Goal: Task Accomplishment & Management: Complete application form

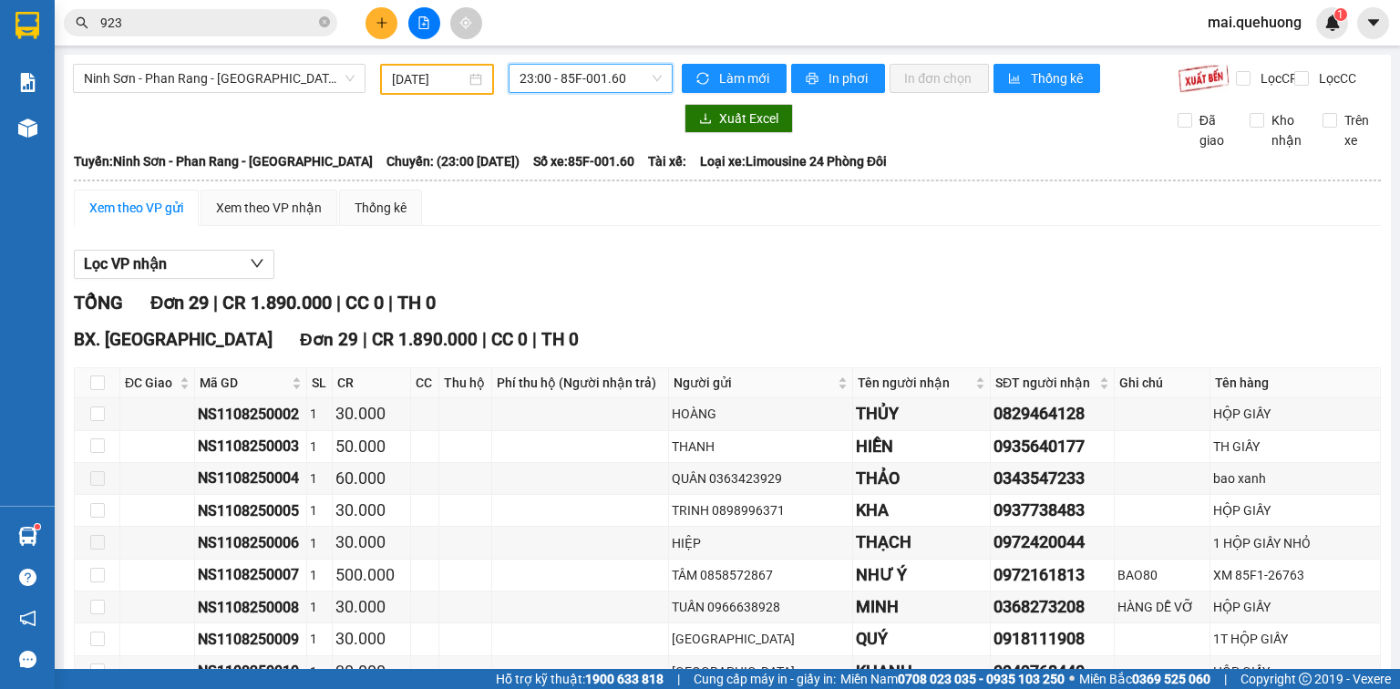
click at [409, 24] on button at bounding box center [424, 23] width 32 height 32
click at [386, 18] on icon "plus" at bounding box center [382, 22] width 13 height 13
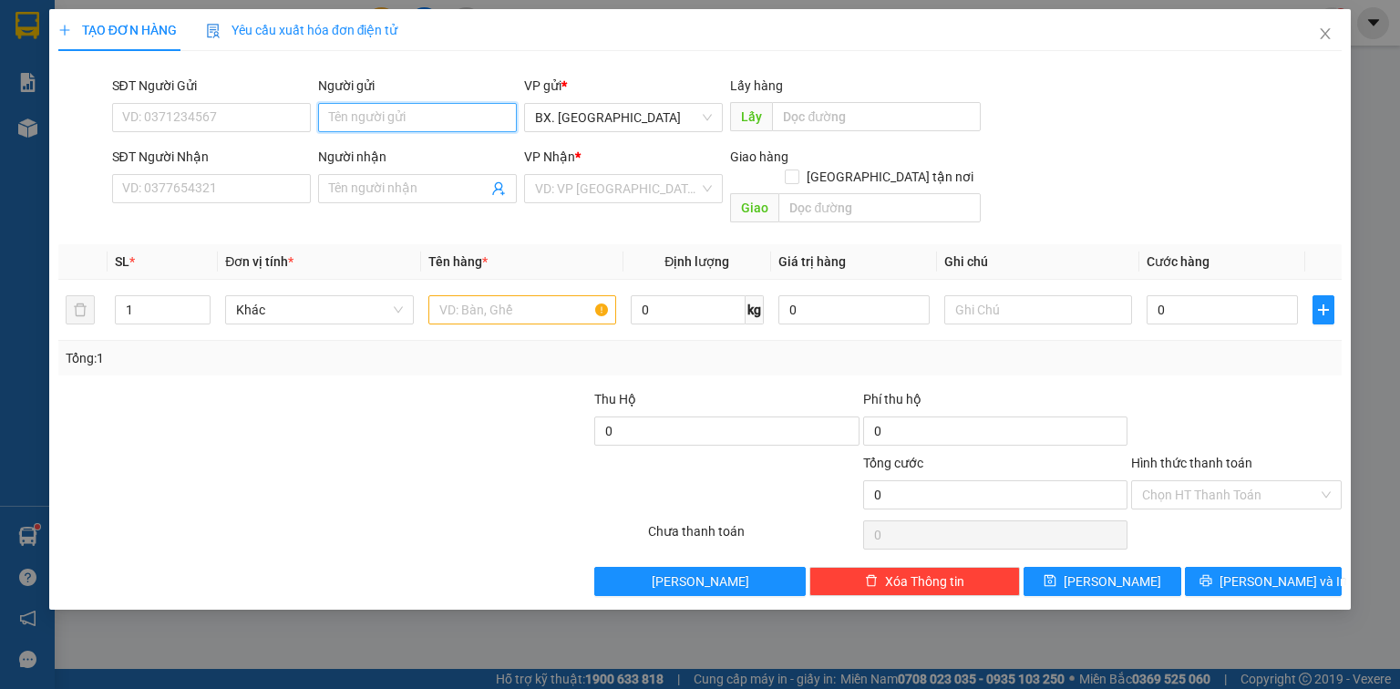
click at [401, 109] on input "Người gửi" at bounding box center [417, 117] width 199 height 29
type input "CHÚ PHÊ"
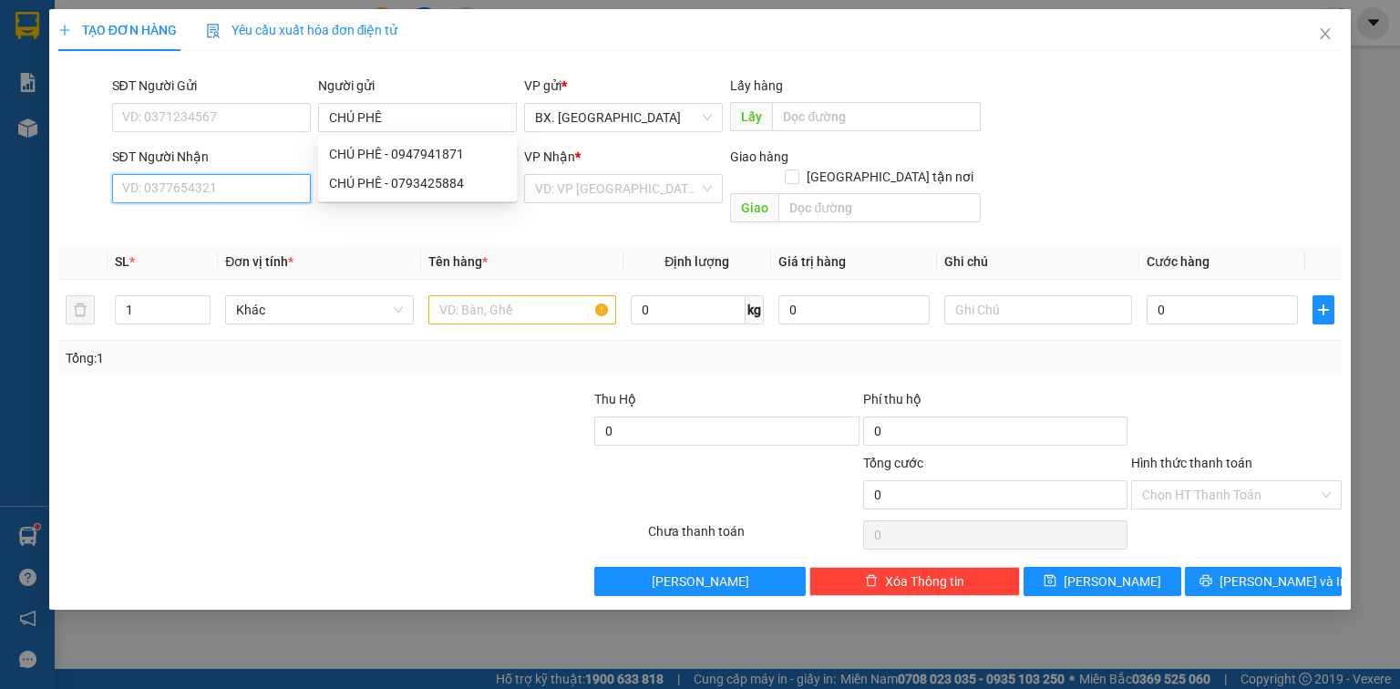
click at [239, 190] on input "SĐT Người Nhận" at bounding box center [211, 188] width 199 height 29
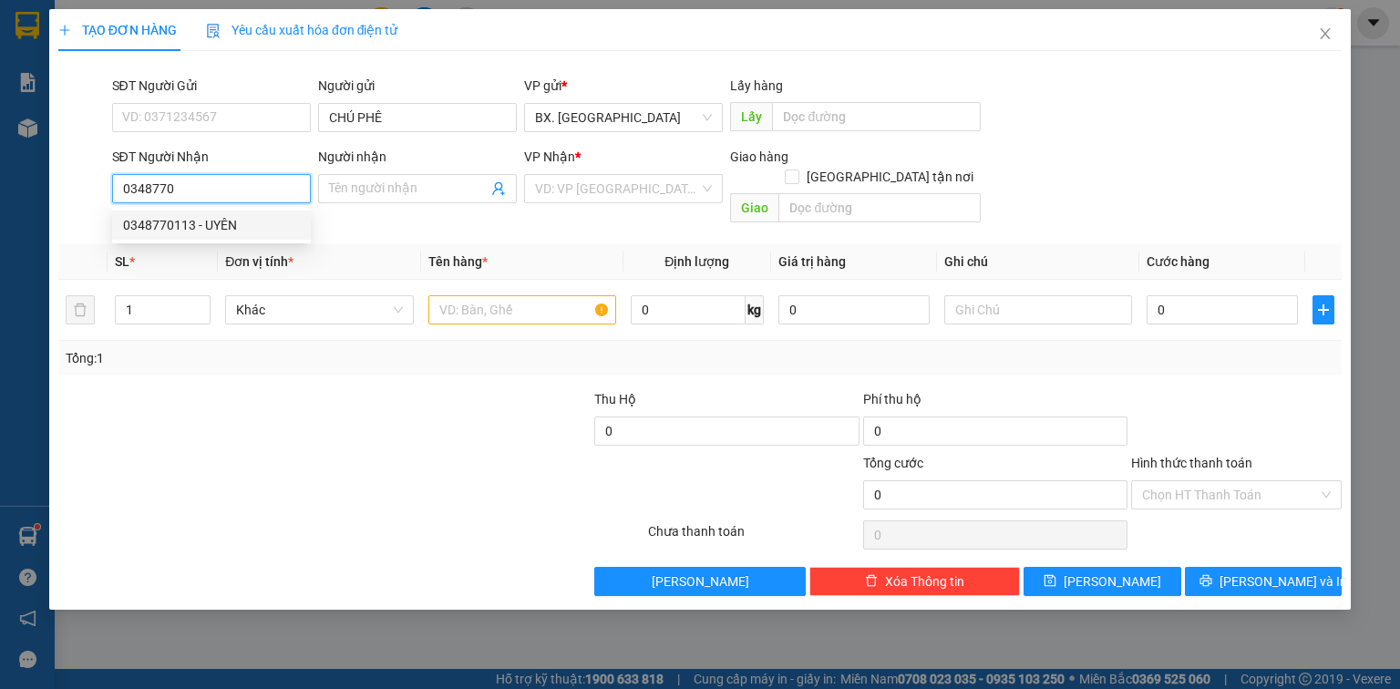
click at [246, 219] on div "0348770113 - UYÊN" at bounding box center [211, 225] width 177 height 20
type input "0348770113"
type input "UYÊN"
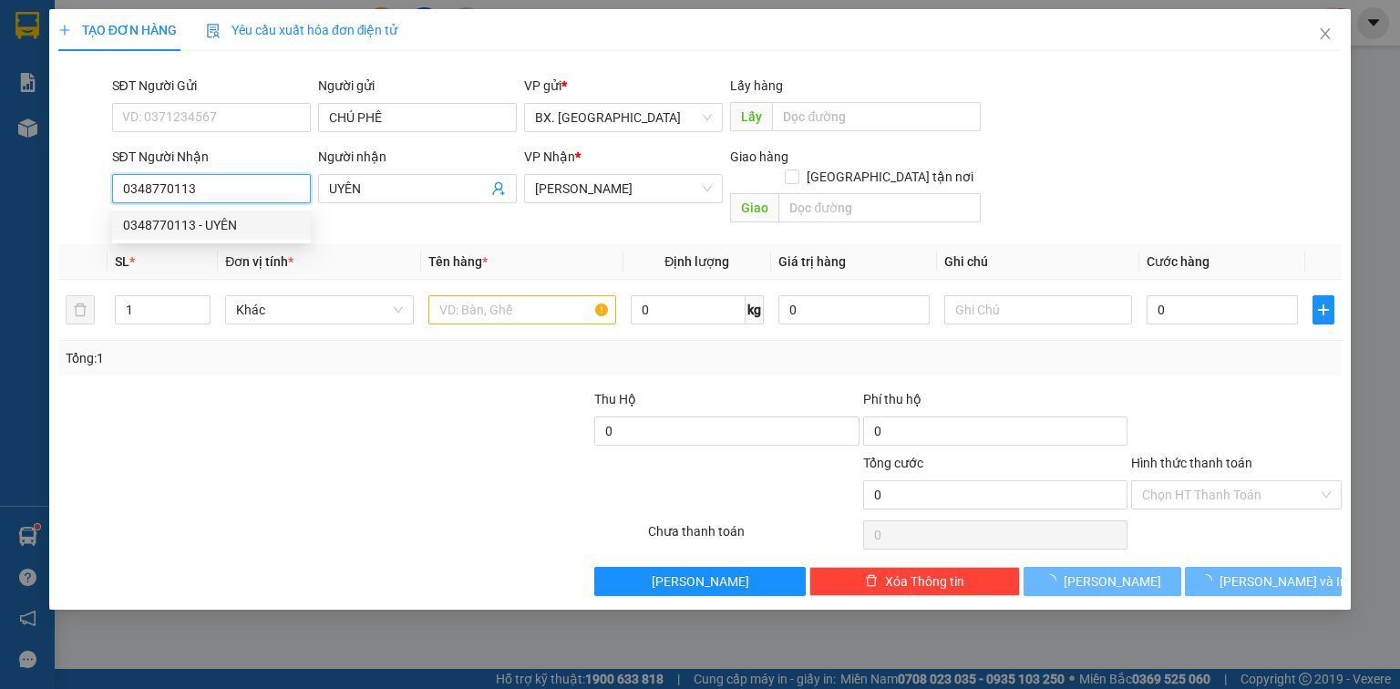
type input "50.000"
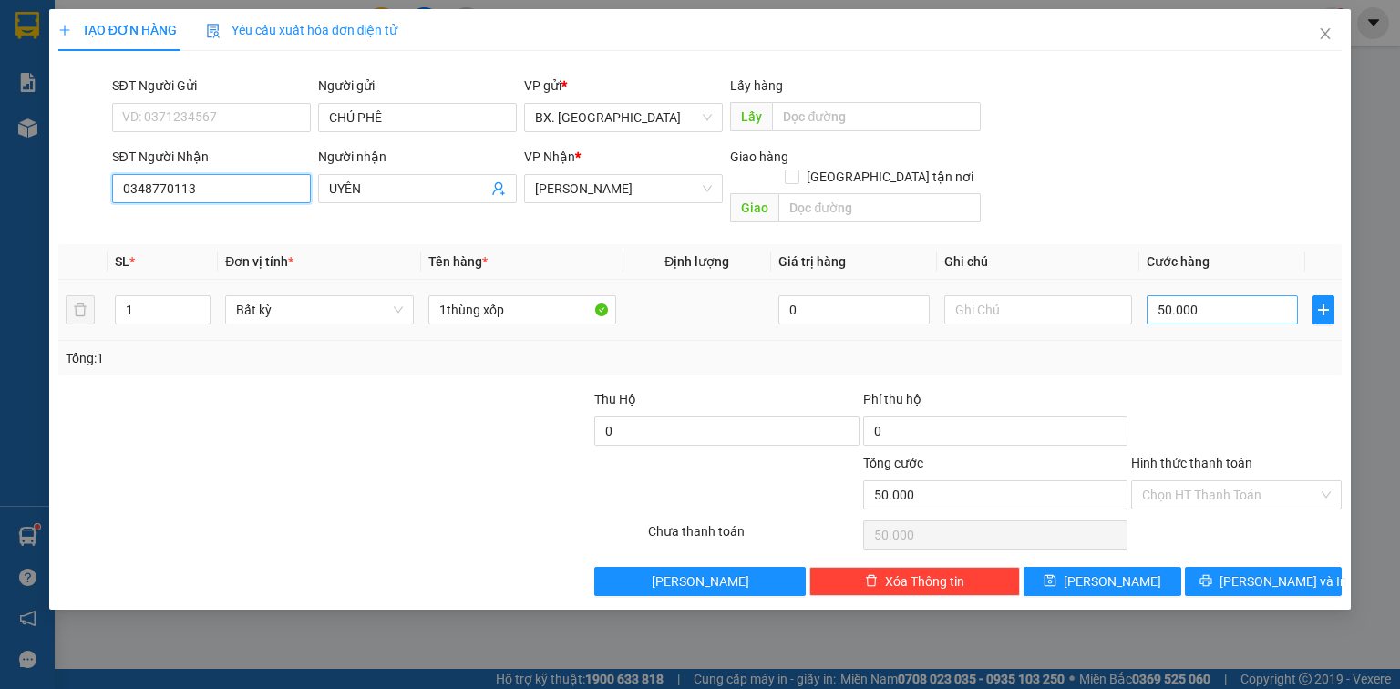
type input "0348770113"
click at [1211, 295] on input "50.000" at bounding box center [1222, 309] width 151 height 29
type input "4"
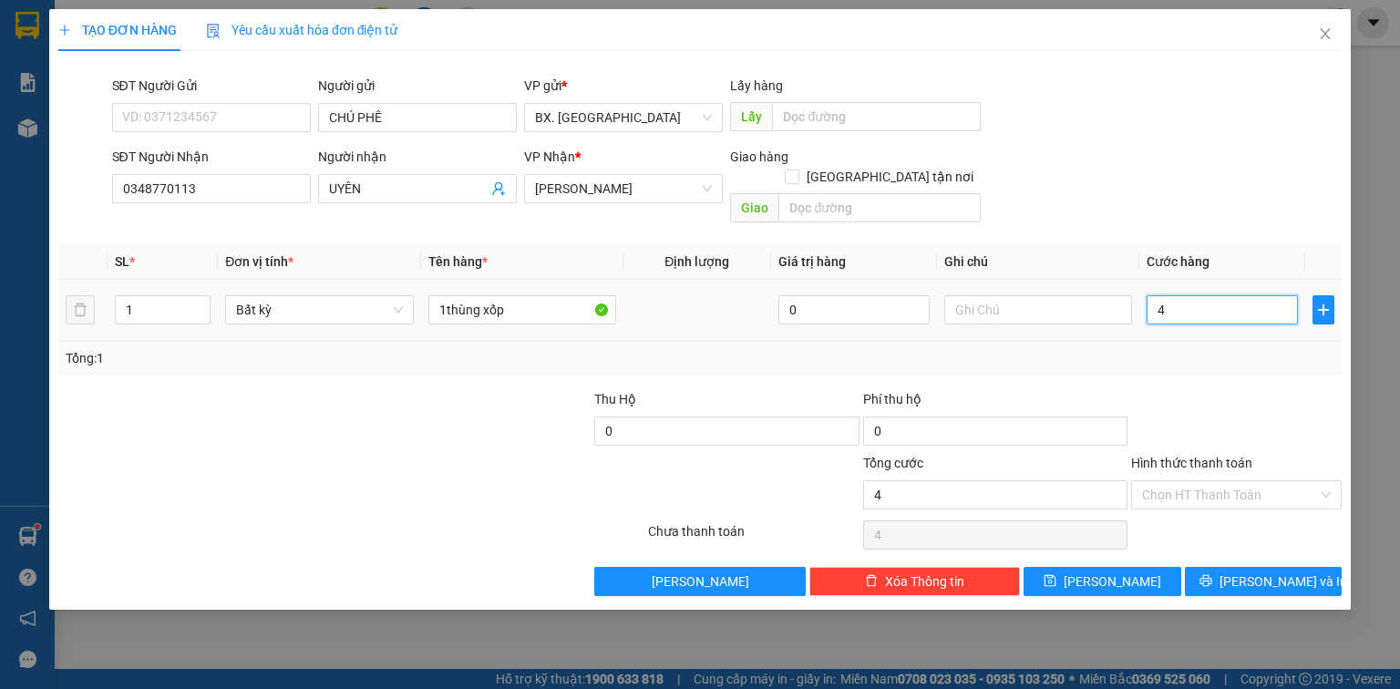
type input "40"
type input "40.000"
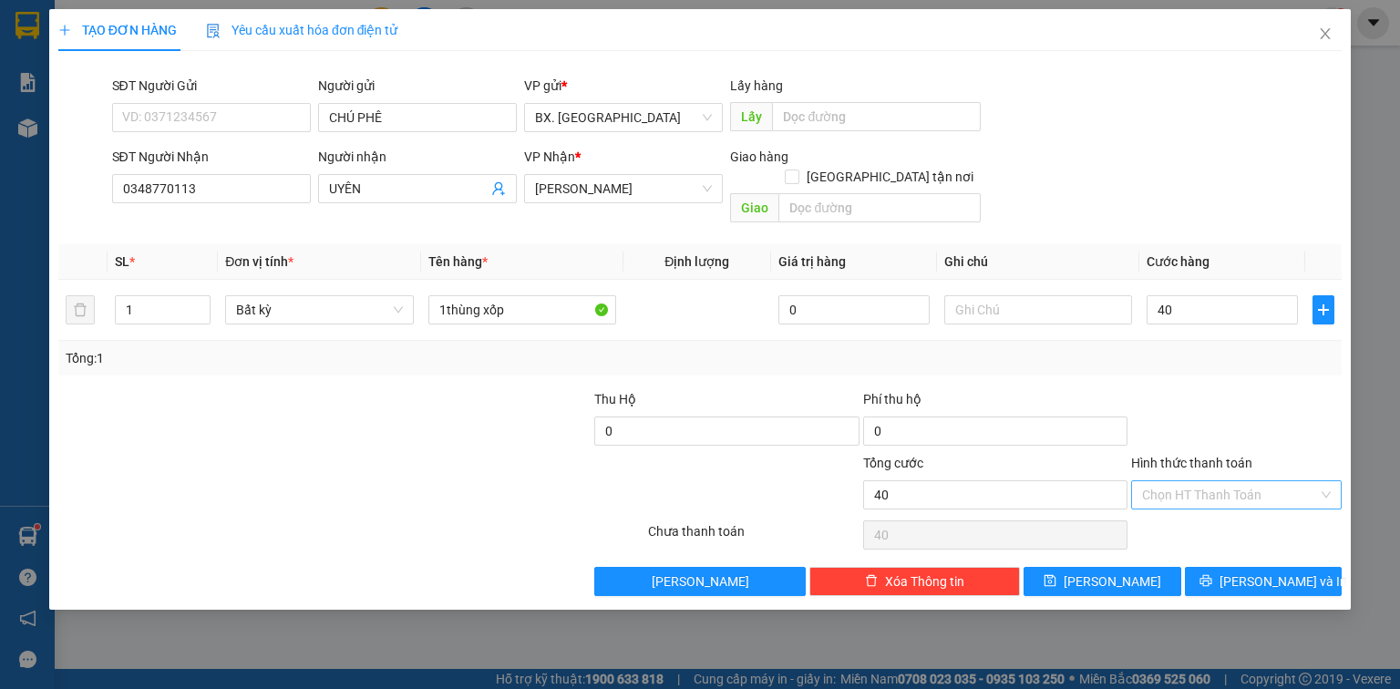
type input "40.000"
click at [1224, 481] on input "Hình thức thanh toán" at bounding box center [1230, 494] width 176 height 27
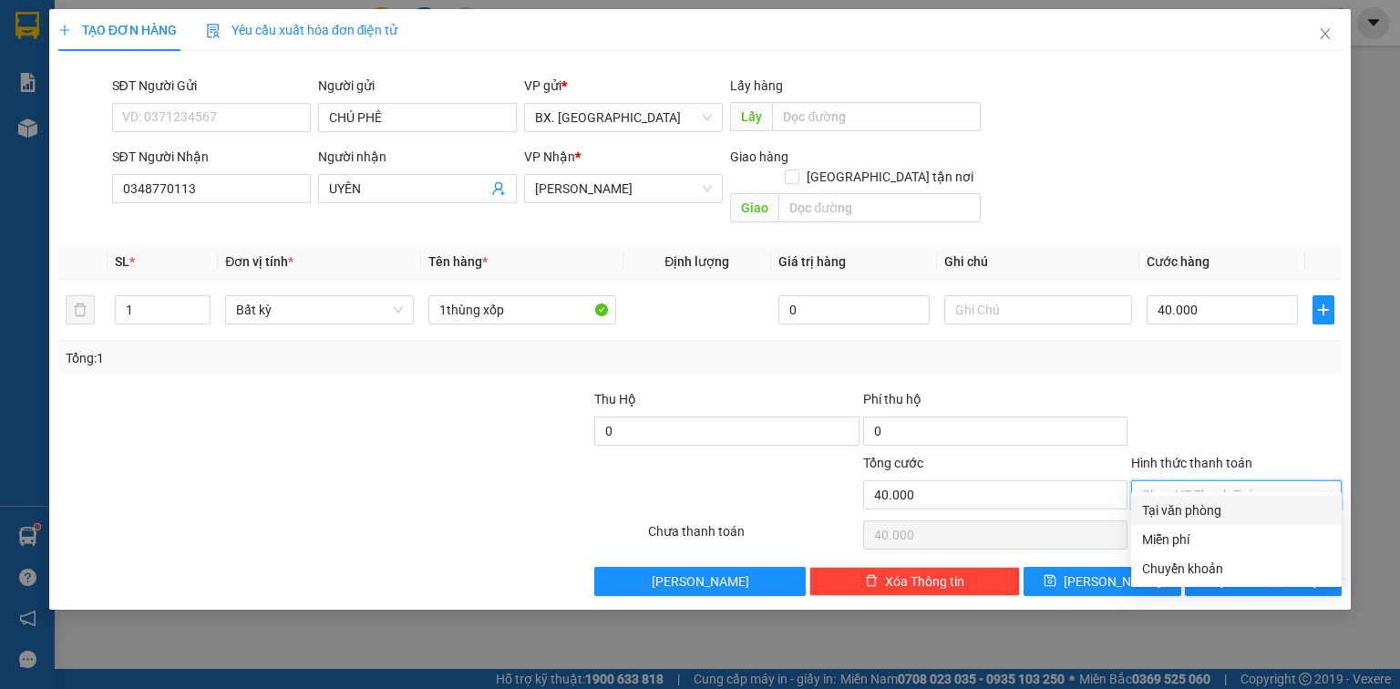
click at [1204, 513] on div "Tại văn phòng" at bounding box center [1236, 510] width 189 height 20
type input "0"
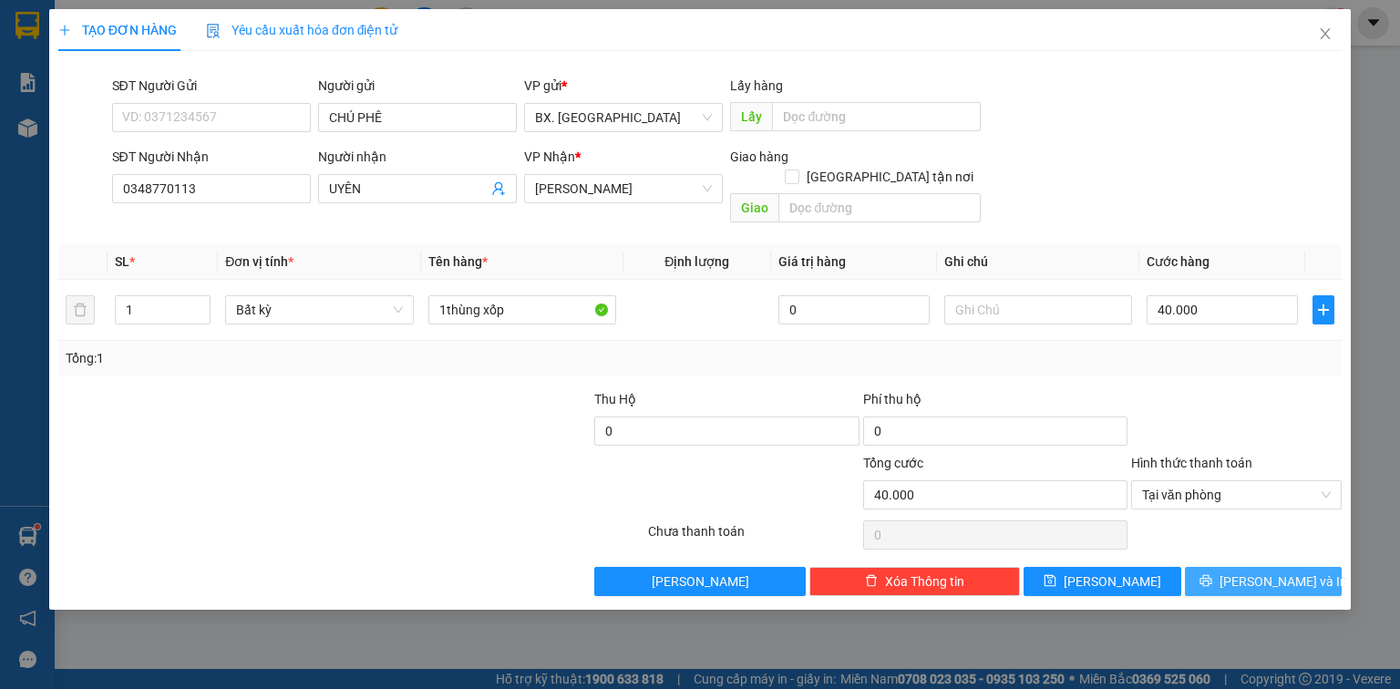
click at [1212, 574] on icon "printer" at bounding box center [1206, 580] width 13 height 13
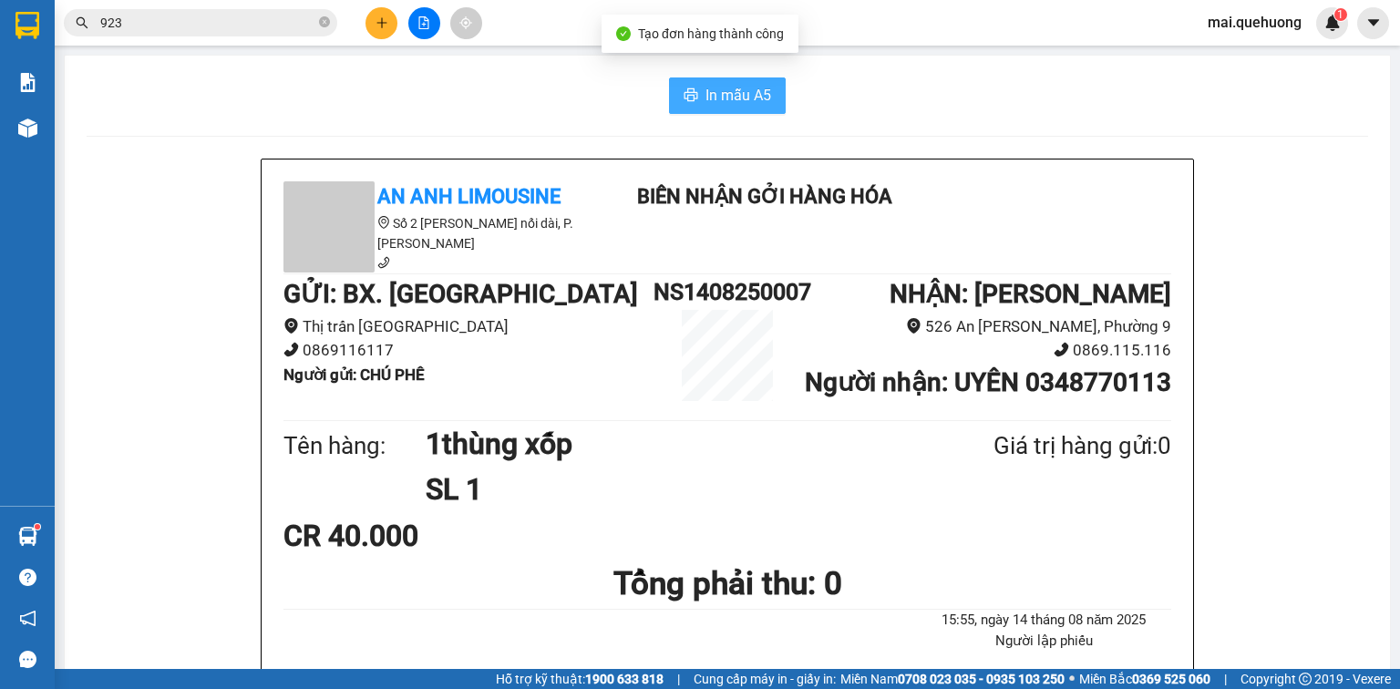
click at [728, 88] on span "In mẫu A5" at bounding box center [739, 95] width 66 height 23
click at [187, 28] on input "923" at bounding box center [207, 23] width 215 height 20
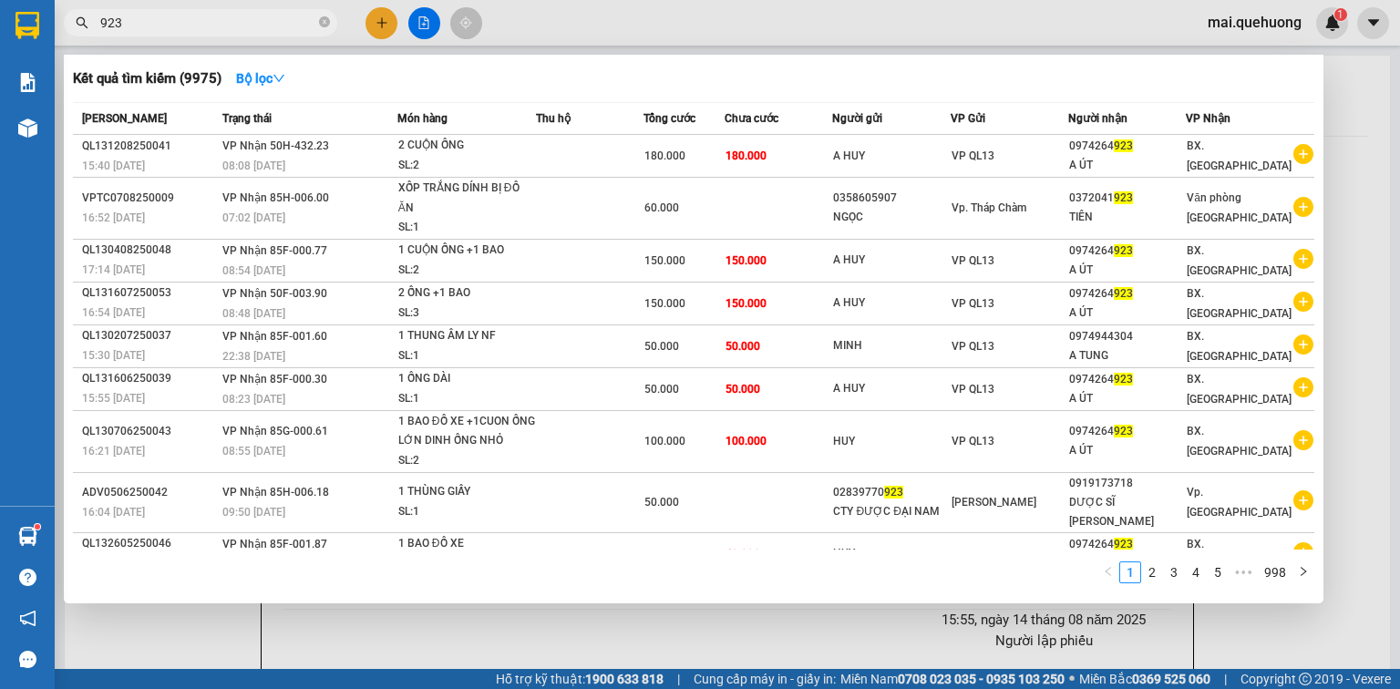
click at [187, 28] on input "923" at bounding box center [207, 23] width 215 height 20
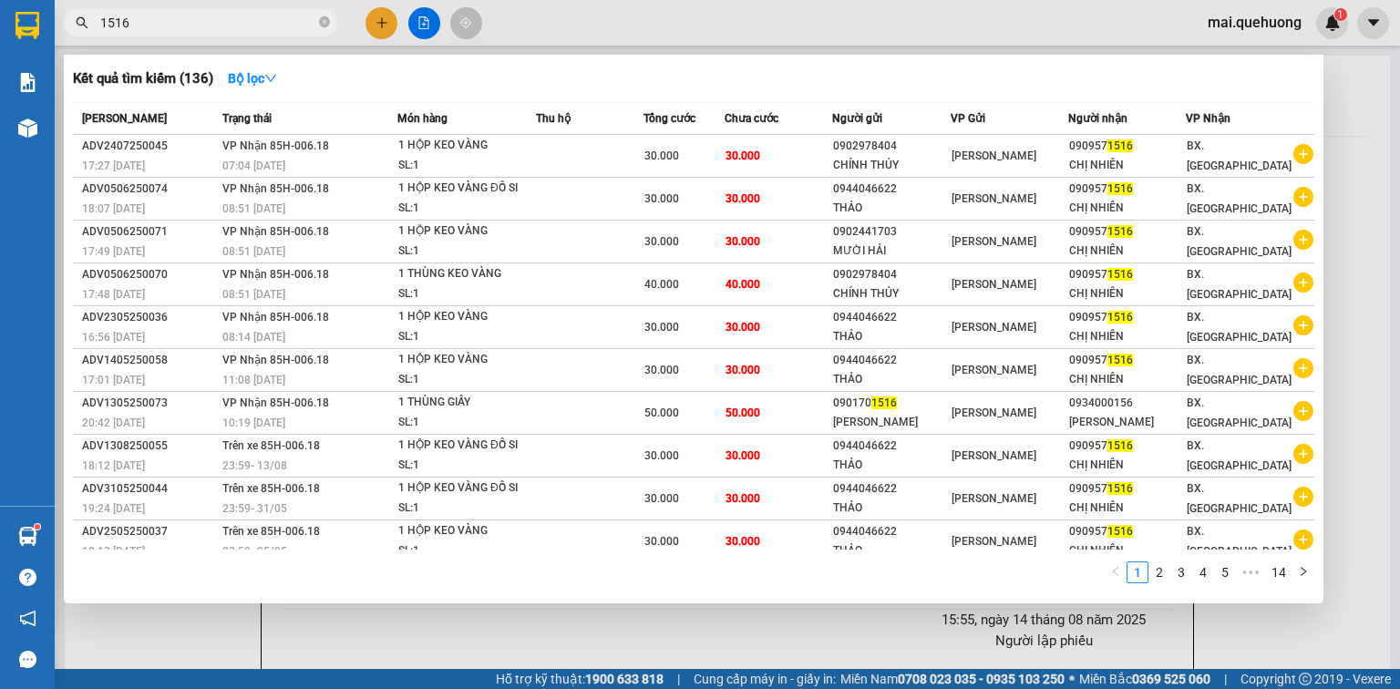
type input "1516"
click at [417, 26] on div at bounding box center [700, 344] width 1400 height 689
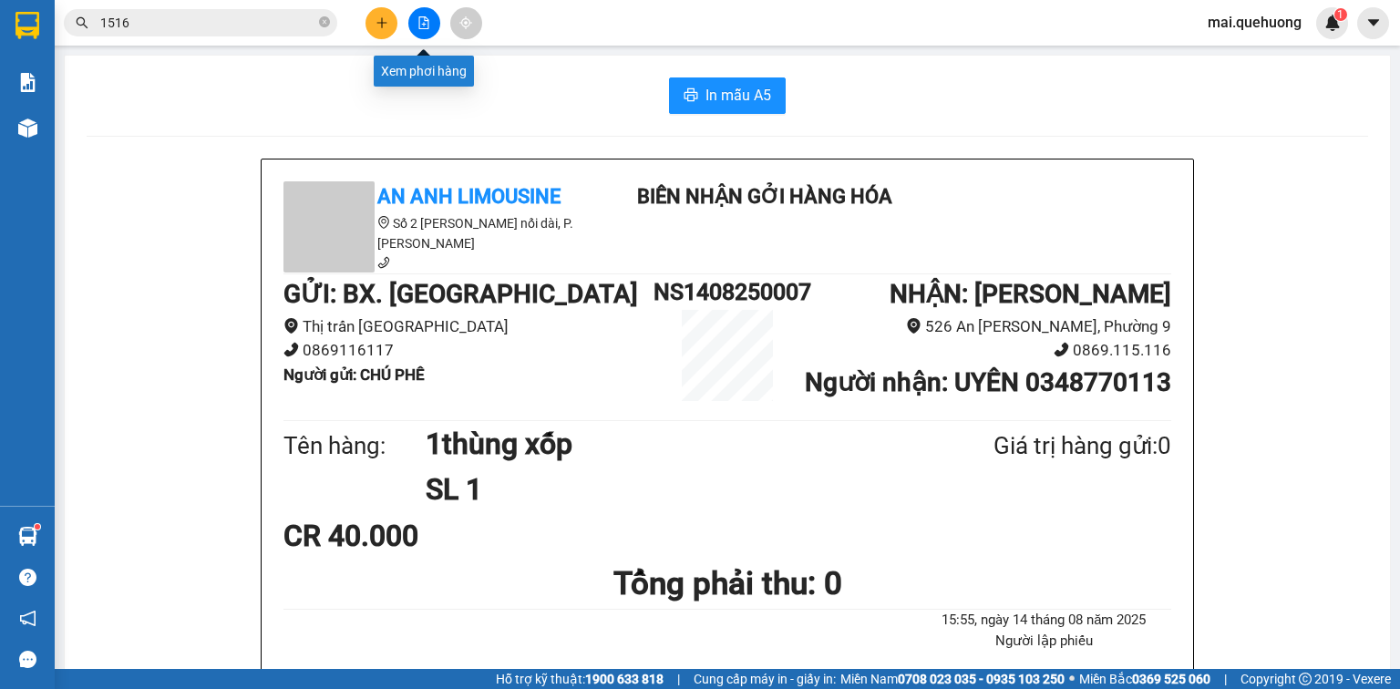
click at [417, 26] on icon "file-add" at bounding box center [423, 22] width 13 height 13
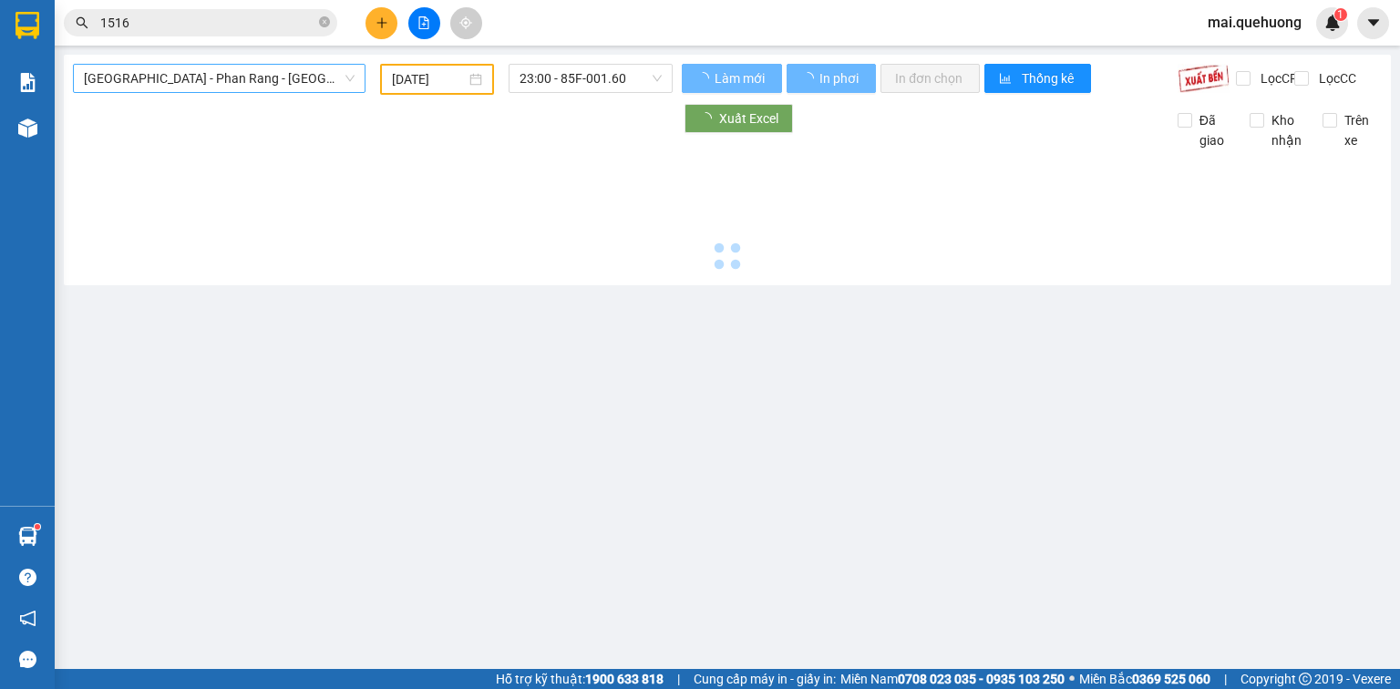
click at [232, 77] on span "[GEOGRAPHIC_DATA] - Phan Rang - [GEOGRAPHIC_DATA]" at bounding box center [219, 78] width 271 height 27
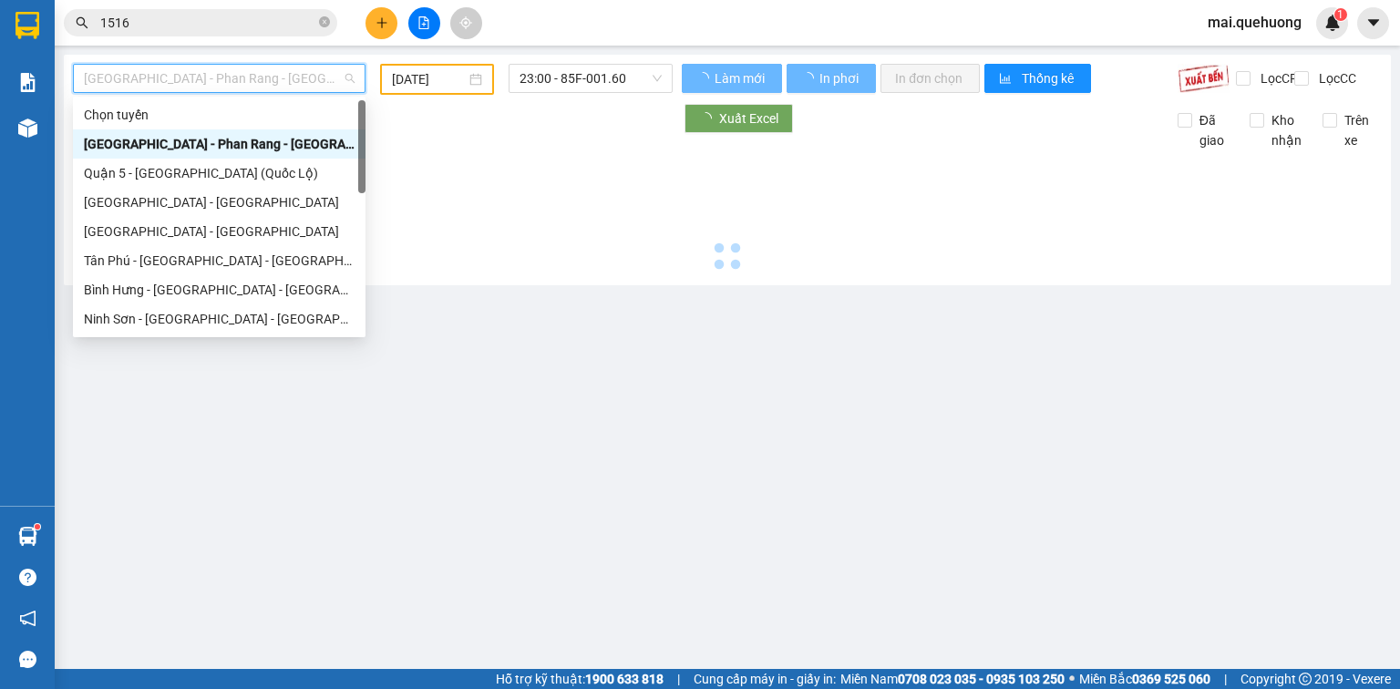
type input "[DATE]"
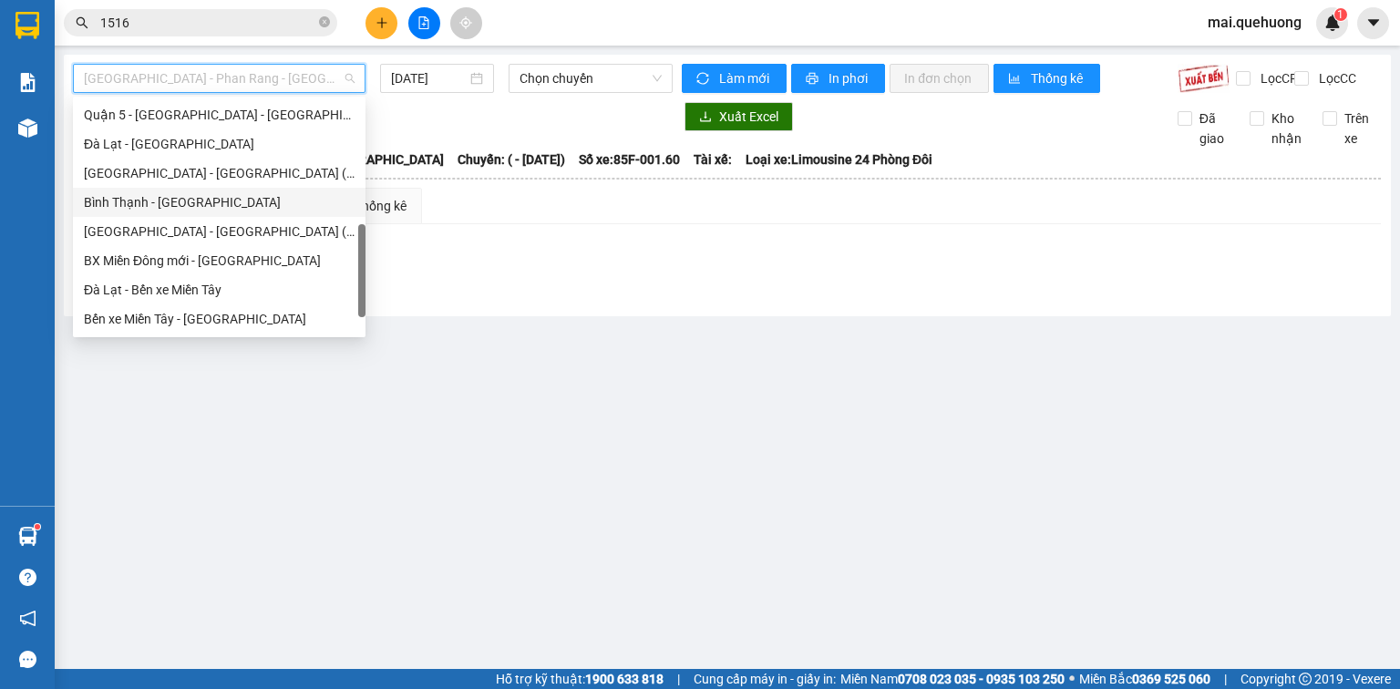
scroll to position [496, 0]
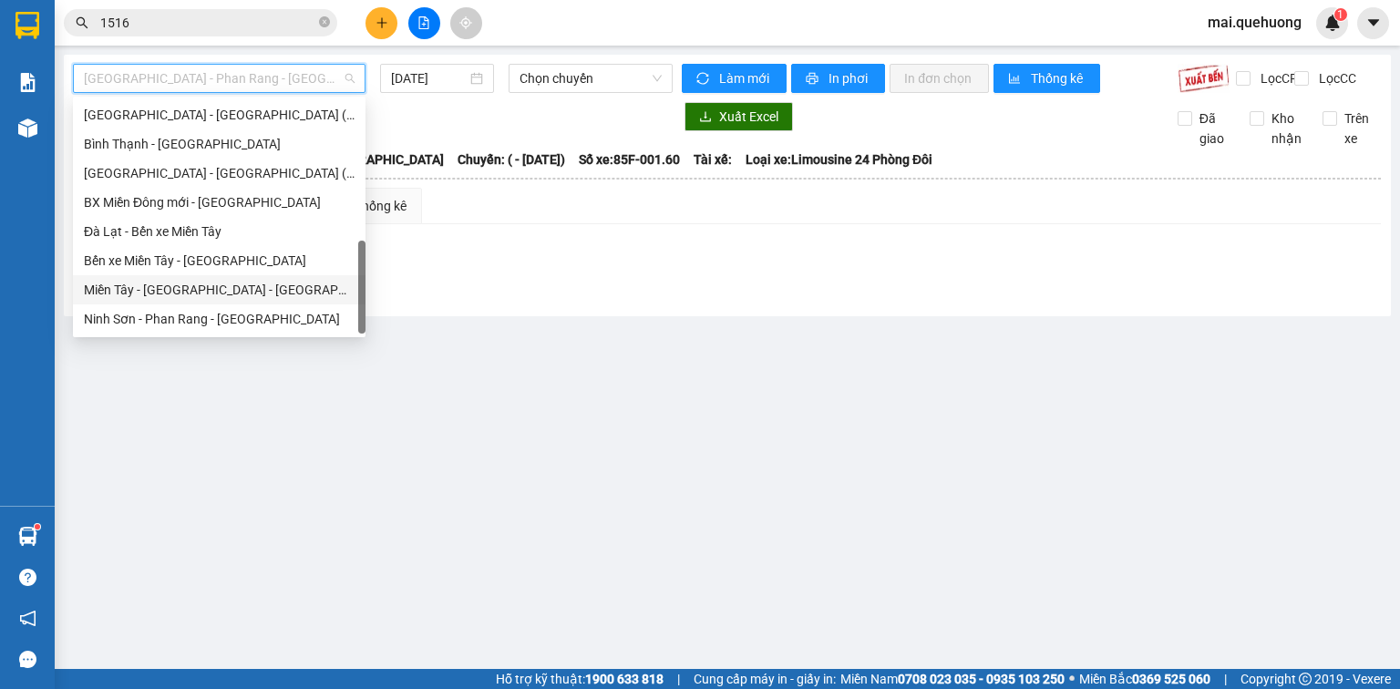
click at [171, 292] on div "Miền Tây - [GEOGRAPHIC_DATA] - [GEOGRAPHIC_DATA]" at bounding box center [219, 290] width 271 height 20
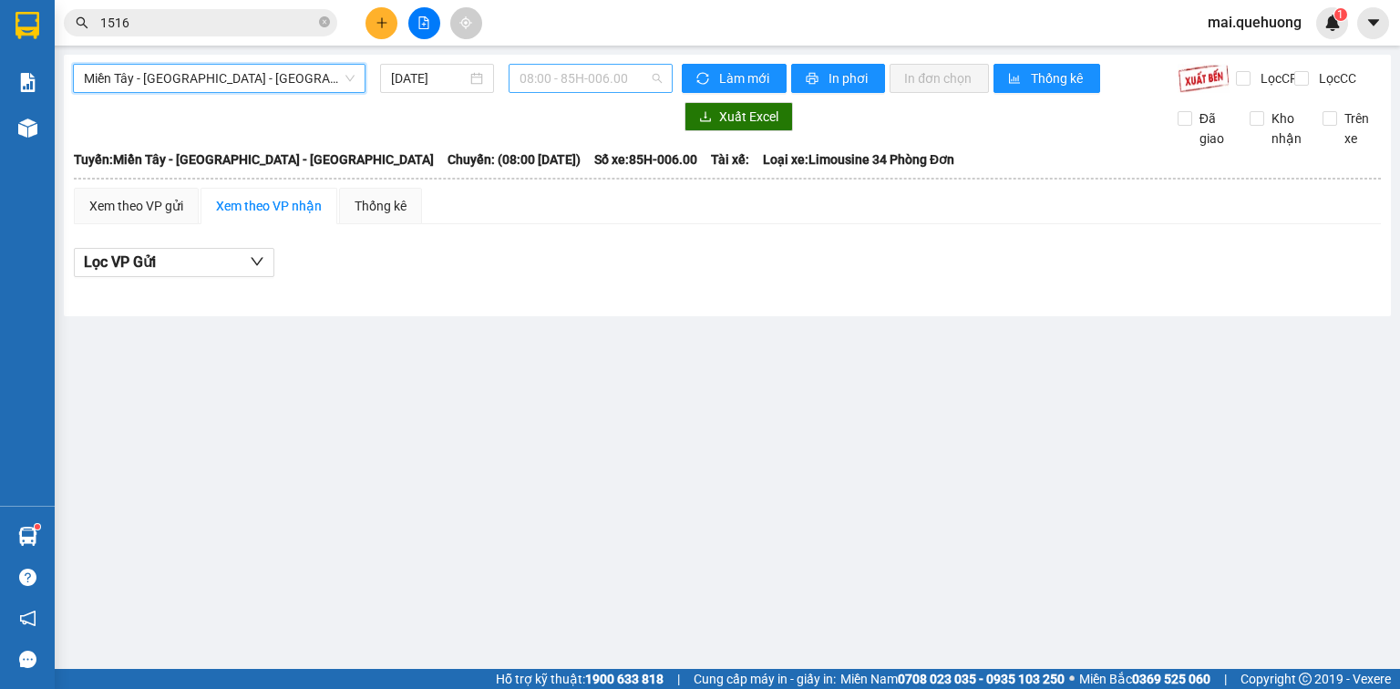
click at [593, 84] on span "08:00 - 85H-006.00" at bounding box center [591, 78] width 143 height 27
click at [408, 79] on input "[DATE]" at bounding box center [428, 78] width 75 height 20
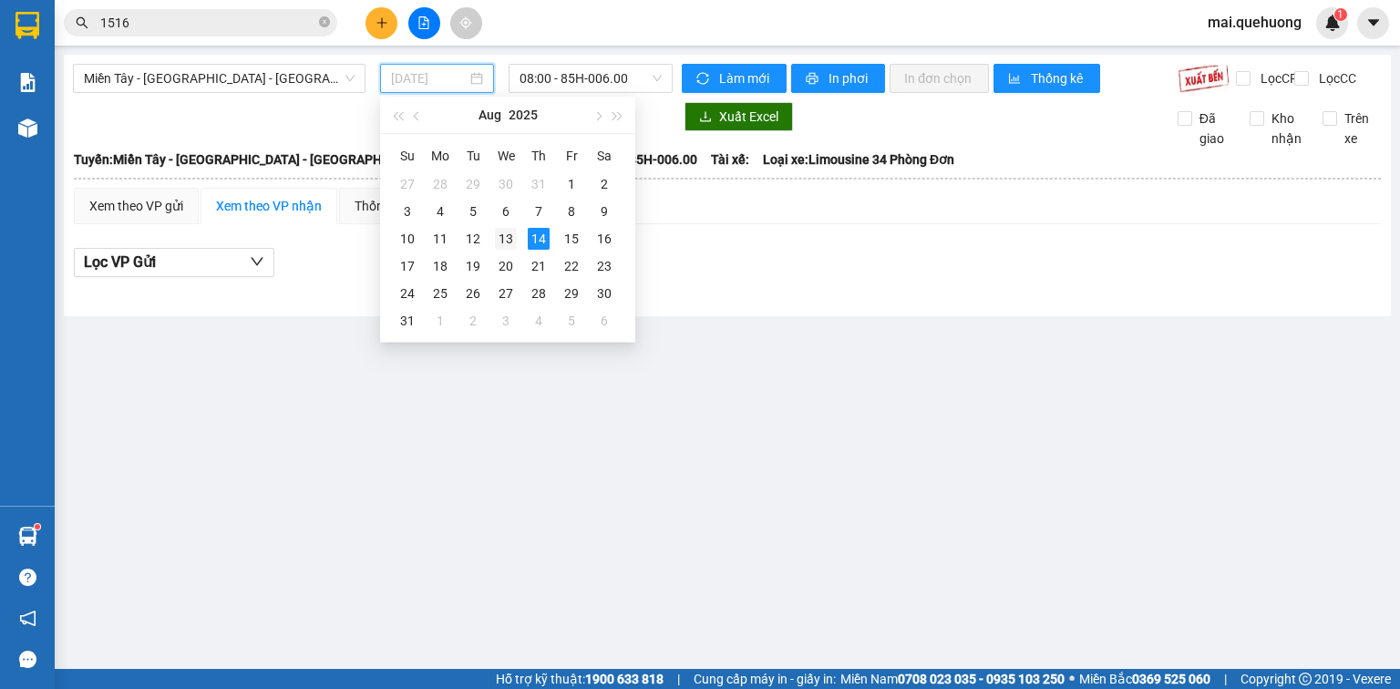
click at [510, 236] on div "13" at bounding box center [506, 239] width 22 height 22
type input "[DATE]"
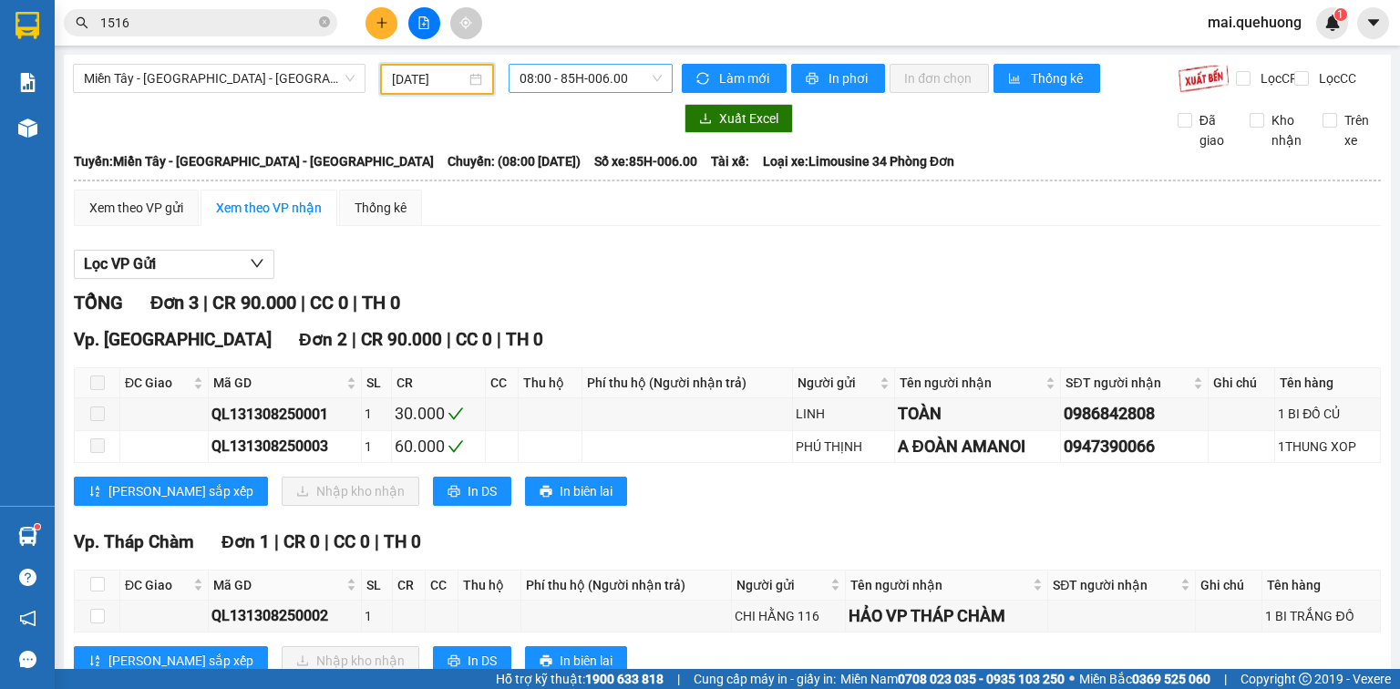
click at [576, 73] on span "08:00 - 85H-006.00" at bounding box center [591, 78] width 143 height 27
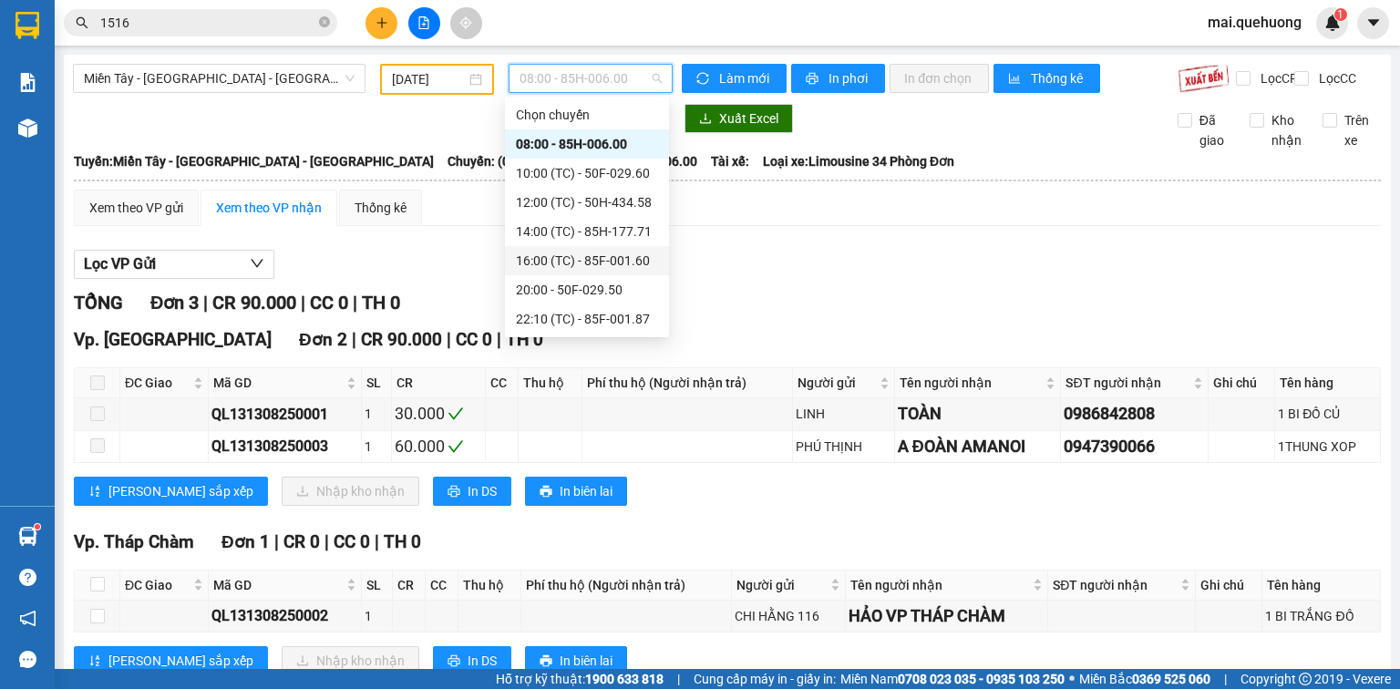
scroll to position [175, 0]
click at [552, 319] on div "23:59 (TC) - 85H-006.18" at bounding box center [587, 319] width 142 height 20
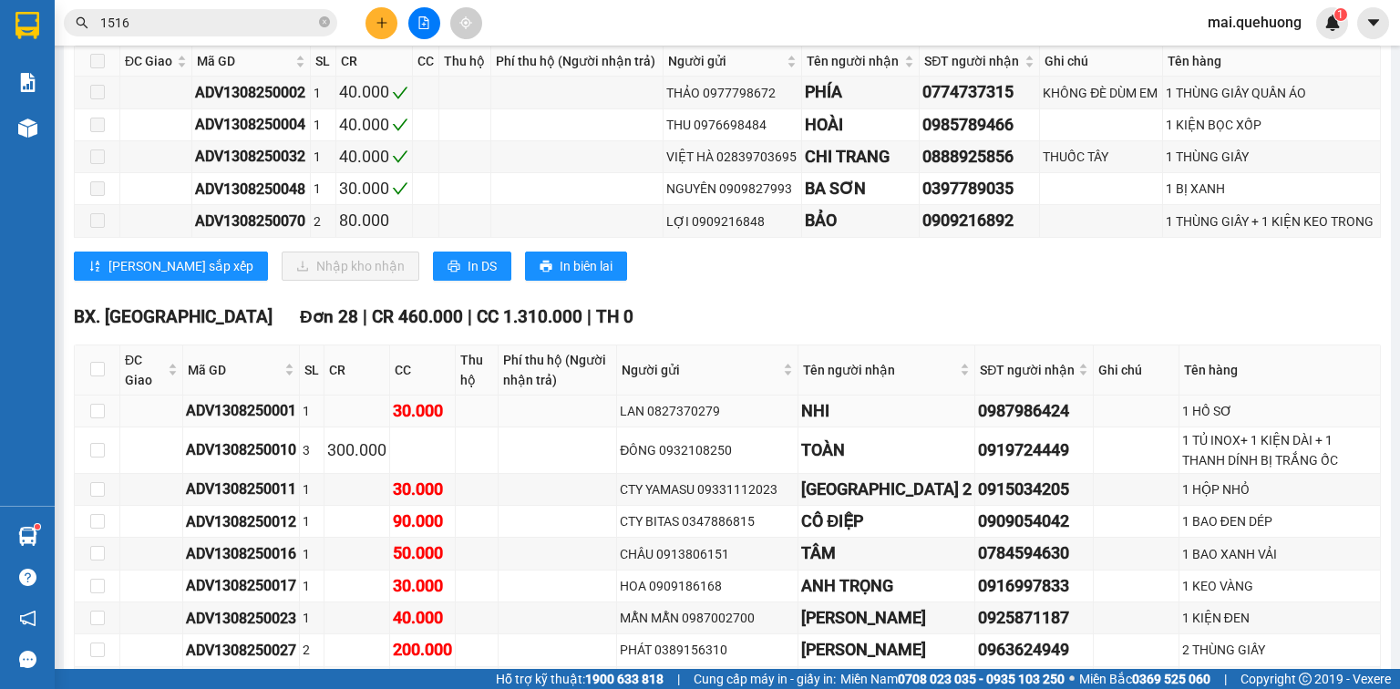
scroll to position [948, 0]
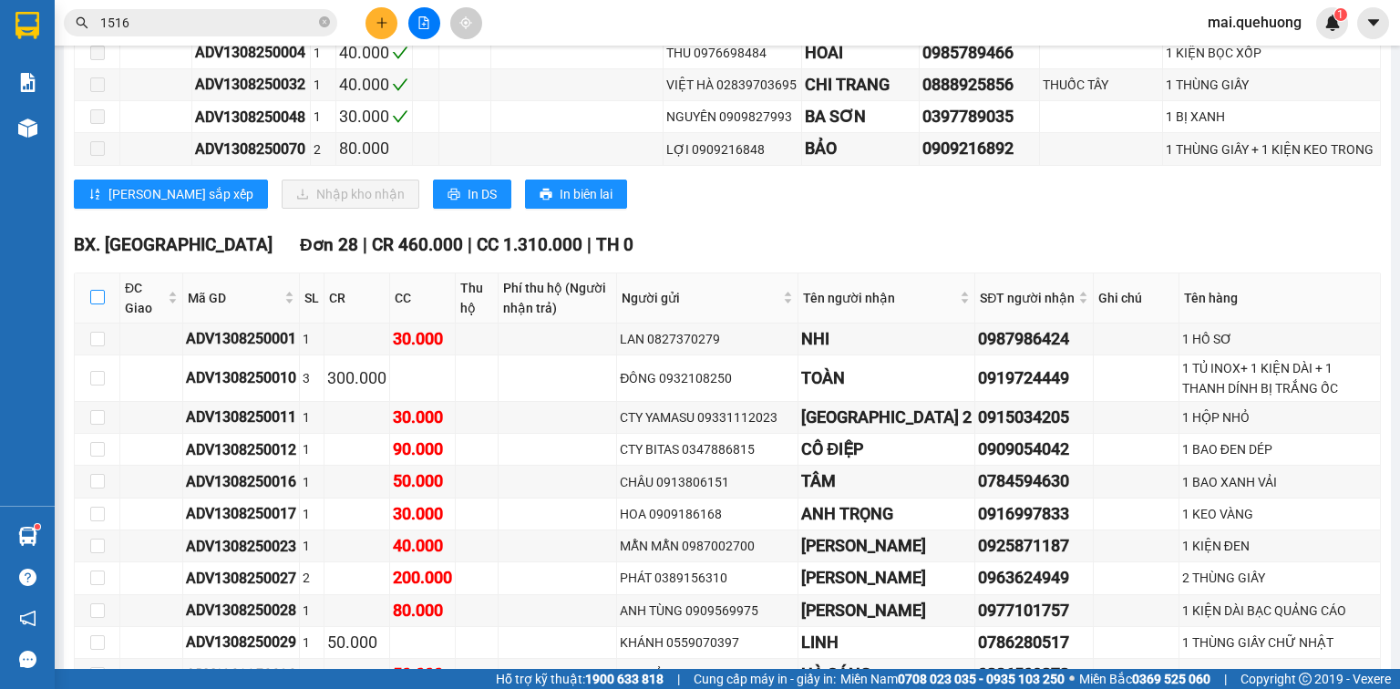
click at [102, 304] on input "checkbox" at bounding box center [97, 297] width 15 height 15
checkbox input "true"
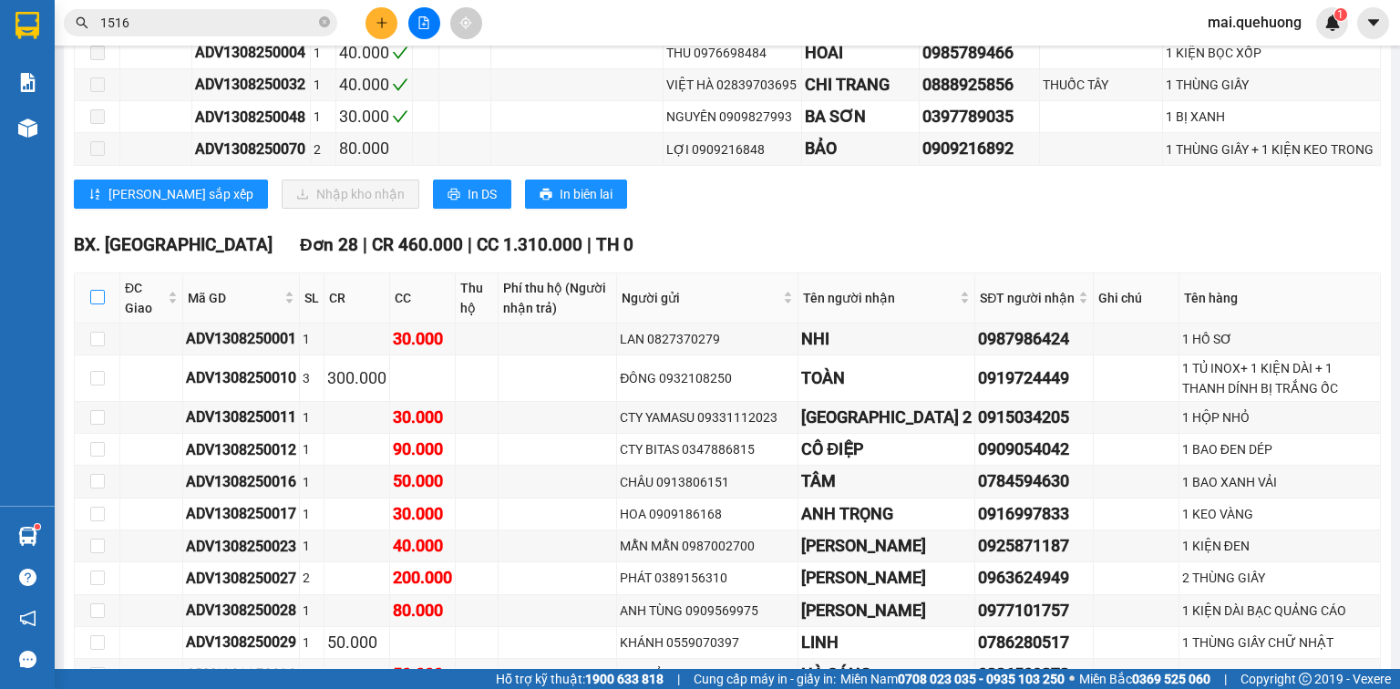
checkbox input "true"
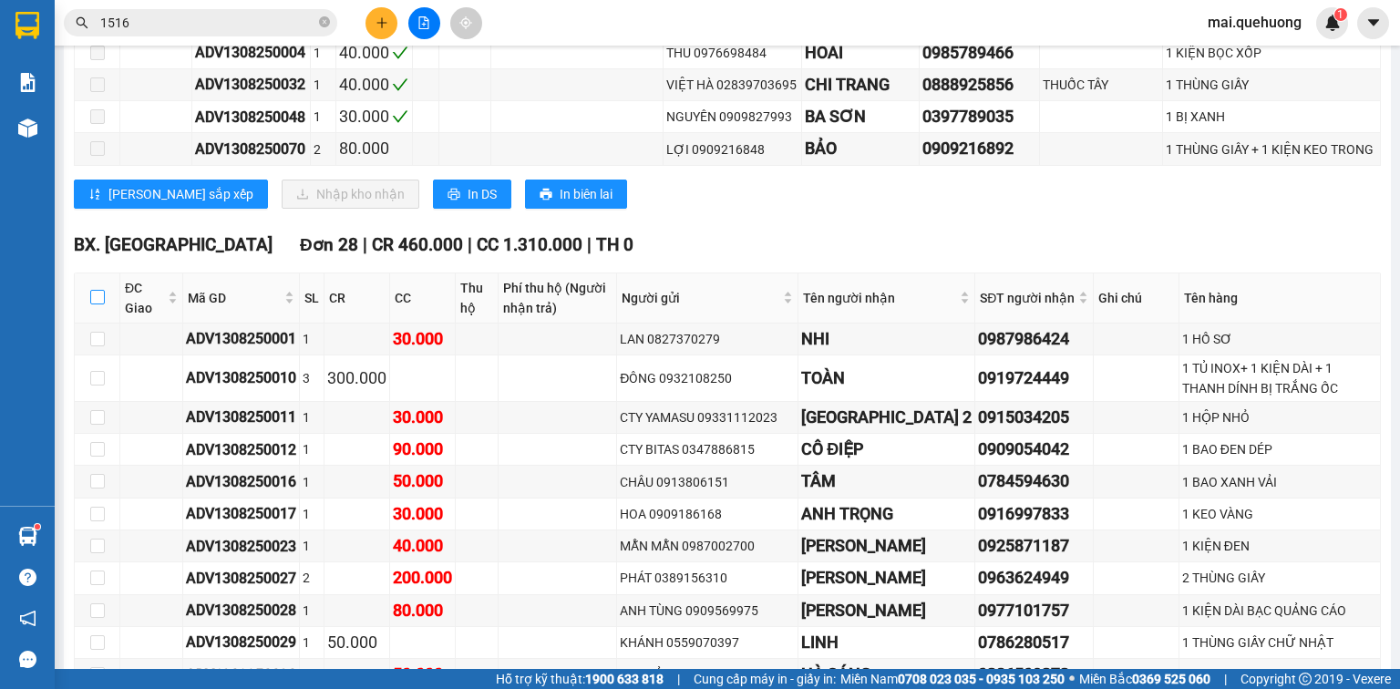
checkbox input "true"
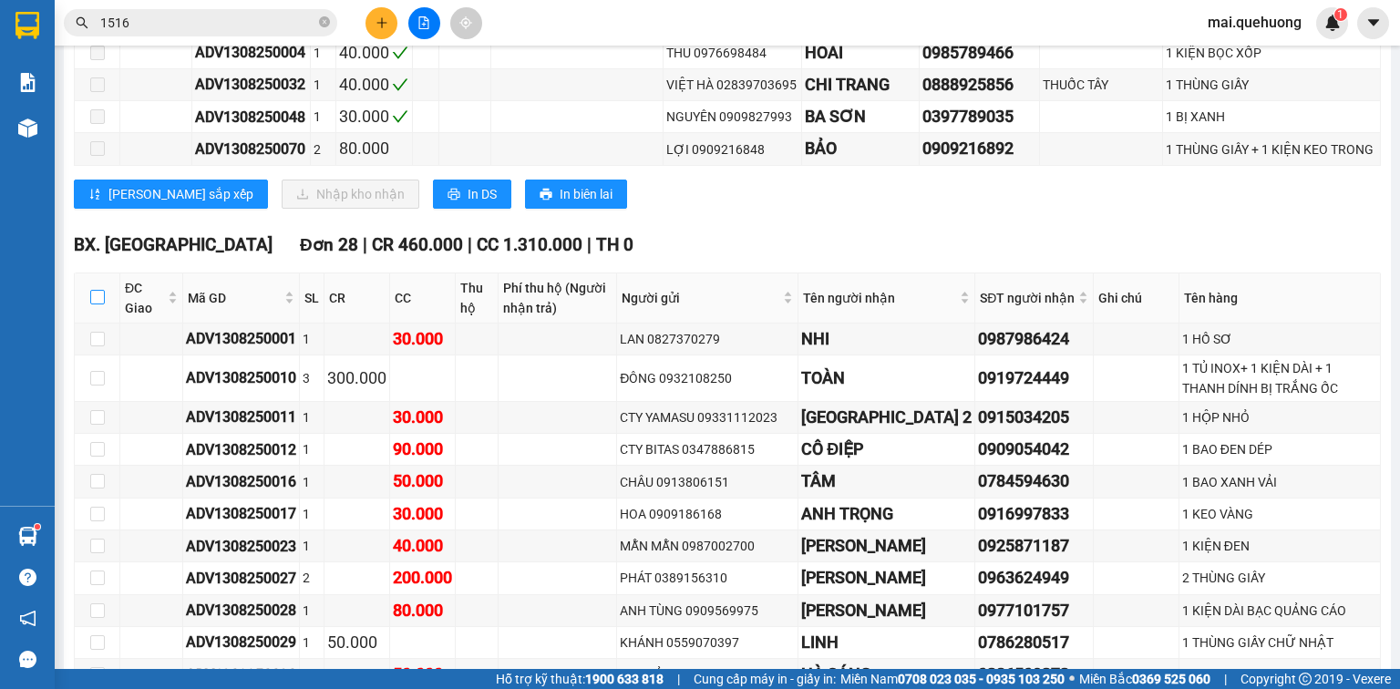
checkbox input "true"
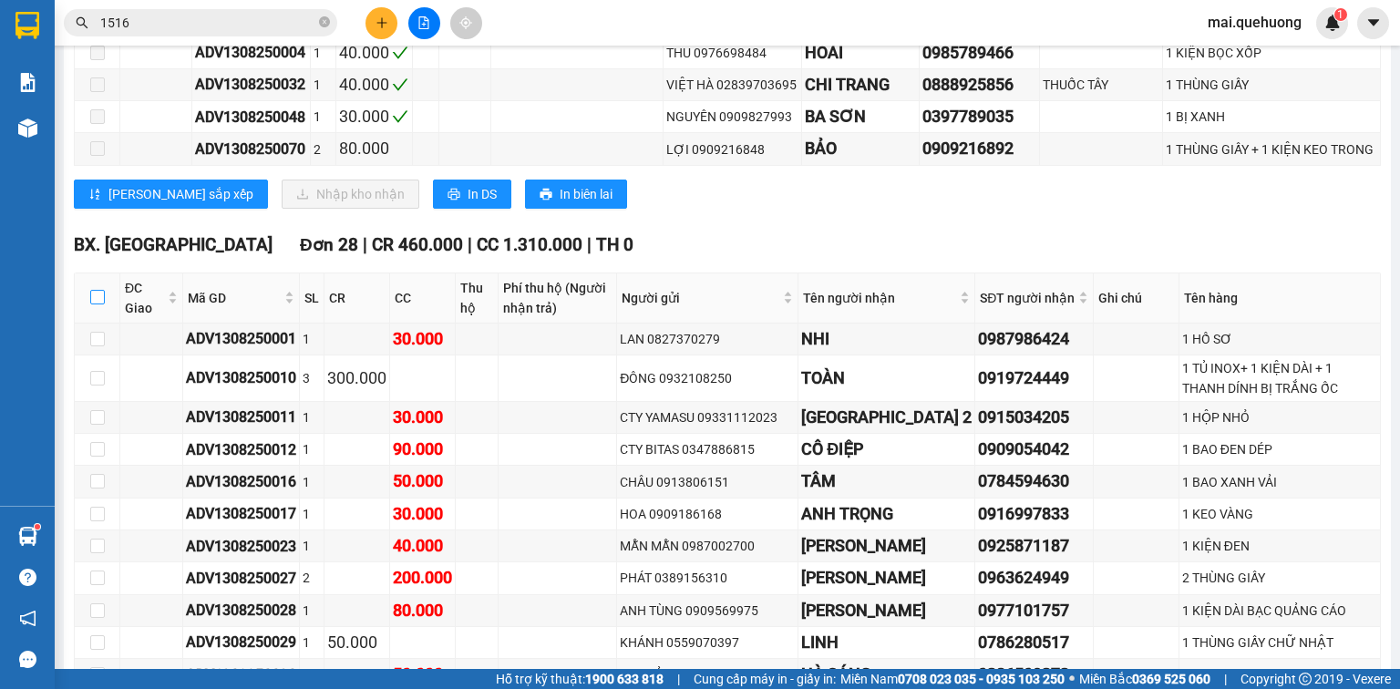
checkbox input "true"
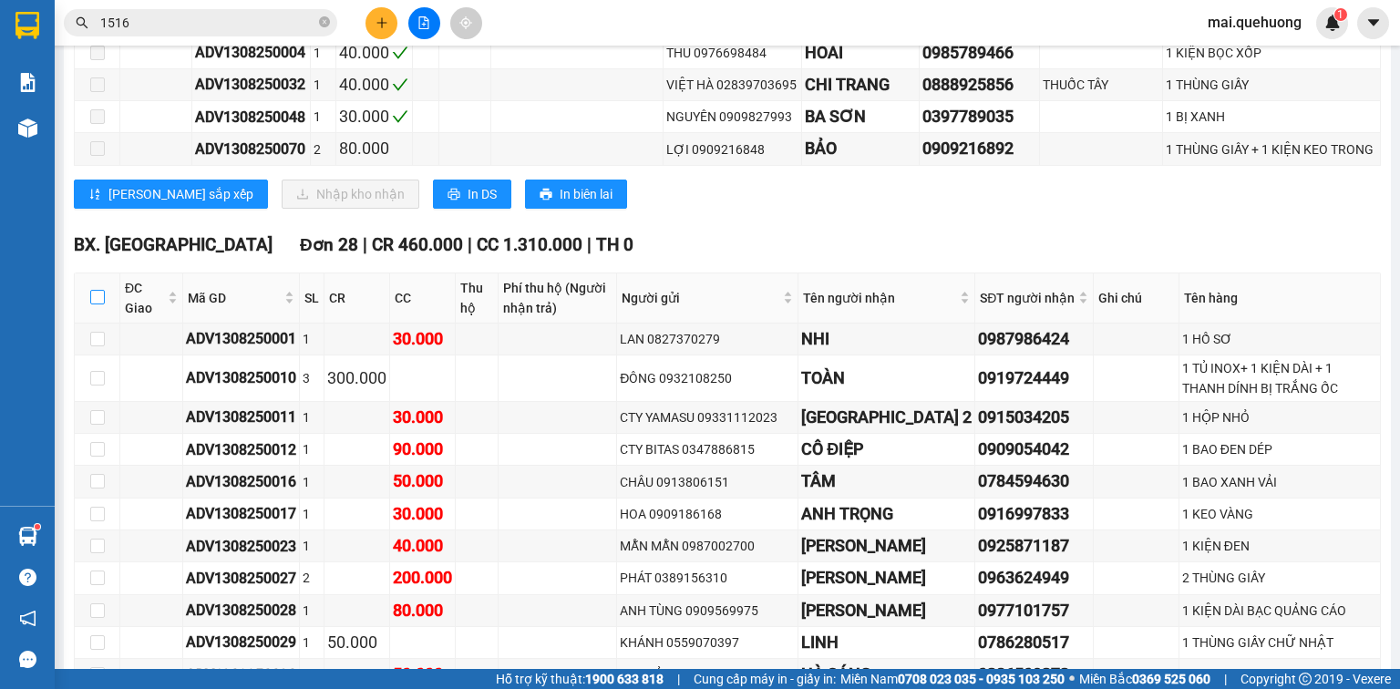
checkbox input "true"
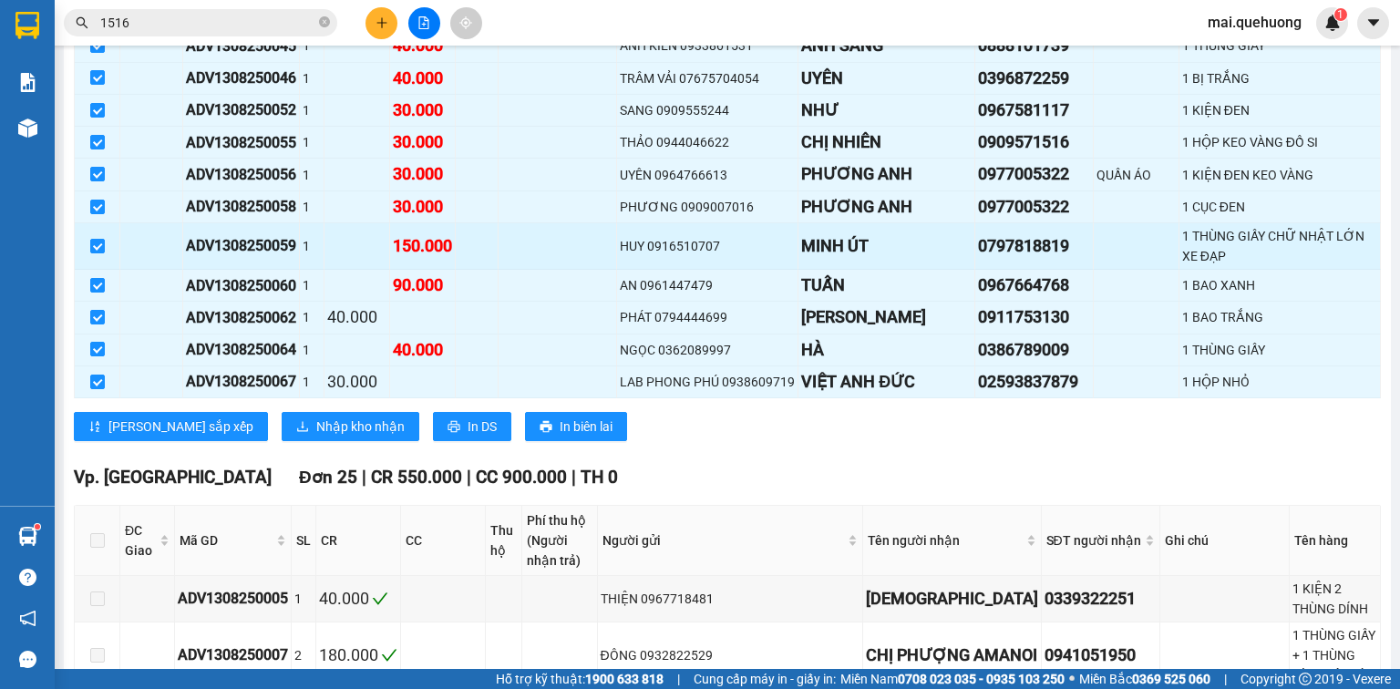
scroll to position [2115, 0]
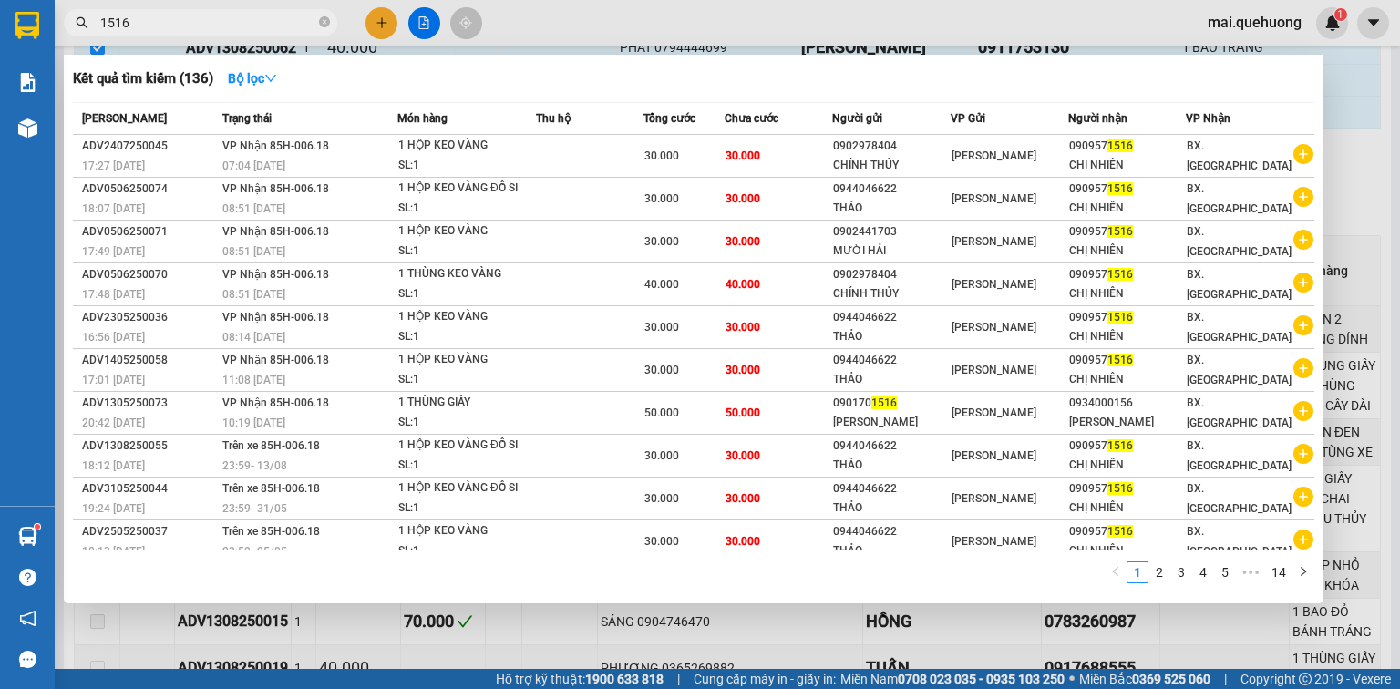
click at [288, 16] on input "1516" at bounding box center [207, 23] width 215 height 20
click at [386, 22] on div at bounding box center [700, 344] width 1400 height 689
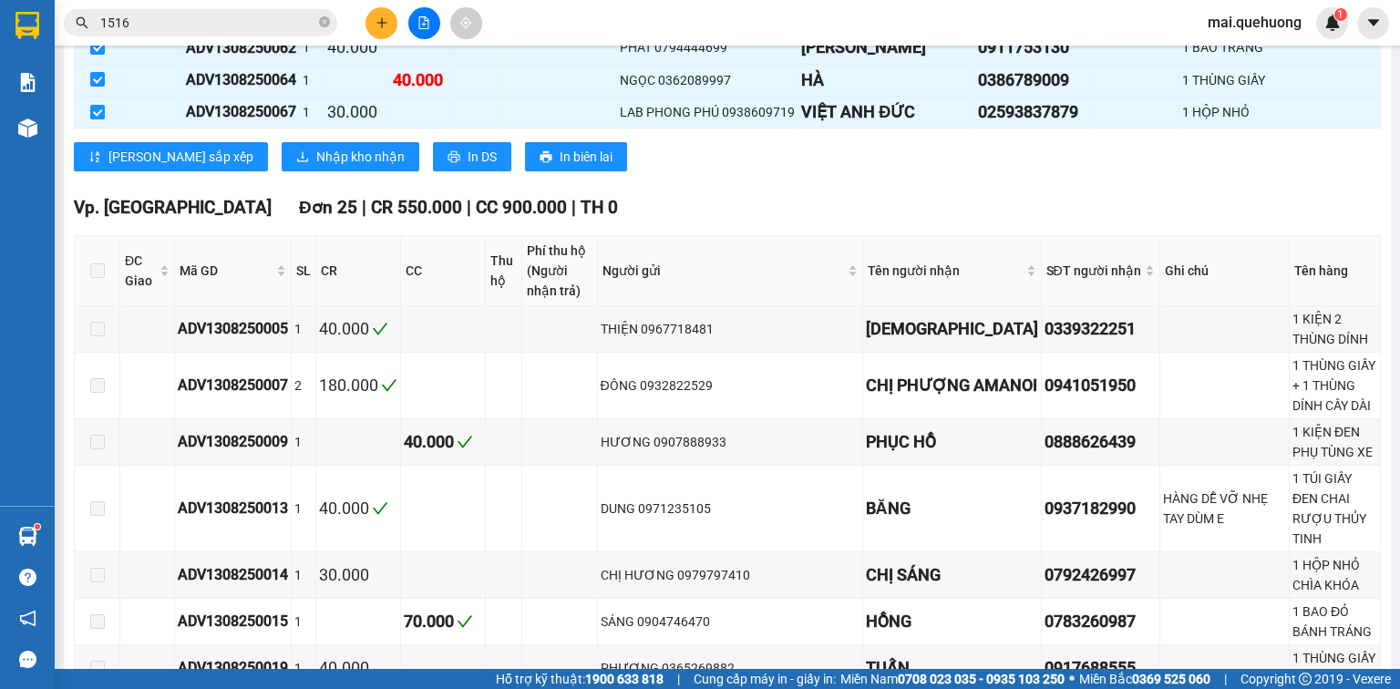
click at [376, 29] on button at bounding box center [382, 23] width 32 height 32
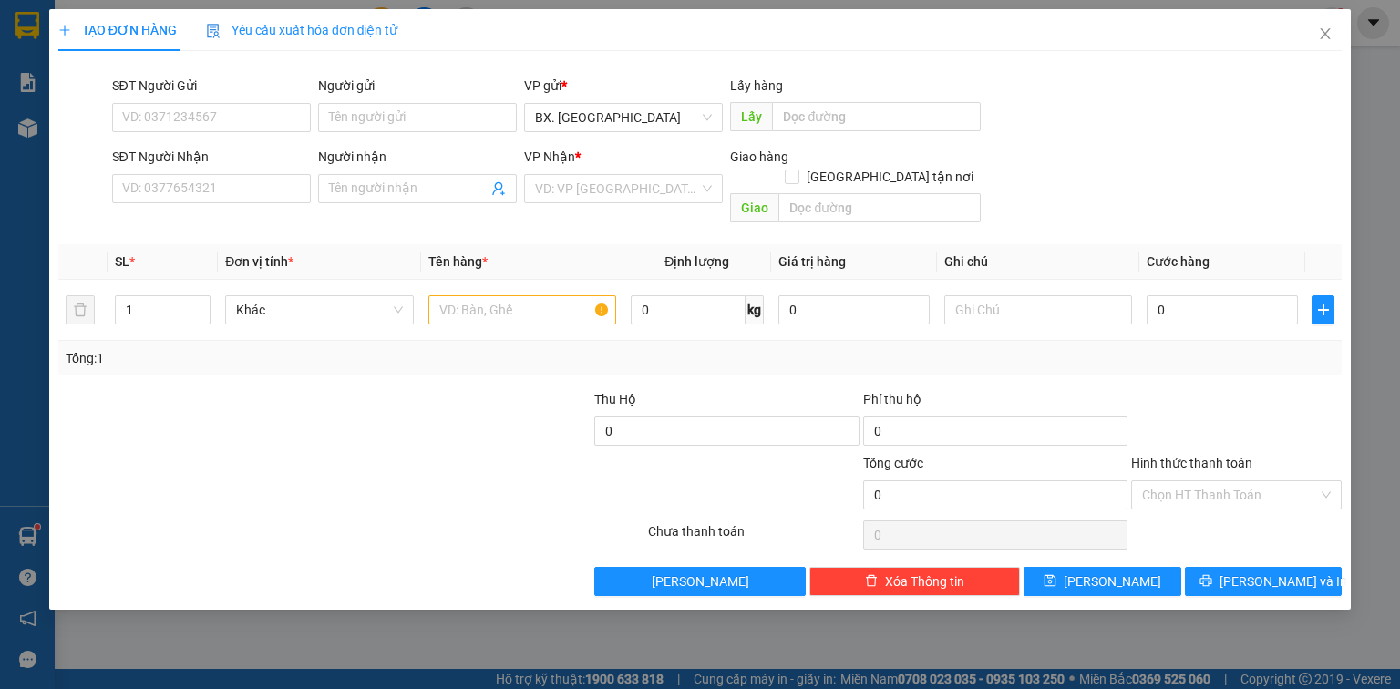
click at [215, 102] on div "SĐT Người Gửi" at bounding box center [211, 89] width 199 height 27
click at [230, 110] on input "SĐT Người Gửi" at bounding box center [211, 117] width 199 height 29
type input "0329480673"
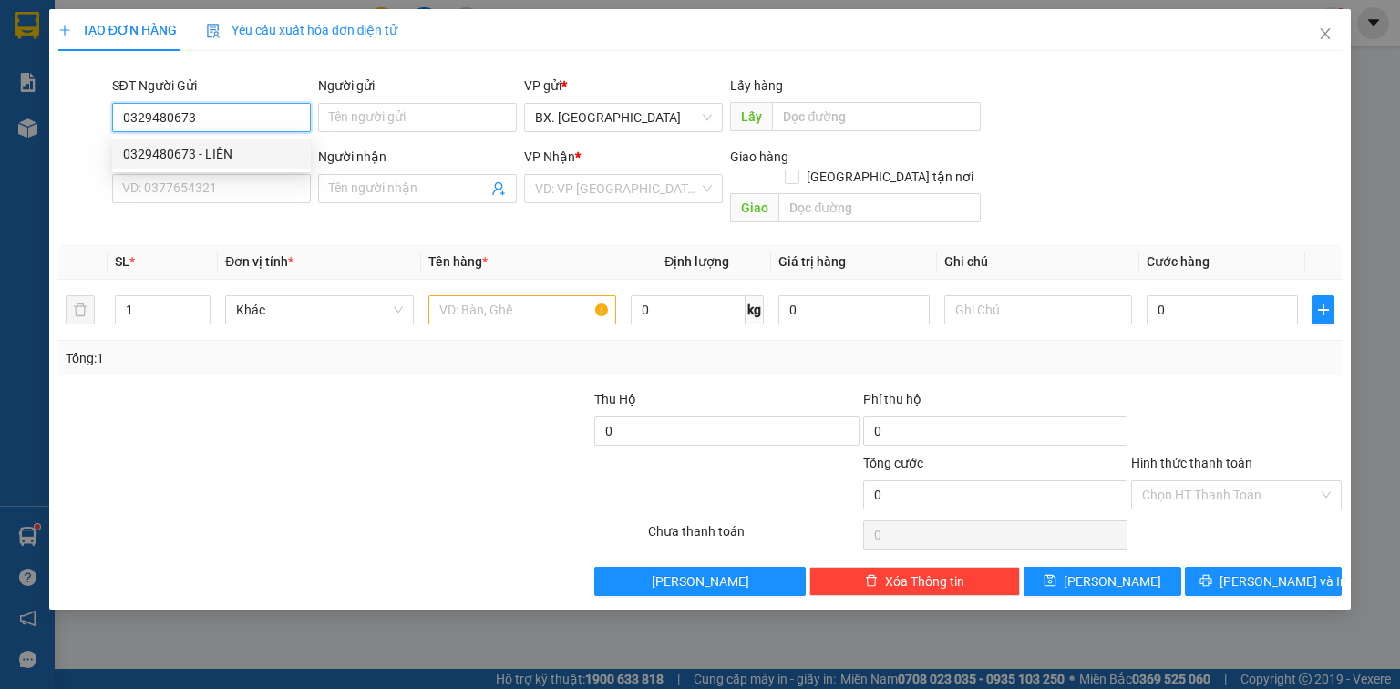
click at [272, 153] on div "0329480673 - LIÊN" at bounding box center [211, 154] width 177 height 20
type input "LIÊN"
type input "0902784344"
type input "TRINH"
type input "50.000"
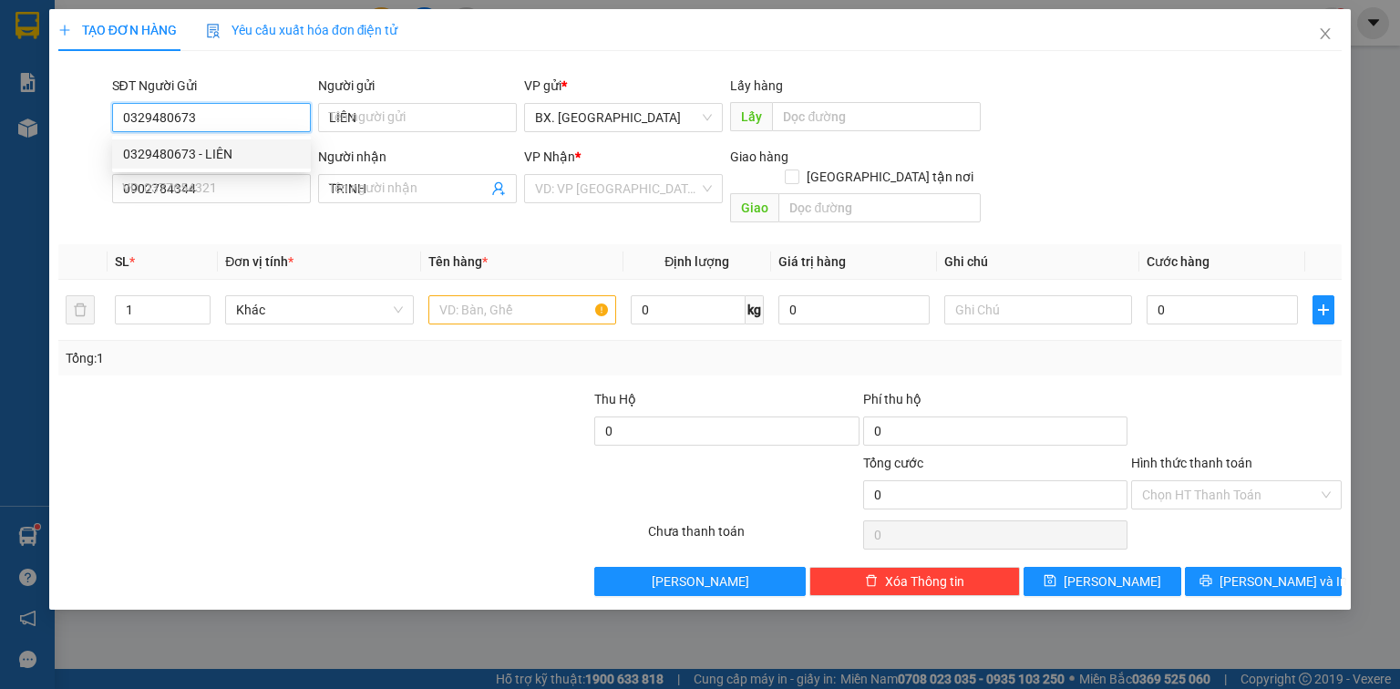
type input "50.000"
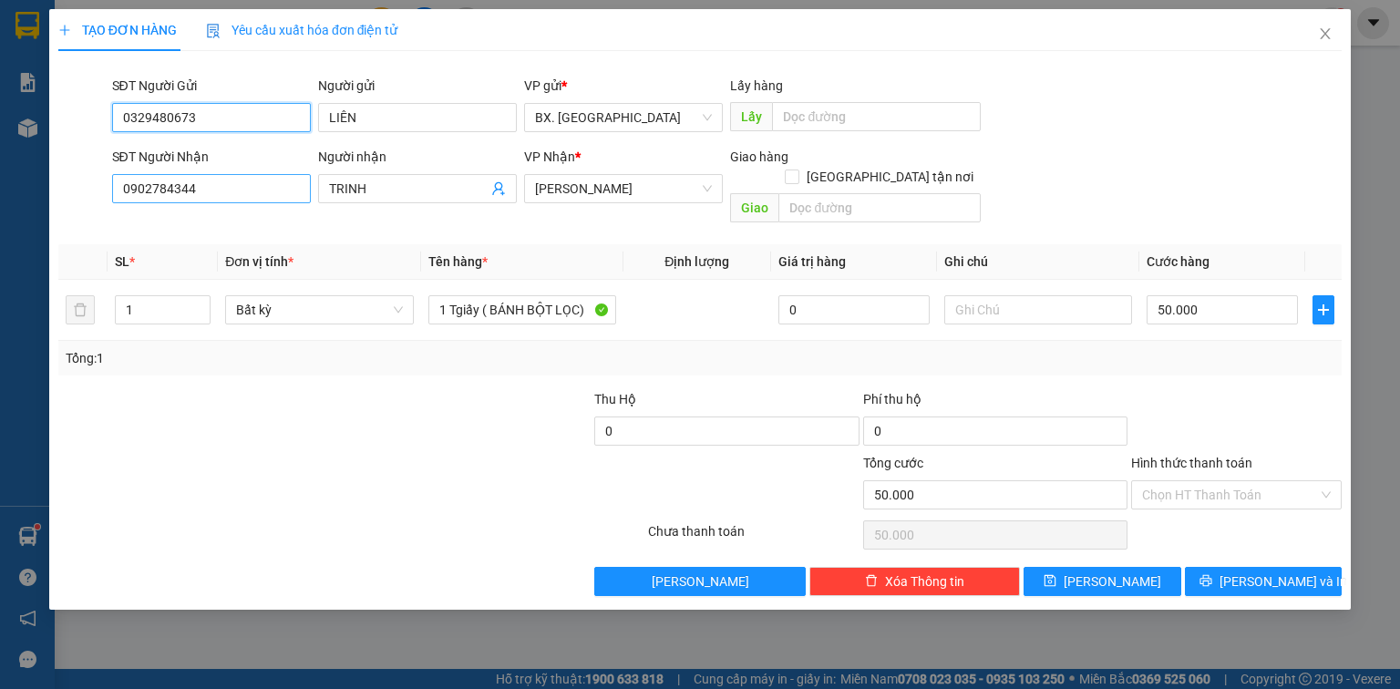
type input "0329480673"
click at [211, 193] on input "0902784344" at bounding box center [211, 188] width 199 height 29
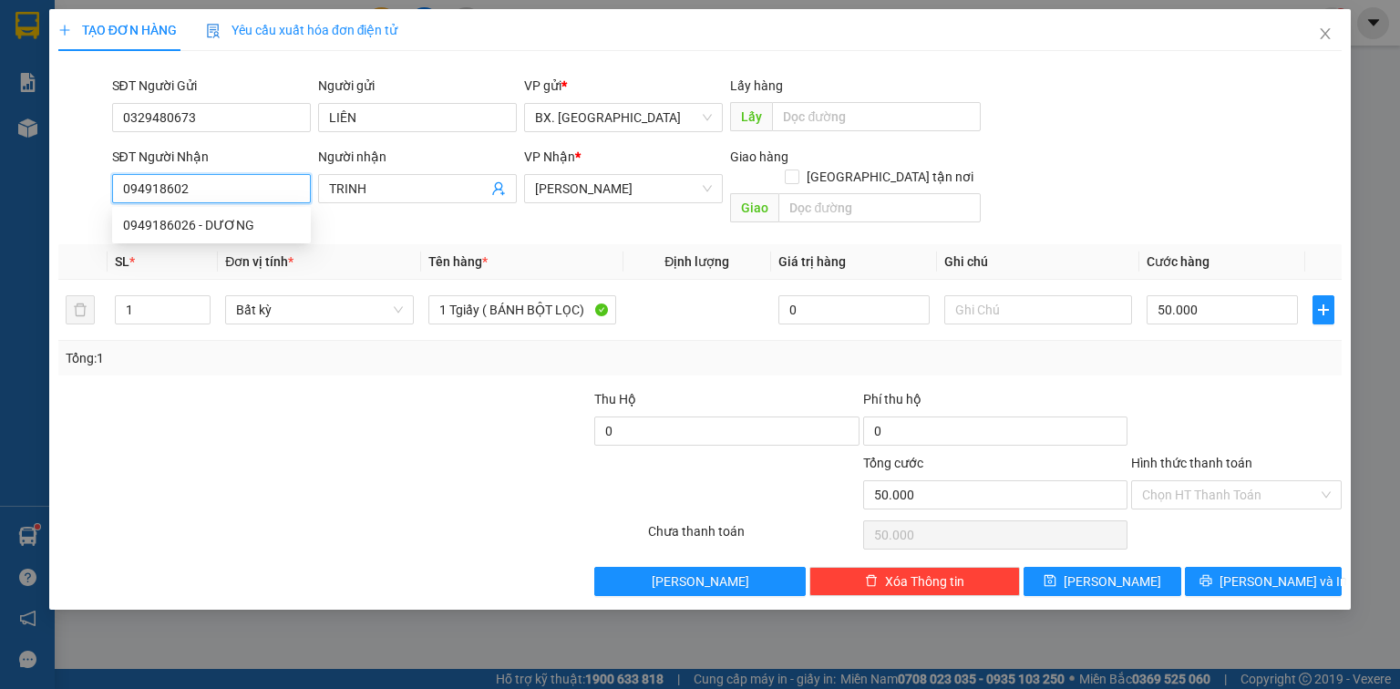
type input "0949186026"
click at [248, 231] on div "0949186026 - DƯƠNG" at bounding box center [211, 225] width 177 height 20
type input "DƯƠNG"
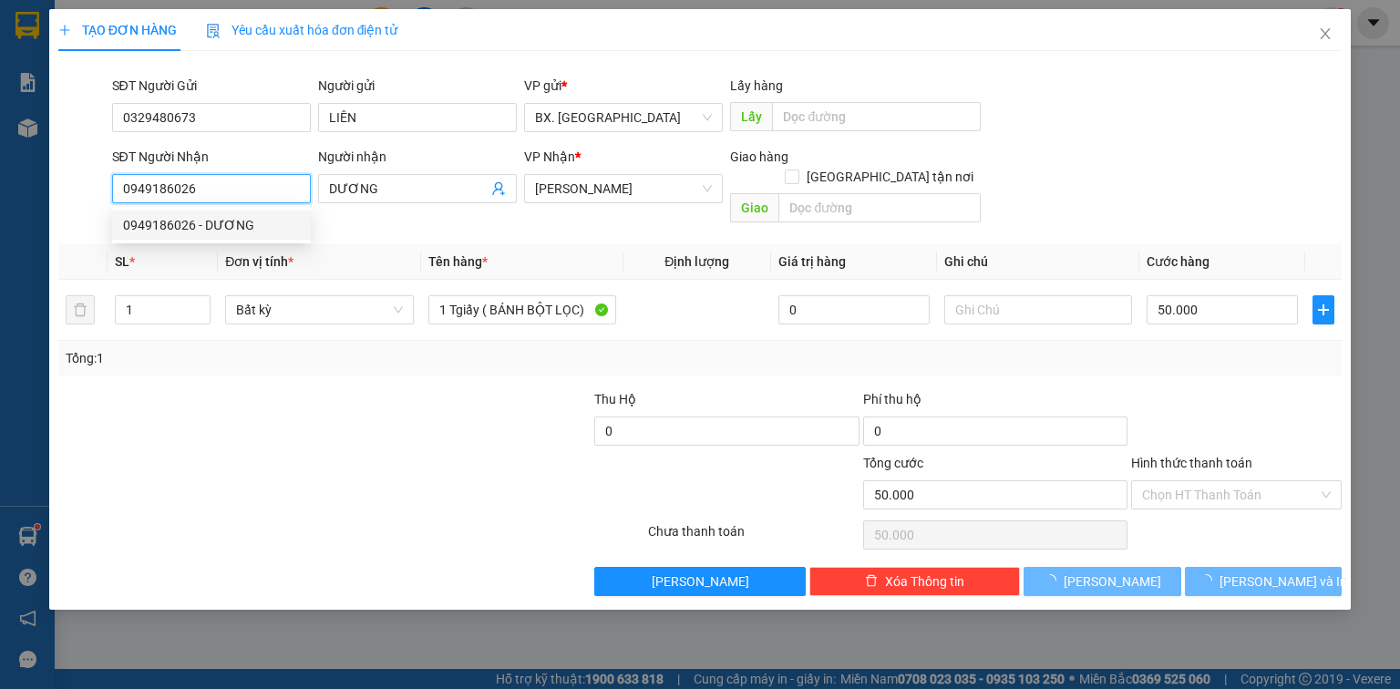
type input "100.000"
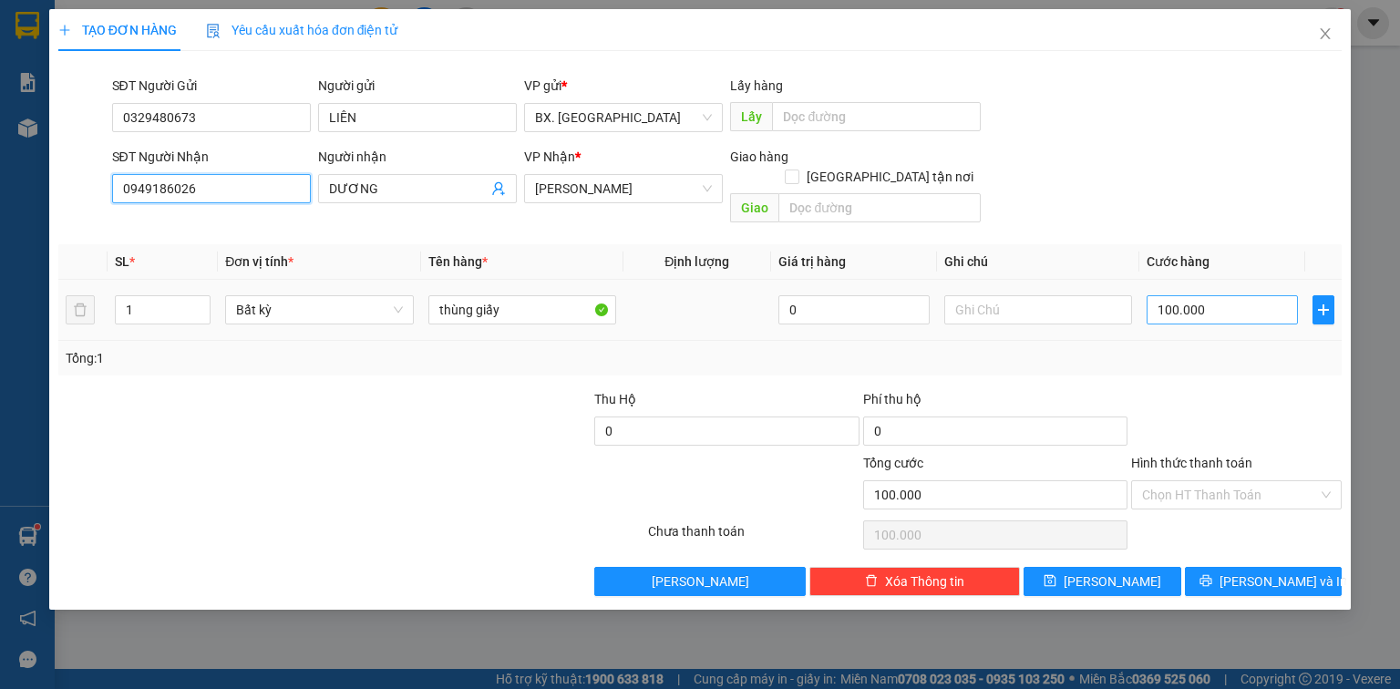
type input "0949186026"
type input "5"
type input "50"
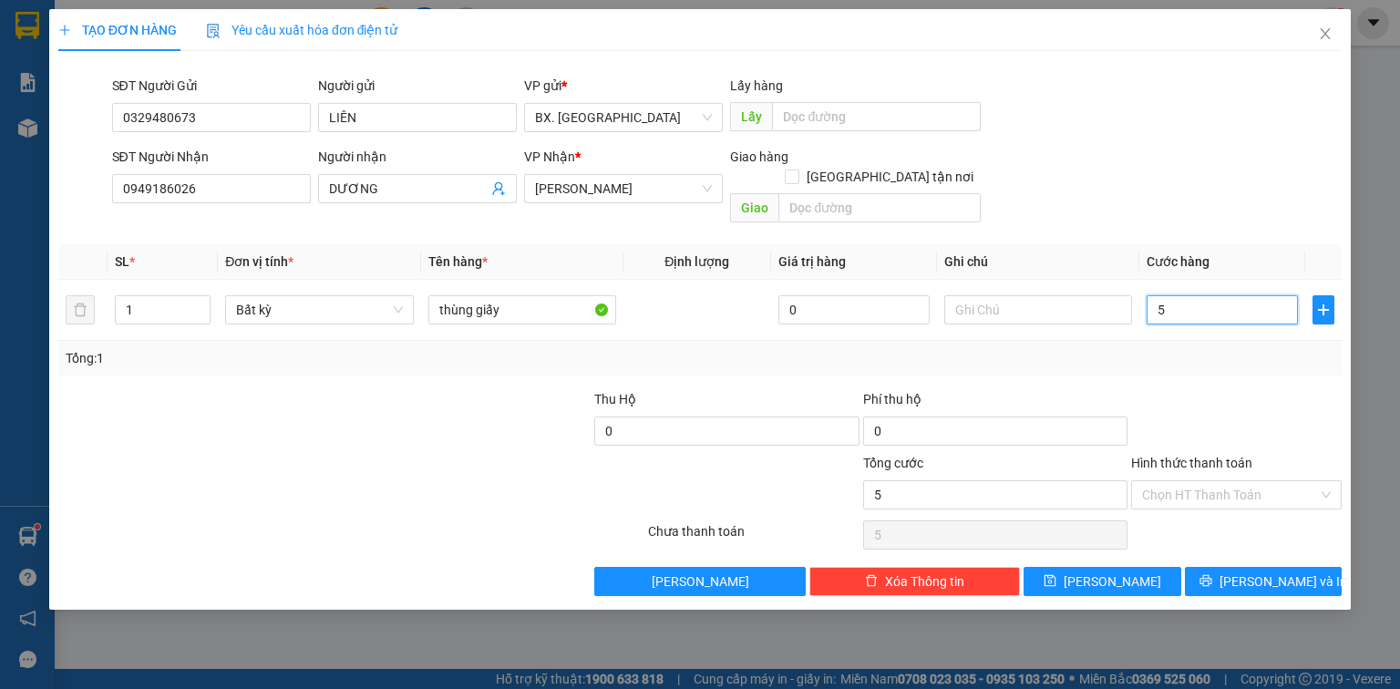
type input "50"
type input "50.000"
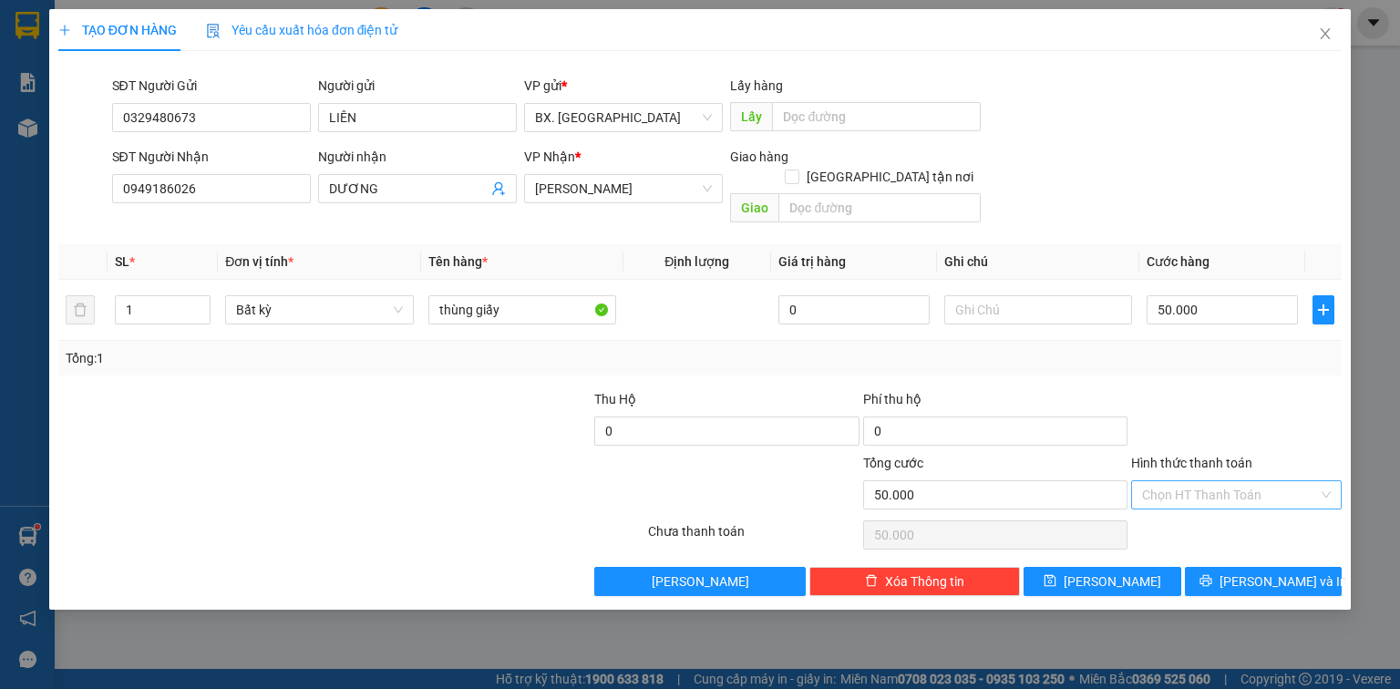
click at [1189, 485] on input "Hình thức thanh toán" at bounding box center [1230, 494] width 176 height 27
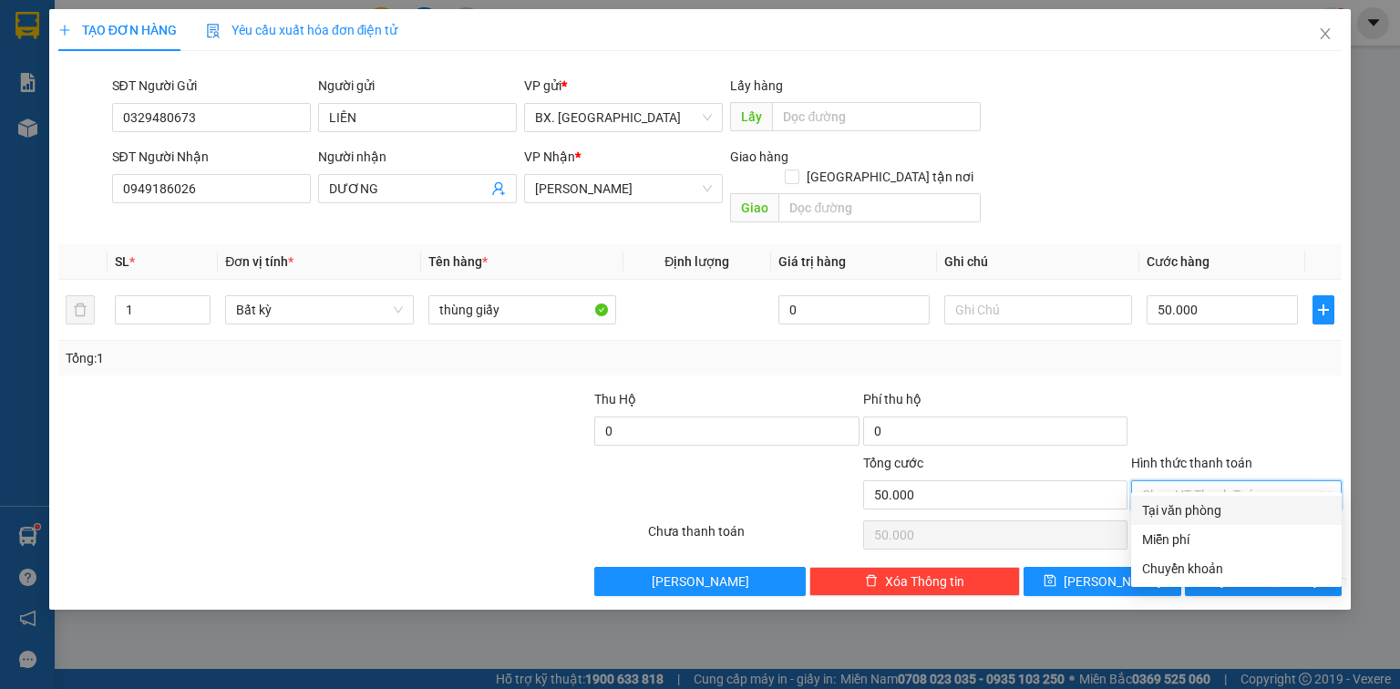
click at [1191, 510] on div "Tại văn phòng" at bounding box center [1236, 510] width 189 height 20
type input "0"
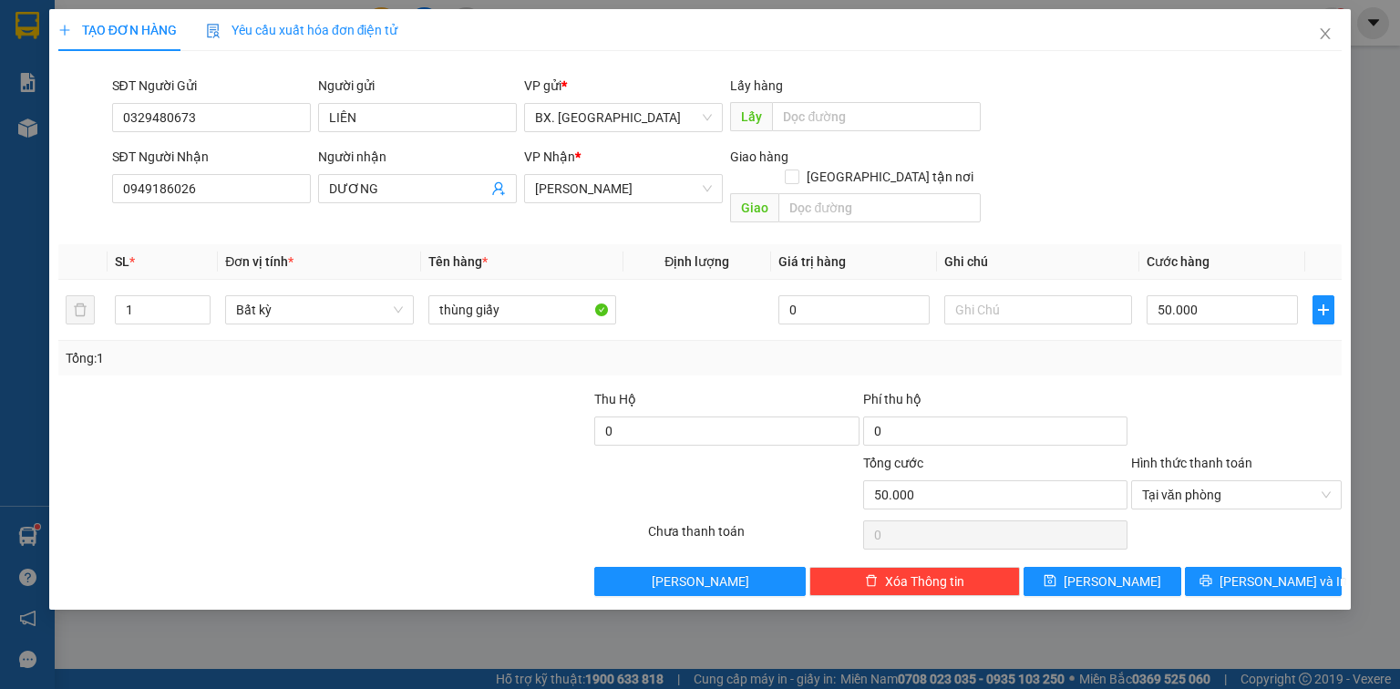
click at [1205, 525] on div at bounding box center [1236, 535] width 214 height 36
click at [1216, 567] on button "[PERSON_NAME] và In" at bounding box center [1264, 581] width 158 height 29
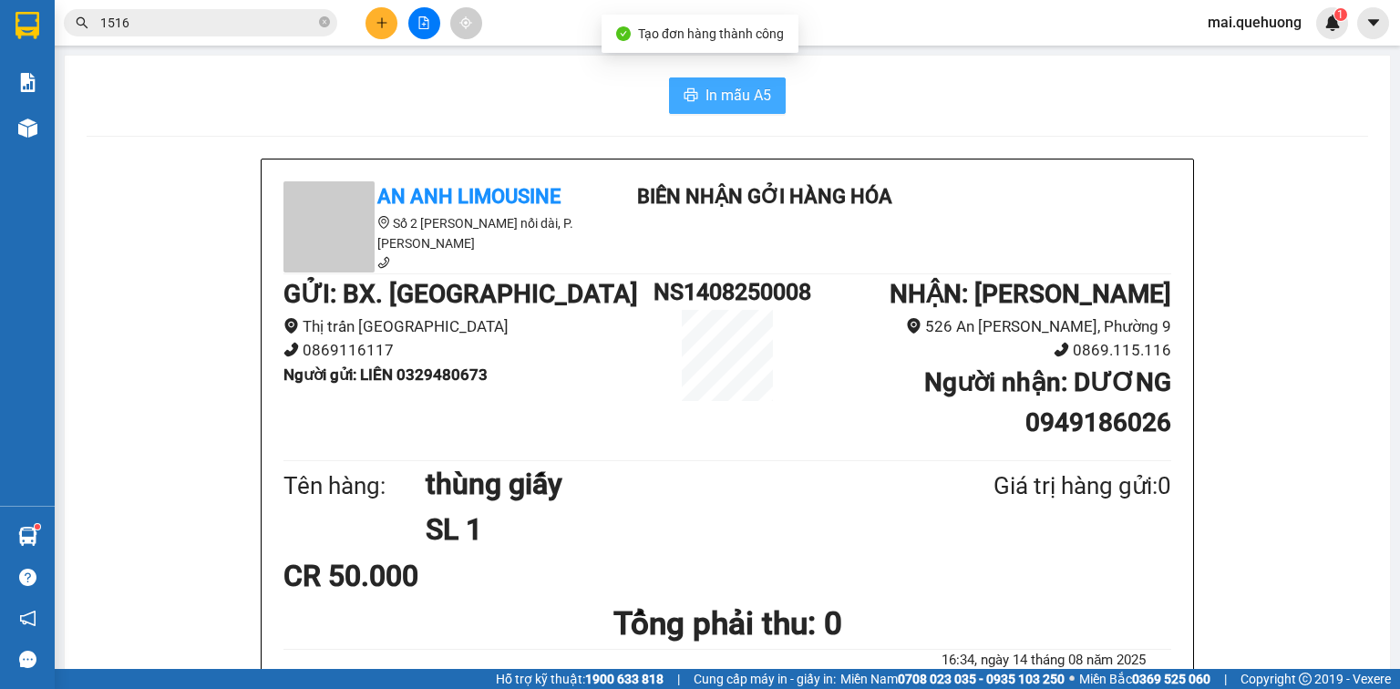
click at [712, 97] on span "In mẫu A5" at bounding box center [739, 95] width 66 height 23
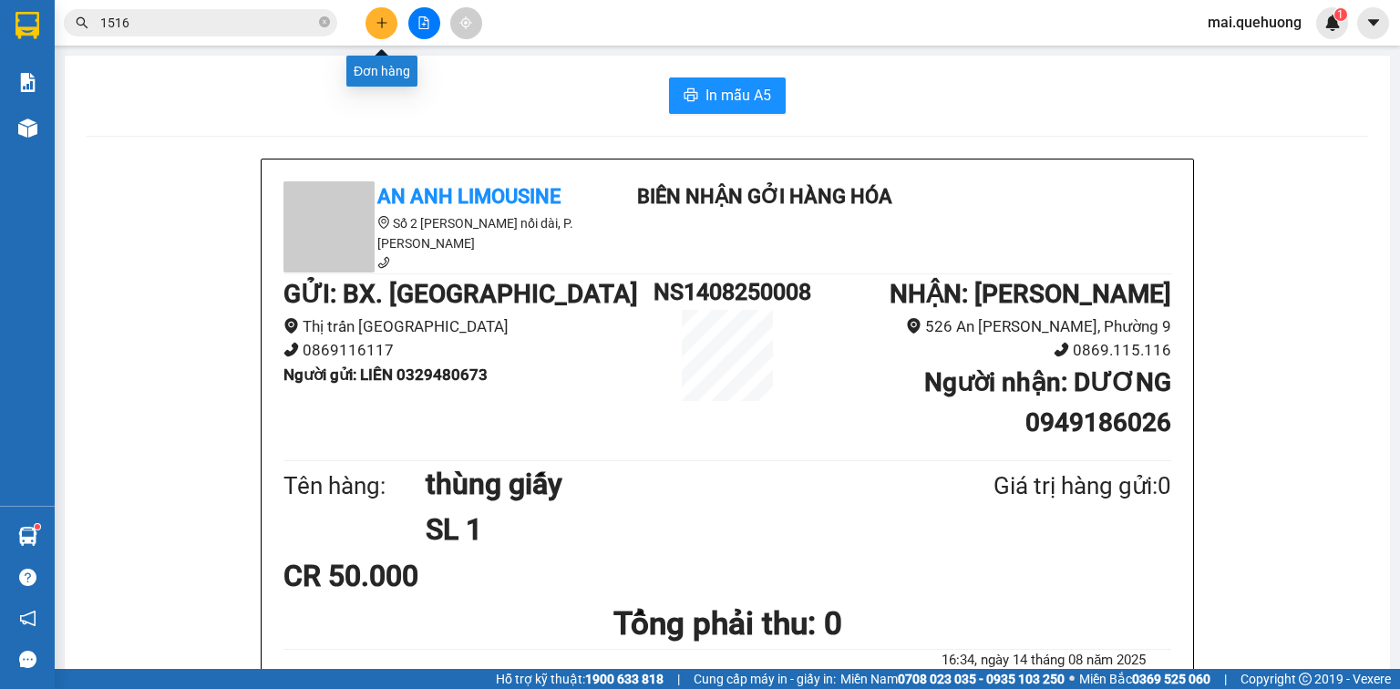
click at [391, 25] on button at bounding box center [382, 23] width 32 height 32
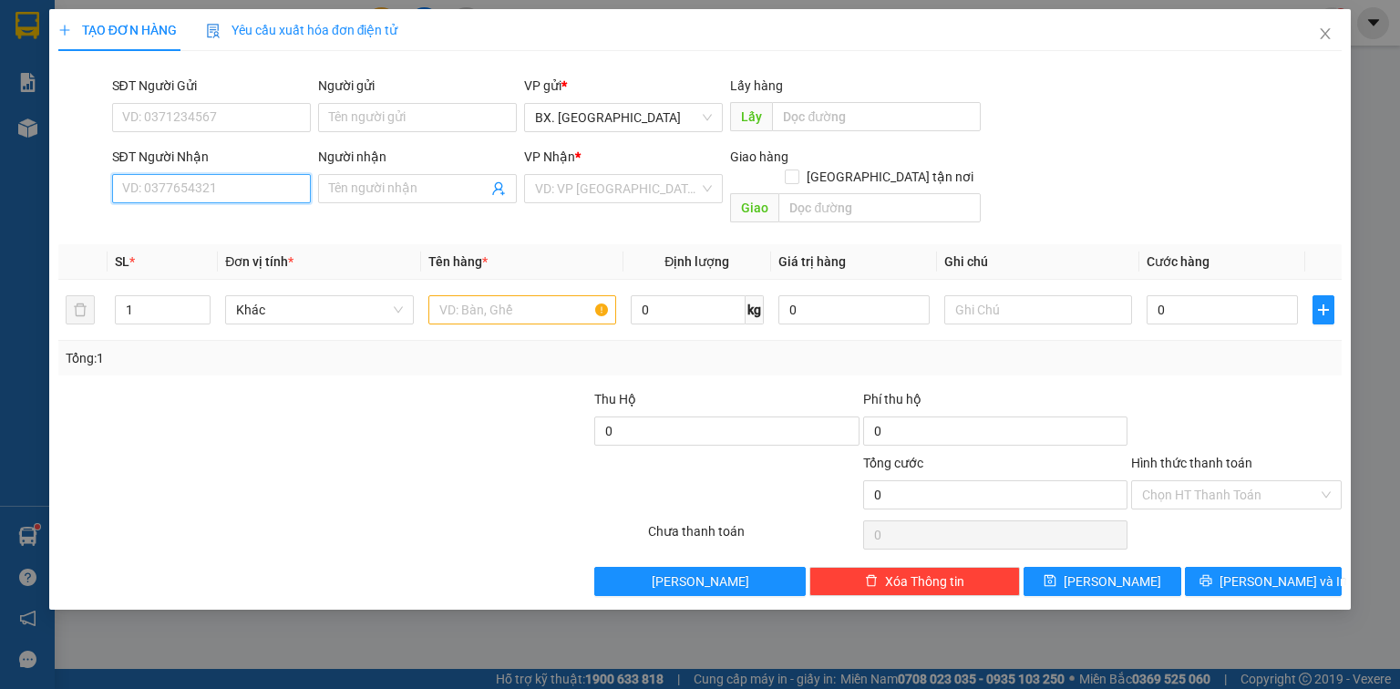
click at [237, 191] on input "SĐT Người Nhận" at bounding box center [211, 188] width 199 height 29
click at [267, 223] on div "0909889688 - ISOLABO" at bounding box center [211, 225] width 177 height 20
type input "0909889688"
type input "ISOLABO"
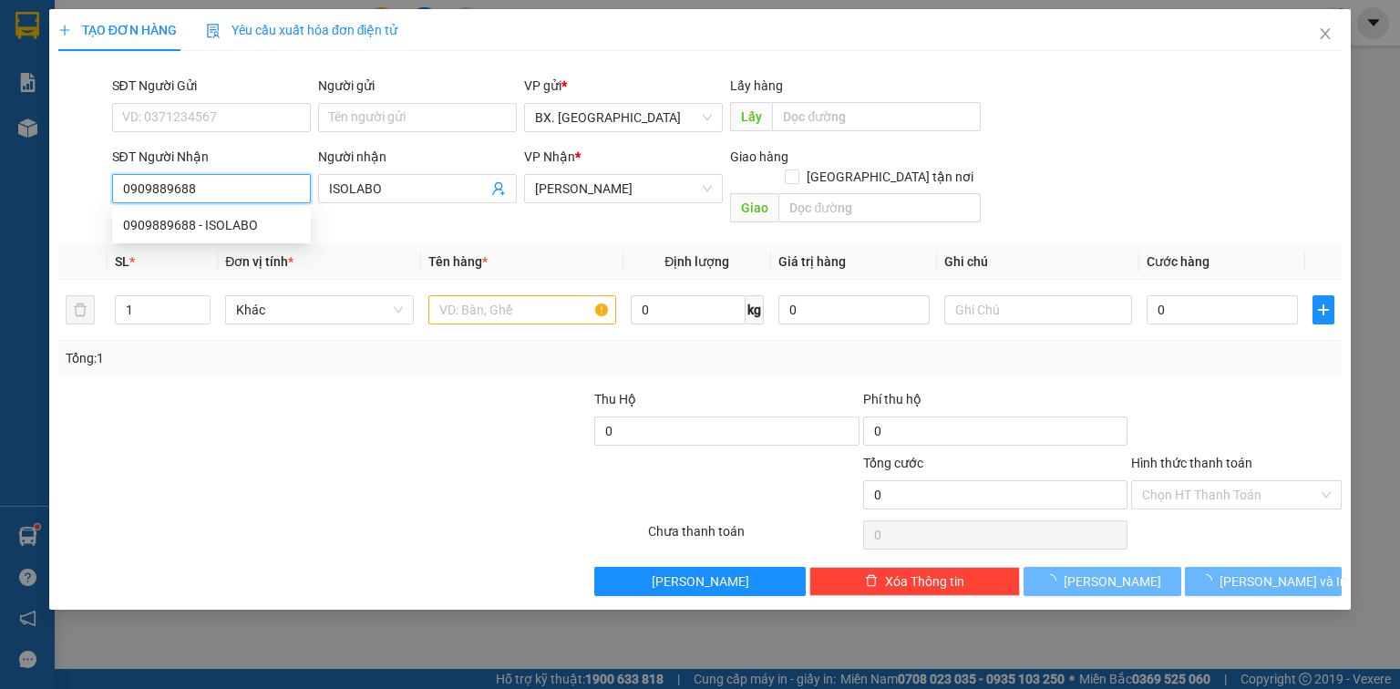
type input "30.000"
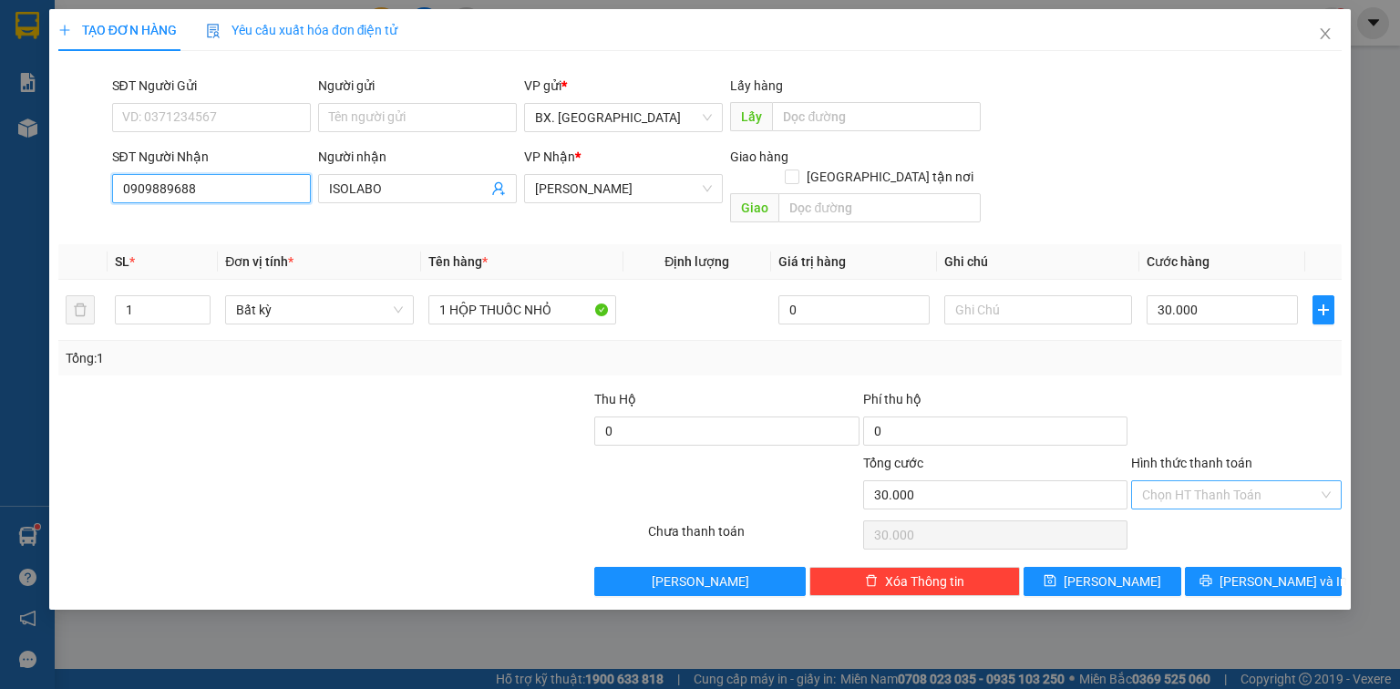
type input "0909889688"
drag, startPoint x: 1190, startPoint y: 478, endPoint x: 1193, endPoint y: 489, distance: 12.4
click at [1190, 481] on input "Hình thức thanh toán" at bounding box center [1230, 494] width 176 height 27
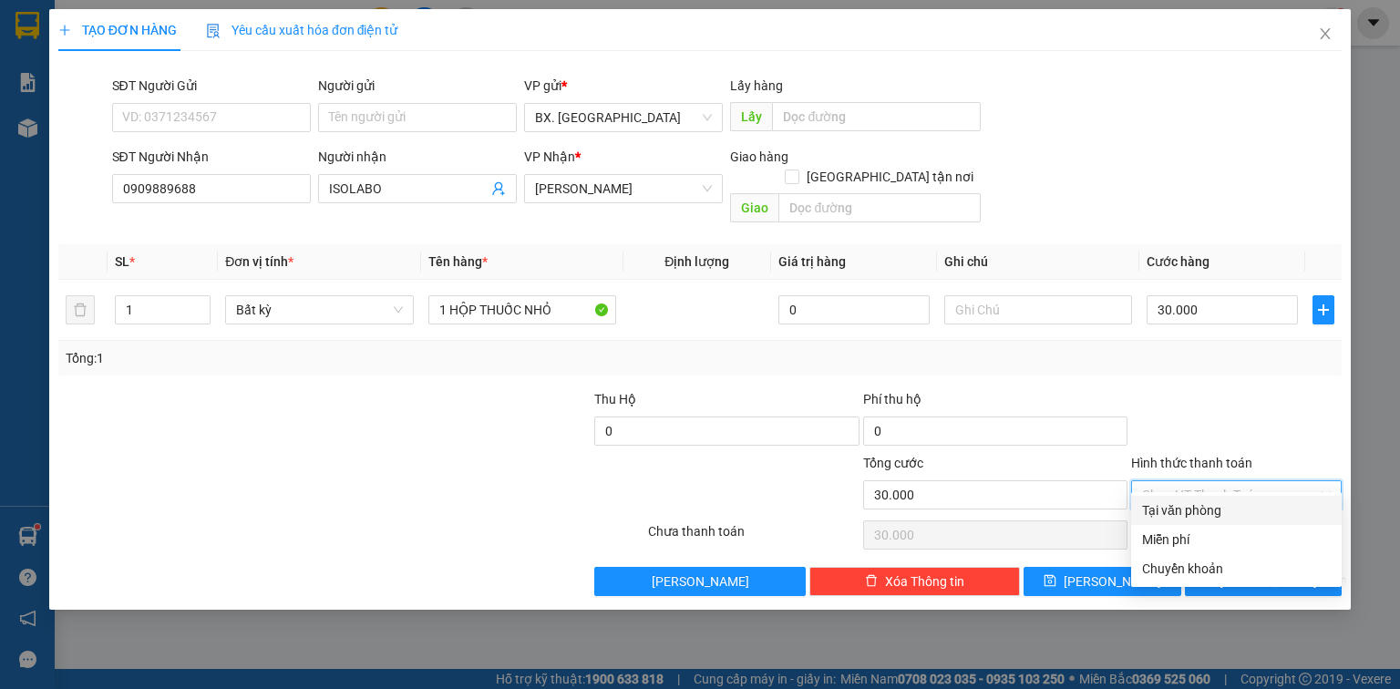
click at [1196, 518] on div "Tại văn phòng" at bounding box center [1236, 510] width 189 height 20
type input "0"
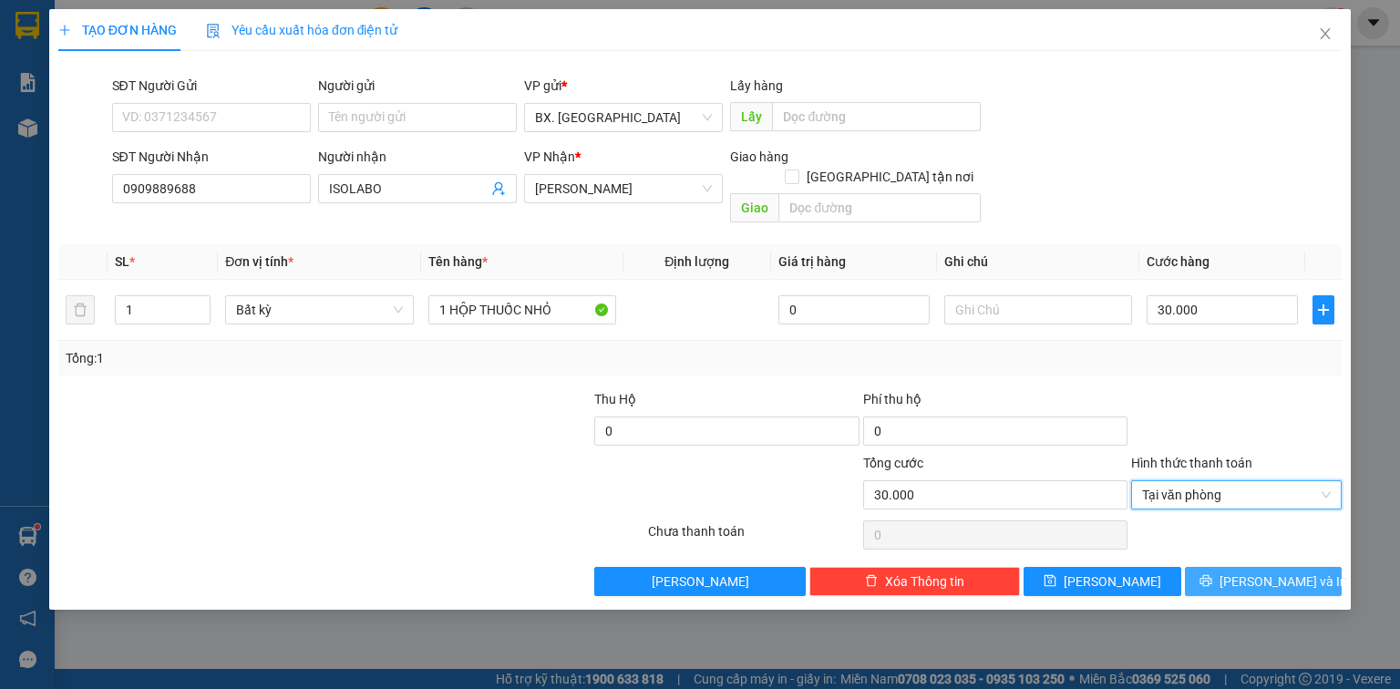
click at [1211, 567] on button "[PERSON_NAME] và In" at bounding box center [1264, 581] width 158 height 29
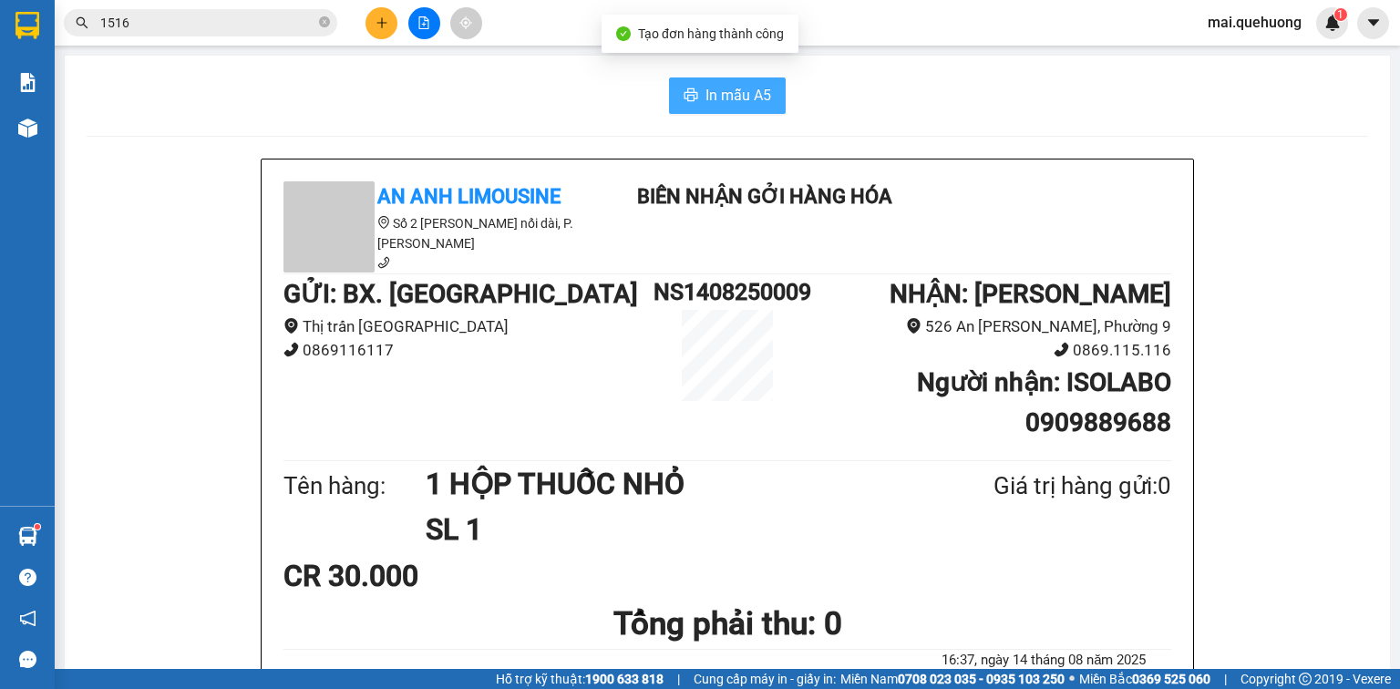
click at [709, 98] on span "In mẫu A5" at bounding box center [739, 95] width 66 height 23
click at [237, 17] on input "1516" at bounding box center [207, 23] width 215 height 20
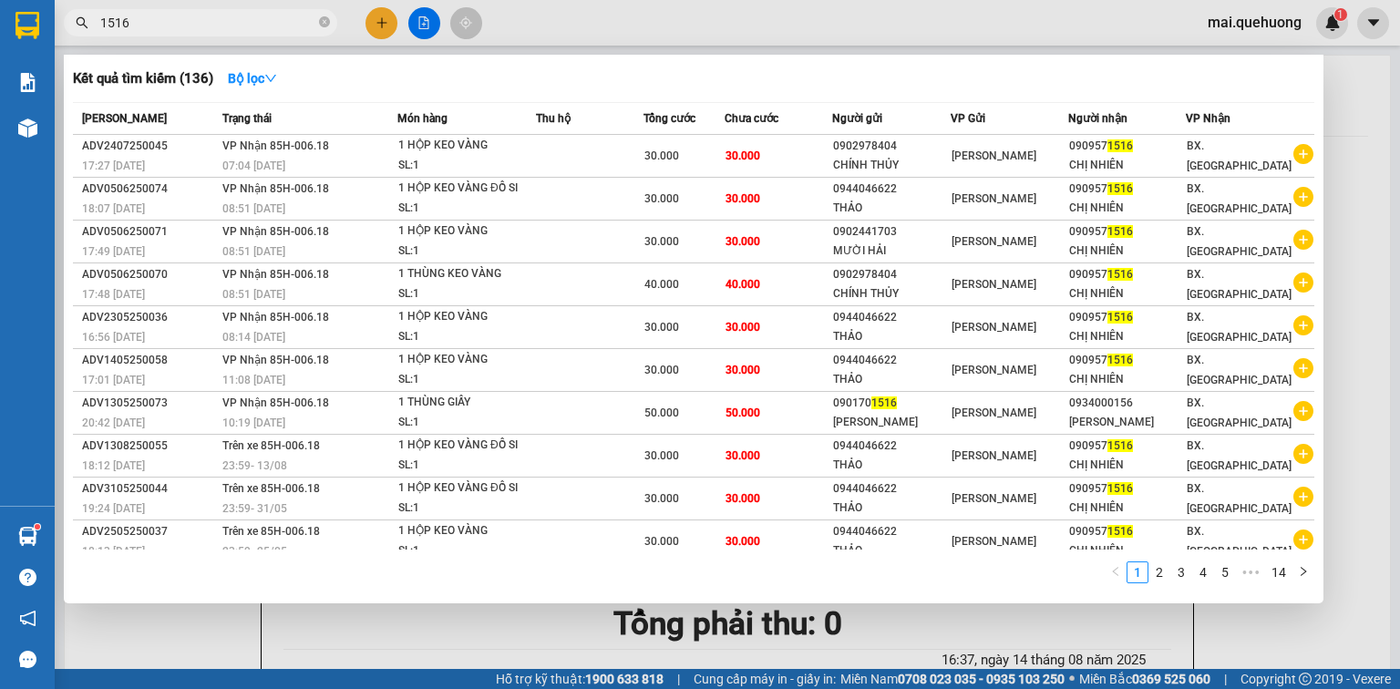
click at [368, 4] on div at bounding box center [700, 344] width 1400 height 689
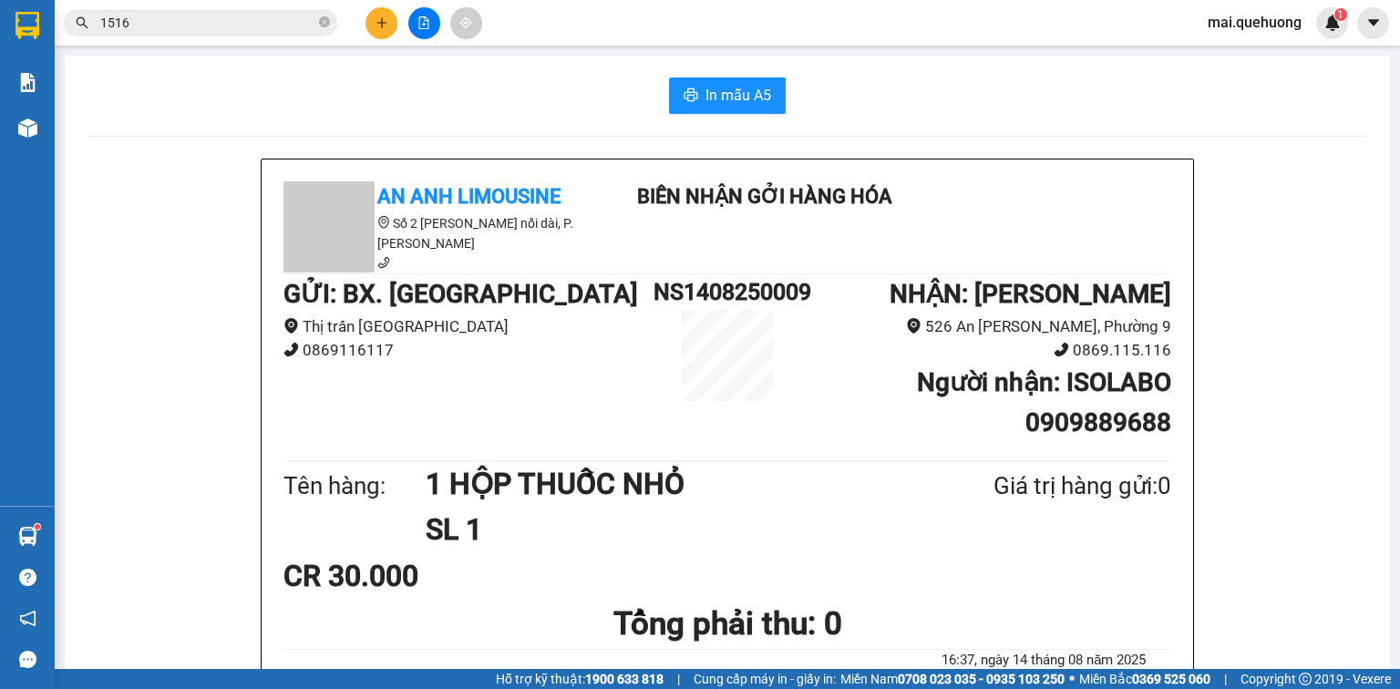
click at [385, 19] on icon "plus" at bounding box center [382, 22] width 13 height 13
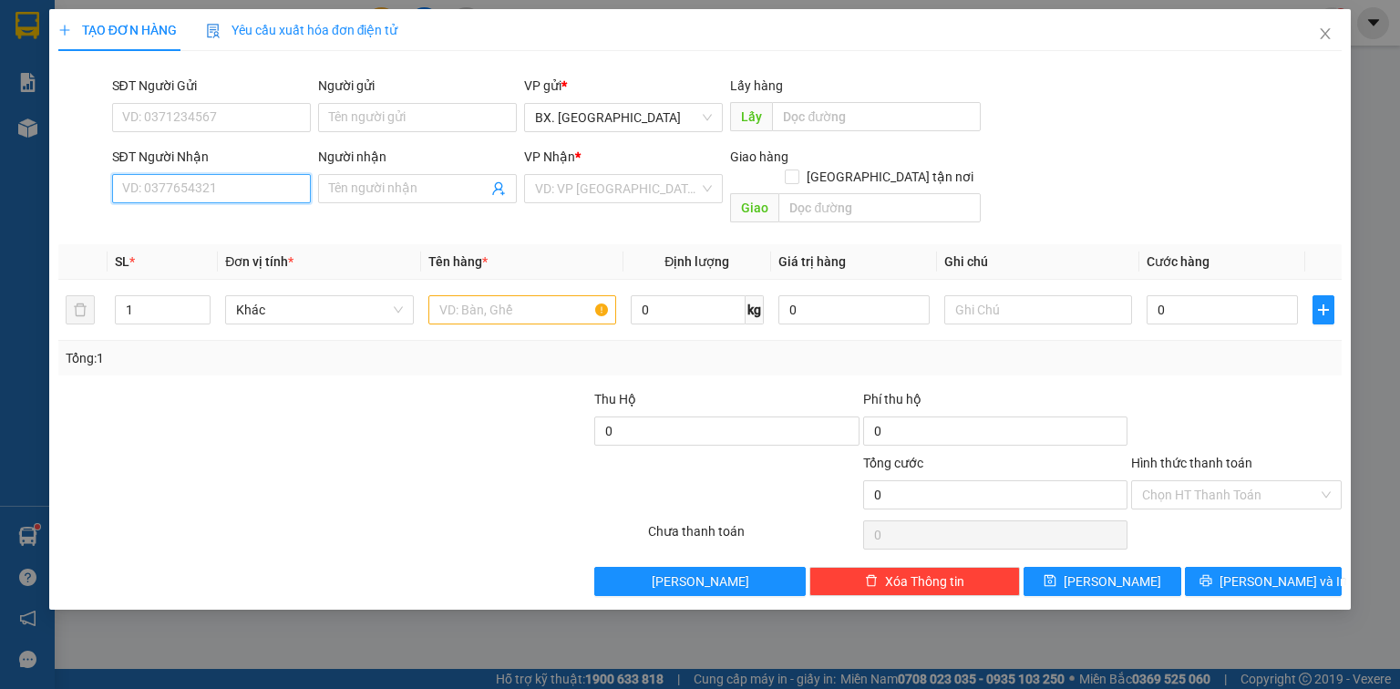
click at [260, 187] on input "SĐT Người Nhận" at bounding box center [211, 188] width 199 height 29
paste input "0385320185"
type input "0385320185"
click at [393, 186] on input "Người nhận" at bounding box center [408, 189] width 159 height 20
type input "KC THEO TÀI7"
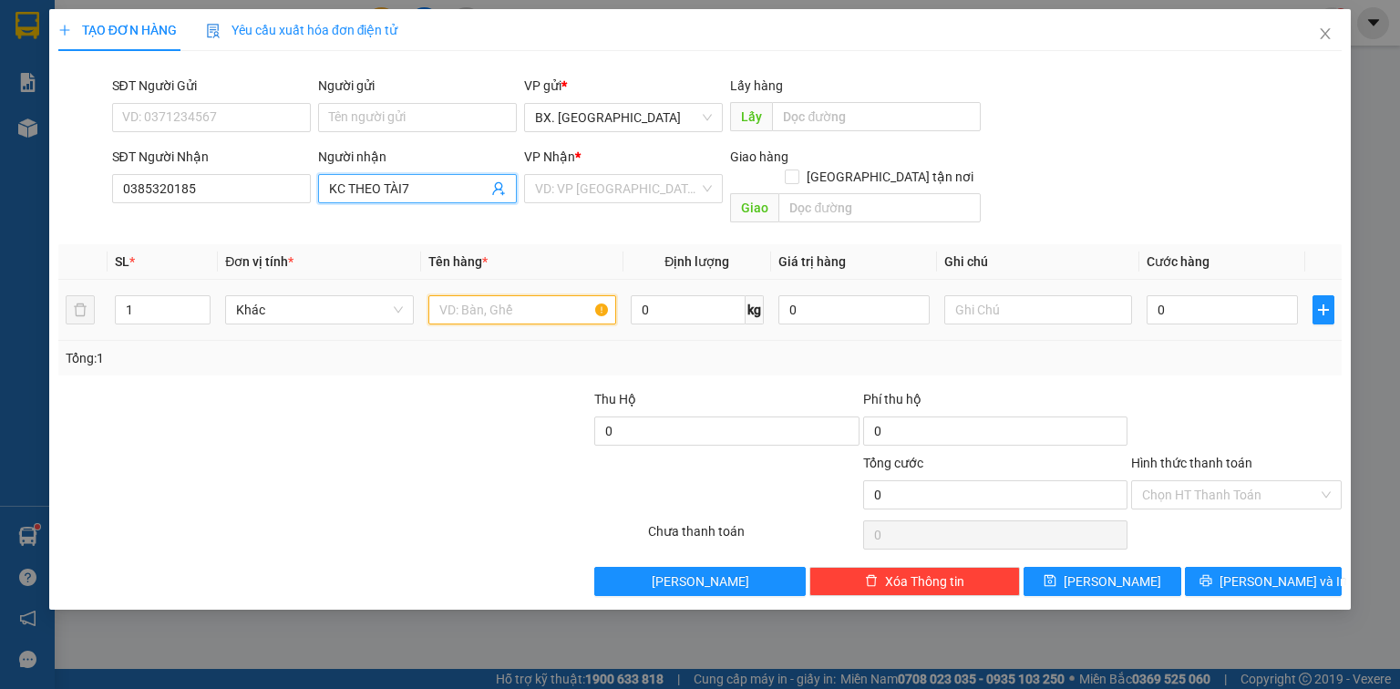
click at [509, 295] on input "text" at bounding box center [522, 309] width 188 height 29
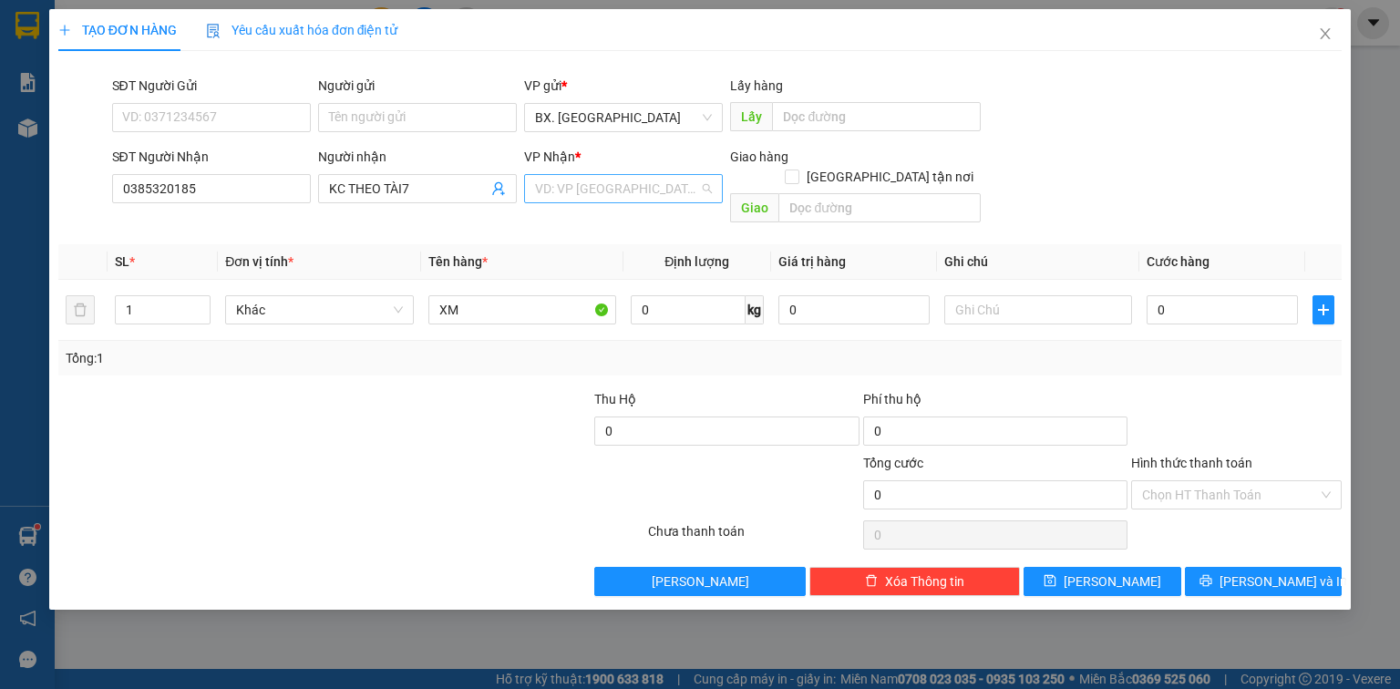
click at [560, 191] on input "search" at bounding box center [617, 188] width 164 height 27
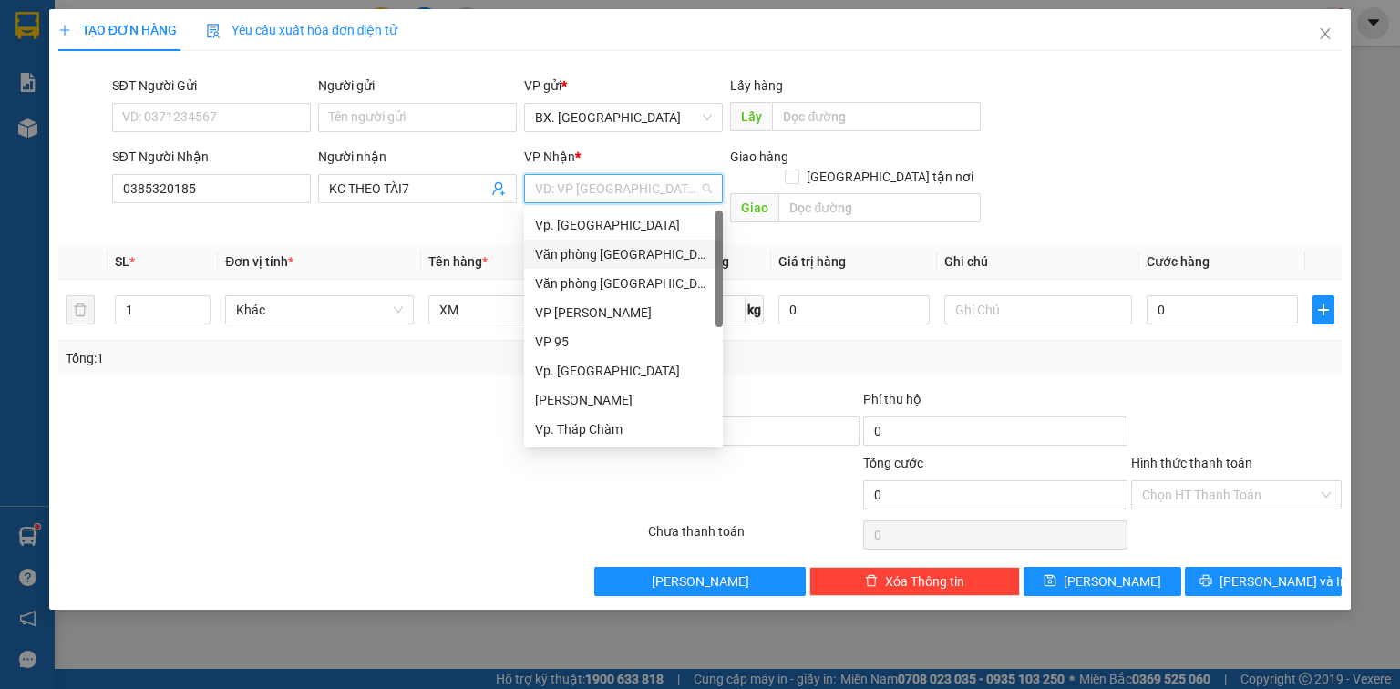
click at [623, 261] on div "Văn phòng [GEOGRAPHIC_DATA]" at bounding box center [623, 254] width 177 height 20
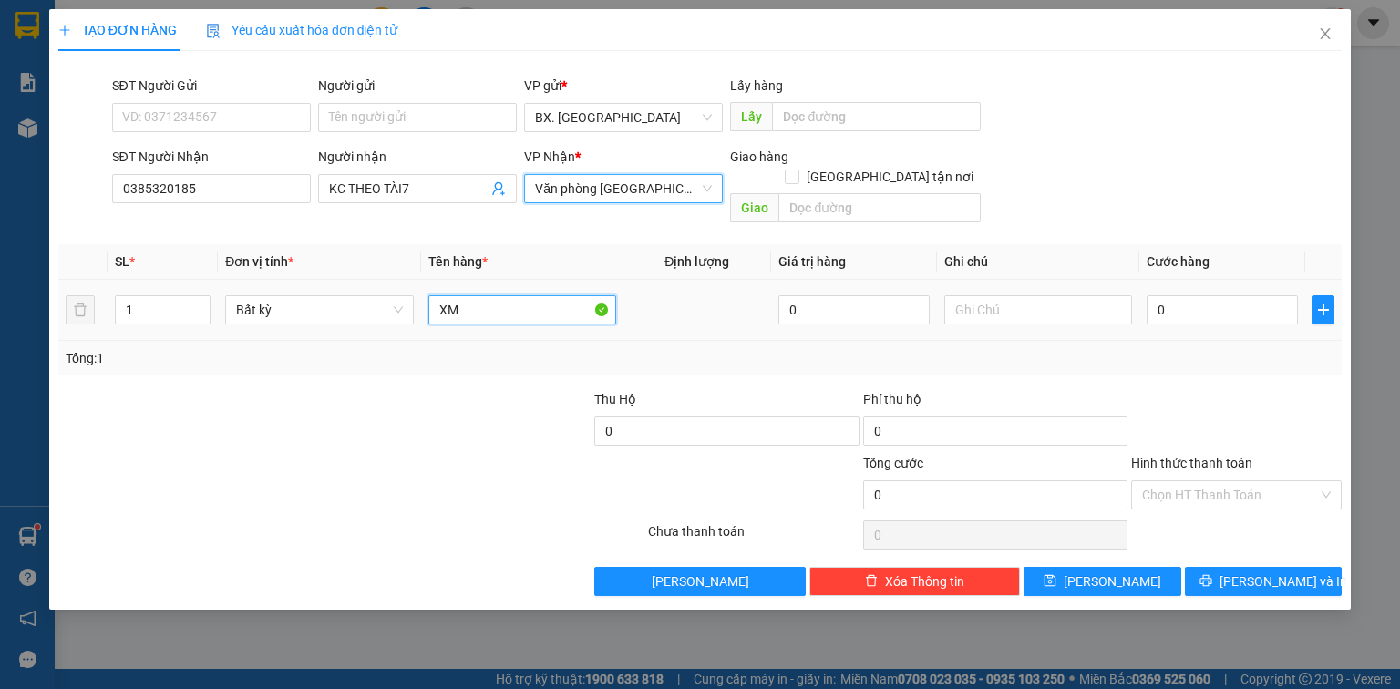
click at [535, 295] on input "XM" at bounding box center [522, 309] width 188 height 29
type input "XM 39423"
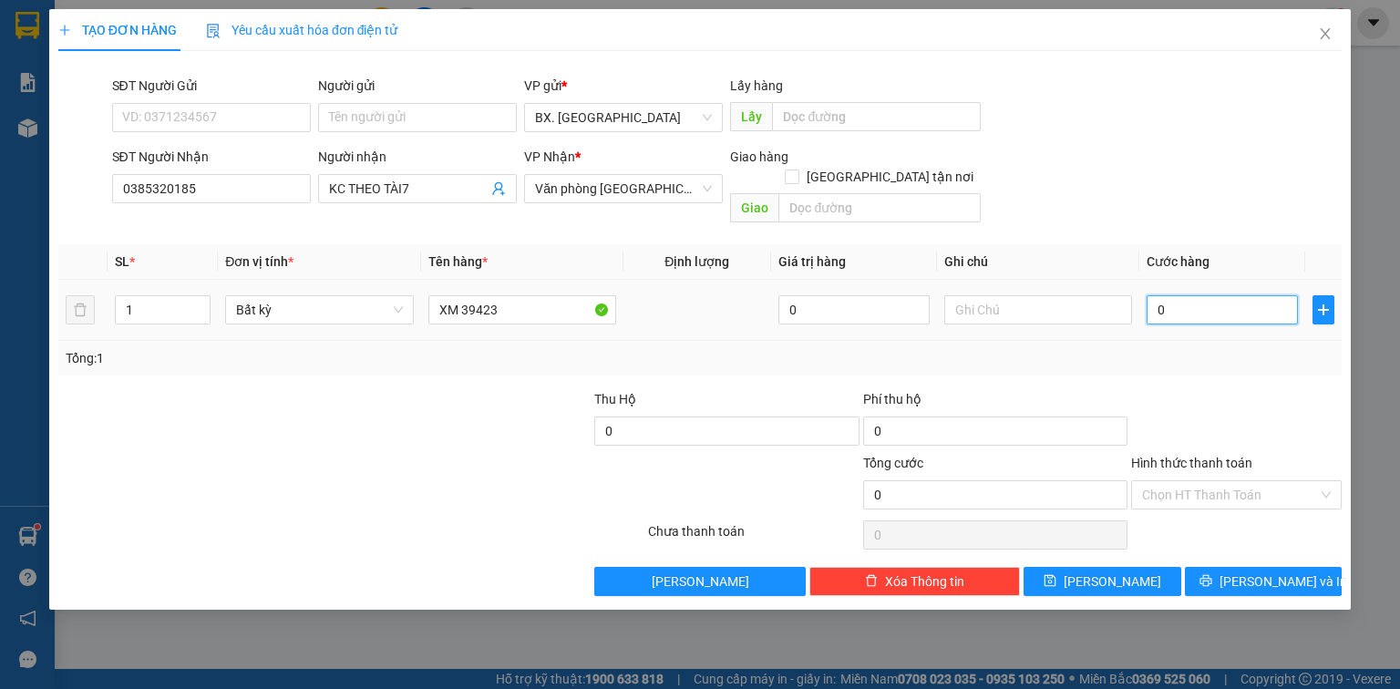
click at [1201, 295] on input "0" at bounding box center [1222, 309] width 151 height 29
type input "3"
type input "30"
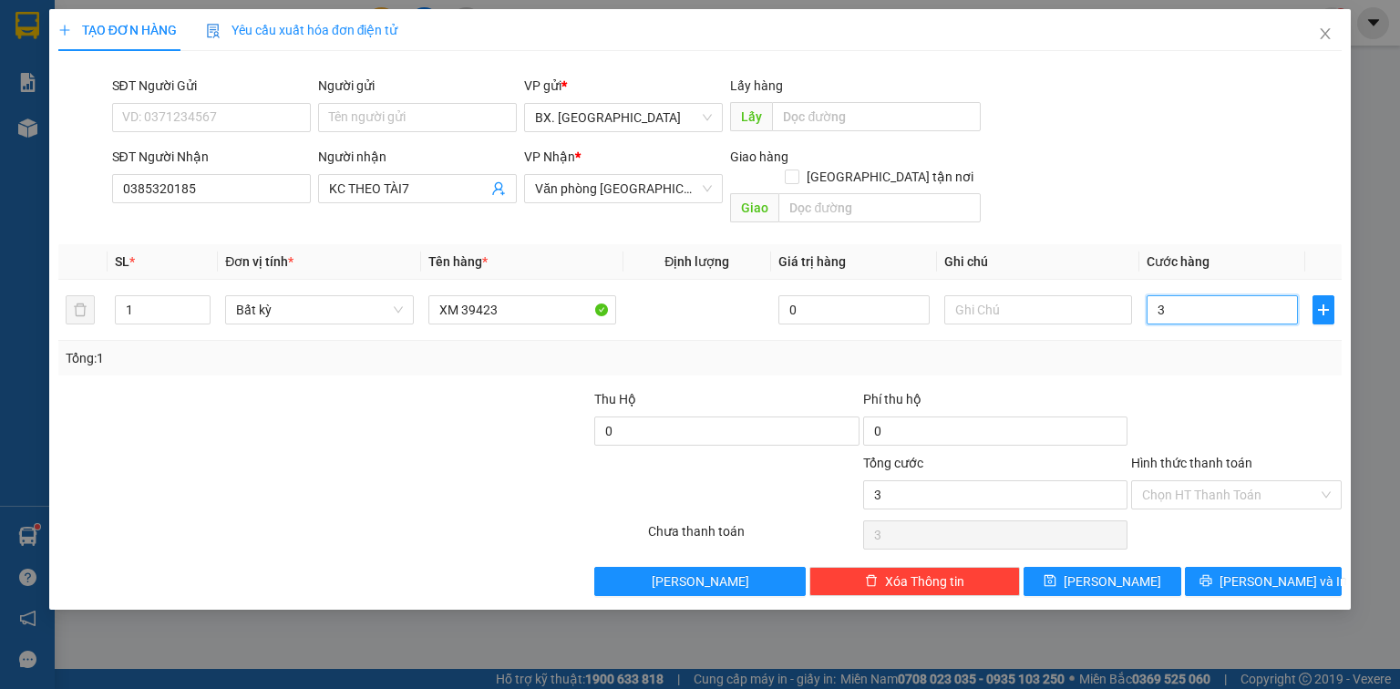
type input "30"
type input "300"
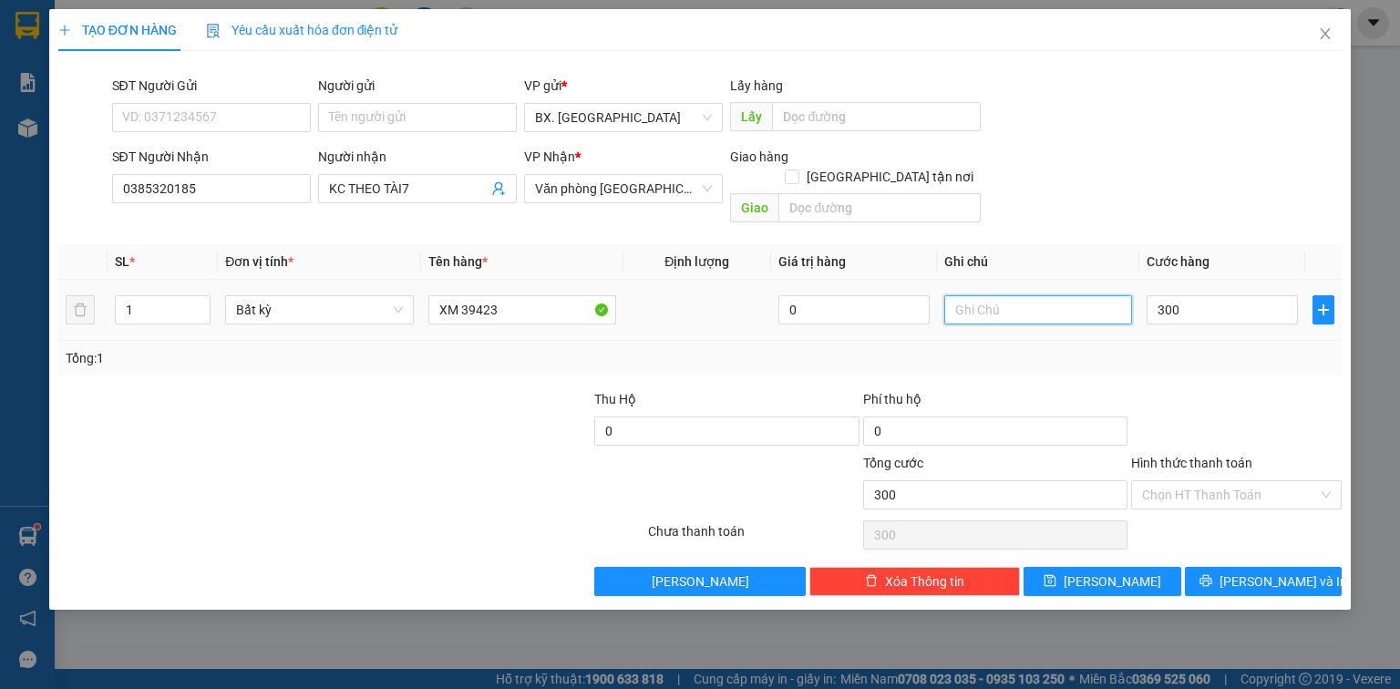
type input "300.000"
click at [1012, 295] on input "text" at bounding box center [1038, 309] width 188 height 29
type input "BAO50"
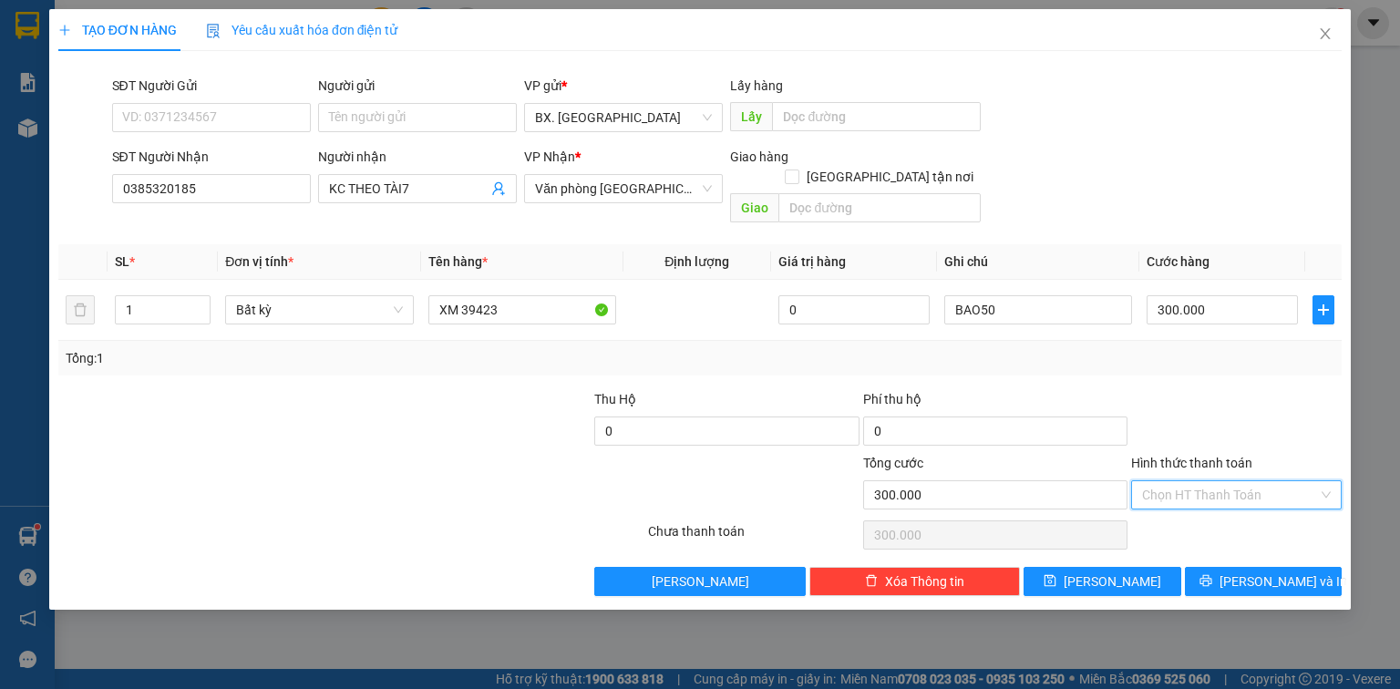
click at [1200, 481] on input "Hình thức thanh toán" at bounding box center [1230, 494] width 176 height 27
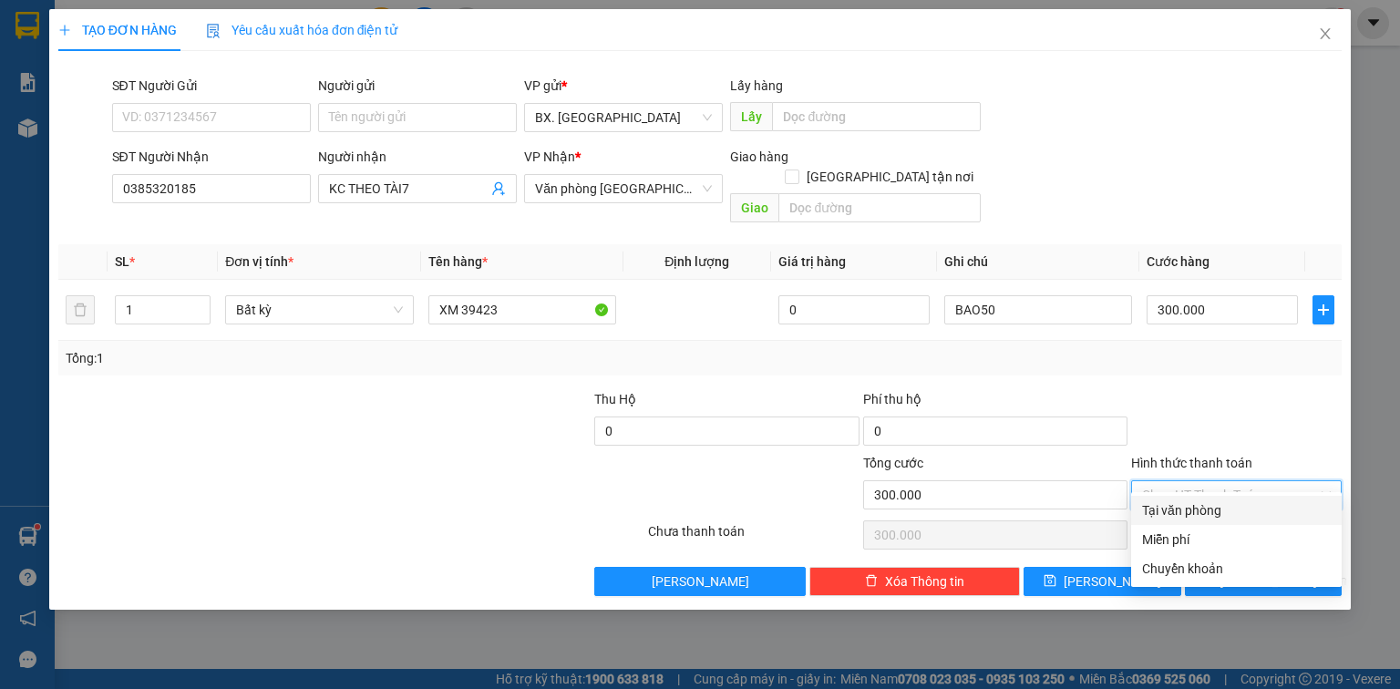
click at [1211, 508] on div "Tại văn phòng" at bounding box center [1236, 510] width 189 height 20
type input "0"
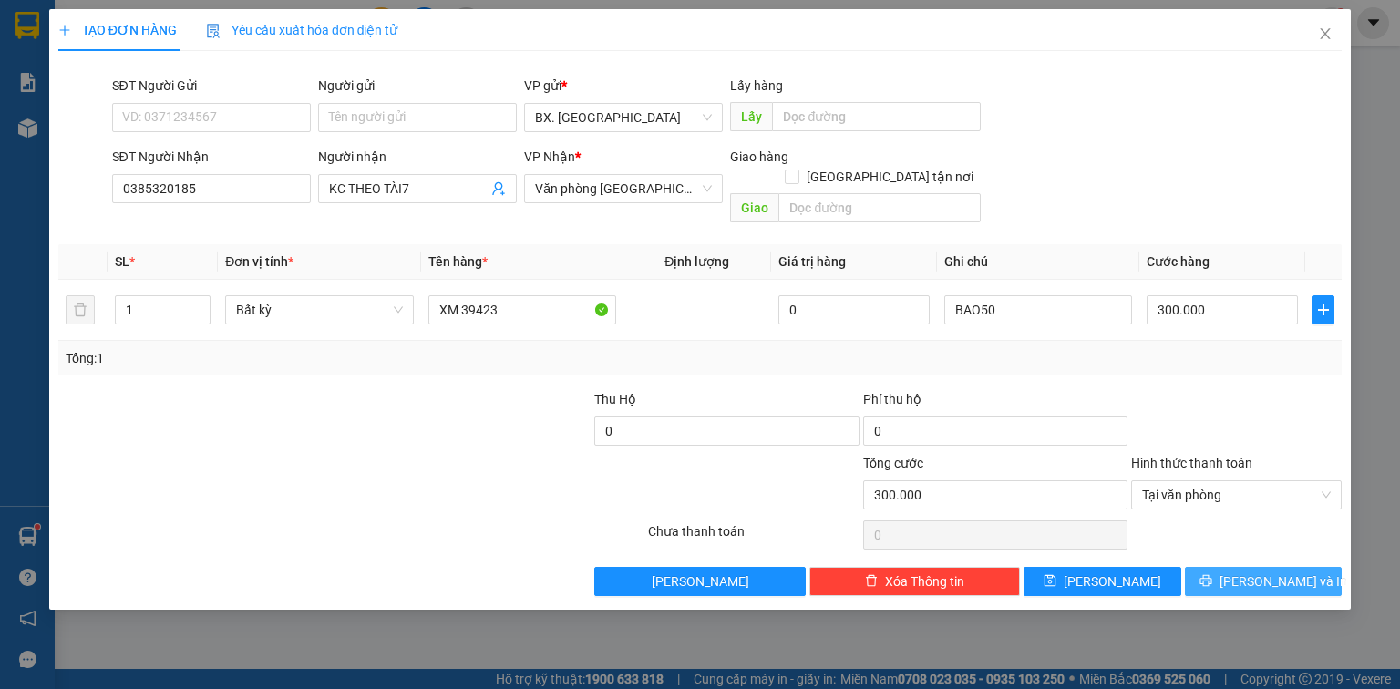
click at [1211, 575] on icon "printer" at bounding box center [1206, 581] width 12 height 12
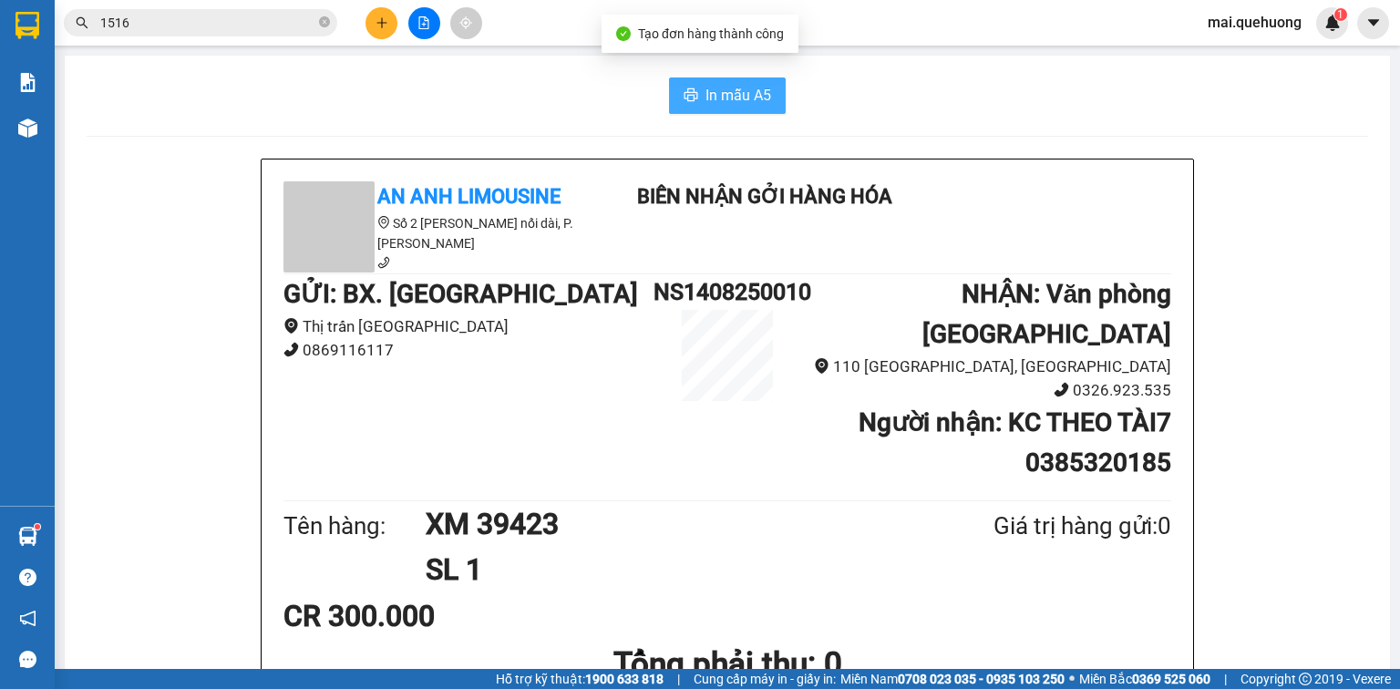
click at [726, 95] on span "In mẫu A5" at bounding box center [739, 95] width 66 height 23
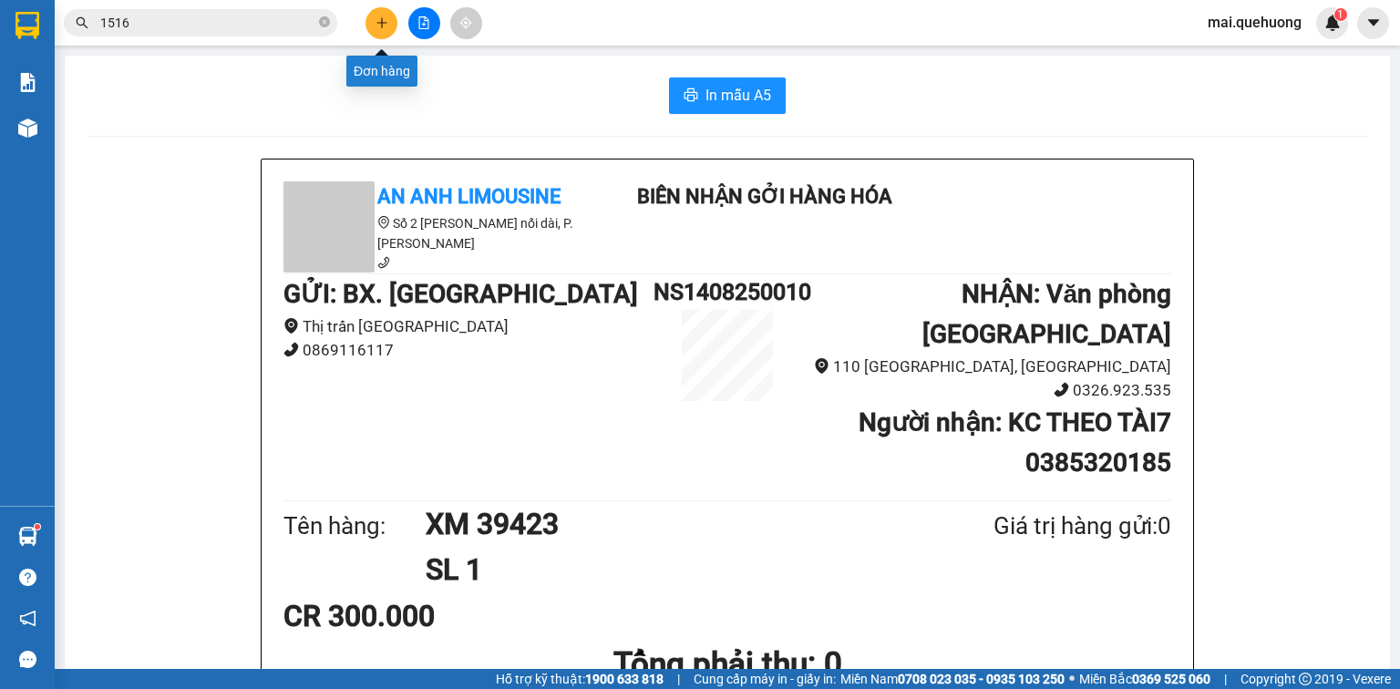
click at [373, 17] on button at bounding box center [382, 23] width 32 height 32
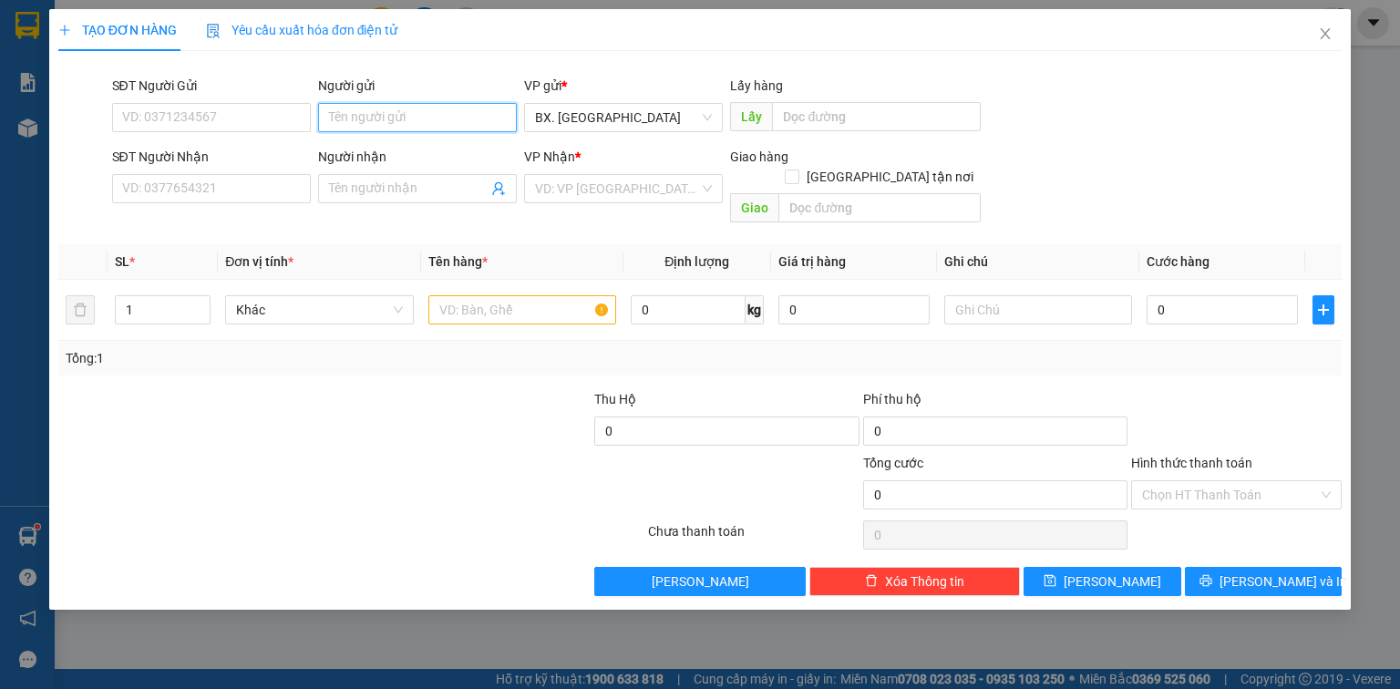
click at [383, 120] on input "Người gửi" at bounding box center [417, 117] width 199 height 29
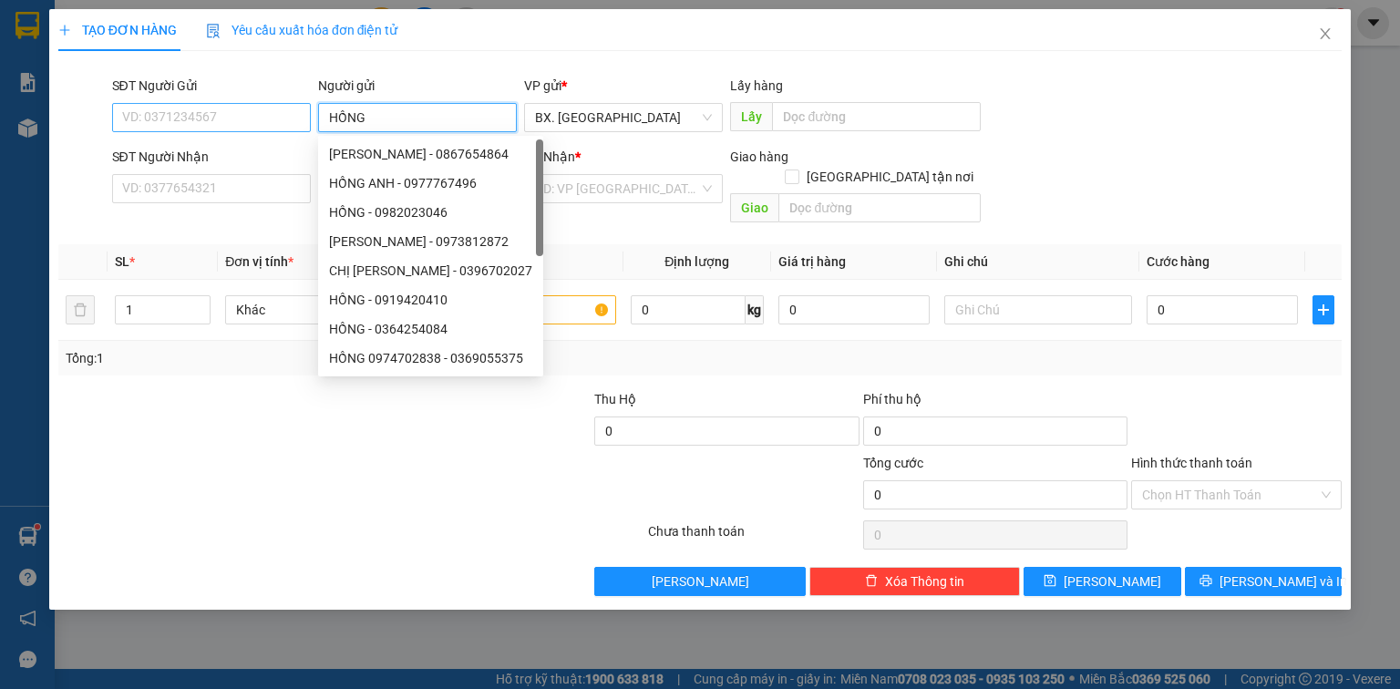
type input "HỒNG"
click at [233, 117] on input "SĐT Người Gửi" at bounding box center [211, 117] width 199 height 29
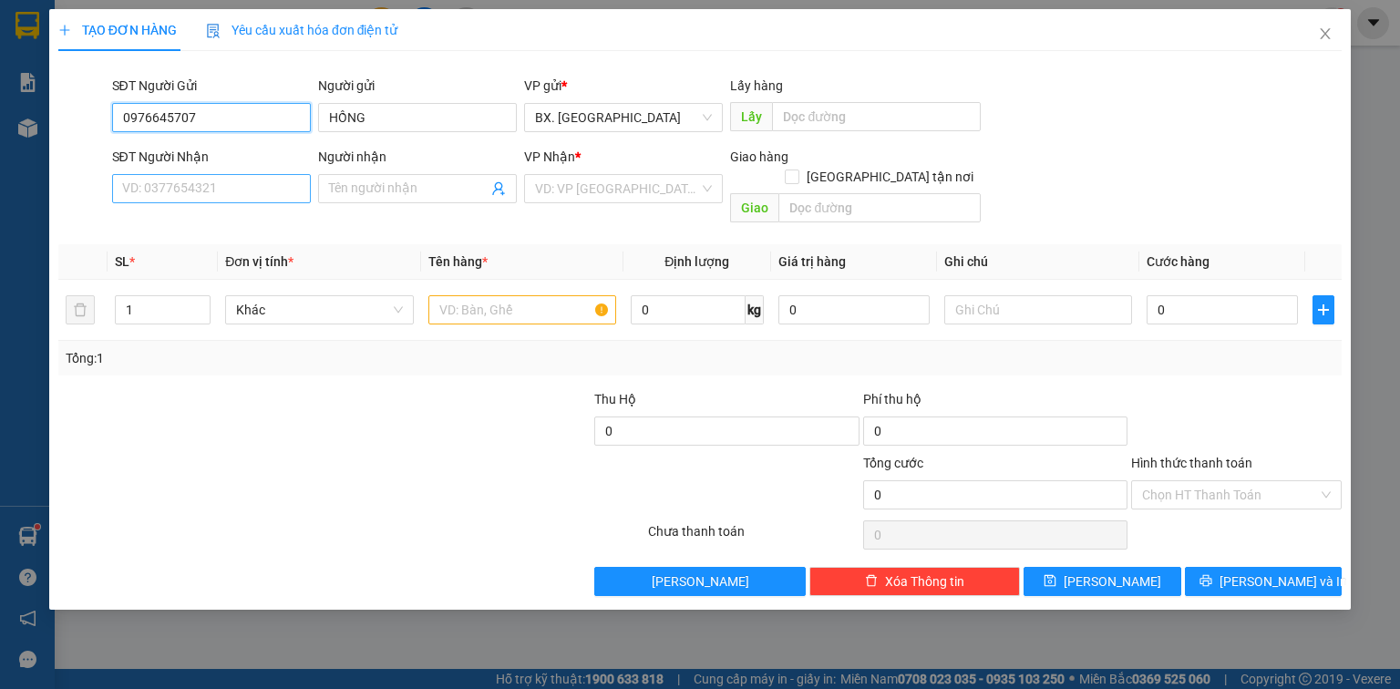
type input "0976645707"
click at [175, 198] on input "SĐT Người Nhận" at bounding box center [211, 188] width 199 height 29
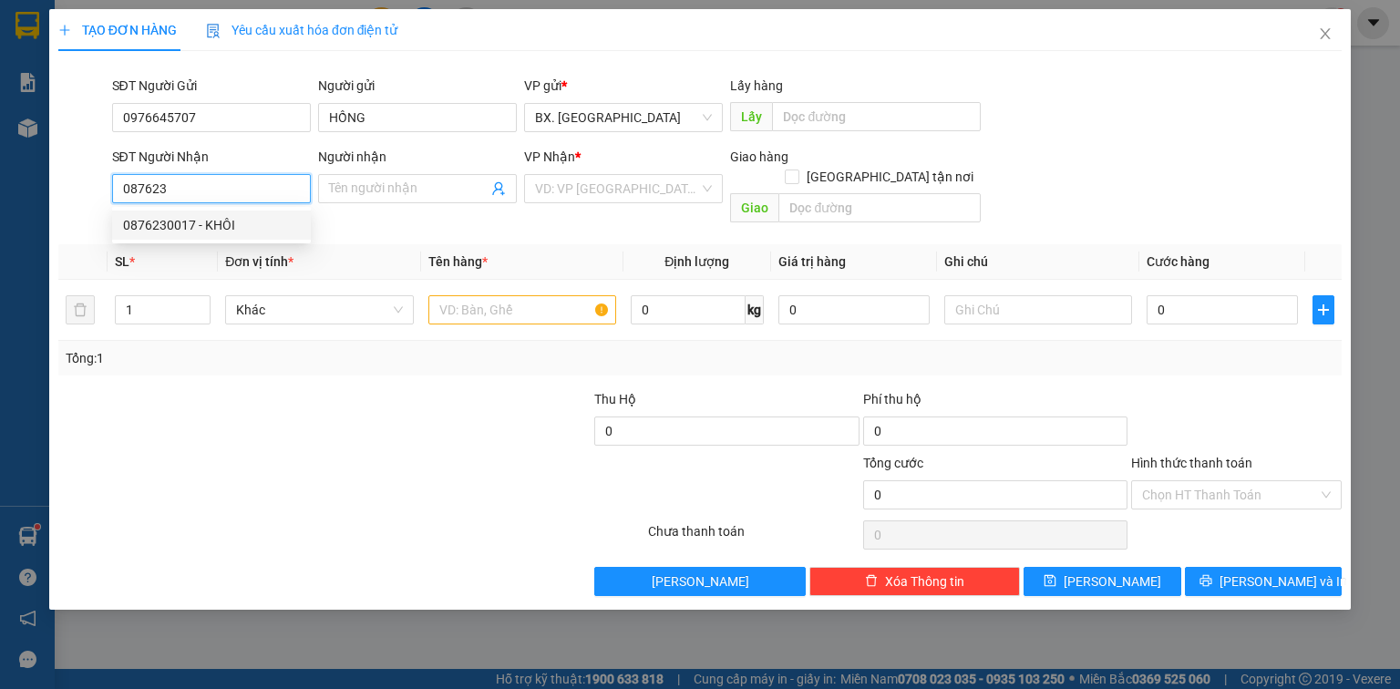
click at [219, 221] on div "0876230017 - KHÔI" at bounding box center [211, 225] width 177 height 20
type input "0876230017"
type input "KHÔI"
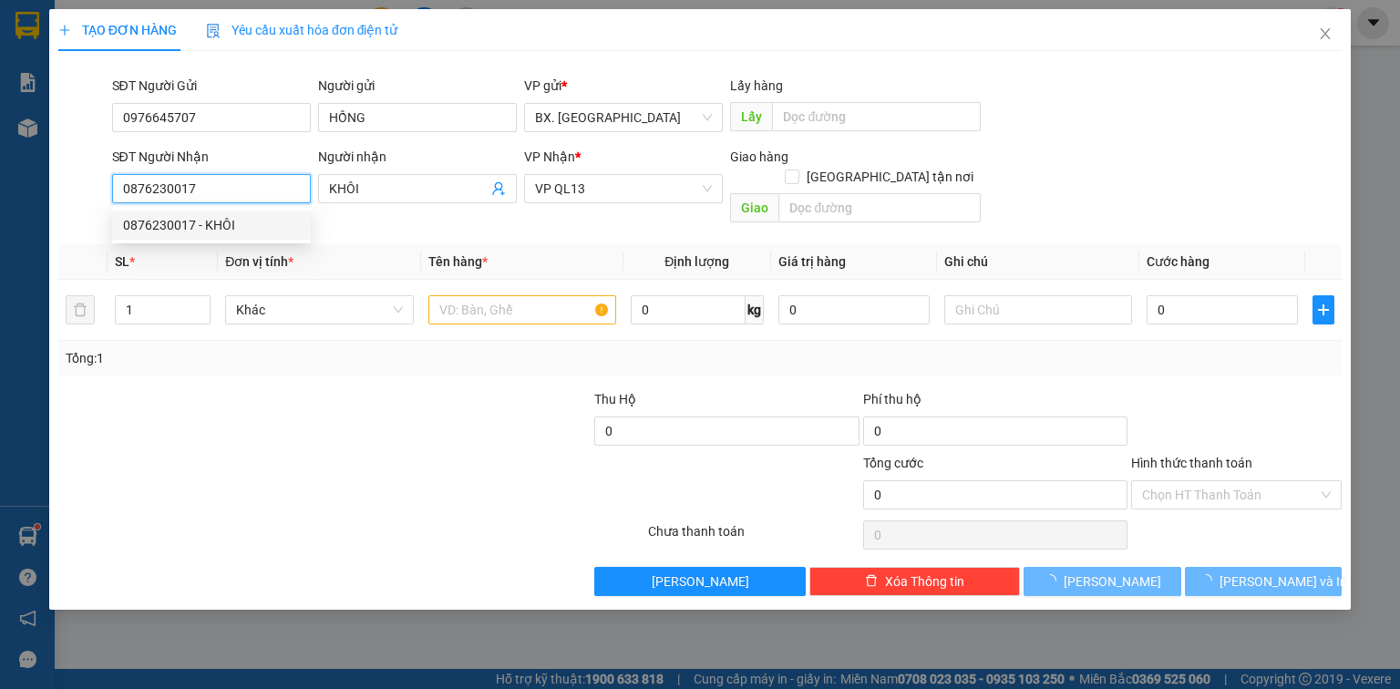
type input "40.000"
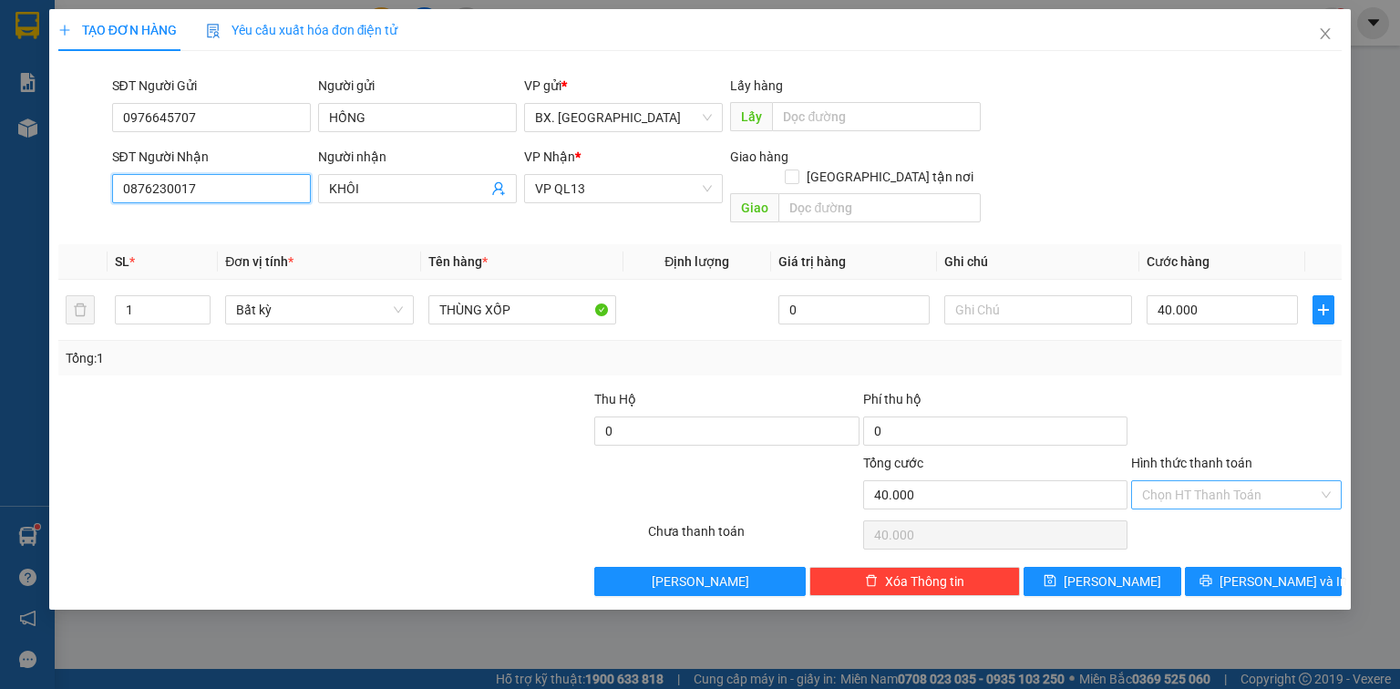
drag, startPoint x: 1184, startPoint y: 488, endPoint x: 1196, endPoint y: 481, distance: 13.5
click at [1185, 485] on div "Chọn HT Thanh Toán" at bounding box center [1236, 494] width 211 height 29
type input "0876230017"
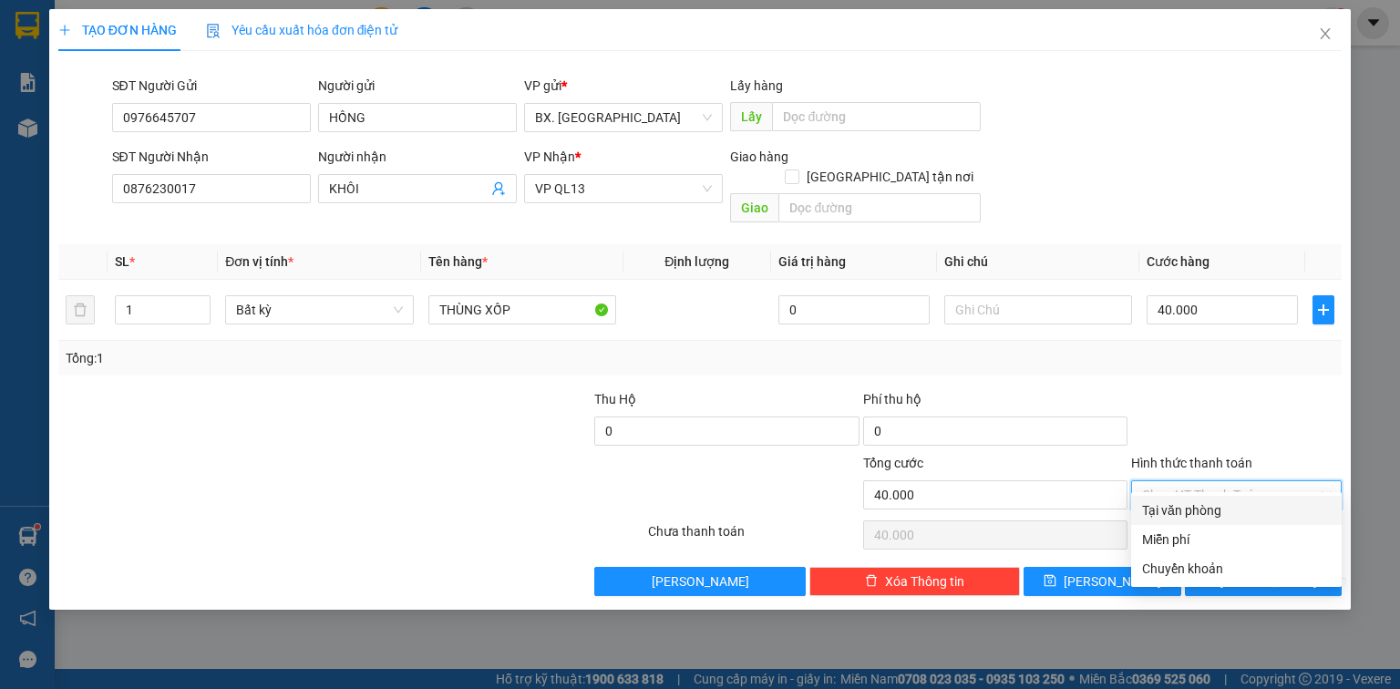
click at [1207, 511] on div "Tại văn phòng" at bounding box center [1236, 510] width 189 height 20
type input "0"
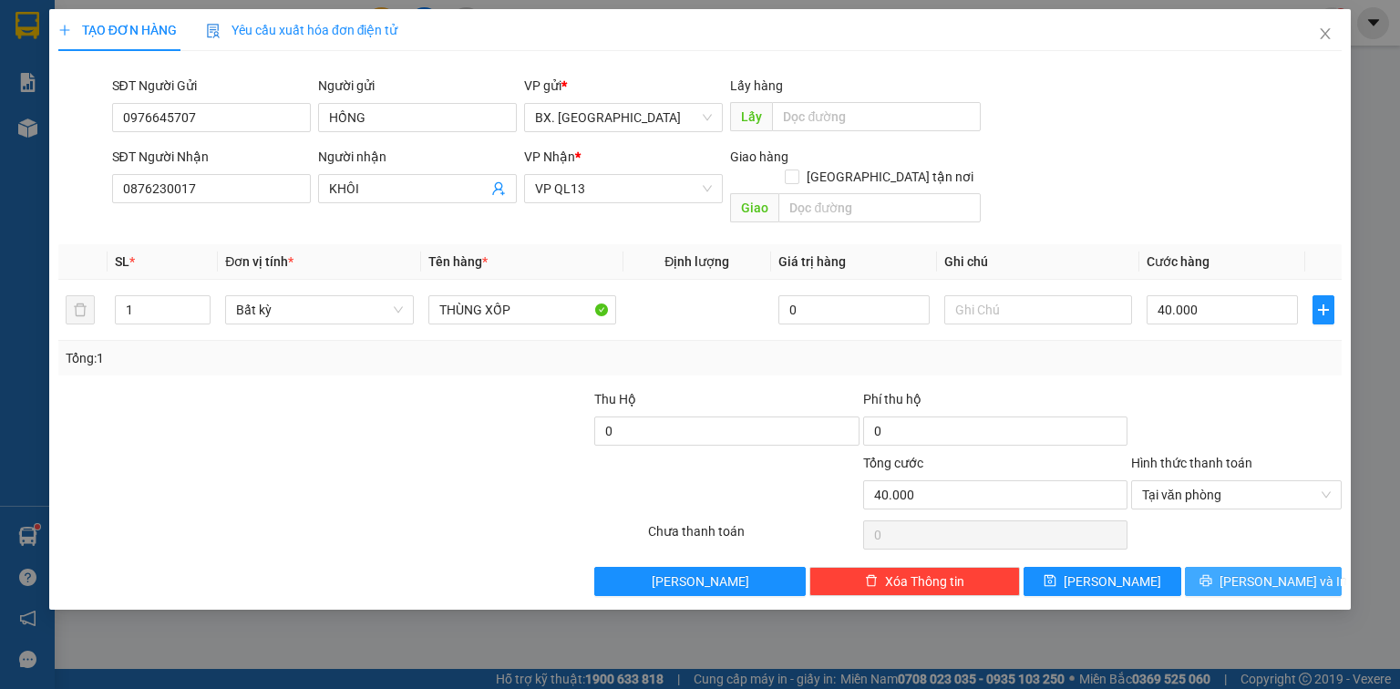
click at [1226, 567] on button "[PERSON_NAME] và In" at bounding box center [1264, 581] width 158 height 29
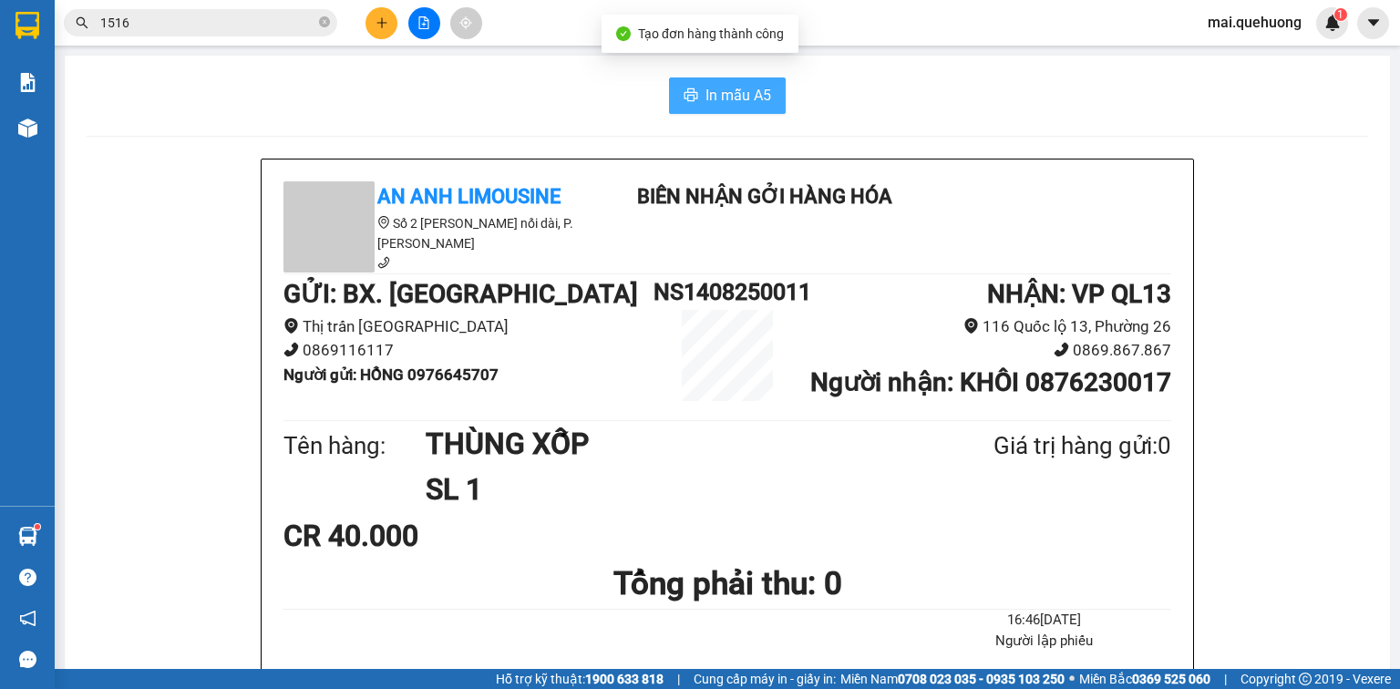
click at [706, 95] on span "In mẫu A5" at bounding box center [739, 95] width 66 height 23
click at [396, 24] on button at bounding box center [382, 23] width 32 height 32
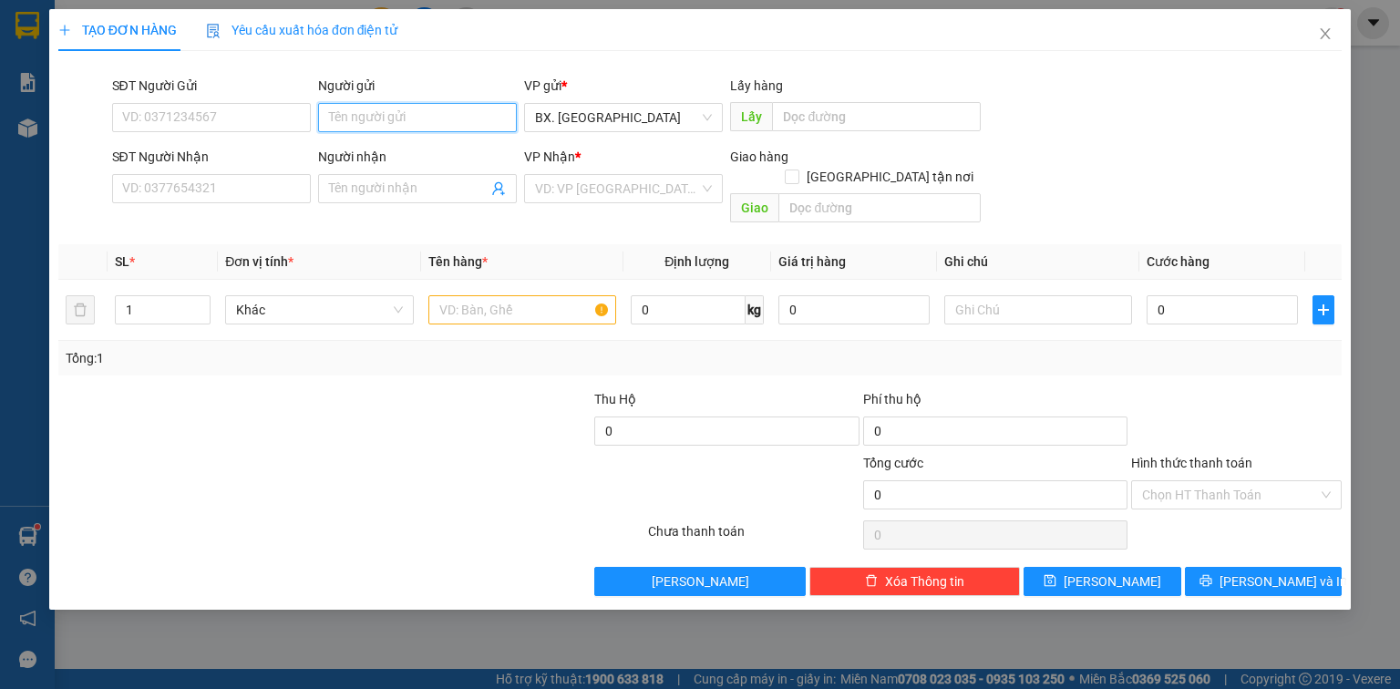
click at [394, 124] on input "Người gửi" at bounding box center [417, 117] width 199 height 29
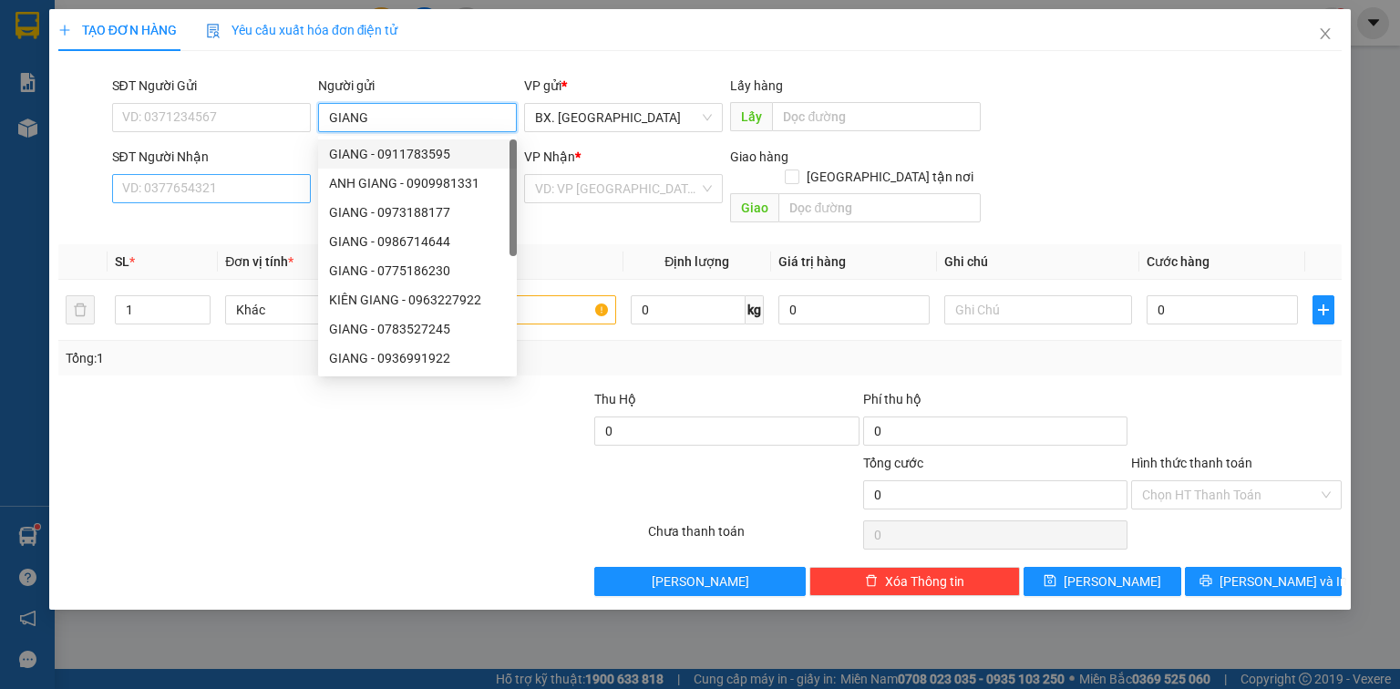
type input "GIANG"
click at [215, 184] on input "SĐT Người Nhận" at bounding box center [211, 188] width 199 height 29
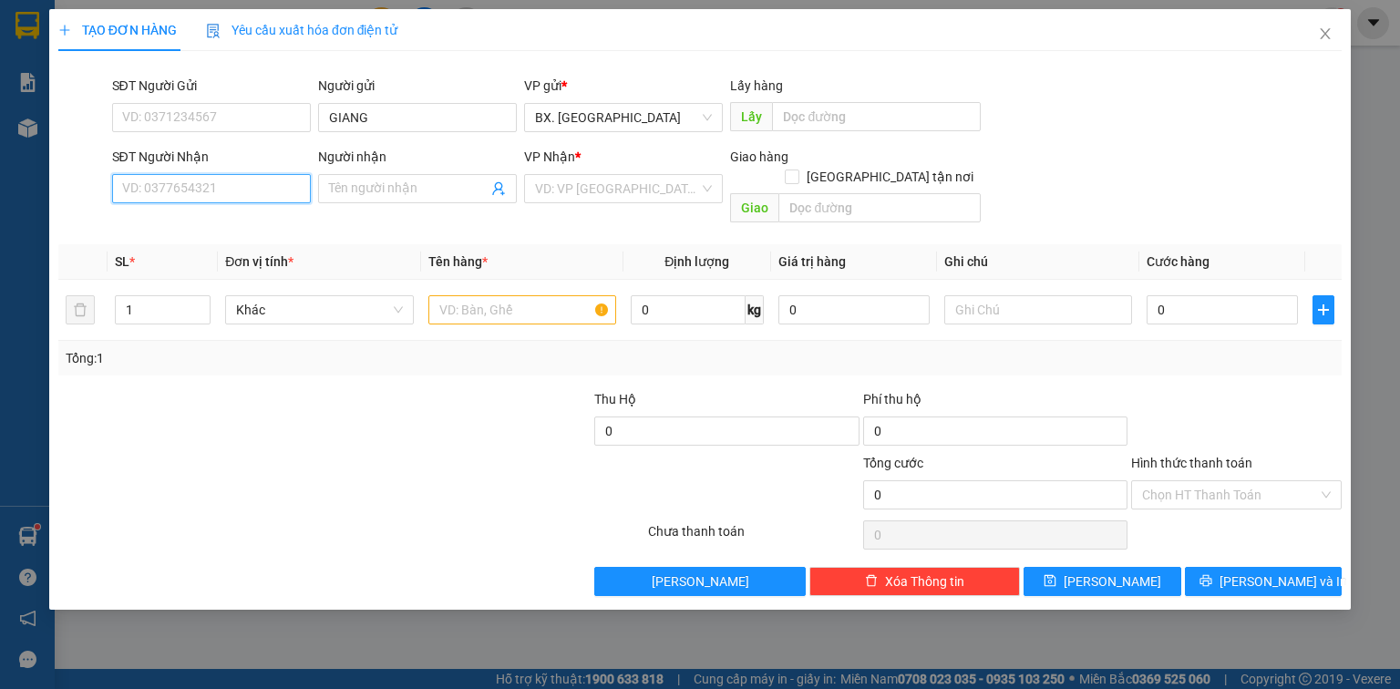
type input "0"
click at [539, 182] on div "VD: VP [GEOGRAPHIC_DATA]" at bounding box center [623, 188] width 199 height 29
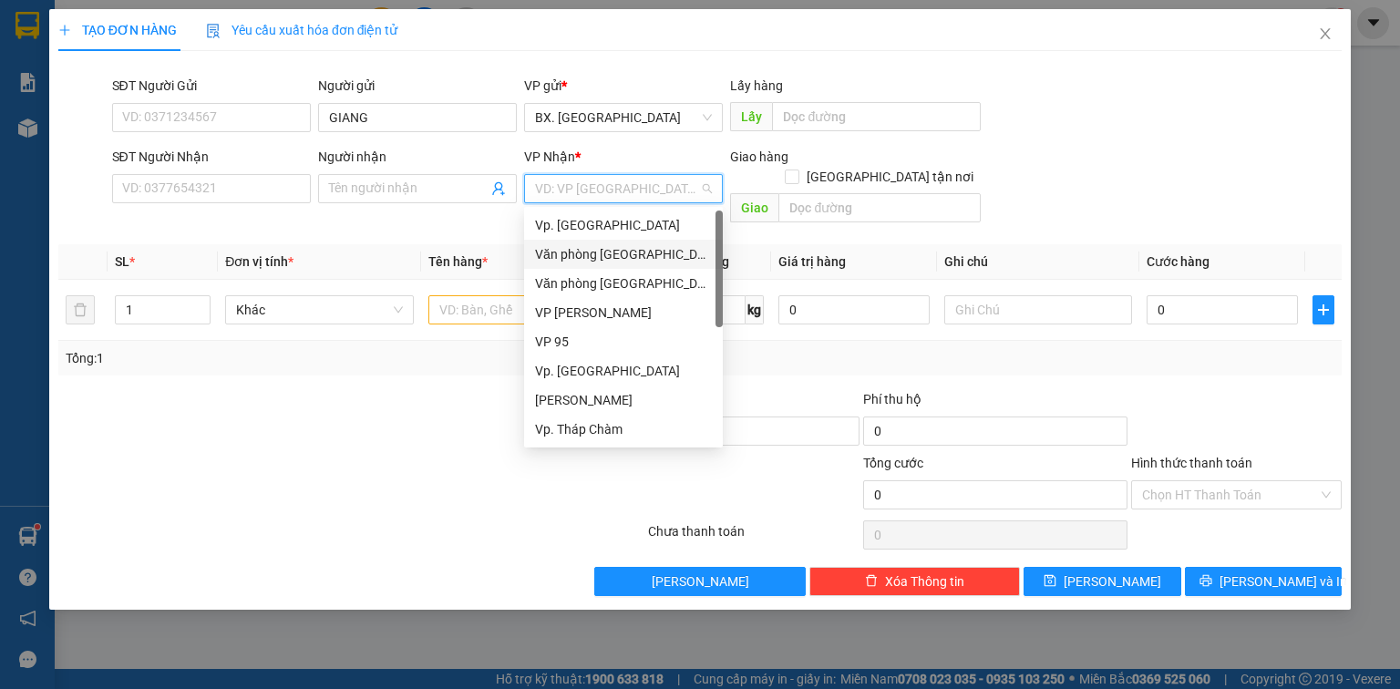
click at [603, 242] on div "Văn phòng [GEOGRAPHIC_DATA]" at bounding box center [623, 254] width 199 height 29
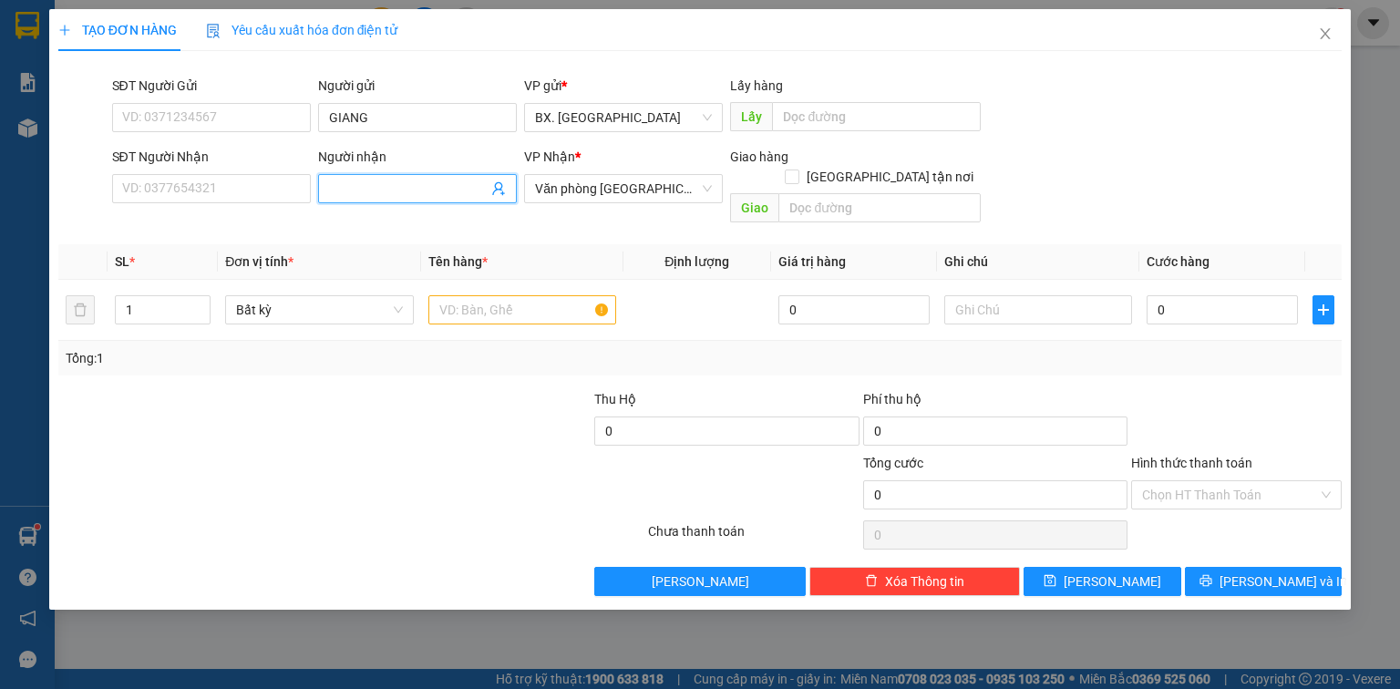
click at [370, 190] on input "Người nhận" at bounding box center [408, 189] width 159 height 20
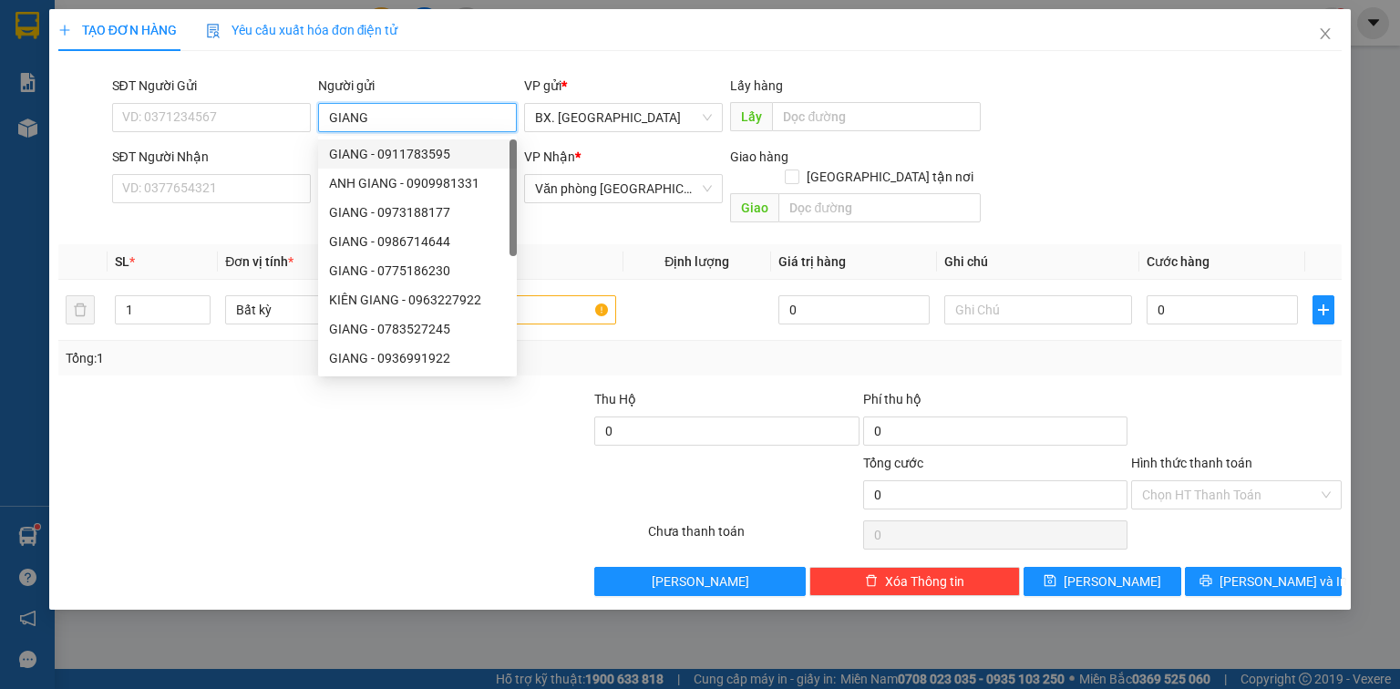
drag, startPoint x: 445, startPoint y: 120, endPoint x: 321, endPoint y: 135, distance: 124.8
click at [321, 135] on div "Người gửi GIANG" at bounding box center [417, 108] width 199 height 64
click at [449, 61] on div "TẠO ĐƠN HÀNG Yêu cầu xuất hóa đơn điện tử Transit Pickup Surcharge Ids Transit …" at bounding box center [699, 302] width 1283 height 587
drag, startPoint x: 390, startPoint y: 109, endPoint x: 299, endPoint y: 131, distance: 93.7
click at [299, 131] on div "SĐT Người Gửi VD: 0371234567 Người gửi GIANG VP gửi * BX. [GEOGRAPHIC_DATA] Lấy…" at bounding box center [727, 108] width 1238 height 64
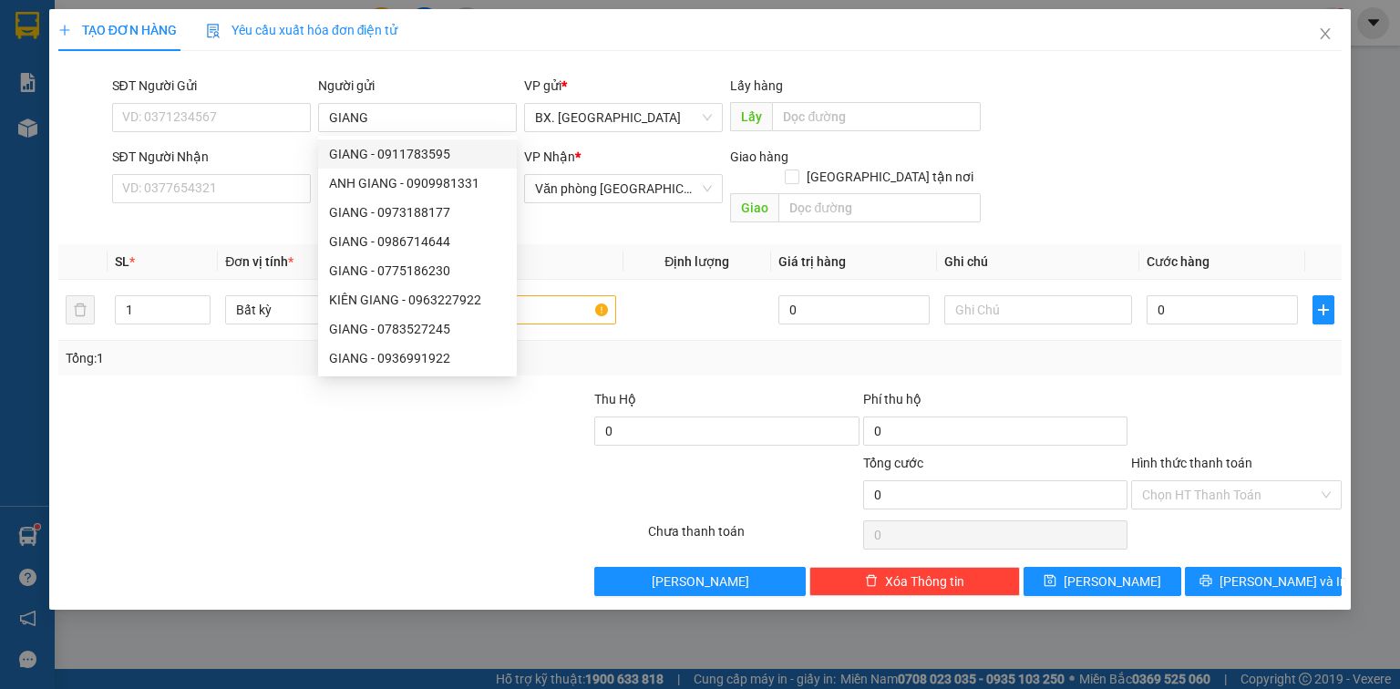
click at [482, 46] on div "TẠO ĐƠN HÀNG Yêu cầu xuất hóa đơn điện tử" at bounding box center [699, 30] width 1283 height 42
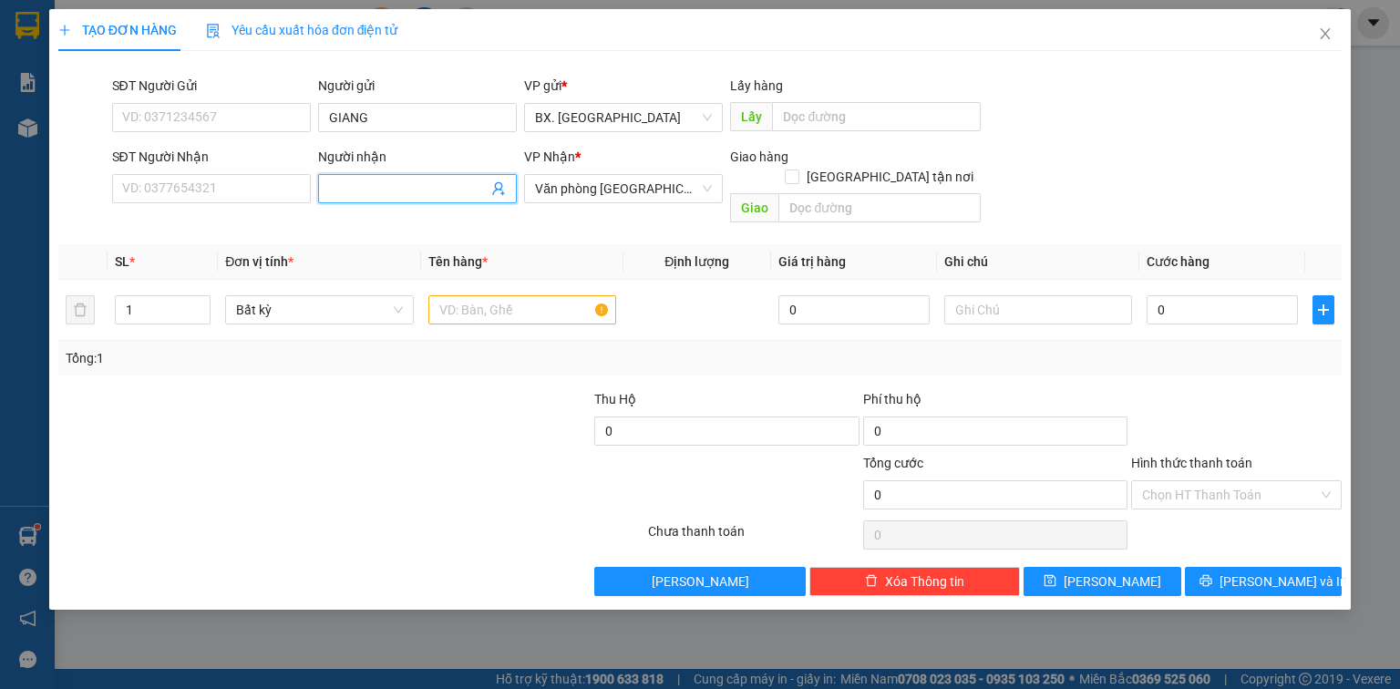
click at [375, 188] on input "Người nhận" at bounding box center [408, 189] width 159 height 20
click at [234, 179] on input "SĐT Người Nhận" at bounding box center [211, 188] width 199 height 29
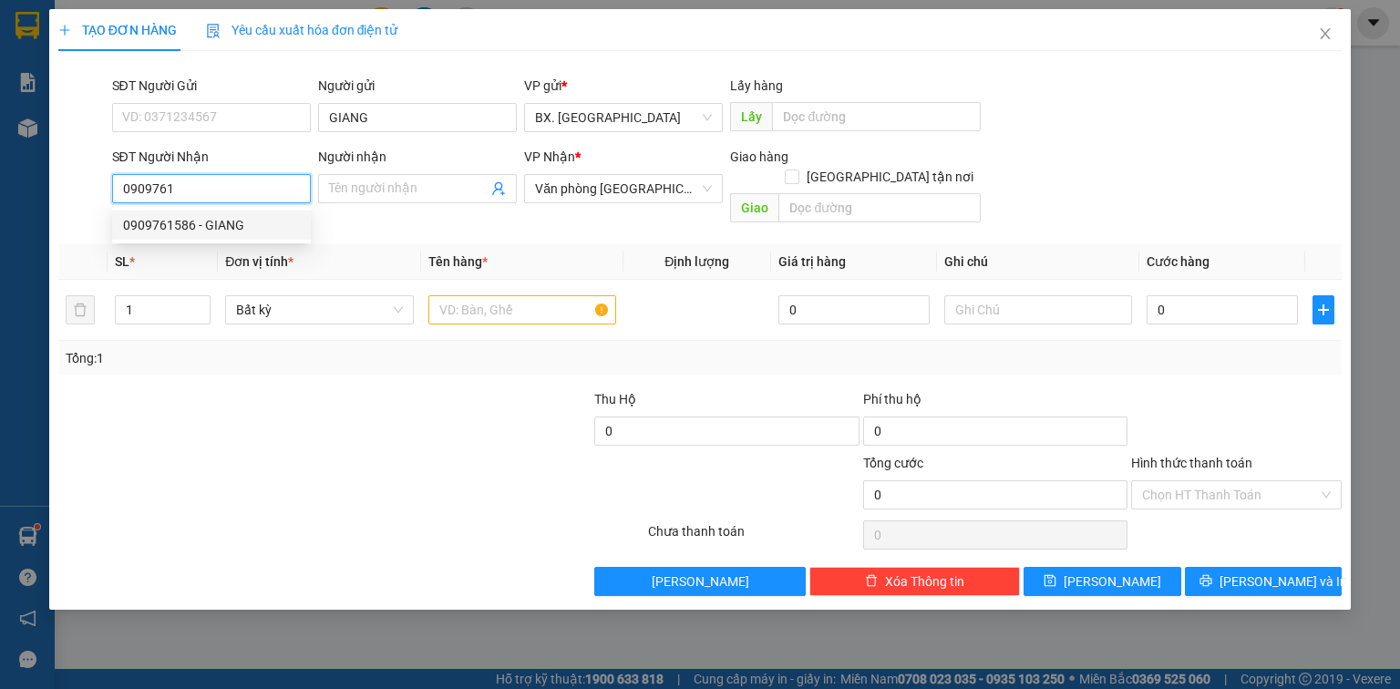
click at [217, 226] on div "0909761586 - GIANG" at bounding box center [211, 225] width 177 height 20
type input "0909761586"
type input "GIANG"
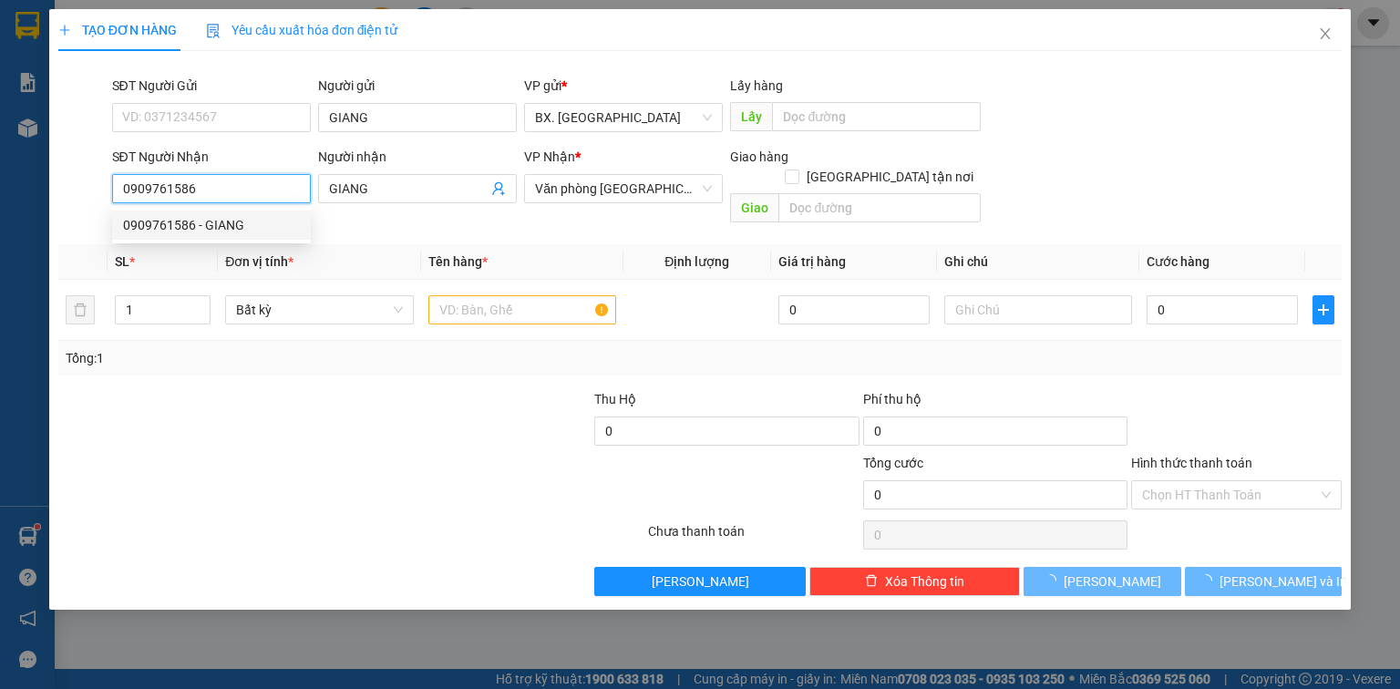
type input "100.000"
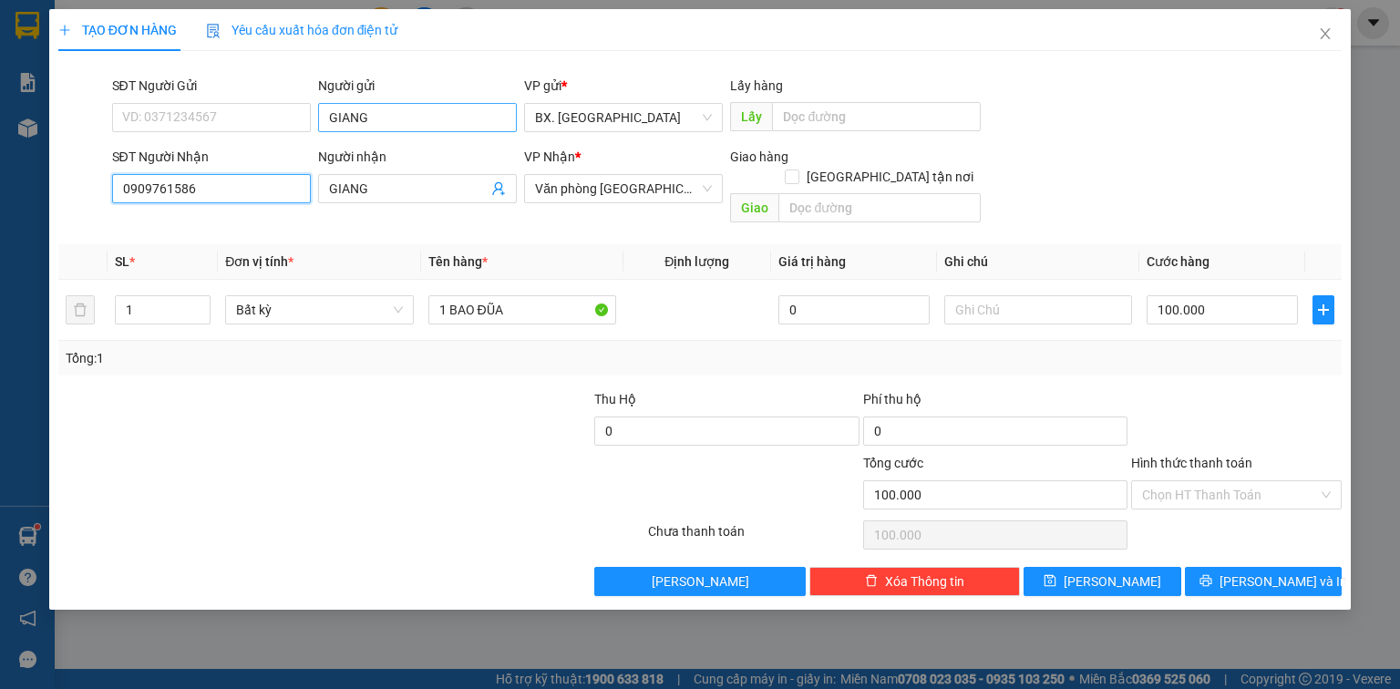
type input "0909761586"
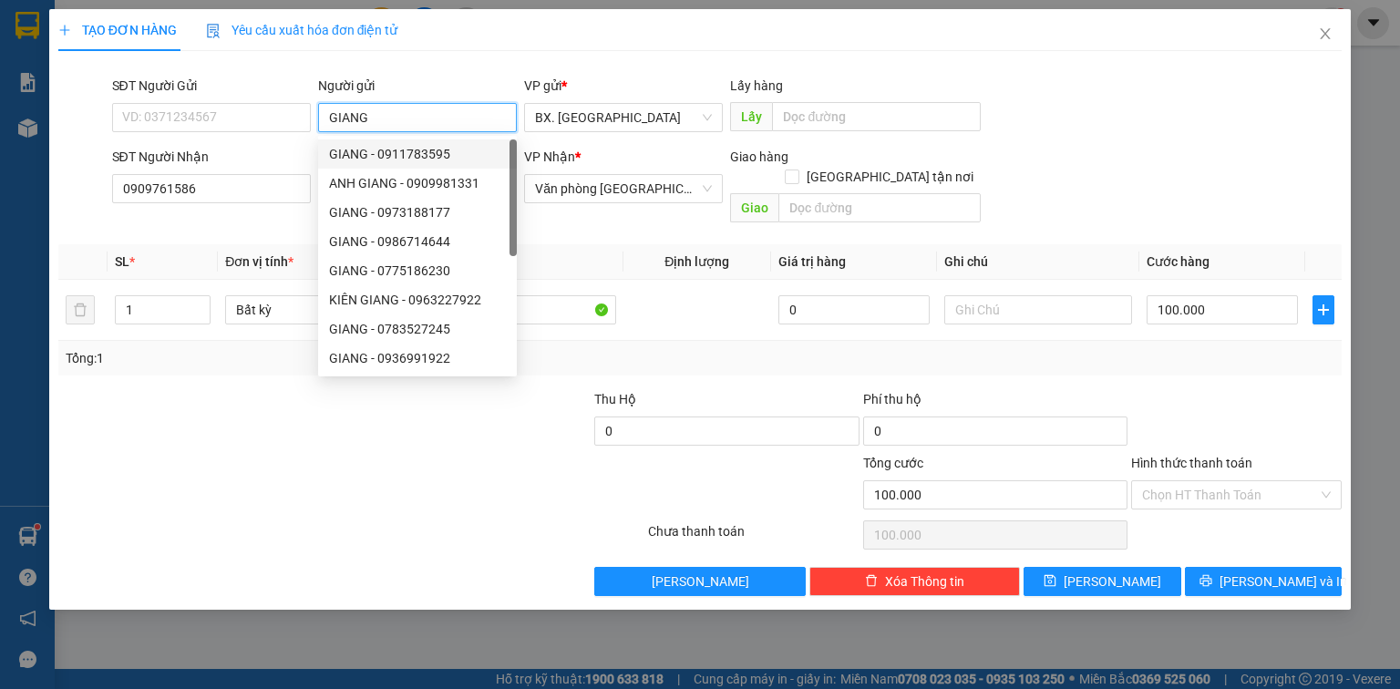
drag, startPoint x: 400, startPoint y: 111, endPoint x: 308, endPoint y: 139, distance: 96.0
click at [308, 139] on div "SĐT Người Gửi VD: 0371234567 Người gửi GIANG VP gửi * BX. [GEOGRAPHIC_DATA] Lấy…" at bounding box center [727, 108] width 1238 height 64
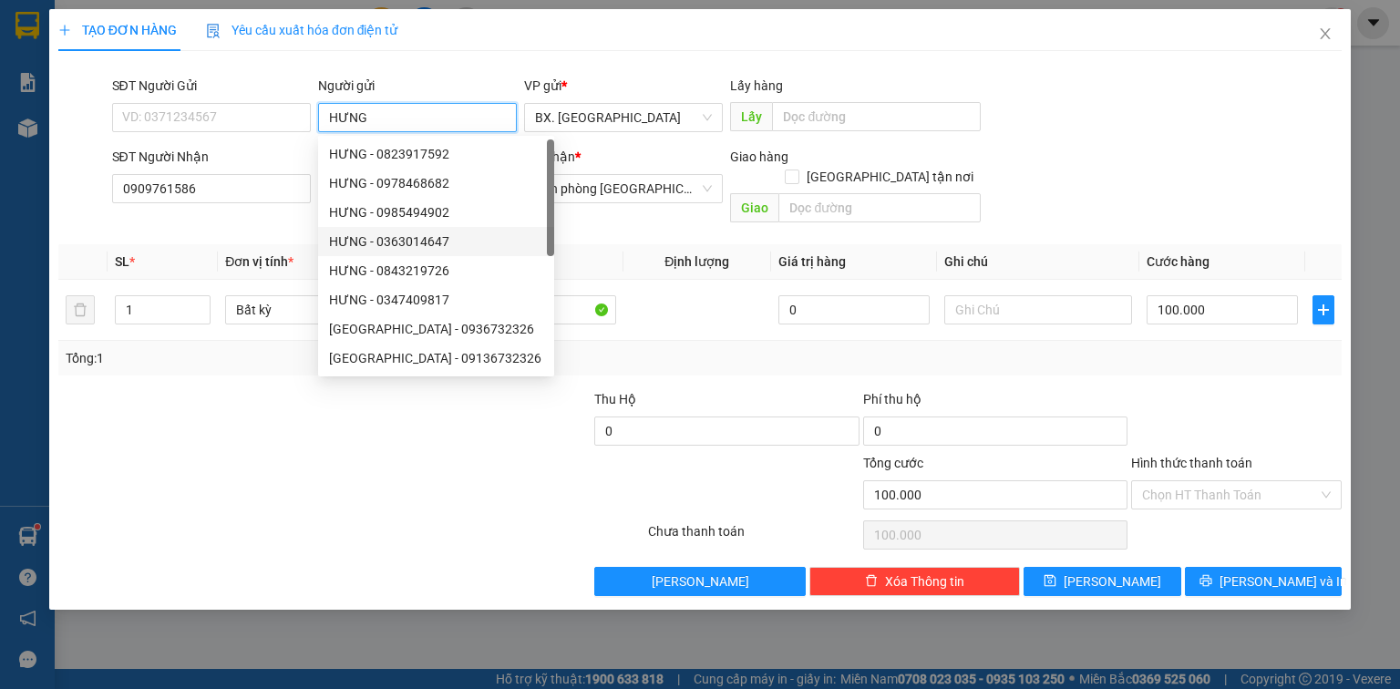
type input "HƯNG"
click at [546, 486] on div at bounding box center [539, 485] width 214 height 64
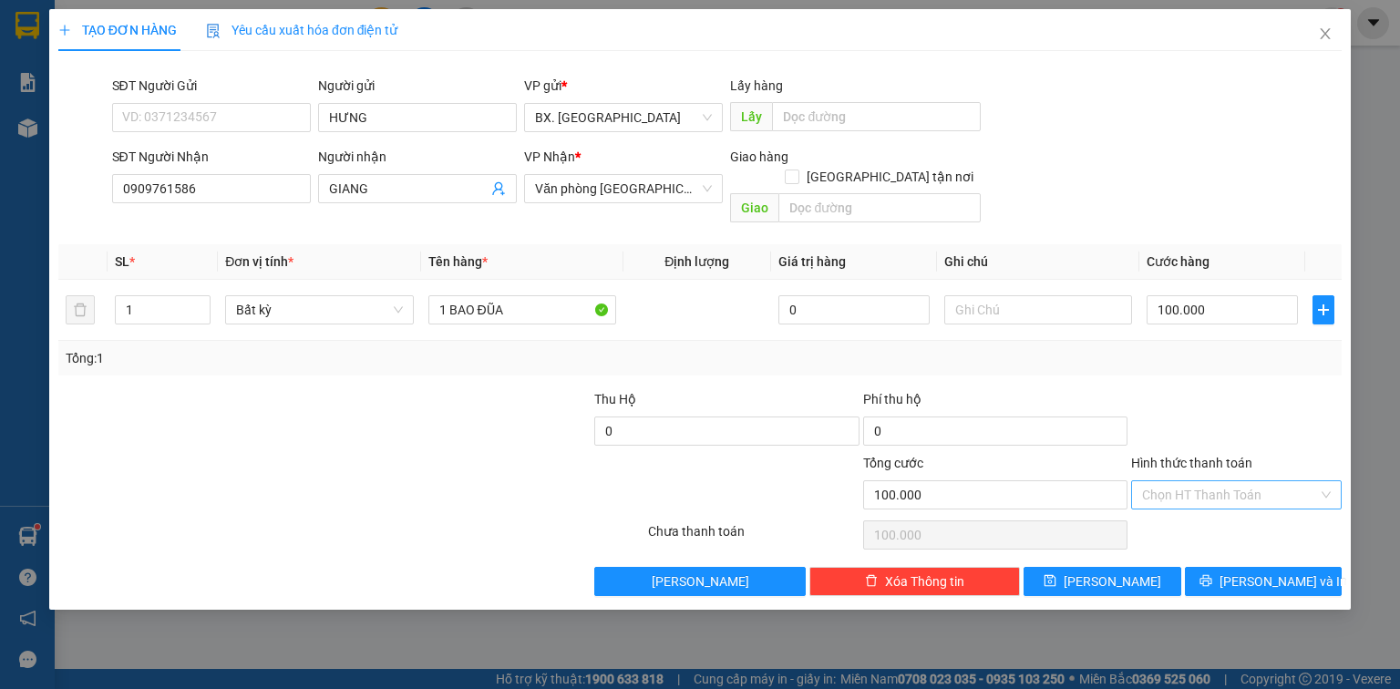
click at [1262, 481] on input "Hình thức thanh toán" at bounding box center [1230, 494] width 176 height 27
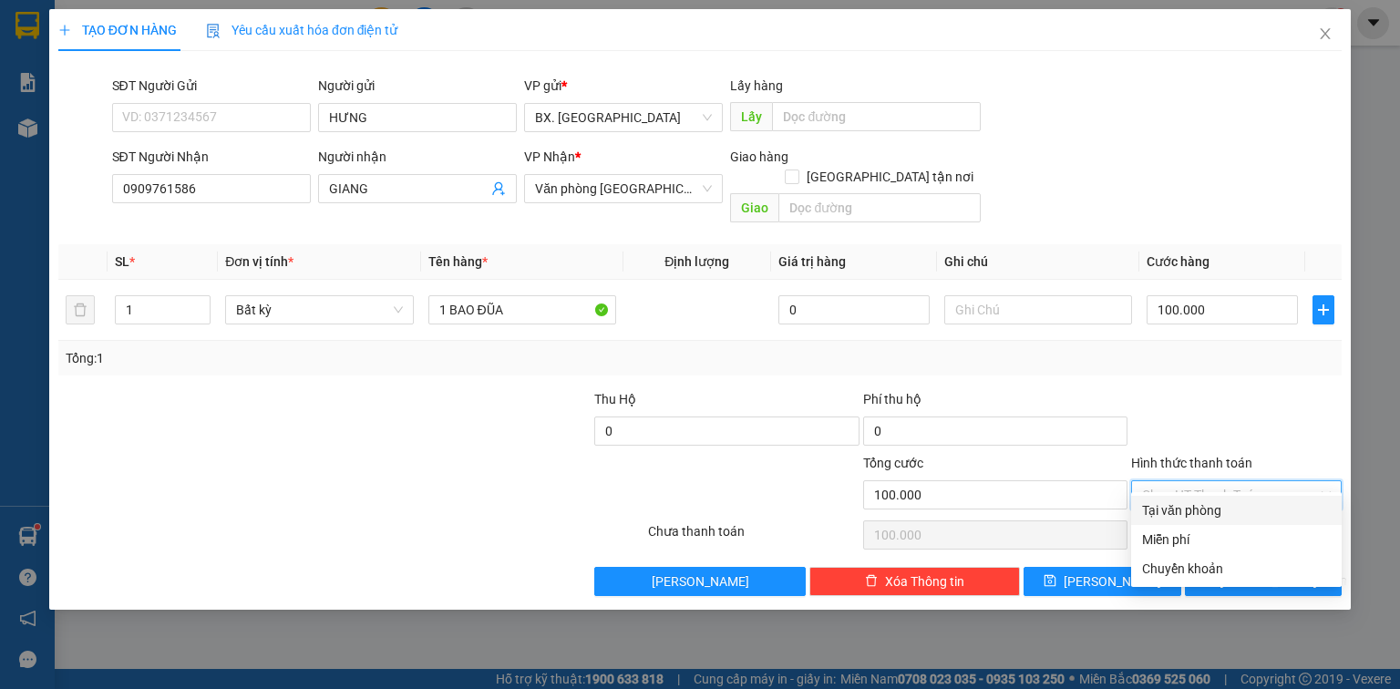
click at [1245, 510] on div "Tại văn phòng" at bounding box center [1236, 510] width 189 height 20
type input "0"
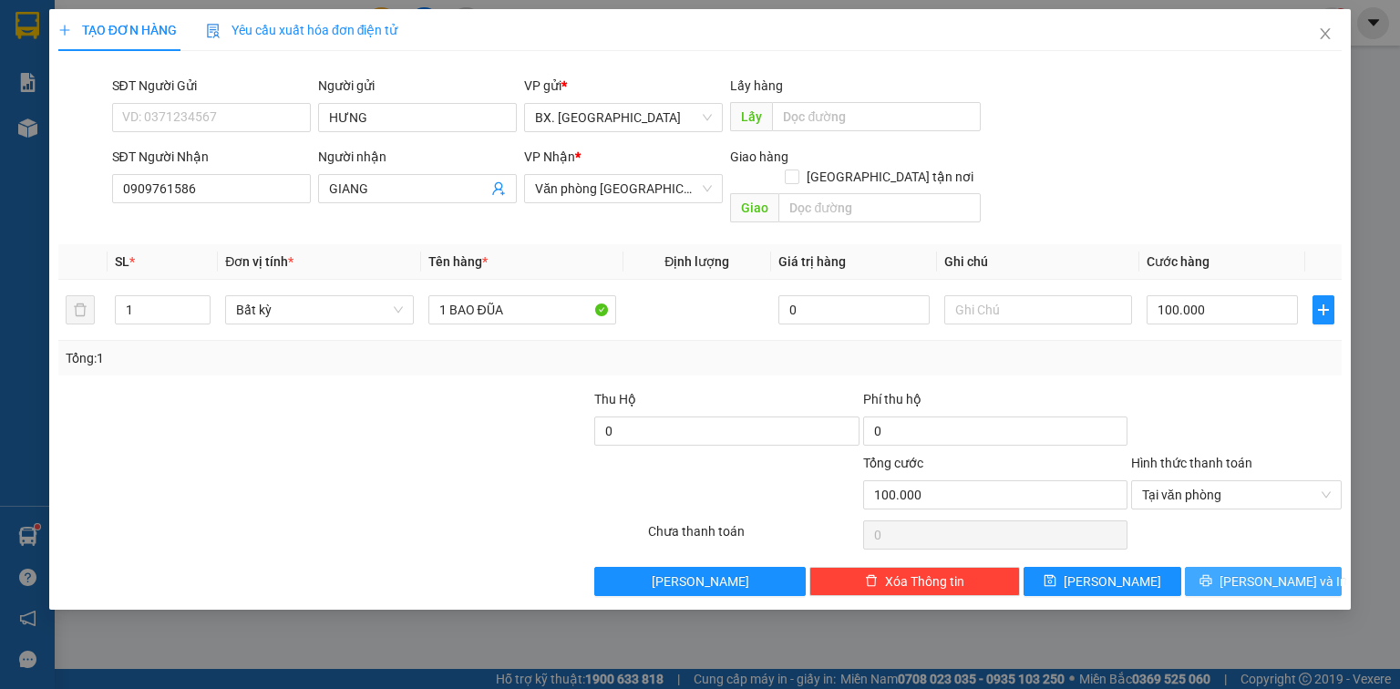
click at [1240, 573] on button "[PERSON_NAME] và In" at bounding box center [1264, 581] width 158 height 29
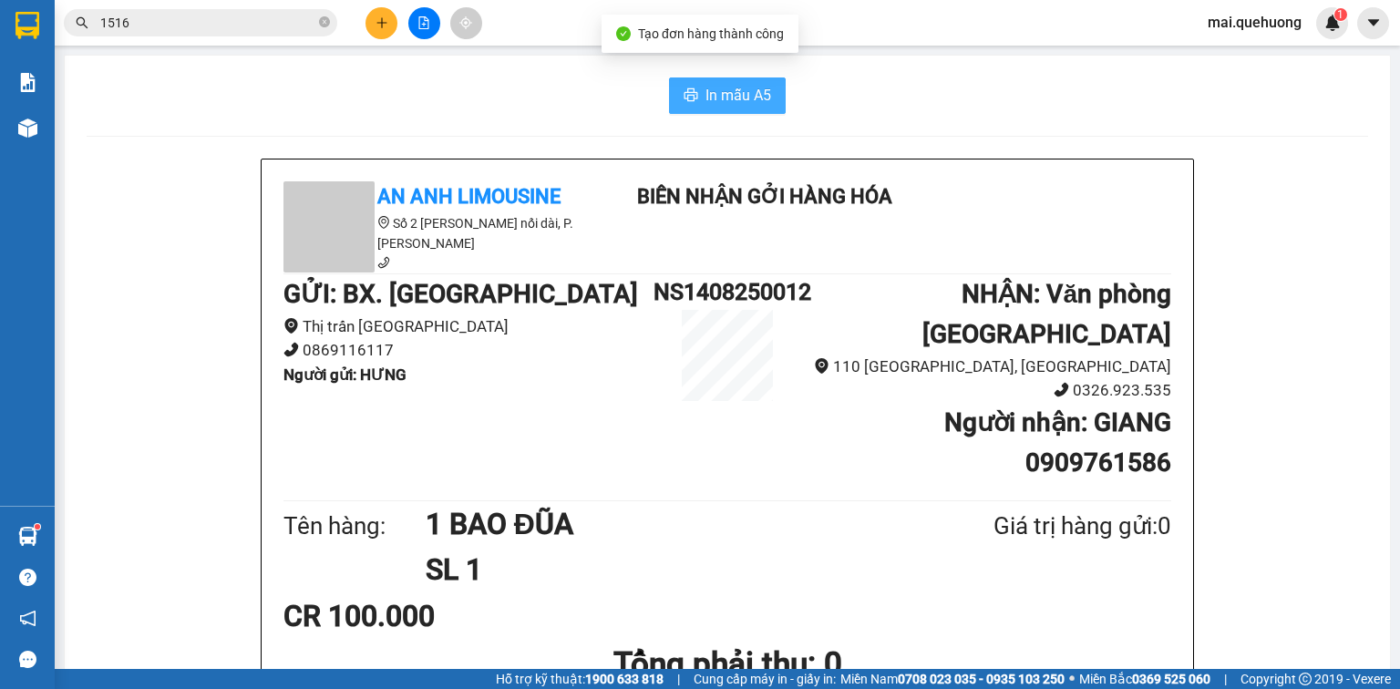
click at [712, 82] on button "In mẫu A5" at bounding box center [727, 95] width 117 height 36
click at [380, 34] on button at bounding box center [382, 23] width 32 height 32
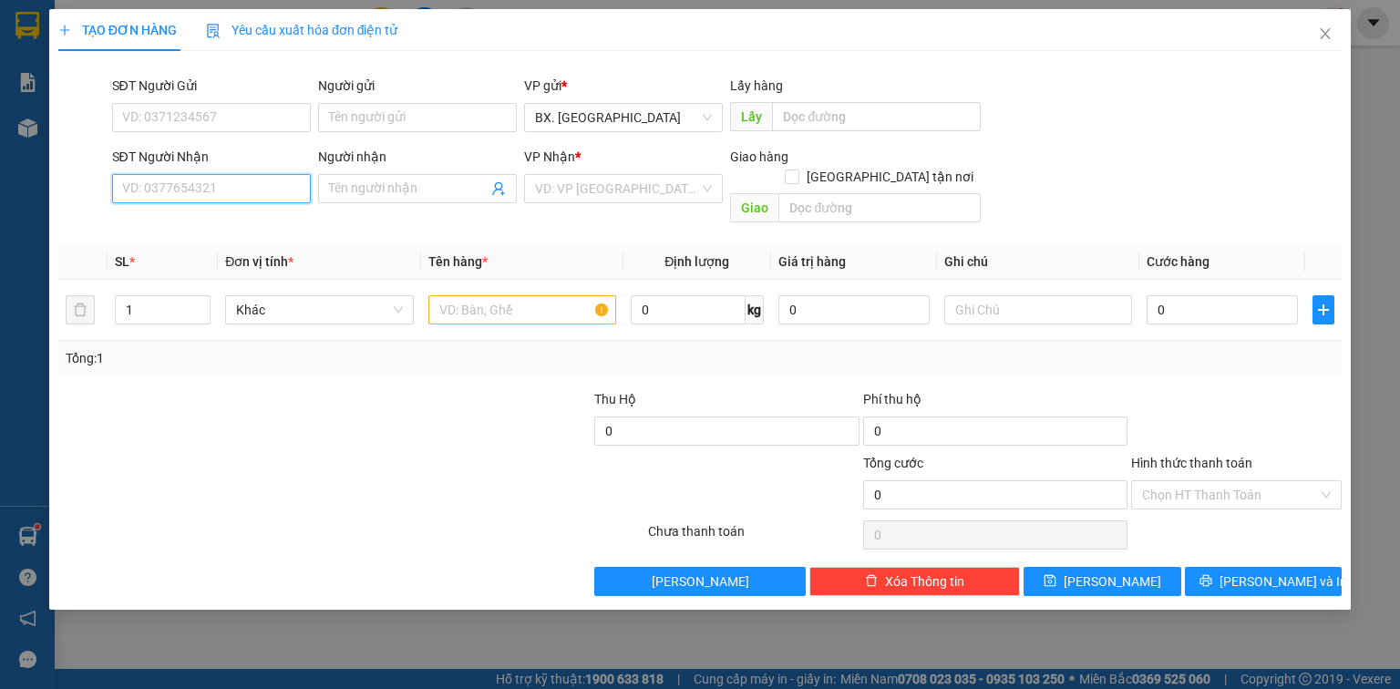
click at [246, 188] on input "SĐT Người Nhận" at bounding box center [211, 188] width 199 height 29
type input "0933665655"
click at [180, 222] on div "0933665655 - LABO WHITE" at bounding box center [211, 225] width 177 height 20
type input "LABO WHITE"
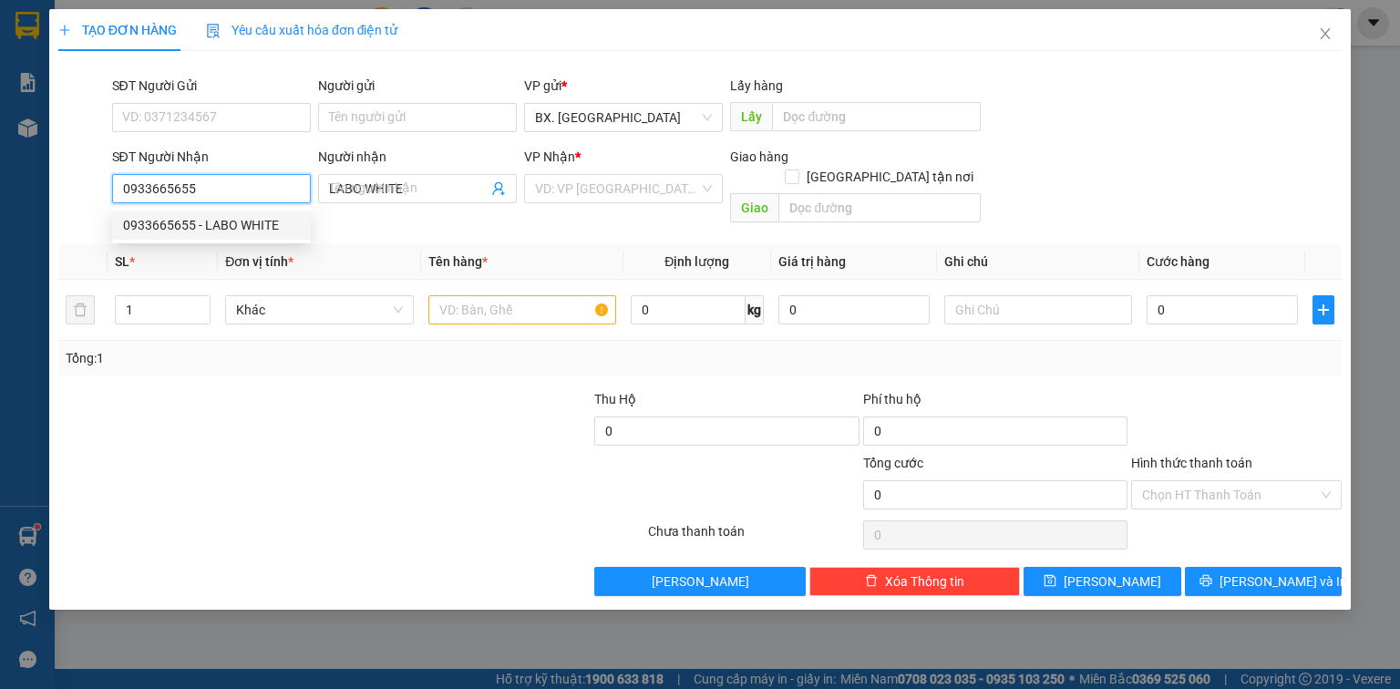
type input "30.000"
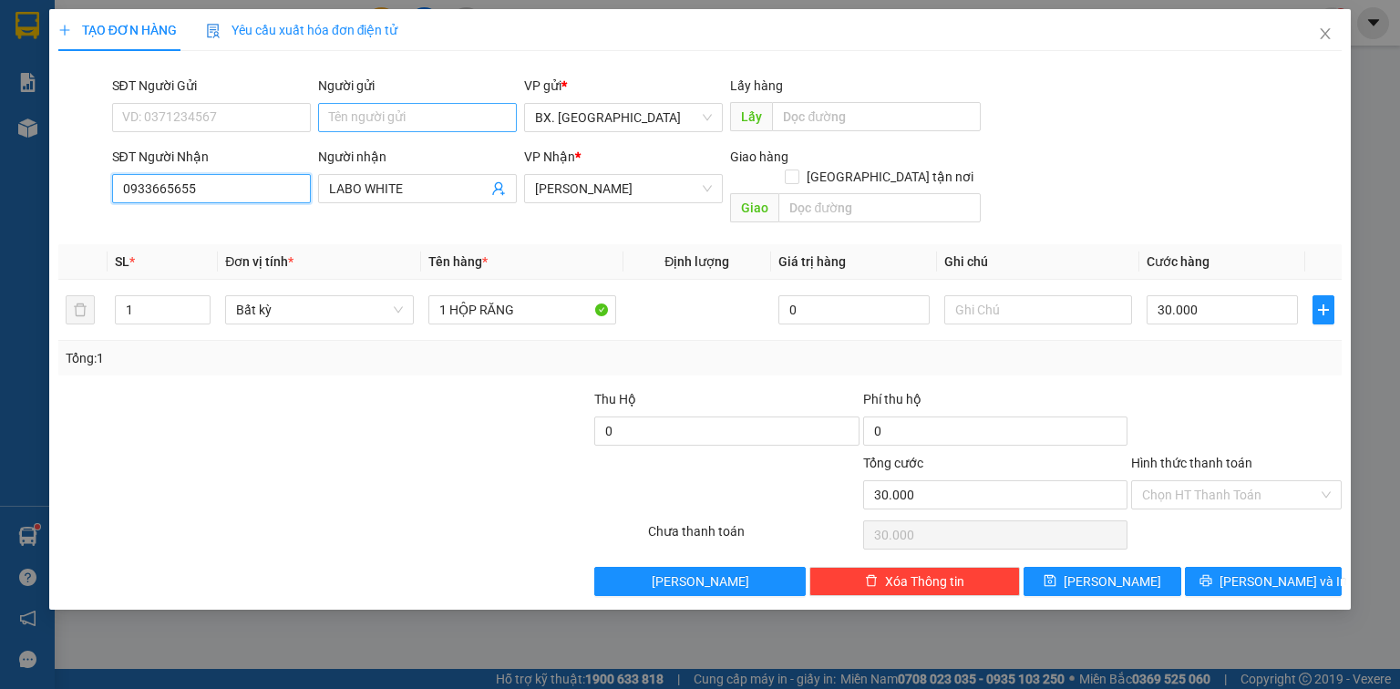
type input "0933665655"
click at [427, 111] on input "Người gửi" at bounding box center [417, 117] width 199 height 29
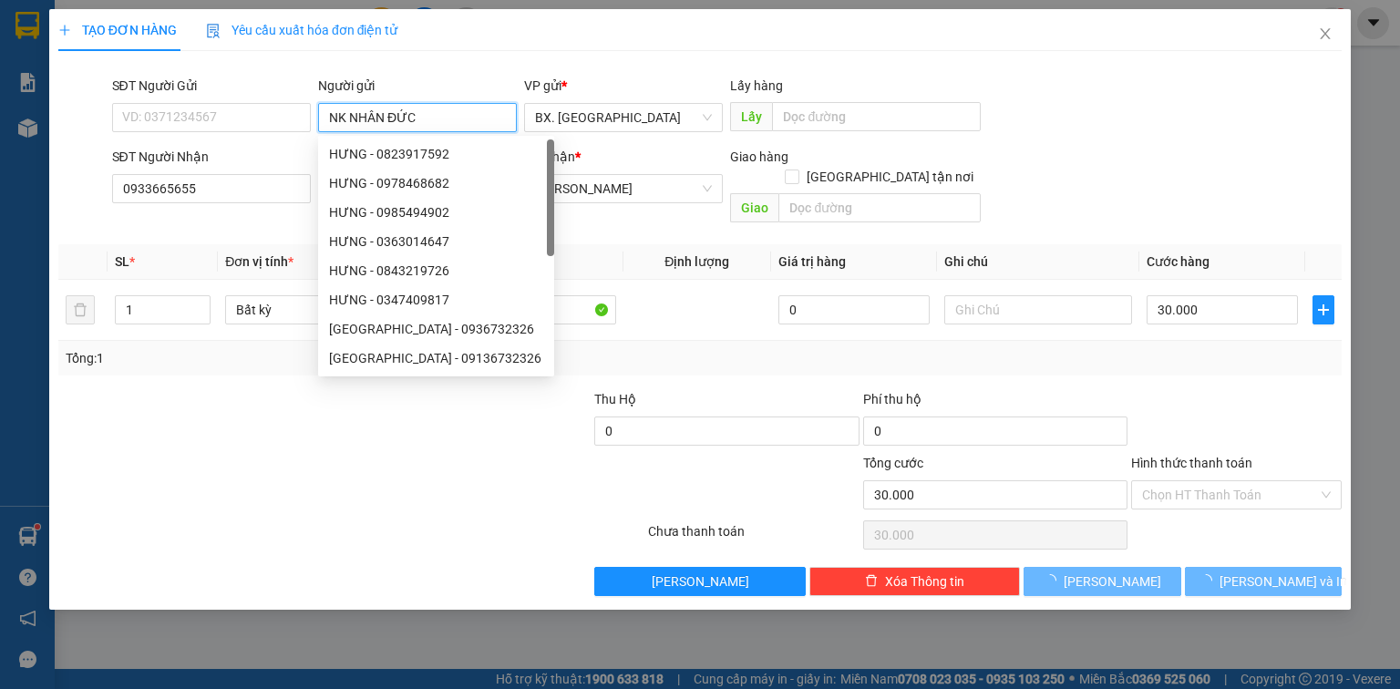
type input "NK NHÂN ĐỨC"
click at [594, 39] on div "TẠO ĐƠN HÀNG Yêu cầu xuất hóa đơn điện tử" at bounding box center [699, 30] width 1283 height 42
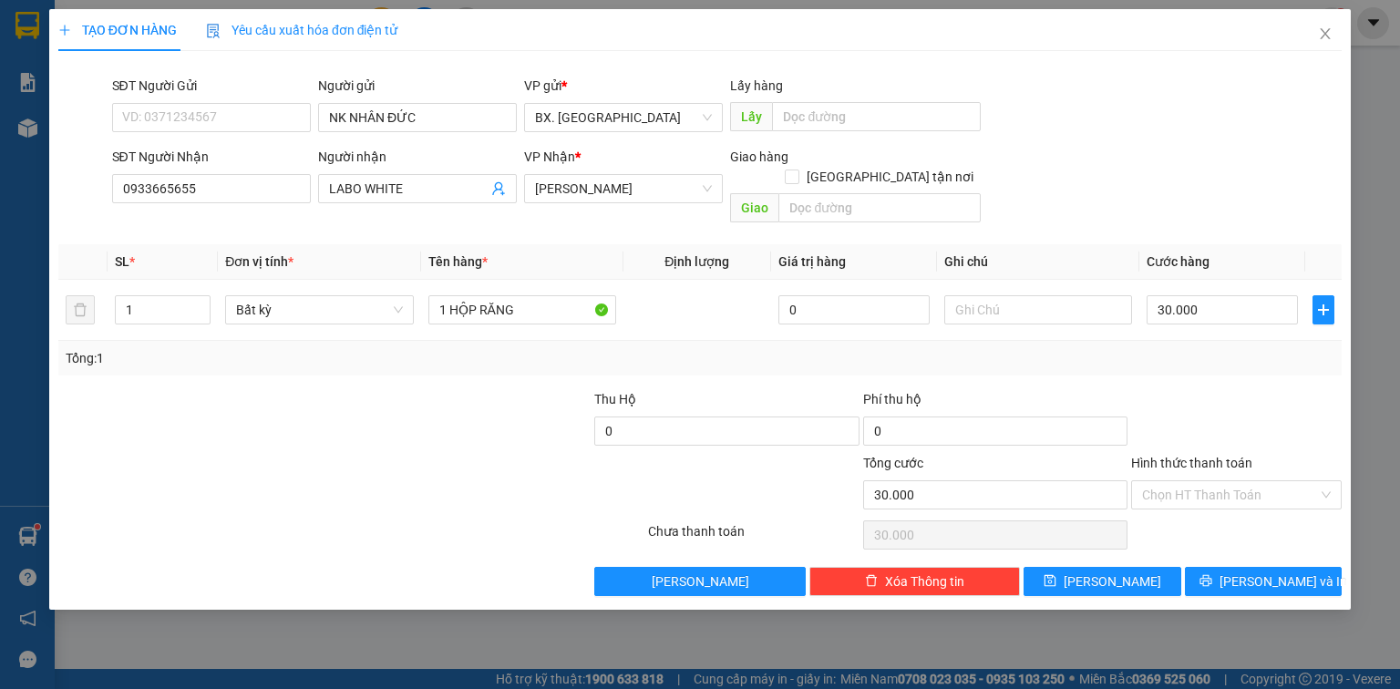
click at [1215, 456] on label "Hình thức thanh toán" at bounding box center [1191, 463] width 121 height 15
click at [1215, 481] on input "Hình thức thanh toán" at bounding box center [1230, 494] width 176 height 27
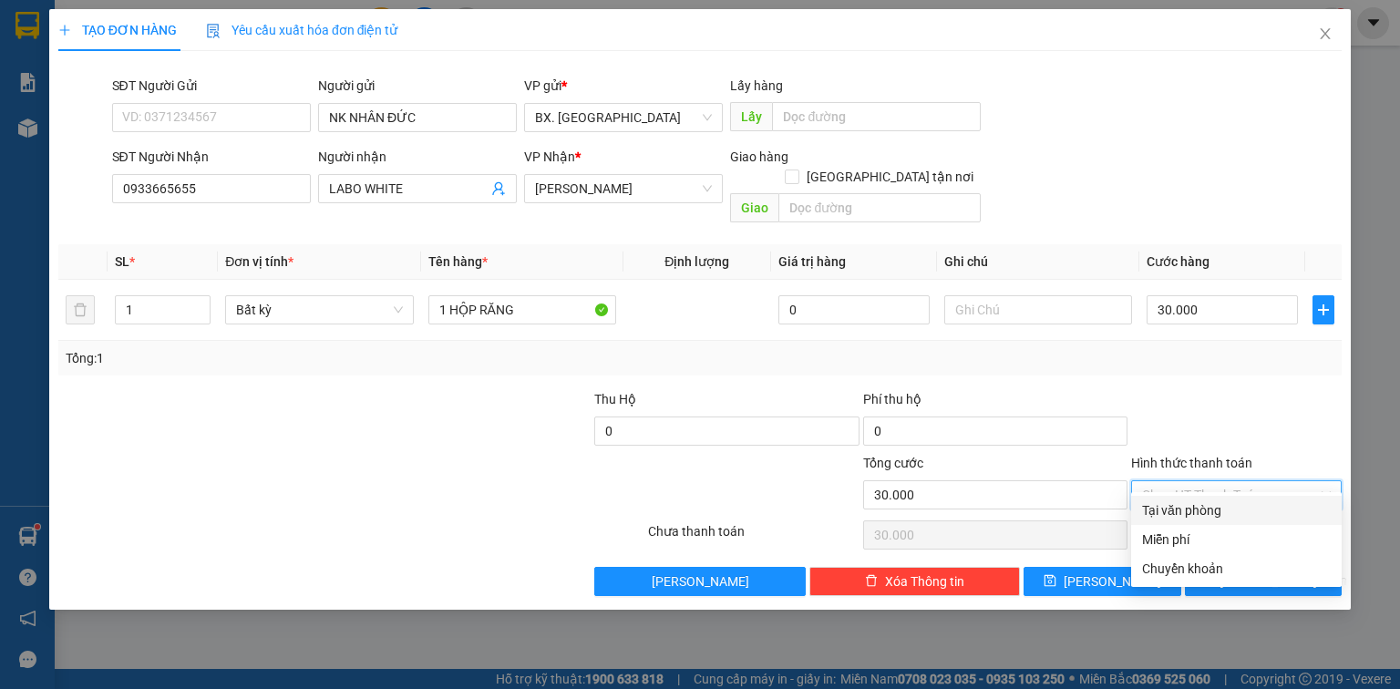
click at [1203, 481] on input "Hình thức thanh toán" at bounding box center [1230, 494] width 176 height 27
click at [1201, 519] on div "Tại văn phòng" at bounding box center [1236, 510] width 189 height 20
type input "0"
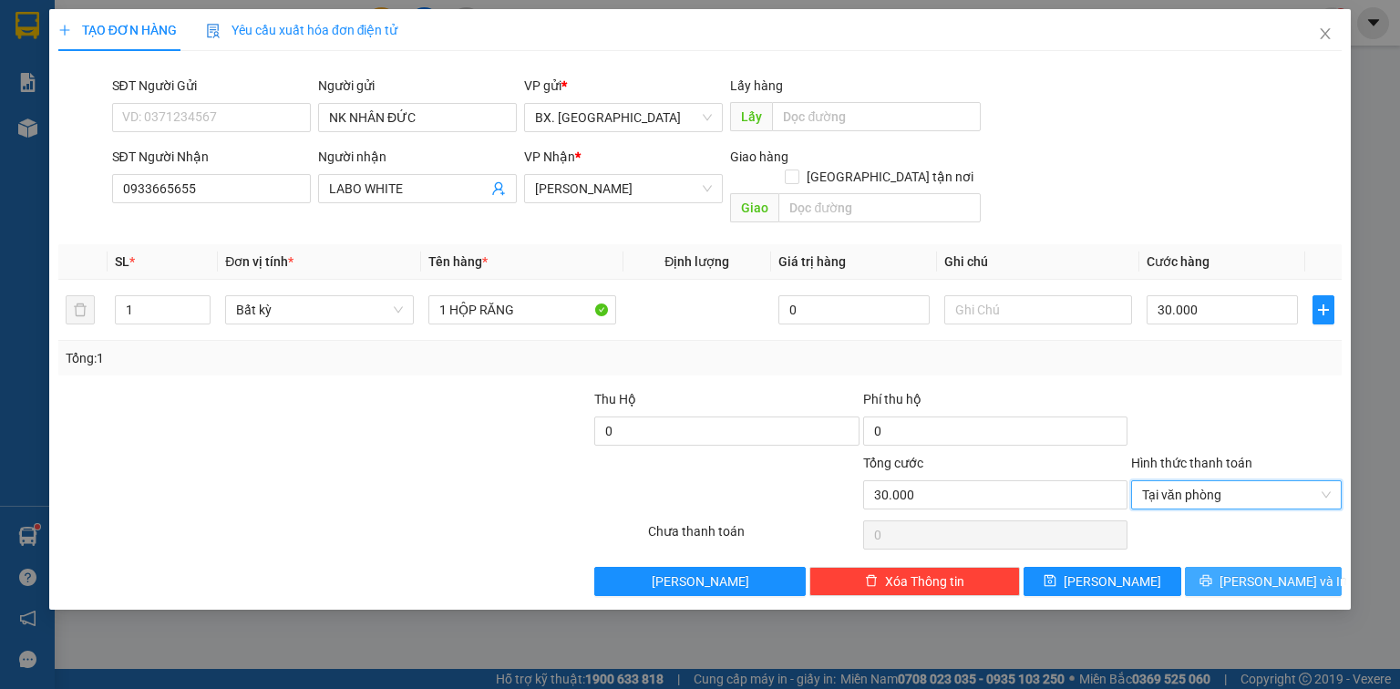
click at [1212, 574] on icon "printer" at bounding box center [1206, 580] width 13 height 13
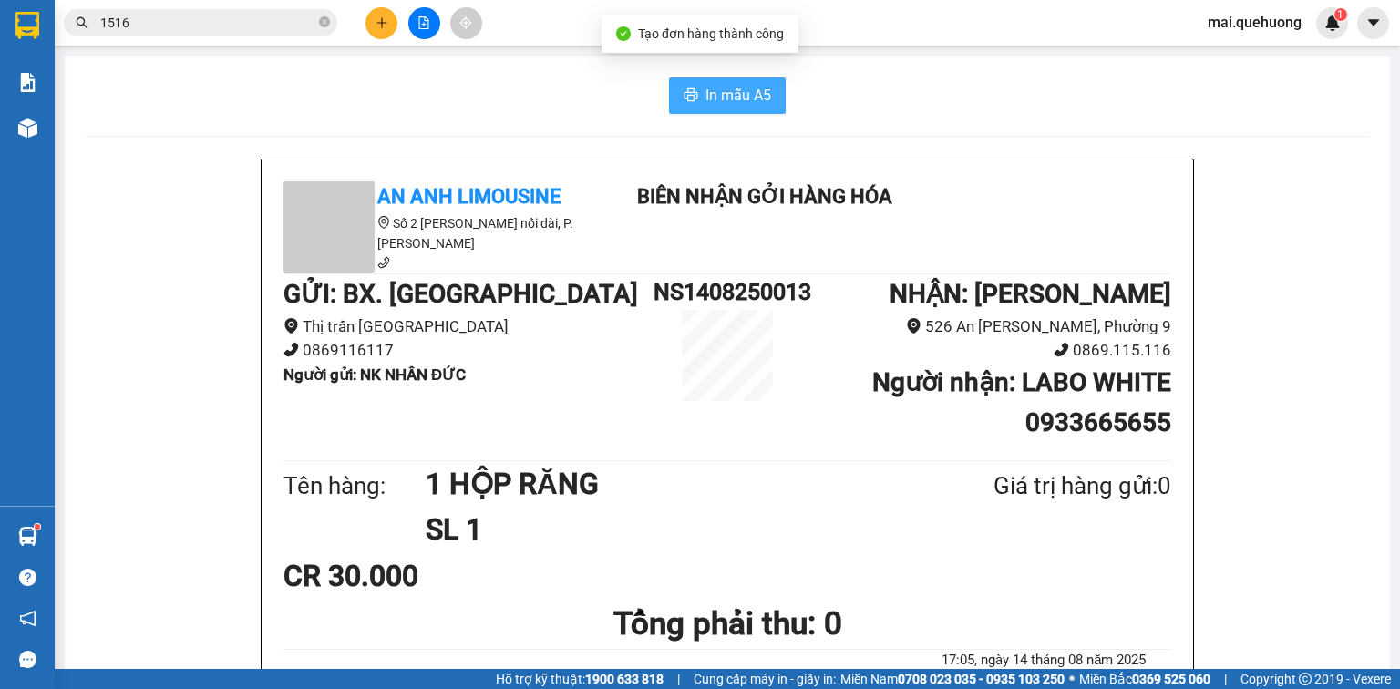
click at [732, 94] on span "In mẫu A5" at bounding box center [739, 95] width 66 height 23
click at [419, 23] on icon "file-add" at bounding box center [423, 22] width 13 height 13
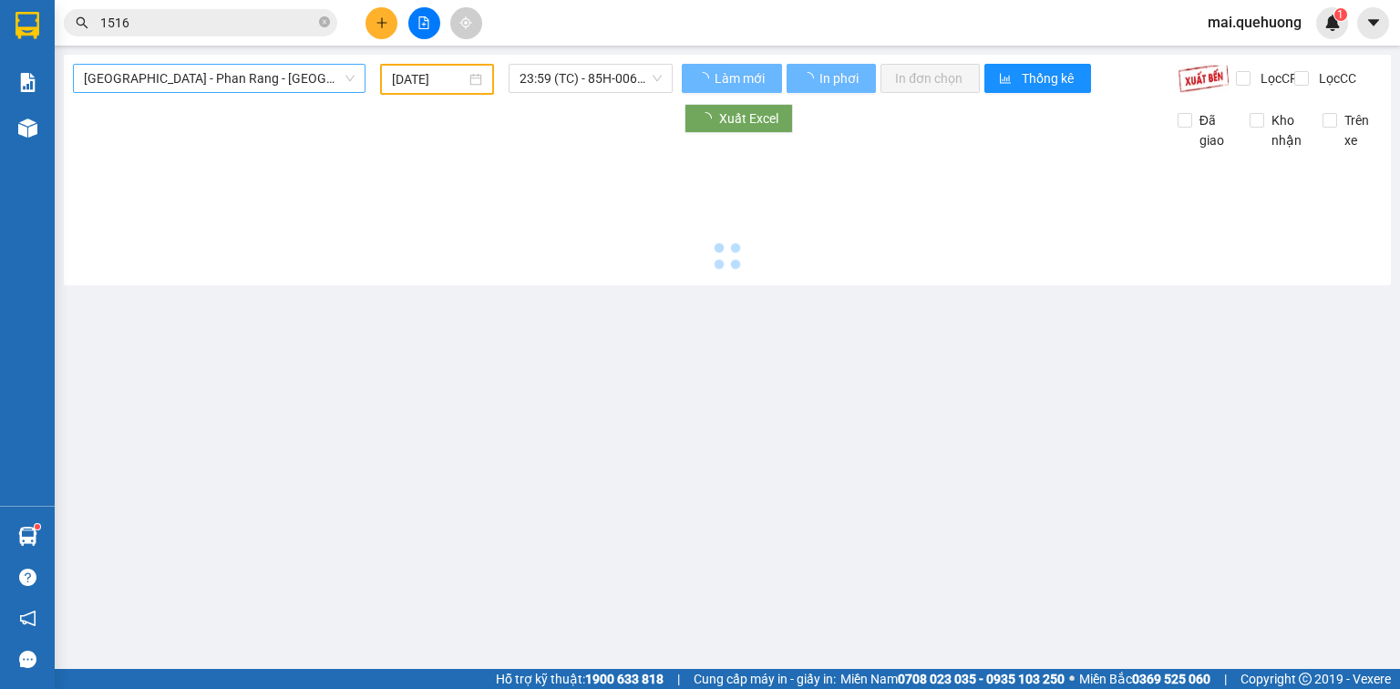
type input "[DATE]"
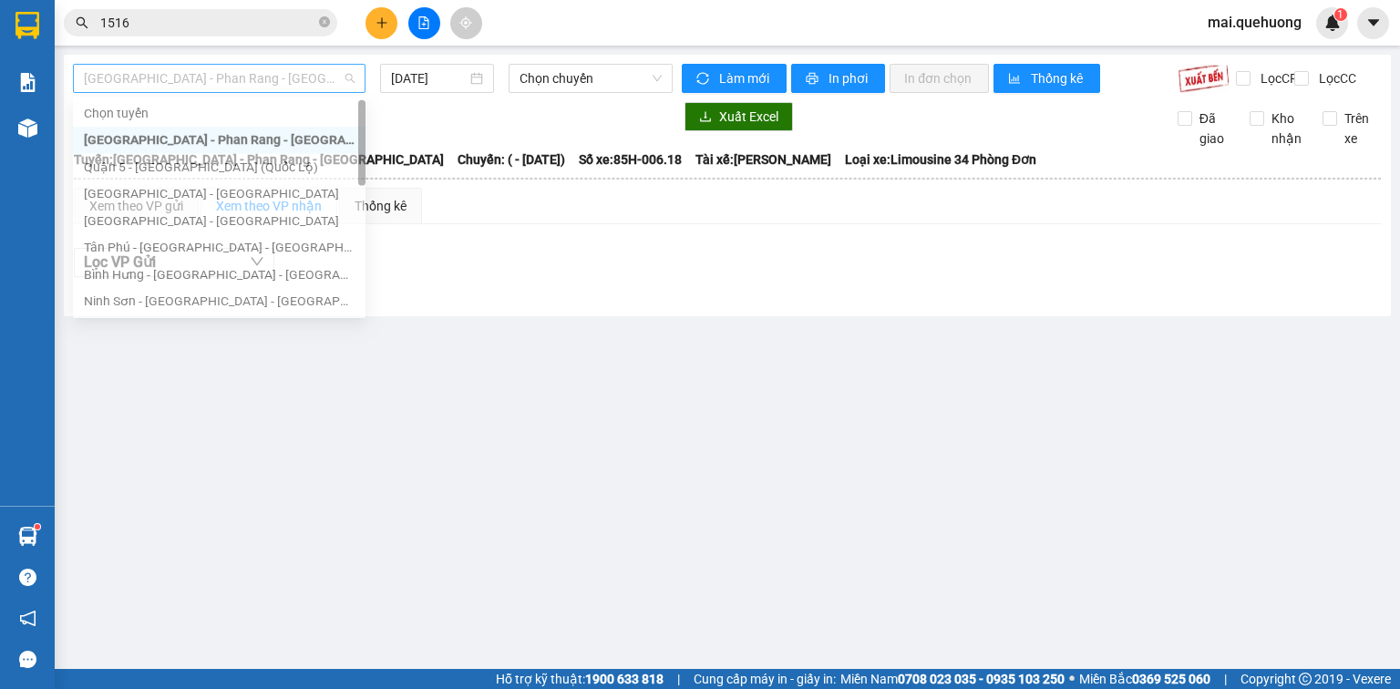
click at [293, 77] on span "[GEOGRAPHIC_DATA] - Phan Rang - [GEOGRAPHIC_DATA]" at bounding box center [219, 78] width 271 height 27
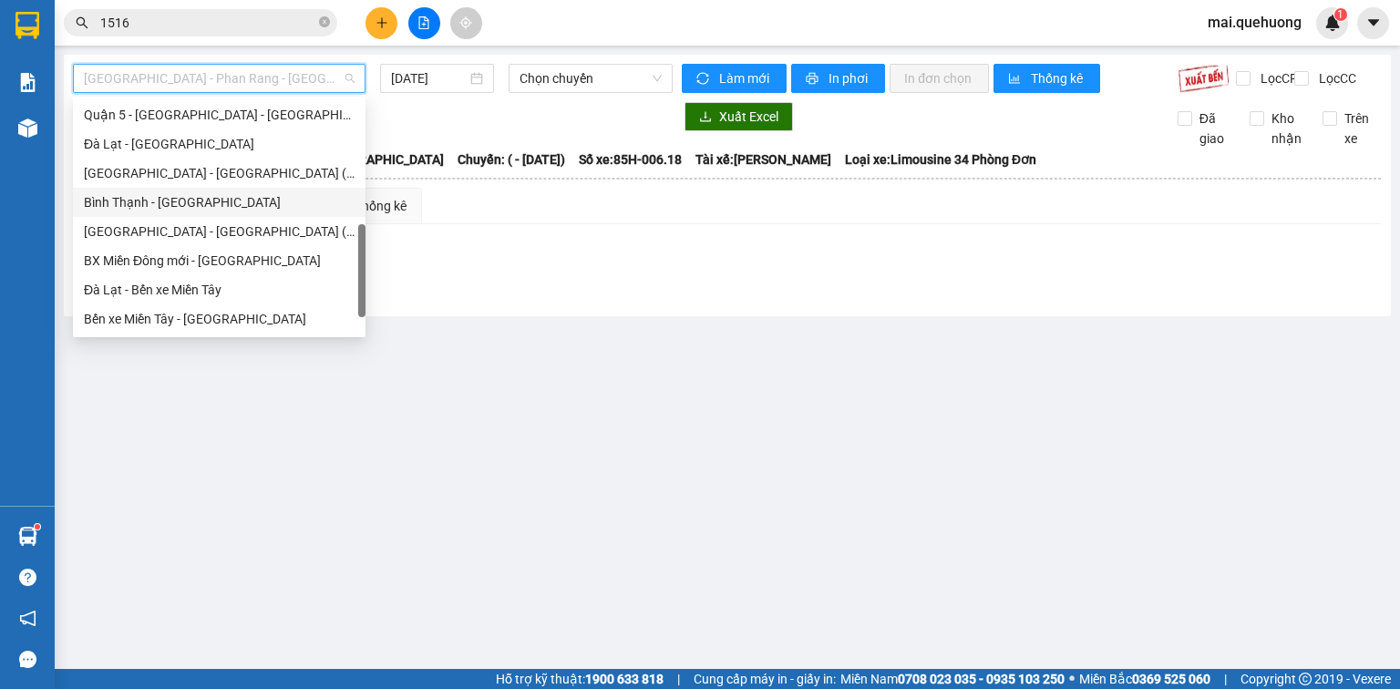
scroll to position [496, 0]
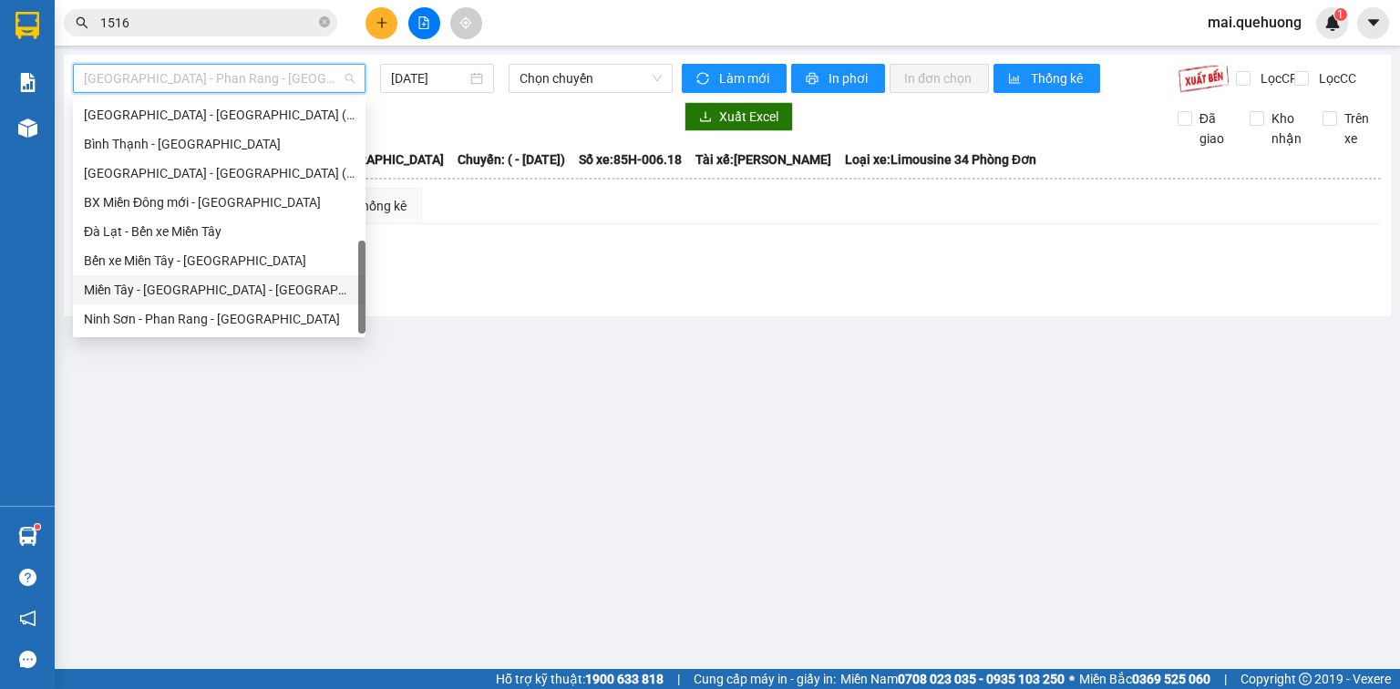
click at [207, 284] on div "Miền Tây - [GEOGRAPHIC_DATA] - [GEOGRAPHIC_DATA]" at bounding box center [219, 290] width 271 height 20
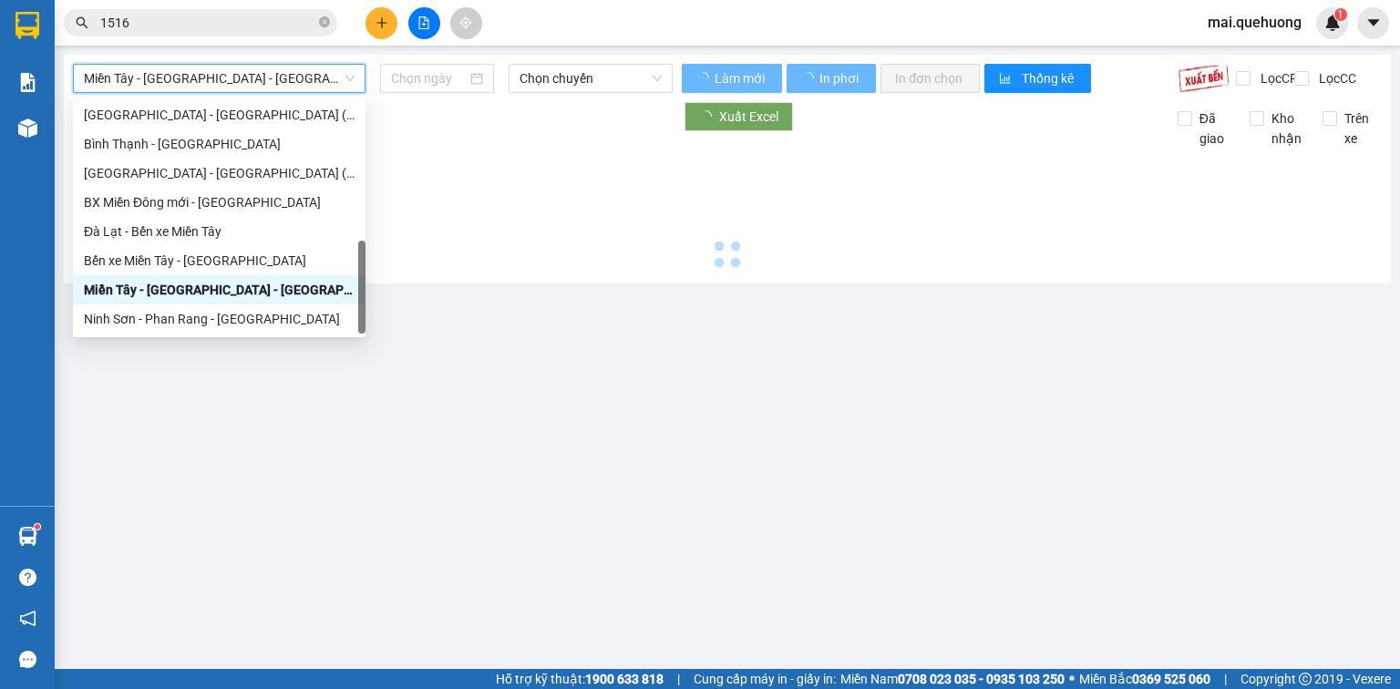
type input "[DATE]"
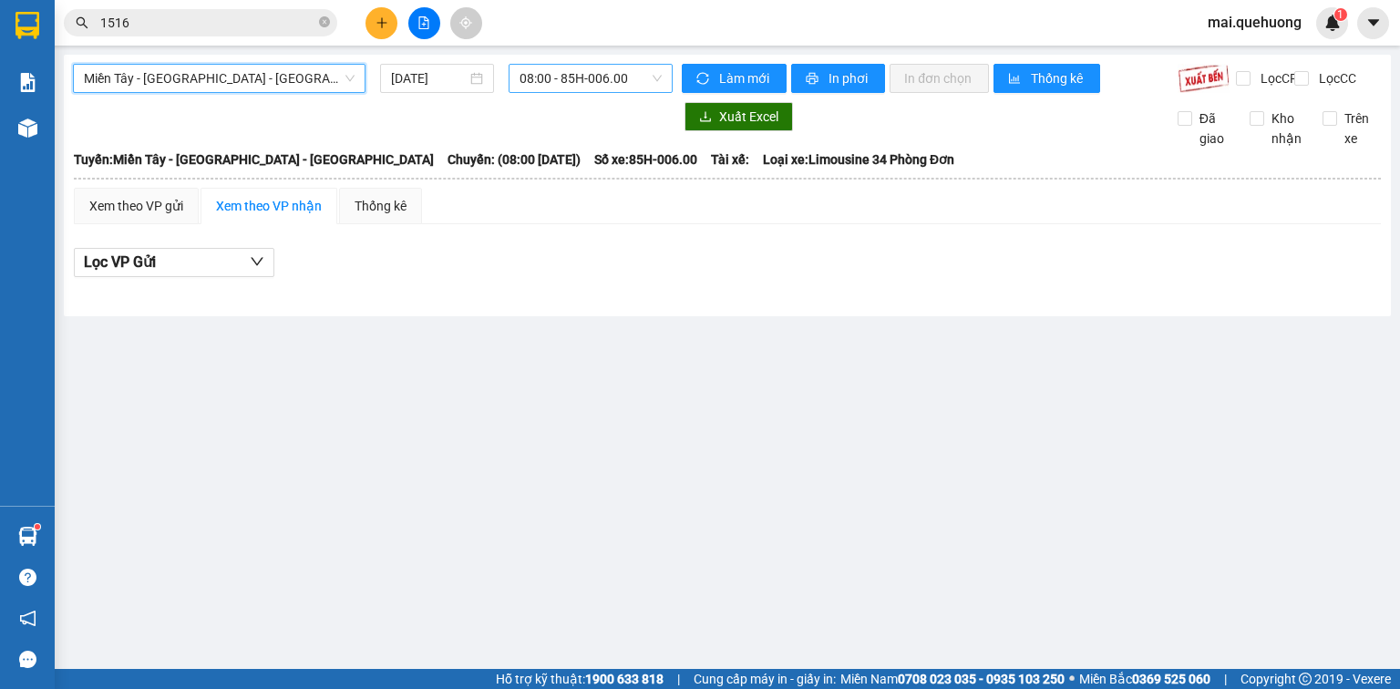
click at [539, 83] on span "08:00 - 85H-006.00" at bounding box center [591, 78] width 143 height 27
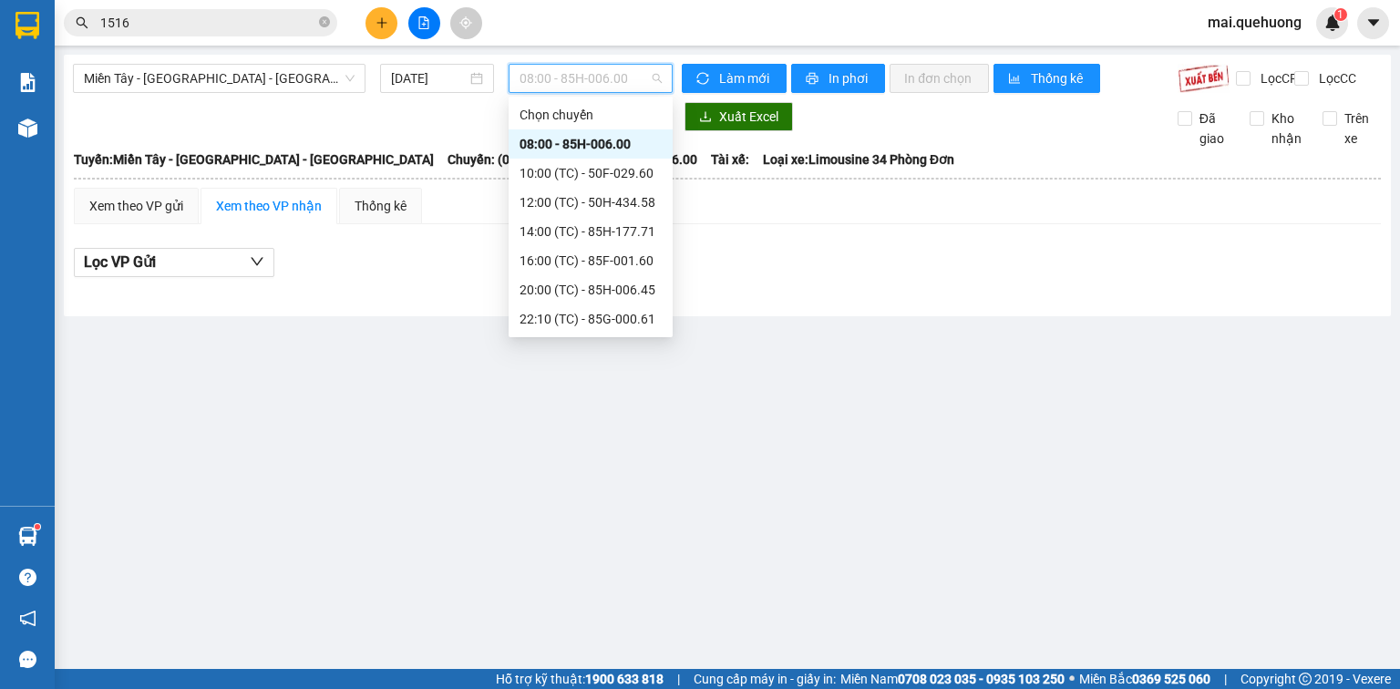
click at [554, 143] on div "08:00 - 85H-006.00" at bounding box center [591, 144] width 142 height 20
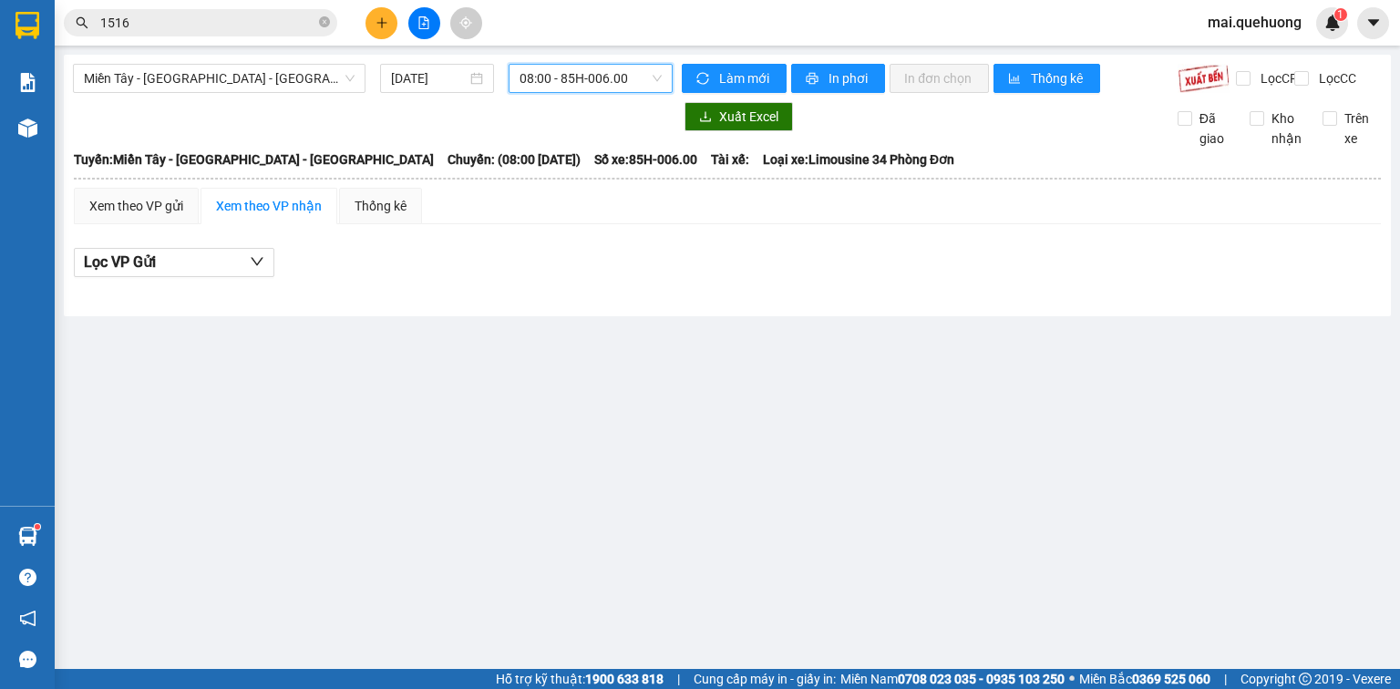
click at [585, 73] on span "08:00 - 85H-006.00" at bounding box center [591, 78] width 143 height 27
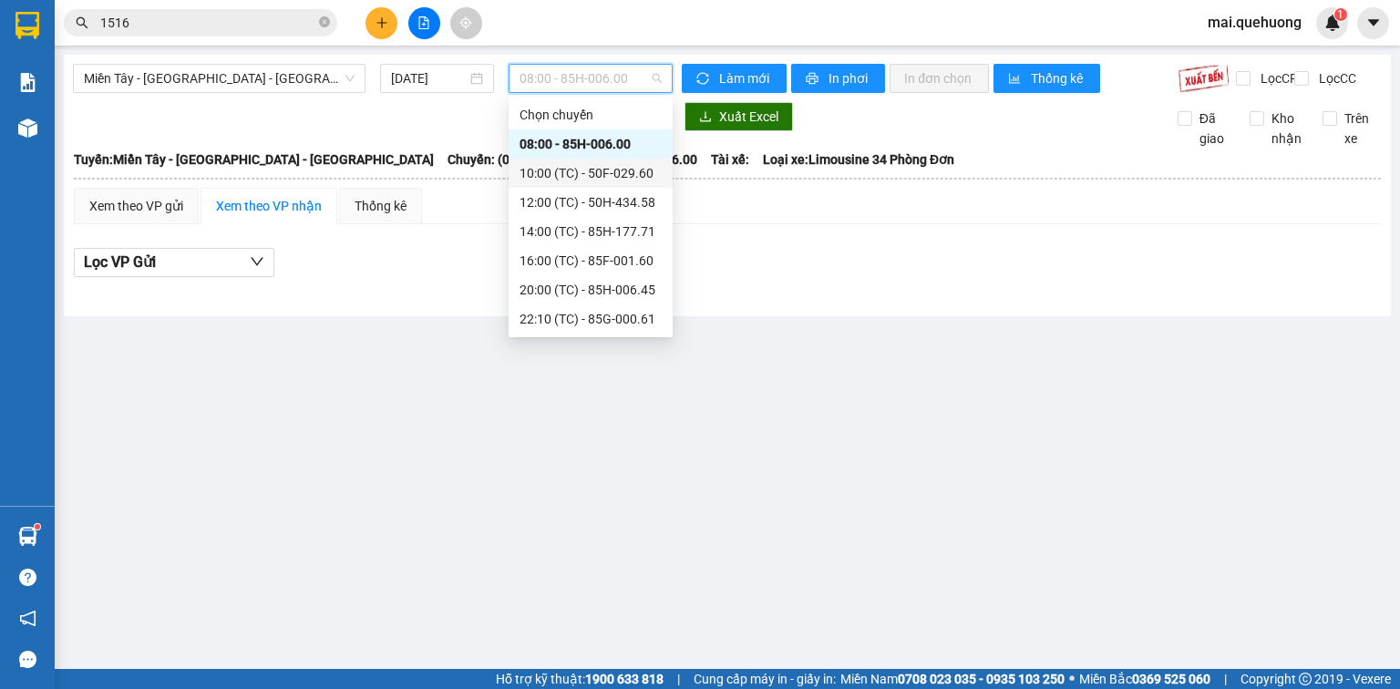
click at [566, 176] on div "10:00 (TC) - 50F-029.60" at bounding box center [591, 173] width 142 height 20
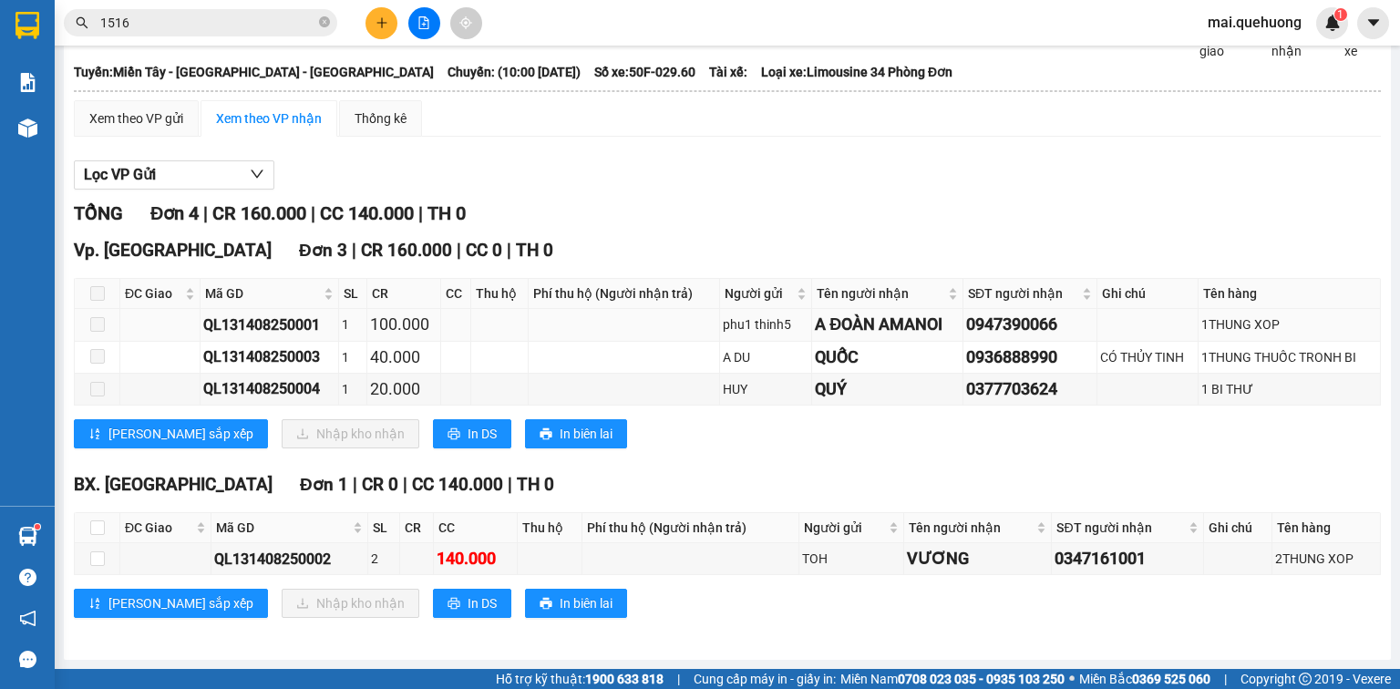
scroll to position [100, 0]
click at [98, 529] on input "checkbox" at bounding box center [97, 527] width 15 height 15
checkbox input "true"
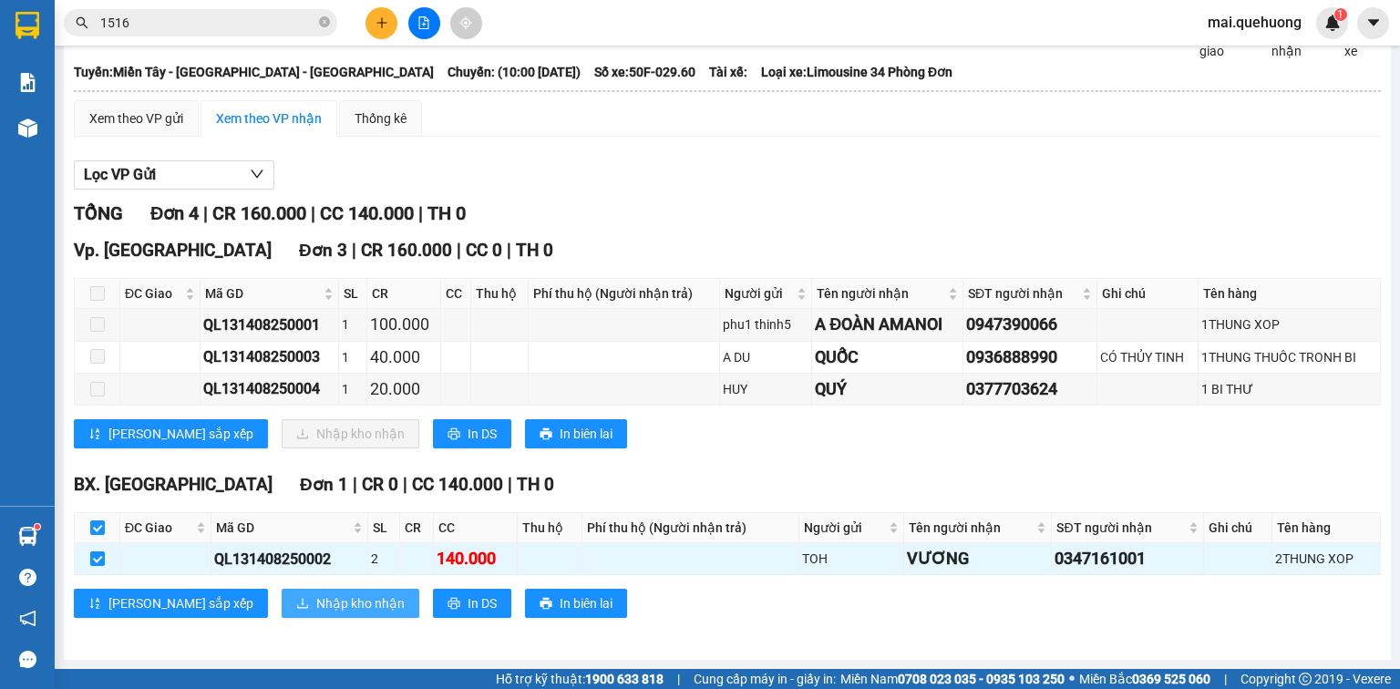
click at [316, 604] on span "Nhập kho nhận" at bounding box center [360, 603] width 88 height 20
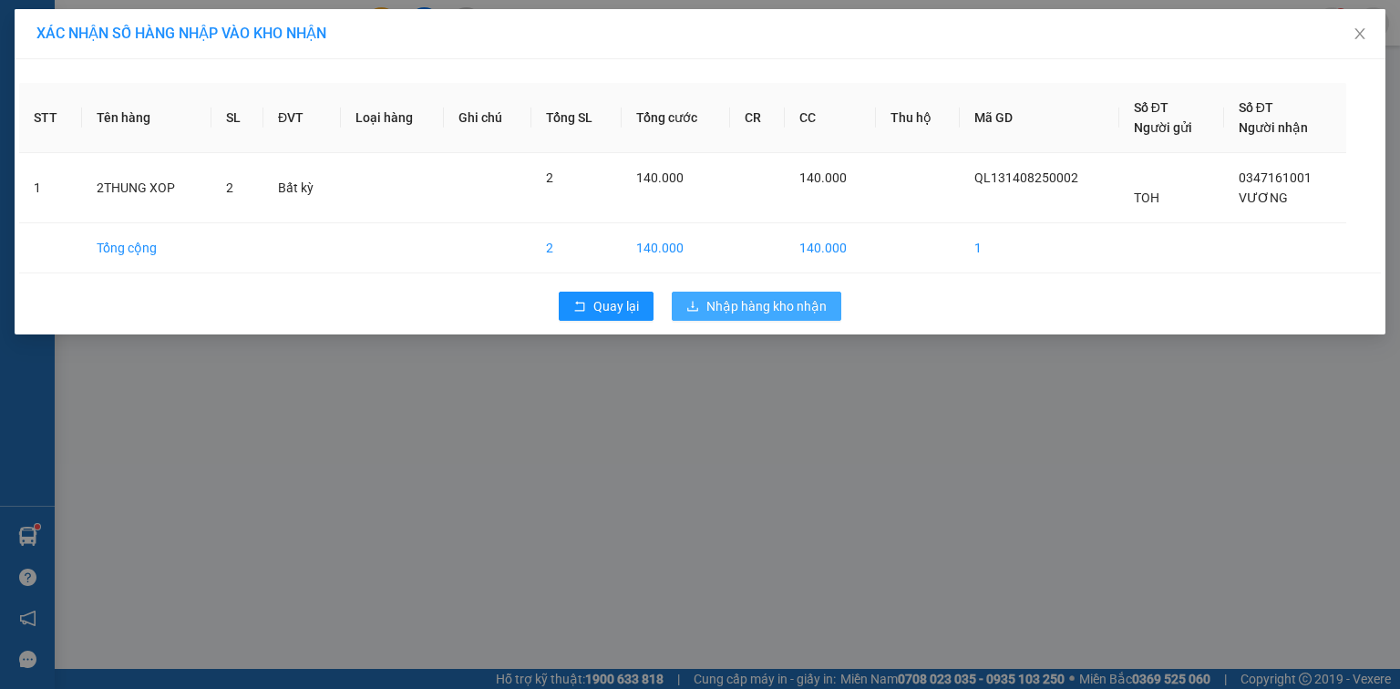
click at [729, 297] on span "Nhập hàng kho nhận" at bounding box center [766, 306] width 120 height 20
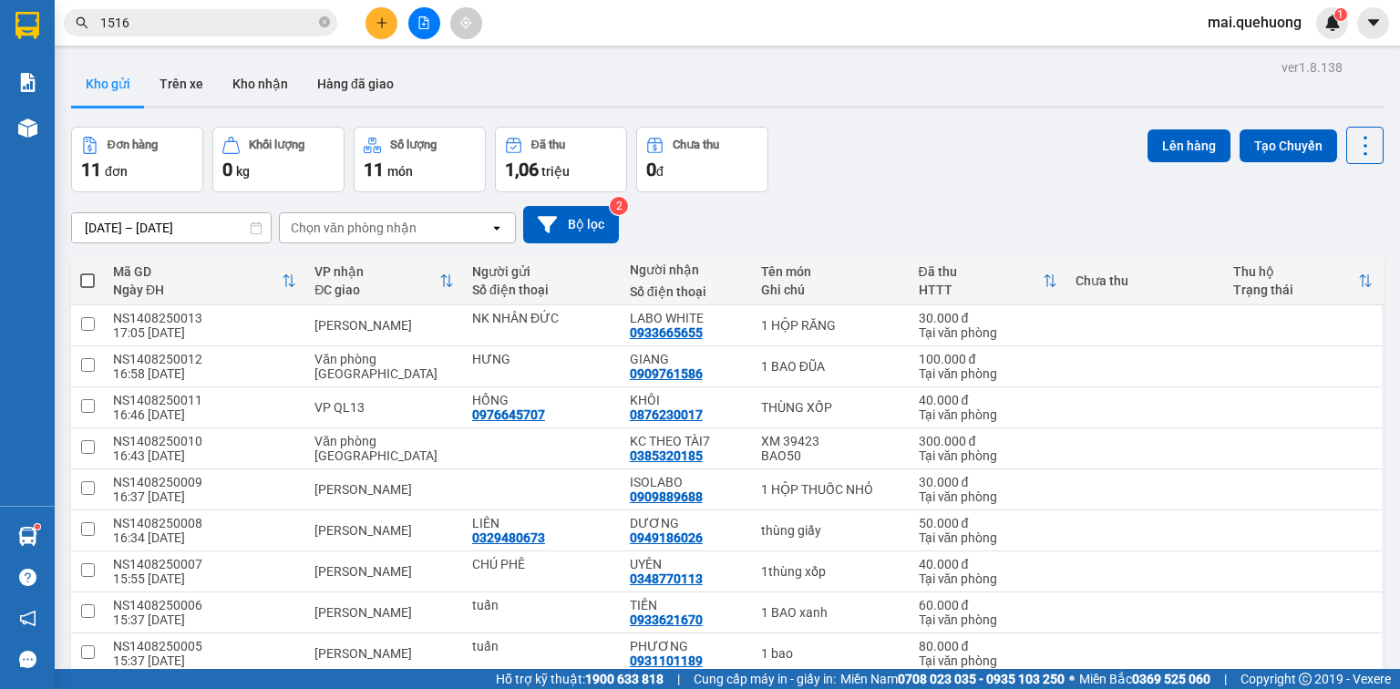
click at [436, 22] on button at bounding box center [424, 23] width 32 height 32
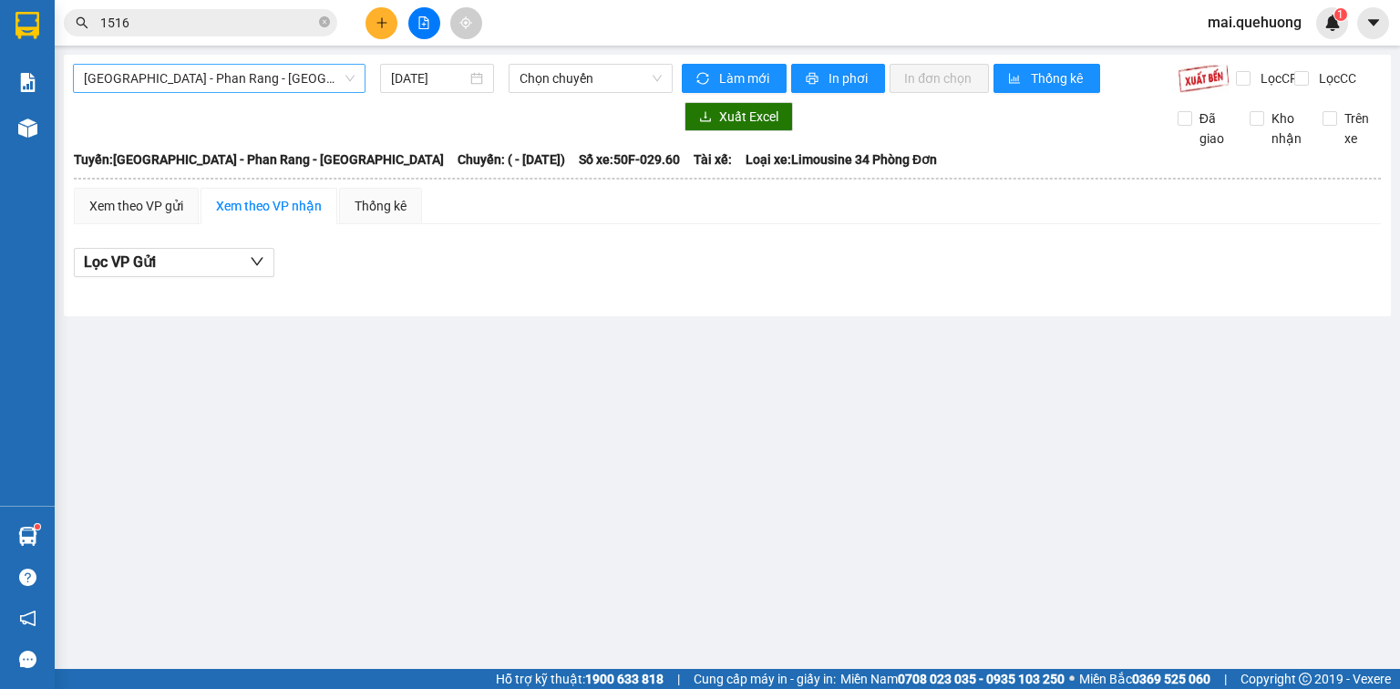
click at [259, 76] on span "[GEOGRAPHIC_DATA] - Phan Rang - [GEOGRAPHIC_DATA]" at bounding box center [219, 78] width 271 height 27
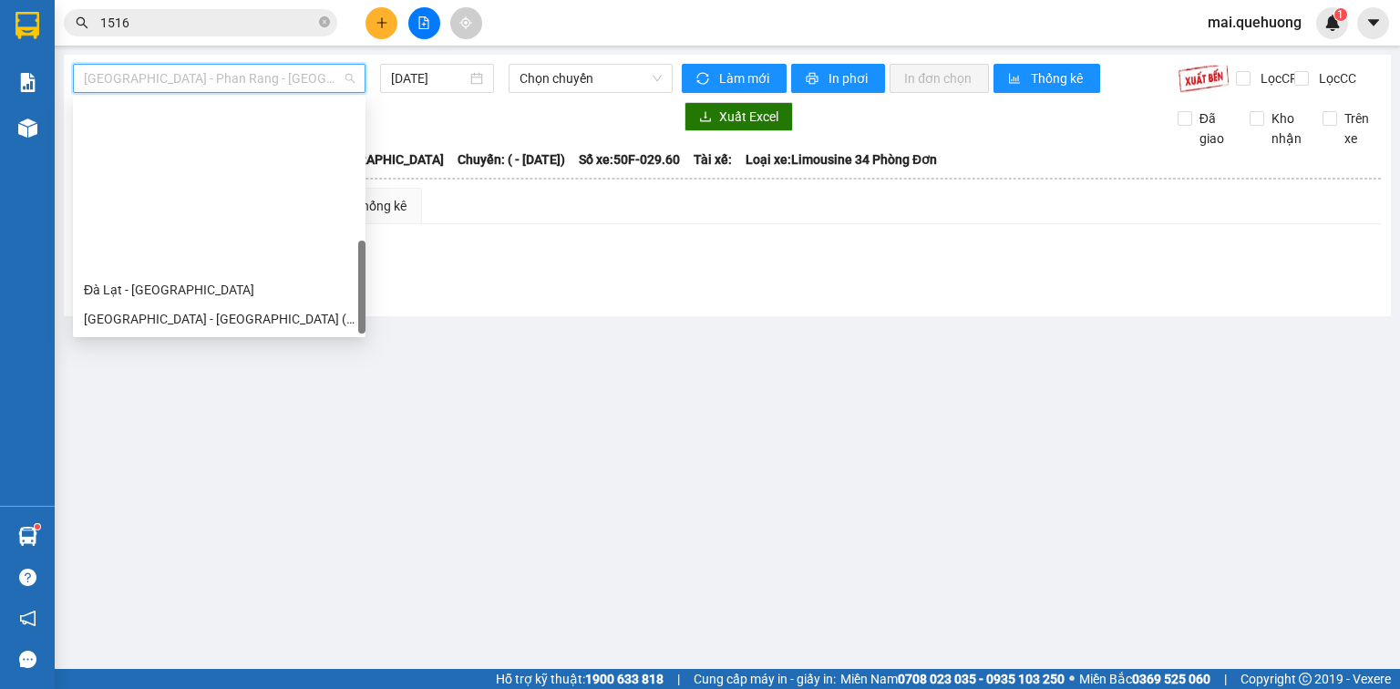
scroll to position [496, 0]
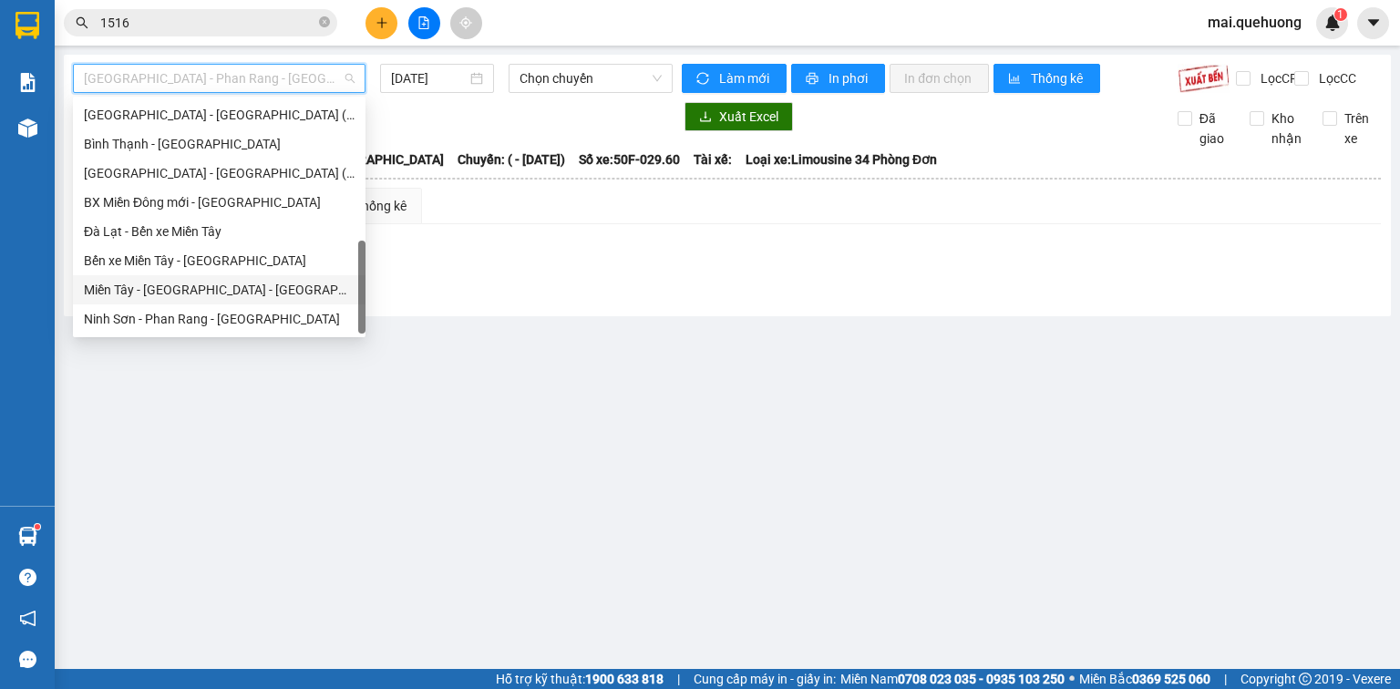
click at [190, 287] on div "Miền Tây - [GEOGRAPHIC_DATA] - [GEOGRAPHIC_DATA]" at bounding box center [219, 290] width 271 height 20
type input "[DATE]"
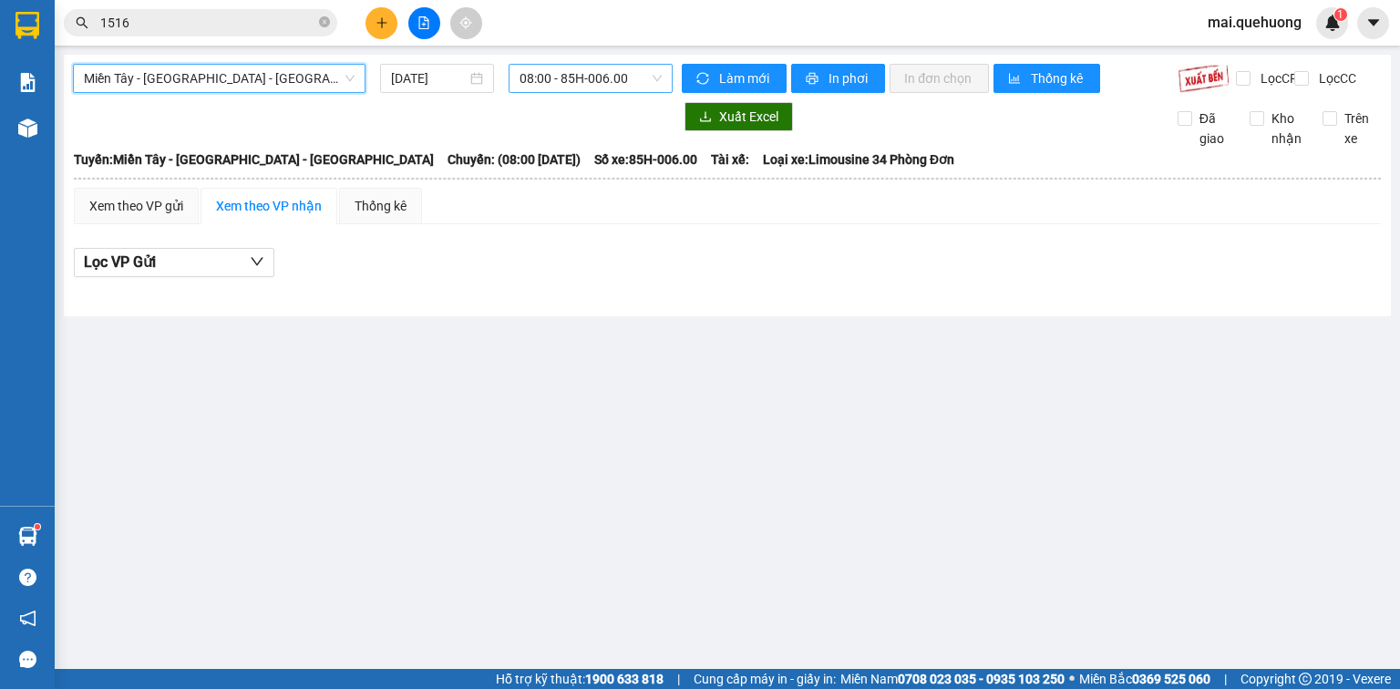
click at [532, 77] on span "08:00 - 85H-006.00" at bounding box center [591, 78] width 143 height 27
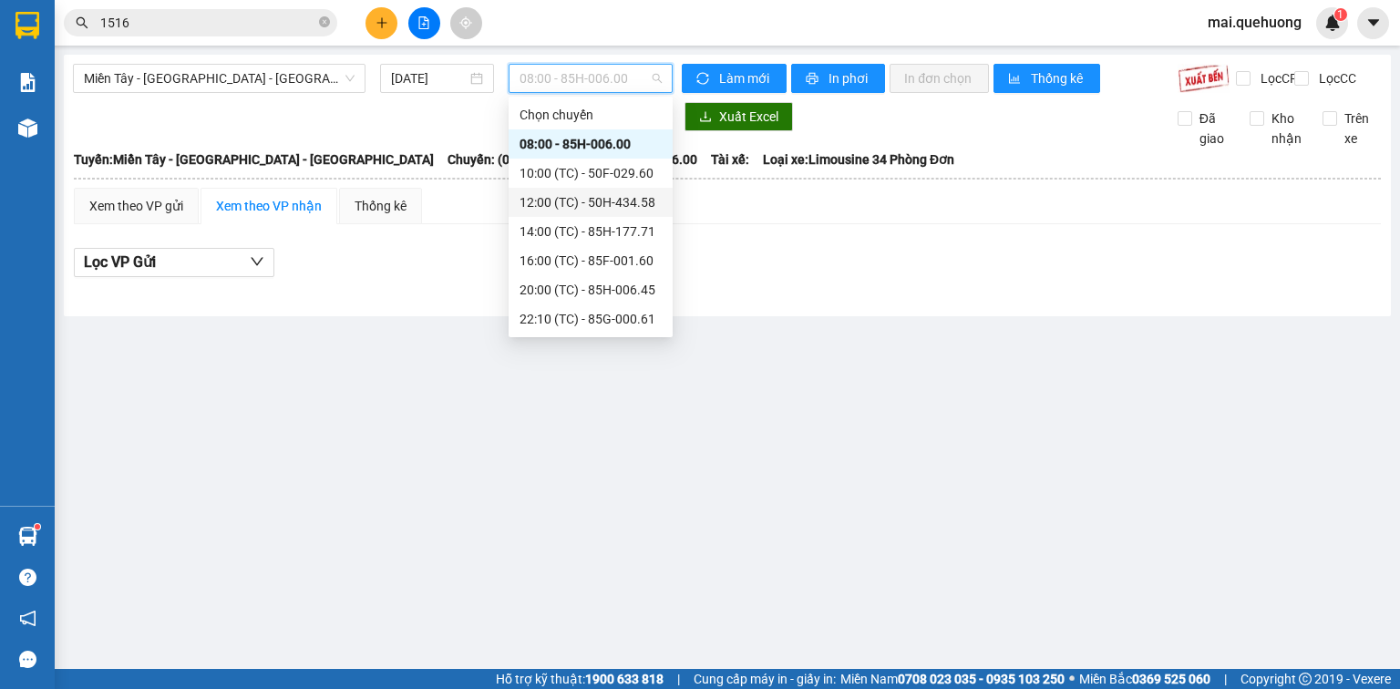
click at [556, 211] on div "12:00 (TC) - 50H-434.58" at bounding box center [591, 202] width 142 height 20
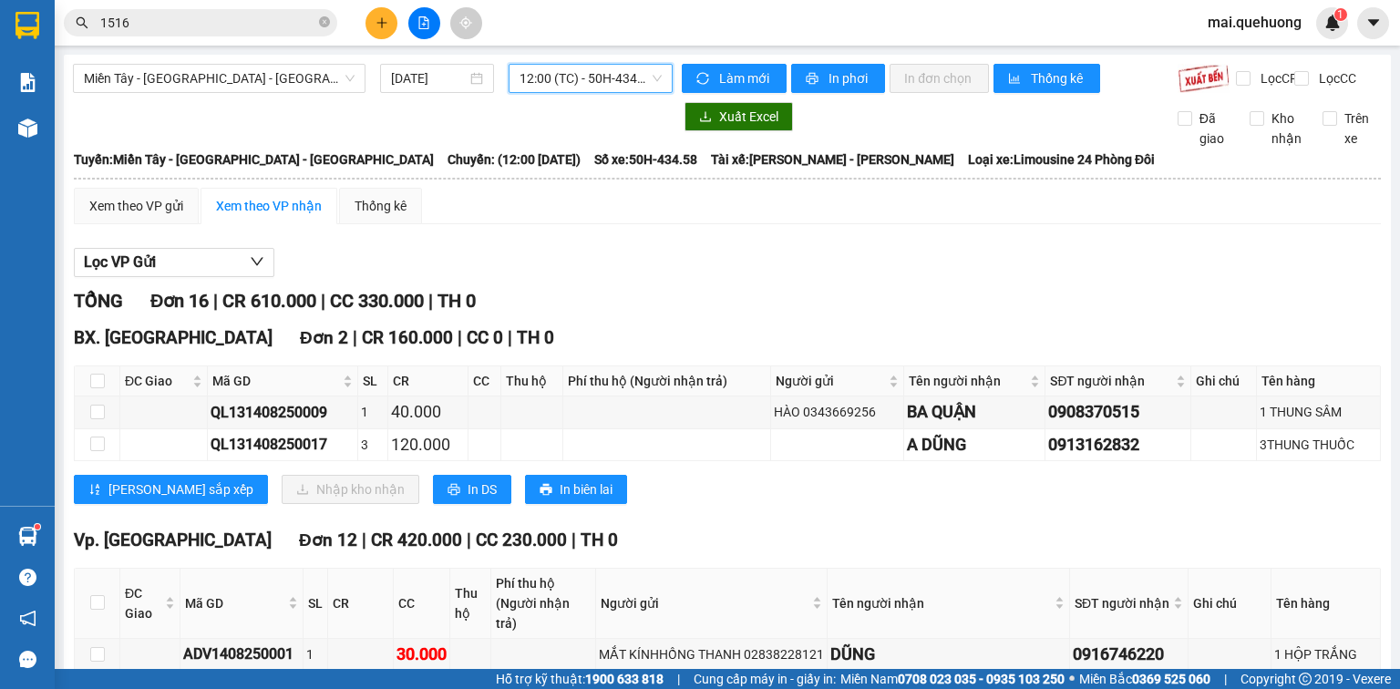
click at [266, 24] on input "1516" at bounding box center [207, 23] width 215 height 20
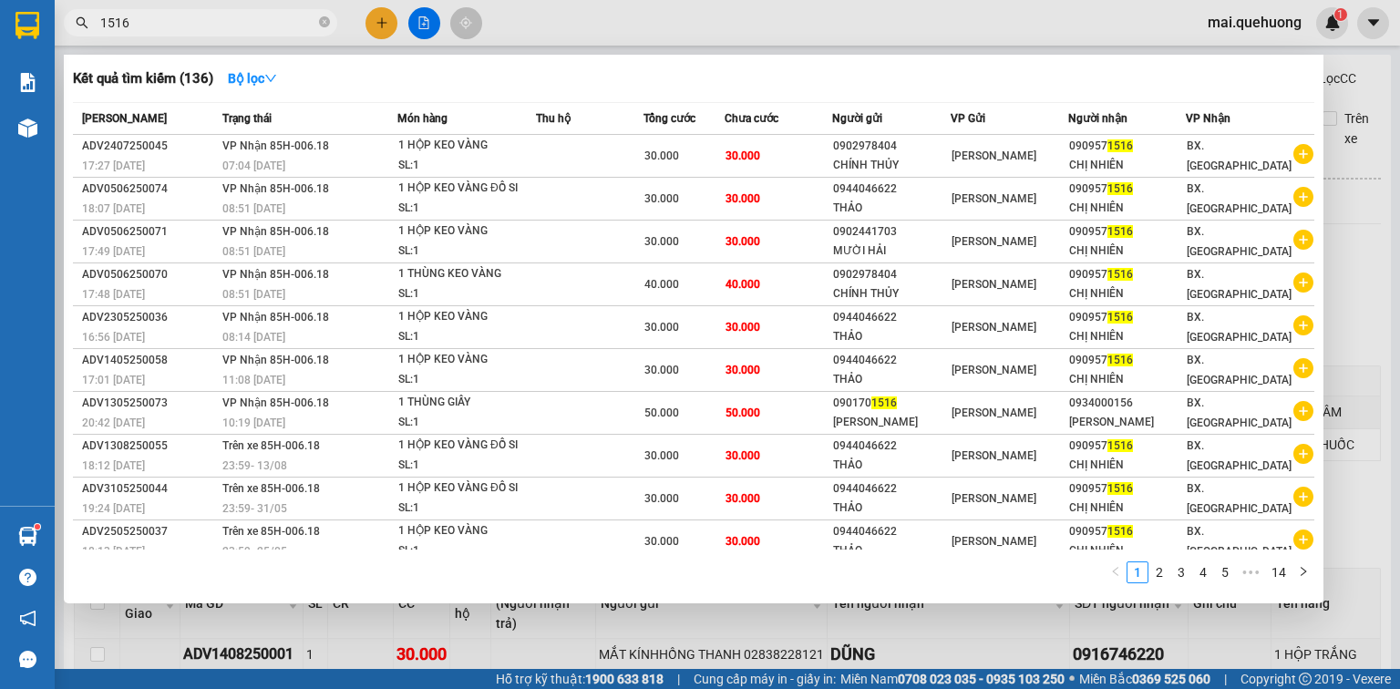
click at [266, 24] on input "1516" at bounding box center [207, 23] width 215 height 20
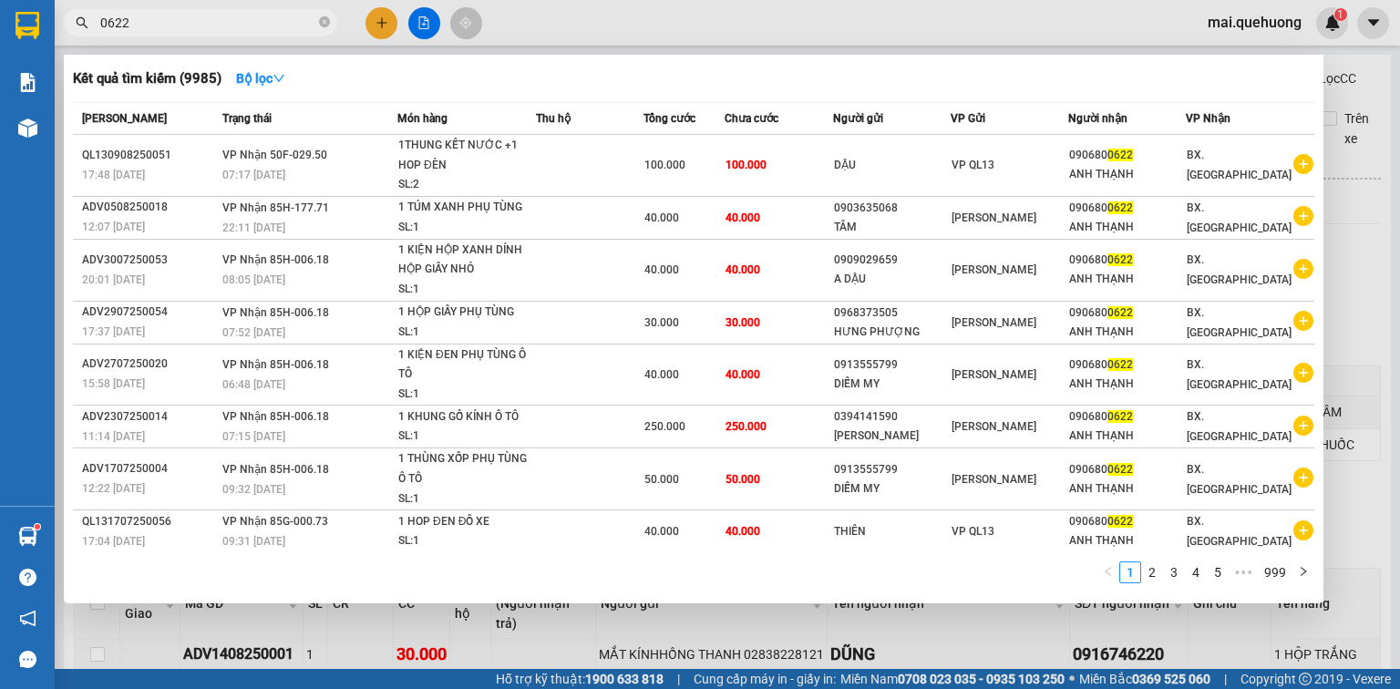
type input "0622"
click at [532, 21] on div at bounding box center [700, 344] width 1400 height 689
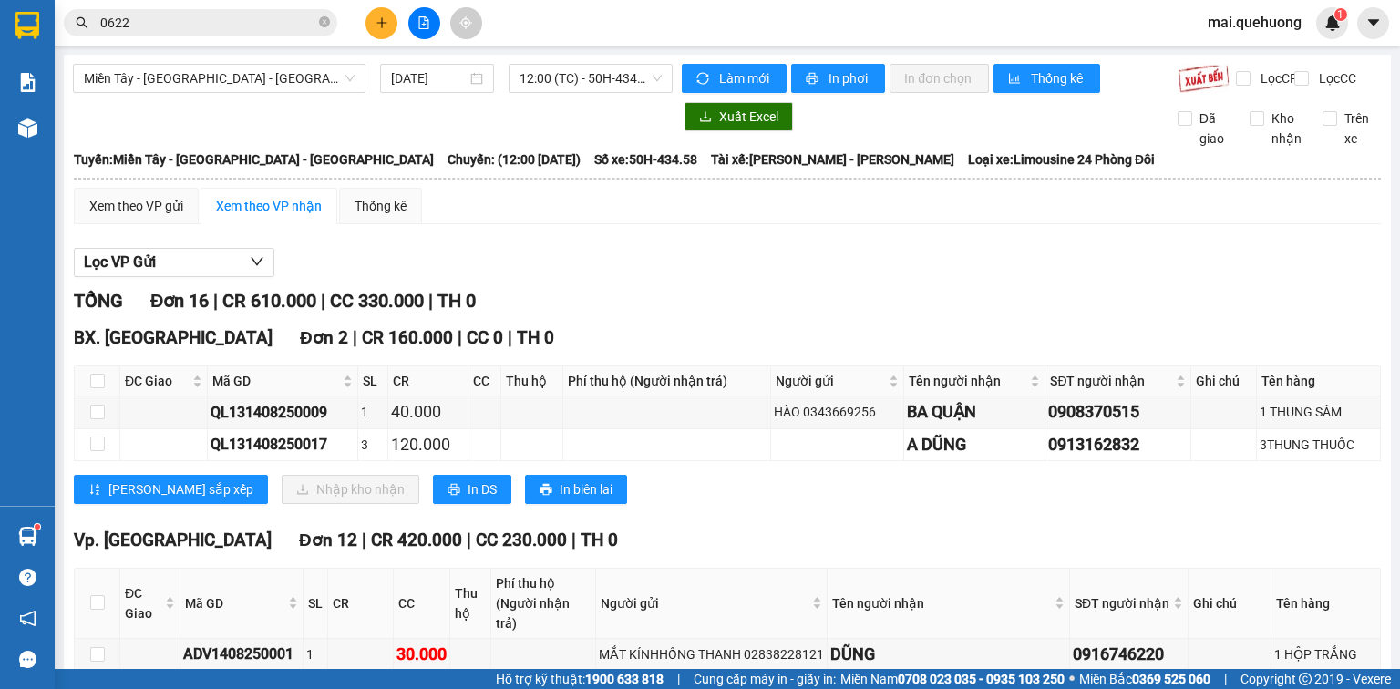
click at [386, 25] on icon "plus" at bounding box center [382, 22] width 13 height 13
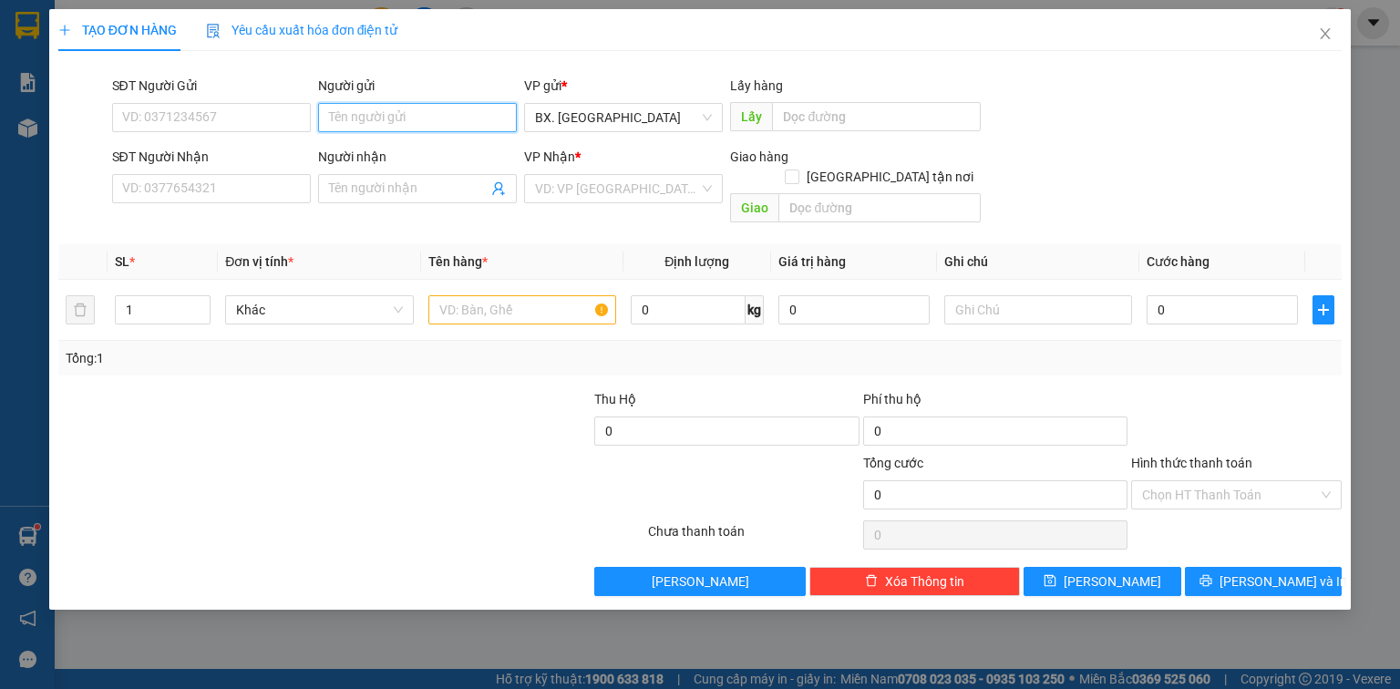
click at [394, 124] on input "Người gửi" at bounding box center [417, 117] width 199 height 29
type input "L"
type input "BIÊN"
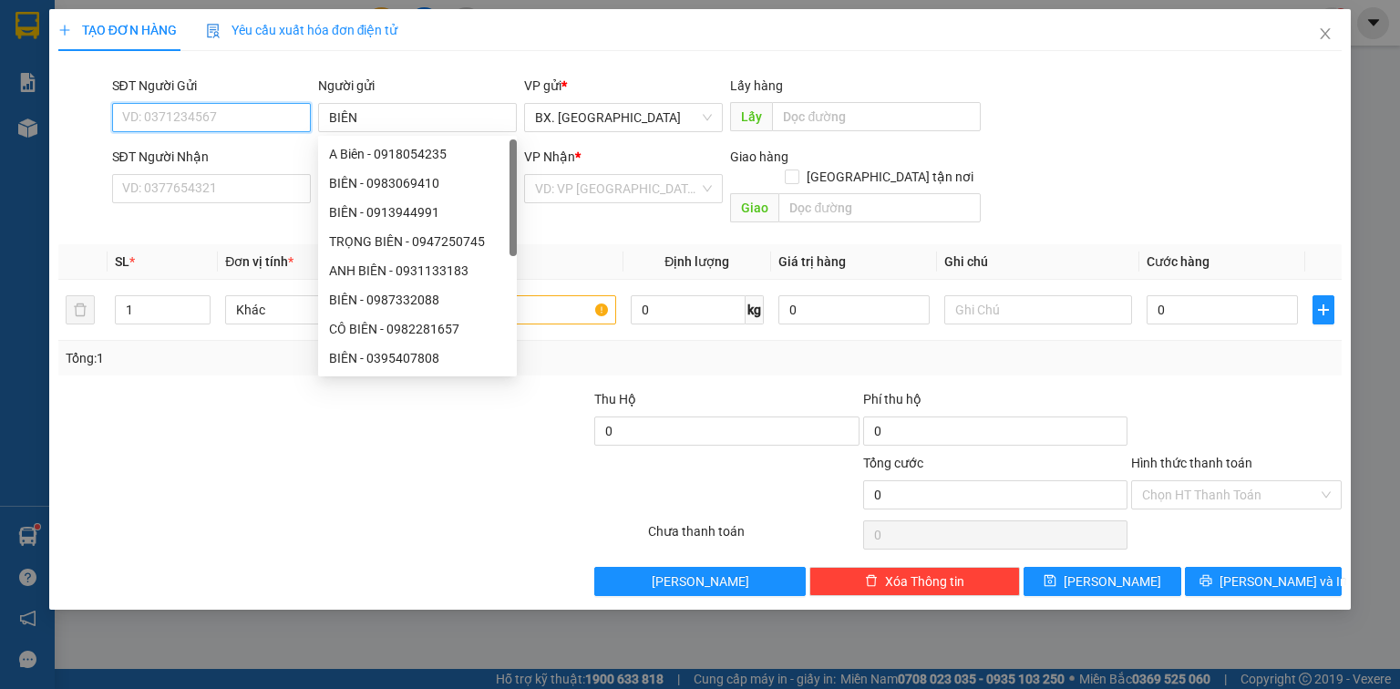
click at [220, 115] on input "SĐT Người Gửi" at bounding box center [211, 117] width 199 height 29
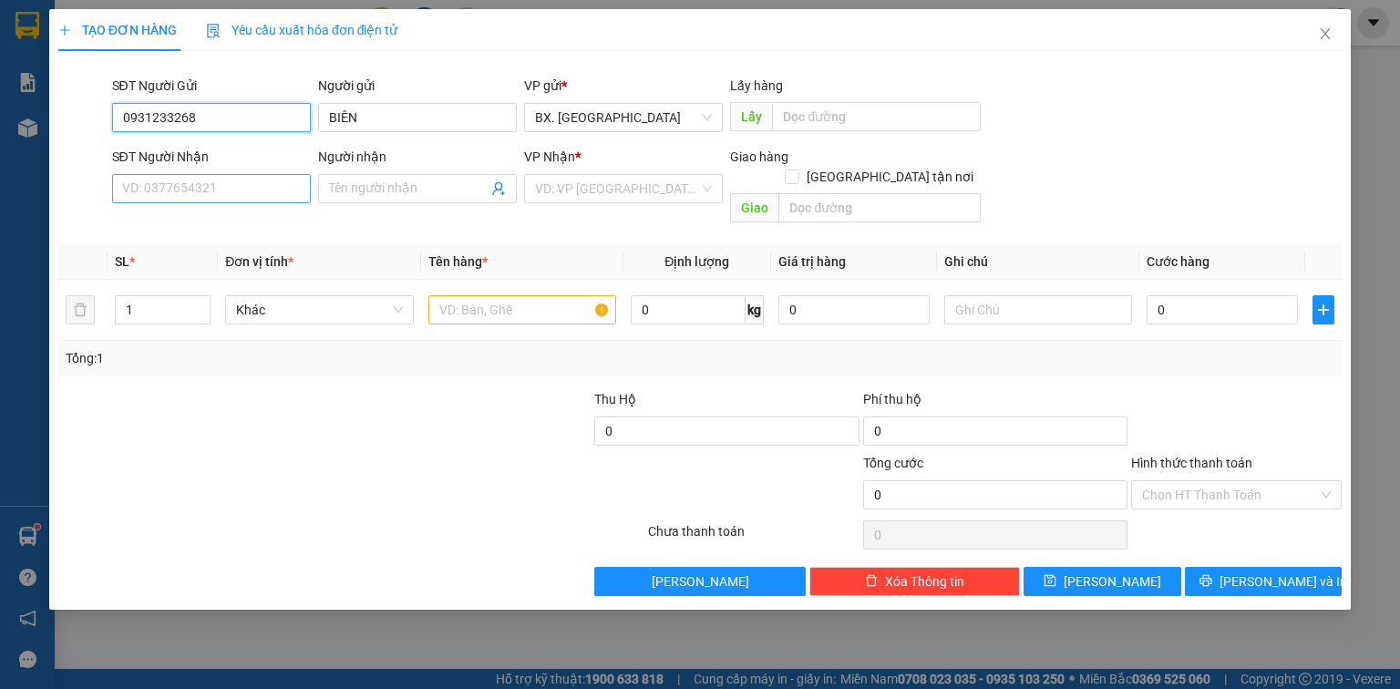
type input "0931233268"
click at [170, 180] on input "SĐT Người Nhận" at bounding box center [211, 188] width 199 height 29
type input "0918054235"
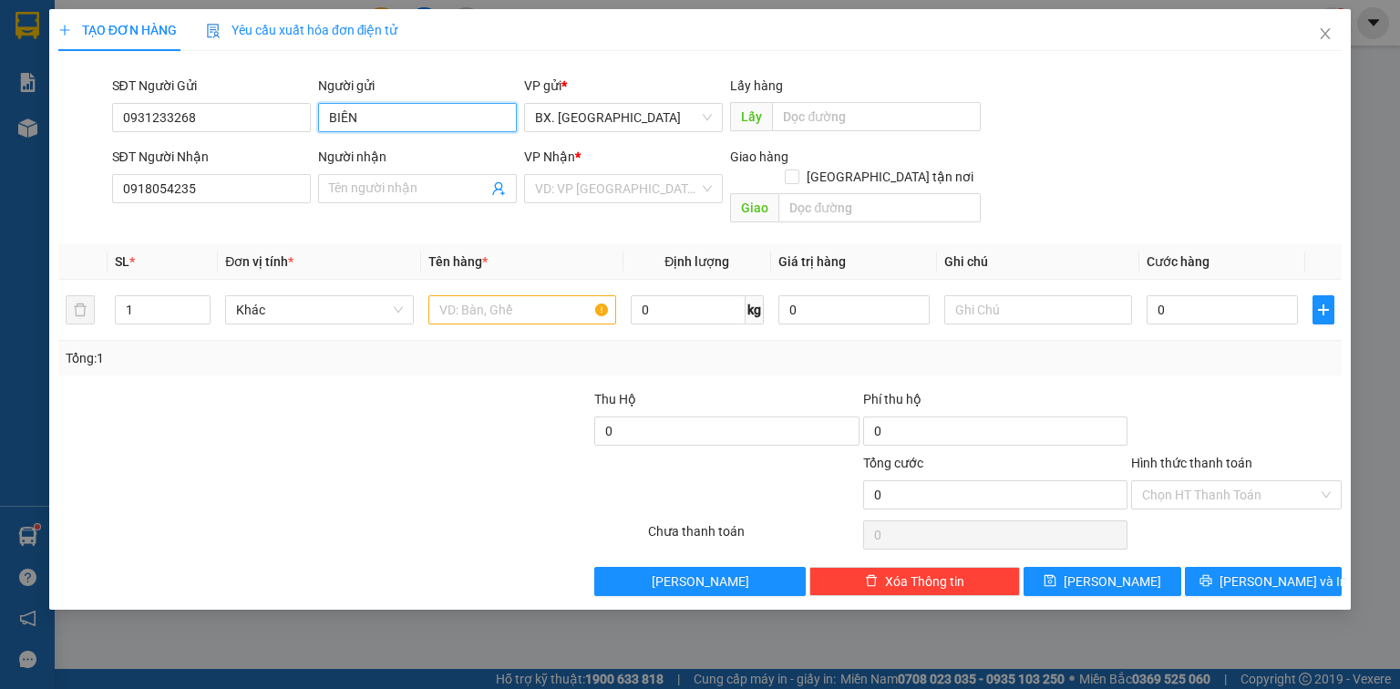
drag, startPoint x: 337, startPoint y: 126, endPoint x: 283, endPoint y: 167, distance: 67.6
click at [283, 167] on form "SĐT Người Gửi 0931233268 Người gửi BIÊN BIÊN VP gửi * BX. [GEOGRAPHIC_DATA] Lấy…" at bounding box center [699, 153] width 1283 height 155
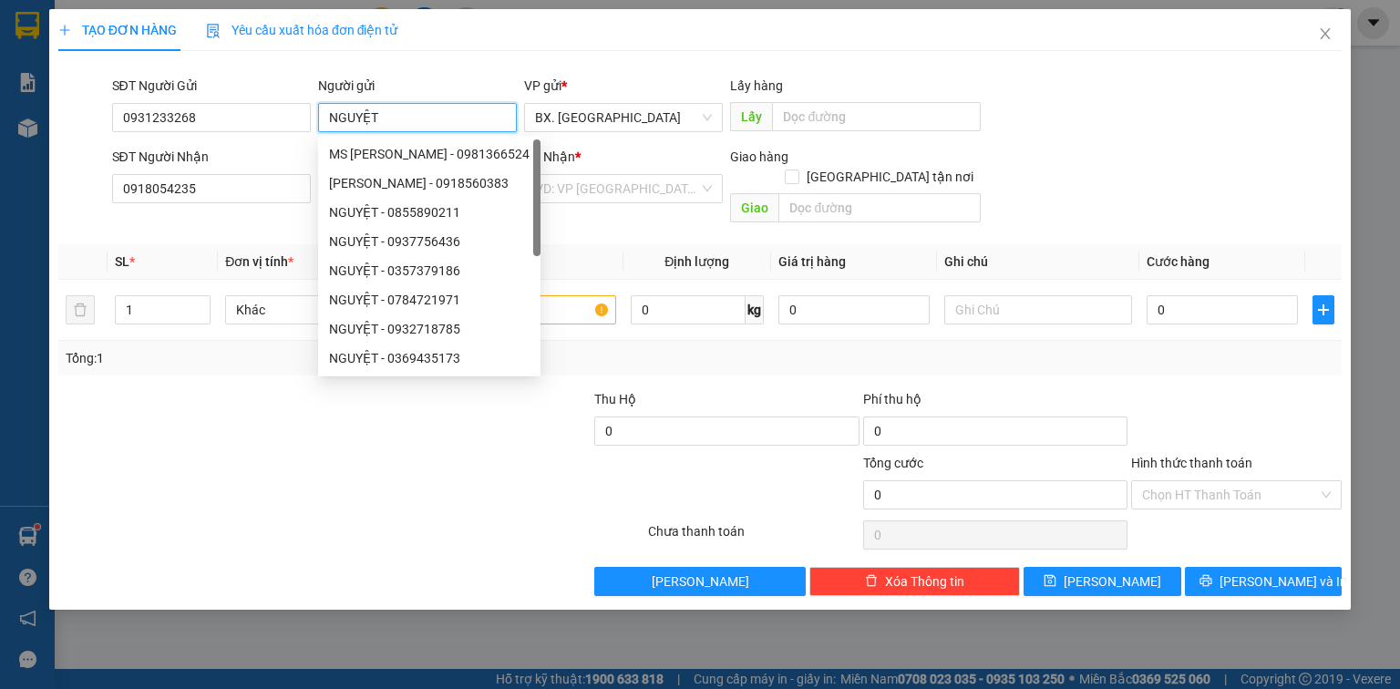
type input "NGUYỆT"
click at [244, 474] on div at bounding box center [245, 485] width 376 height 64
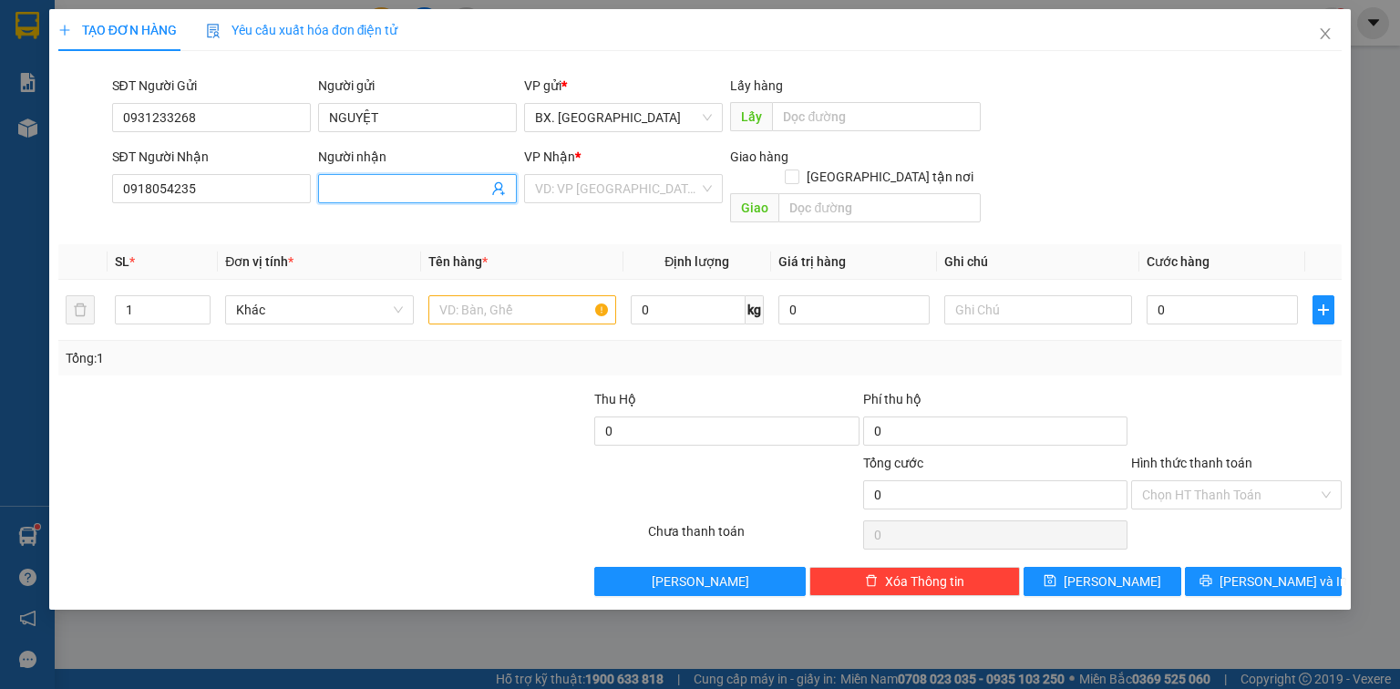
drag, startPoint x: 412, startPoint y: 180, endPoint x: 419, endPoint y: 202, distance: 23.1
click at [417, 182] on input "Người nhận" at bounding box center [408, 189] width 159 height 20
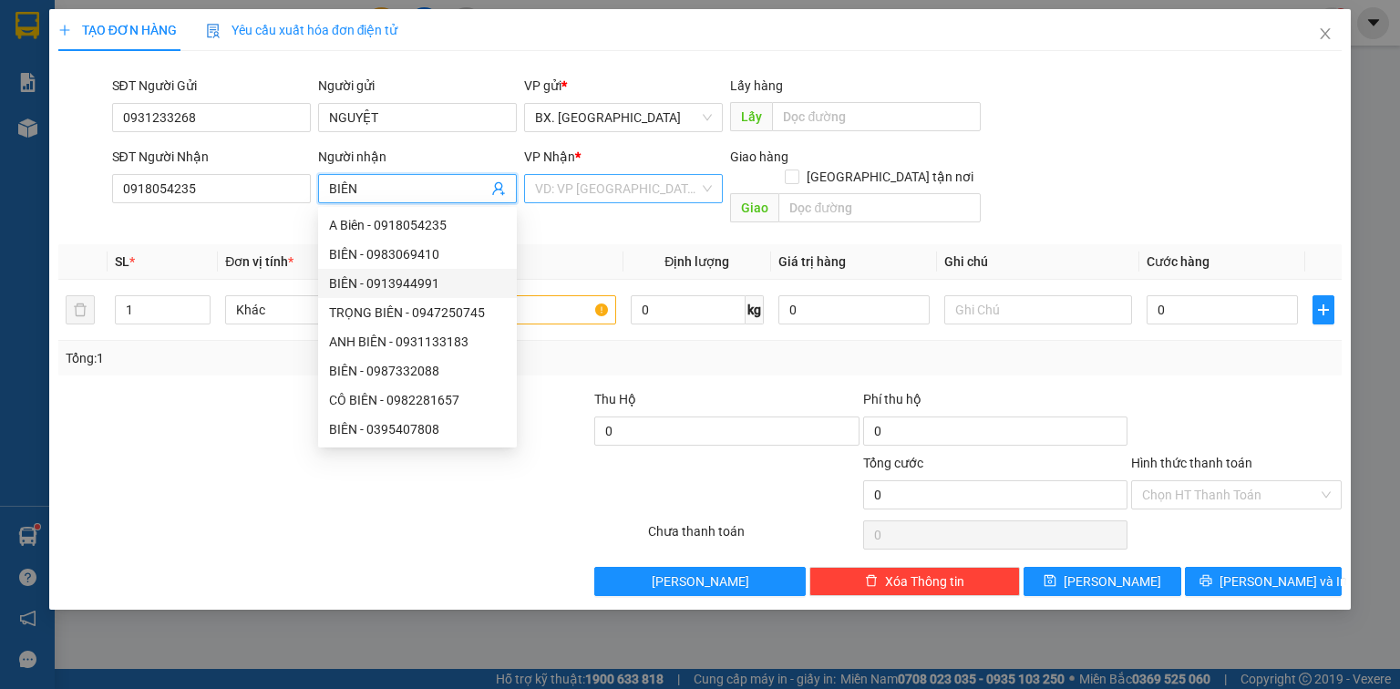
type input "BIÊN"
click at [605, 196] on input "search" at bounding box center [617, 188] width 164 height 27
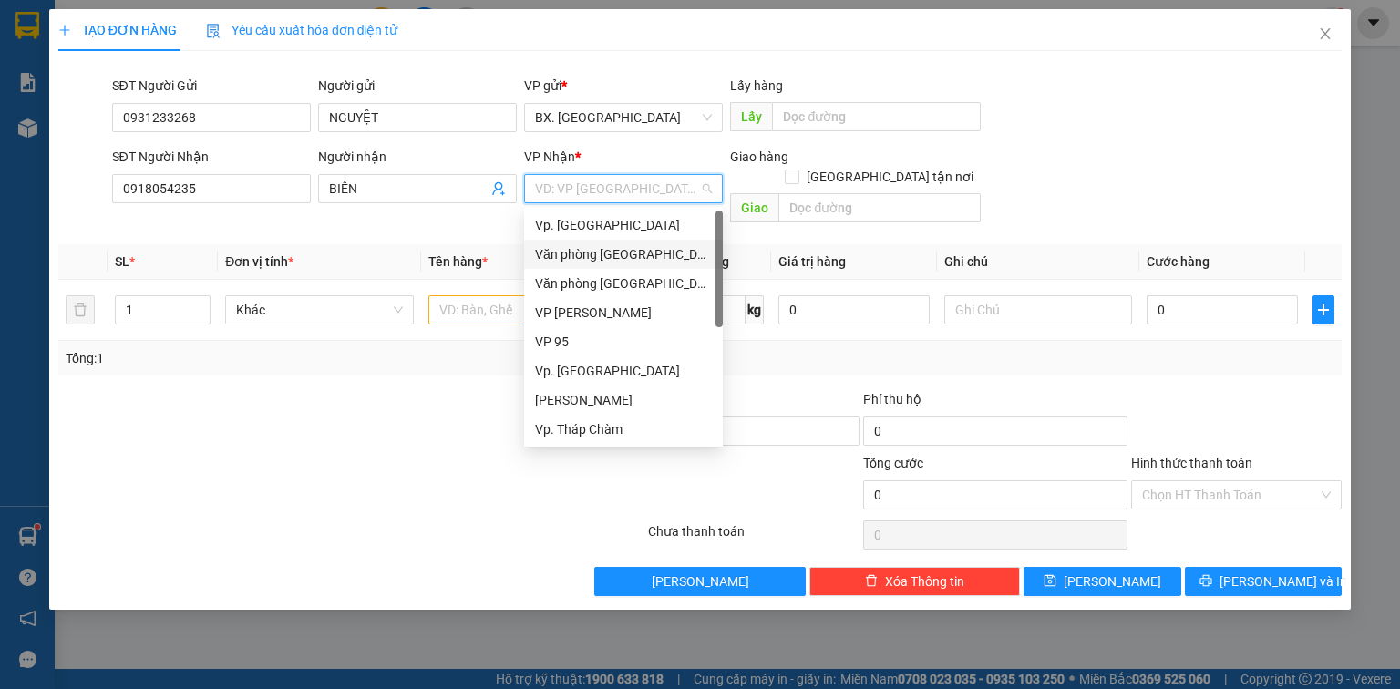
click at [602, 252] on div "Văn phòng [GEOGRAPHIC_DATA]" at bounding box center [623, 254] width 177 height 20
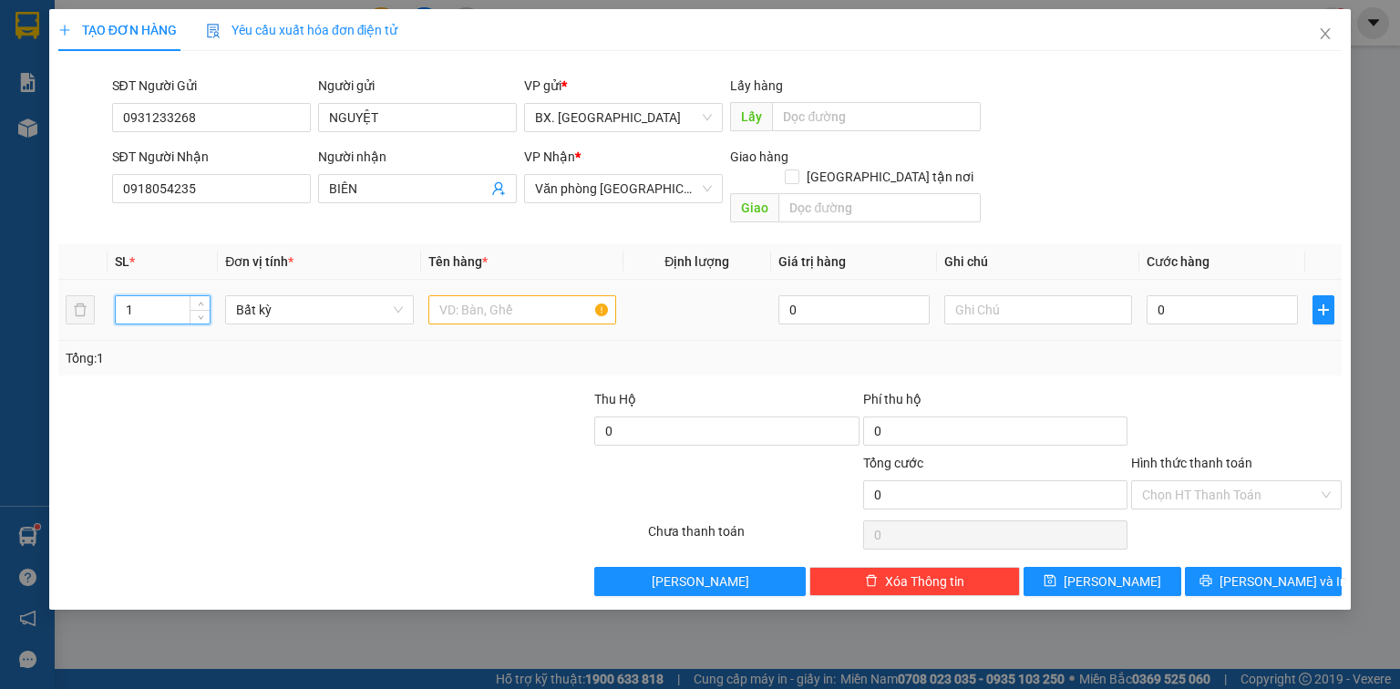
drag, startPoint x: 156, startPoint y: 290, endPoint x: 89, endPoint y: 335, distance: 80.7
click at [89, 335] on div "SL * Đơn vị tính * Tên hàng * Định lượng Giá trị hàng Ghi chú Cước hàng 1 Bất k…" at bounding box center [699, 309] width 1283 height 131
type input "2"
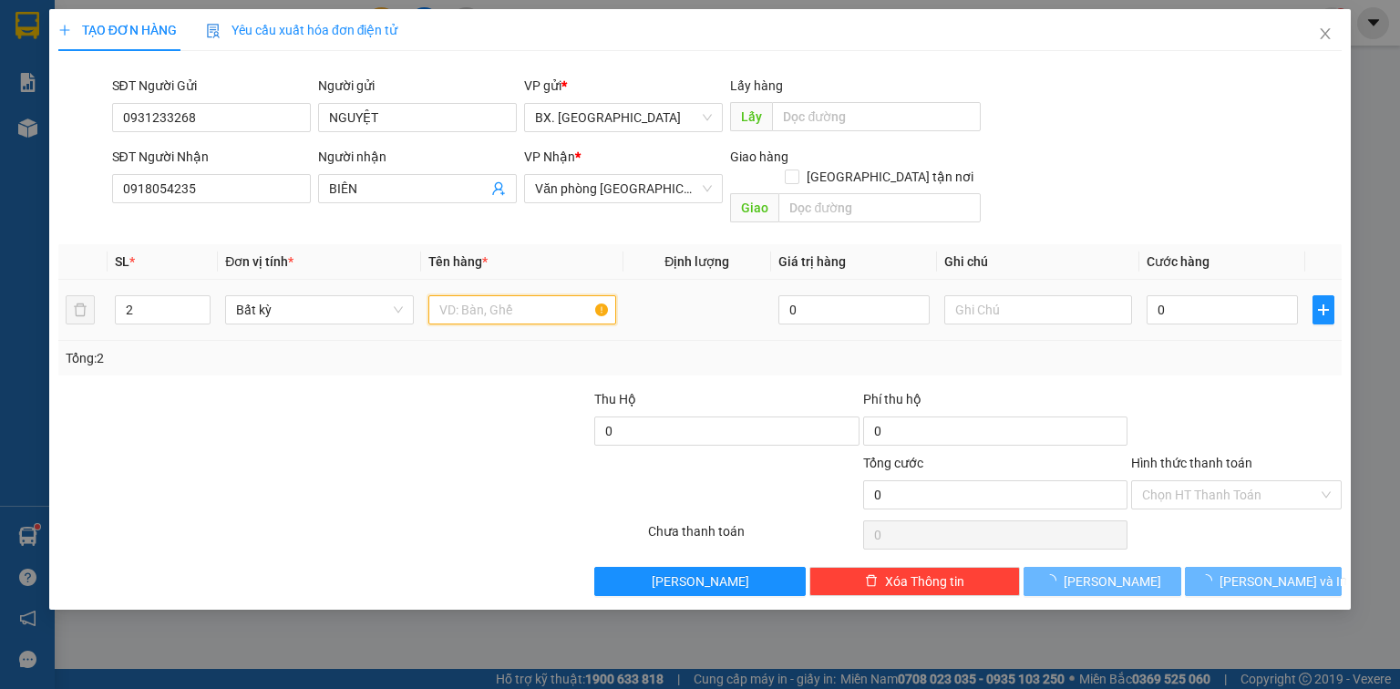
click at [468, 300] on input "text" at bounding box center [522, 309] width 188 height 29
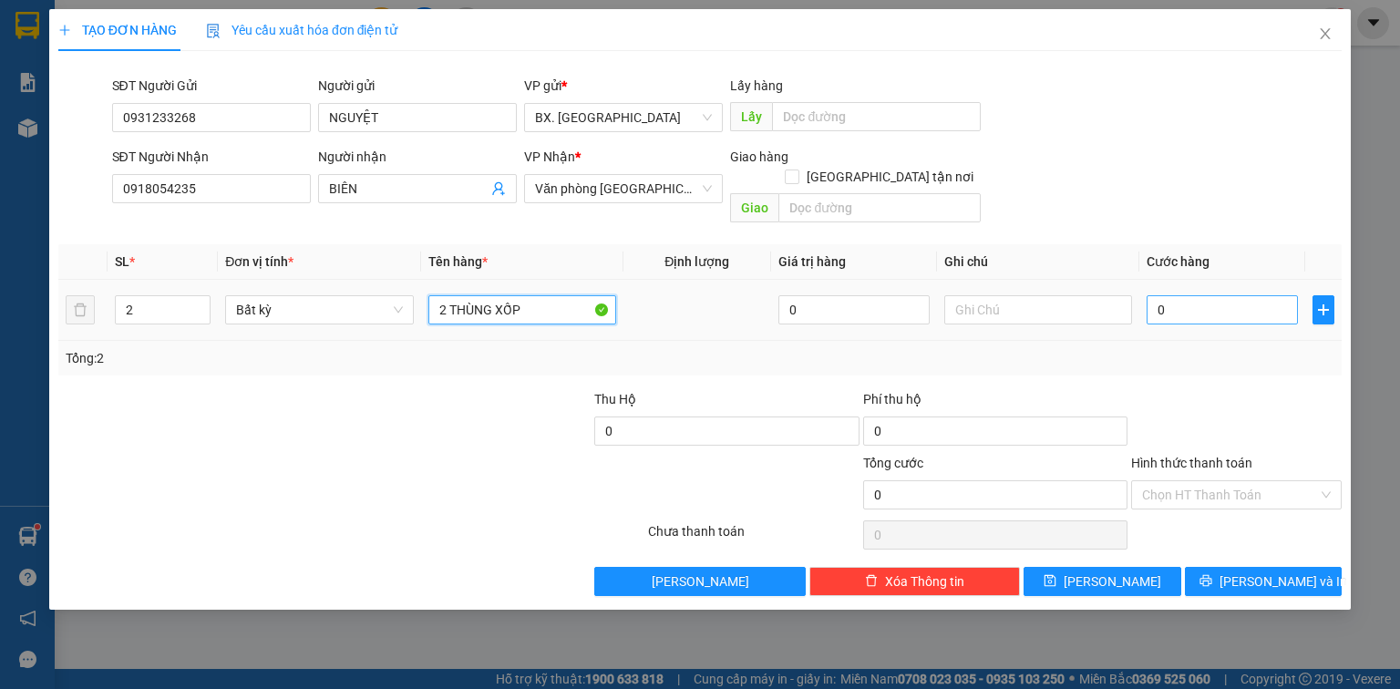
type input "2 THÙNG XỐP"
click at [1234, 296] on input "0" at bounding box center [1222, 309] width 151 height 29
type input "7"
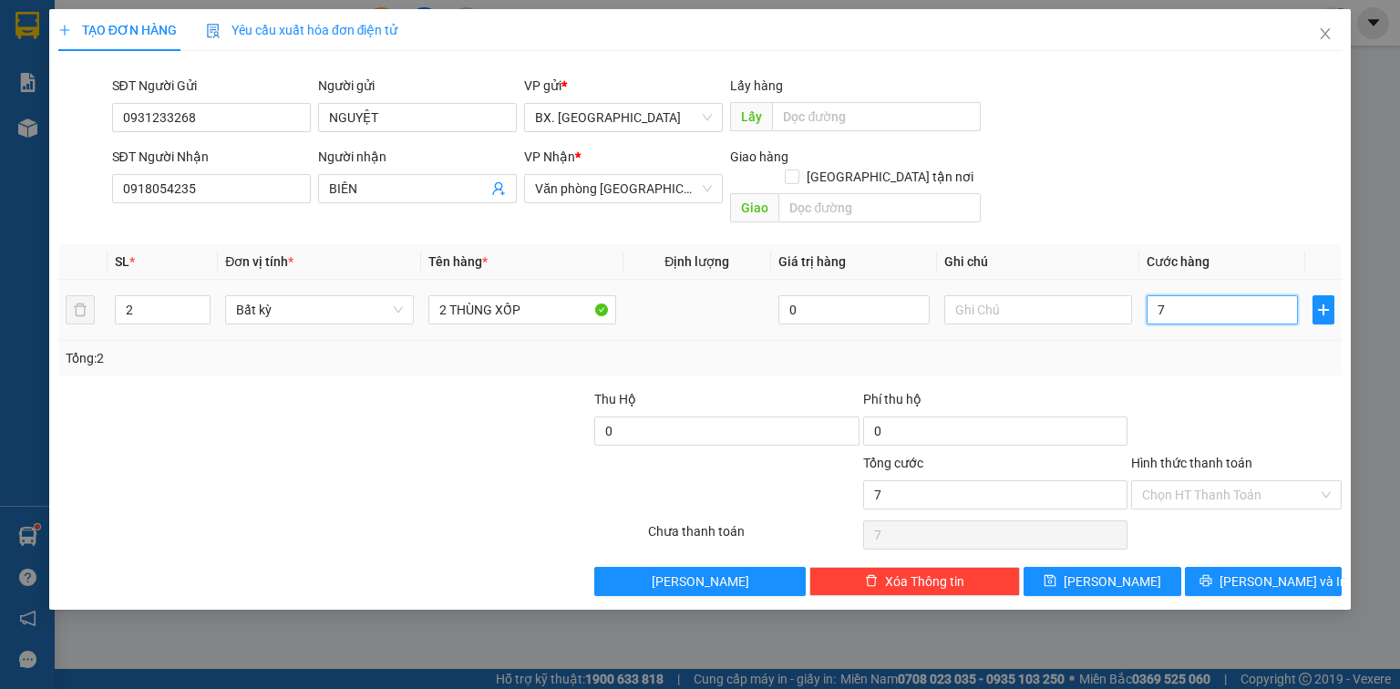
type input "70"
type input "70.000"
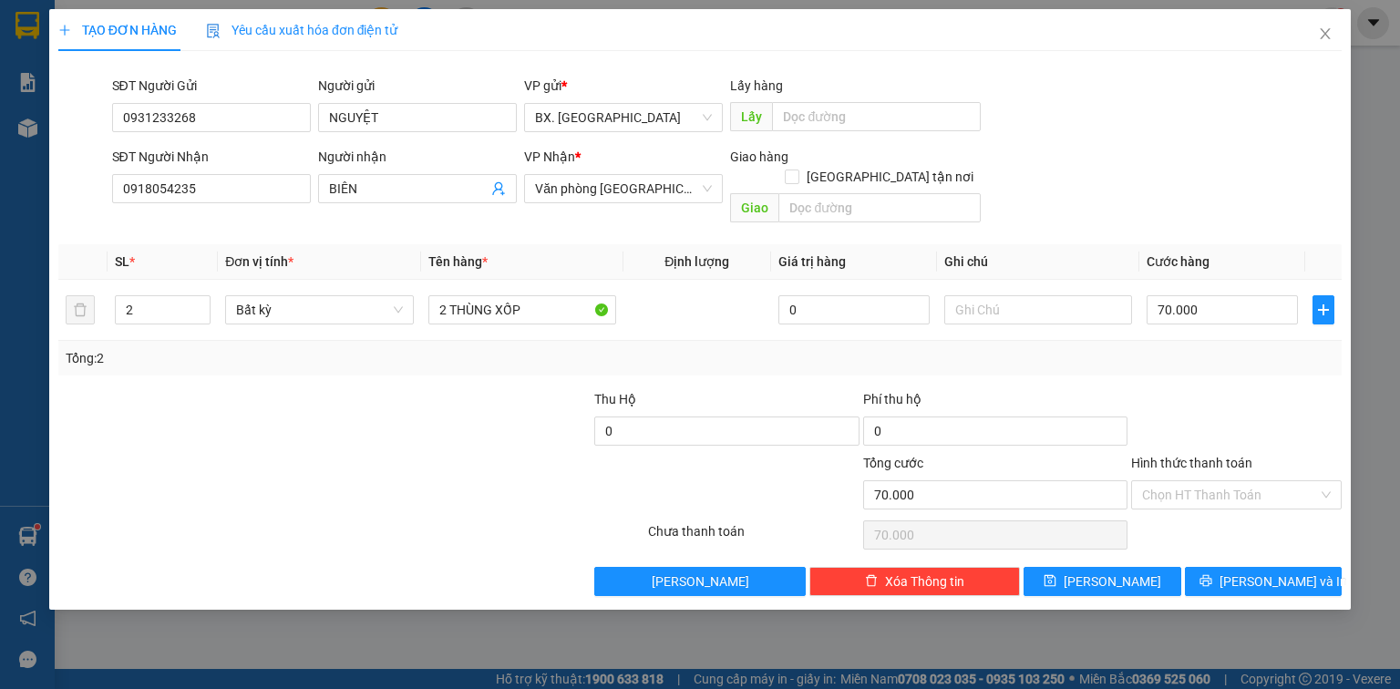
click at [1193, 186] on div "SĐT Người Nhận 0918054235 Người nhận BIÊN VP Nhận * Văn phòng [GEOGRAPHIC_DATA]…" at bounding box center [727, 189] width 1238 height 84
click at [1211, 481] on input "Hình thức thanh toán" at bounding box center [1230, 494] width 176 height 27
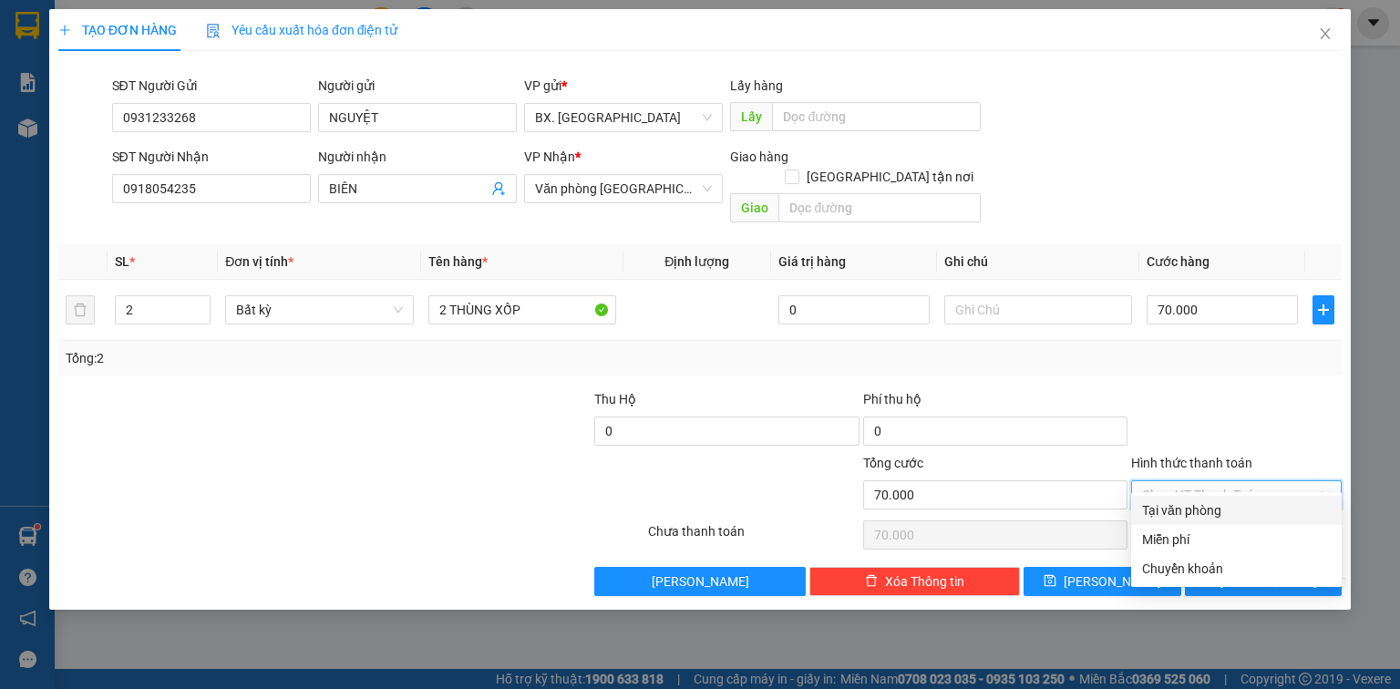
click at [1209, 503] on div "Tại văn phòng" at bounding box center [1236, 510] width 189 height 20
type input "0"
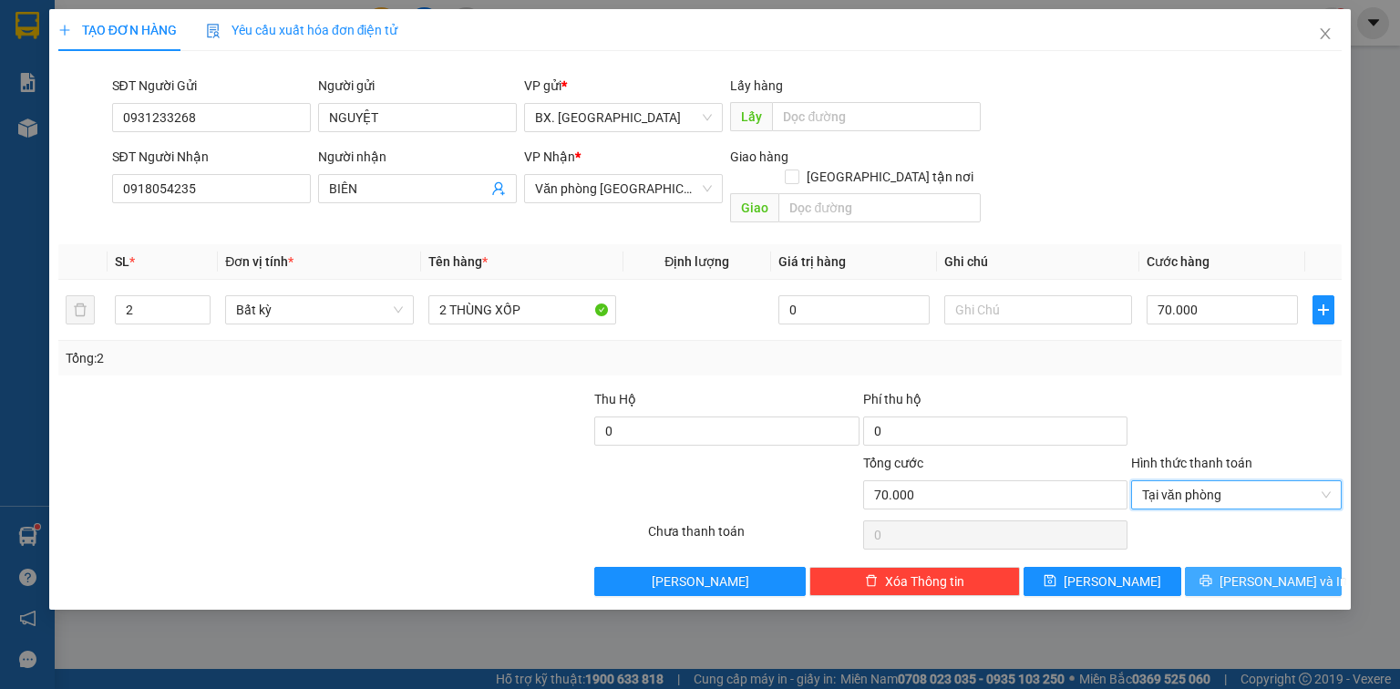
click at [1228, 569] on button "[PERSON_NAME] và In" at bounding box center [1264, 581] width 158 height 29
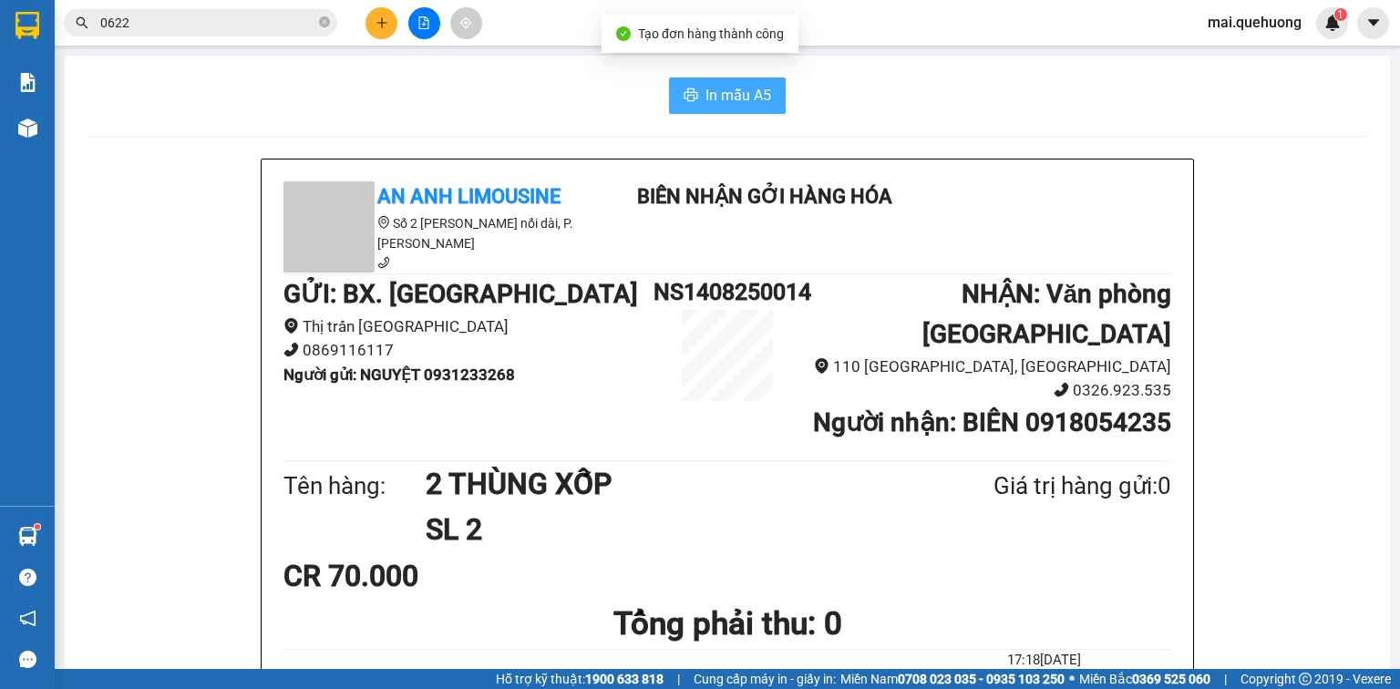
click at [688, 94] on icon "printer" at bounding box center [692, 94] width 14 height 13
click at [736, 95] on span "In mẫu A5" at bounding box center [739, 95] width 66 height 23
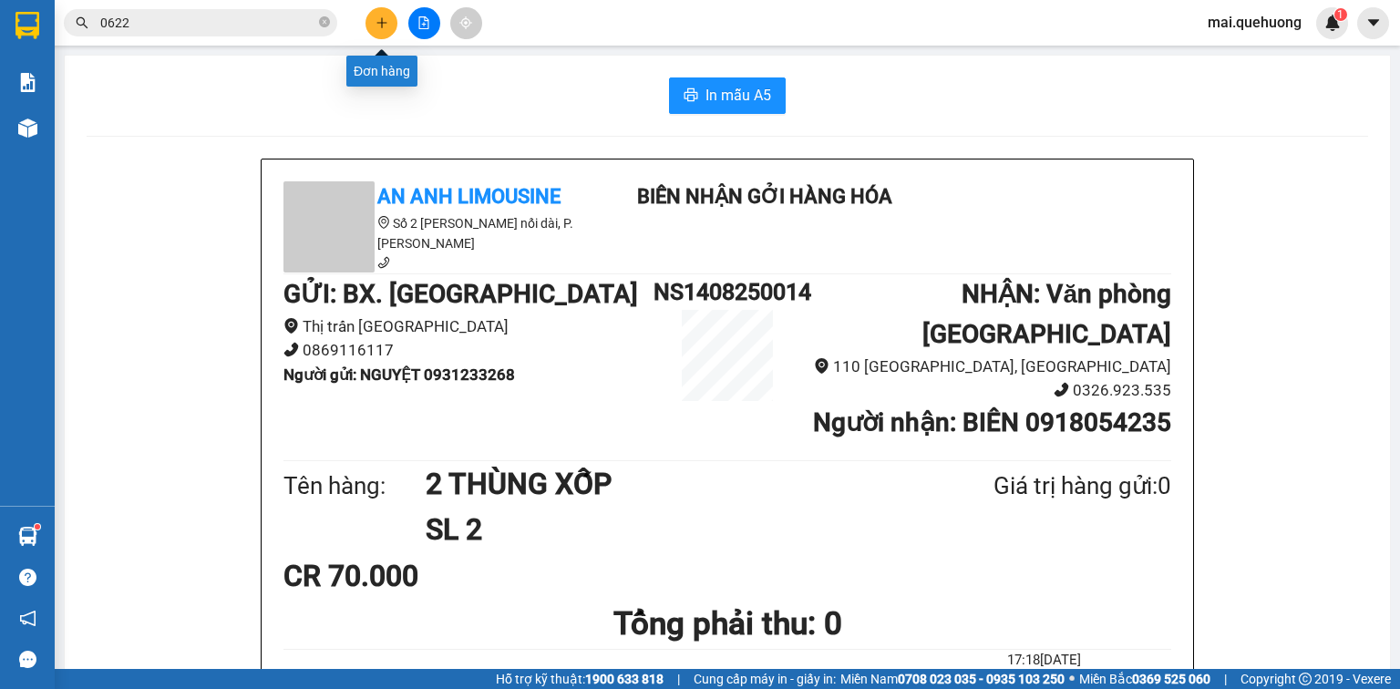
click at [396, 15] on button at bounding box center [382, 23] width 32 height 32
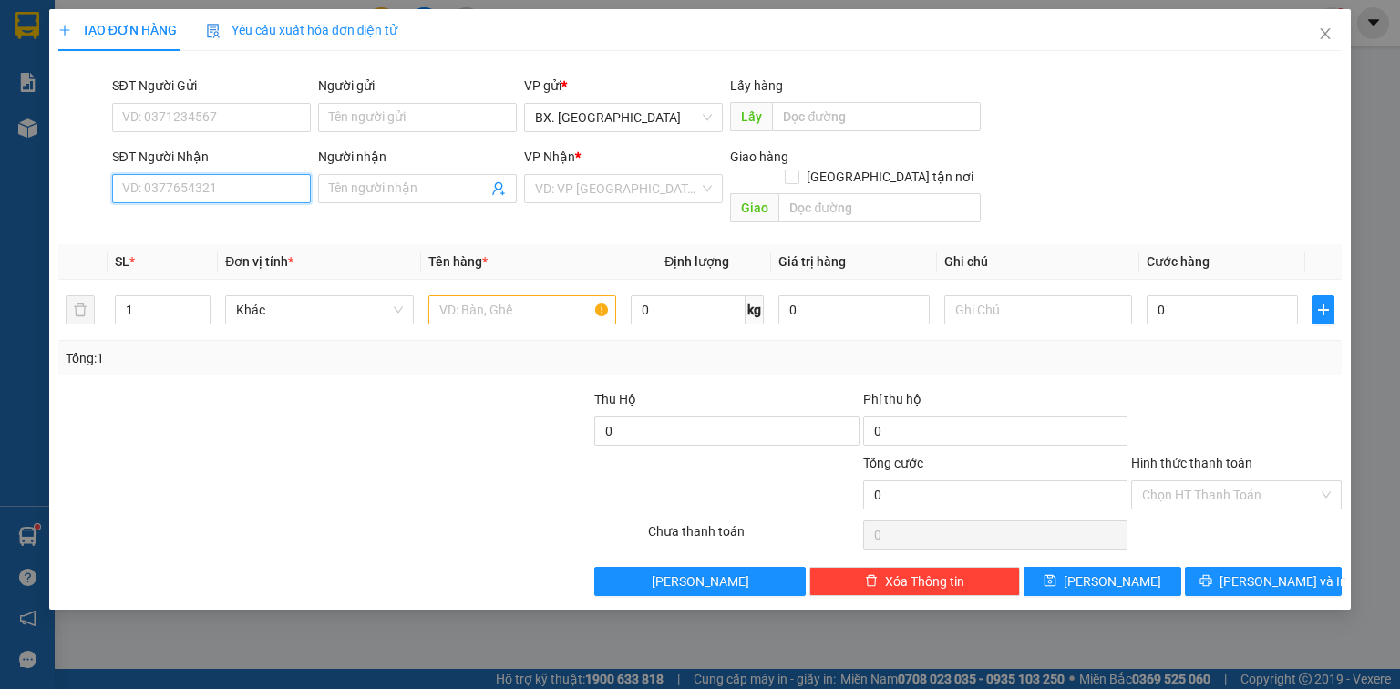
click at [237, 181] on input "SĐT Người Nhận" at bounding box center [211, 188] width 199 height 29
click at [208, 228] on div "0939199079 - HIẾU PHÁT" at bounding box center [211, 225] width 177 height 20
type input "0939199079"
type input "HIẾU PHÁT"
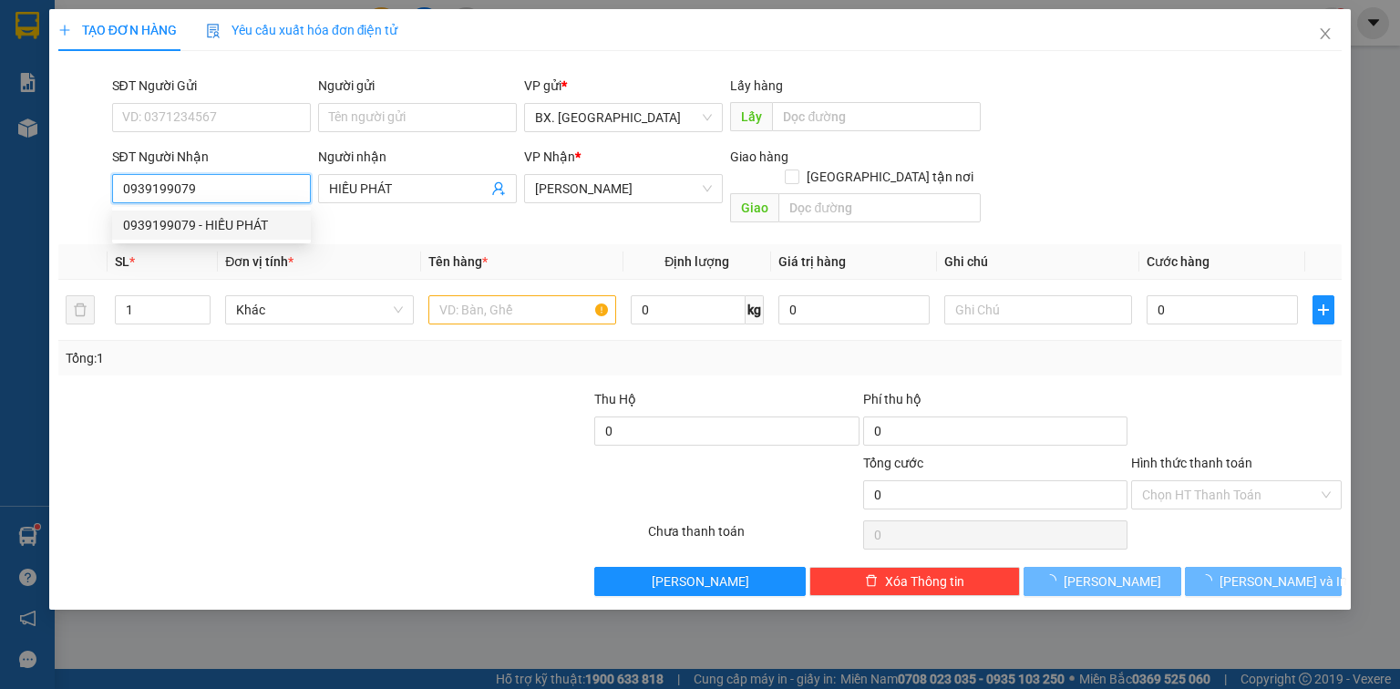
type input "30.000"
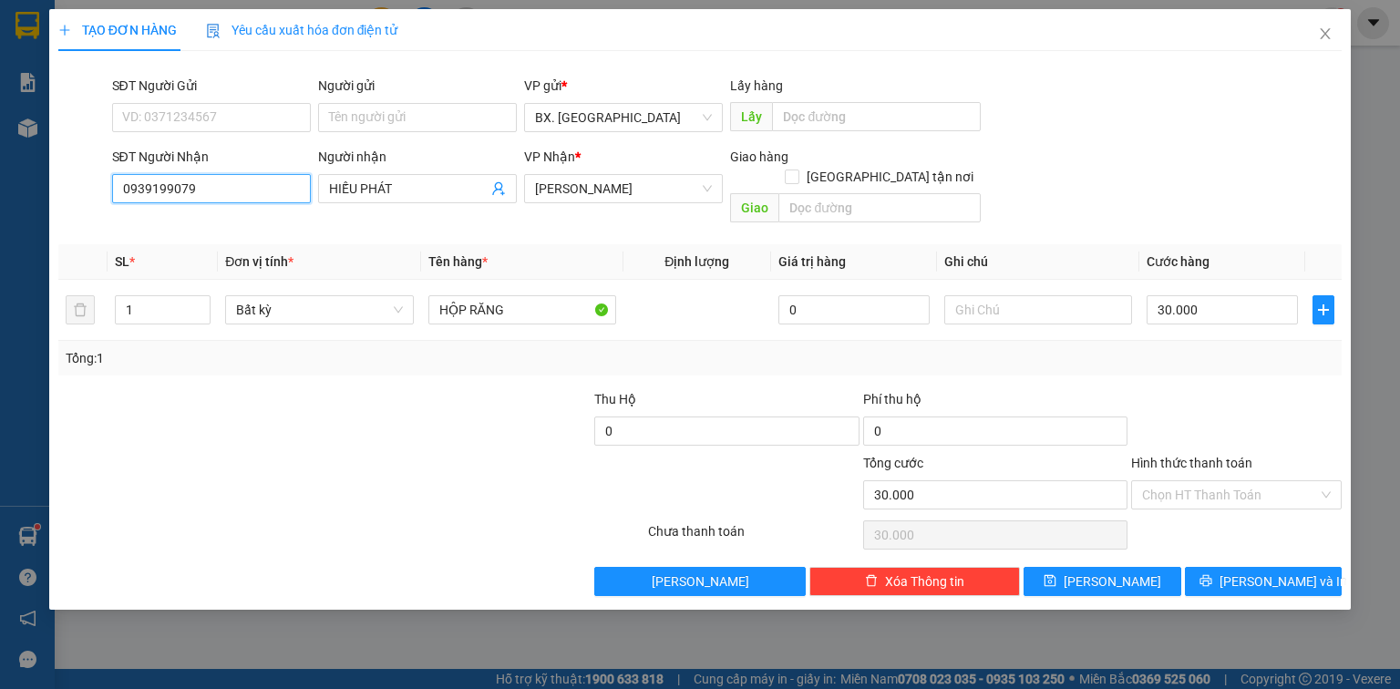
type input "0939199079"
drag, startPoint x: 1287, startPoint y: 489, endPoint x: 1264, endPoint y: 487, distance: 22.9
click at [1286, 488] on div "Hình thức thanh toán Chọn HT Thanh Toán" at bounding box center [1236, 485] width 211 height 64
click at [1236, 481] on input "Hình thức thanh toán" at bounding box center [1230, 494] width 176 height 27
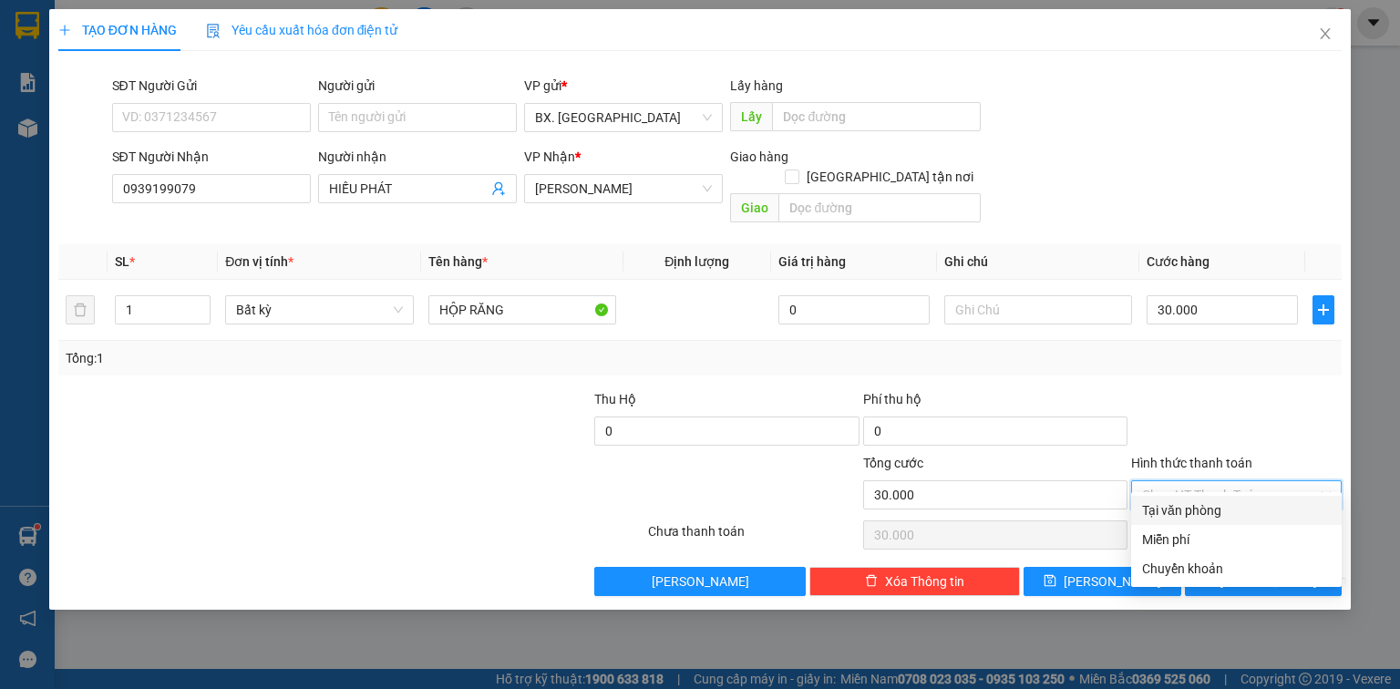
click at [1211, 515] on div "Tại văn phòng" at bounding box center [1236, 510] width 189 height 20
type input "0"
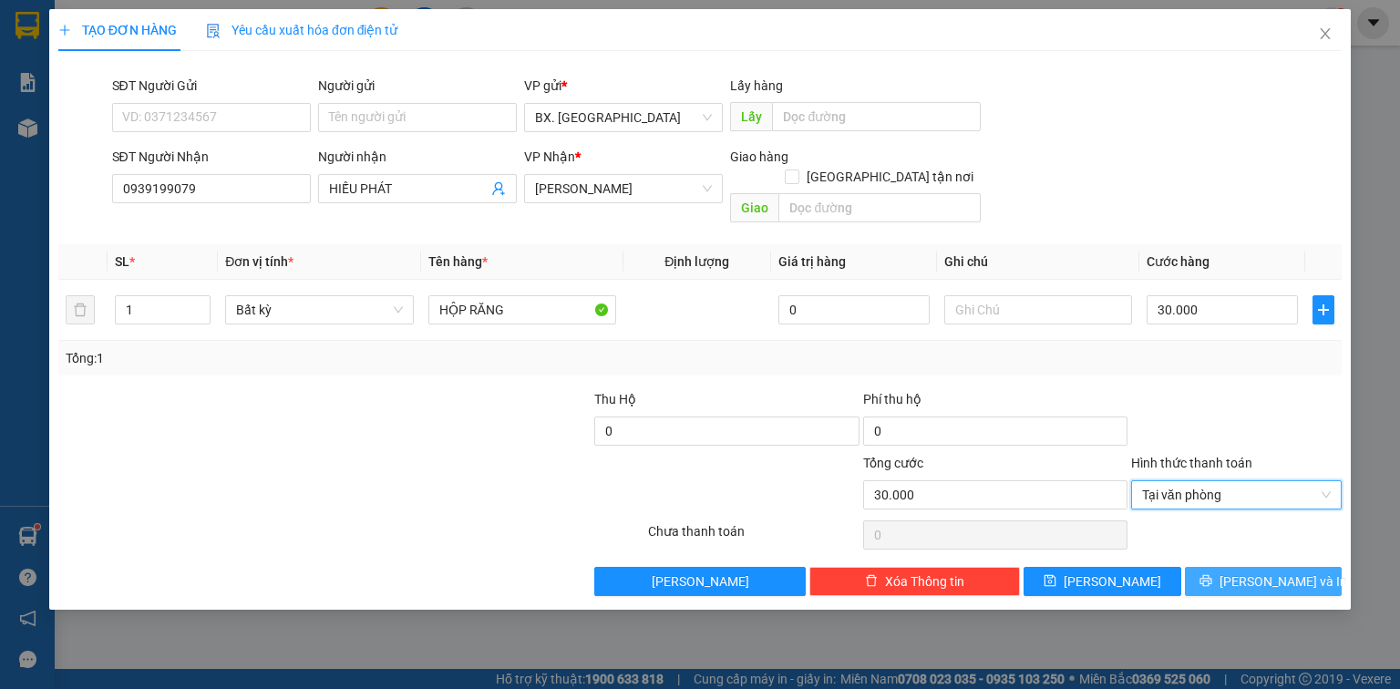
click at [1232, 567] on button "[PERSON_NAME] và In" at bounding box center [1264, 581] width 158 height 29
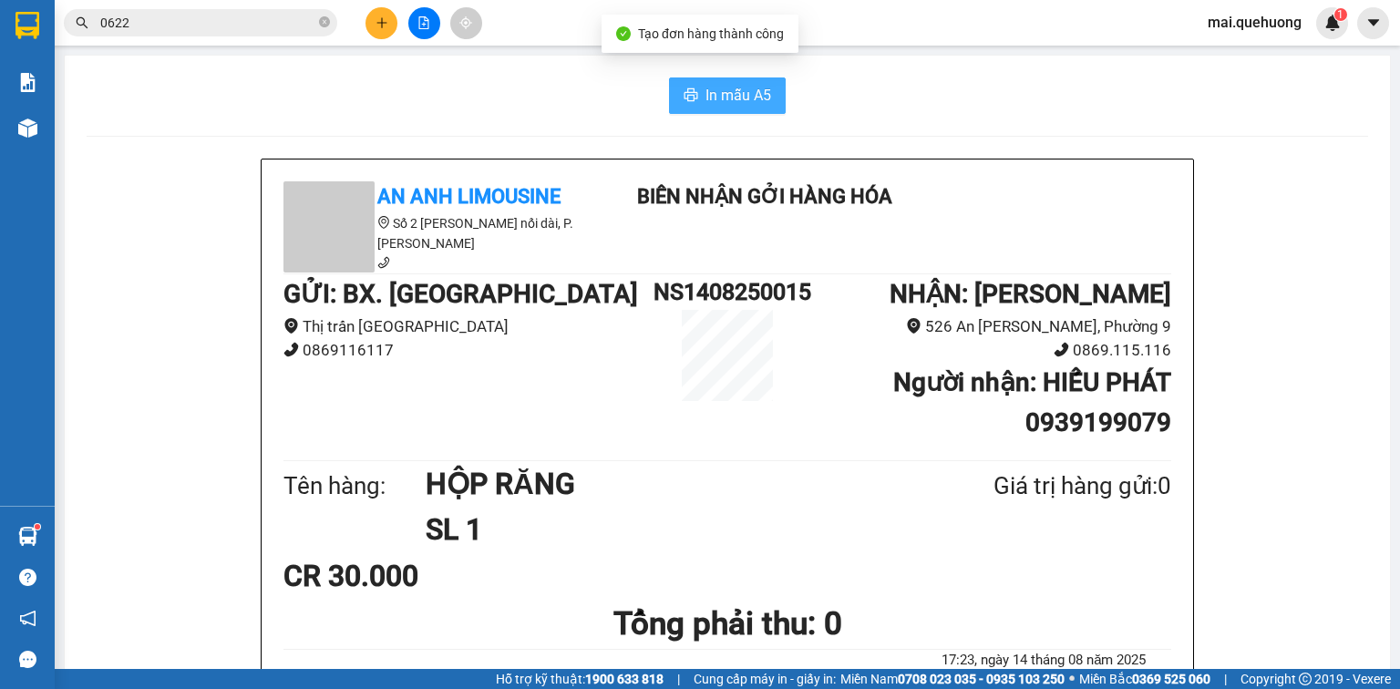
click at [722, 91] on span "In mẫu A5" at bounding box center [739, 95] width 66 height 23
click at [378, 15] on button at bounding box center [382, 23] width 32 height 32
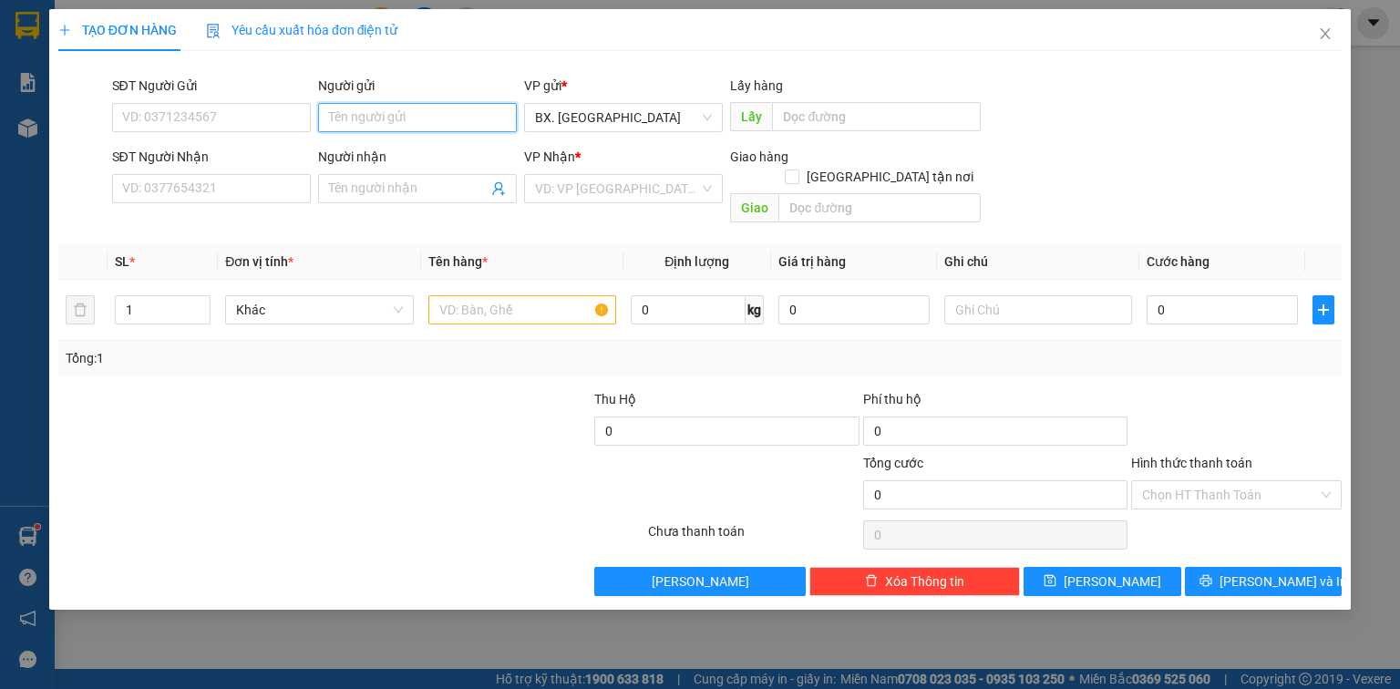
click at [440, 124] on input "Người gửi" at bounding box center [417, 117] width 199 height 29
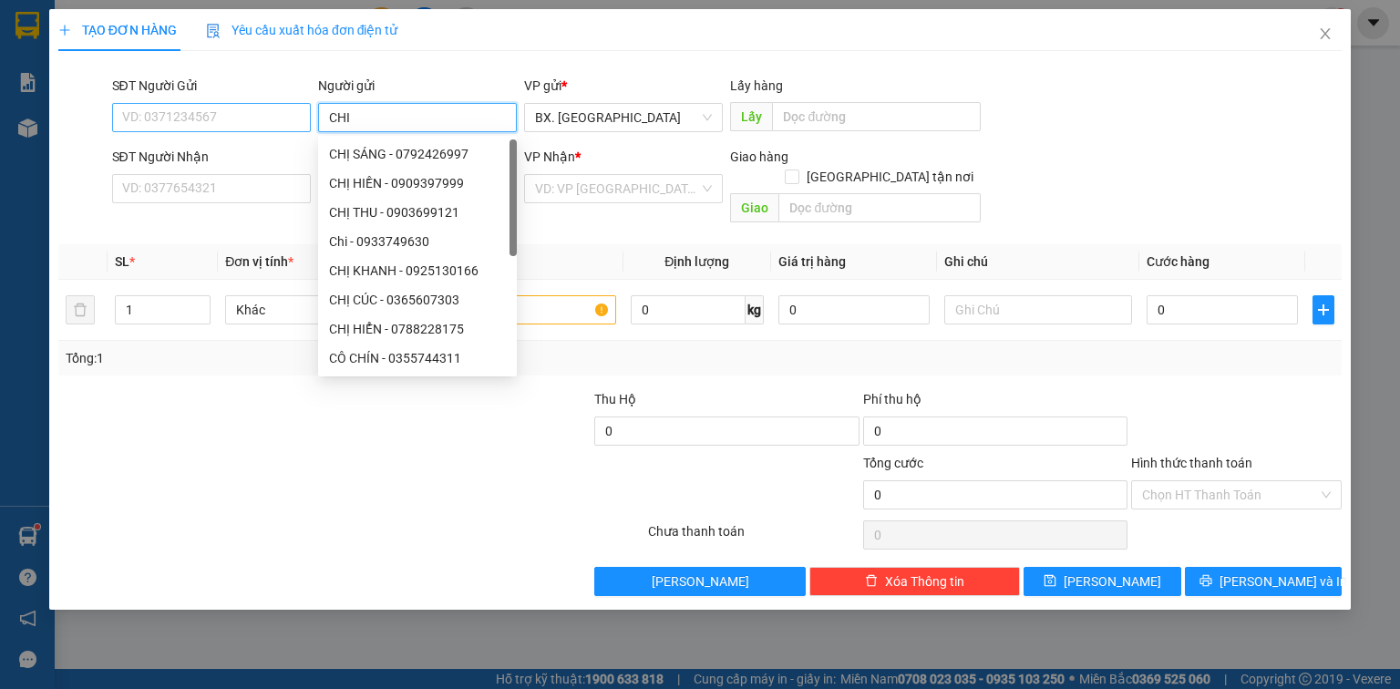
type input "CHI"
click at [230, 107] on input "SĐT Người Gửi" at bounding box center [211, 117] width 199 height 29
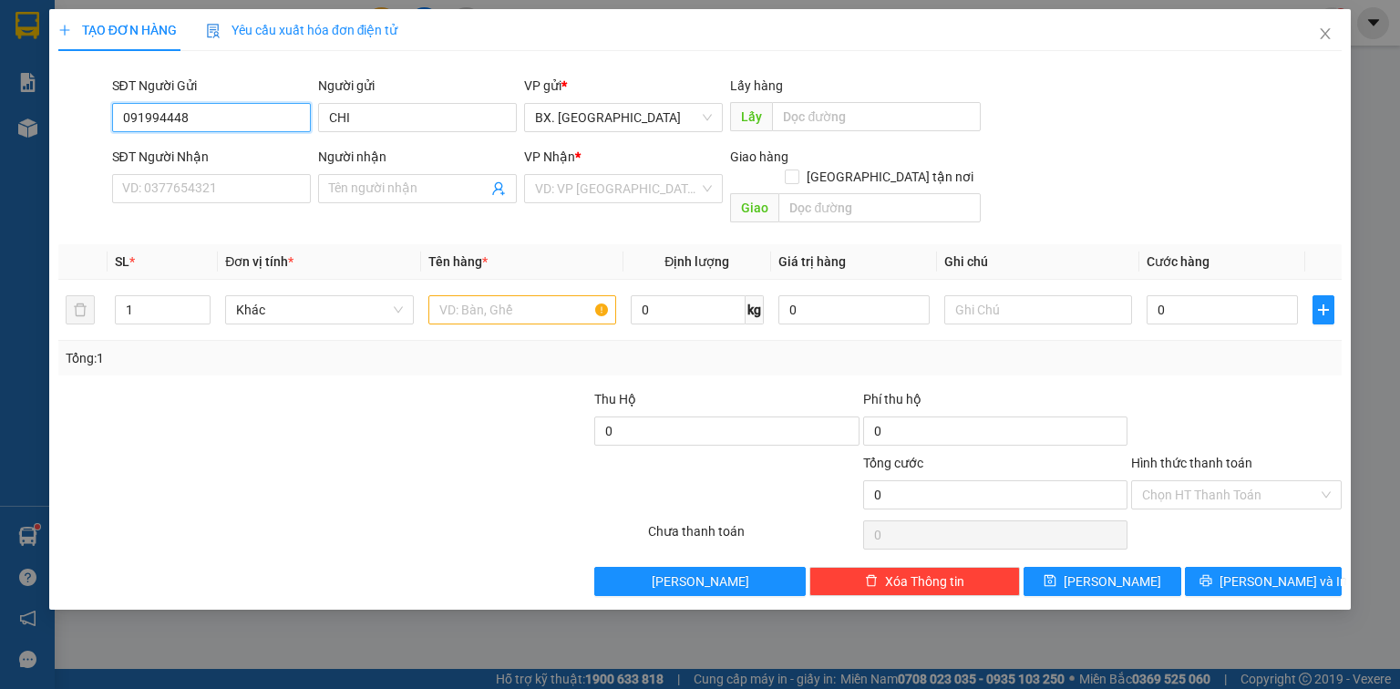
type input "0919944489"
click at [179, 149] on div "0919944489 - CHI" at bounding box center [211, 154] width 177 height 20
type input "0914789895"
type input "HẢI"
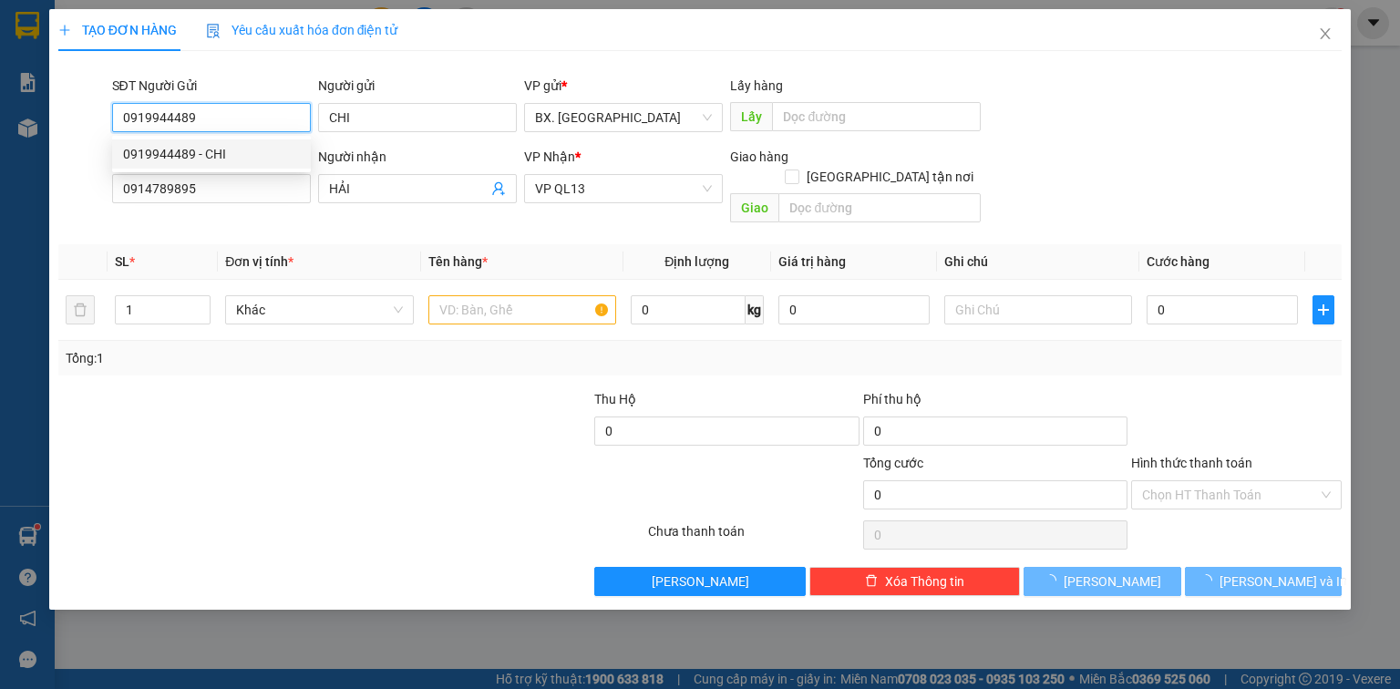
type input "40.000"
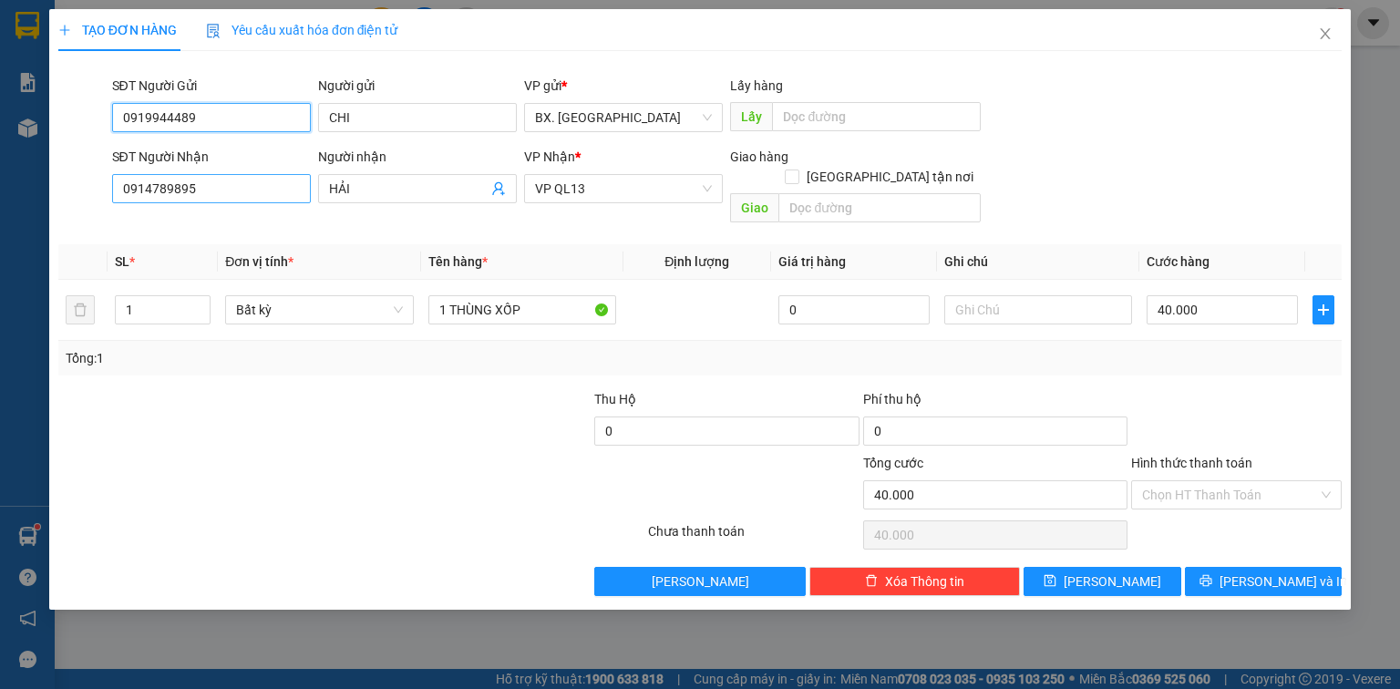
type input "0919944489"
click at [222, 178] on input "0914789895" at bounding box center [211, 188] width 199 height 29
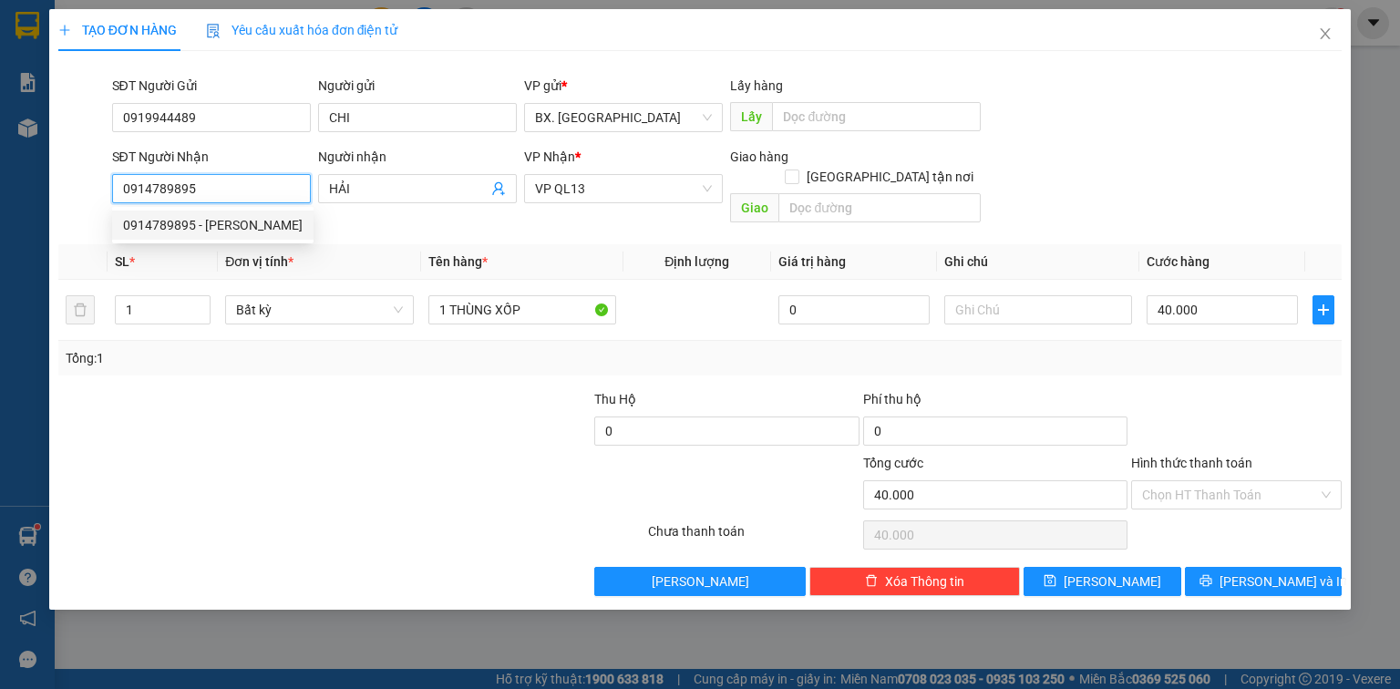
click at [202, 222] on div "0914789895 - [PERSON_NAME]" at bounding box center [213, 225] width 180 height 20
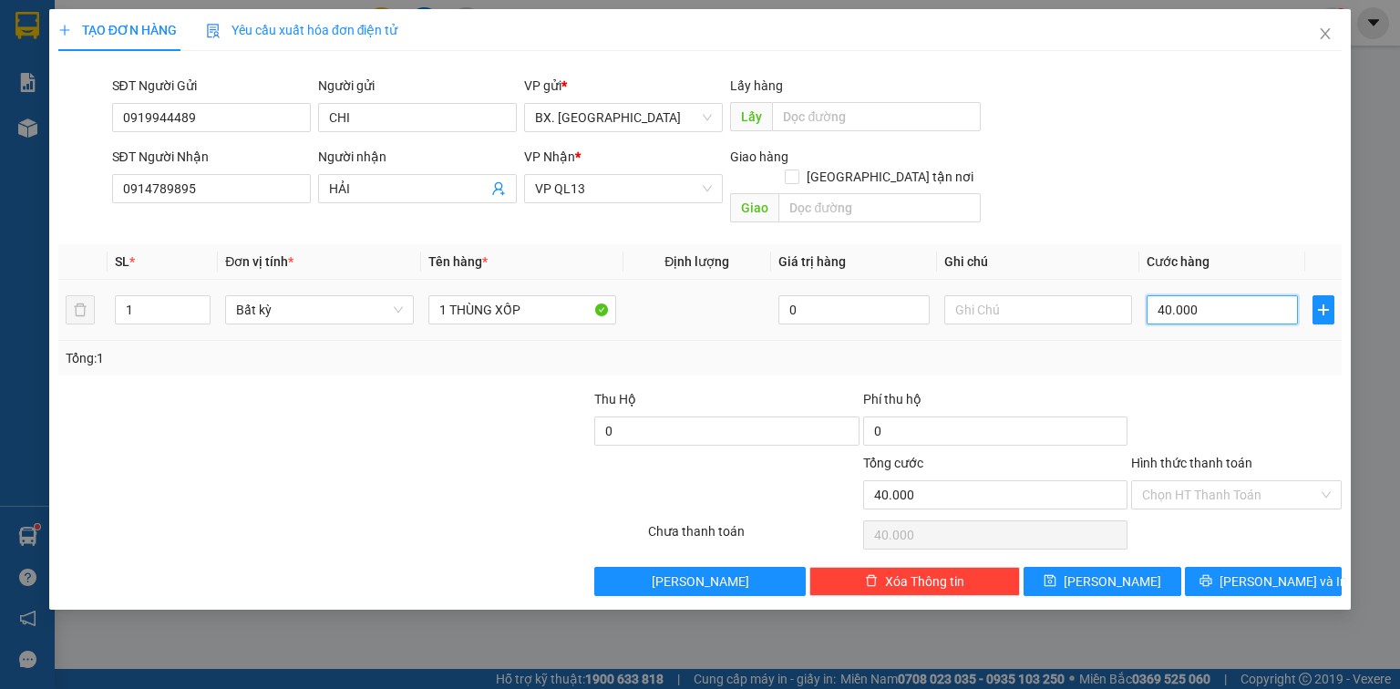
click at [1211, 295] on input "40.000" at bounding box center [1222, 309] width 151 height 29
type input "8"
type input "80"
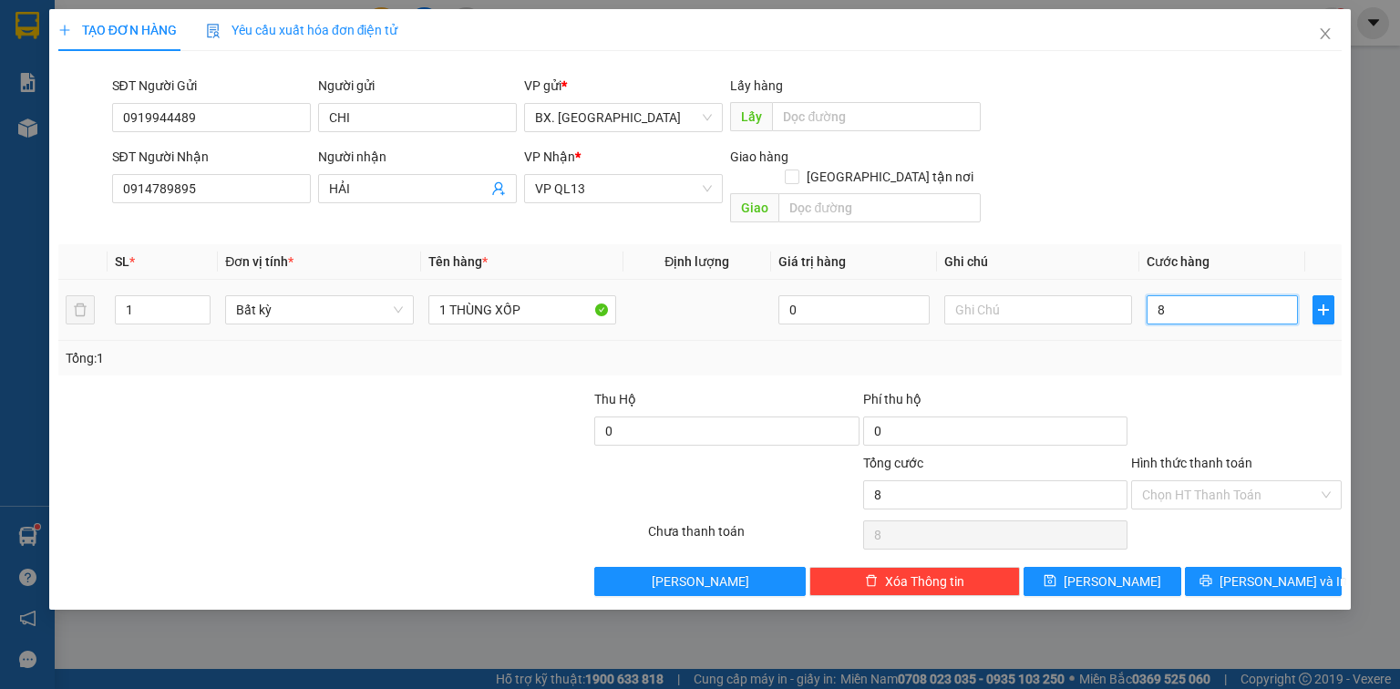
type input "80"
type input "80.000"
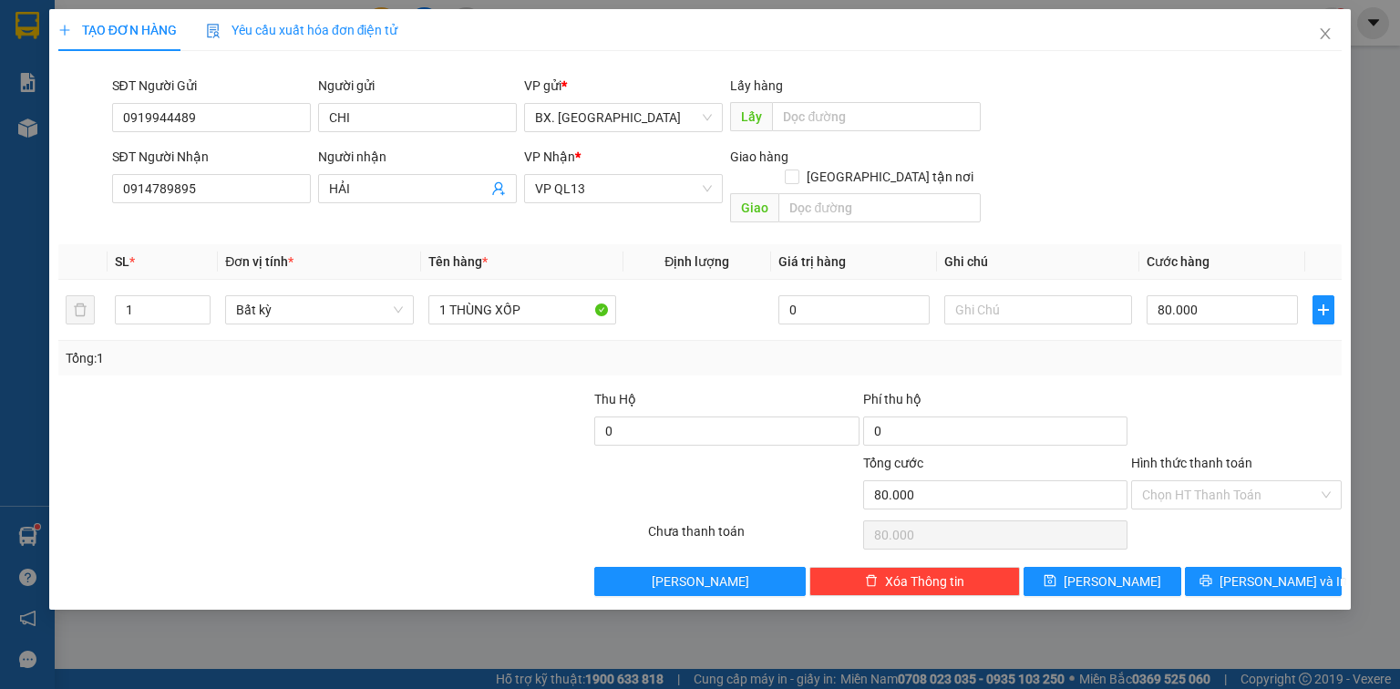
click at [1077, 124] on div "SĐT Người Gửi 0919944489 Người gửi CHI VP gửi * BX. [GEOGRAPHIC_DATA] Lấy hàng …" at bounding box center [727, 108] width 1238 height 64
click at [1195, 481] on input "Hình thức thanh toán" at bounding box center [1230, 494] width 176 height 27
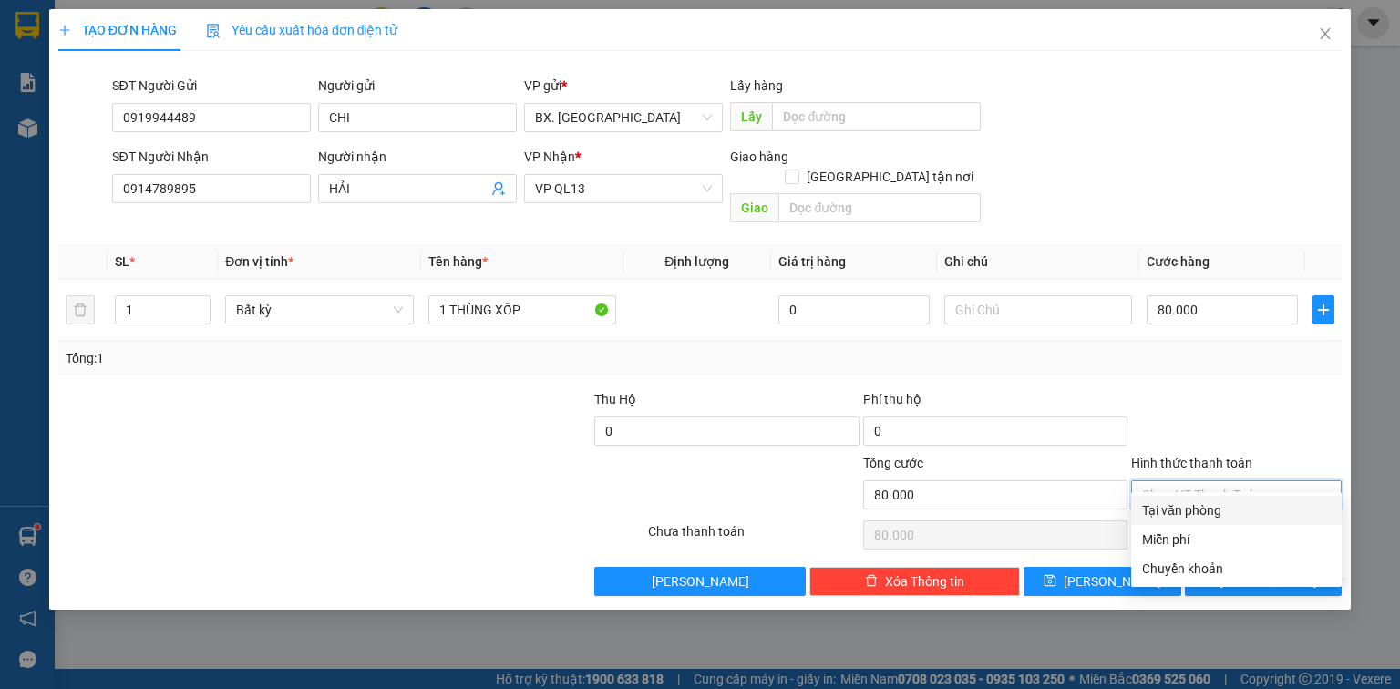
click at [1197, 515] on div "Tại văn phòng" at bounding box center [1236, 510] width 189 height 20
type input "0"
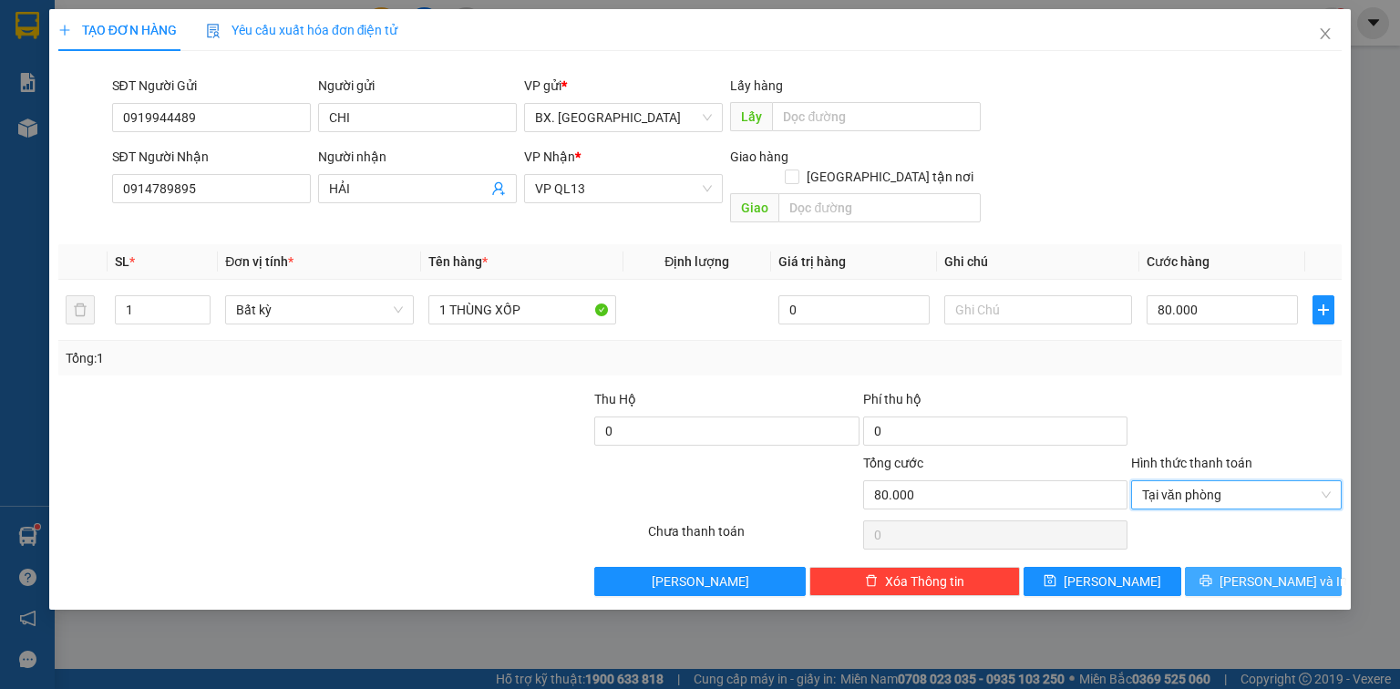
click at [1209, 567] on button "[PERSON_NAME] và In" at bounding box center [1264, 581] width 158 height 29
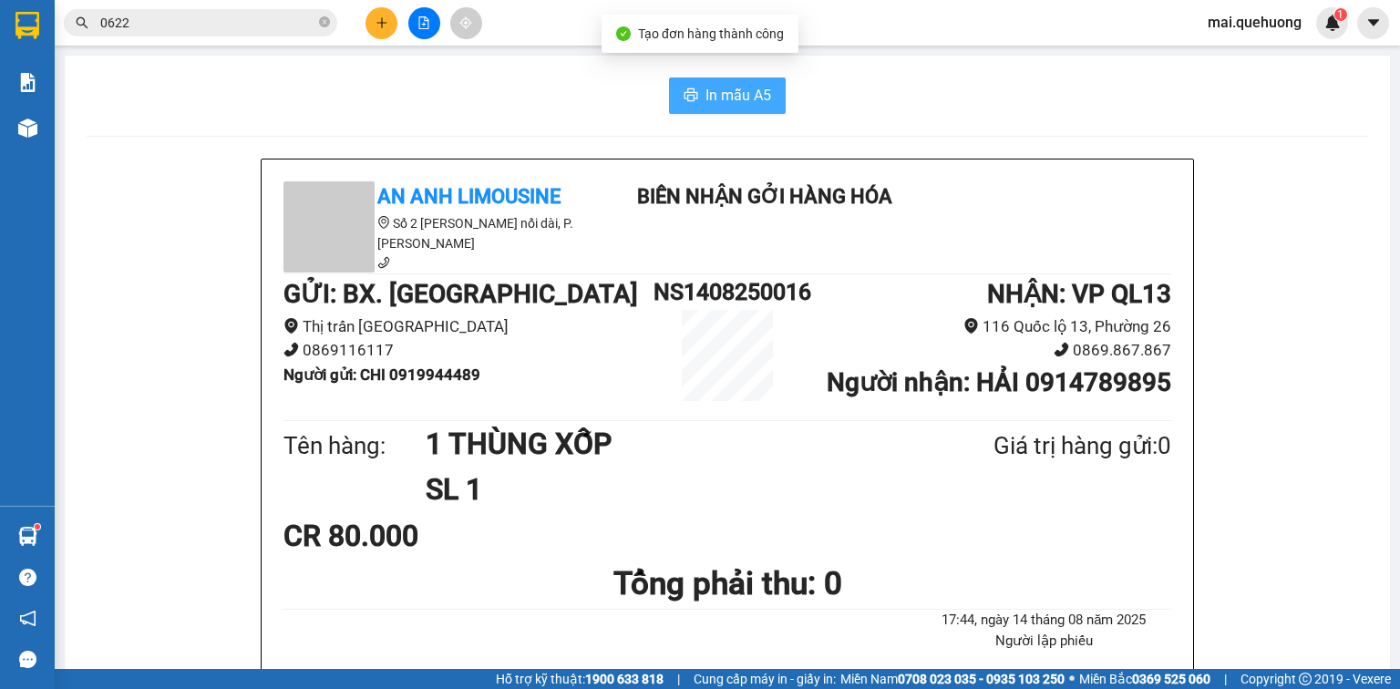
drag, startPoint x: 758, startPoint y: 97, endPoint x: 766, endPoint y: 108, distance: 13.9
click at [758, 96] on span "In mẫu A5" at bounding box center [739, 95] width 66 height 23
click at [376, 24] on icon "plus" at bounding box center [382, 22] width 13 height 13
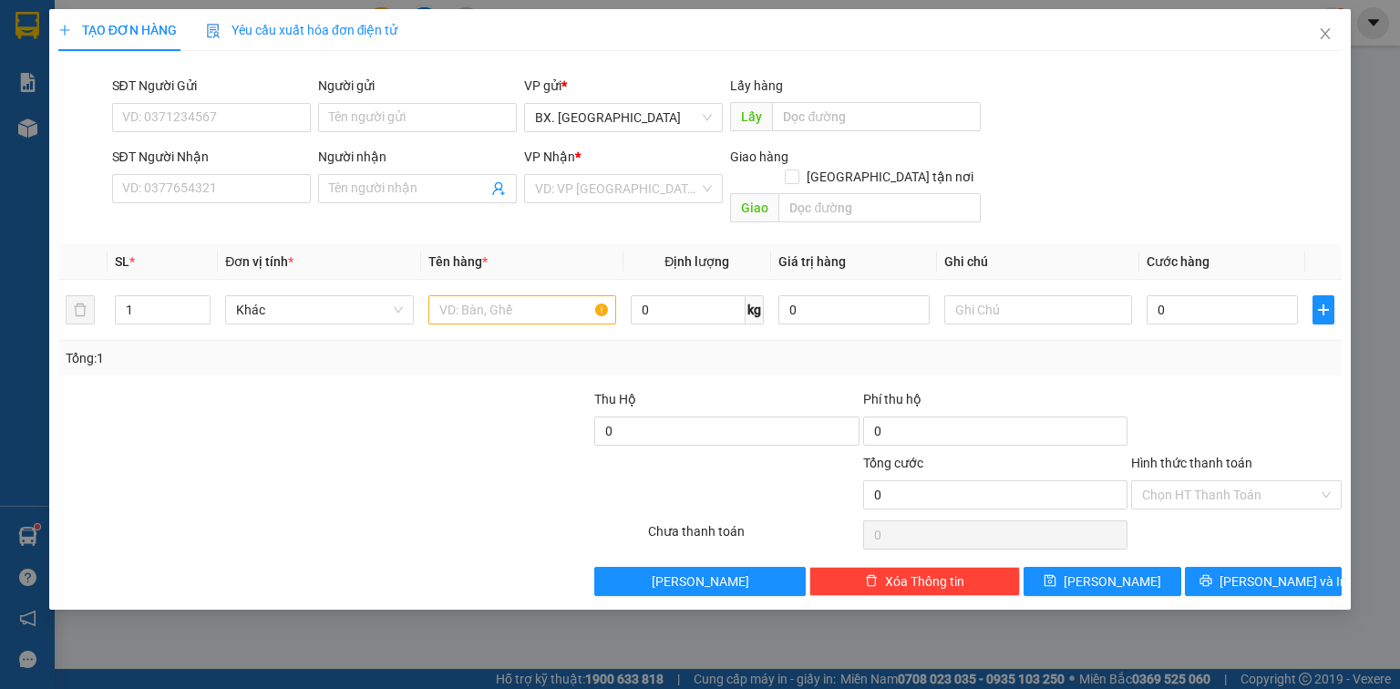
click at [375, 102] on div "Người gửi" at bounding box center [417, 89] width 199 height 27
click at [256, 109] on input "SĐT Người Gửi" at bounding box center [211, 117] width 199 height 29
type input "0977295978"
click at [366, 117] on input "Người gửi" at bounding box center [417, 117] width 199 height 29
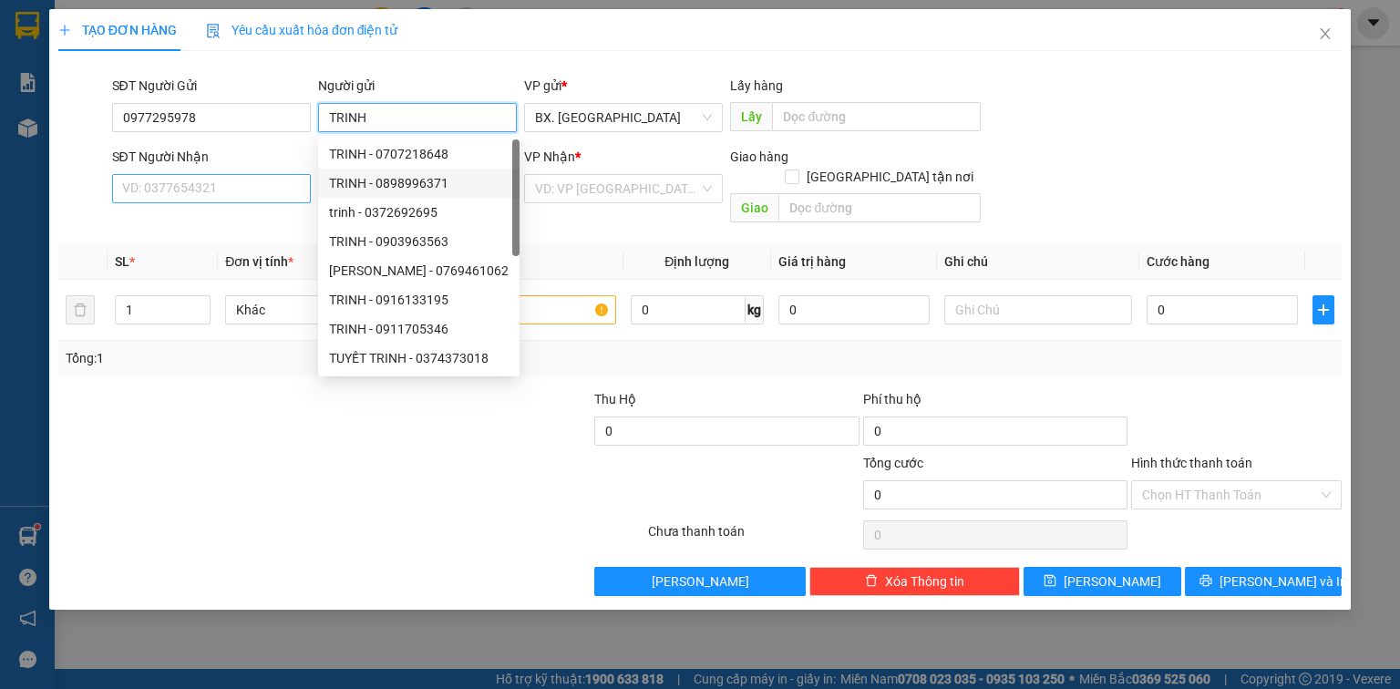
type input "TRINH"
drag, startPoint x: 224, startPoint y: 186, endPoint x: 229, endPoint y: 153, distance: 33.1
click at [224, 180] on input "SĐT Người Nhận" at bounding box center [211, 188] width 199 height 29
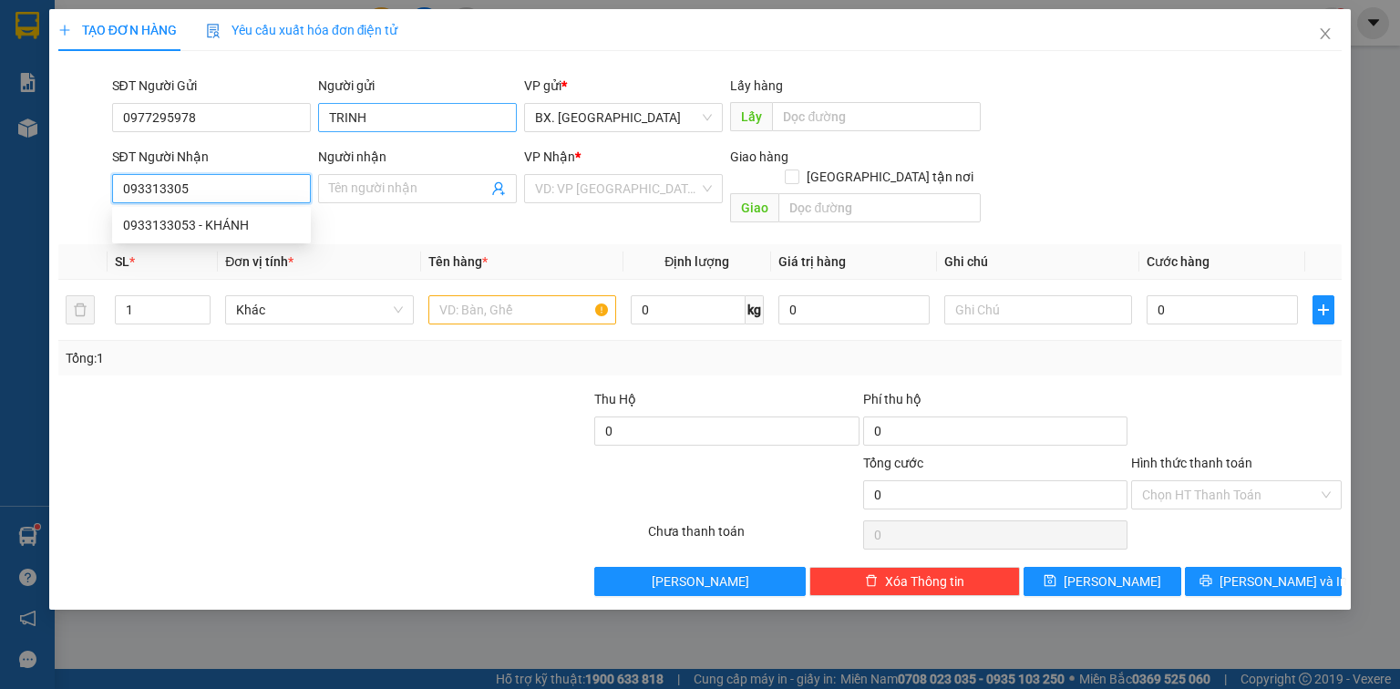
type input "0933133053"
click at [185, 218] on div "0933133053 - KHÁNH" at bounding box center [211, 225] width 177 height 20
type input "KHÁNH"
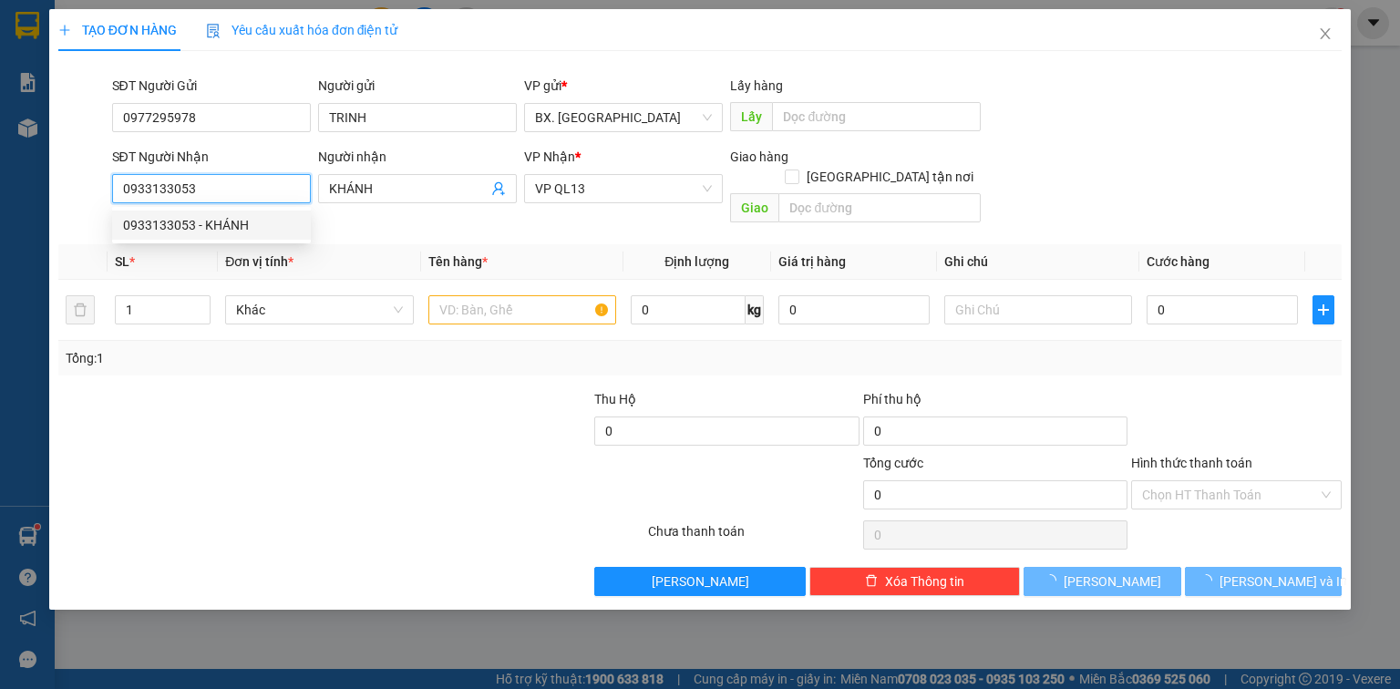
type input "130.000"
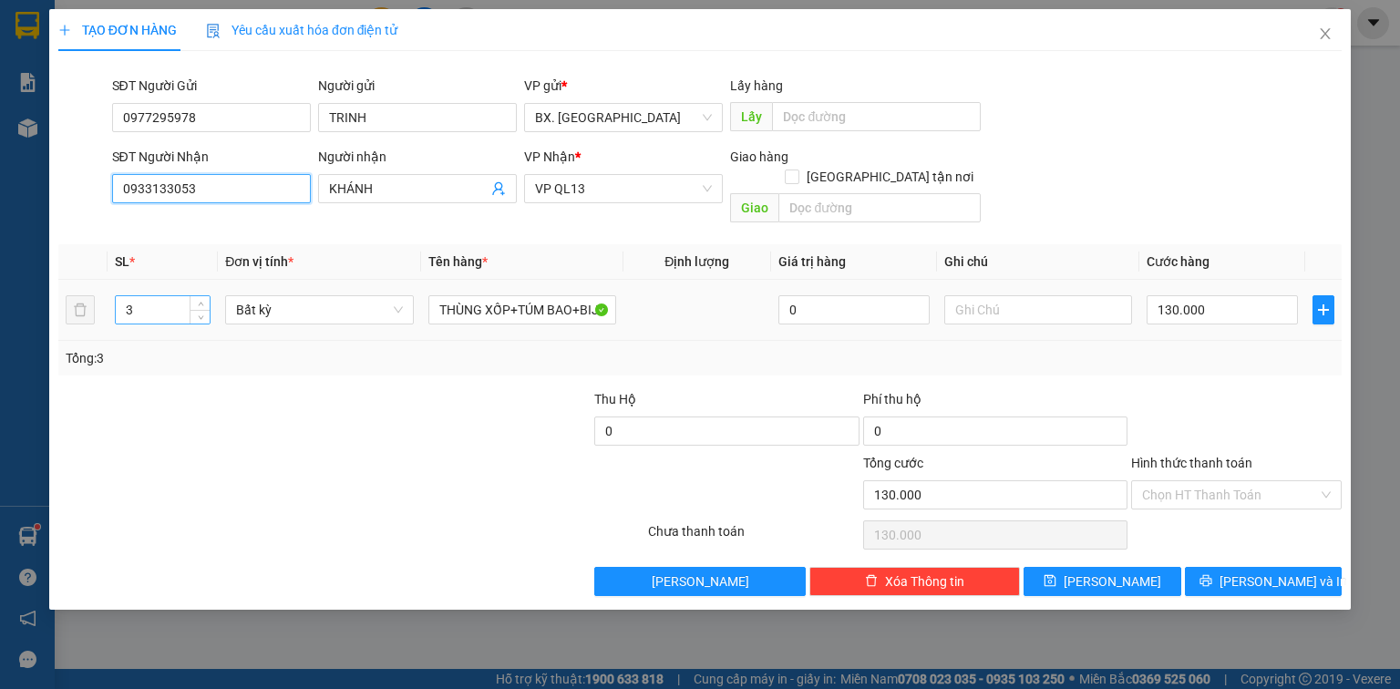
type input "0933133053"
drag, startPoint x: 146, startPoint y: 281, endPoint x: 92, endPoint y: 329, distance: 72.3
click at [92, 329] on div "SL * Đơn vị tính * Tên hàng * Định lượng Giá trị hàng Ghi chú Cước hàng 3 Bất k…" at bounding box center [699, 309] width 1283 height 131
type input "1"
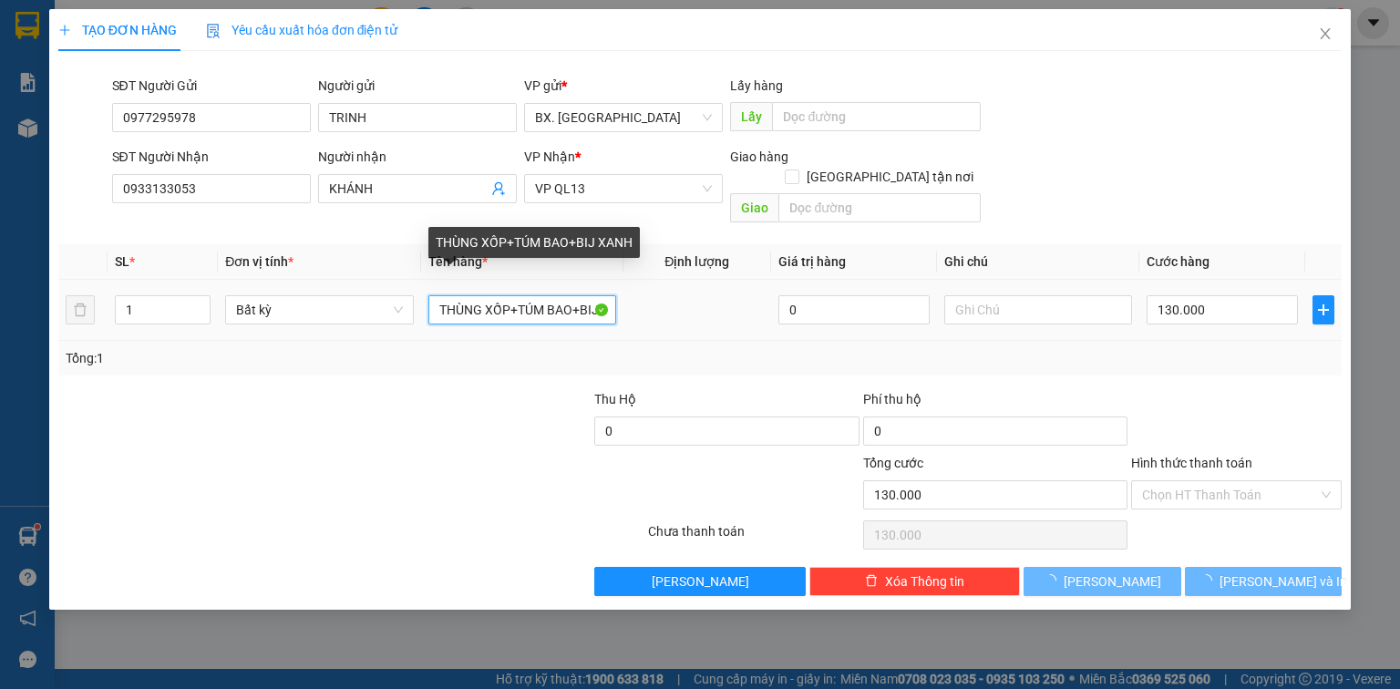
type input "0"
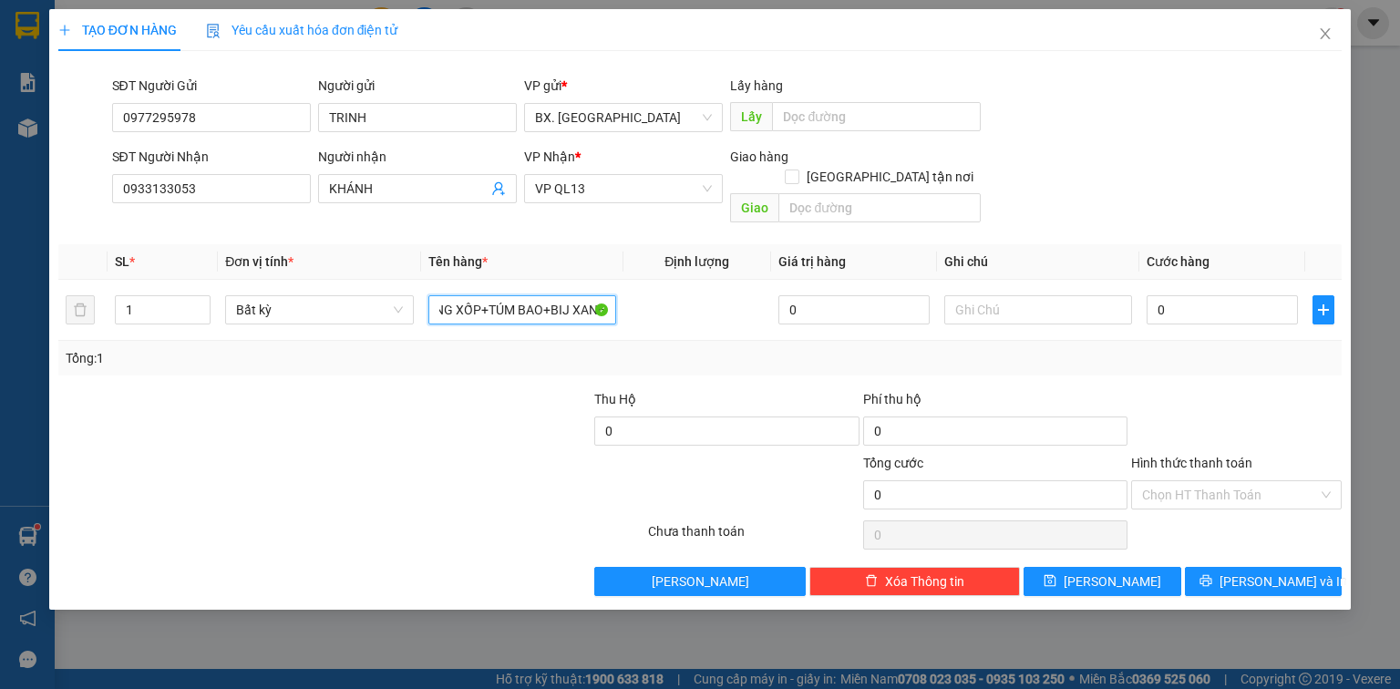
drag, startPoint x: 432, startPoint y: 293, endPoint x: 974, endPoint y: 378, distance: 548.2
click at [974, 378] on div "Transit Pickup Surcharge Ids Transit Deliver Surcharge Ids Transit Deliver Surc…" at bounding box center [699, 331] width 1283 height 531
type input "BÌ THƯ"
click at [1174, 302] on input "0" at bounding box center [1222, 309] width 151 height 29
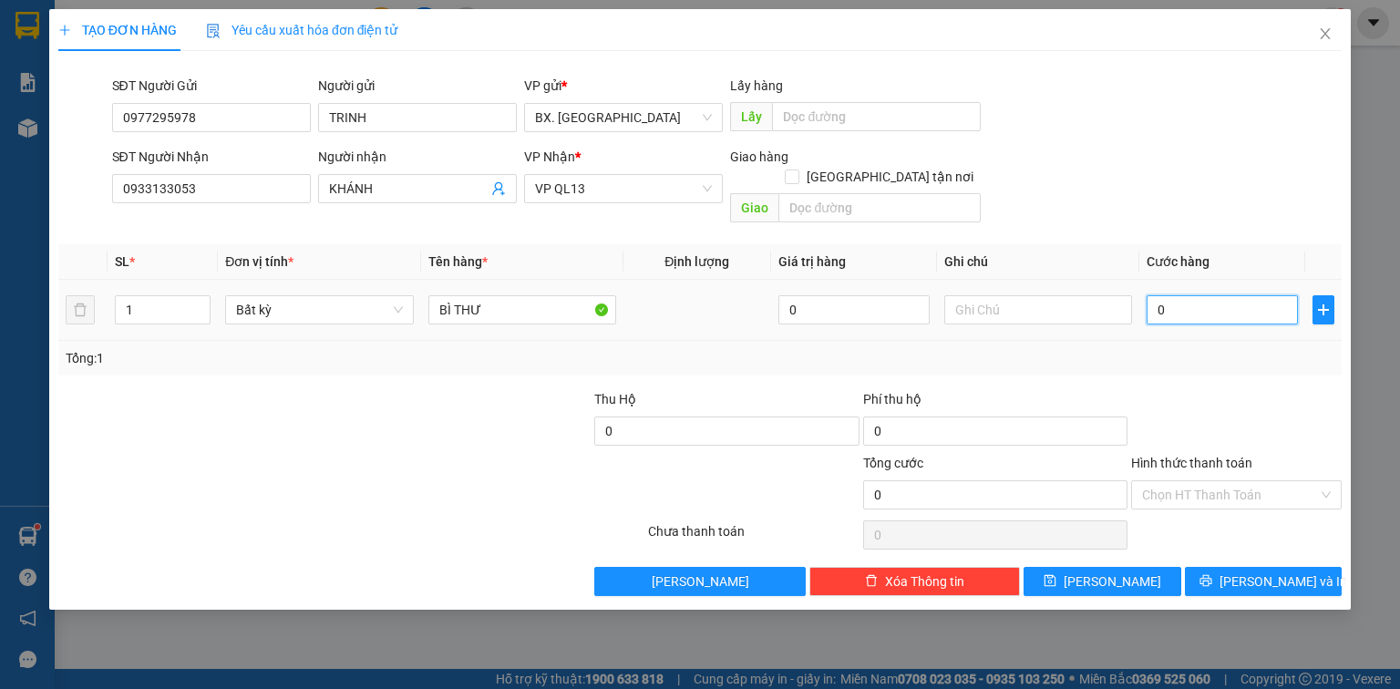
type input "2"
type input "20"
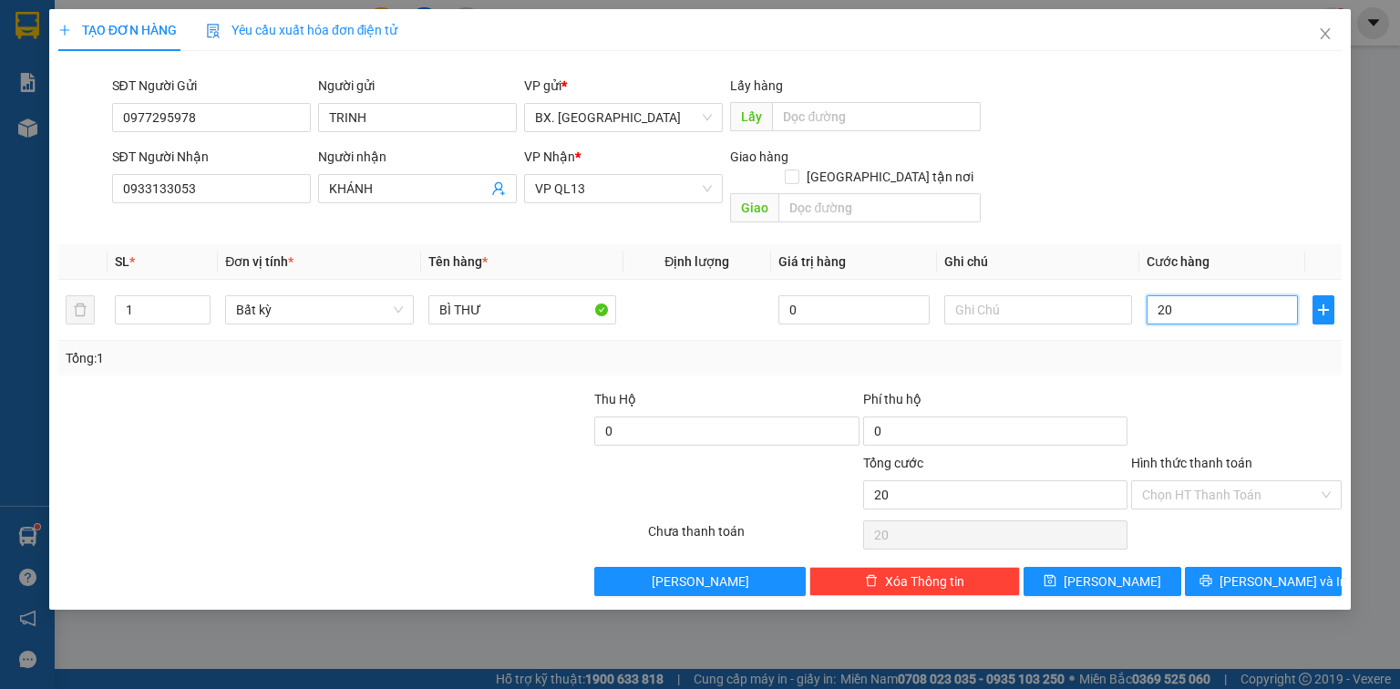
type input "20"
type input "20.000"
drag, startPoint x: 1156, startPoint y: 180, endPoint x: 1240, endPoint y: 379, distance: 216.5
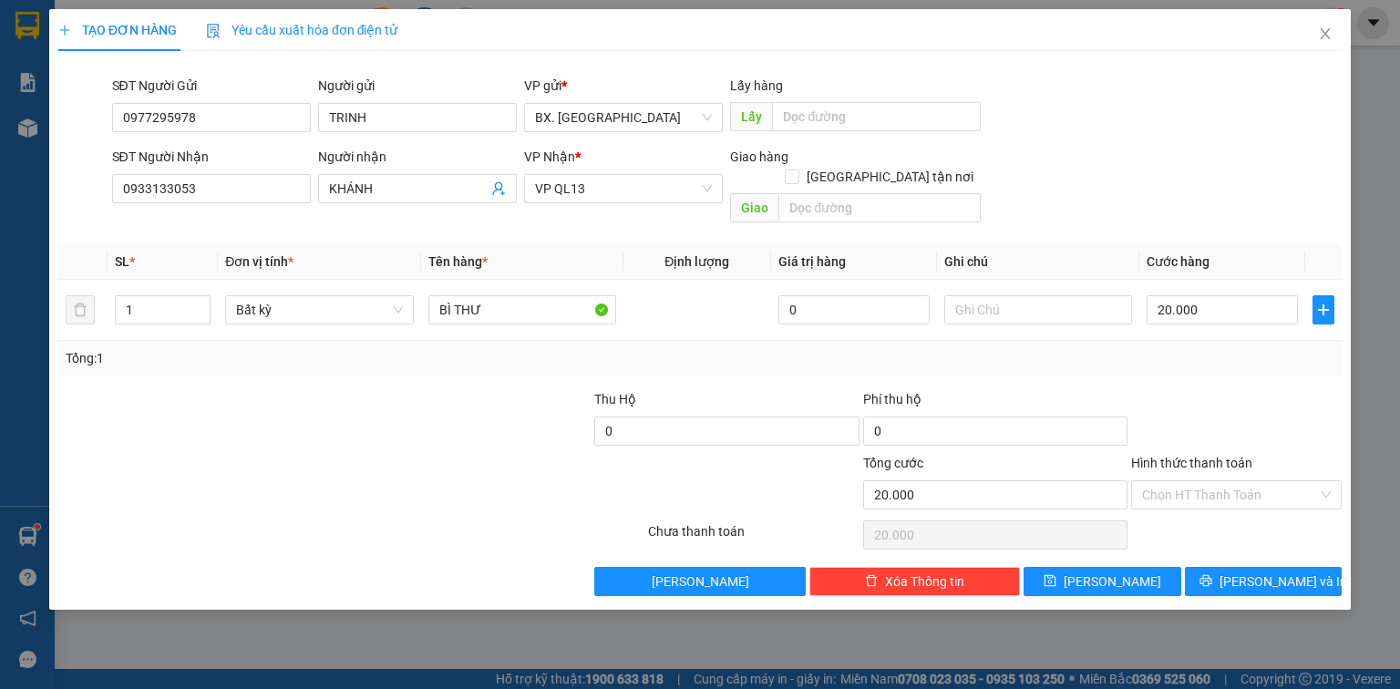
click at [1160, 187] on div "SĐT Người Nhận 0933133053 Người nhận KHÁNH VP Nhận * VP QL13 Giao hàng Giao tận…" at bounding box center [727, 189] width 1238 height 84
click at [1220, 485] on input "Hình thức thanh toán" at bounding box center [1230, 494] width 176 height 27
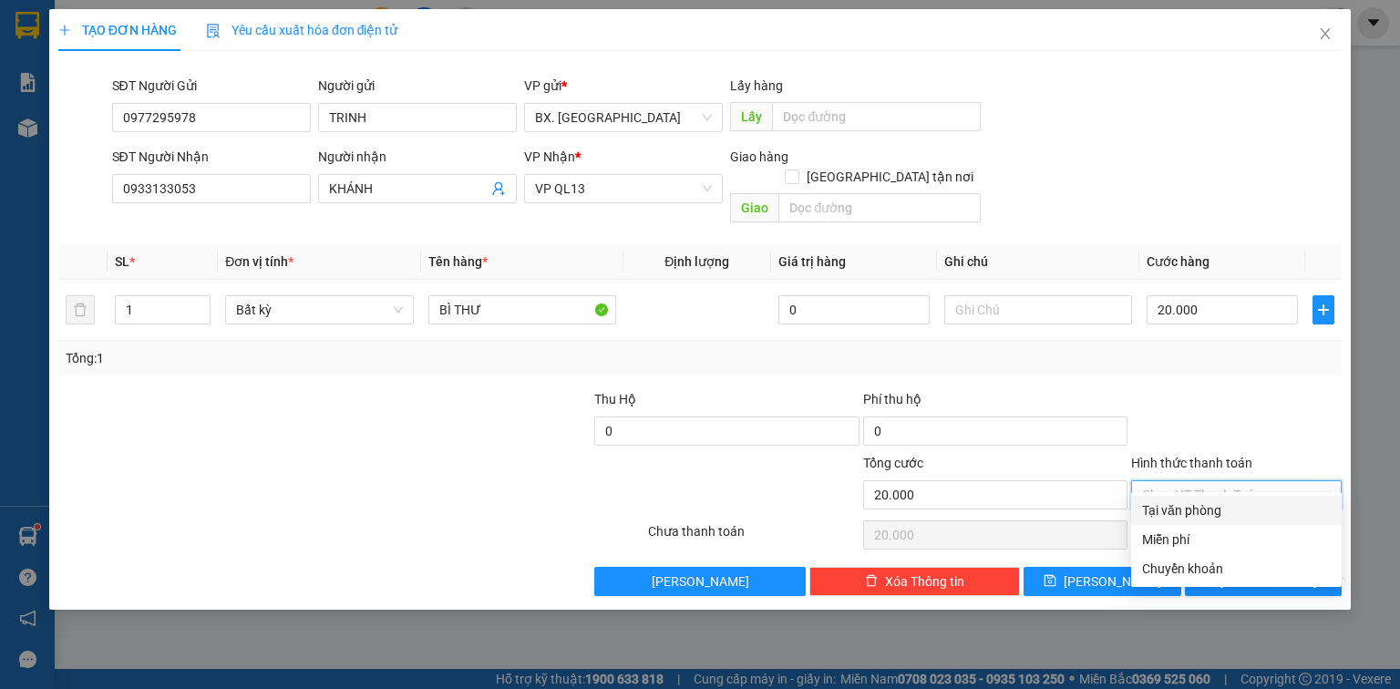
click at [1214, 510] on div "Tại văn phòng" at bounding box center [1236, 510] width 189 height 20
type input "0"
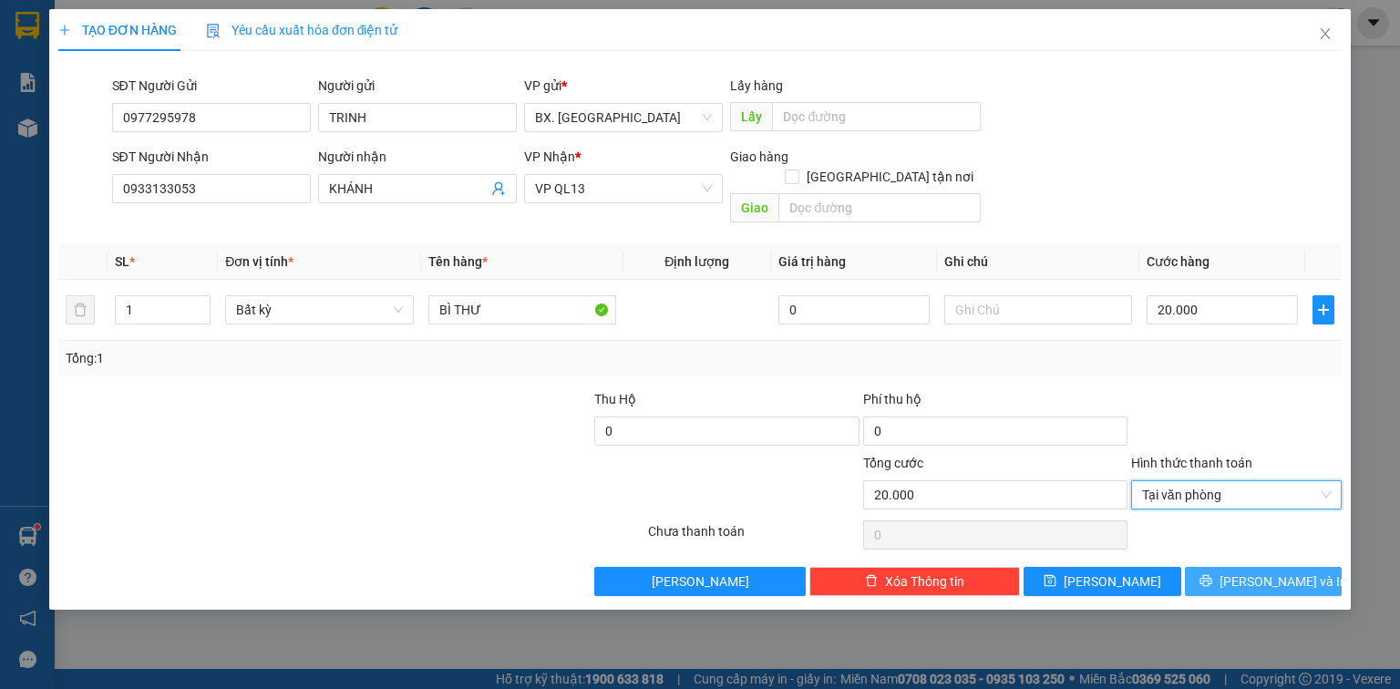
click at [1216, 567] on button "[PERSON_NAME] và In" at bounding box center [1264, 581] width 158 height 29
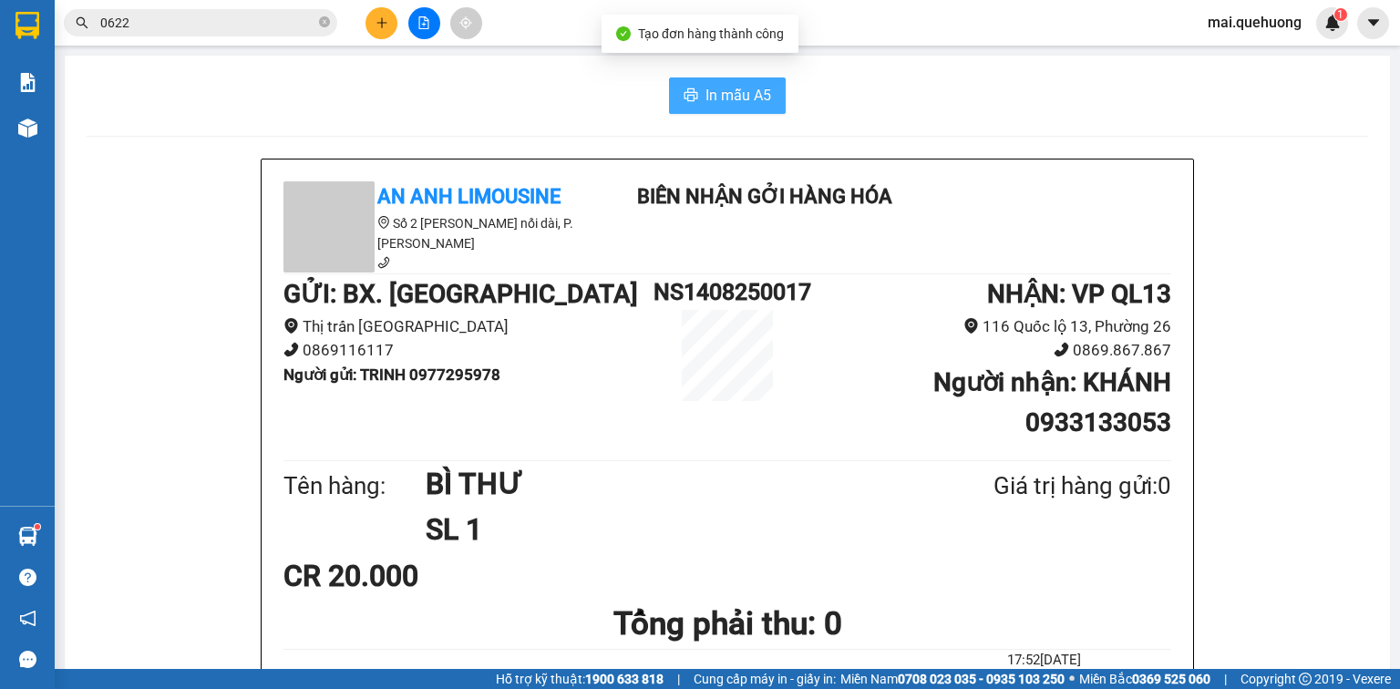
click at [714, 91] on span "In mẫu A5" at bounding box center [739, 95] width 66 height 23
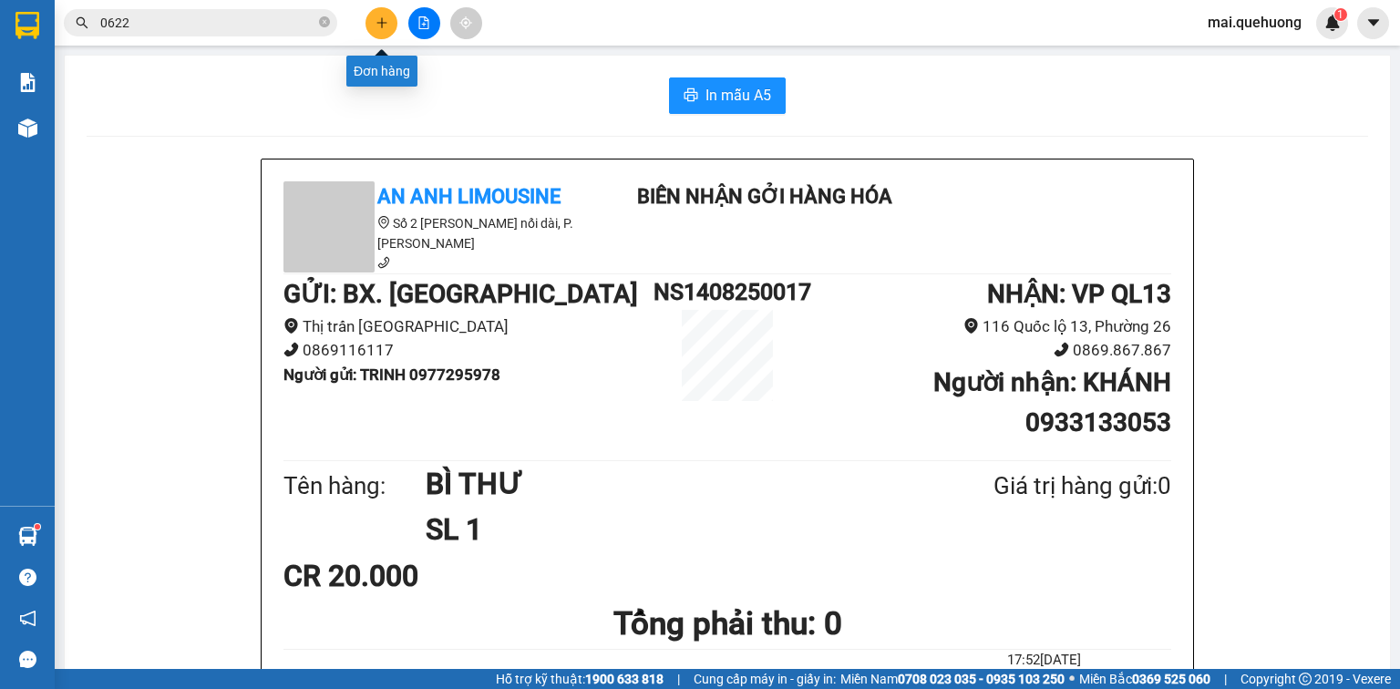
click at [377, 20] on icon "plus" at bounding box center [382, 22] width 13 height 13
click at [381, 22] on icon "plus" at bounding box center [381, 22] width 1 height 10
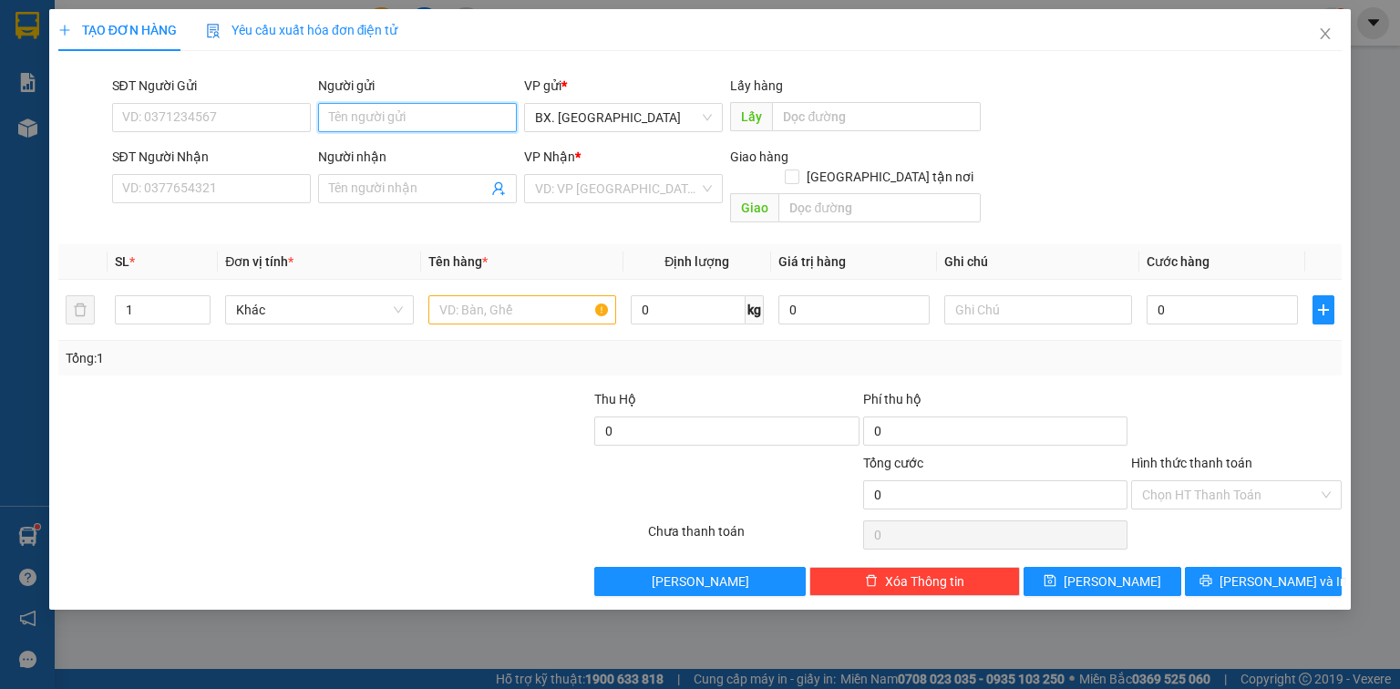
click at [371, 111] on input "Người gửi" at bounding box center [417, 117] width 199 height 29
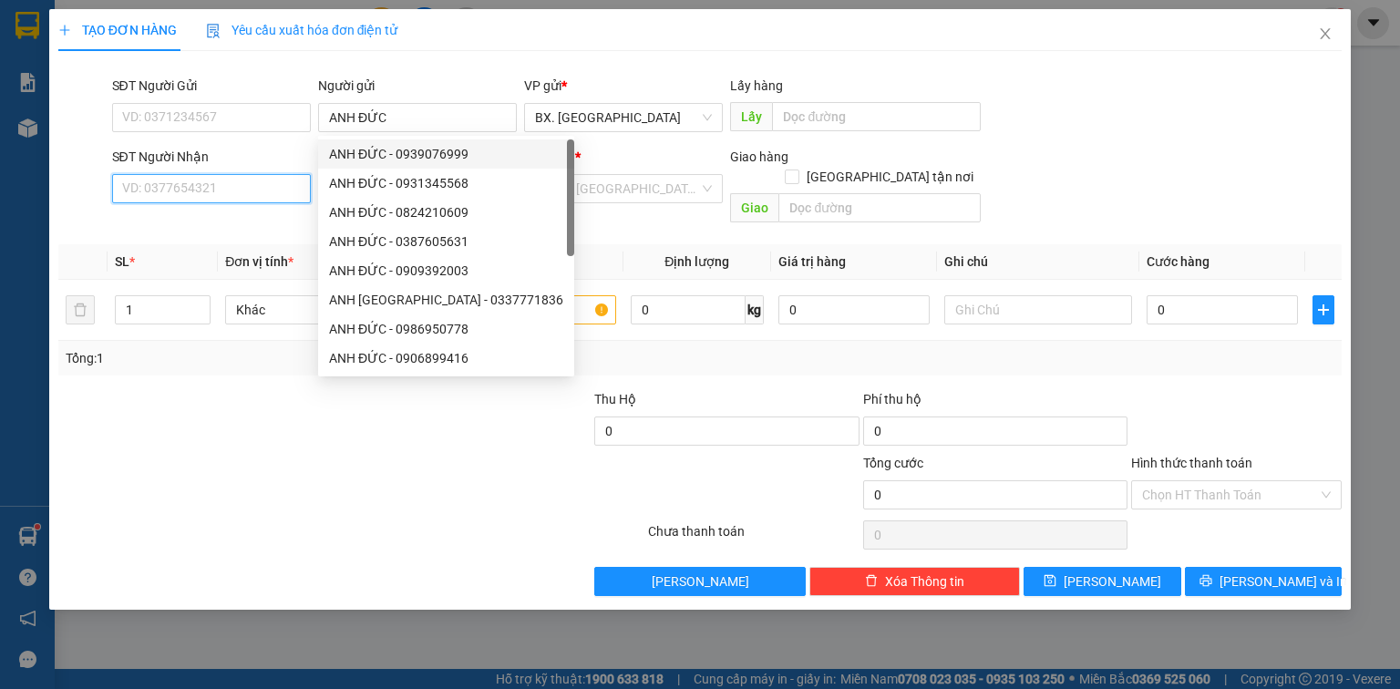
click at [250, 192] on input "SĐT Người Nhận" at bounding box center [211, 188] width 199 height 29
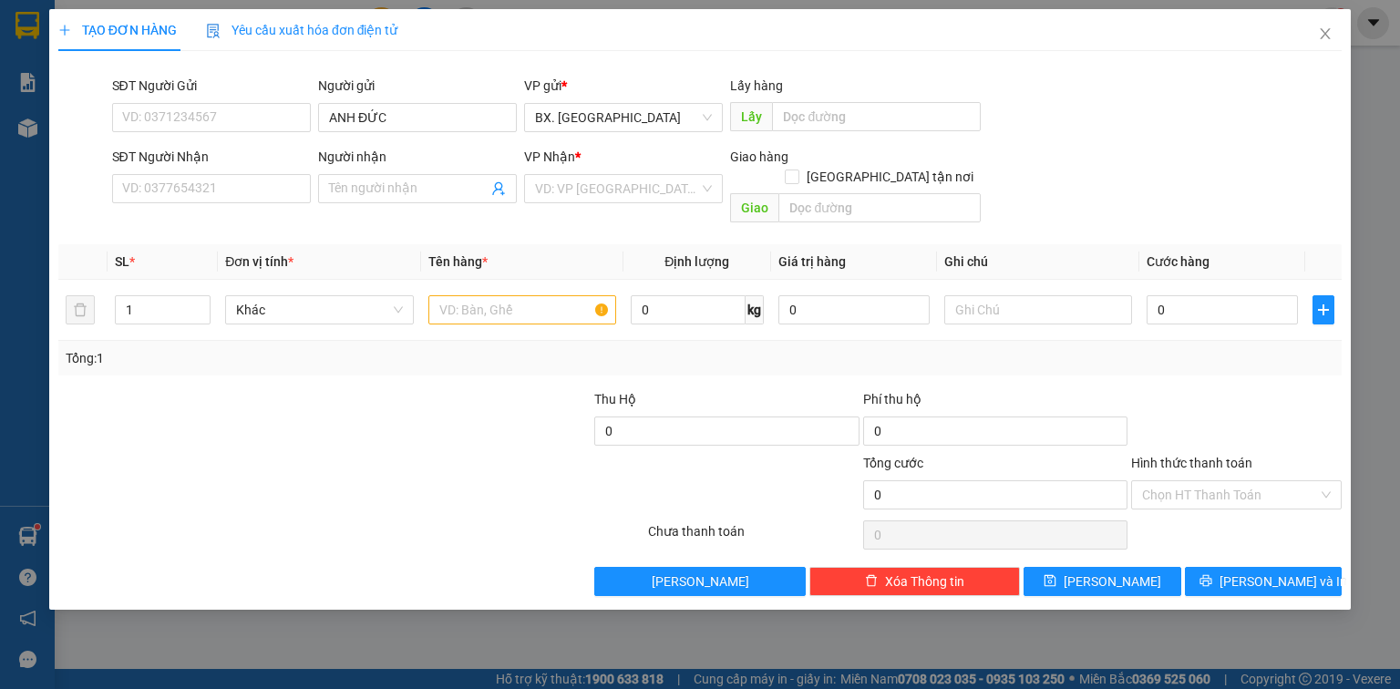
click at [700, 348] on div "Tổng: 1" at bounding box center [700, 358] width 1269 height 20
click at [693, 341] on div "Tổng: 1" at bounding box center [699, 358] width 1283 height 35
click at [705, 341] on div "Tổng: 1" at bounding box center [699, 358] width 1283 height 35
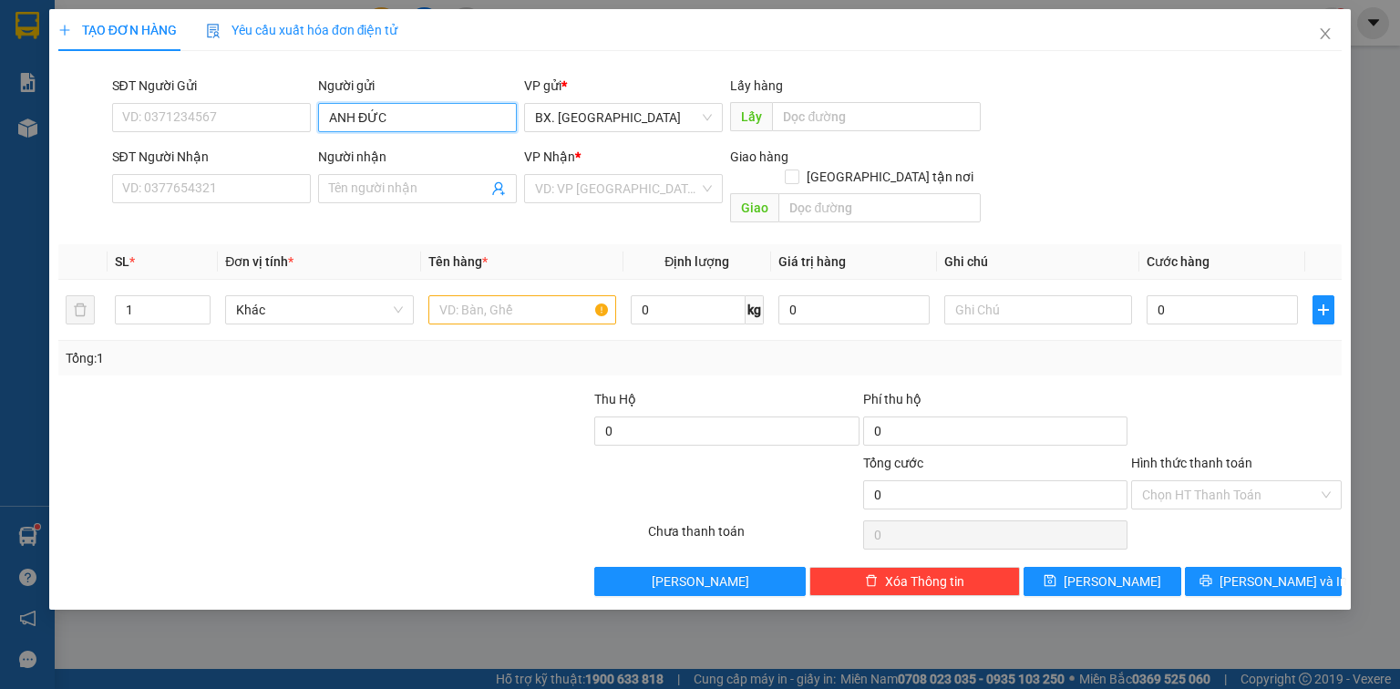
click at [424, 116] on input "ANH ĐỨC" at bounding box center [417, 117] width 199 height 29
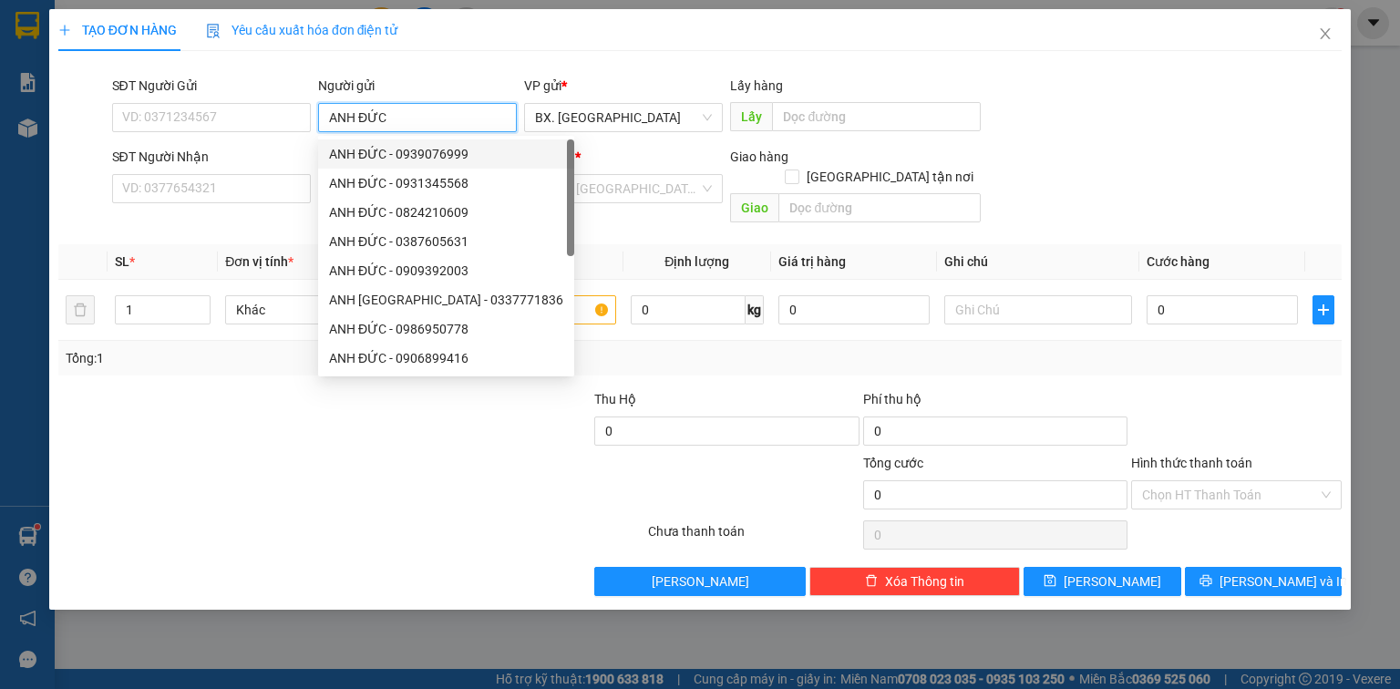
click at [427, 116] on input "ANH ĐỨC" at bounding box center [417, 117] width 199 height 29
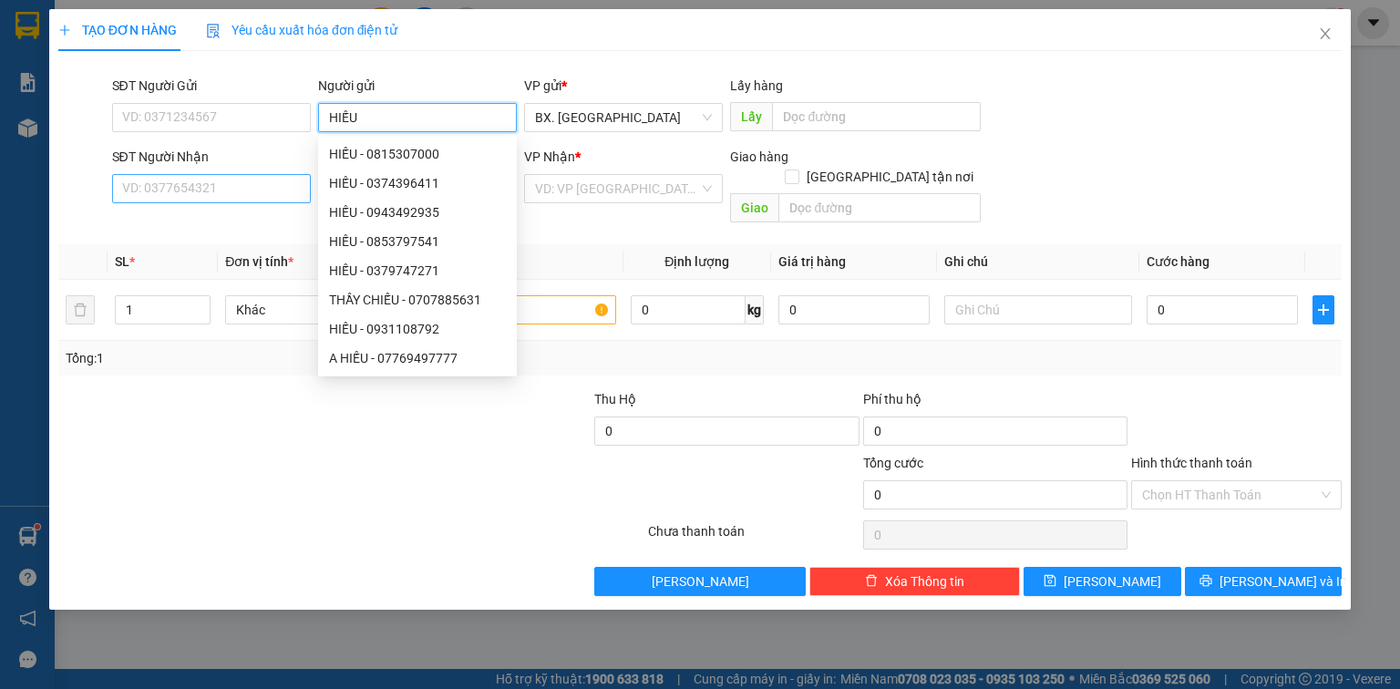
type input "HIẾU"
click at [258, 181] on input "SĐT Người Nhận" at bounding box center [211, 188] width 199 height 29
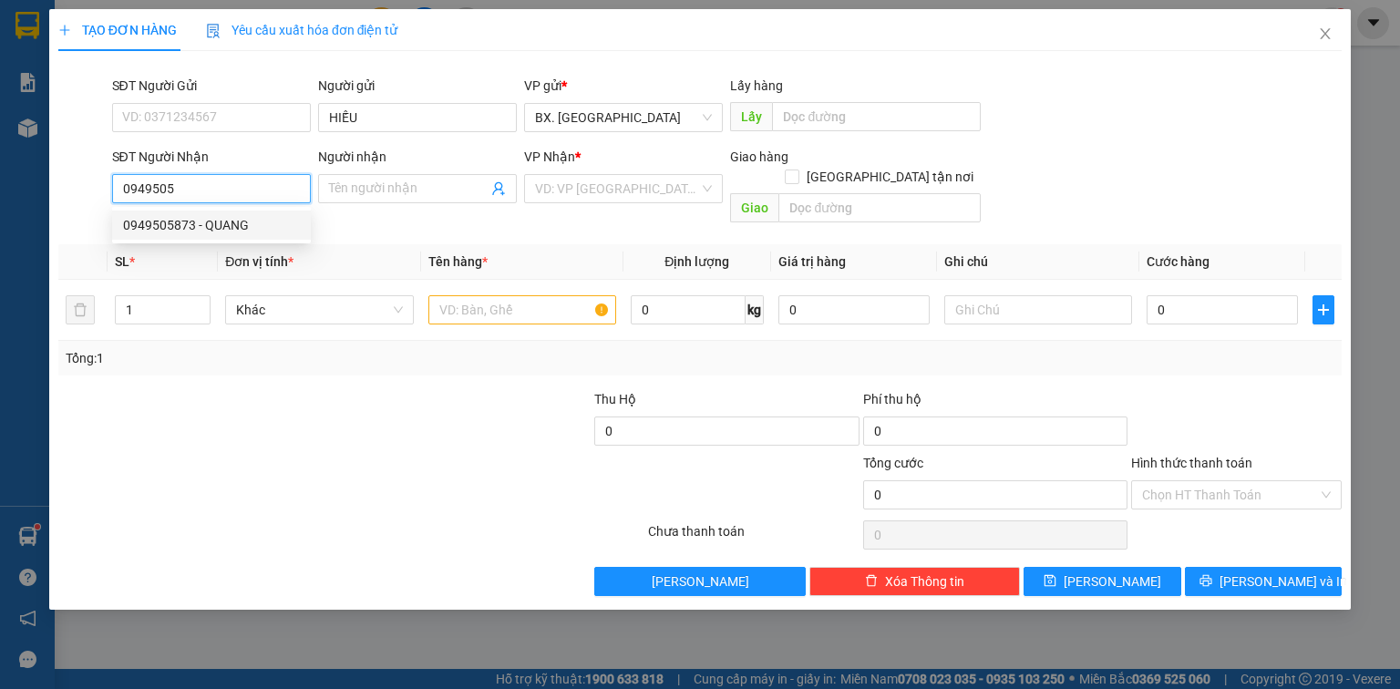
click at [214, 230] on div "0949505873 - QUANG" at bounding box center [211, 225] width 177 height 20
type input "0949505873"
type input "QUANG"
type input "50.000"
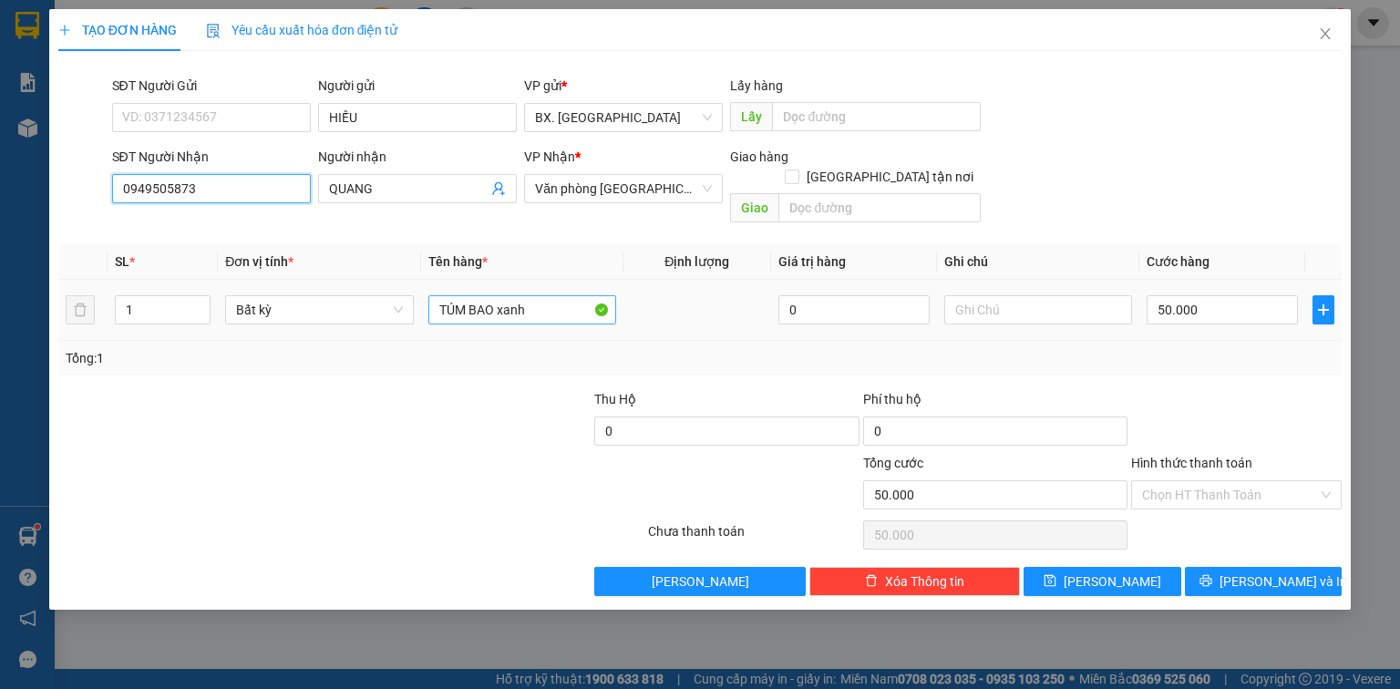
type input "0949505873"
drag, startPoint x: 571, startPoint y: 291, endPoint x: 404, endPoint y: 355, distance: 178.6
click at [404, 355] on div "Transit Pickup Surcharge Ids Transit Deliver Surcharge Ids Transit Deliver Surc…" at bounding box center [699, 331] width 1283 height 531
type input "TÚM MÀU CAM"
click at [1207, 295] on input "50.000" at bounding box center [1222, 309] width 151 height 29
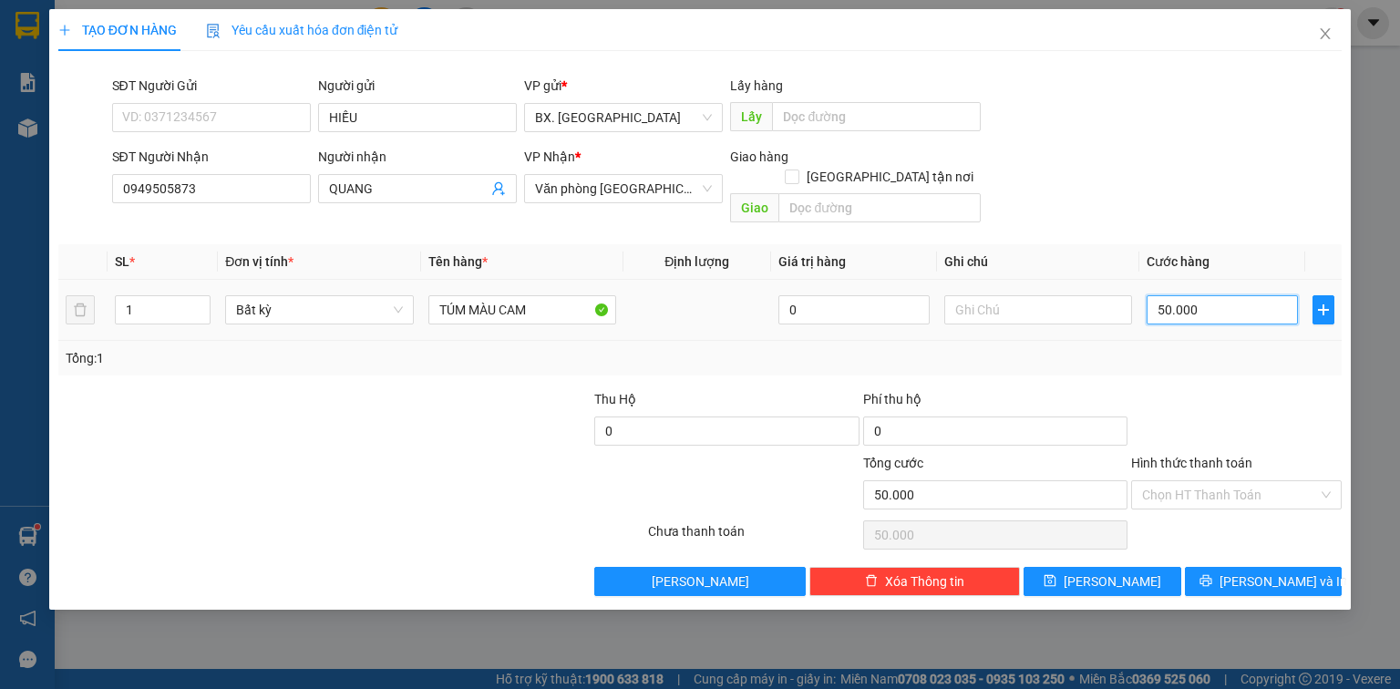
type input "4"
type input "40"
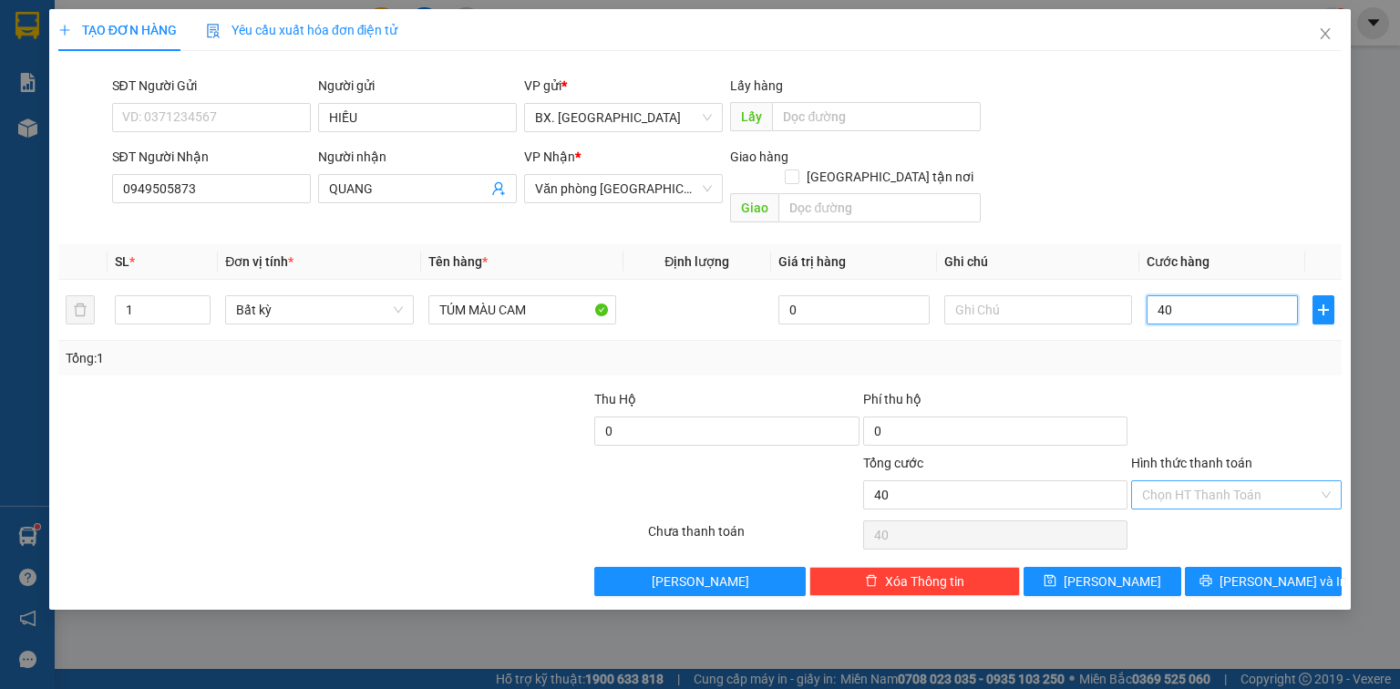
type input "40"
type input "40.000"
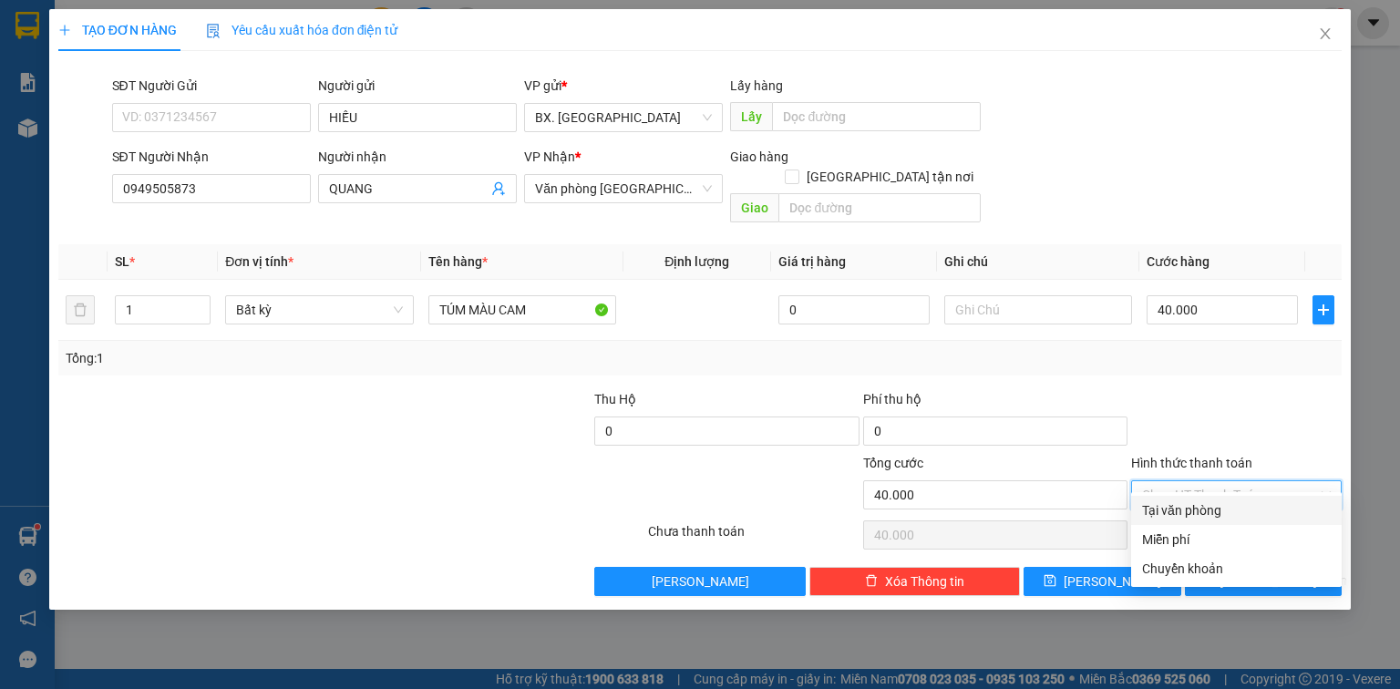
click at [1195, 481] on input "Hình thức thanh toán" at bounding box center [1230, 494] width 176 height 27
click at [1190, 500] on div "Tại văn phòng" at bounding box center [1236, 510] width 189 height 20
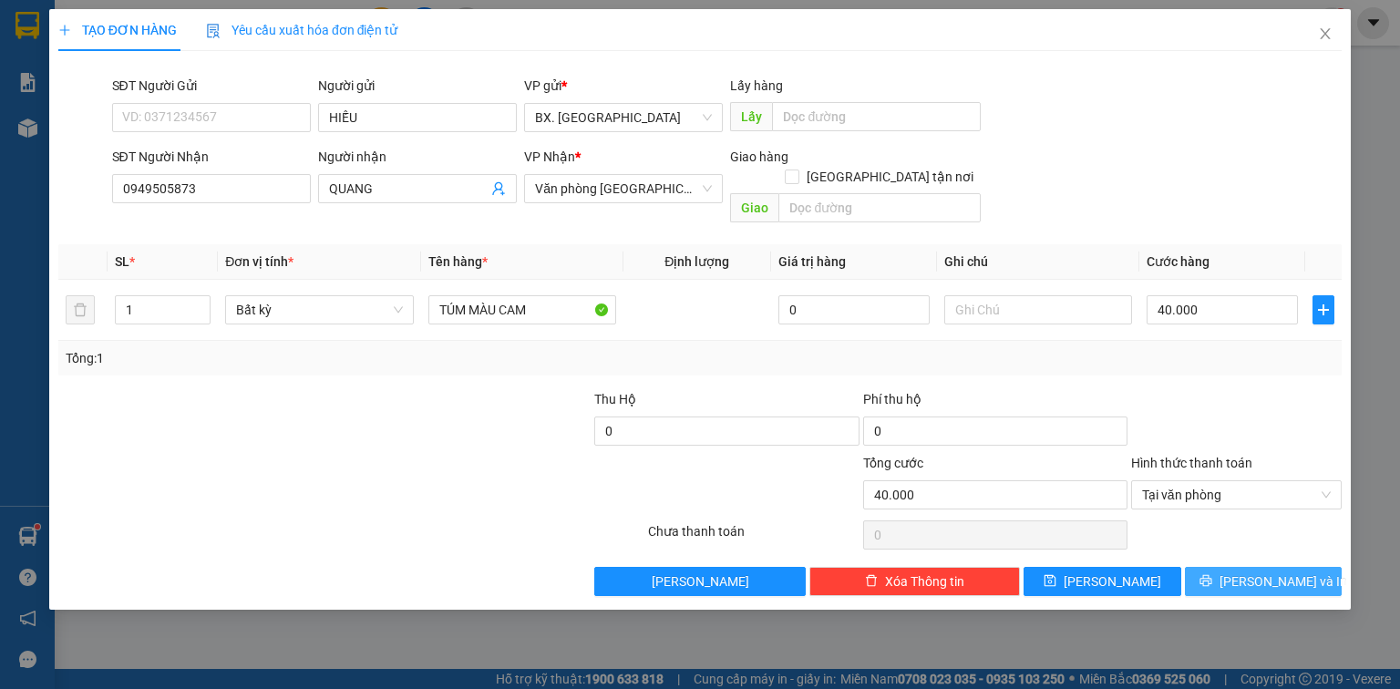
click at [1214, 567] on button "[PERSON_NAME] và In" at bounding box center [1264, 581] width 158 height 29
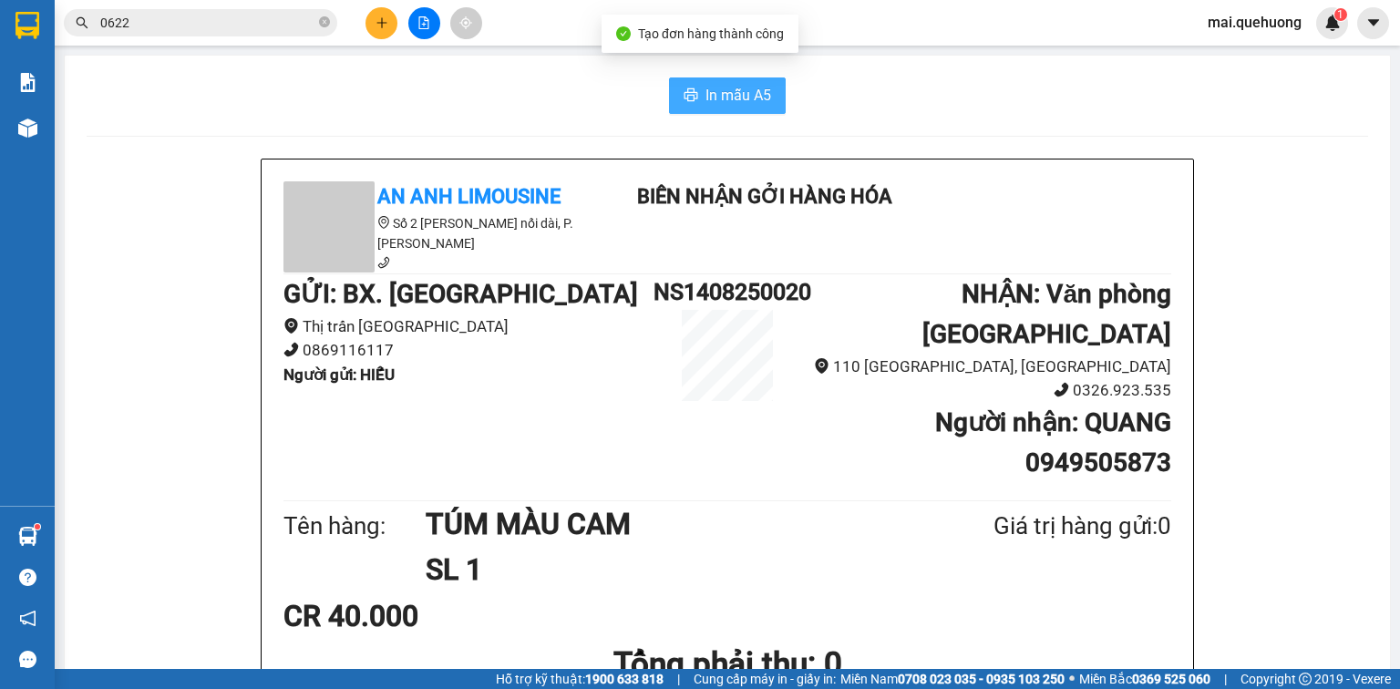
click at [717, 89] on span "In mẫu A5" at bounding box center [739, 95] width 66 height 23
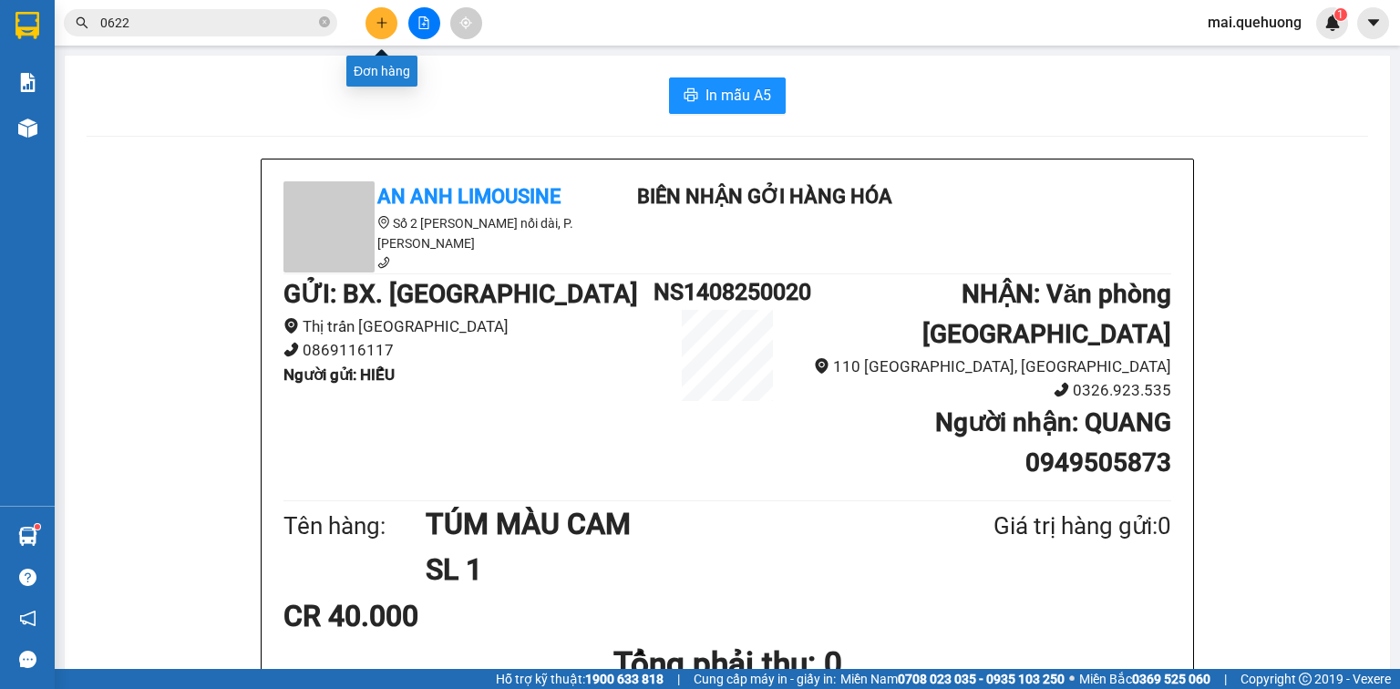
click at [379, 11] on button at bounding box center [382, 23] width 32 height 32
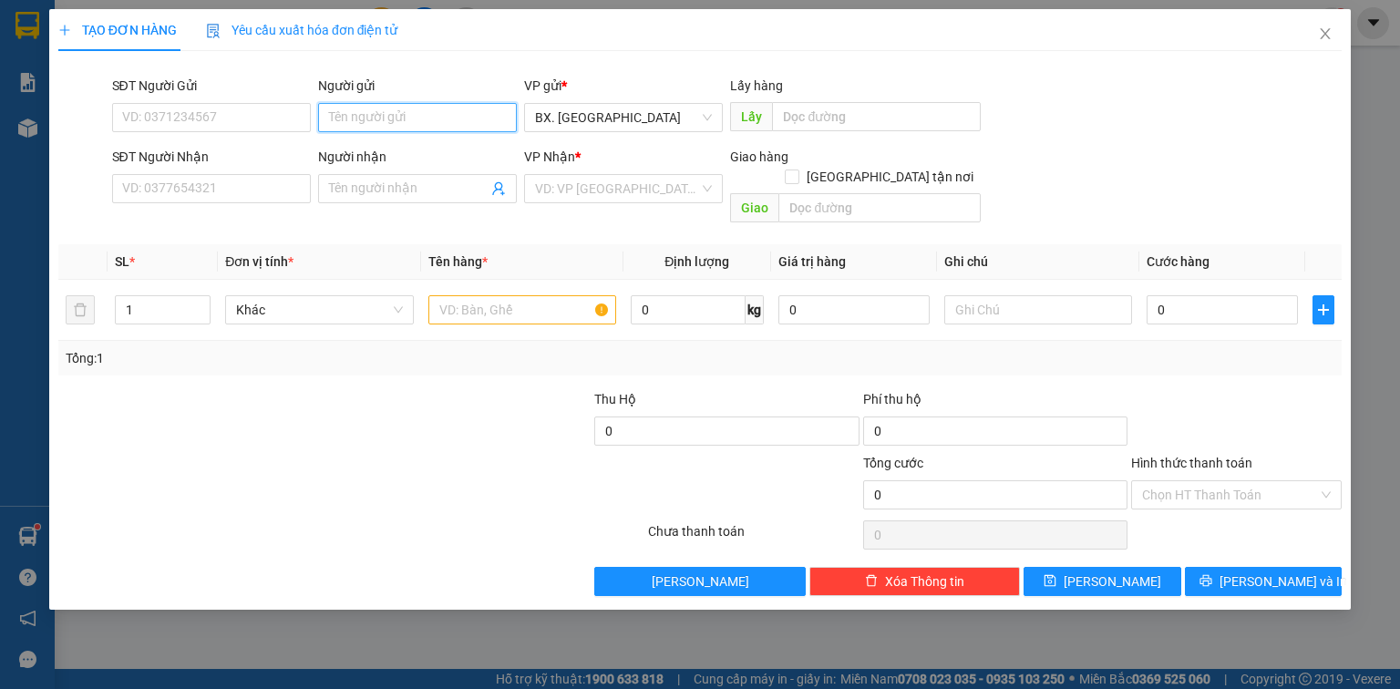
click at [383, 120] on input "Người gửi" at bounding box center [417, 117] width 199 height 29
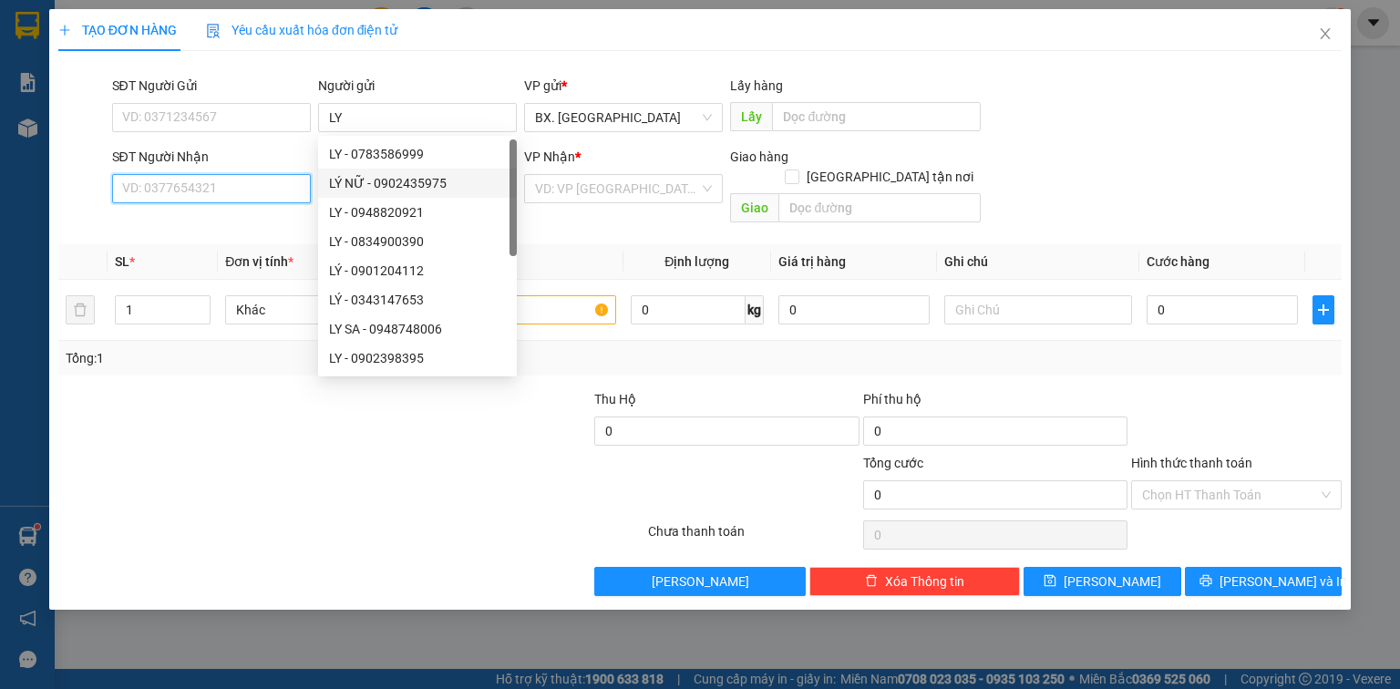
click at [261, 191] on input "SĐT Người Nhận" at bounding box center [211, 188] width 199 height 29
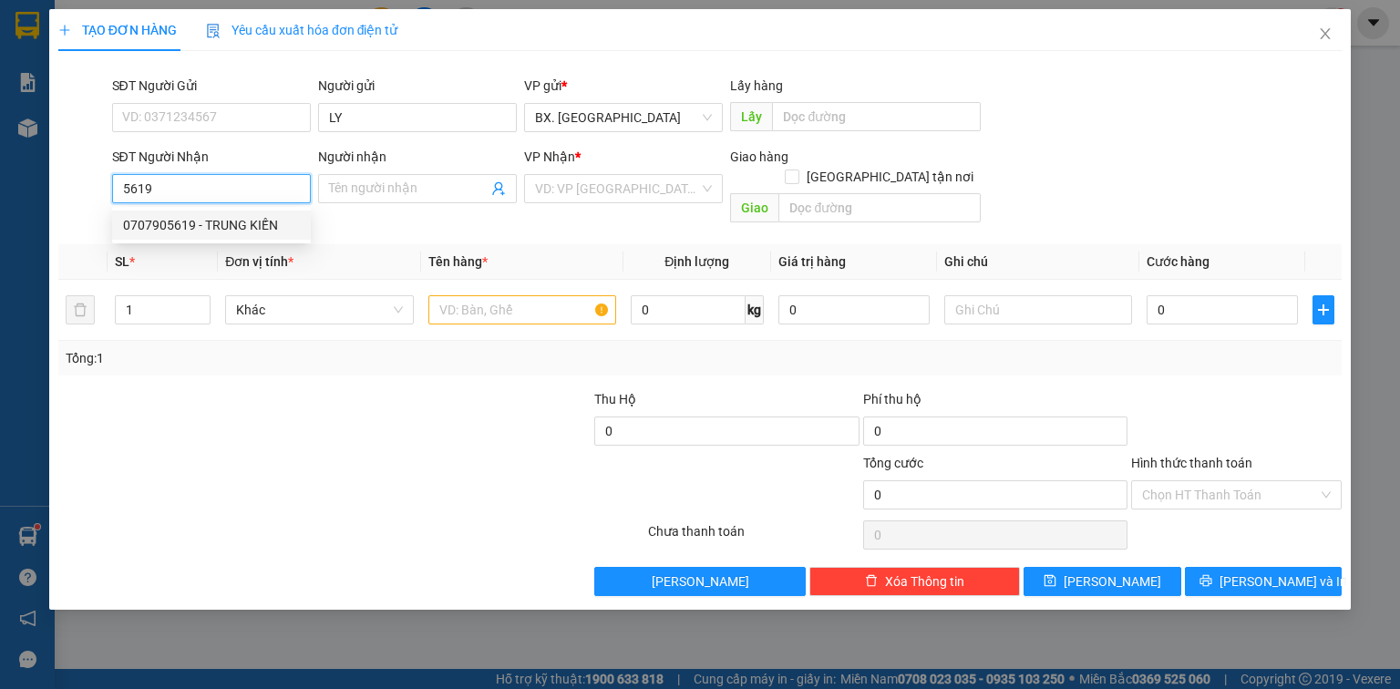
click at [215, 218] on div "0707905619 - TRUNG KIẾN" at bounding box center [211, 225] width 177 height 20
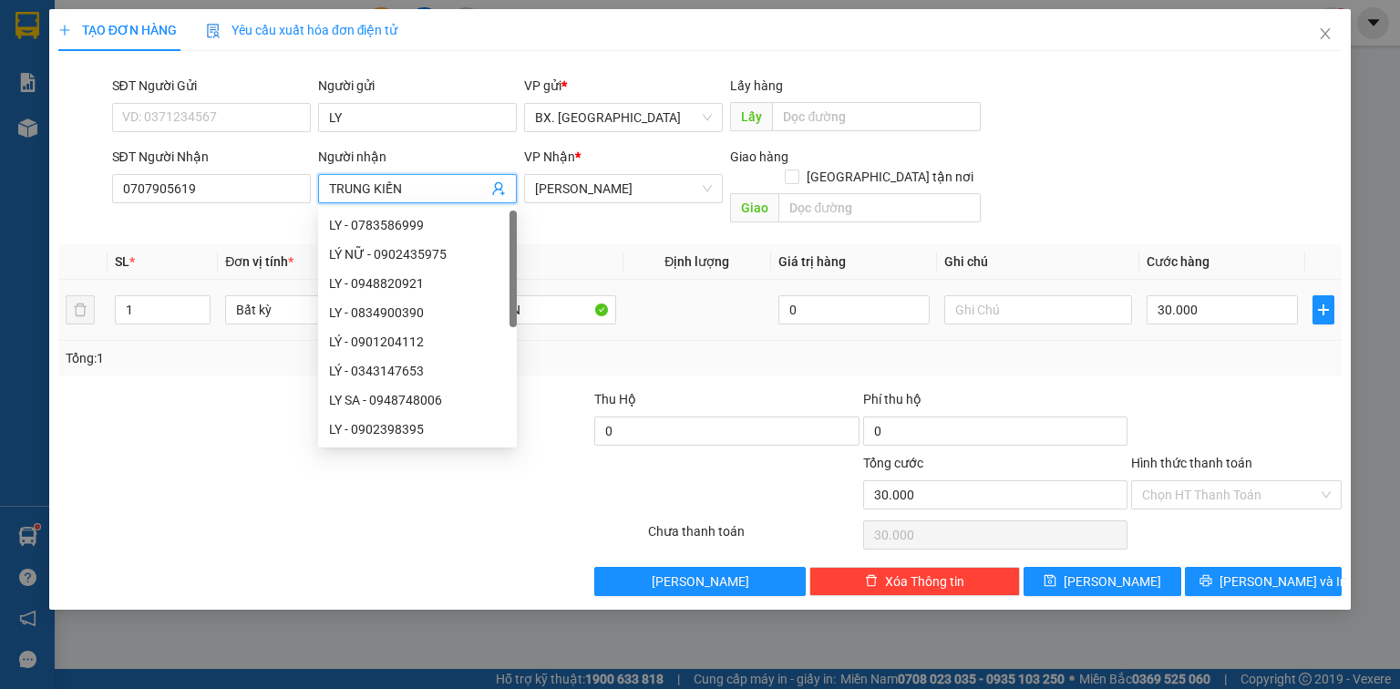
drag, startPoint x: 410, startPoint y: 190, endPoint x: 186, endPoint y: 270, distance: 238.2
click at [186, 273] on div "Transit Pickup Surcharge Ids Transit Deliver Surcharge Ids Transit Deliver Surc…" at bounding box center [699, 331] width 1283 height 531
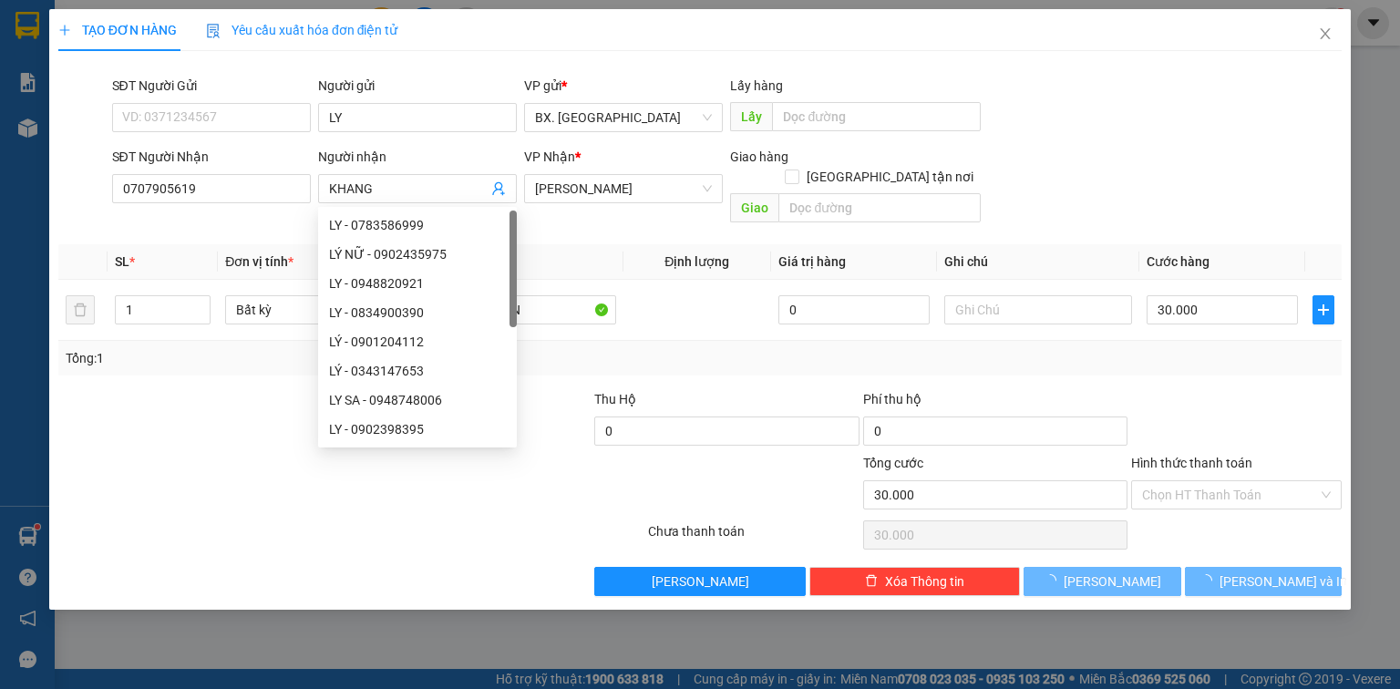
click at [166, 389] on div at bounding box center [191, 421] width 268 height 64
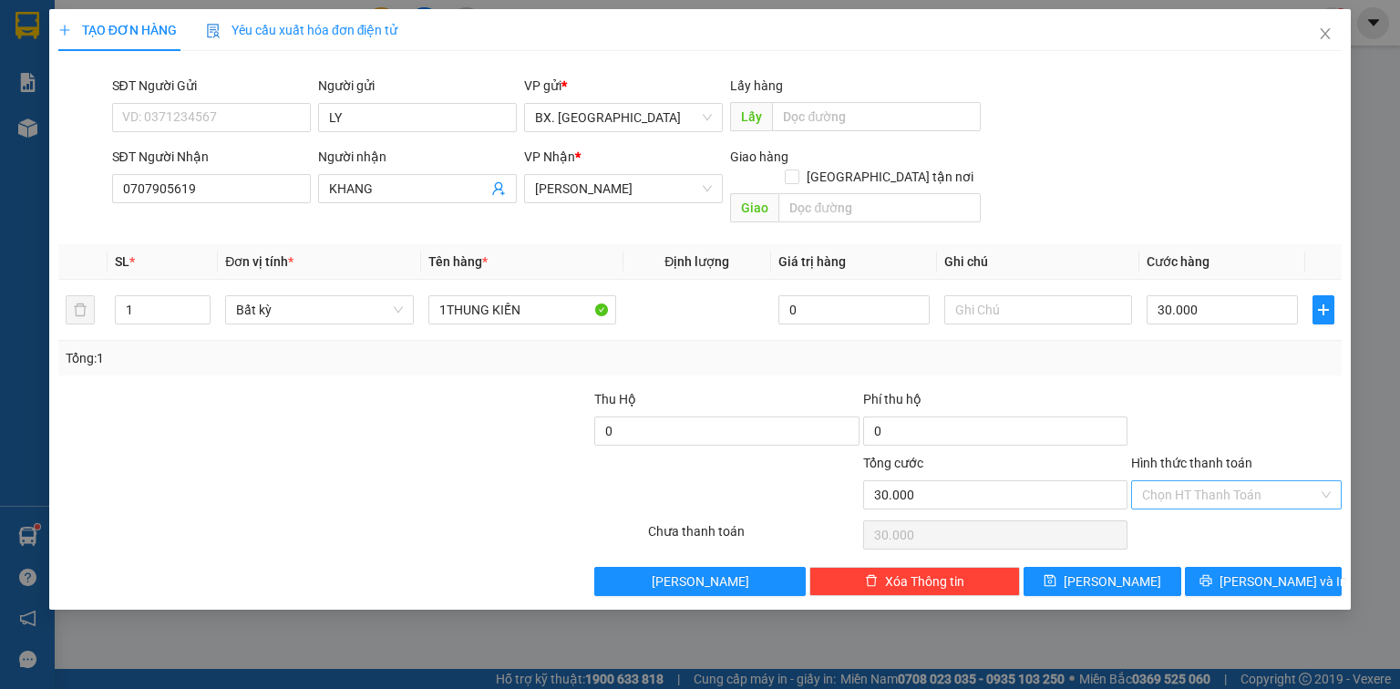
click at [1229, 481] on input "Hình thức thanh toán" at bounding box center [1230, 494] width 176 height 27
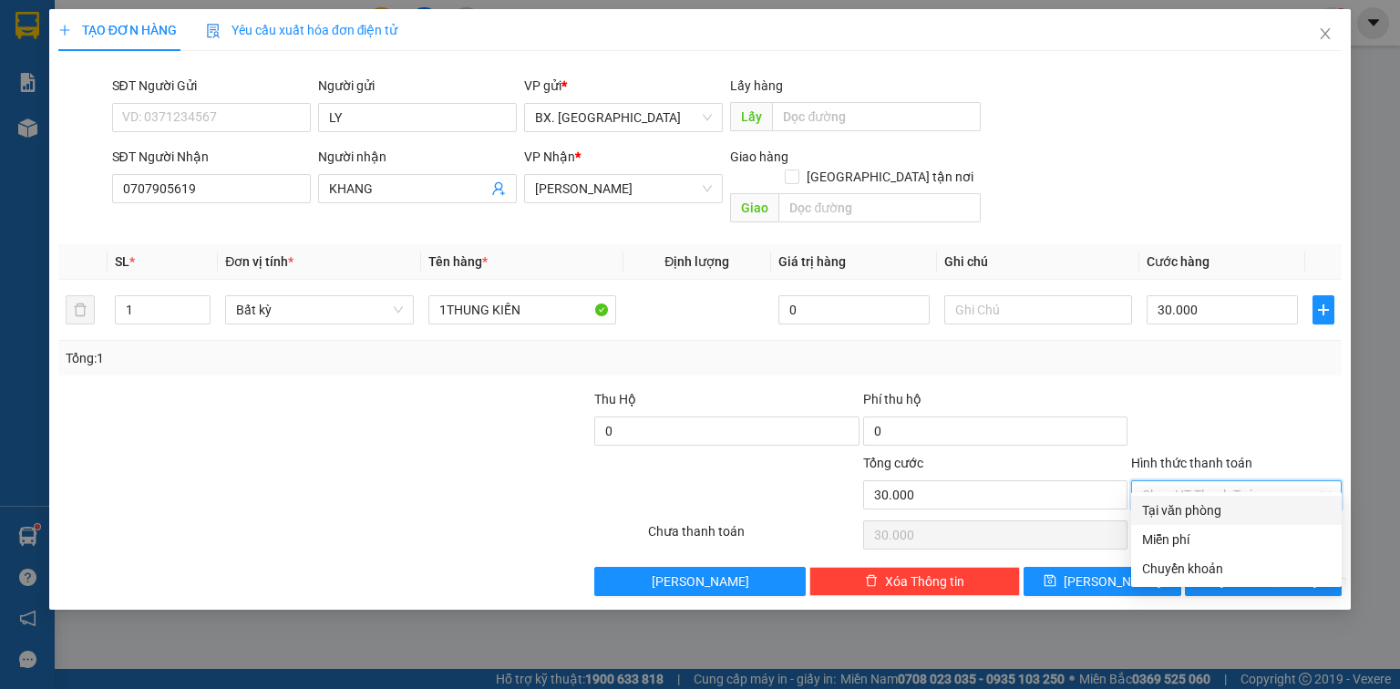
click at [1231, 516] on div "Tại văn phòng" at bounding box center [1236, 510] width 189 height 20
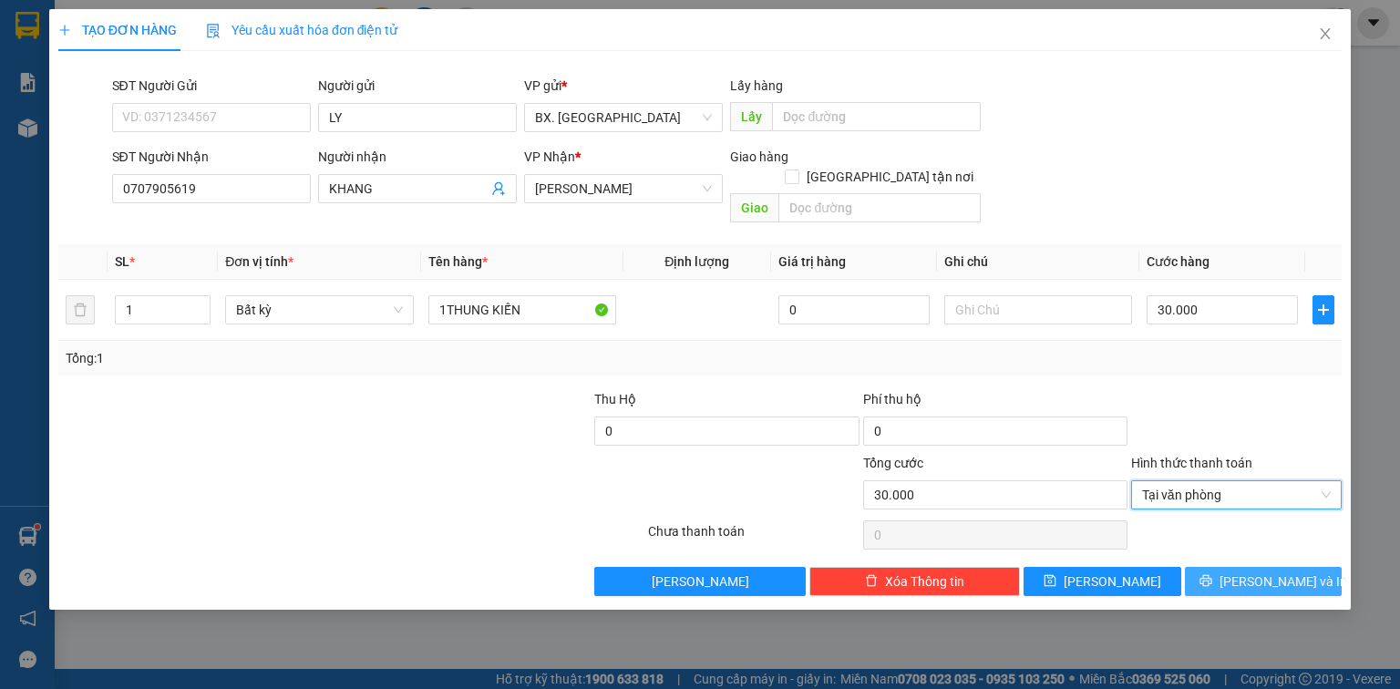
click at [1229, 569] on button "[PERSON_NAME] và In" at bounding box center [1264, 581] width 158 height 29
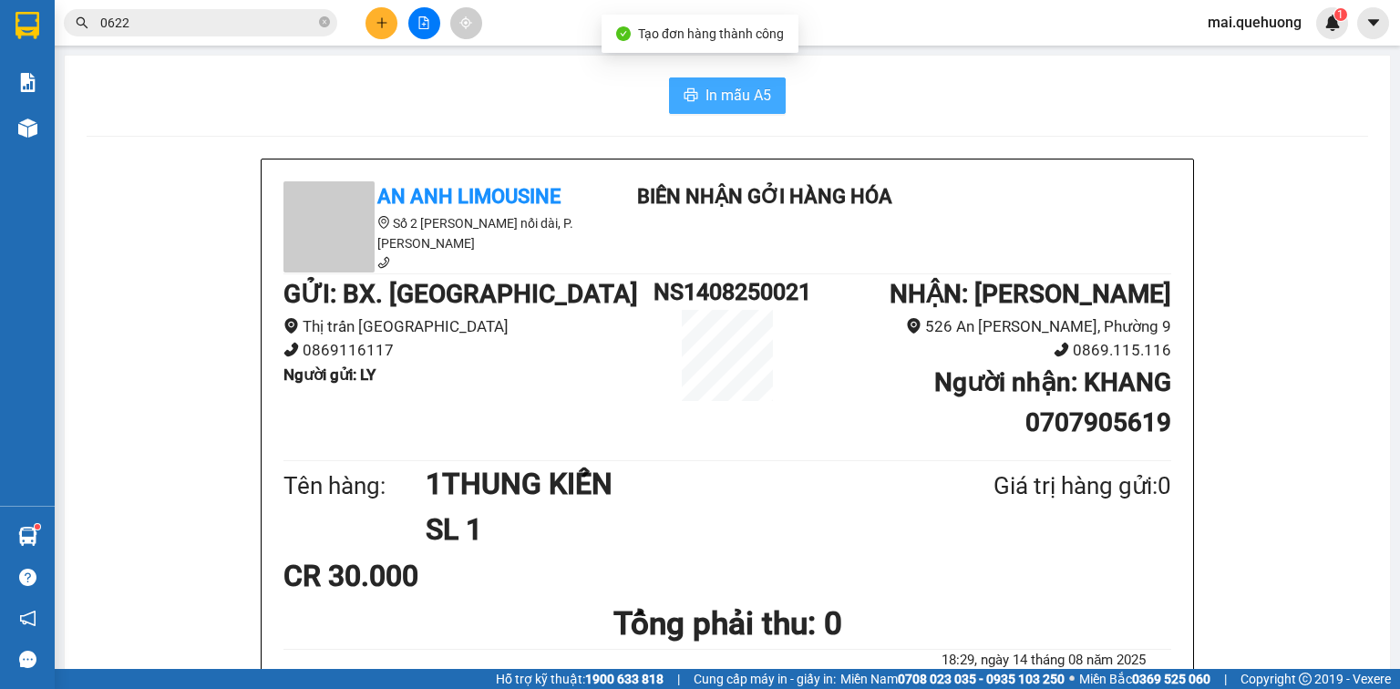
click at [744, 102] on span "In mẫu A5" at bounding box center [739, 95] width 66 height 23
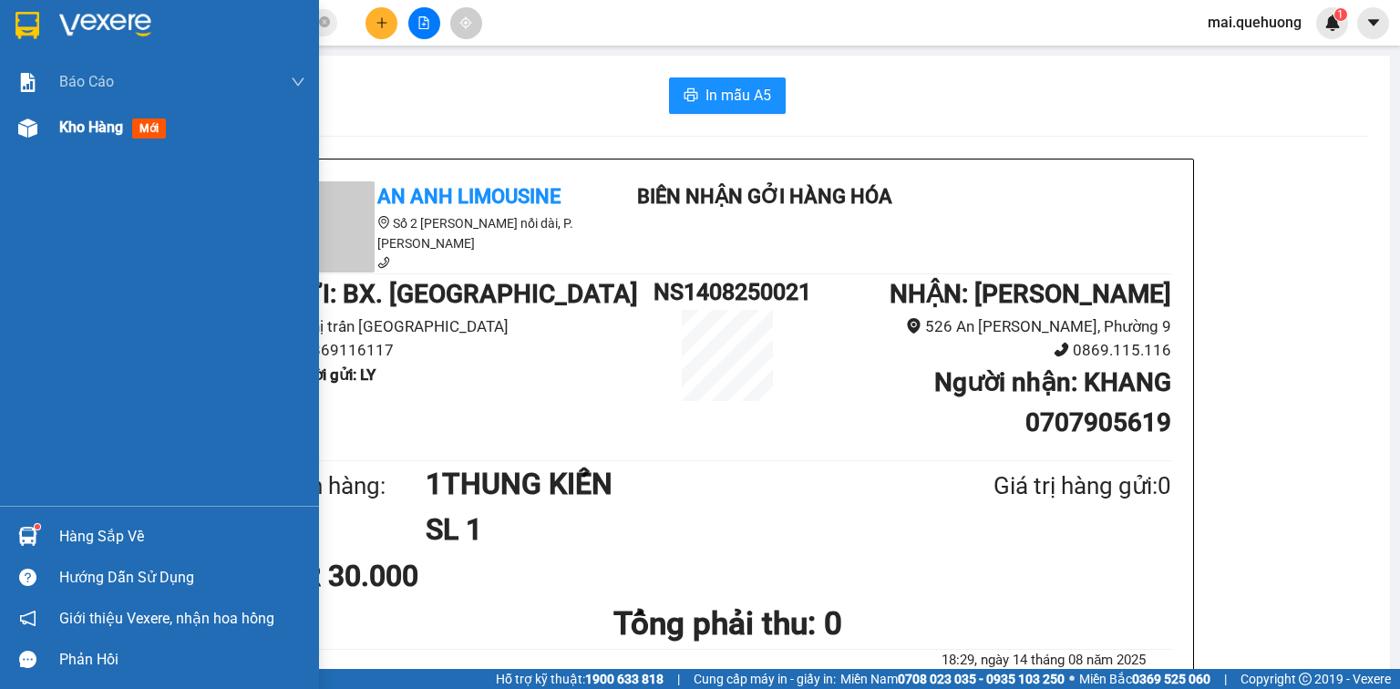
click at [95, 130] on span "Kho hàng" at bounding box center [91, 126] width 64 height 17
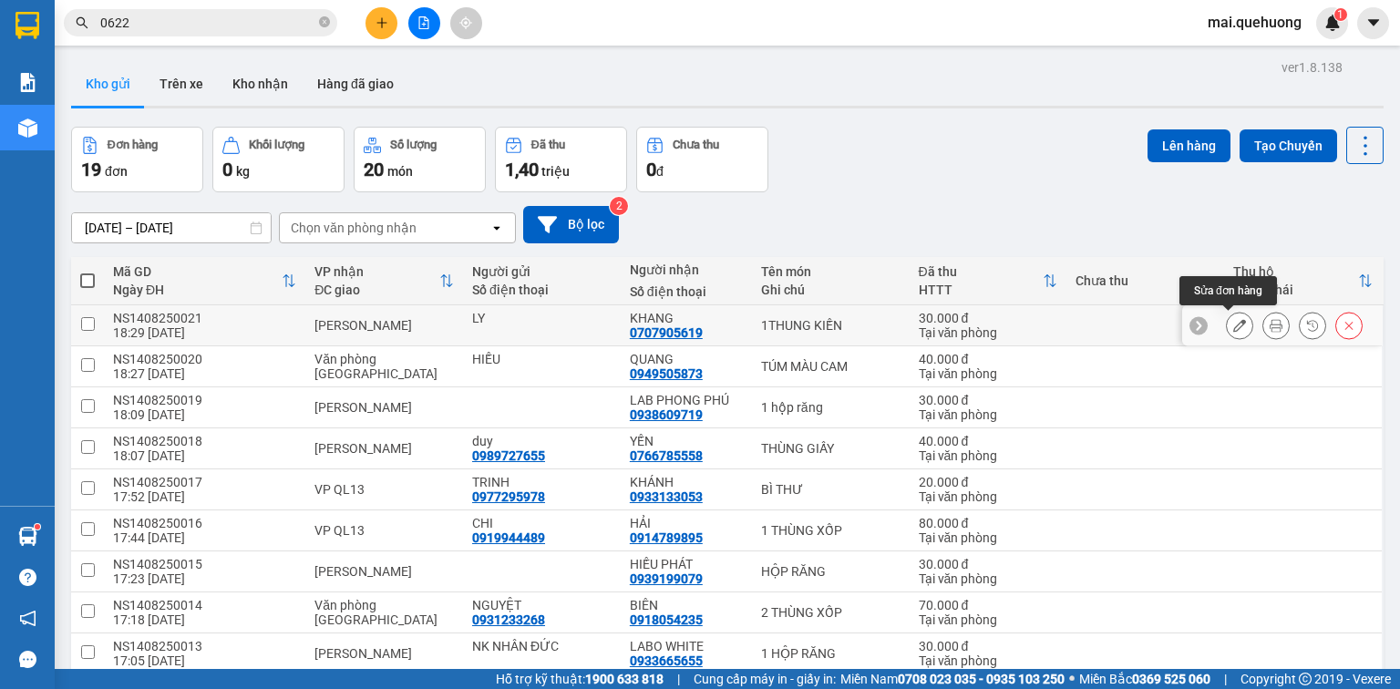
click at [1233, 325] on icon at bounding box center [1239, 325] width 13 height 13
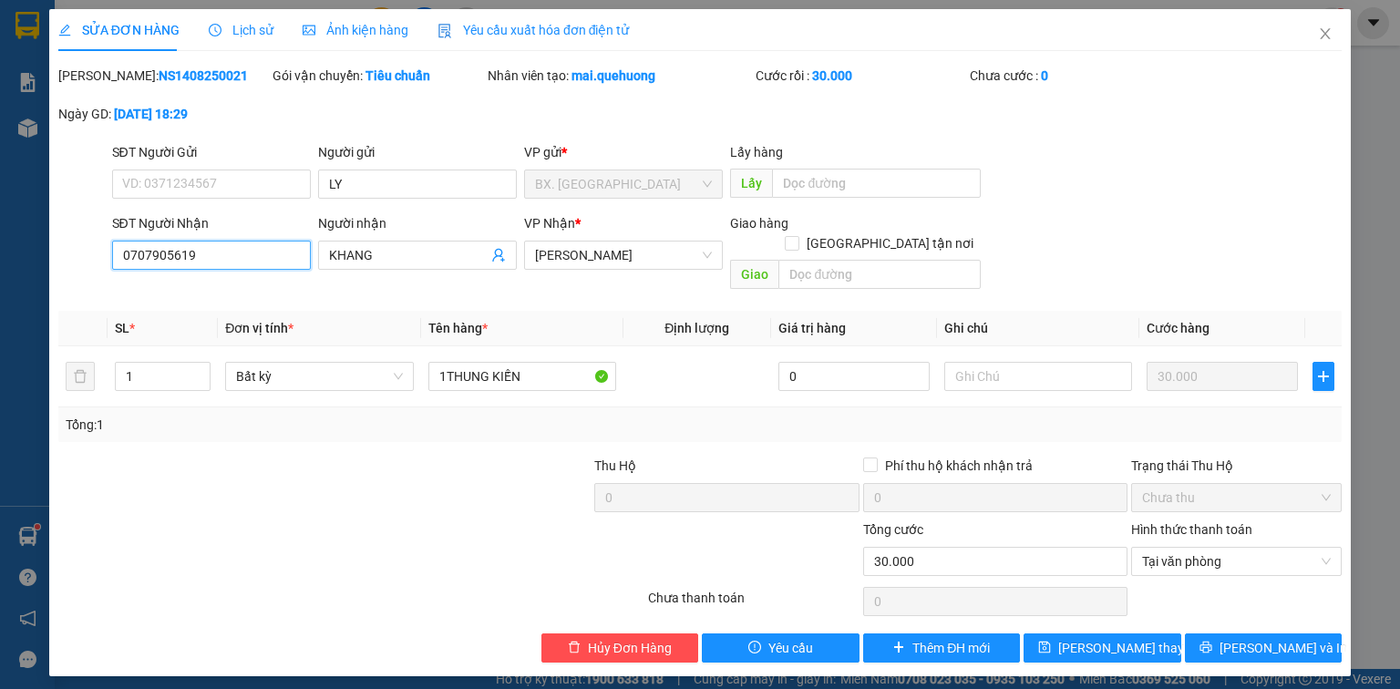
click at [244, 257] on input "0707905619" at bounding box center [211, 255] width 199 height 29
click at [598, 638] on span "Hủy Đơn Hàng" at bounding box center [630, 648] width 84 height 20
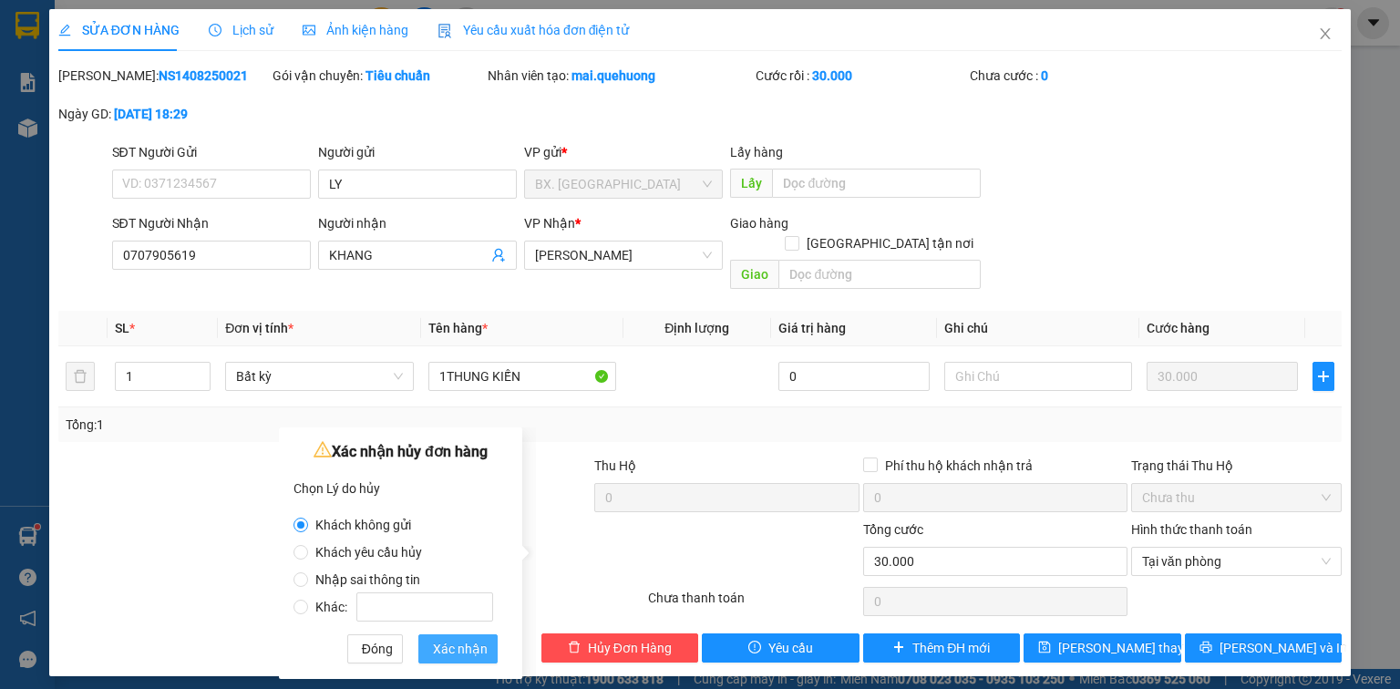
click at [443, 646] on span "Xác nhận" at bounding box center [460, 649] width 55 height 20
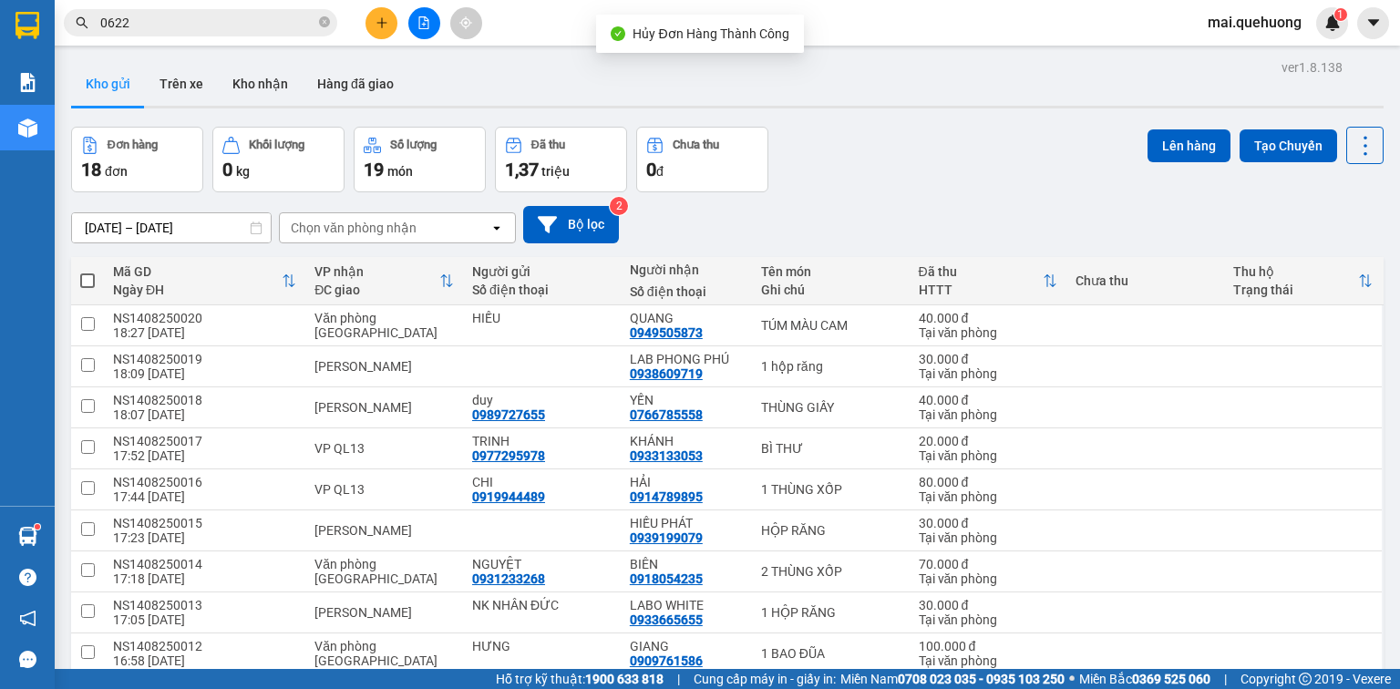
click at [378, 17] on icon "plus" at bounding box center [382, 22] width 13 height 13
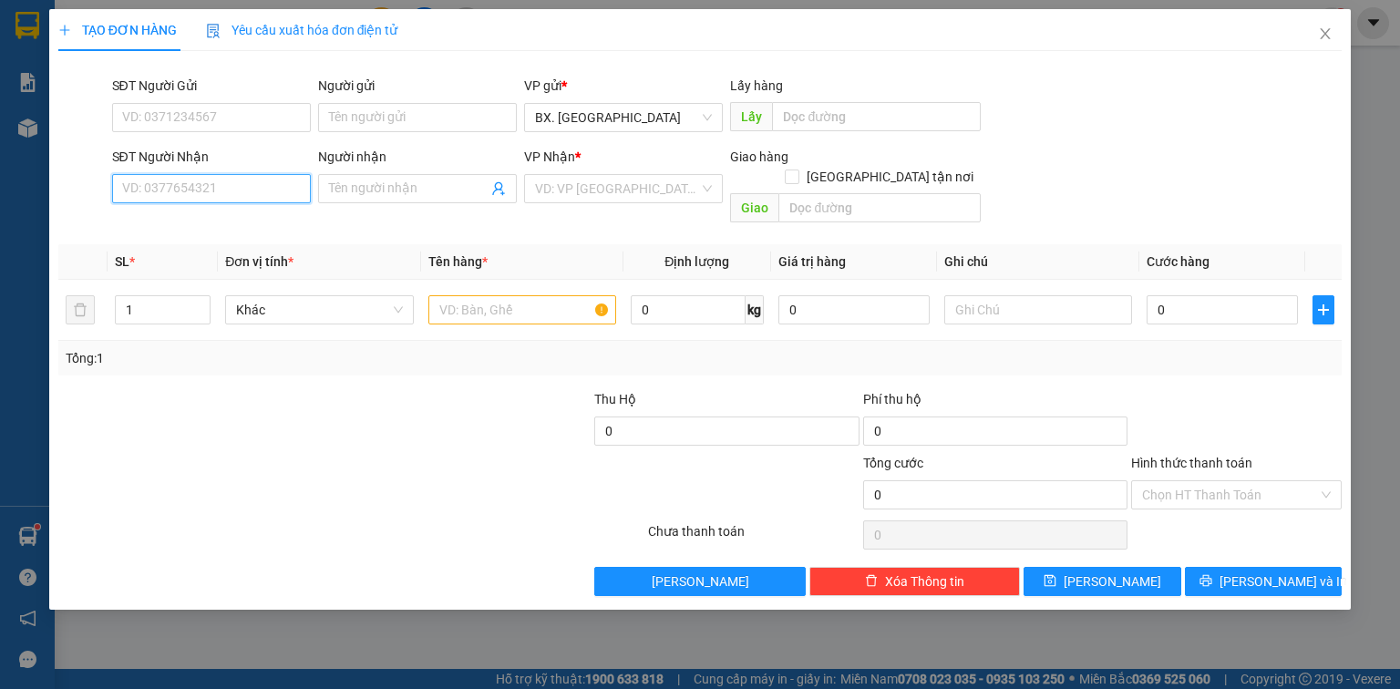
paste input "0707905619"
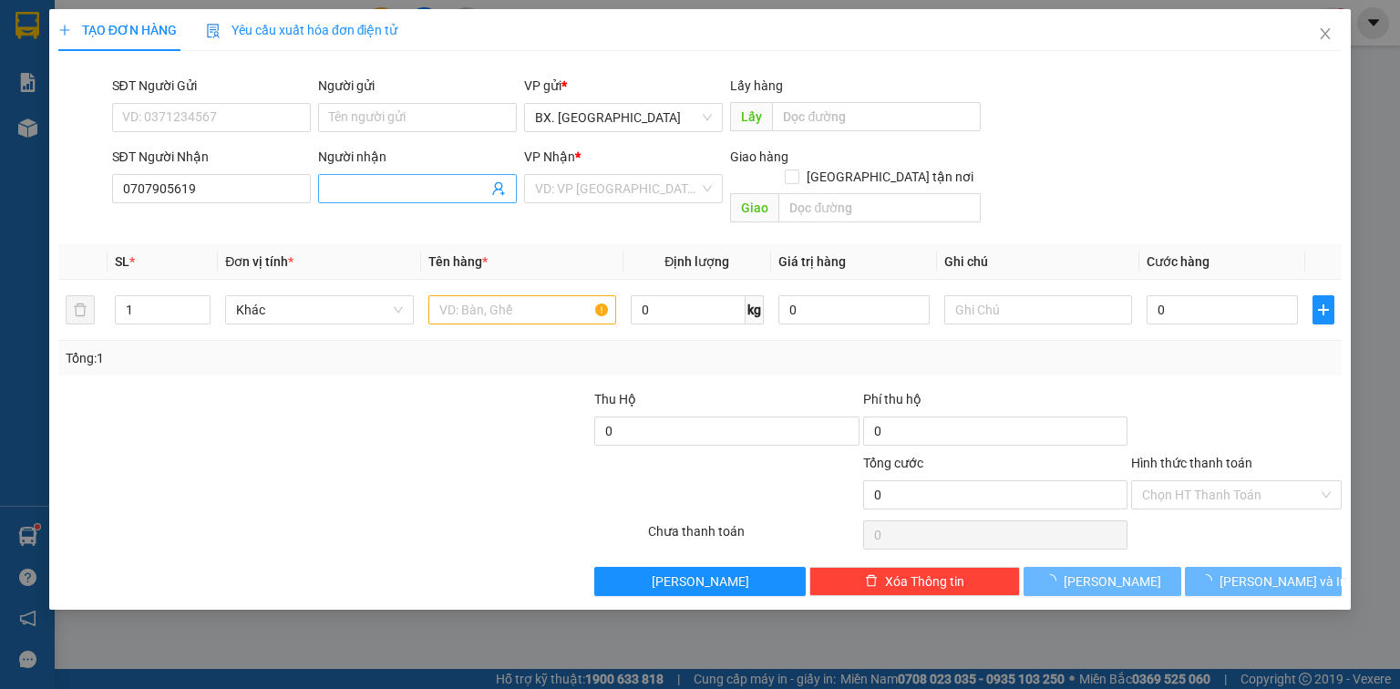
click at [361, 183] on input "Người nhận" at bounding box center [408, 189] width 159 height 20
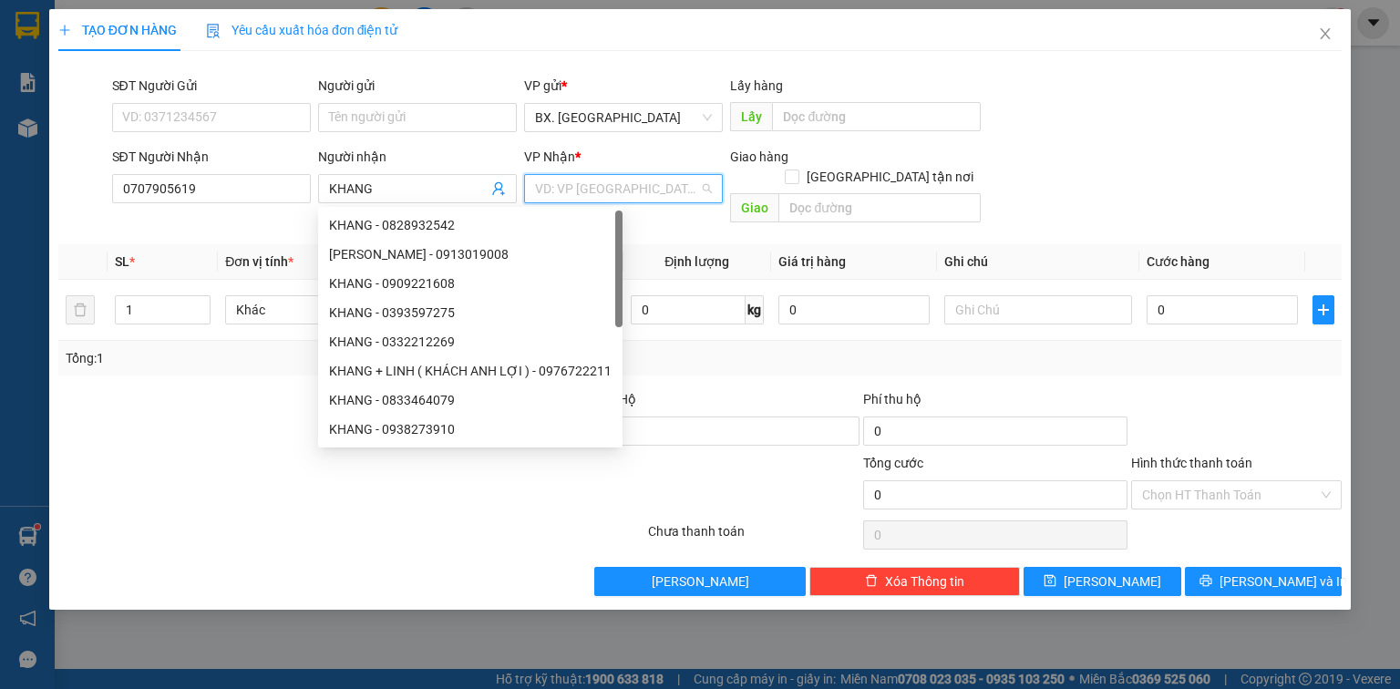
click at [562, 198] on input "search" at bounding box center [617, 188] width 164 height 27
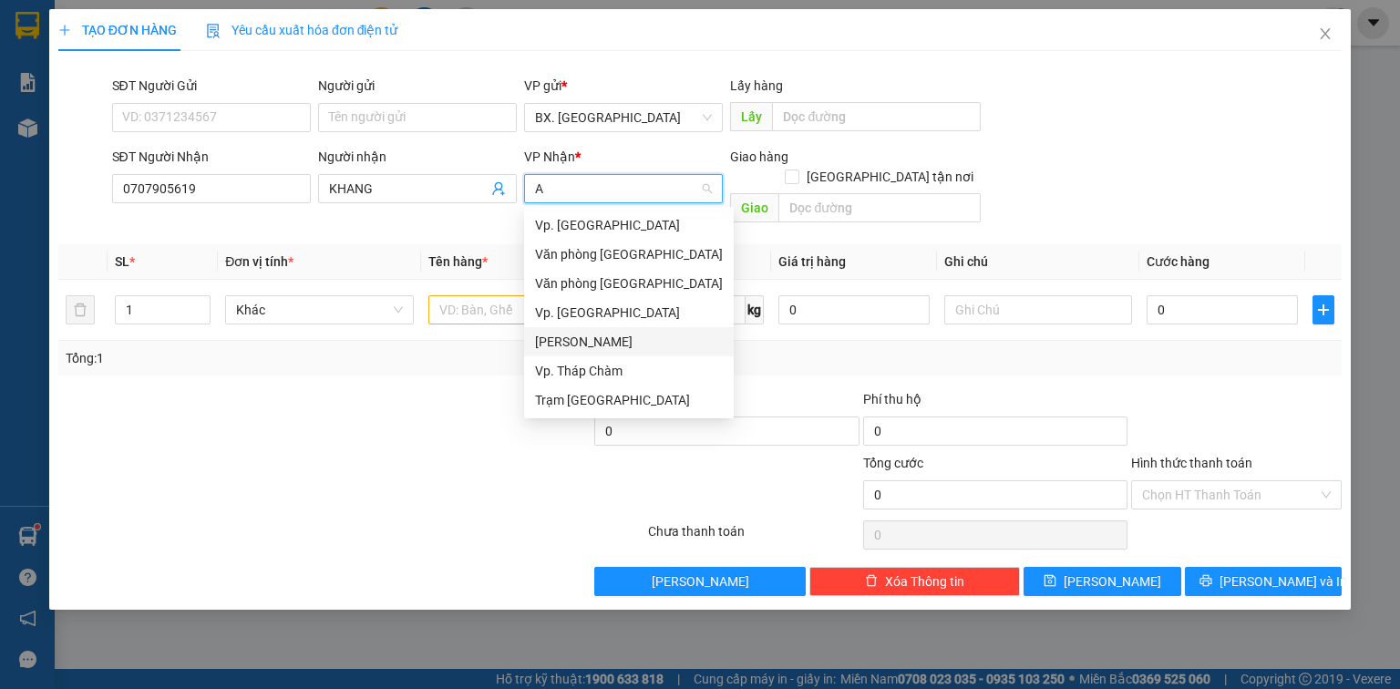
click at [583, 340] on div "[PERSON_NAME]" at bounding box center [629, 342] width 188 height 20
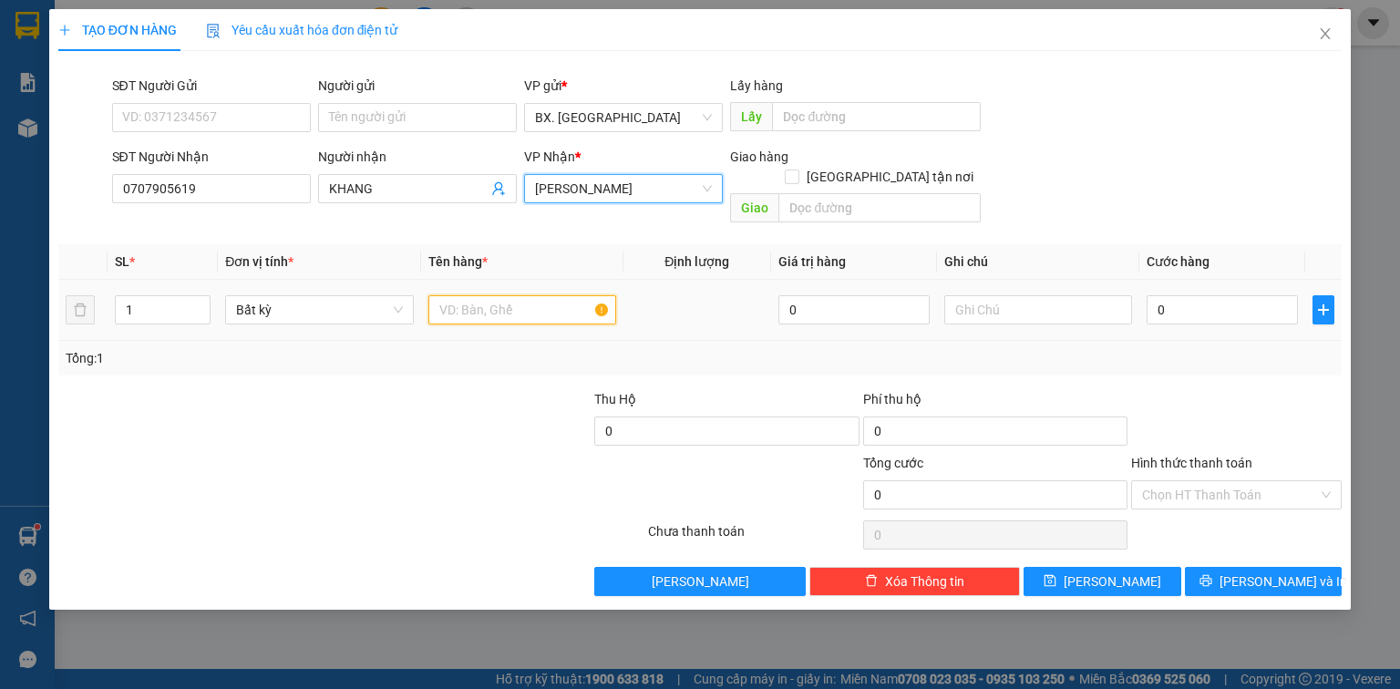
click at [490, 295] on input "text" at bounding box center [522, 309] width 188 height 29
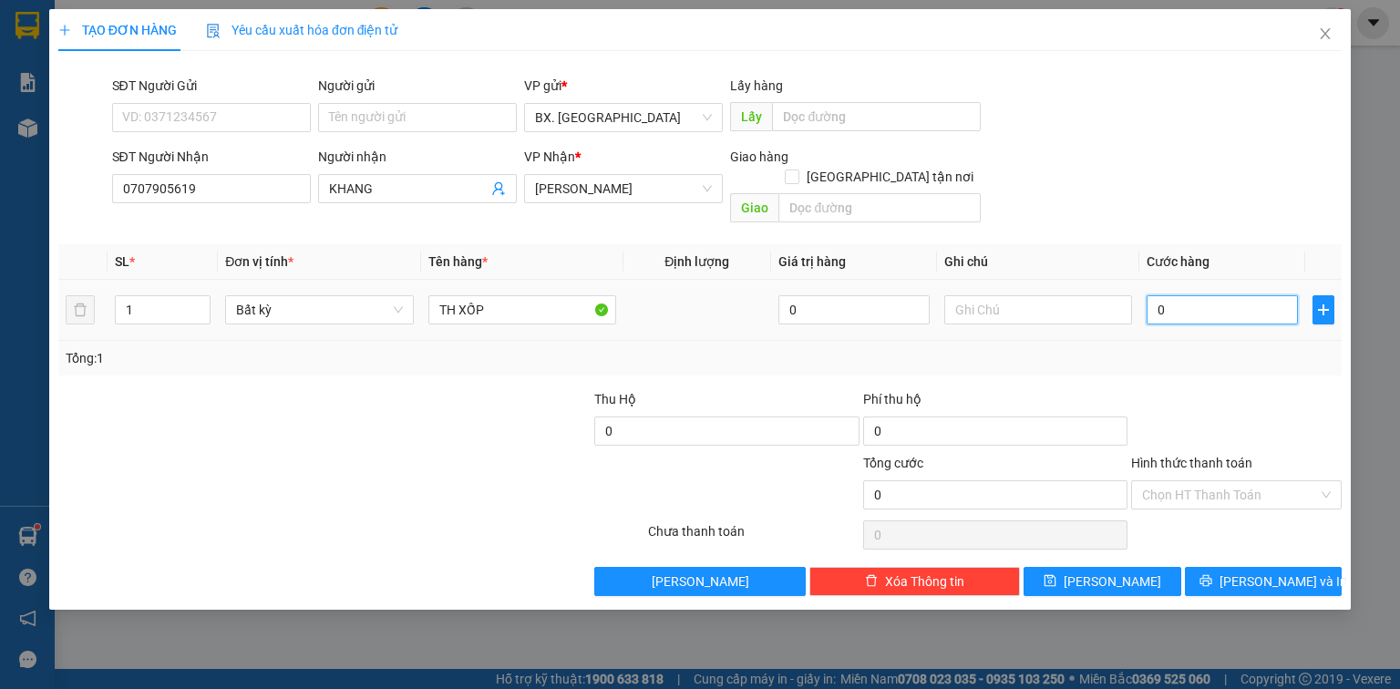
click at [1200, 295] on input "0" at bounding box center [1222, 309] width 151 height 29
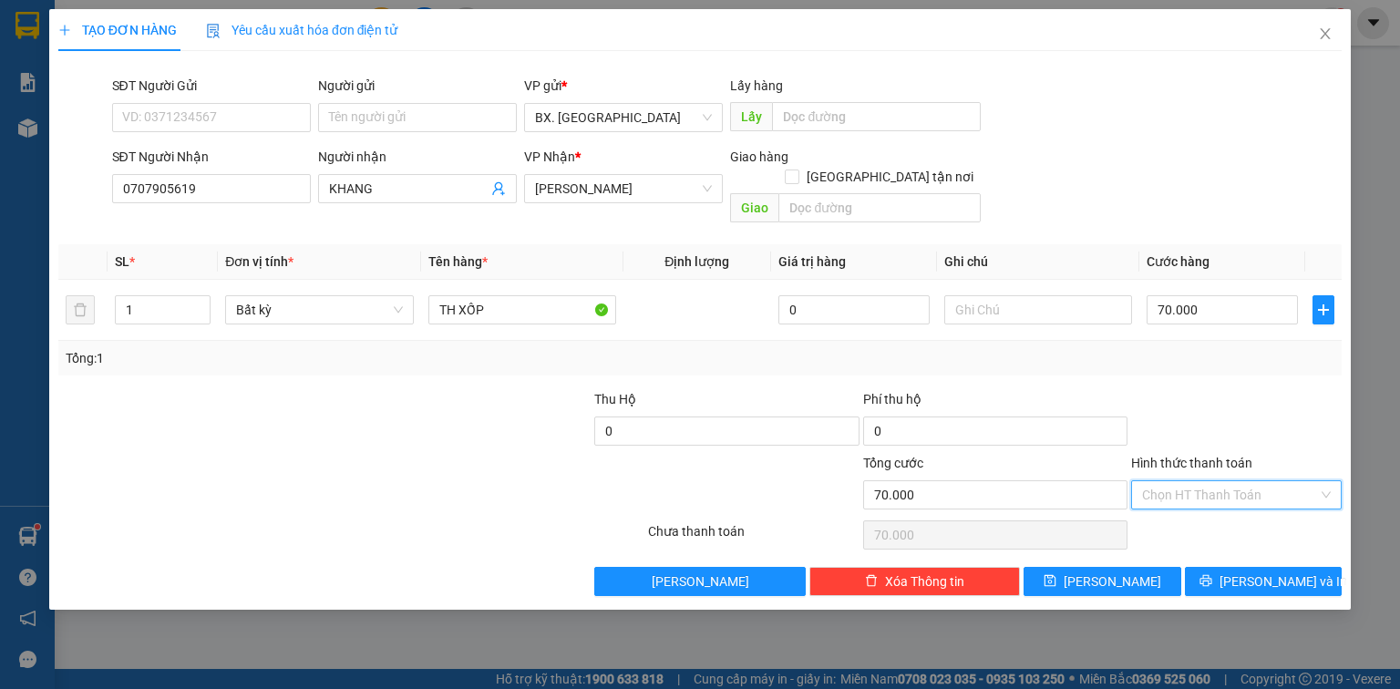
click at [1193, 481] on input "Hình thức thanh toán" at bounding box center [1230, 494] width 176 height 27
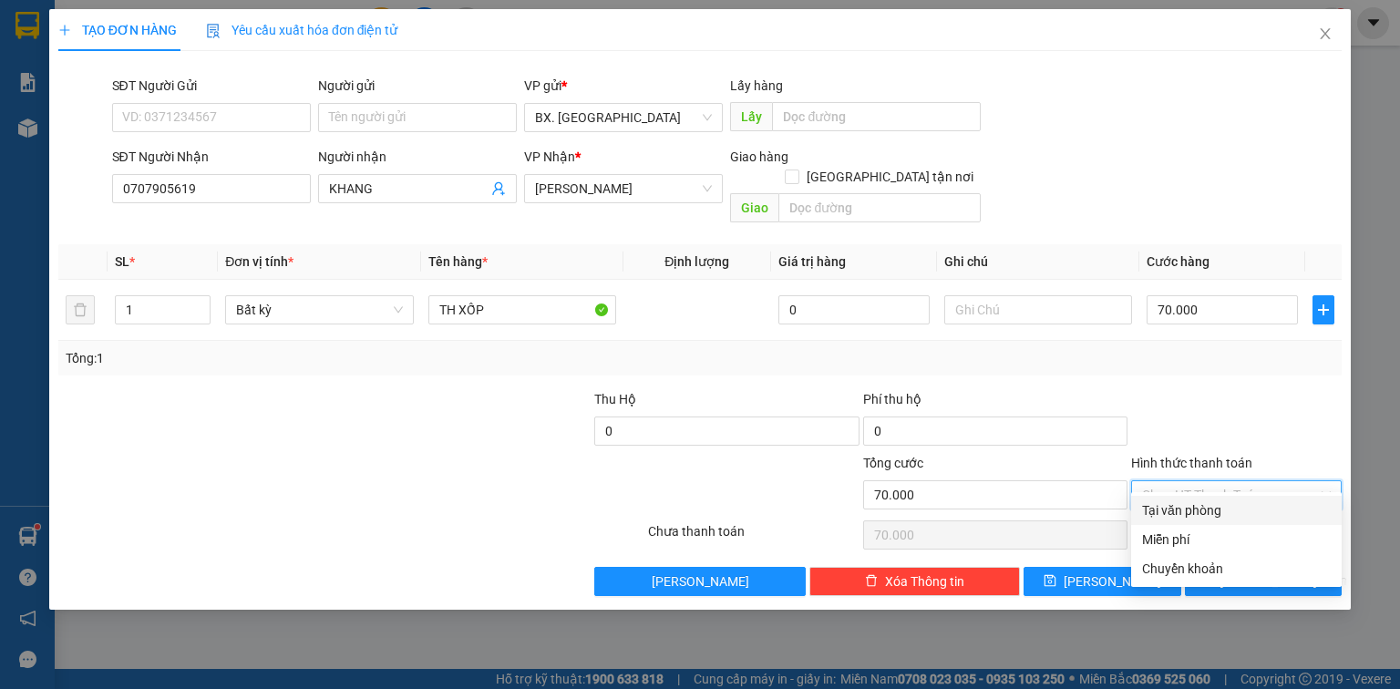
click at [1196, 514] on div "Tại văn phòng" at bounding box center [1236, 510] width 189 height 20
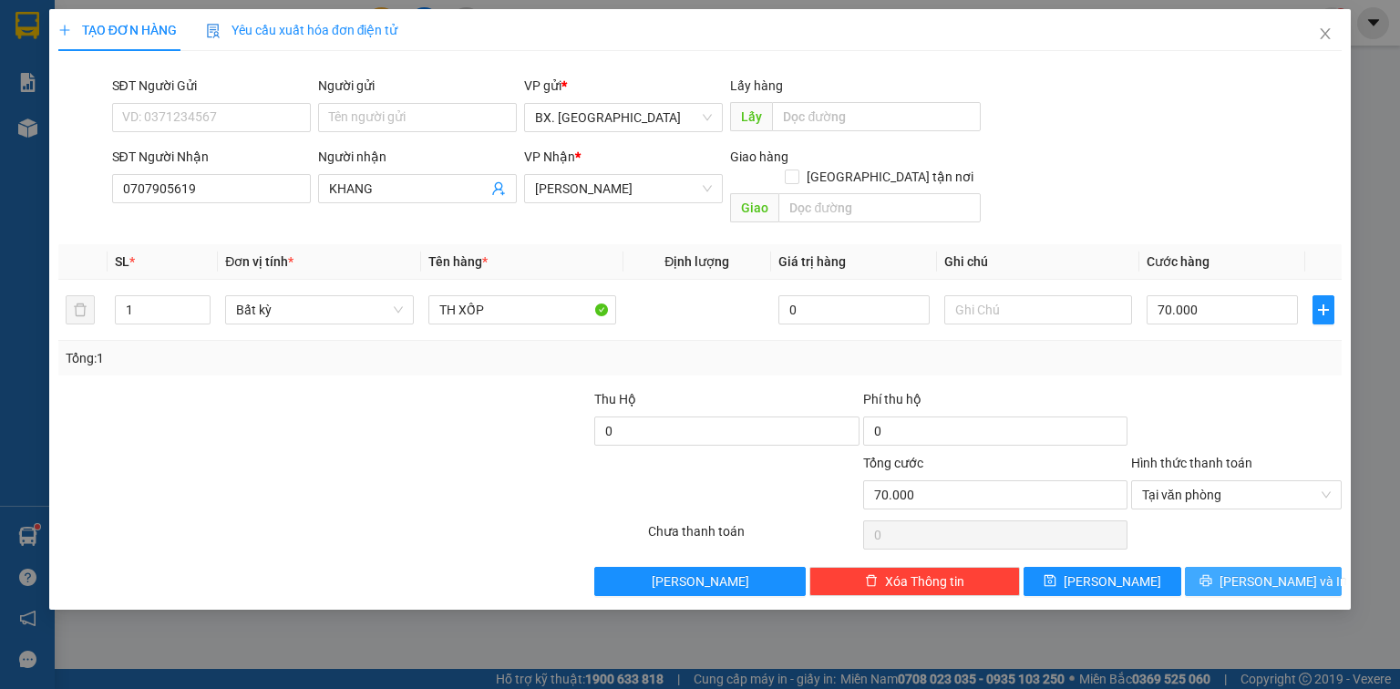
click at [1223, 567] on button "[PERSON_NAME] và In" at bounding box center [1264, 581] width 158 height 29
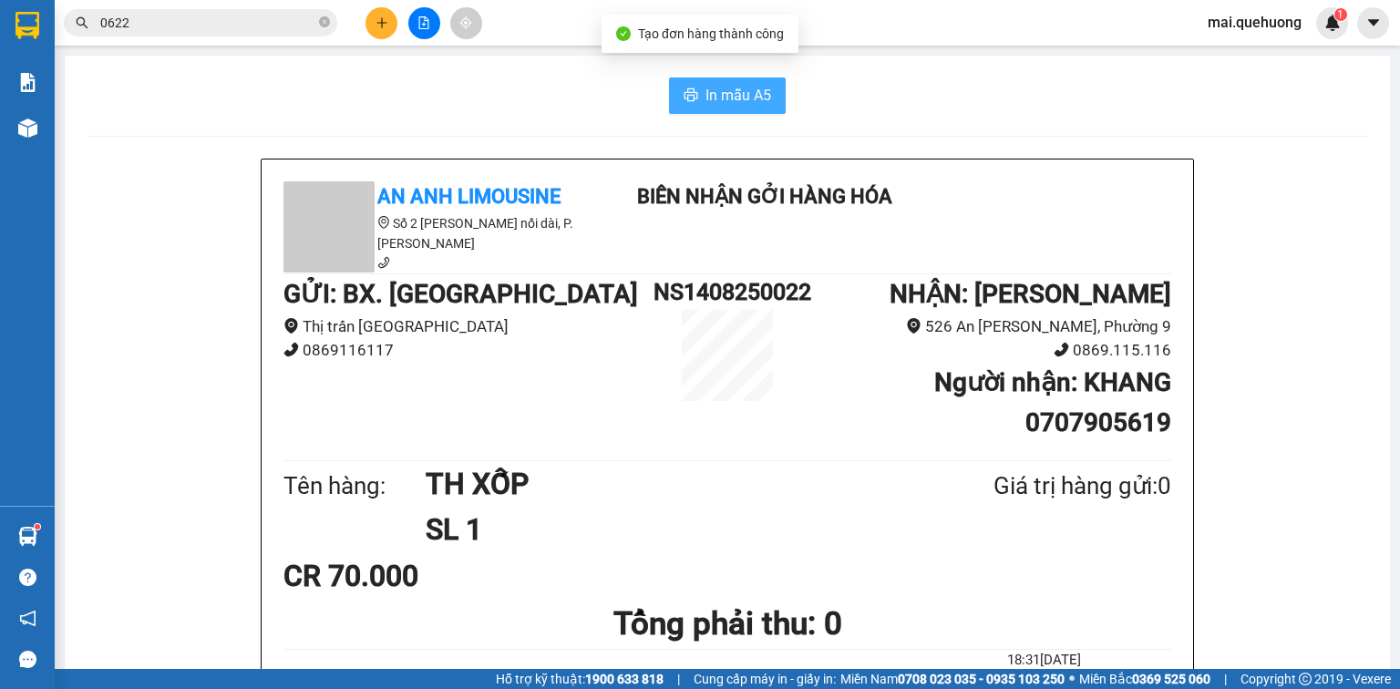
click at [728, 91] on span "In mẫu A5" at bounding box center [739, 95] width 66 height 23
click at [381, 15] on button at bounding box center [382, 23] width 32 height 32
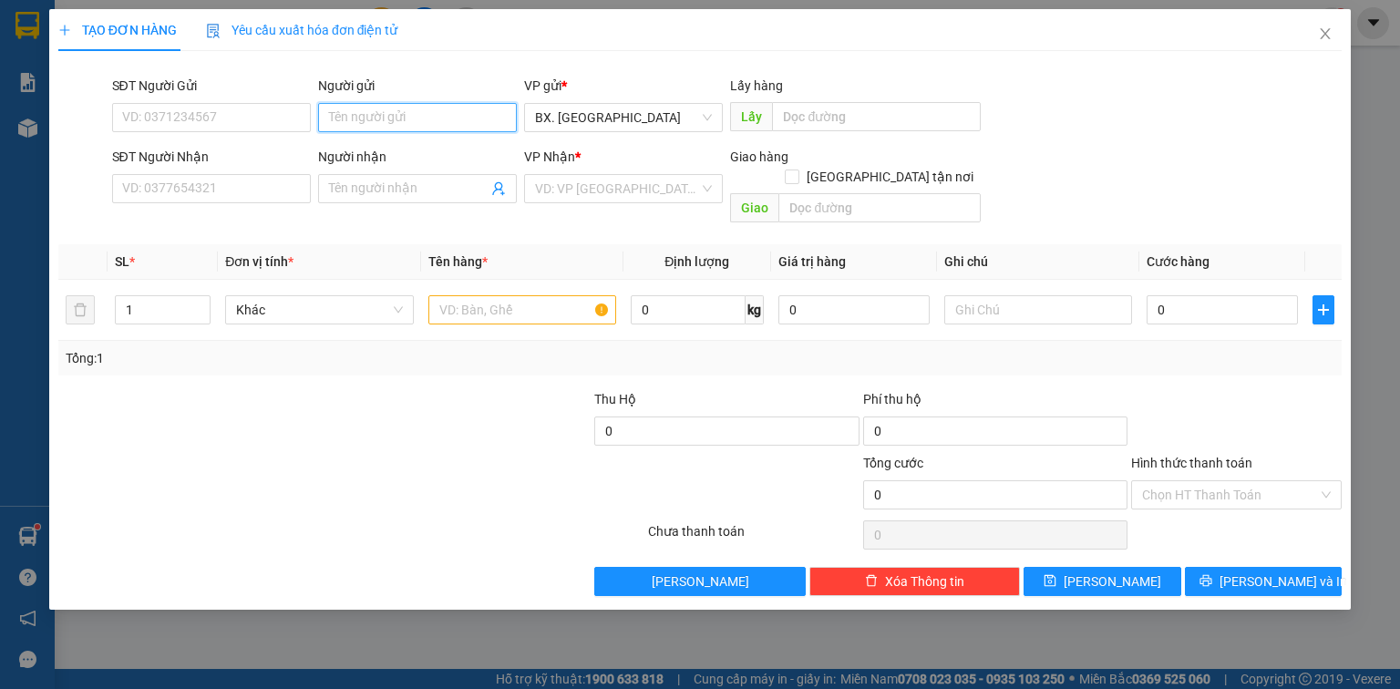
click at [390, 127] on input "Người gửi" at bounding box center [417, 117] width 199 height 29
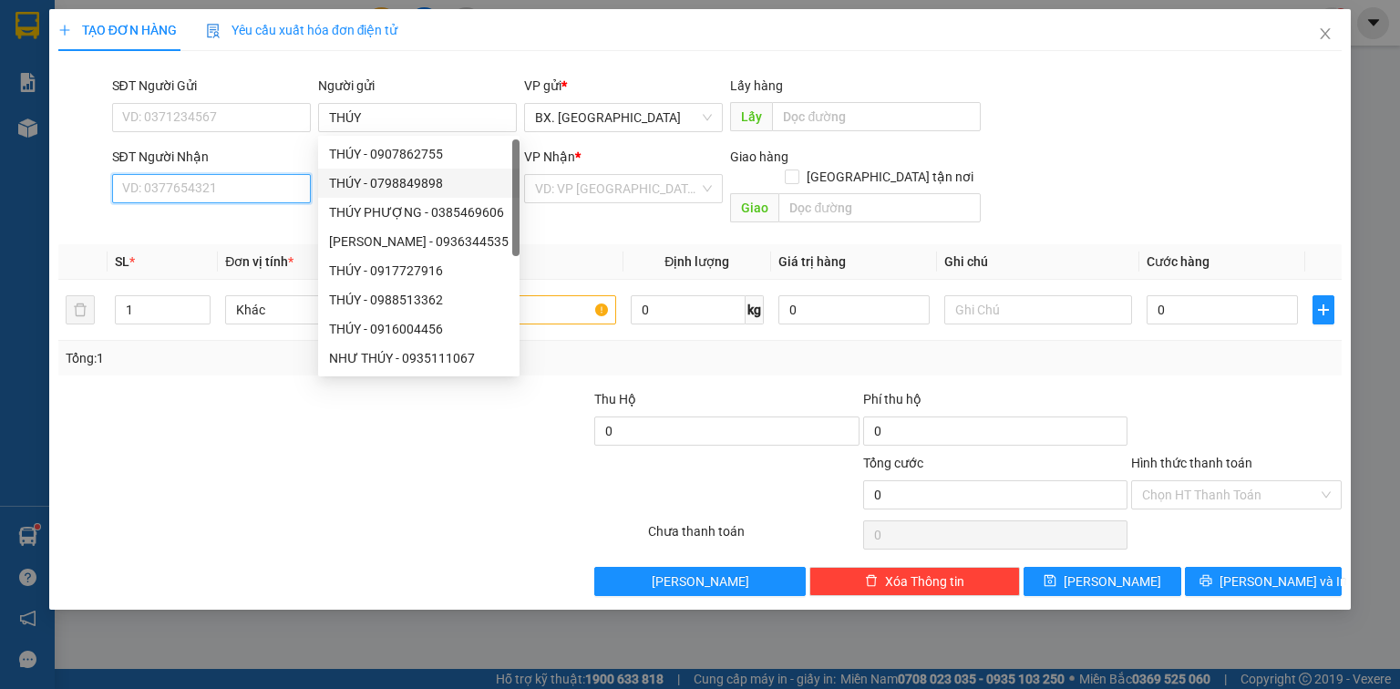
click at [234, 191] on input "SĐT Người Nhận" at bounding box center [211, 188] width 199 height 29
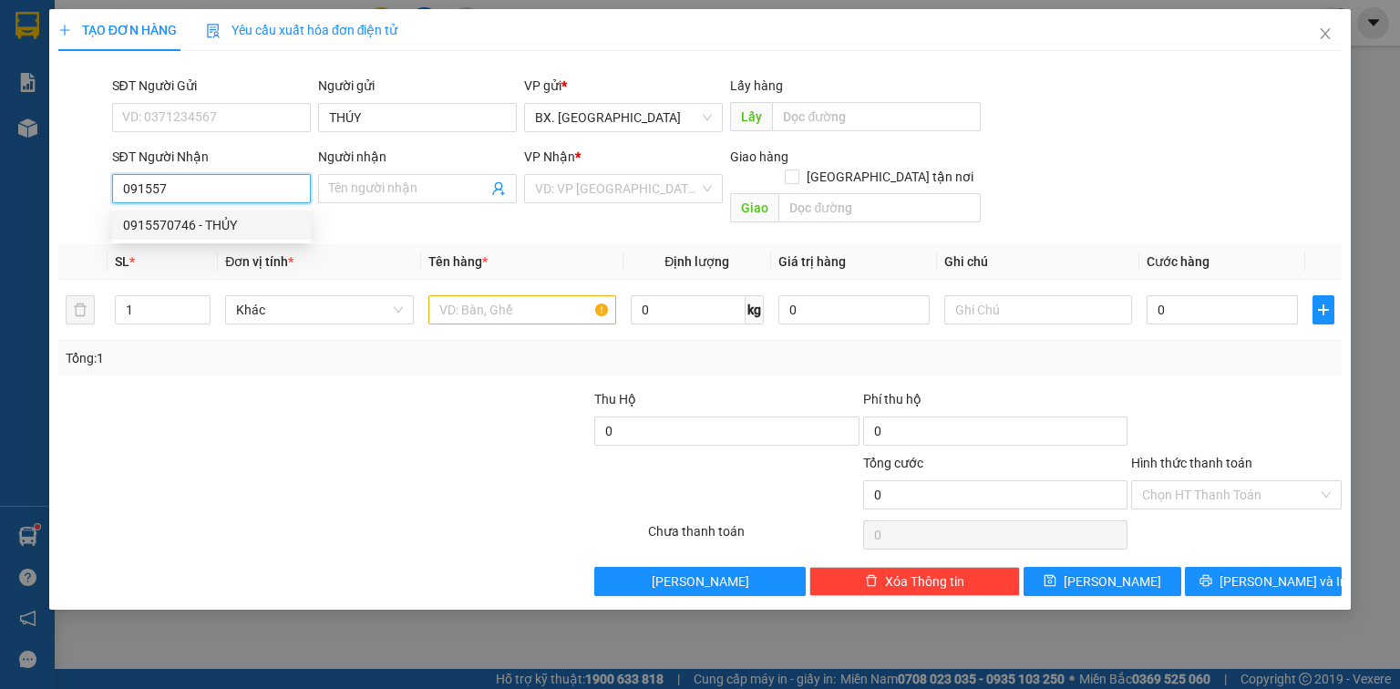
click at [142, 215] on div "0915570746 - THỦY" at bounding box center [211, 225] width 177 height 20
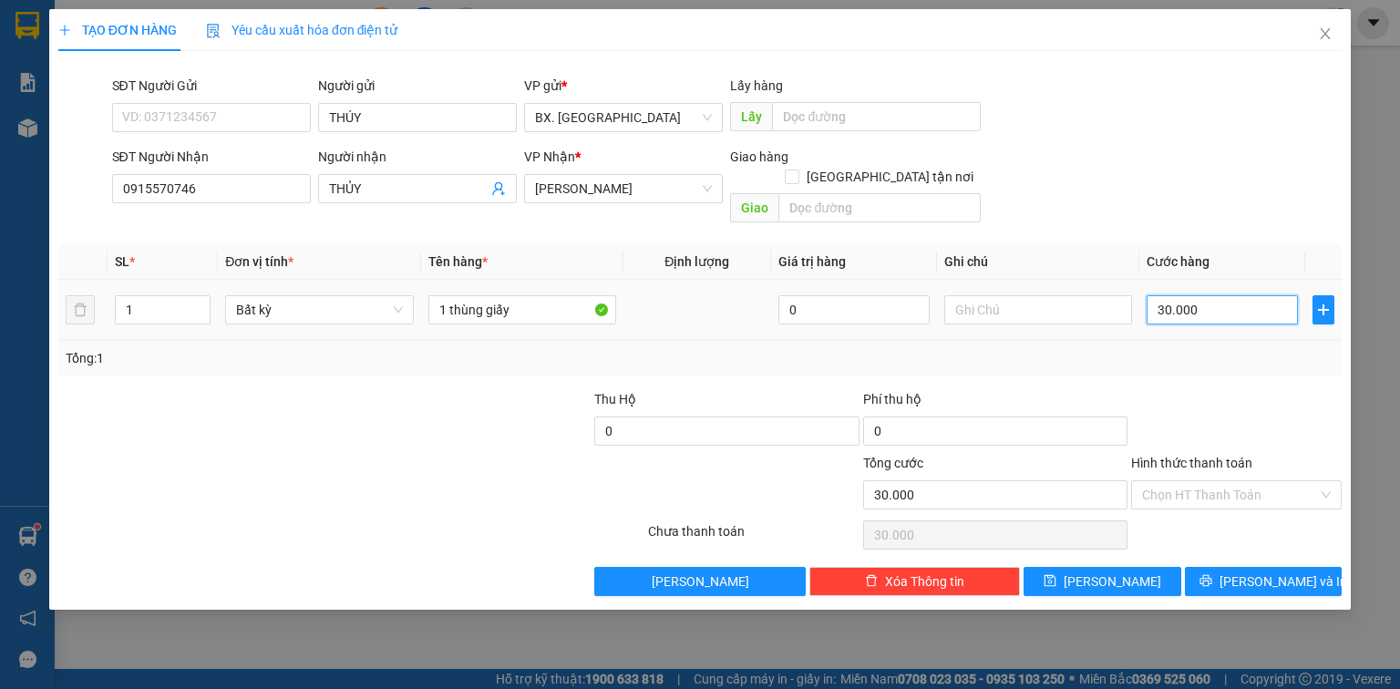
click at [1221, 295] on input "30.000" at bounding box center [1222, 309] width 151 height 29
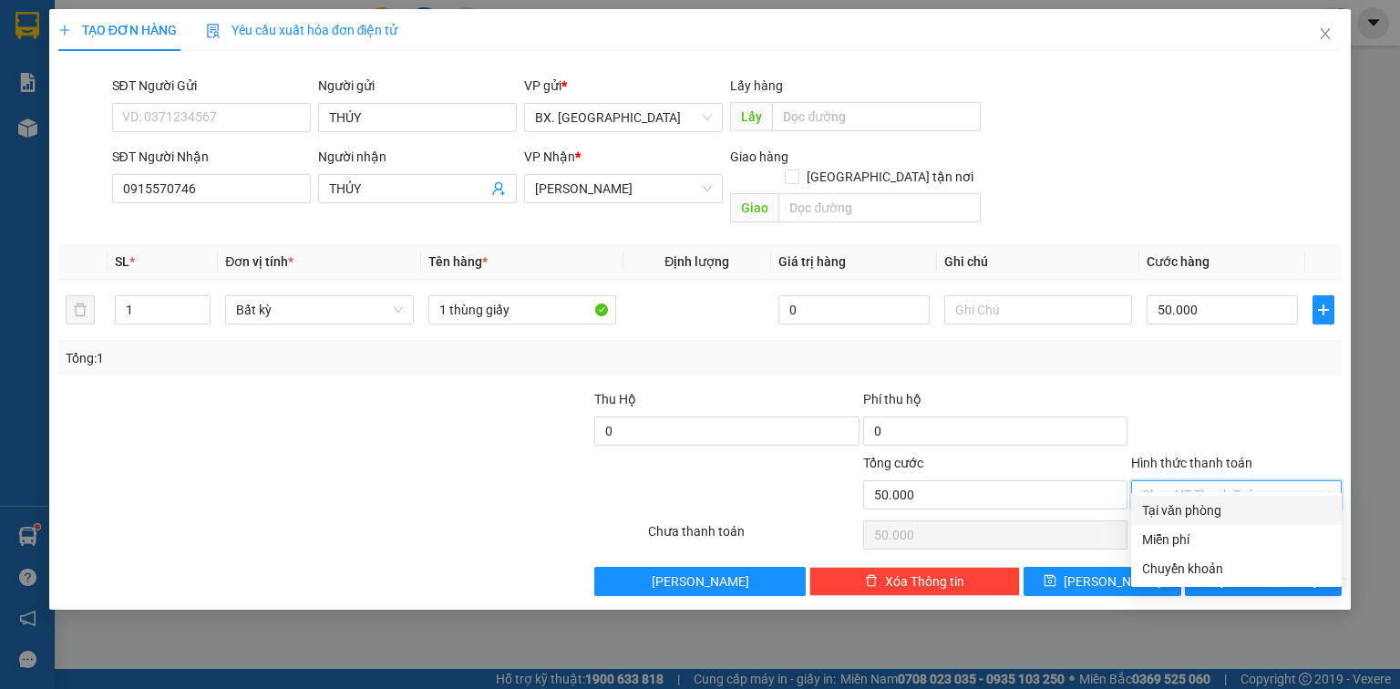
click at [1176, 481] on input "Hình thức thanh toán" at bounding box center [1230, 494] width 176 height 27
click at [1180, 521] on div "Tại văn phòng" at bounding box center [1236, 510] width 211 height 29
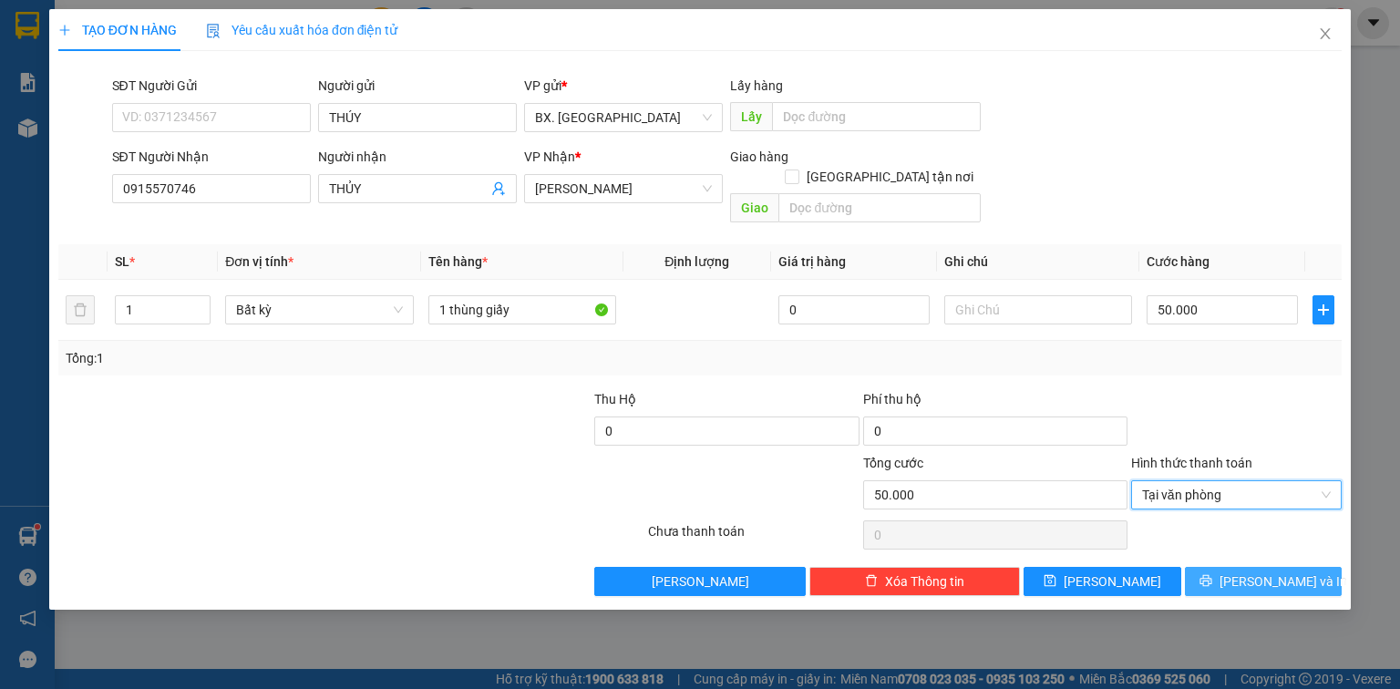
click at [1207, 567] on button "[PERSON_NAME] và In" at bounding box center [1264, 581] width 158 height 29
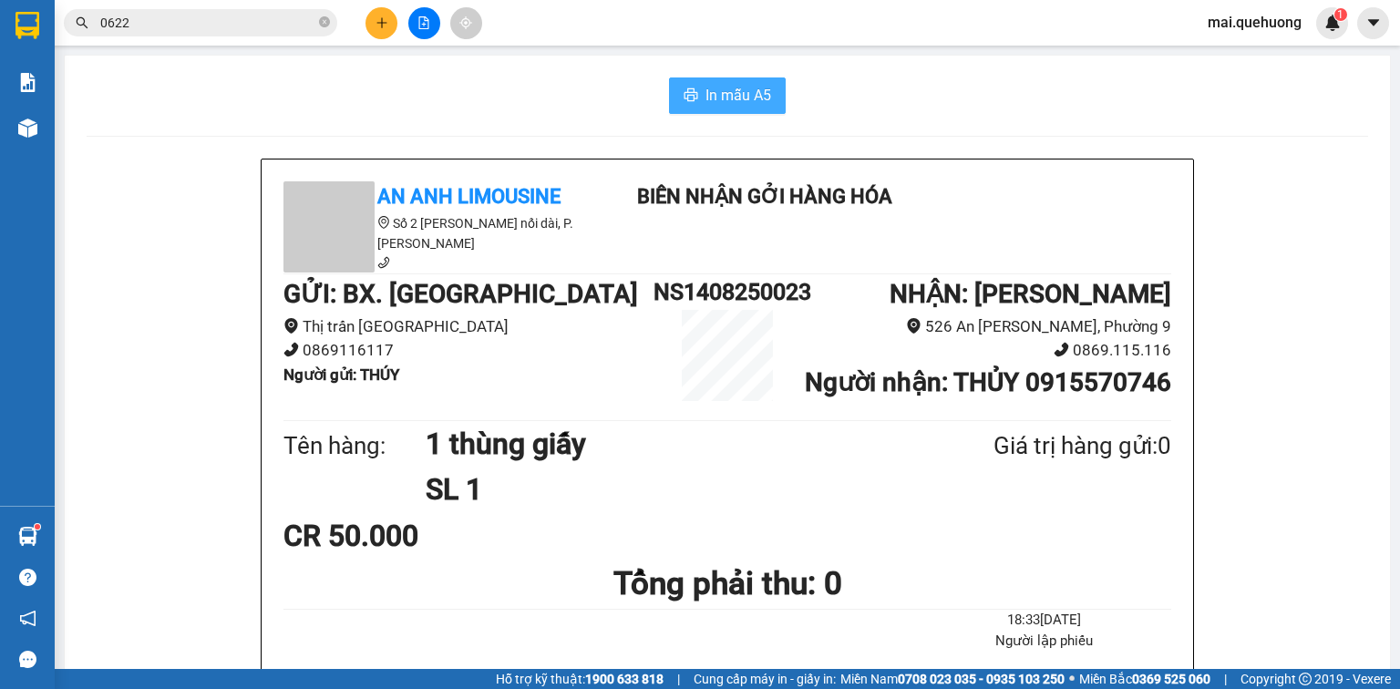
click at [754, 91] on span "In mẫu A5" at bounding box center [739, 95] width 66 height 23
click at [387, 19] on icon "plus" at bounding box center [382, 22] width 13 height 13
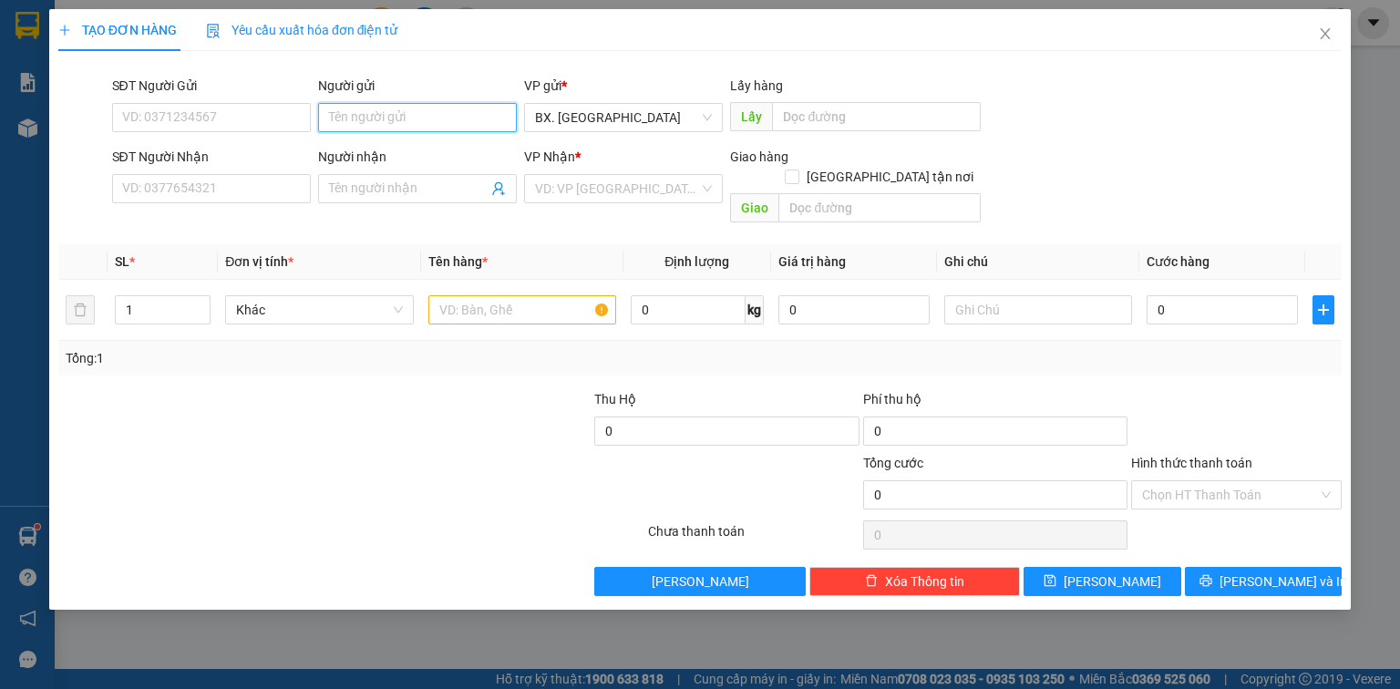
click at [362, 111] on input "Người gửi" at bounding box center [417, 117] width 199 height 29
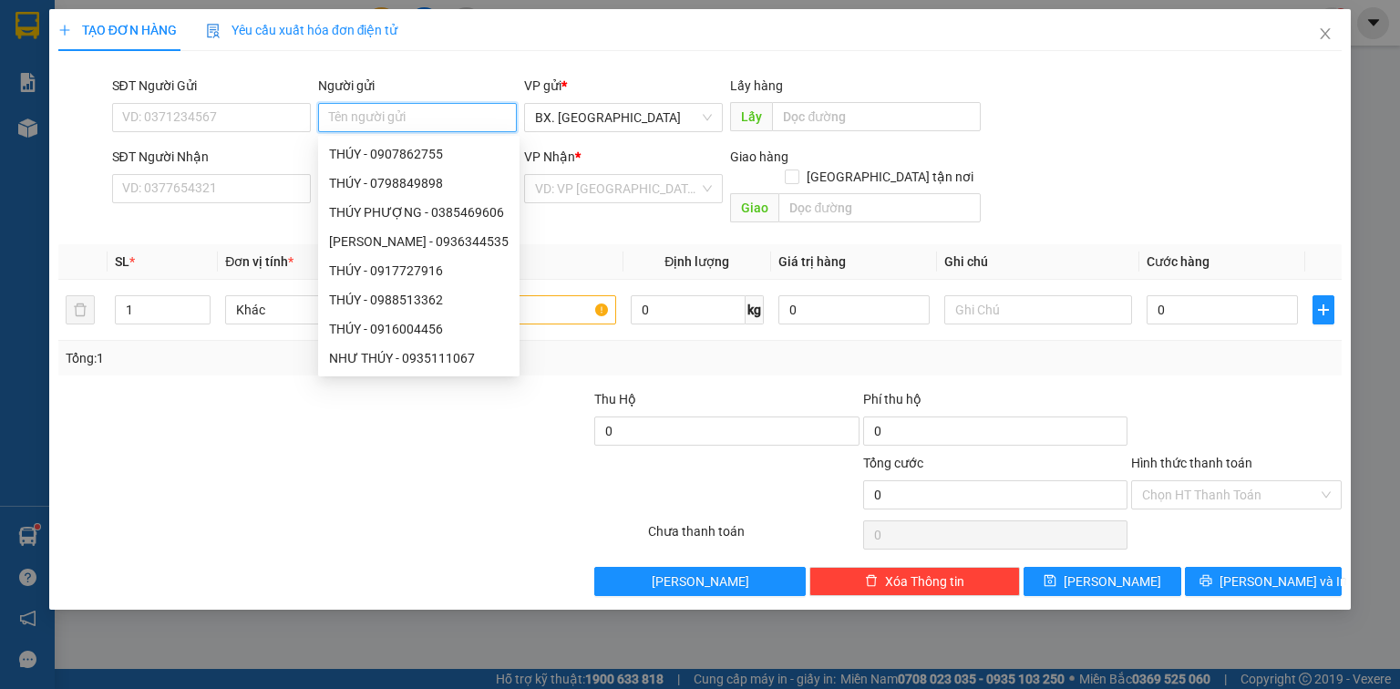
click at [362, 111] on input "Người gửi" at bounding box center [417, 117] width 199 height 29
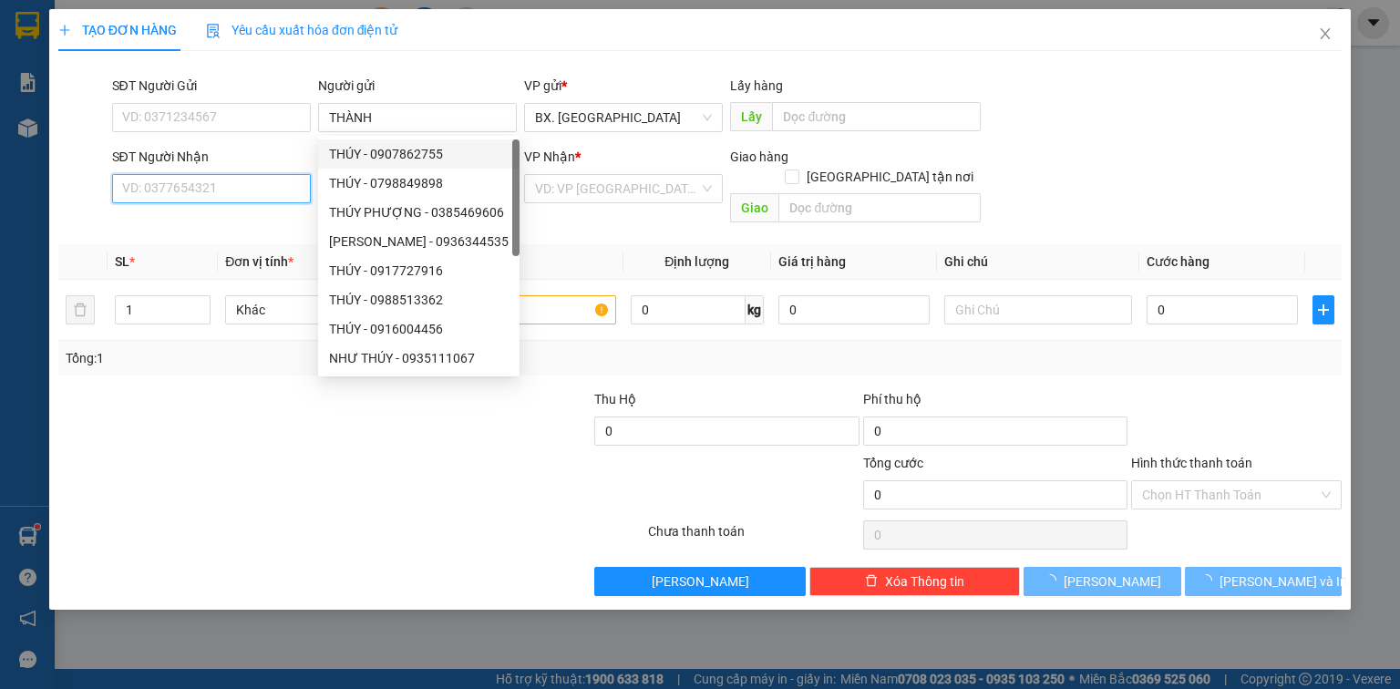
click at [246, 192] on input "SĐT Người Nhận" at bounding box center [211, 188] width 199 height 29
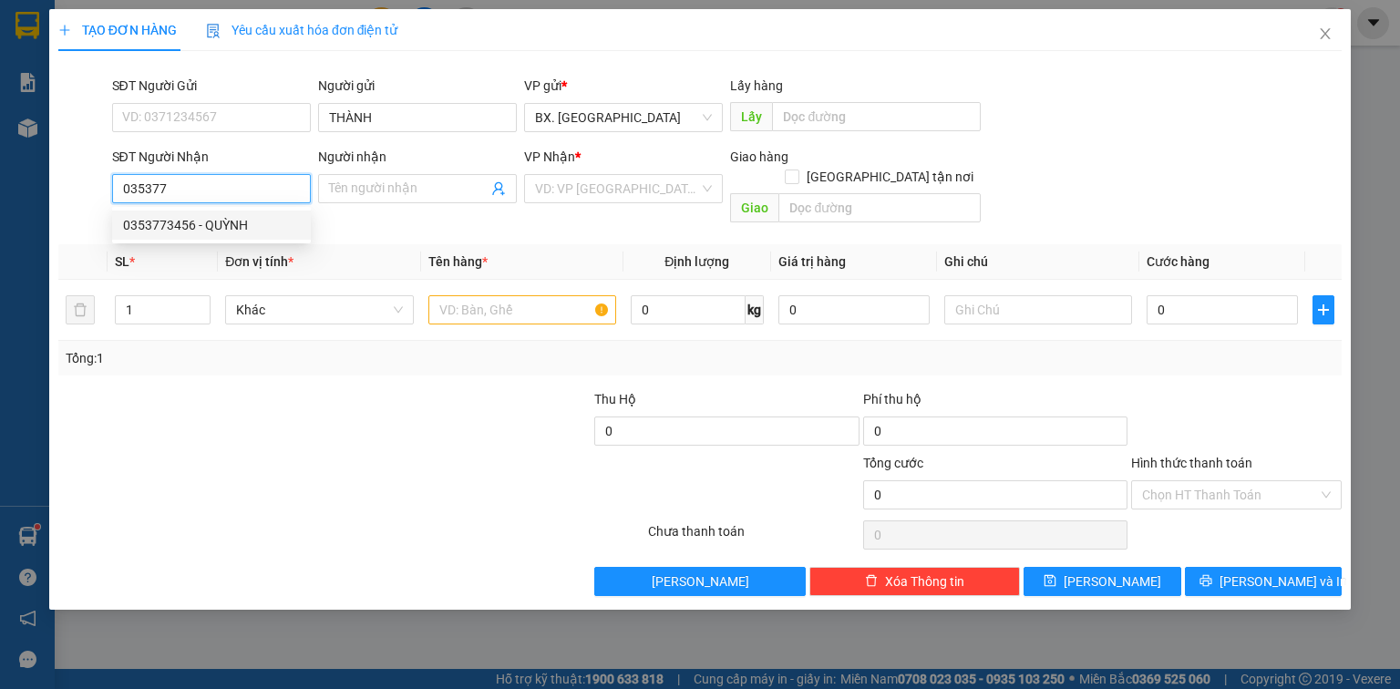
click at [246, 232] on div "0353773456 - QUỲNH" at bounding box center [211, 225] width 177 height 20
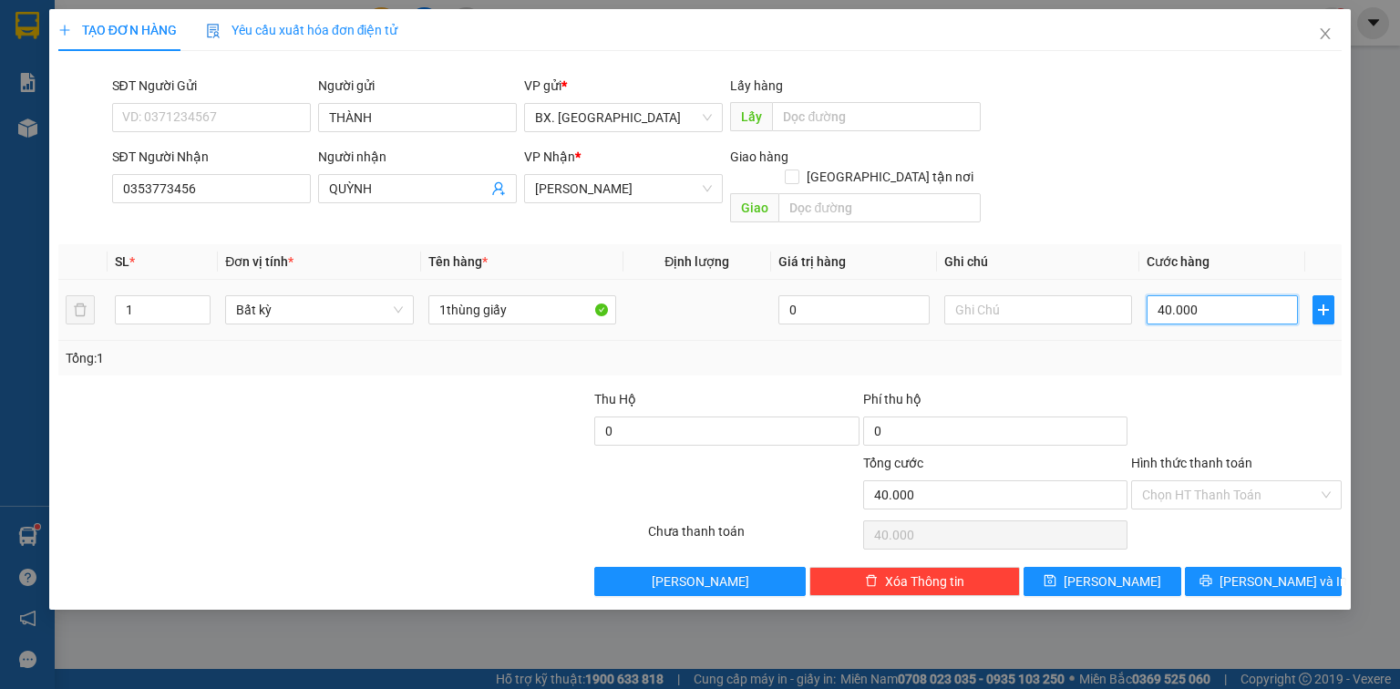
click at [1202, 295] on input "40.000" at bounding box center [1222, 309] width 151 height 29
click at [1250, 481] on input "Hình thức thanh toán" at bounding box center [1230, 494] width 176 height 27
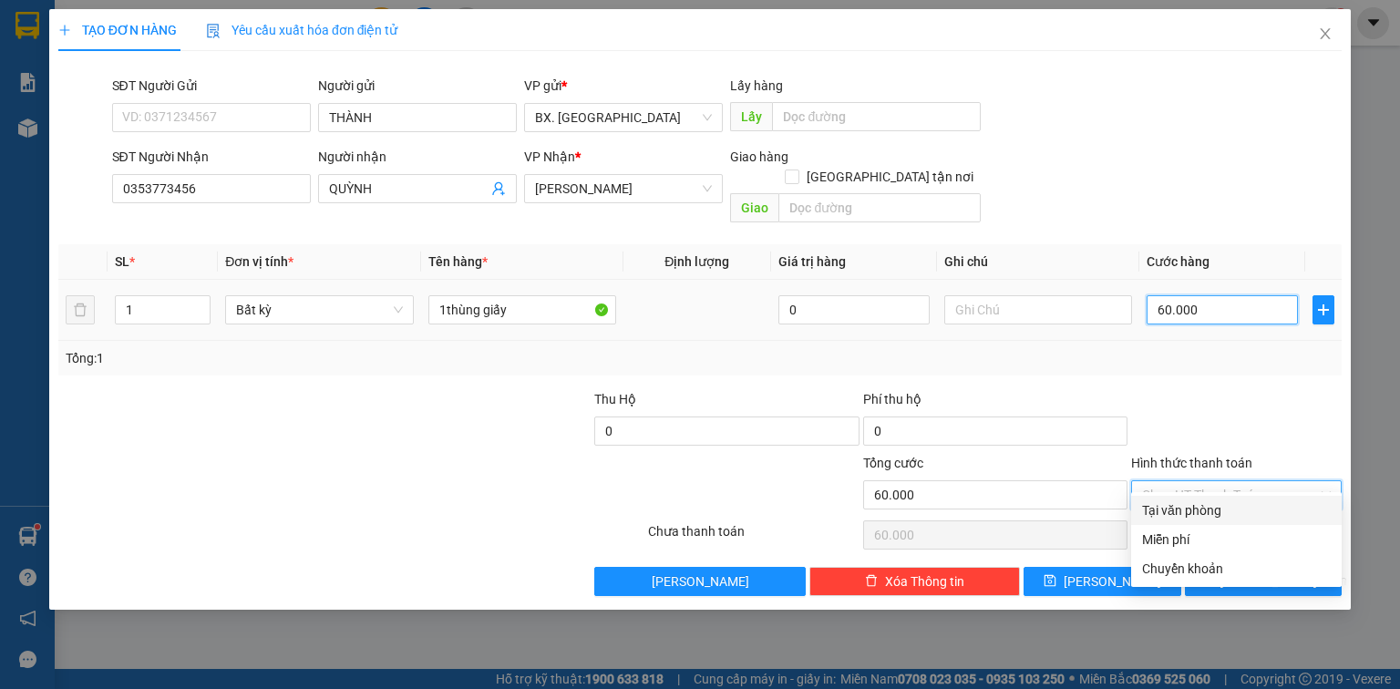
click at [1200, 295] on input "60.000" at bounding box center [1222, 309] width 151 height 29
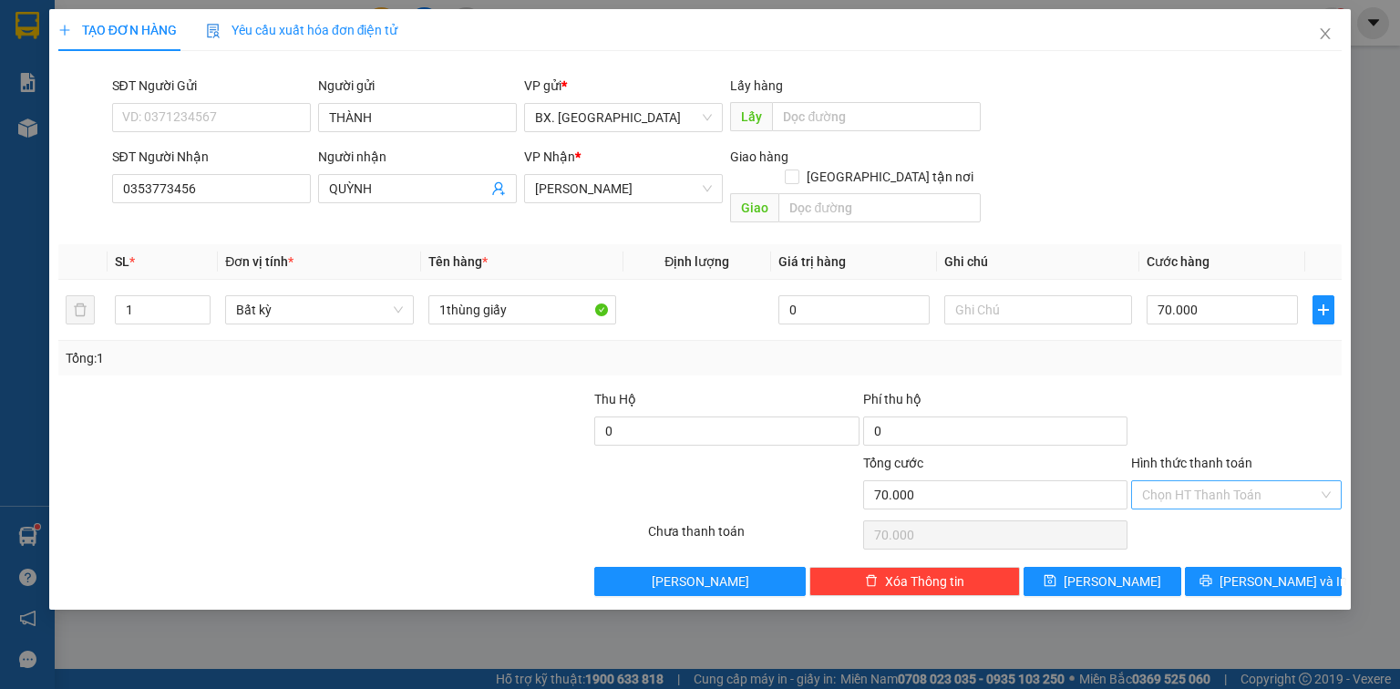
click at [1196, 481] on input "Hình thức thanh toán" at bounding box center [1230, 494] width 176 height 27
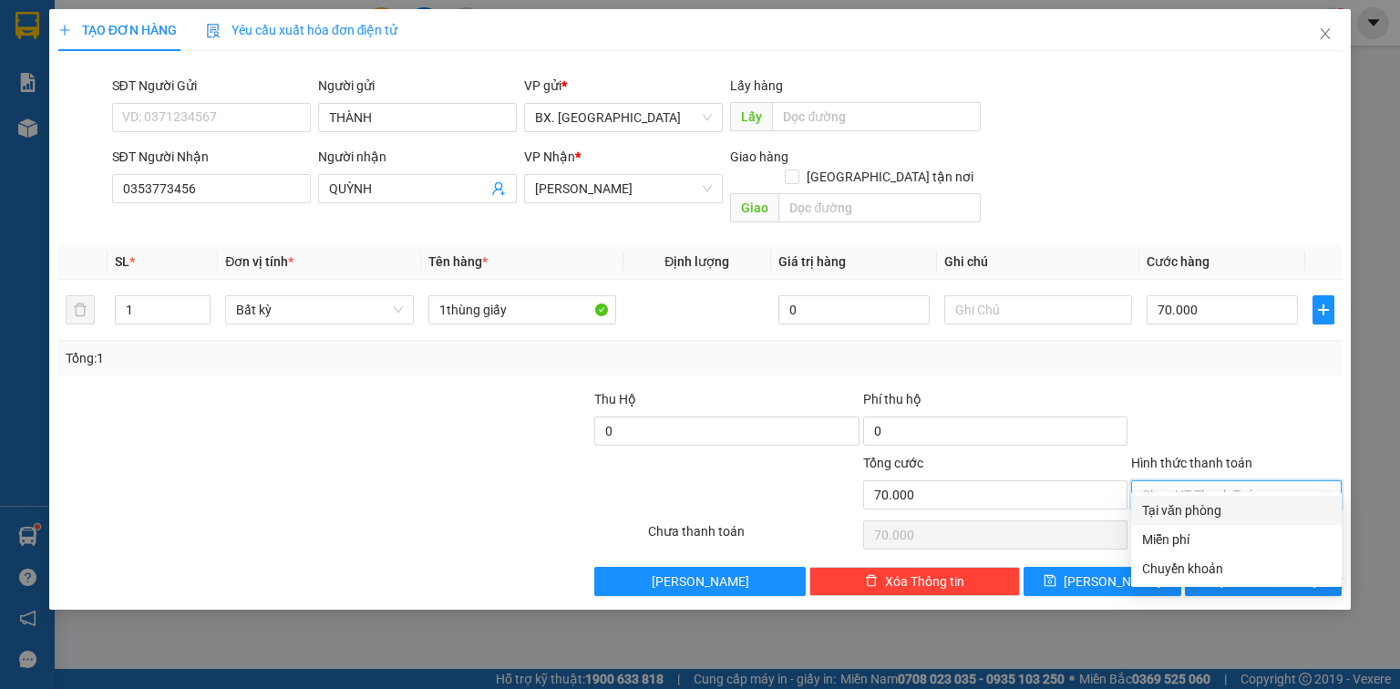
click at [1200, 510] on div "Tại văn phòng" at bounding box center [1236, 510] width 189 height 20
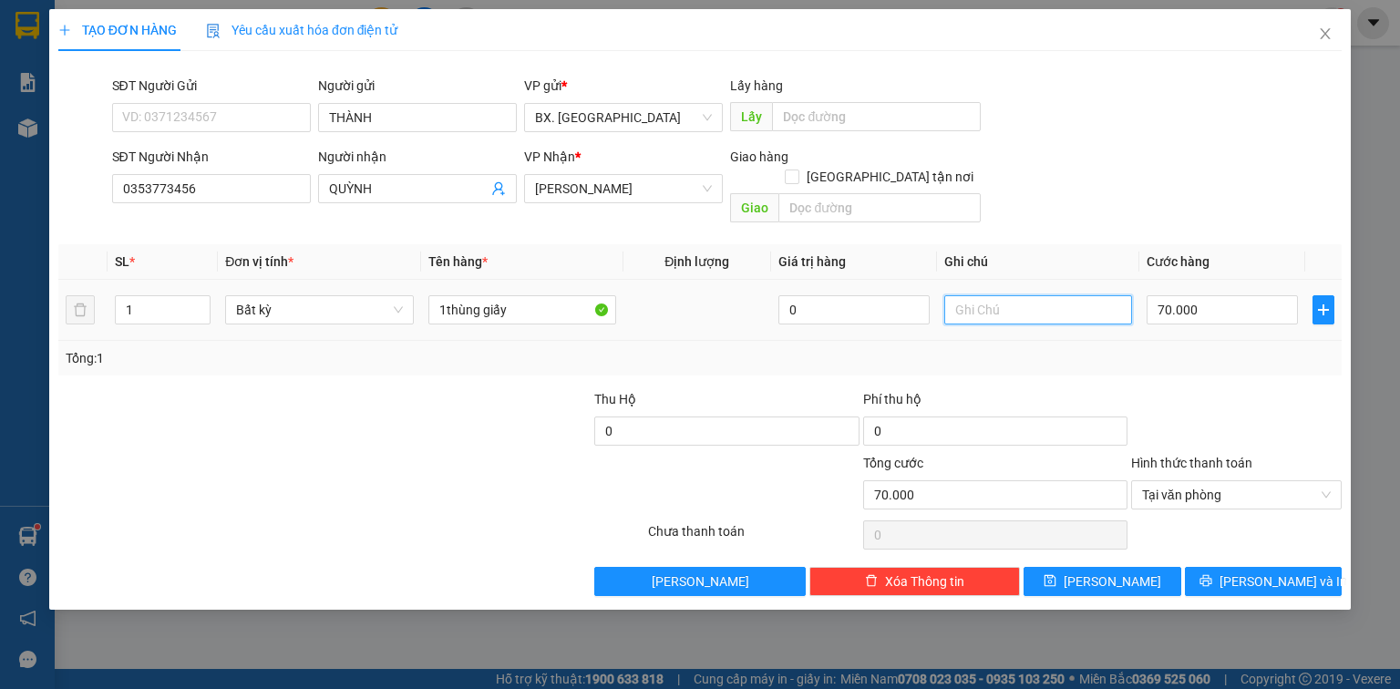
click at [1027, 295] on input "text" at bounding box center [1038, 309] width 188 height 29
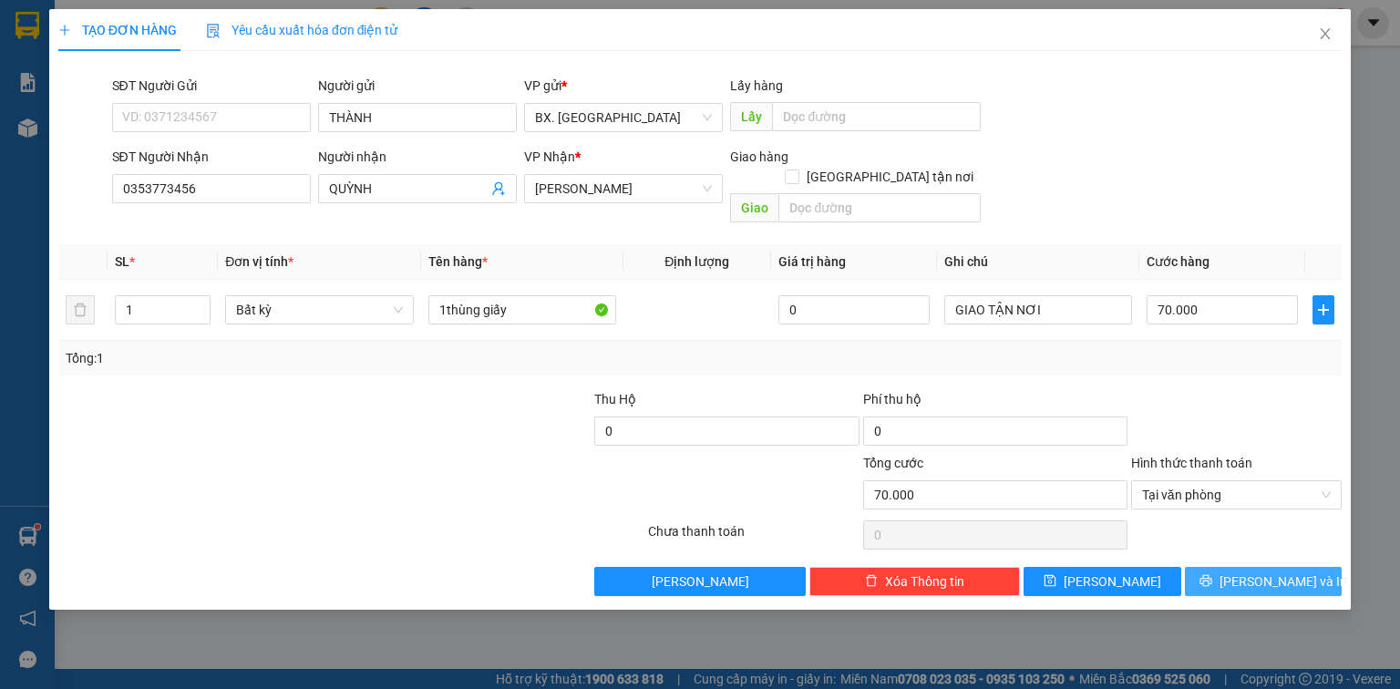
click at [1212, 574] on icon "printer" at bounding box center [1206, 580] width 13 height 13
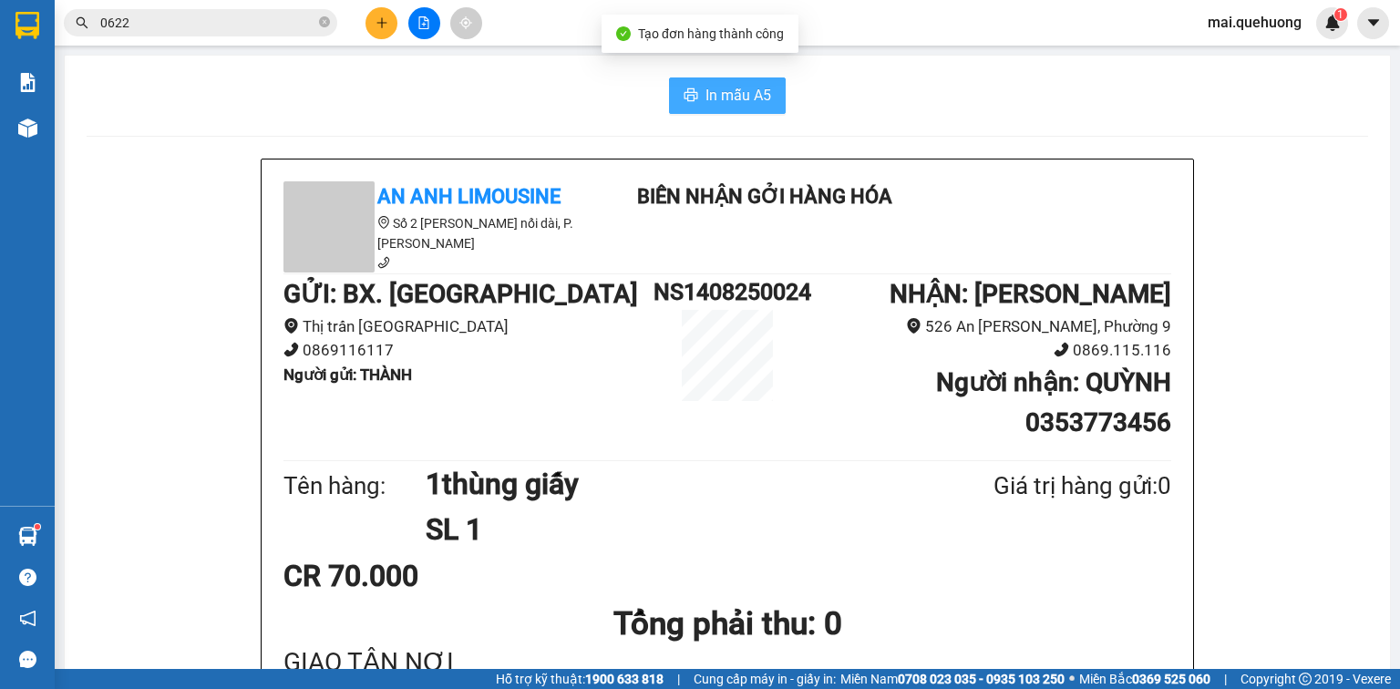
click at [733, 97] on span "In mẫu A5" at bounding box center [739, 95] width 66 height 23
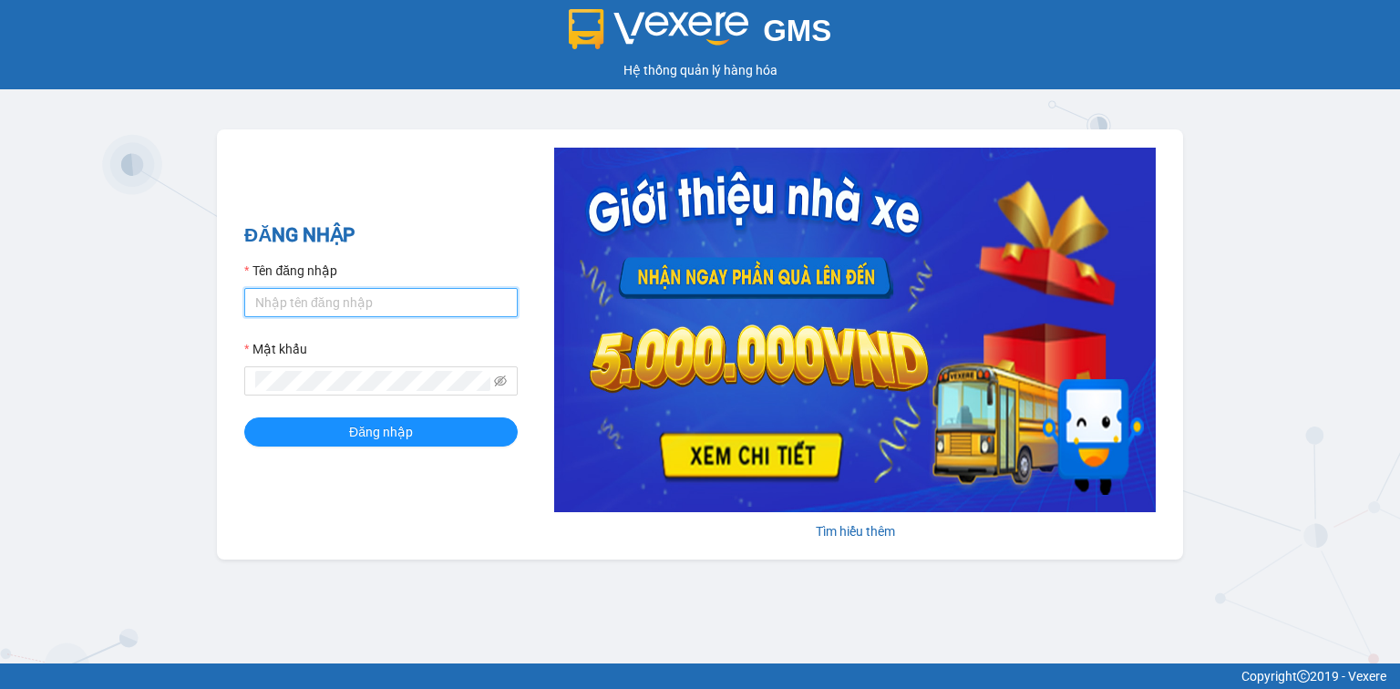
click at [376, 301] on input "Tên đăng nhập" at bounding box center [380, 302] width 273 height 29
type input "mai.quehuong"
click at [368, 369] on span at bounding box center [380, 380] width 273 height 29
click at [440, 363] on div "Mật khẩu" at bounding box center [380, 352] width 273 height 27
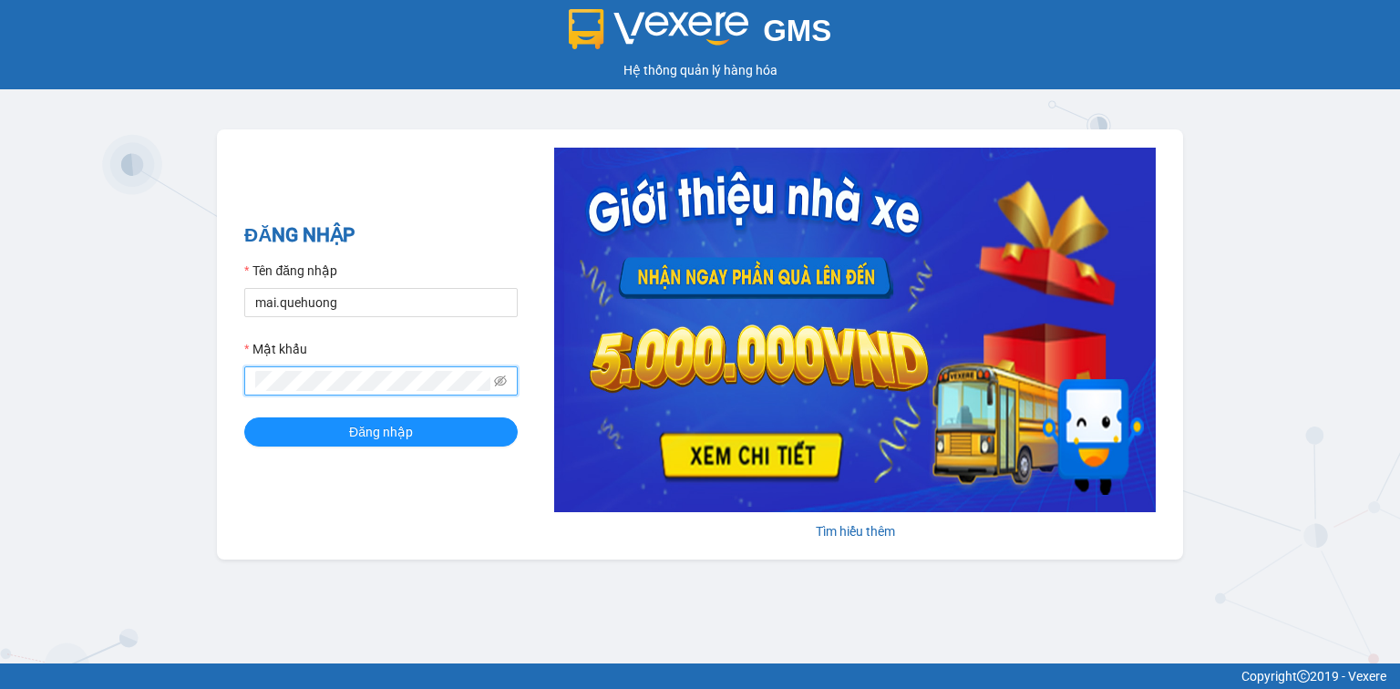
click at [244, 417] on button "Đăng nhập" at bounding box center [380, 431] width 273 height 29
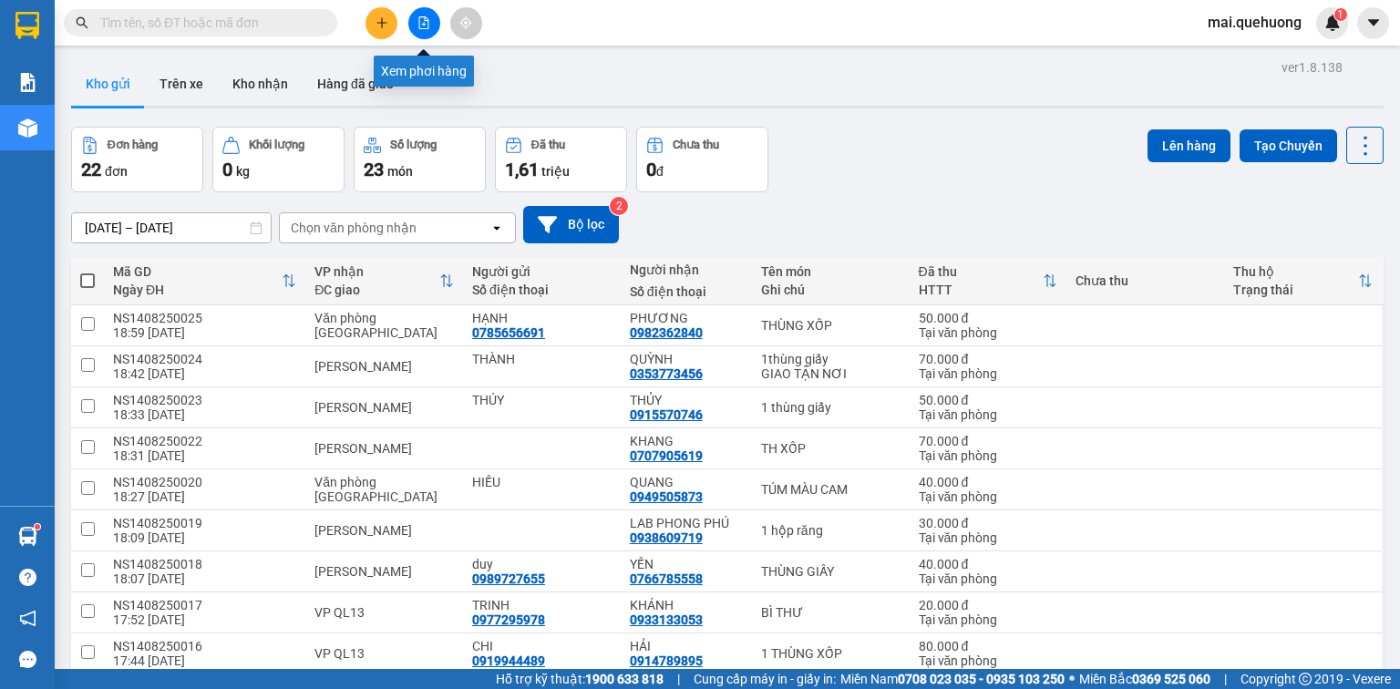
click at [423, 23] on icon "file-add" at bounding box center [423, 22] width 13 height 13
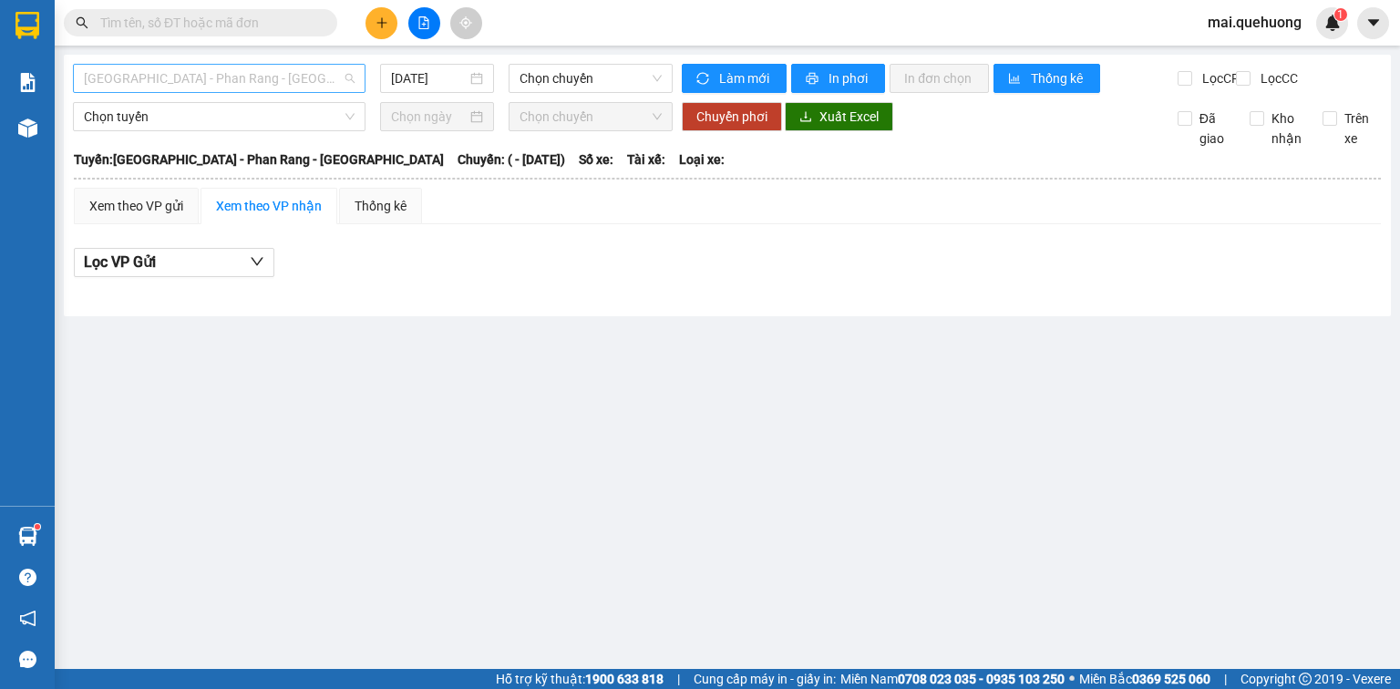
click at [273, 79] on span "[GEOGRAPHIC_DATA] - Phan Rang - [GEOGRAPHIC_DATA]" at bounding box center [219, 78] width 271 height 27
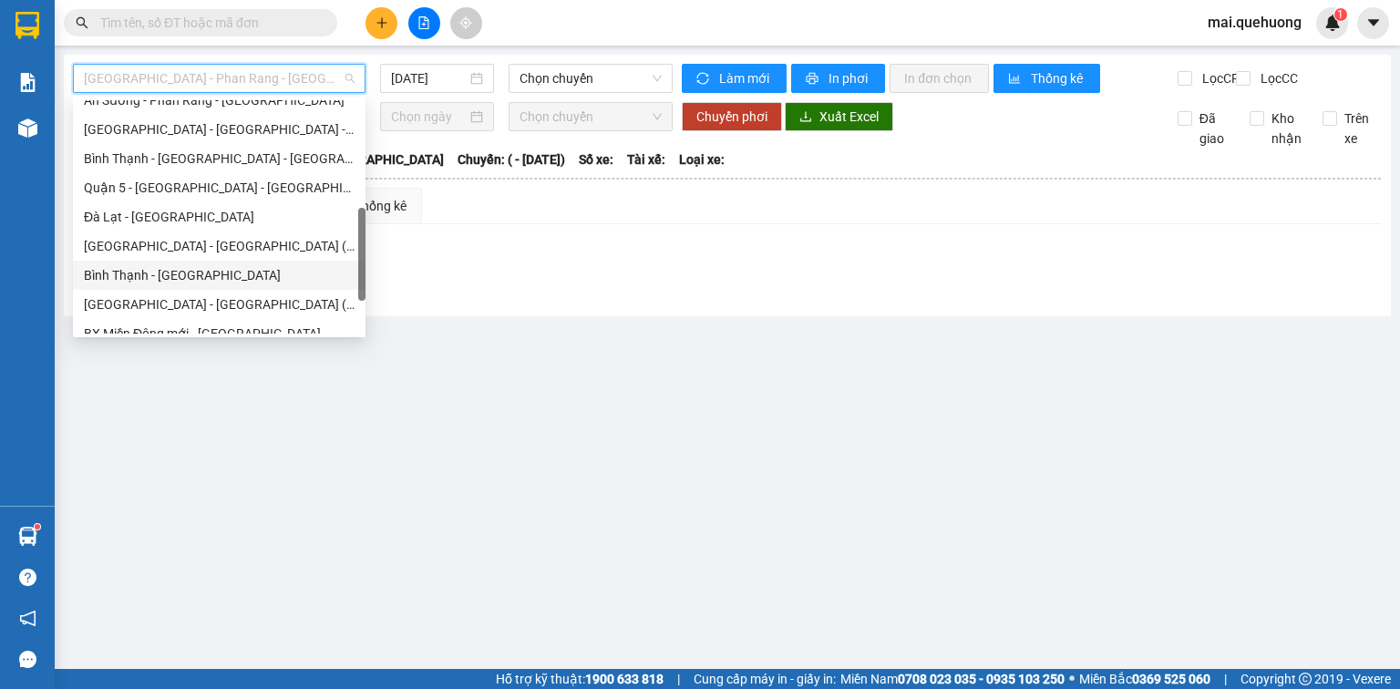
scroll to position [496, 0]
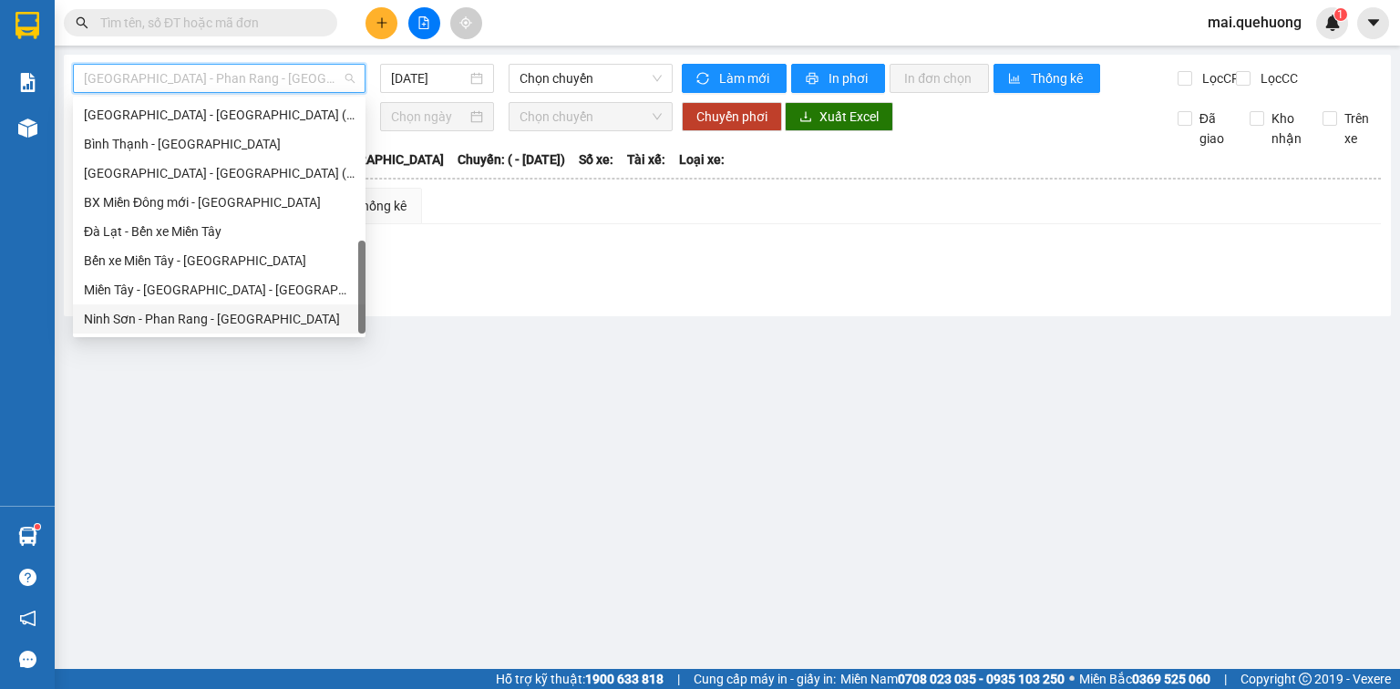
click at [250, 325] on div "Ninh Sơn - Phan Rang - [GEOGRAPHIC_DATA]" at bounding box center [219, 319] width 271 height 20
type input "[DATE]"
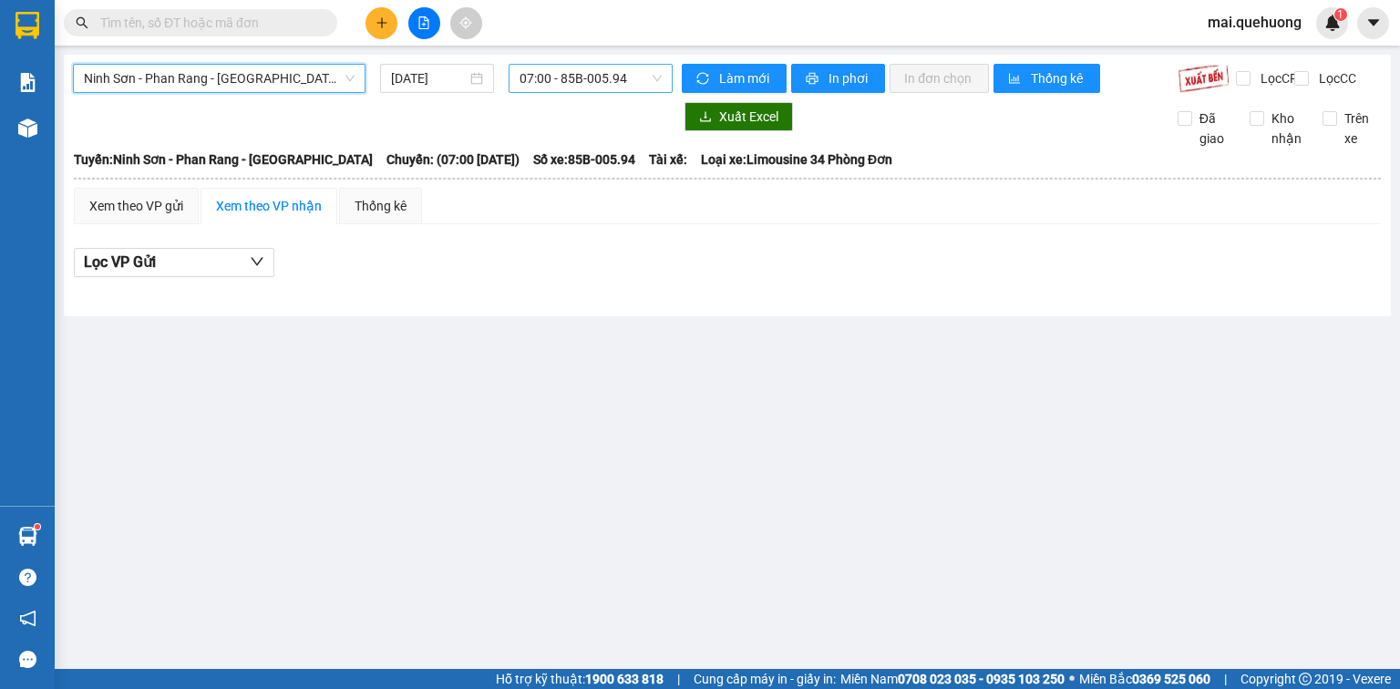
click at [564, 73] on span "07:00 - 85B-005.94" at bounding box center [591, 78] width 143 height 27
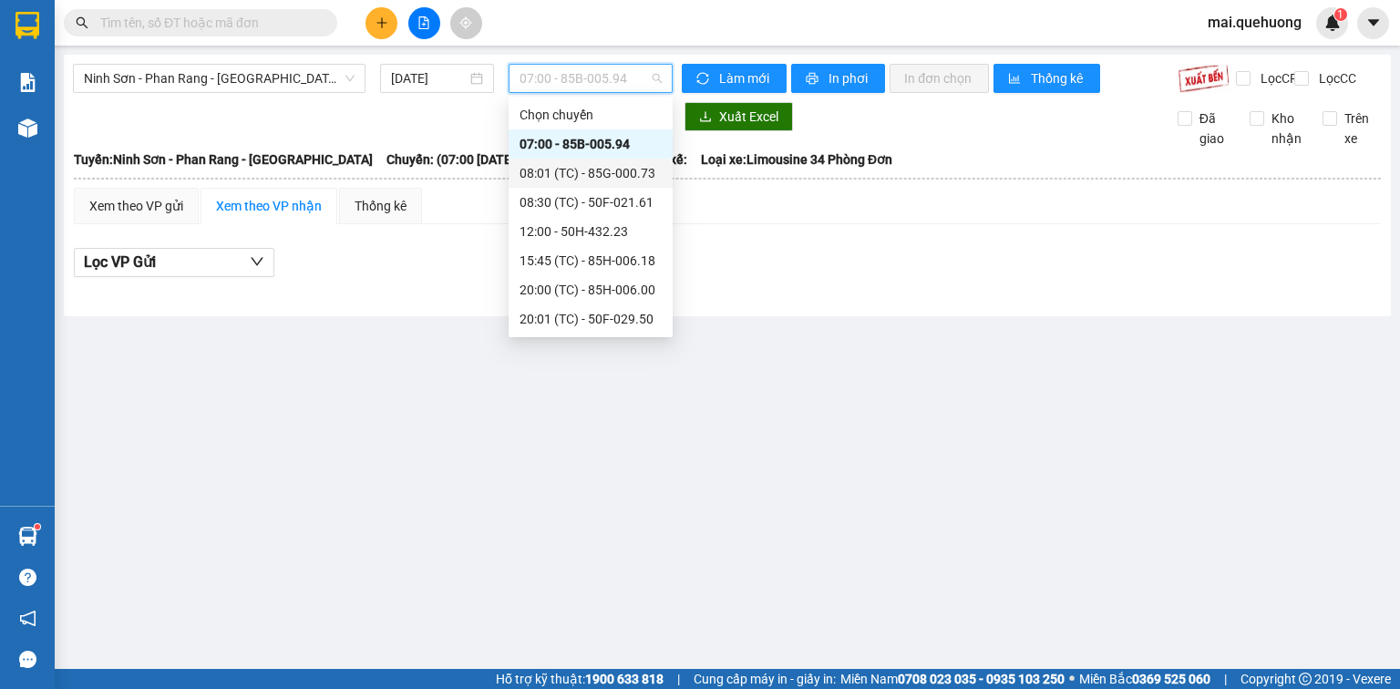
click at [577, 176] on div "08:01 (TC) - 85G-000.73" at bounding box center [591, 173] width 142 height 20
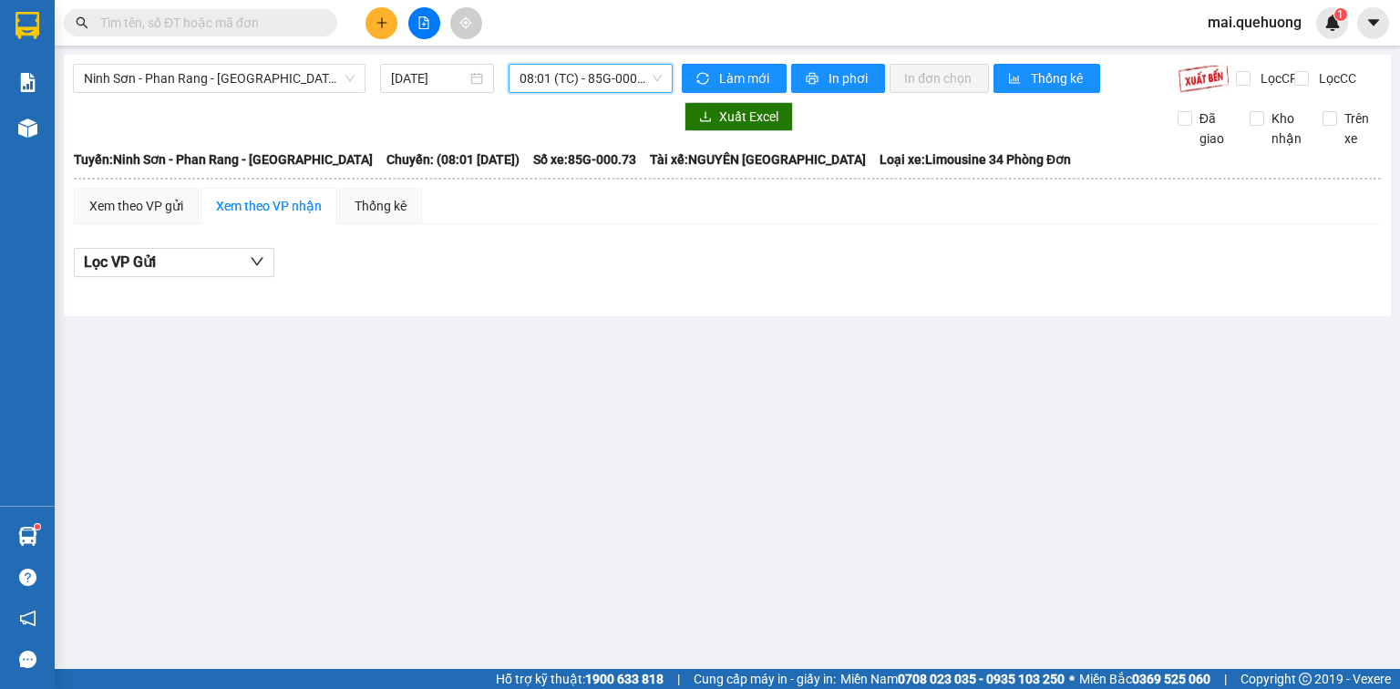
click at [565, 79] on span "08:01 (TC) - 85G-000.73" at bounding box center [591, 78] width 143 height 27
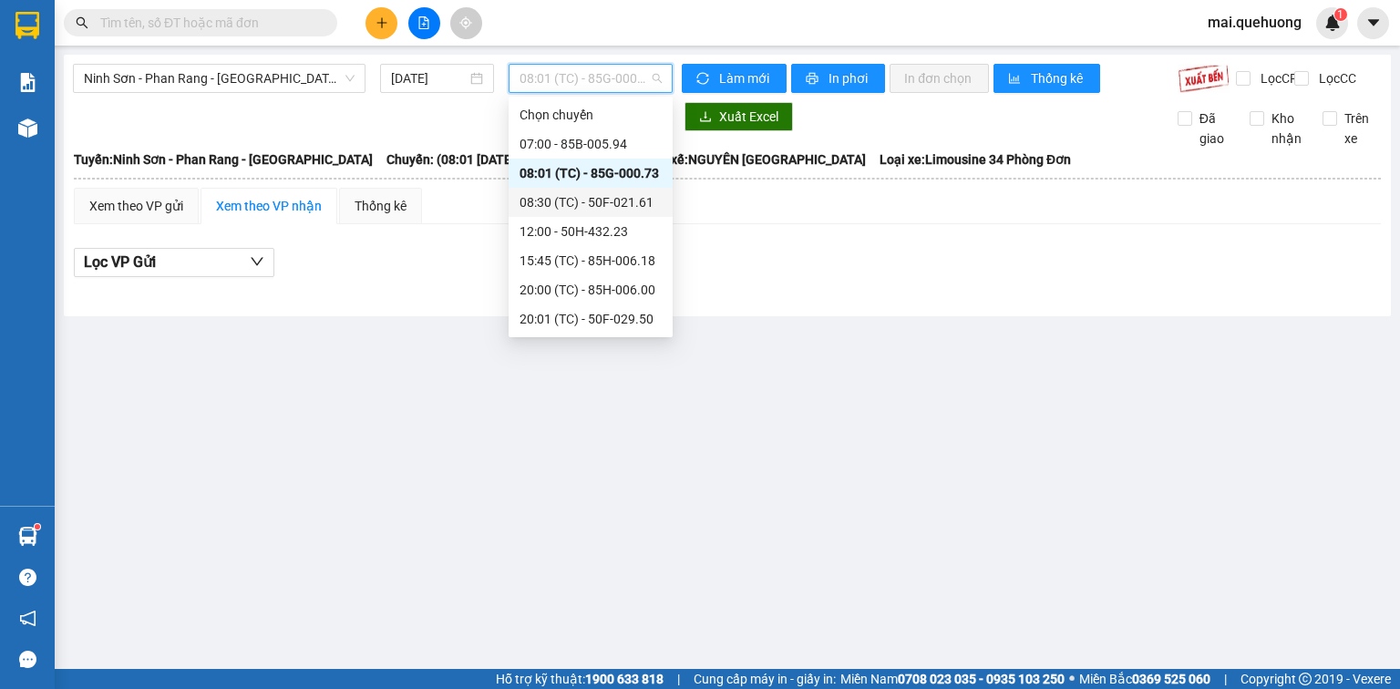
click at [554, 204] on div "08:30 (TC) - 50F-021.61" at bounding box center [591, 202] width 142 height 20
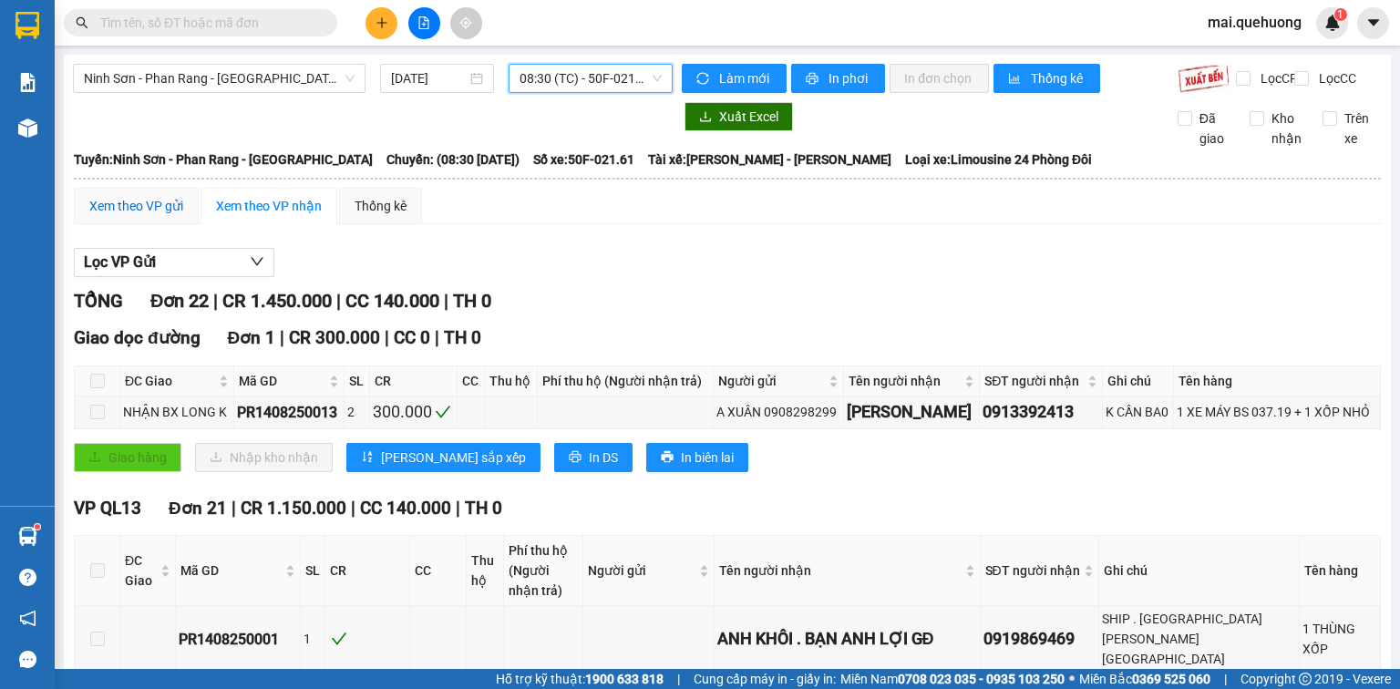
click at [134, 211] on div "Xem theo VP gửi" at bounding box center [136, 206] width 94 height 20
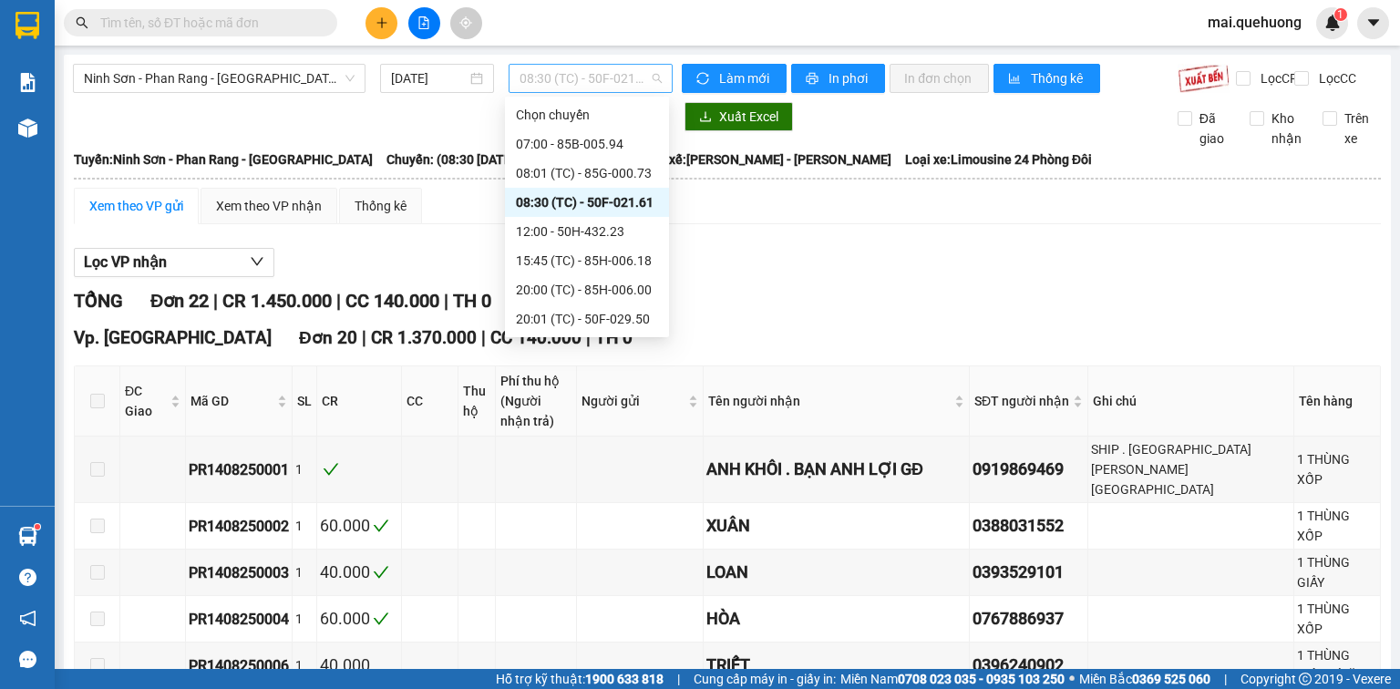
click at [554, 80] on span "08:30 (TC) - 50F-021.61" at bounding box center [591, 78] width 143 height 27
click at [547, 168] on div "08:01 (TC) - 85G-000.73" at bounding box center [587, 173] width 142 height 20
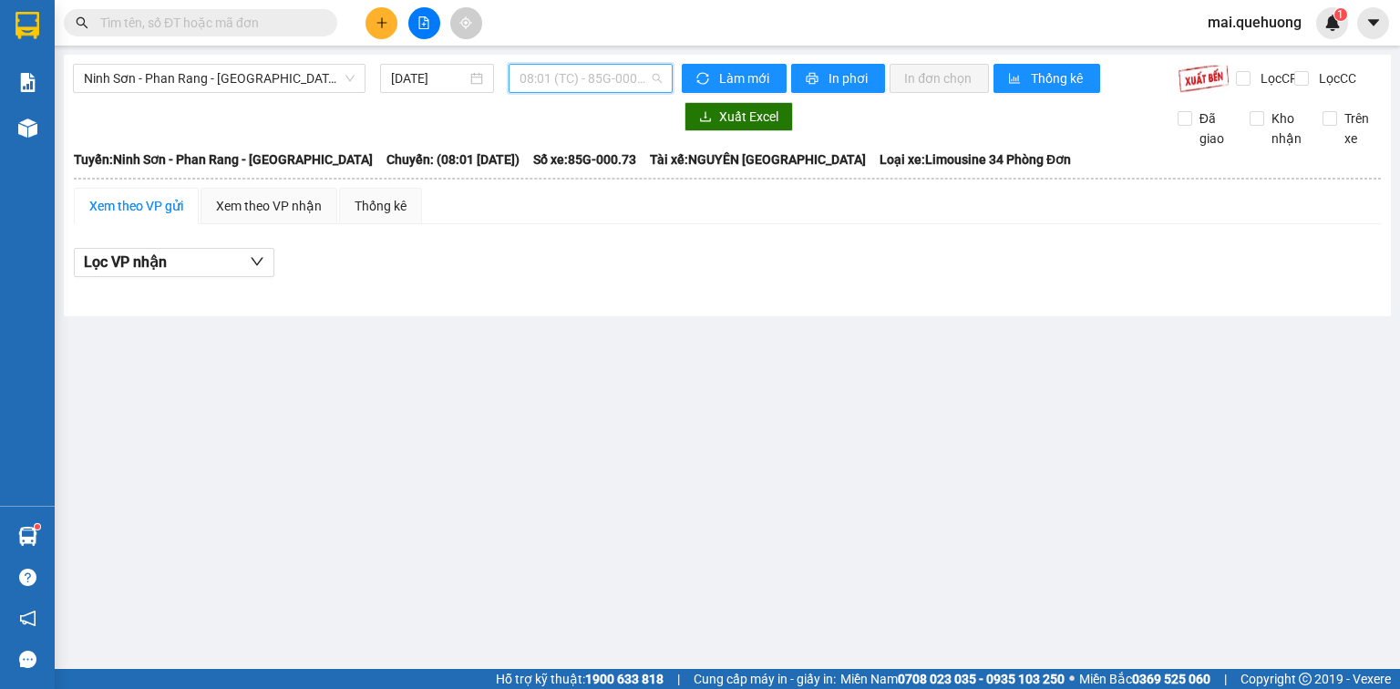
click at [580, 88] on span "08:01 (TC) - 85G-000.73" at bounding box center [591, 78] width 143 height 27
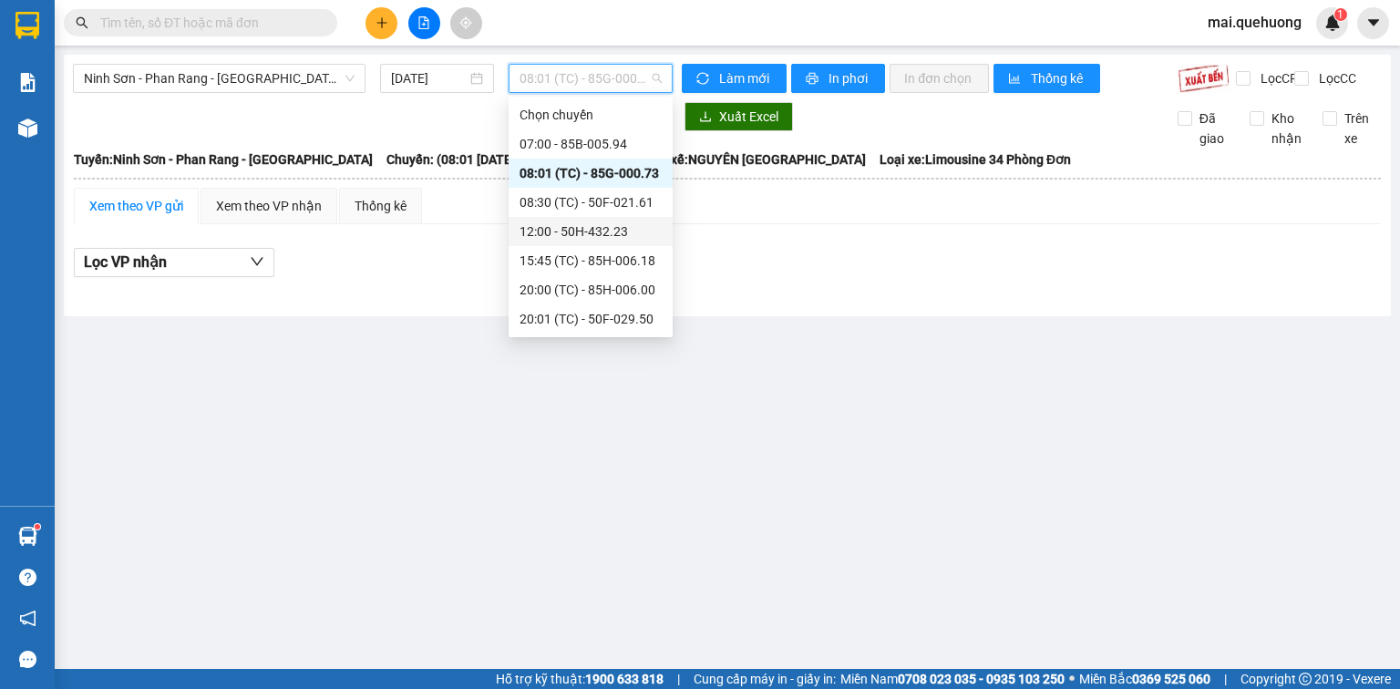
click at [562, 222] on div "12:00 - 50H-432.23" at bounding box center [591, 232] width 142 height 20
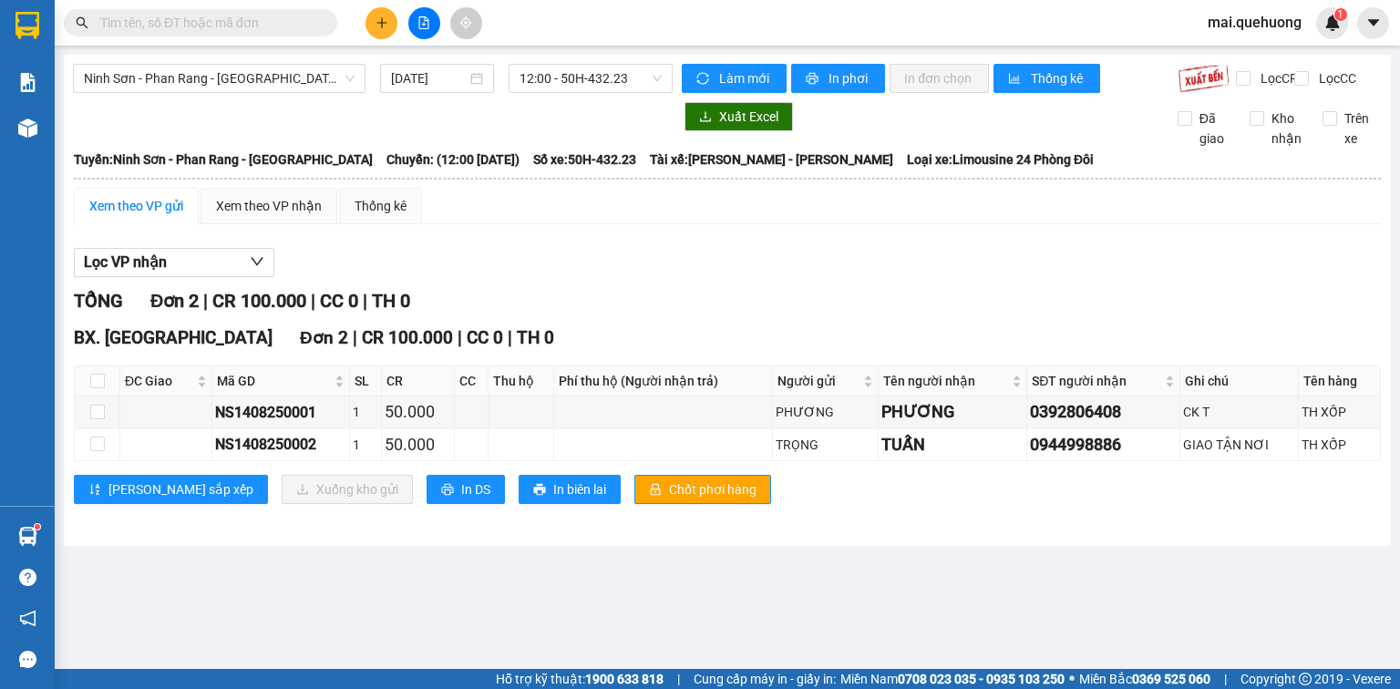
click at [222, 26] on input "text" at bounding box center [207, 23] width 215 height 20
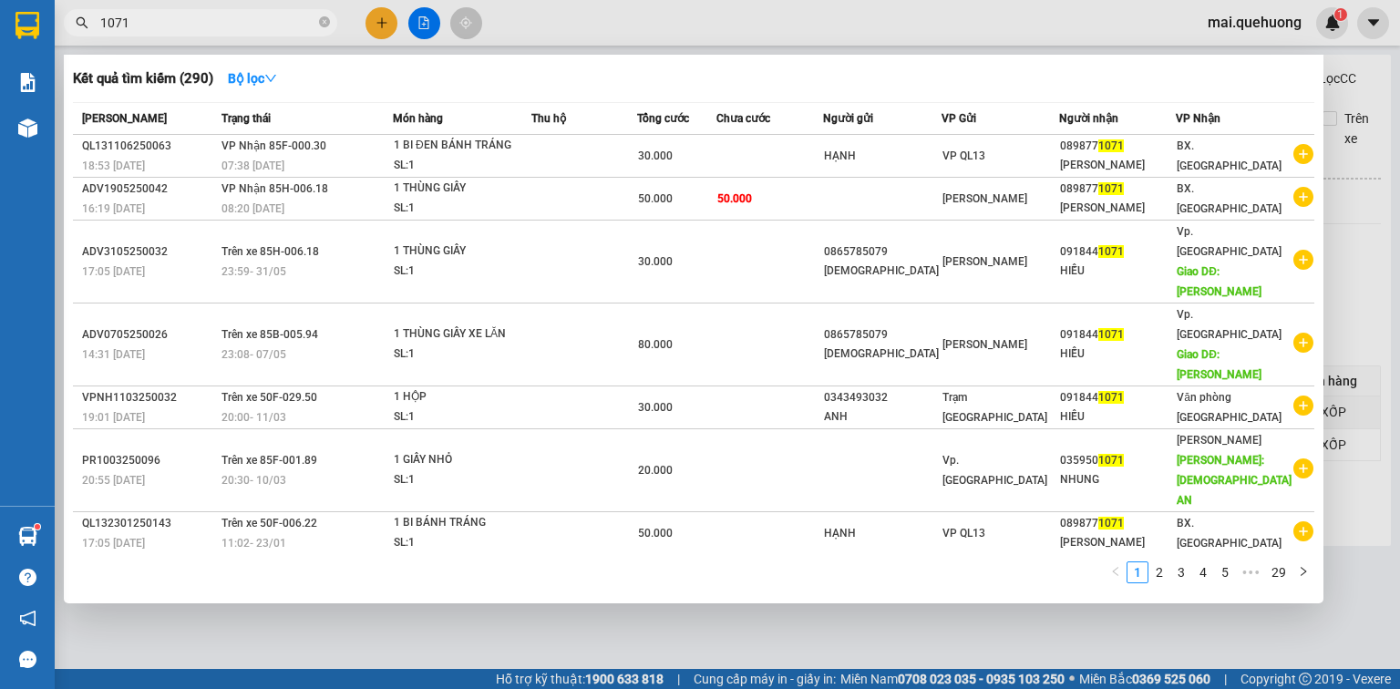
type input "1071"
click at [572, 24] on div at bounding box center [700, 344] width 1400 height 689
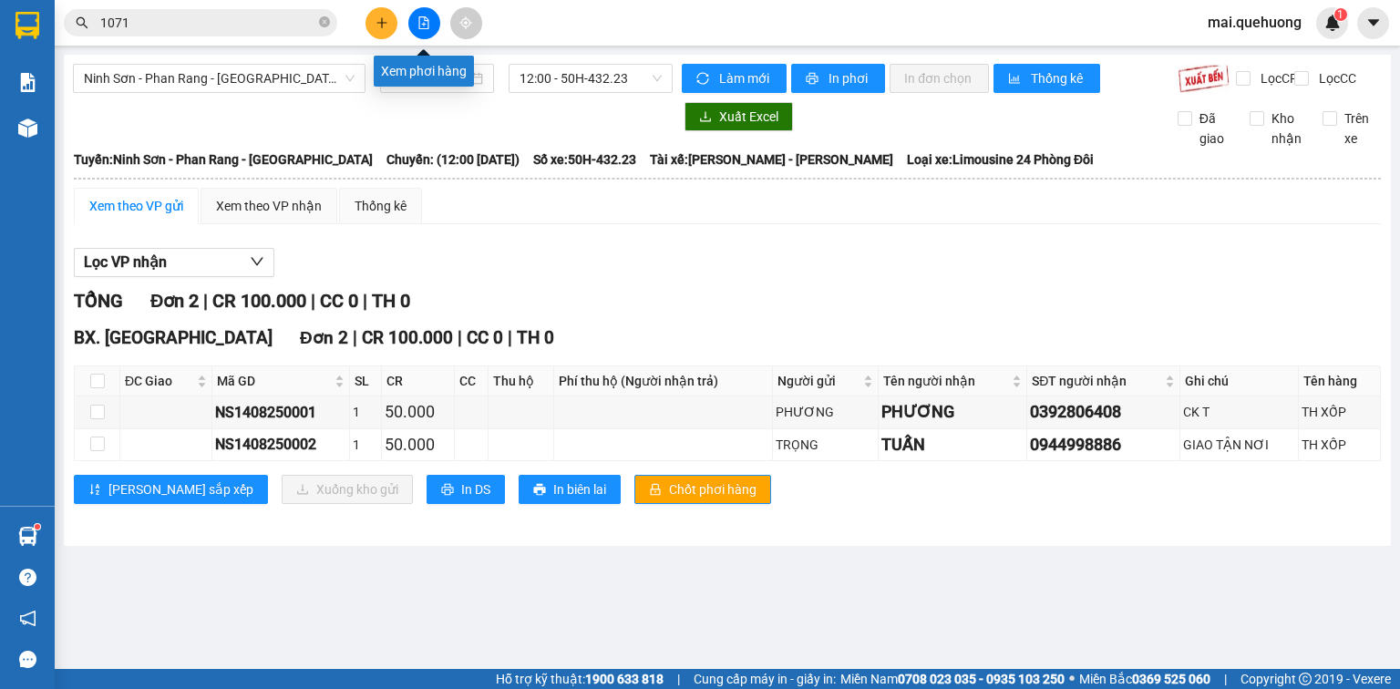
click at [412, 24] on button at bounding box center [424, 23] width 32 height 32
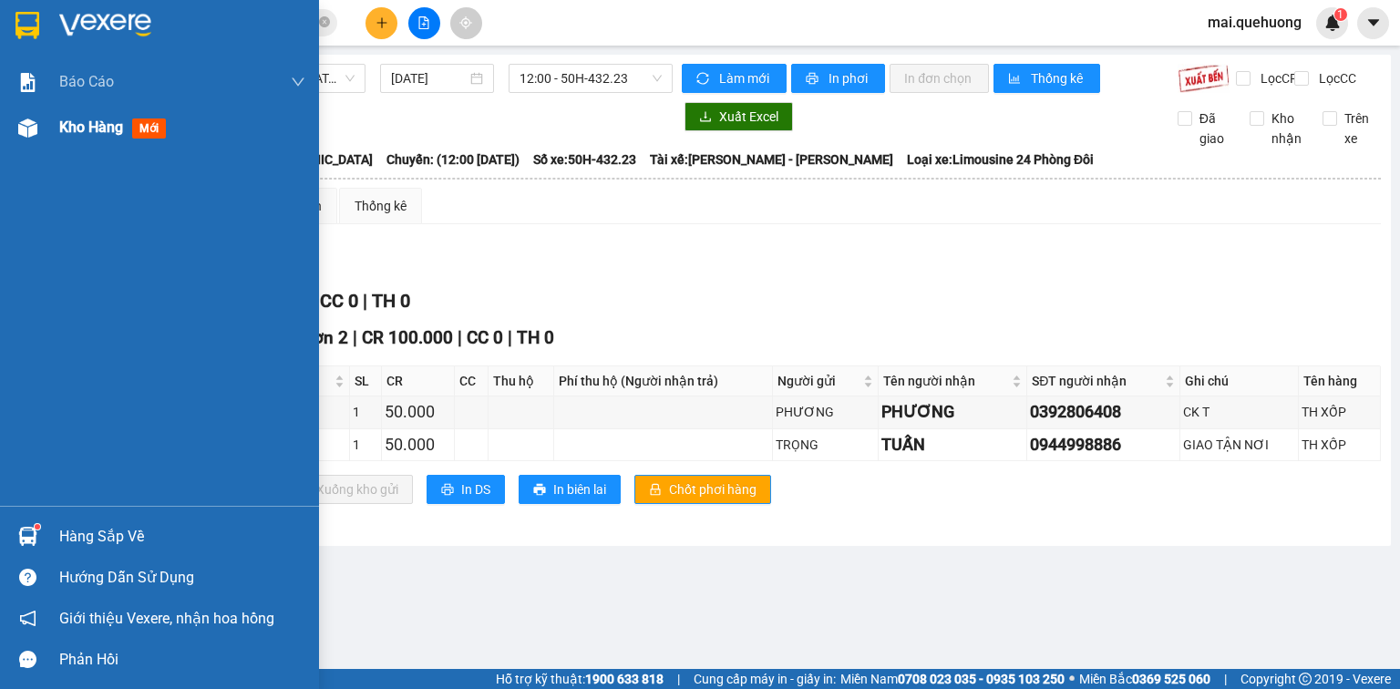
click at [89, 121] on span "Kho hàng" at bounding box center [91, 126] width 64 height 17
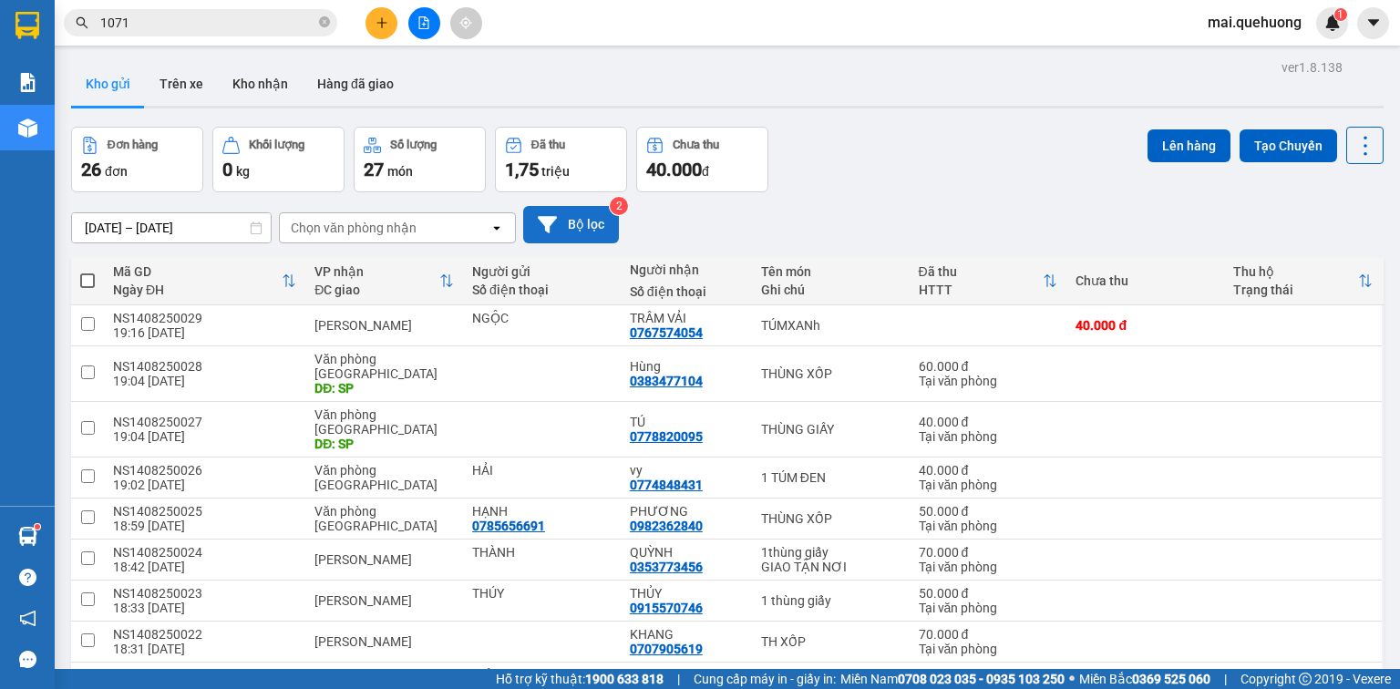
click at [578, 224] on button "Bộ lọc" at bounding box center [571, 224] width 96 height 37
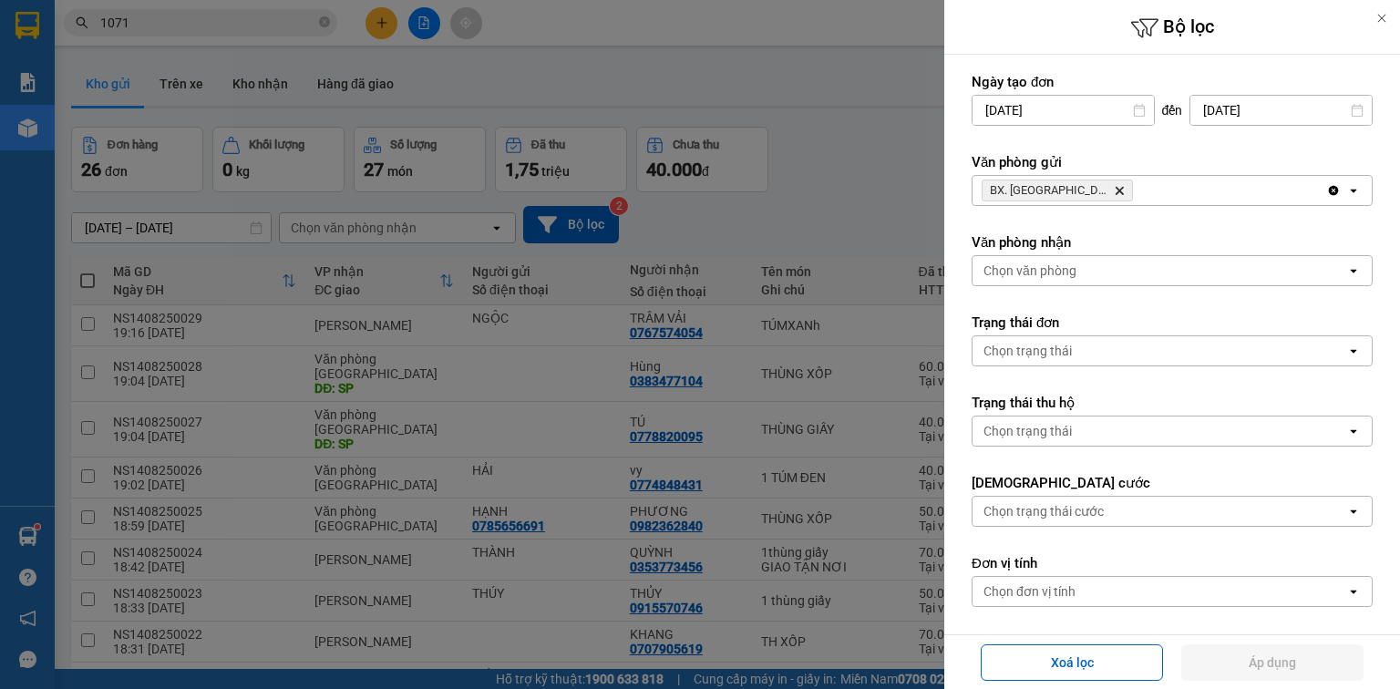
click at [1114, 186] on icon "Delete" at bounding box center [1119, 190] width 11 height 11
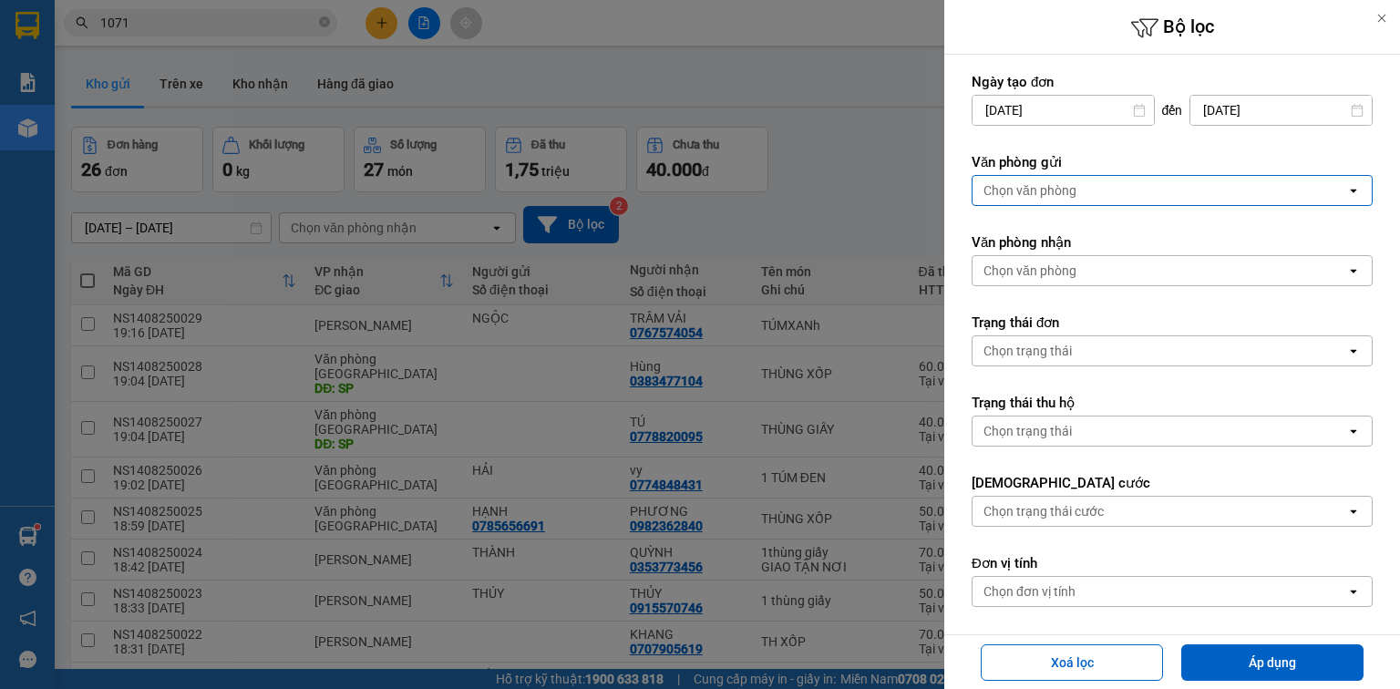
click at [1081, 188] on div "Chọn văn phòng" at bounding box center [1160, 190] width 374 height 29
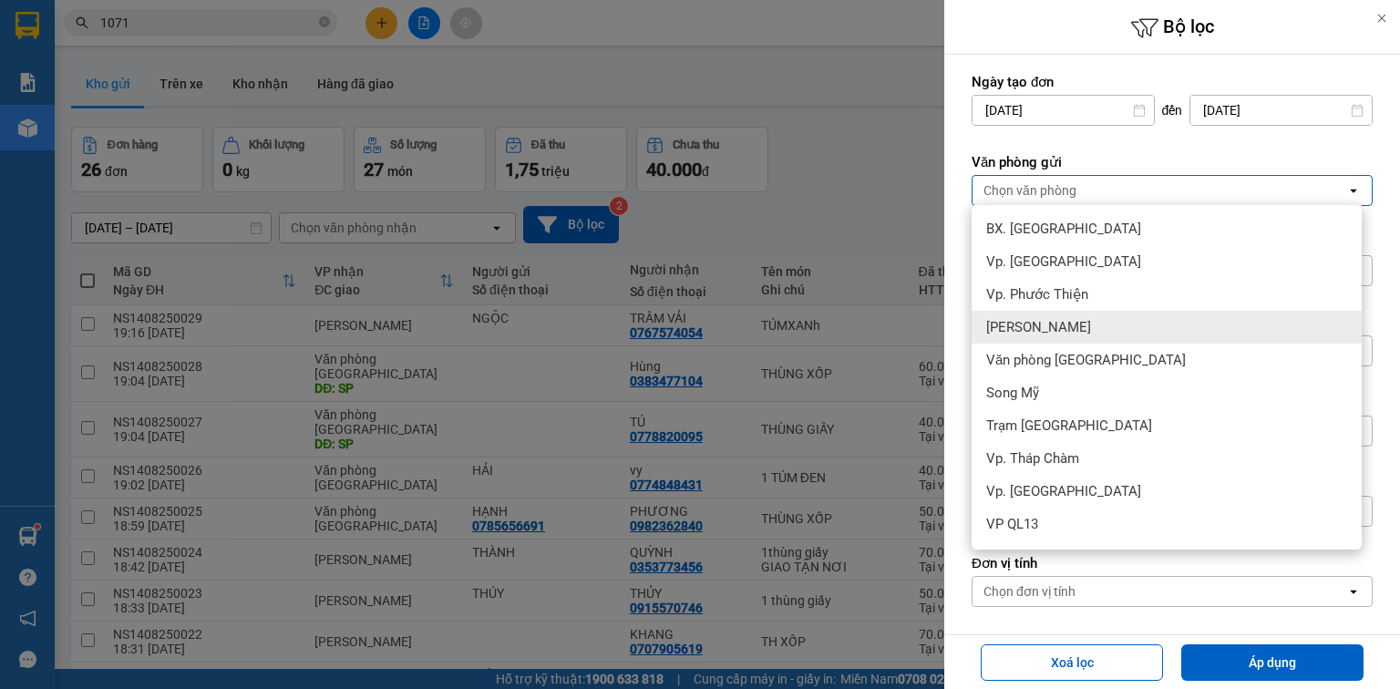
click at [1068, 328] on span "[PERSON_NAME]" at bounding box center [1038, 327] width 105 height 18
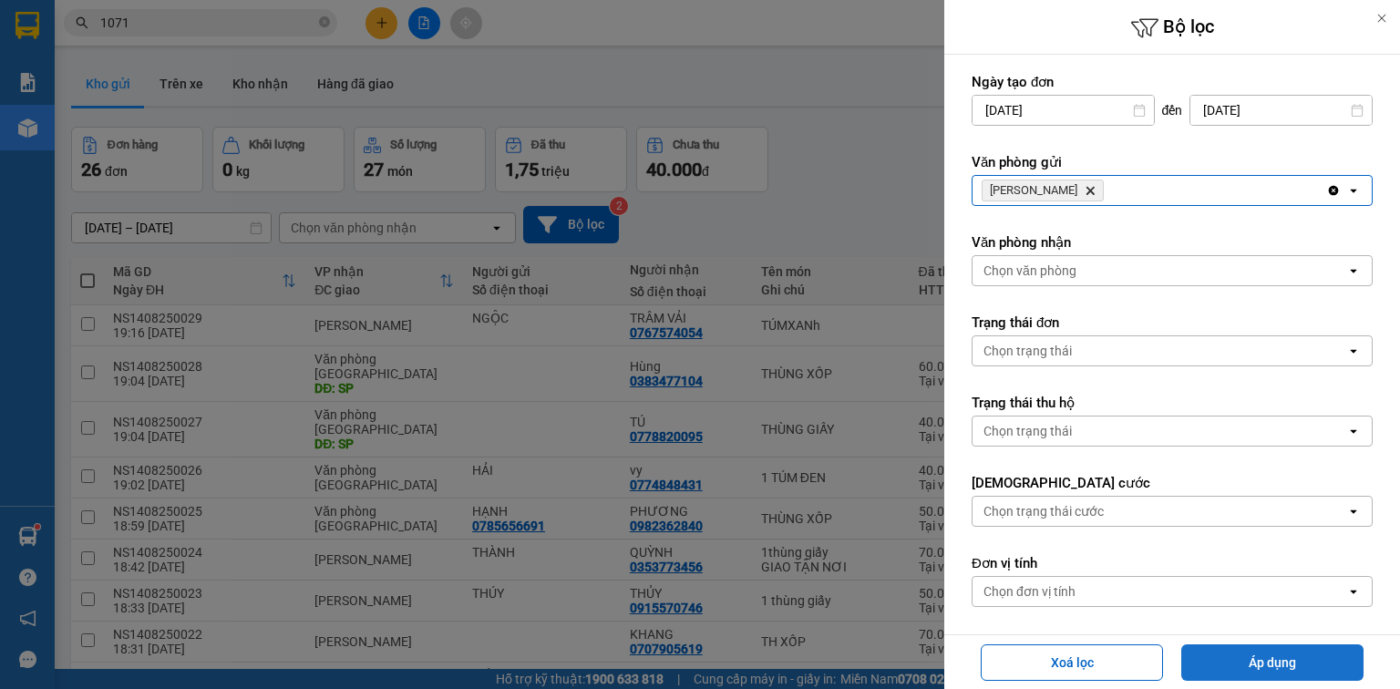
click at [1262, 669] on button "Áp dụng" at bounding box center [1272, 662] width 182 height 36
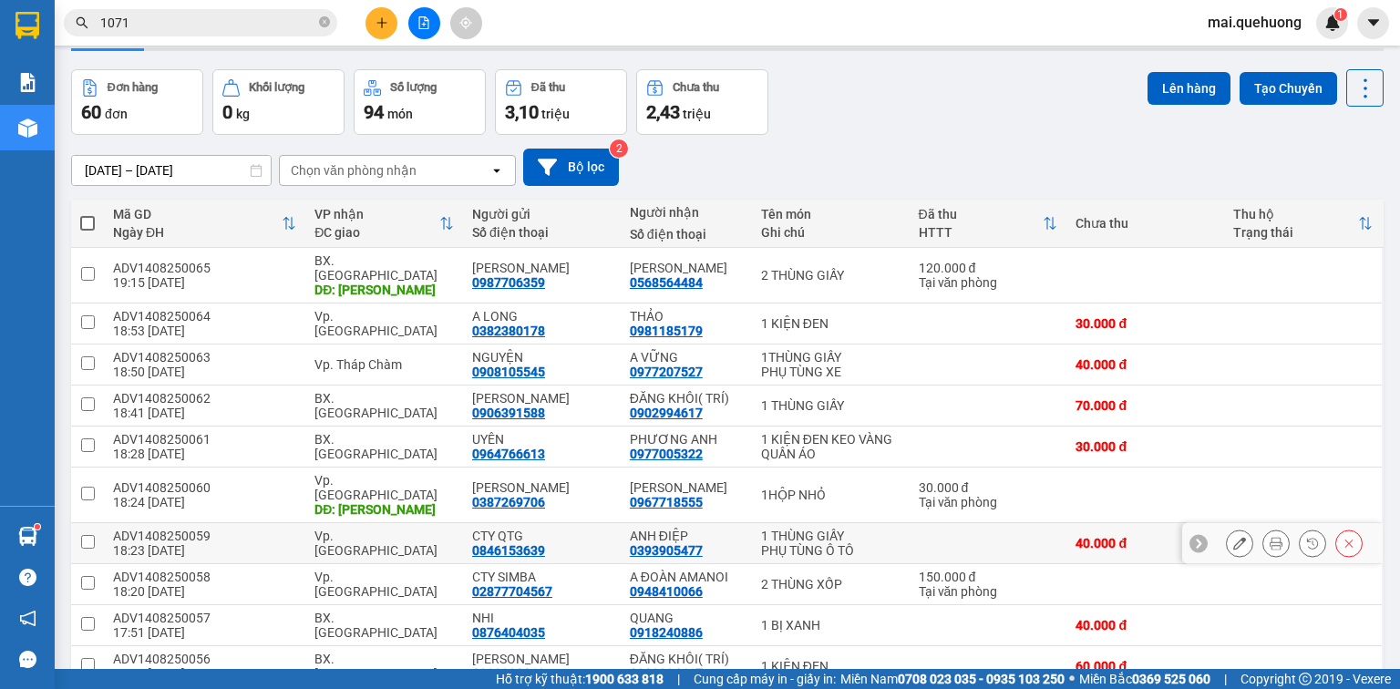
scroll to position [118, 0]
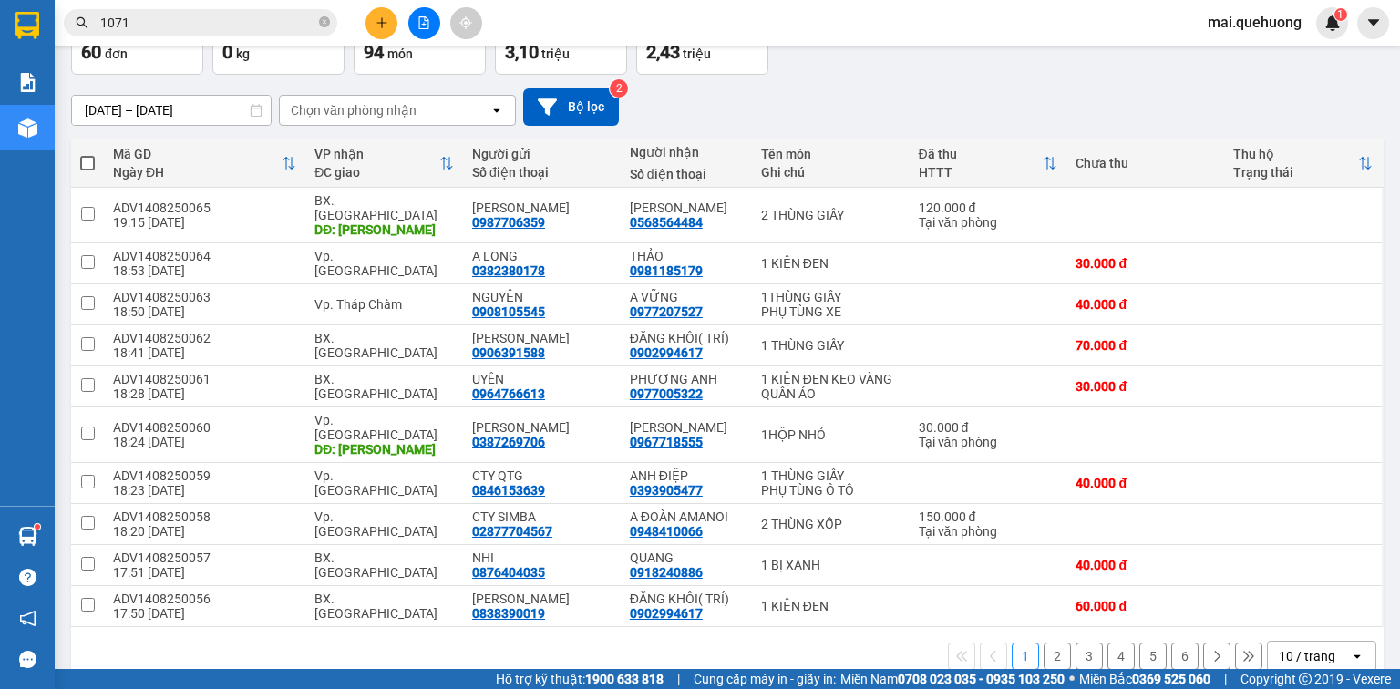
click at [1291, 647] on div "10 / trang" at bounding box center [1307, 656] width 57 height 18
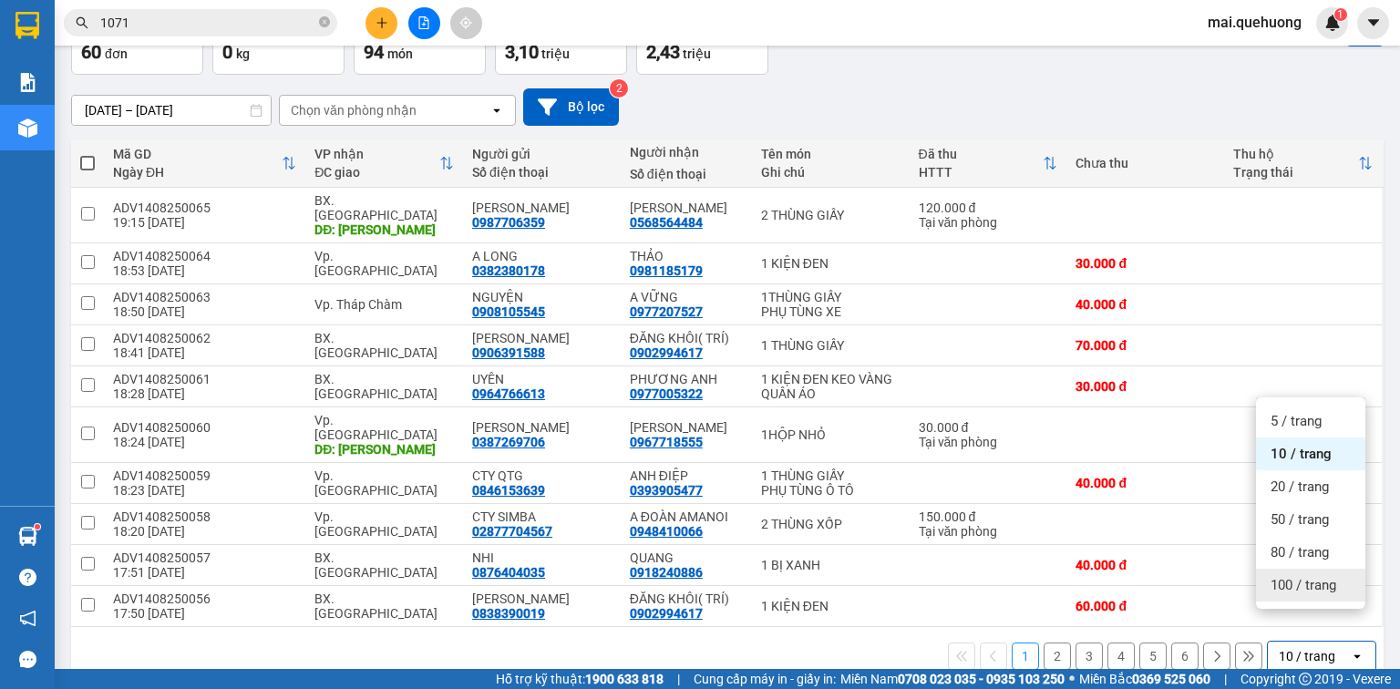
click at [1301, 580] on span "100 / trang" at bounding box center [1304, 585] width 66 height 18
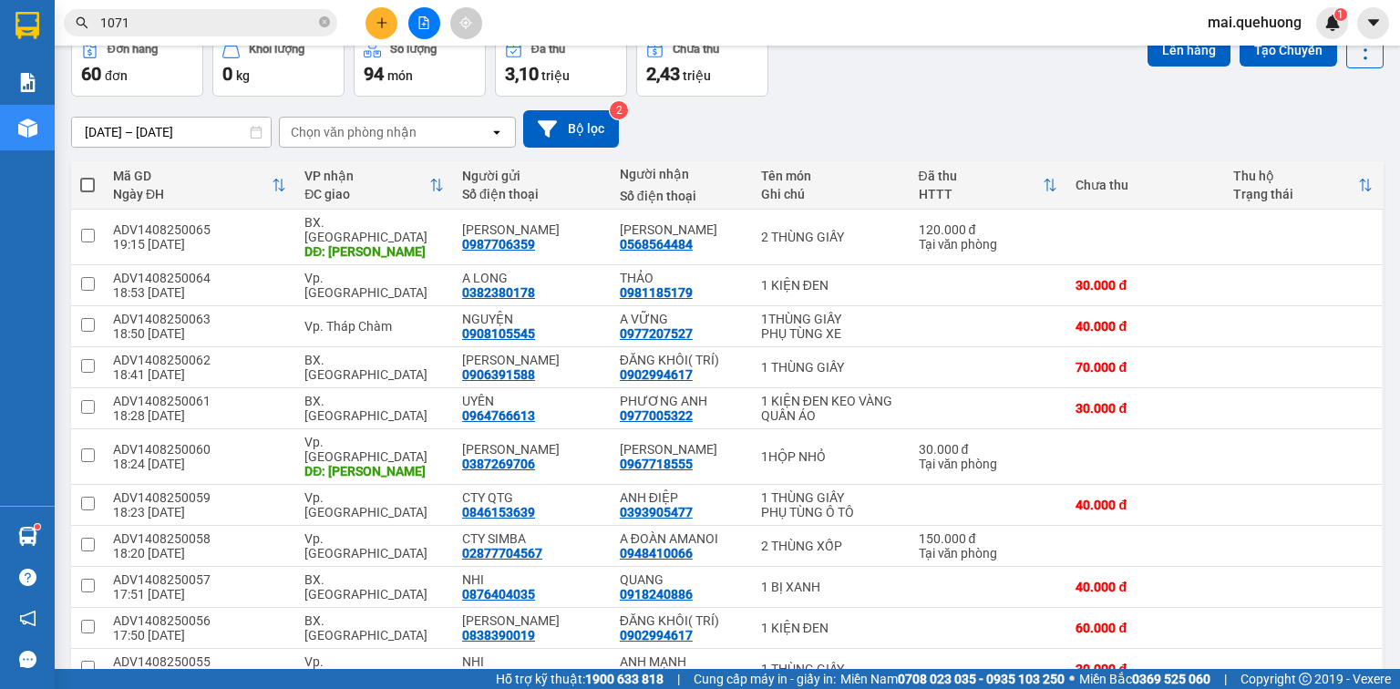
scroll to position [0, 0]
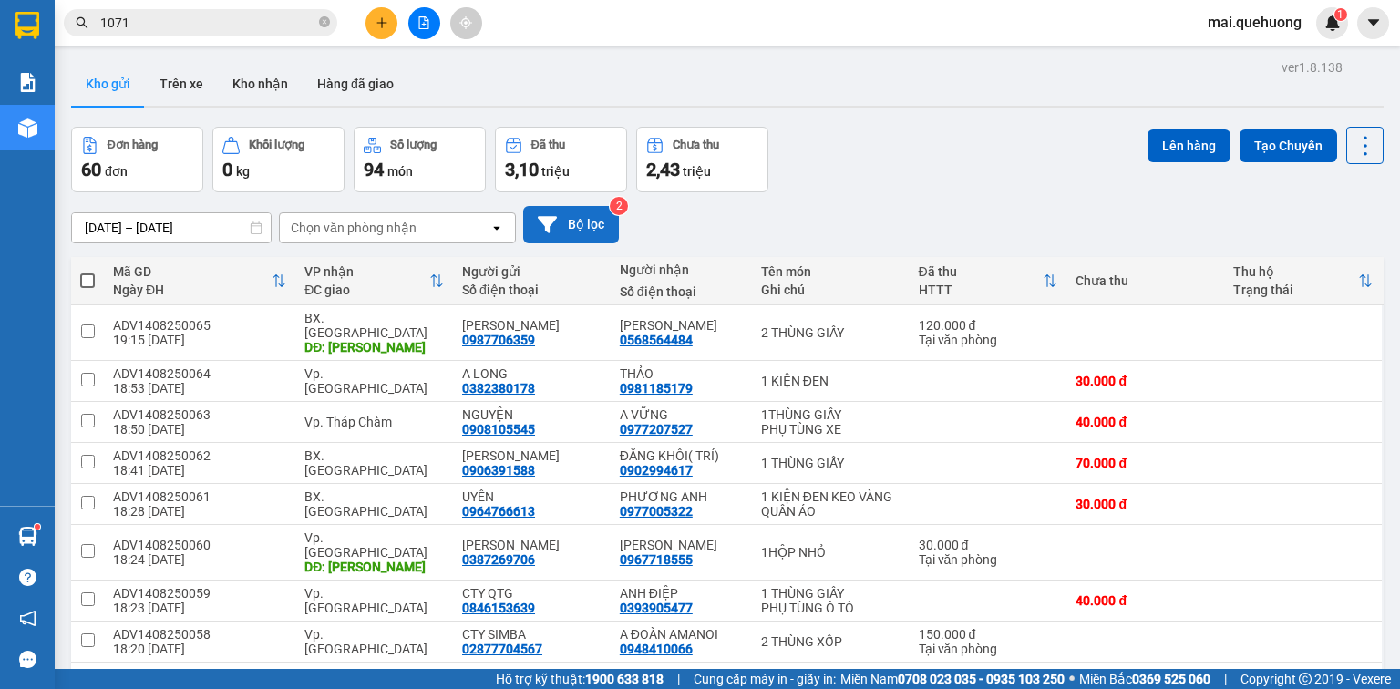
click at [554, 224] on icon at bounding box center [547, 224] width 19 height 19
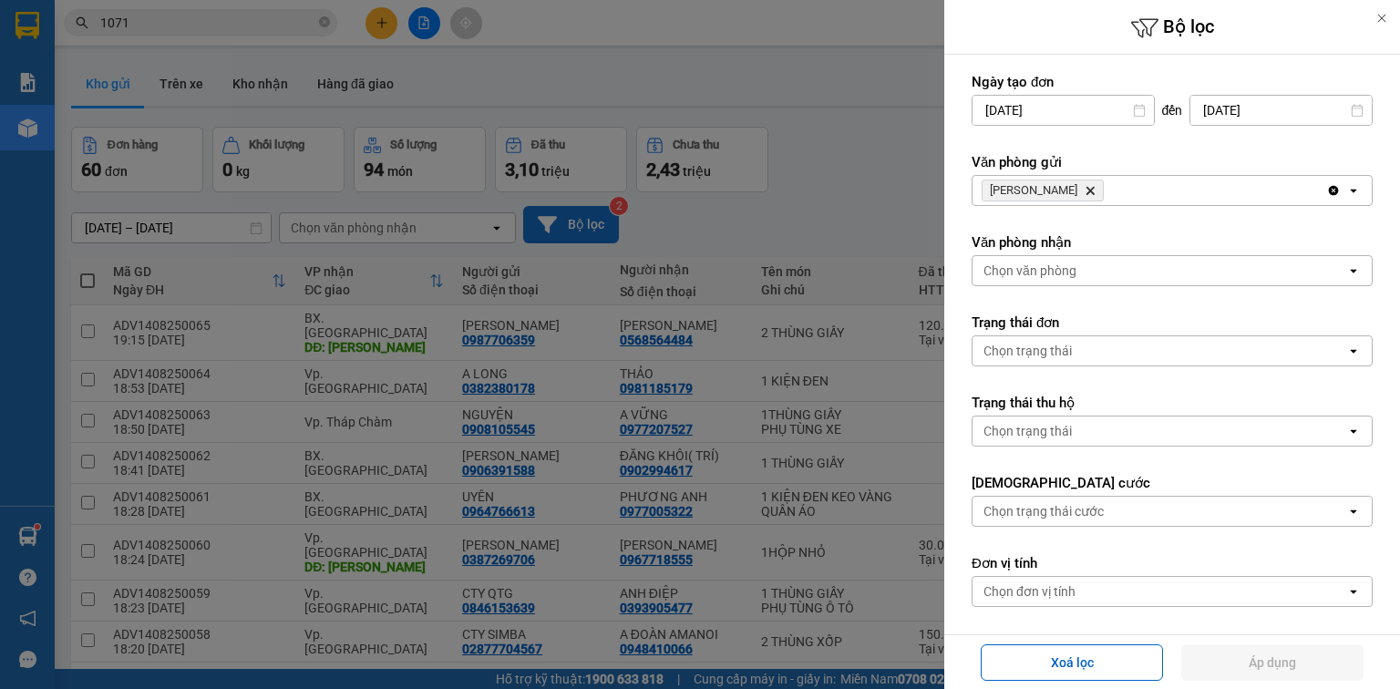
click at [1086, 190] on span "An Dương Vương Delete" at bounding box center [1043, 191] width 122 height 22
click at [1098, 188] on span "An Dương Vương Delete" at bounding box center [1043, 191] width 122 height 22
click at [1094, 189] on icon "An Dương Vương, close by backspace" at bounding box center [1091, 191] width 8 height 8
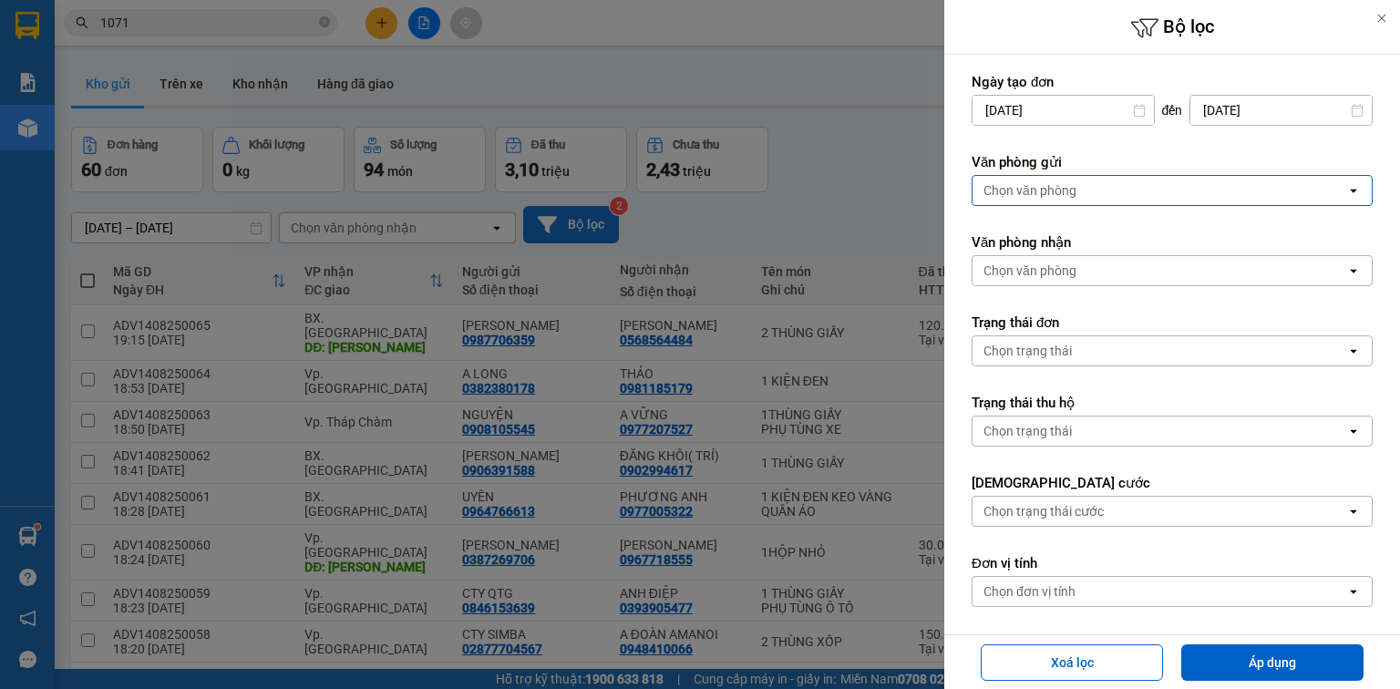
click at [1094, 189] on div "Chọn văn phòng" at bounding box center [1160, 190] width 374 height 29
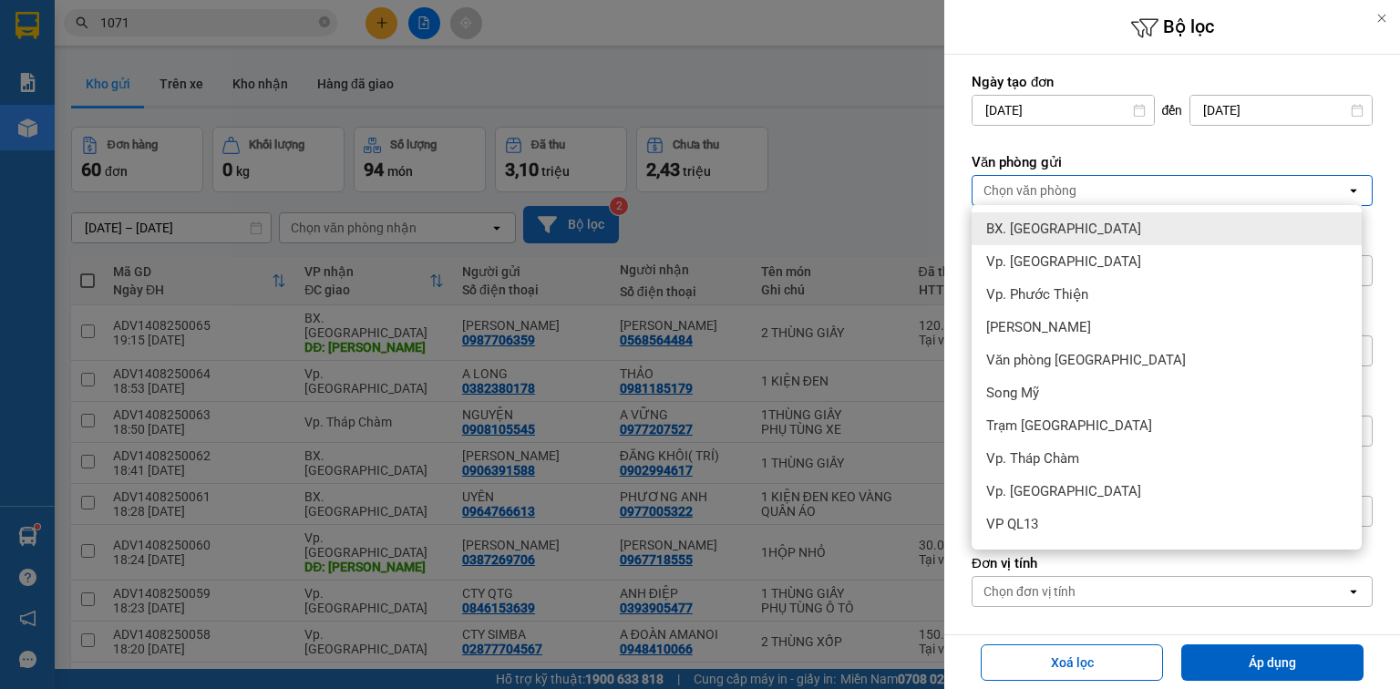
click at [1075, 221] on div "BX. [GEOGRAPHIC_DATA]" at bounding box center [1167, 228] width 390 height 33
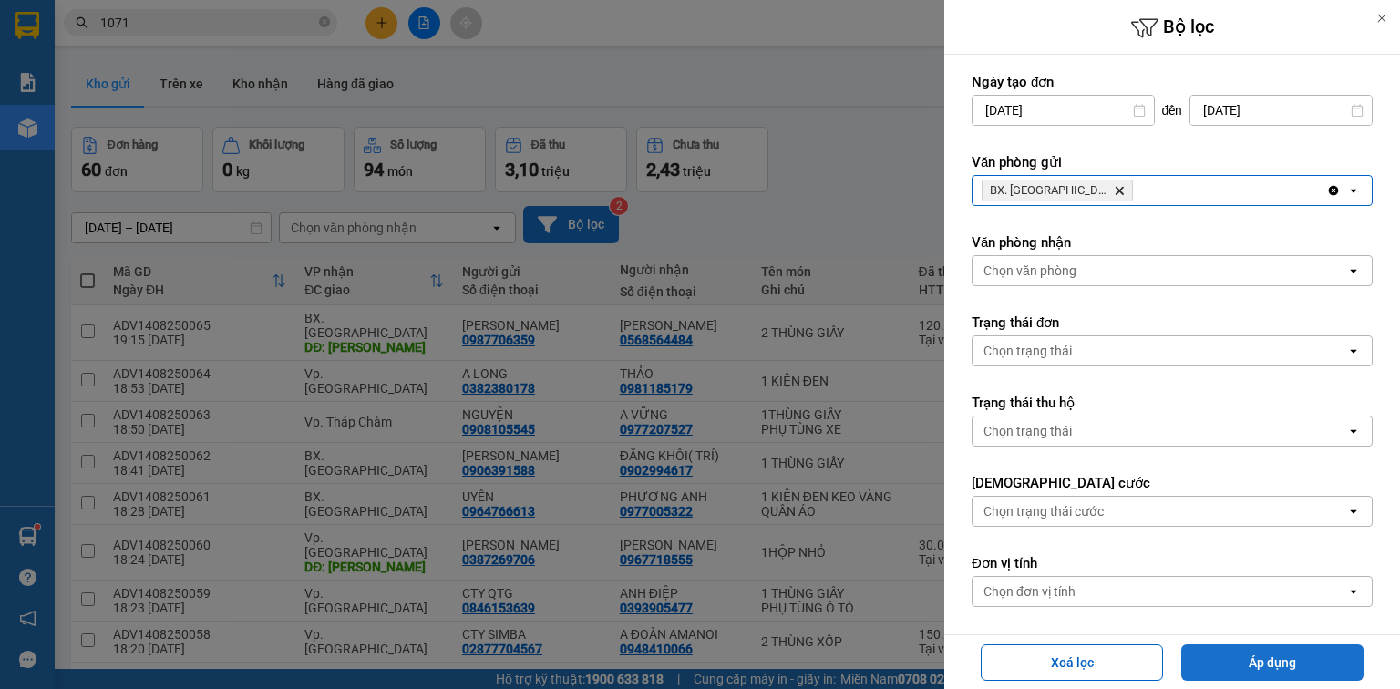
click at [1214, 654] on button "Áp dụng" at bounding box center [1272, 662] width 182 height 36
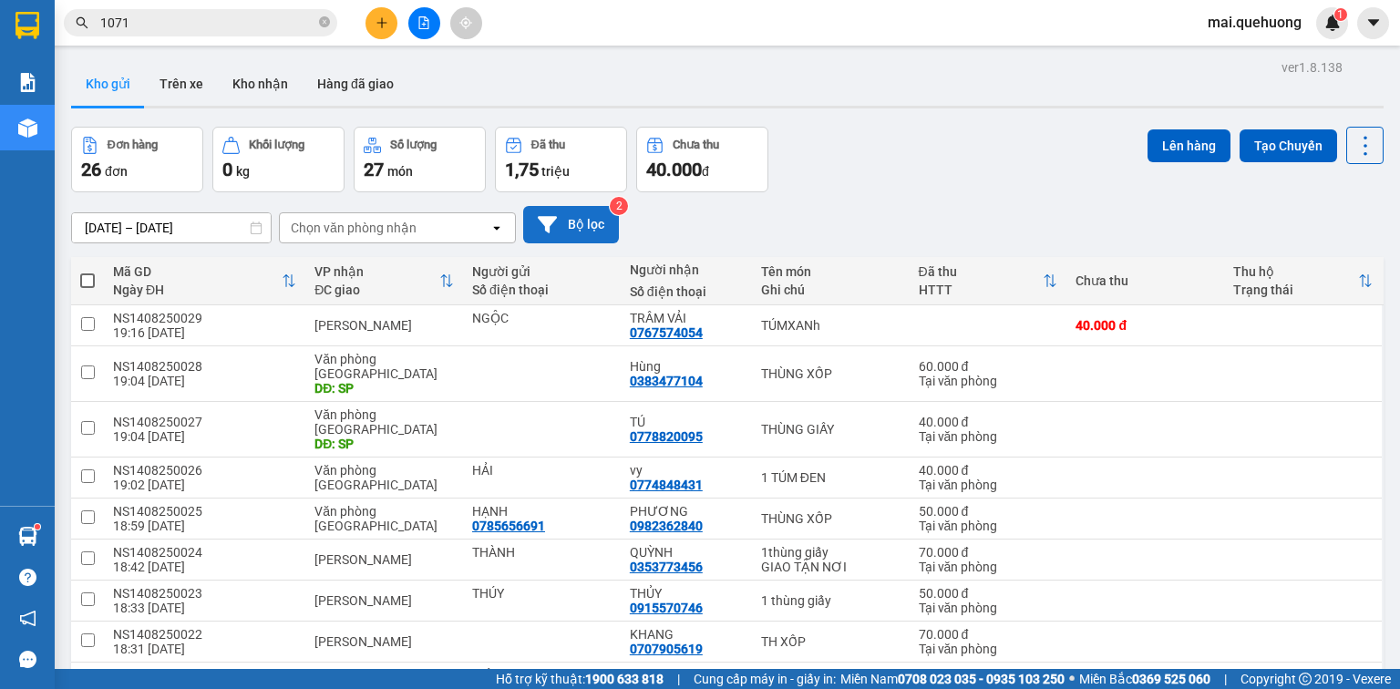
click at [379, 24] on icon "plus" at bounding box center [382, 22] width 13 height 13
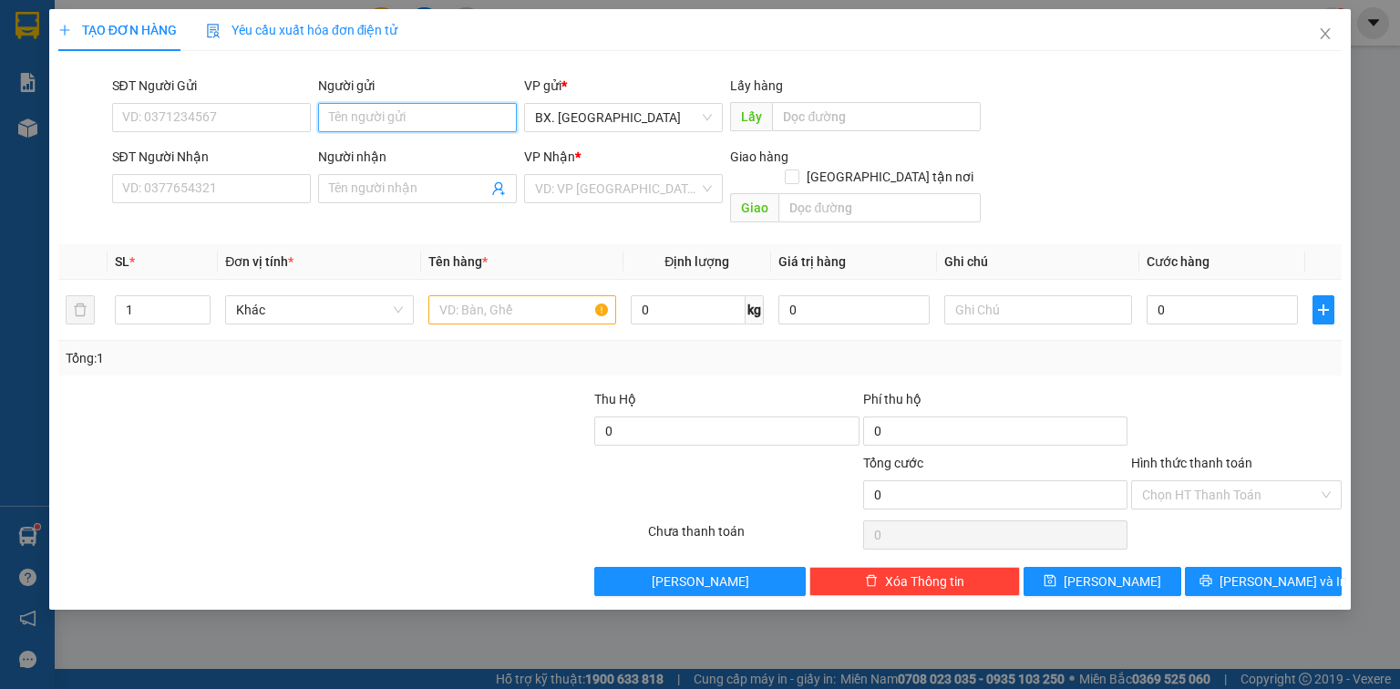
click at [379, 108] on input "Người gửi" at bounding box center [417, 117] width 199 height 29
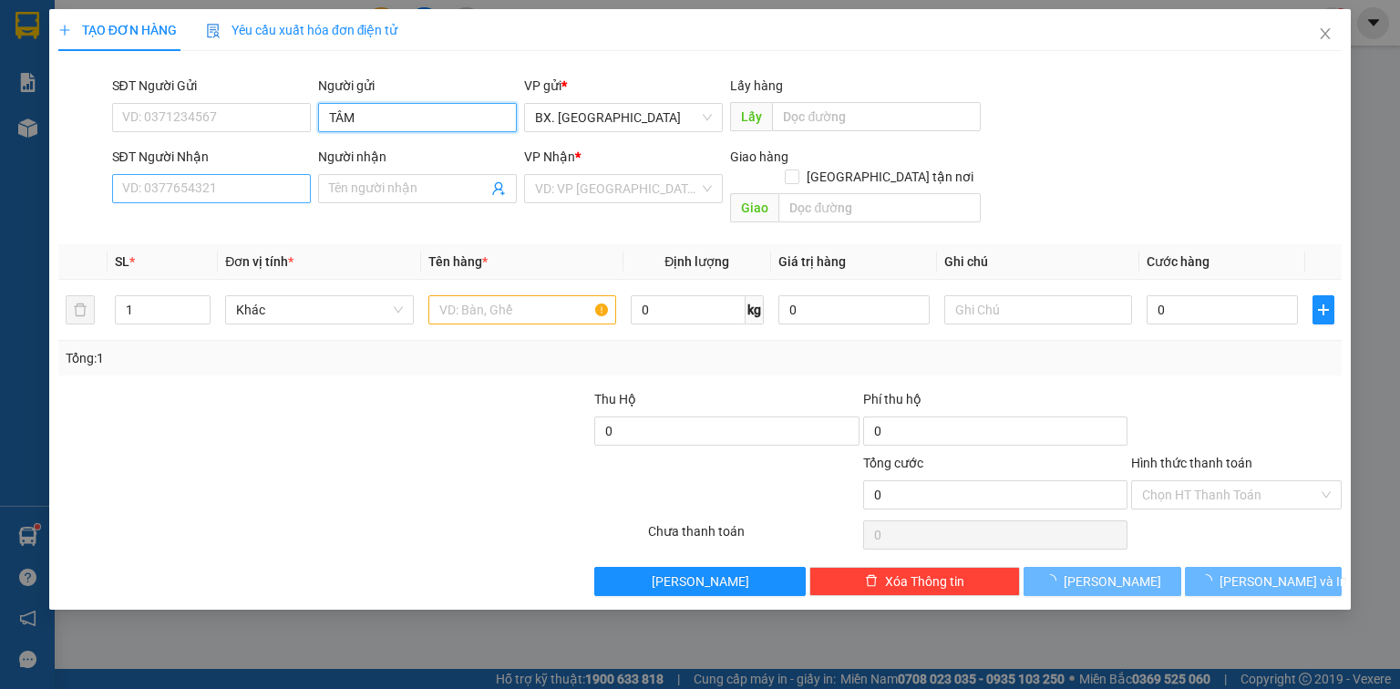
type input "TÂM"
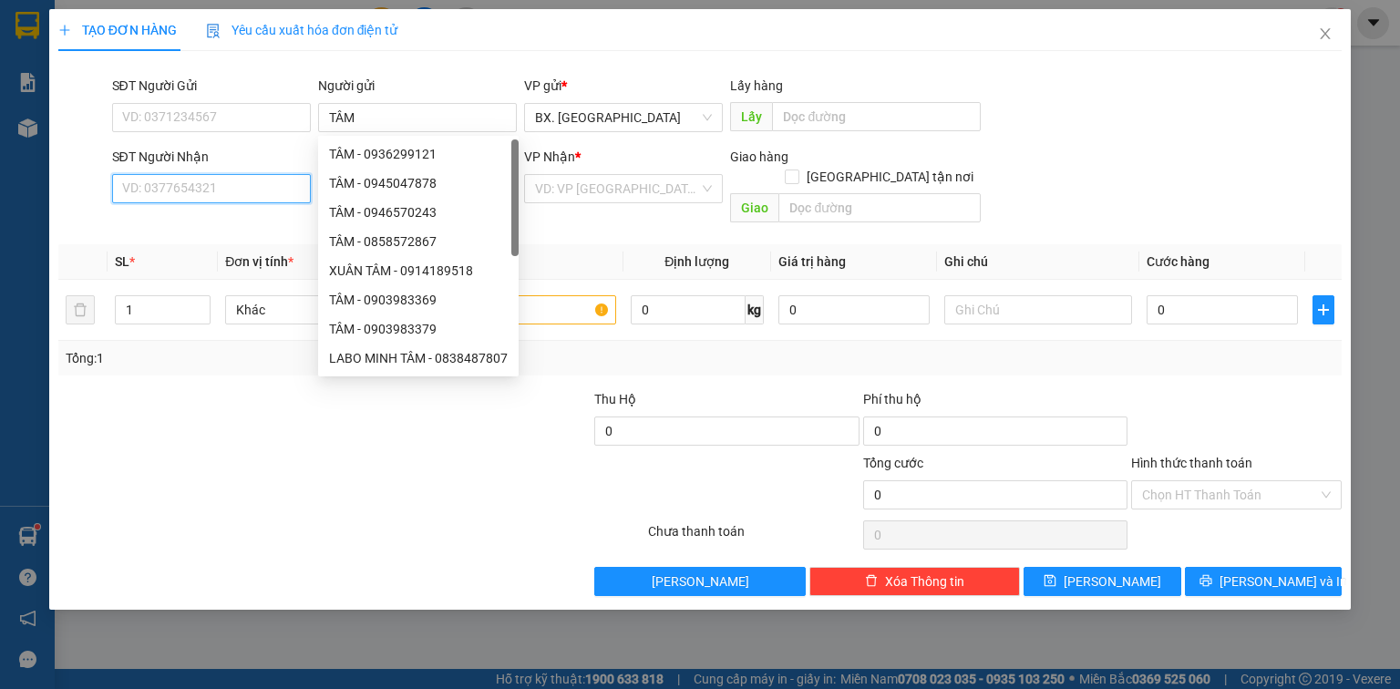
click at [222, 186] on input "SĐT Người Nhận" at bounding box center [211, 188] width 199 height 29
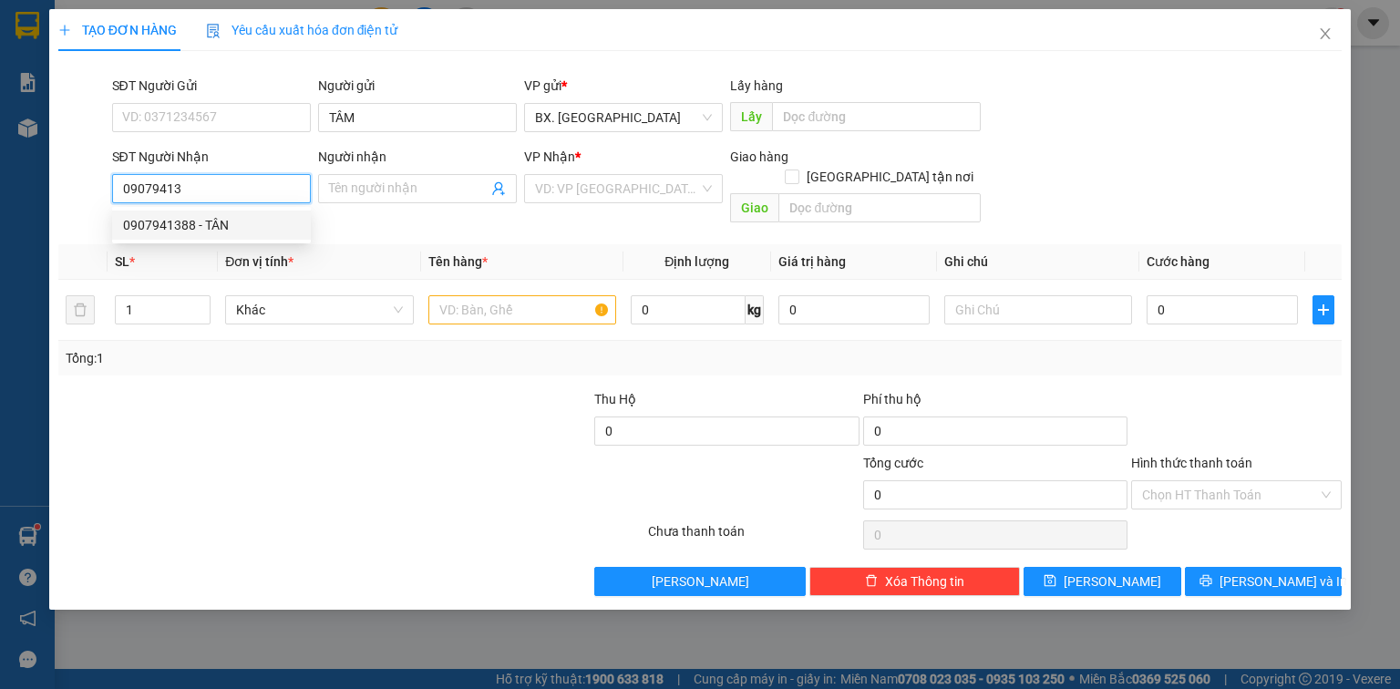
click at [209, 225] on div "0907941388 - TÂN" at bounding box center [211, 225] width 177 height 20
type input "0907941388"
type input "TÂN"
type input "240.000"
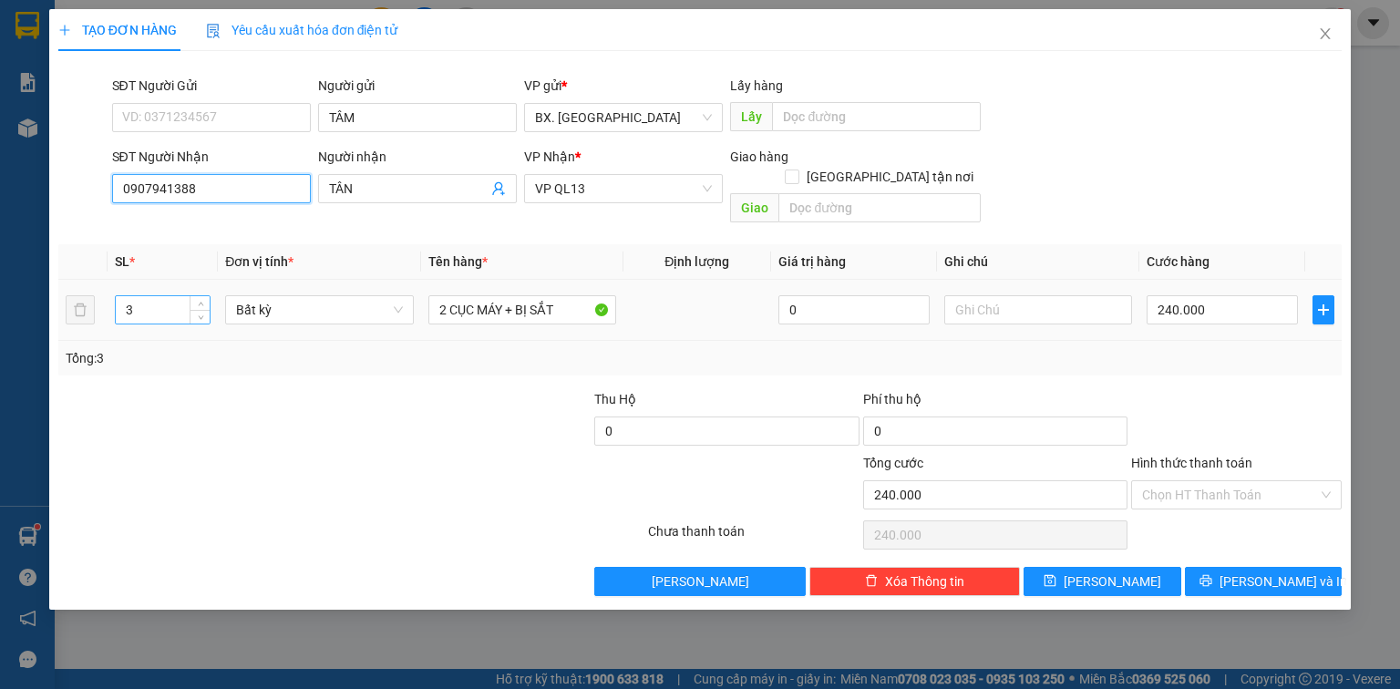
type input "0907941388"
drag, startPoint x: 151, startPoint y: 299, endPoint x: 100, endPoint y: 311, distance: 52.4
click at [100, 311] on tr "3 Bất kỳ 2 CỤC MÁY + BỊ SẮT 0 240.000" at bounding box center [699, 310] width 1283 height 61
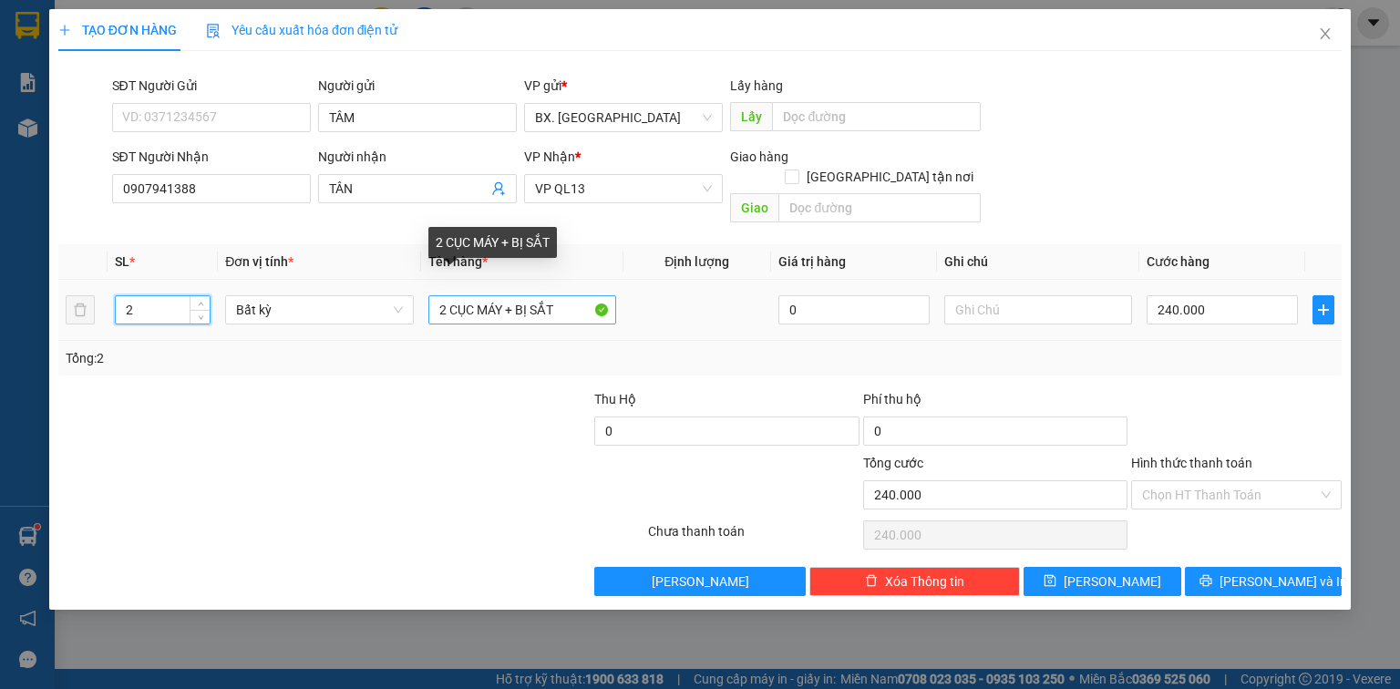
type input "2"
type input "0"
drag, startPoint x: 448, startPoint y: 283, endPoint x: 422, endPoint y: 288, distance: 27.0
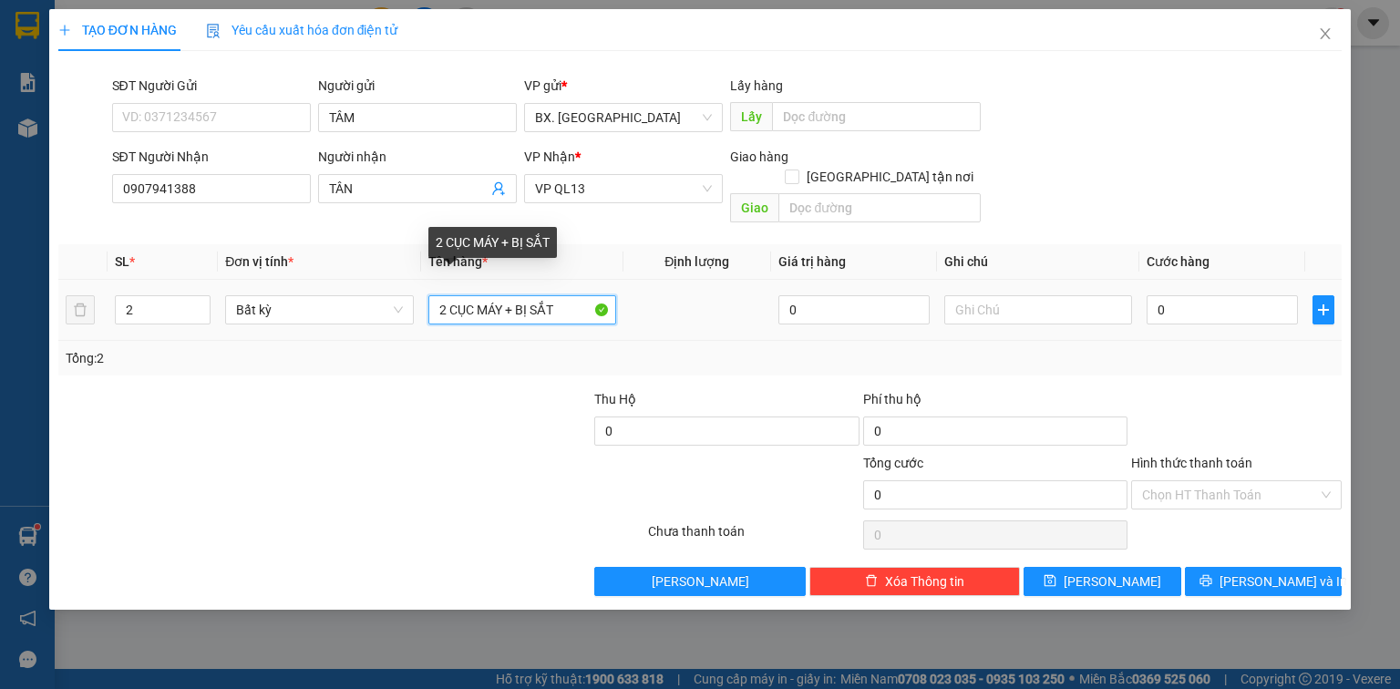
click at [422, 288] on td "2 CỤC MÁY + BỊ SẮT" at bounding box center [522, 310] width 202 height 61
click at [550, 295] on input "CỤC MÁY + BỊ SẮT" at bounding box center [522, 309] width 188 height 29
type input "CỤC MÁY + BỊ TRẮNG"
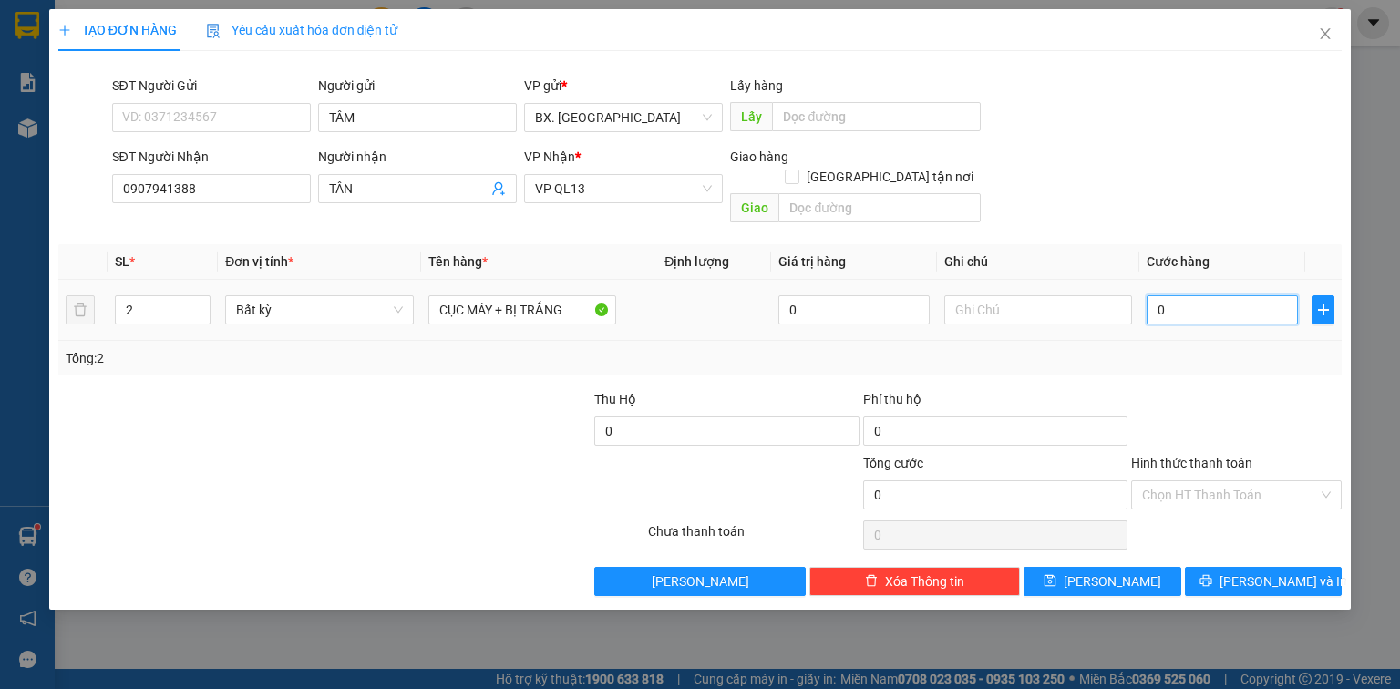
click at [1174, 298] on input "0" at bounding box center [1222, 309] width 151 height 29
type input "1"
type input "14"
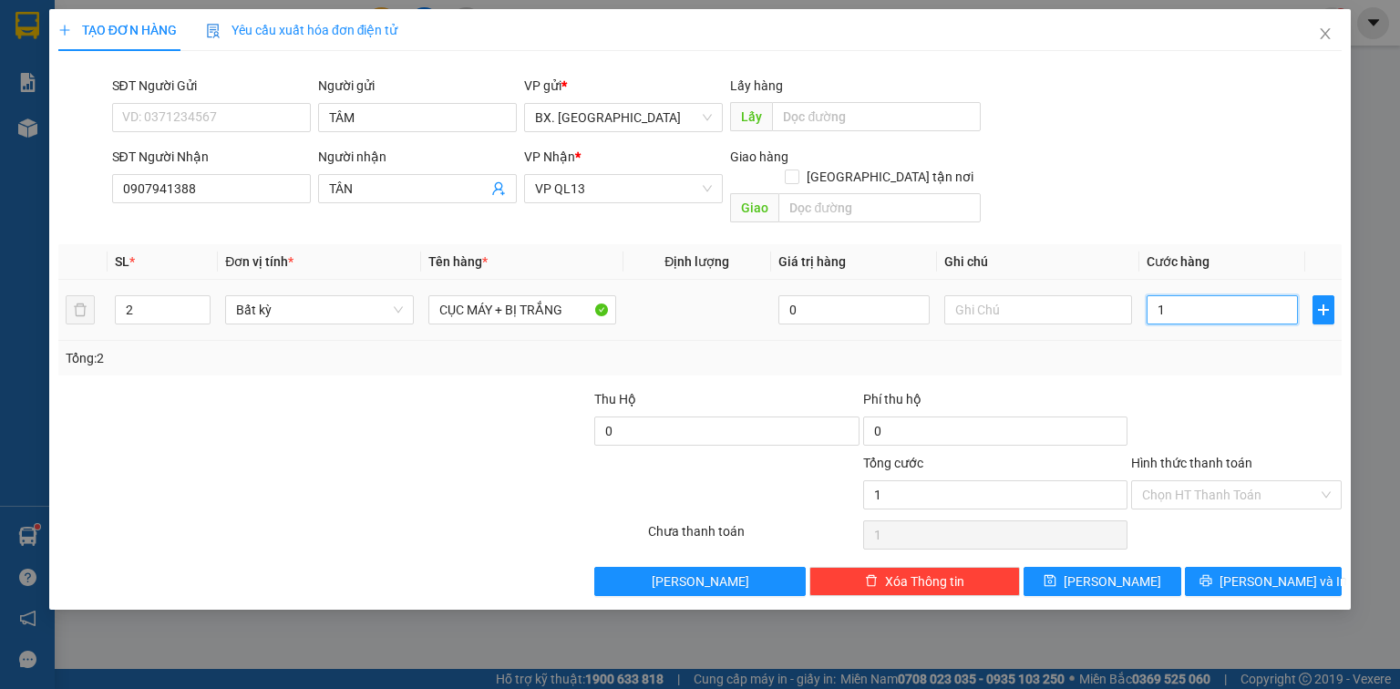
type input "14"
type input "140"
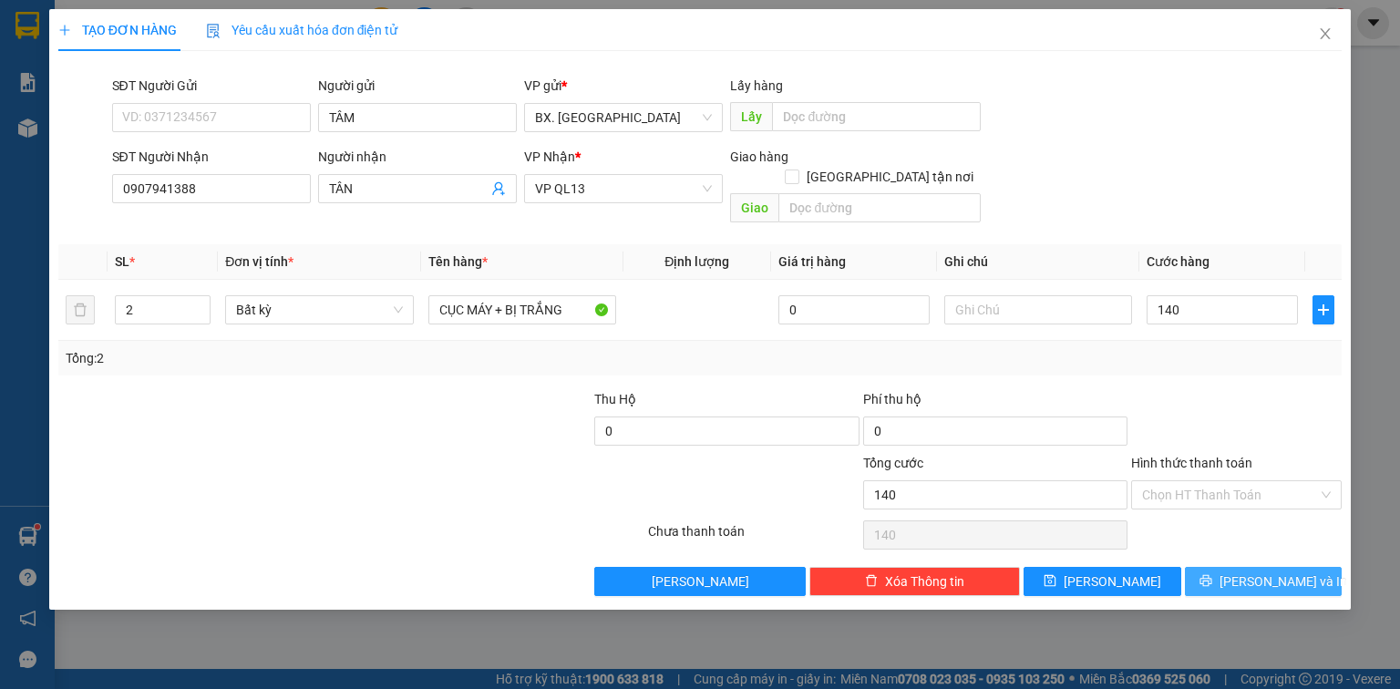
type input "140.000"
click at [1241, 569] on button "[PERSON_NAME] và In" at bounding box center [1264, 581] width 158 height 29
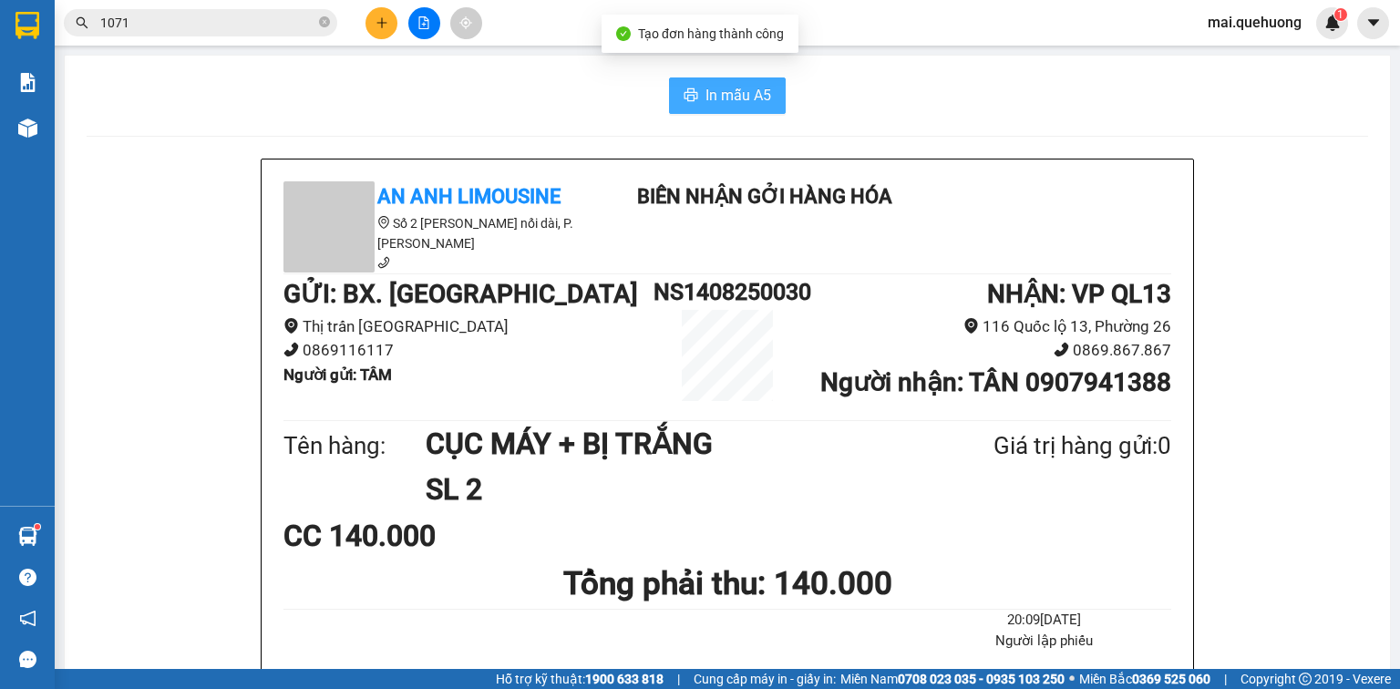
click at [747, 105] on span "In mẫu A5" at bounding box center [739, 95] width 66 height 23
click at [383, 22] on icon "plus" at bounding box center [381, 22] width 10 height 1
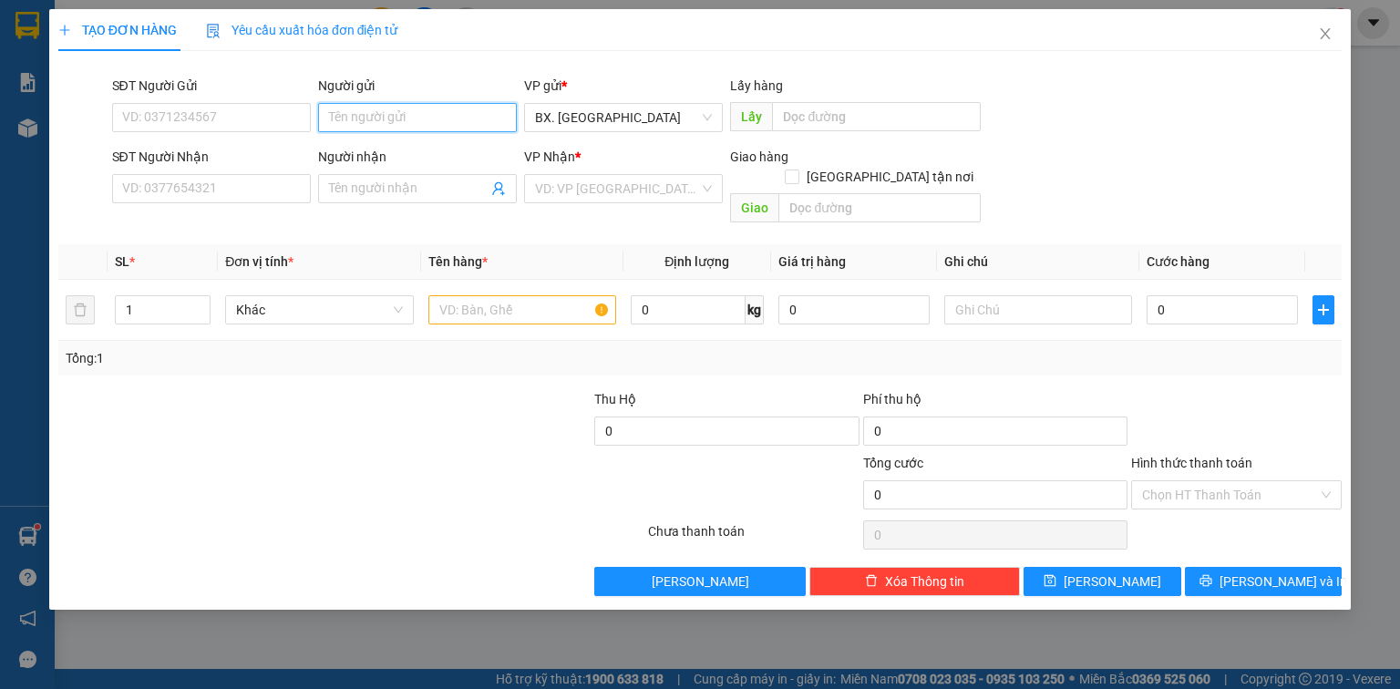
click at [370, 118] on input "Người gửi" at bounding box center [417, 117] width 199 height 29
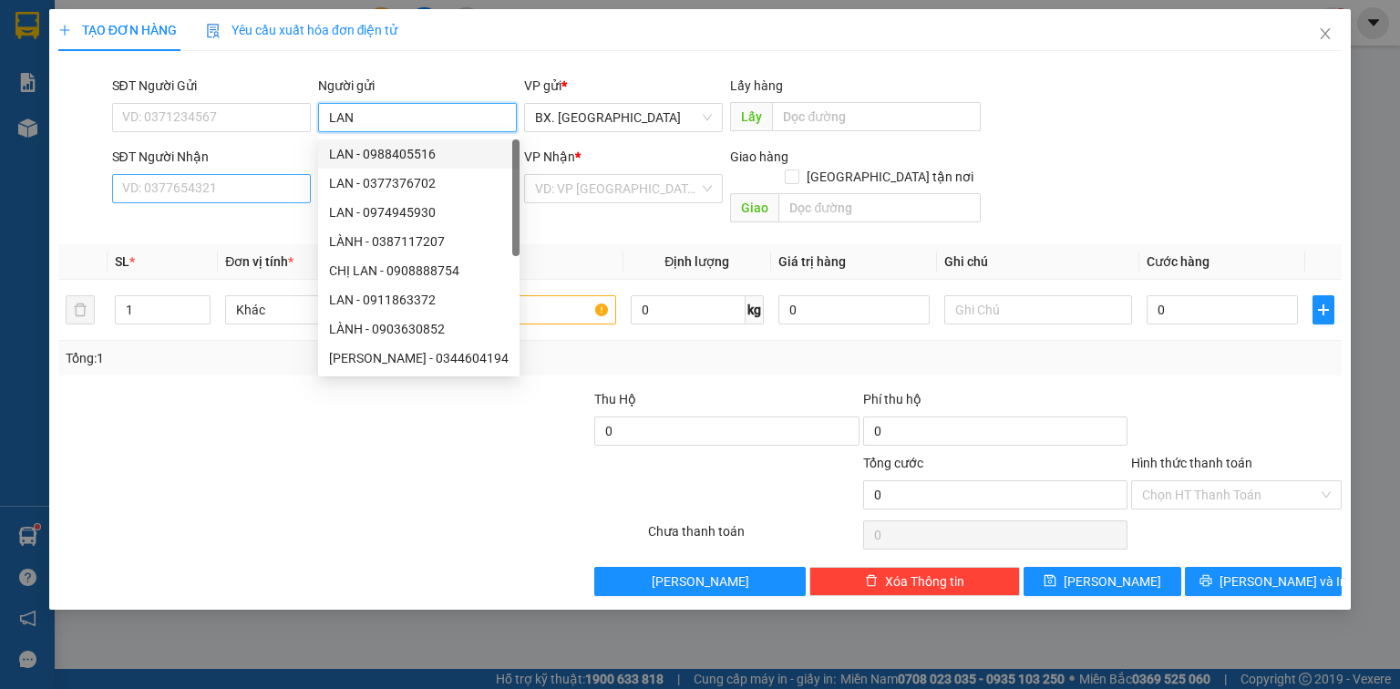
type input "LAN"
click at [201, 188] on input "SĐT Người Nhận" at bounding box center [211, 188] width 199 height 29
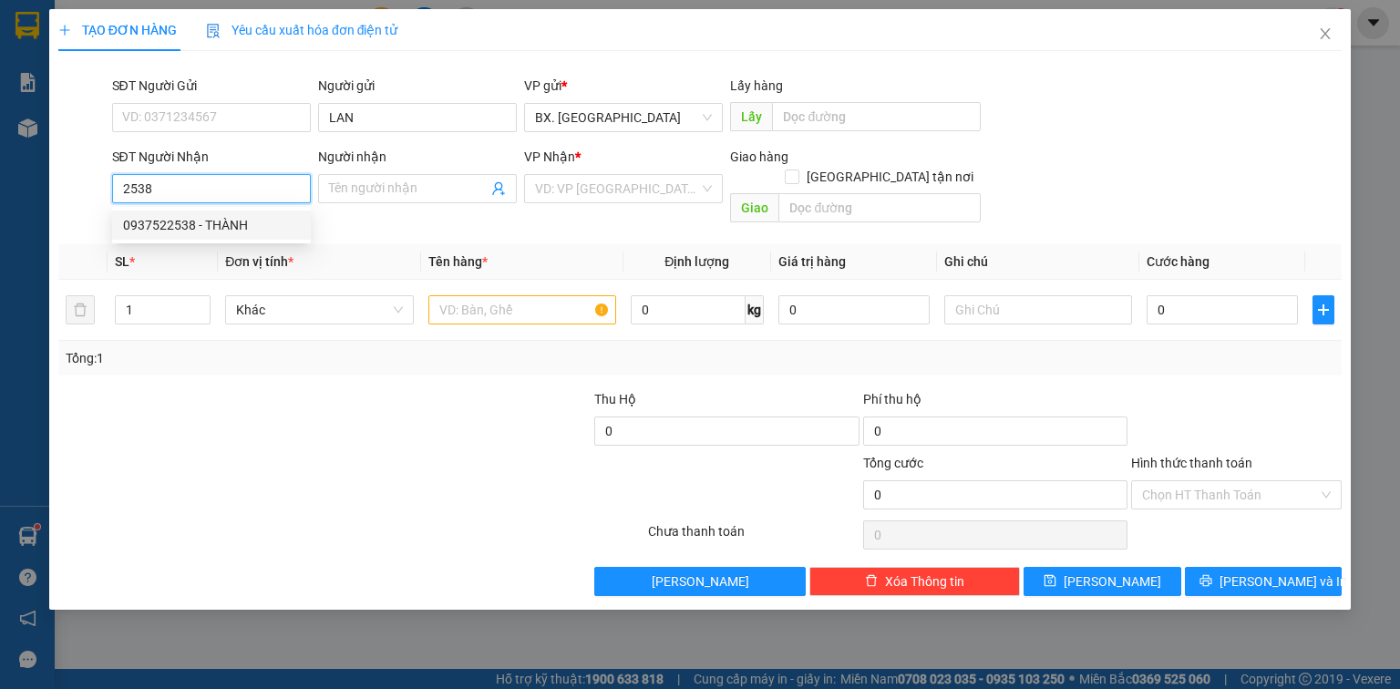
click at [223, 230] on div "0937522538 - THÀNH" at bounding box center [211, 225] width 177 height 20
type input "0937522538"
type input "THÀNH"
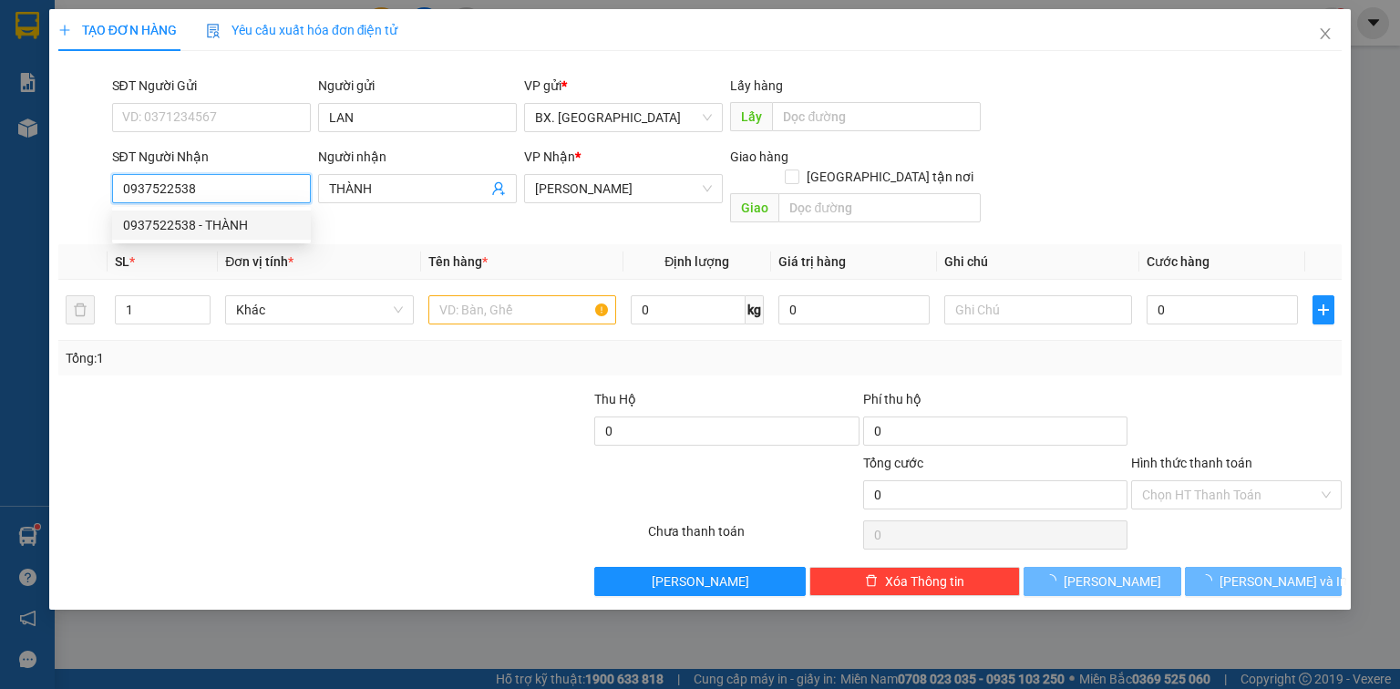
type input "30.000"
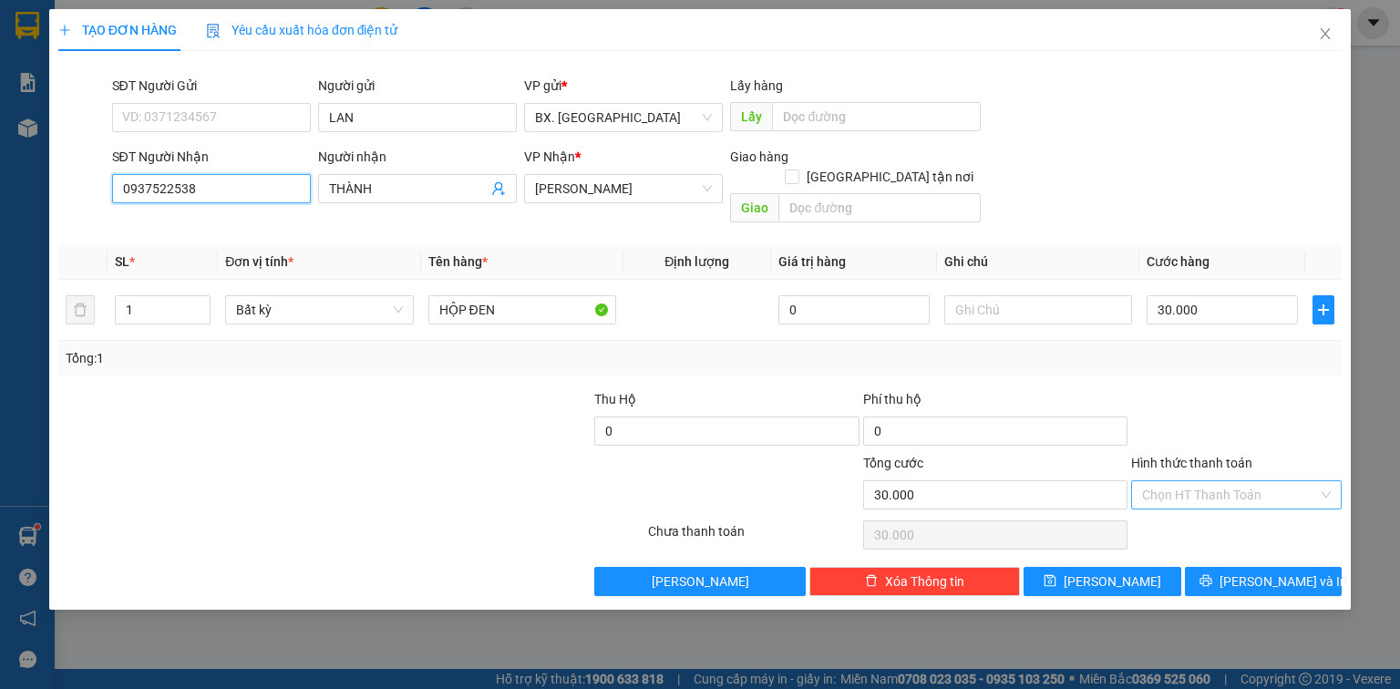
type input "0937522538"
click at [1207, 481] on input "Hình thức thanh toán" at bounding box center [1230, 494] width 176 height 27
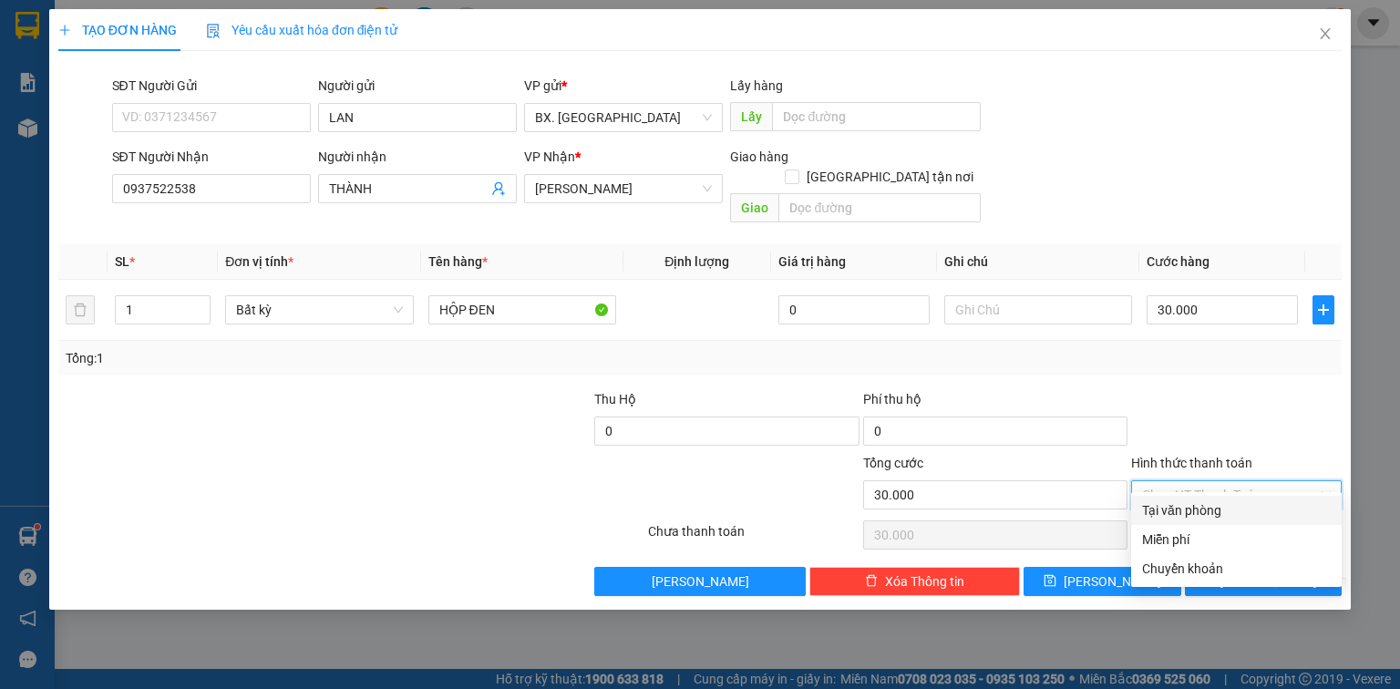
click at [1211, 510] on div "Tại văn phòng" at bounding box center [1236, 510] width 189 height 20
type input "0"
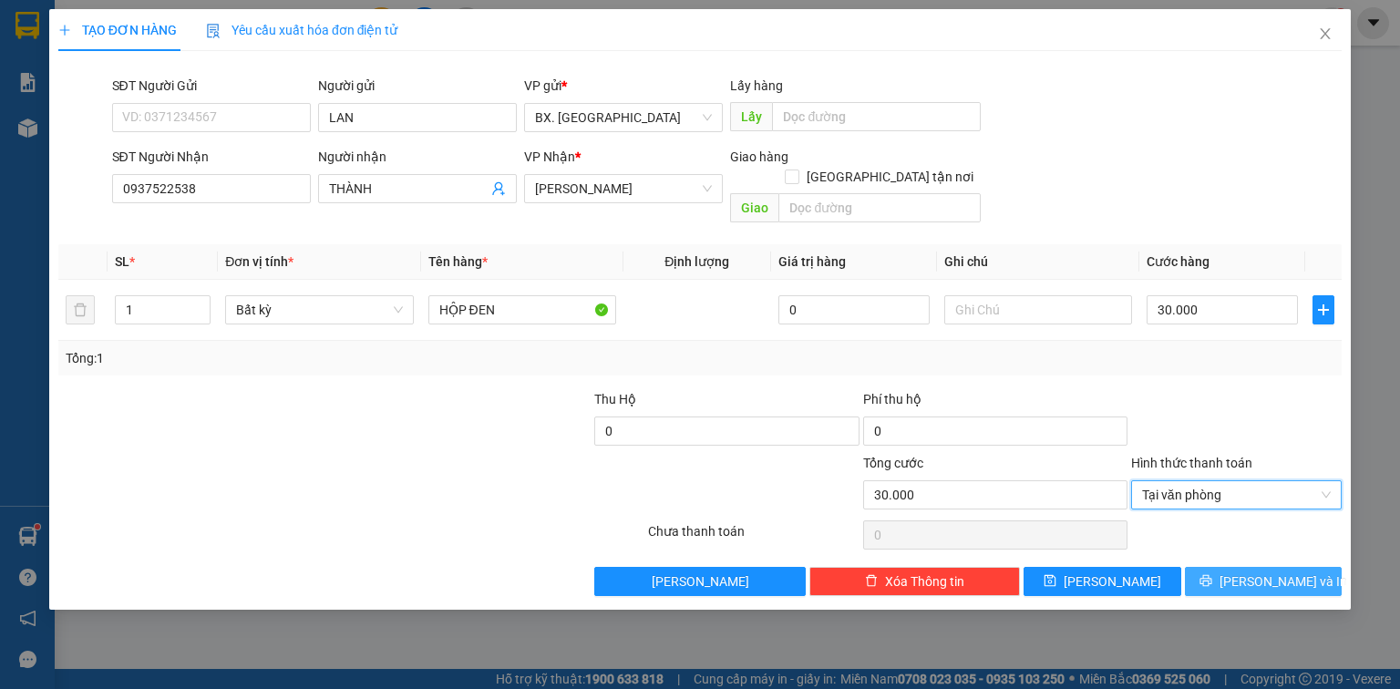
click at [1223, 568] on button "[PERSON_NAME] và In" at bounding box center [1264, 581] width 158 height 29
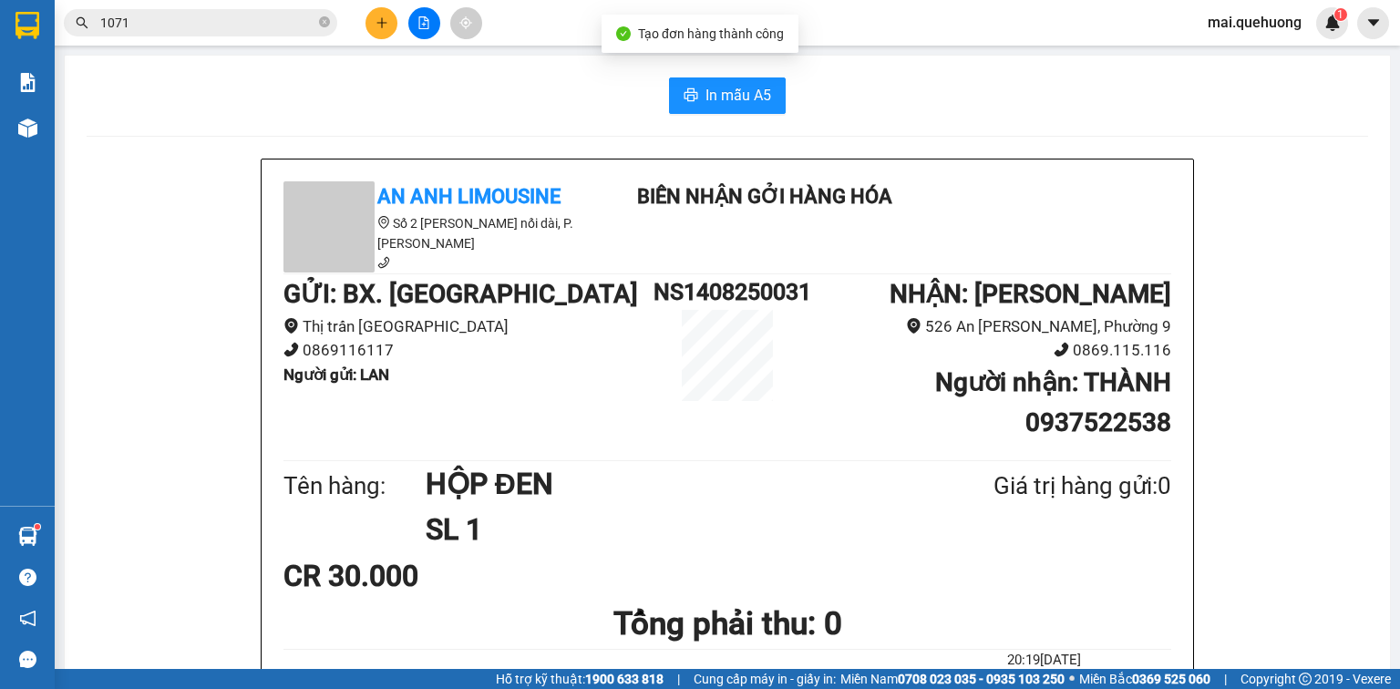
click at [715, 92] on span "In mẫu A5" at bounding box center [739, 95] width 66 height 23
click at [430, 18] on button at bounding box center [424, 23] width 32 height 32
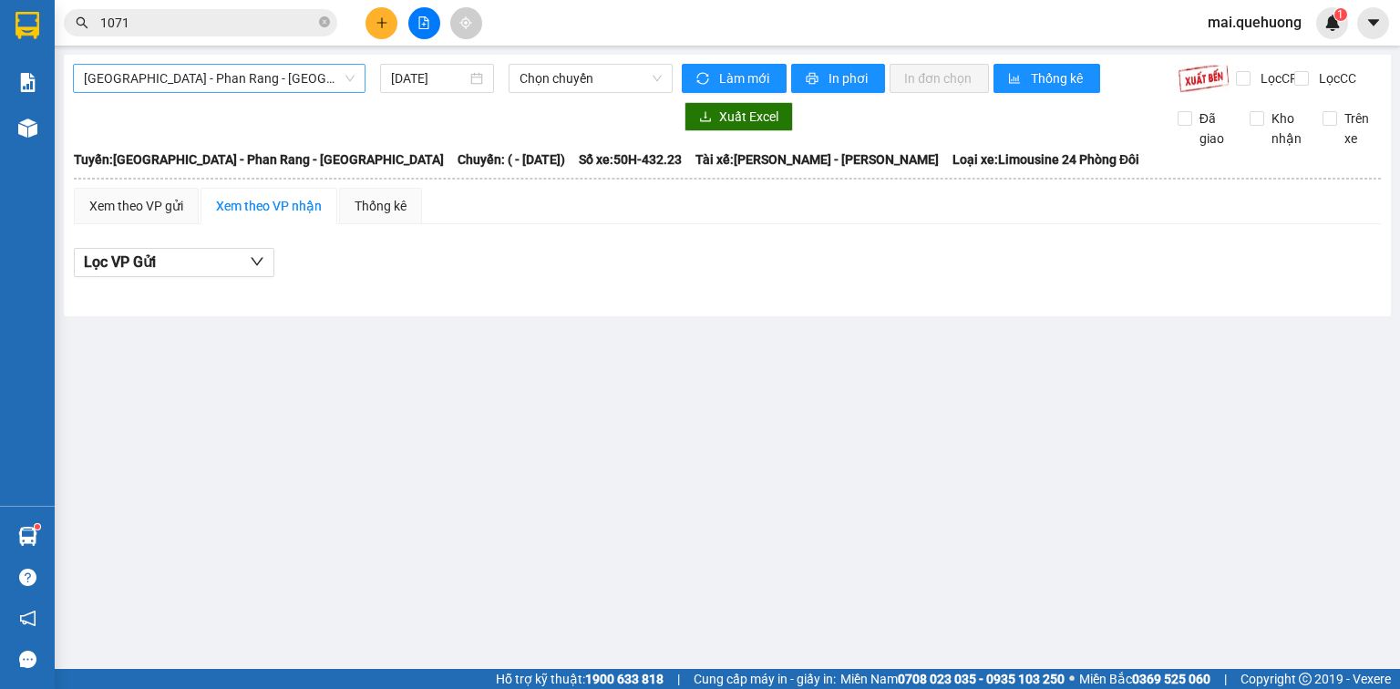
click at [284, 84] on span "[GEOGRAPHIC_DATA] - Phan Rang - [GEOGRAPHIC_DATA]" at bounding box center [219, 78] width 271 height 27
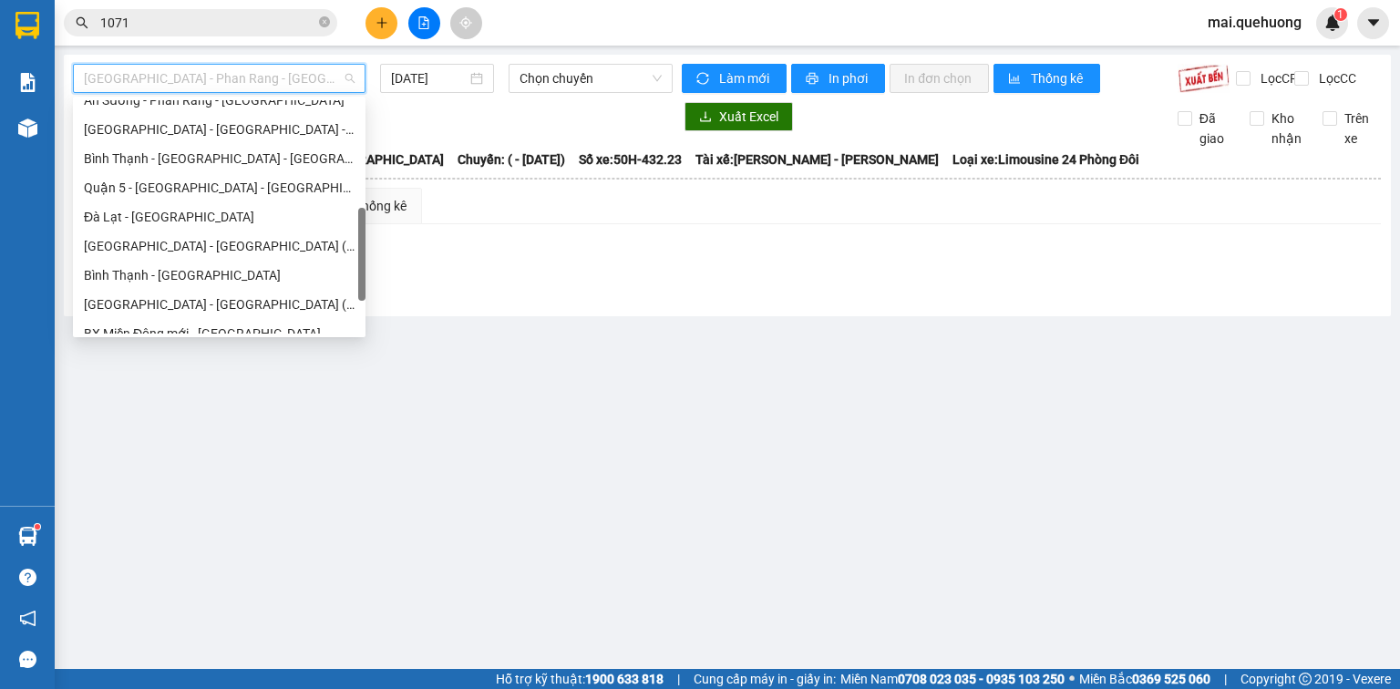
scroll to position [496, 0]
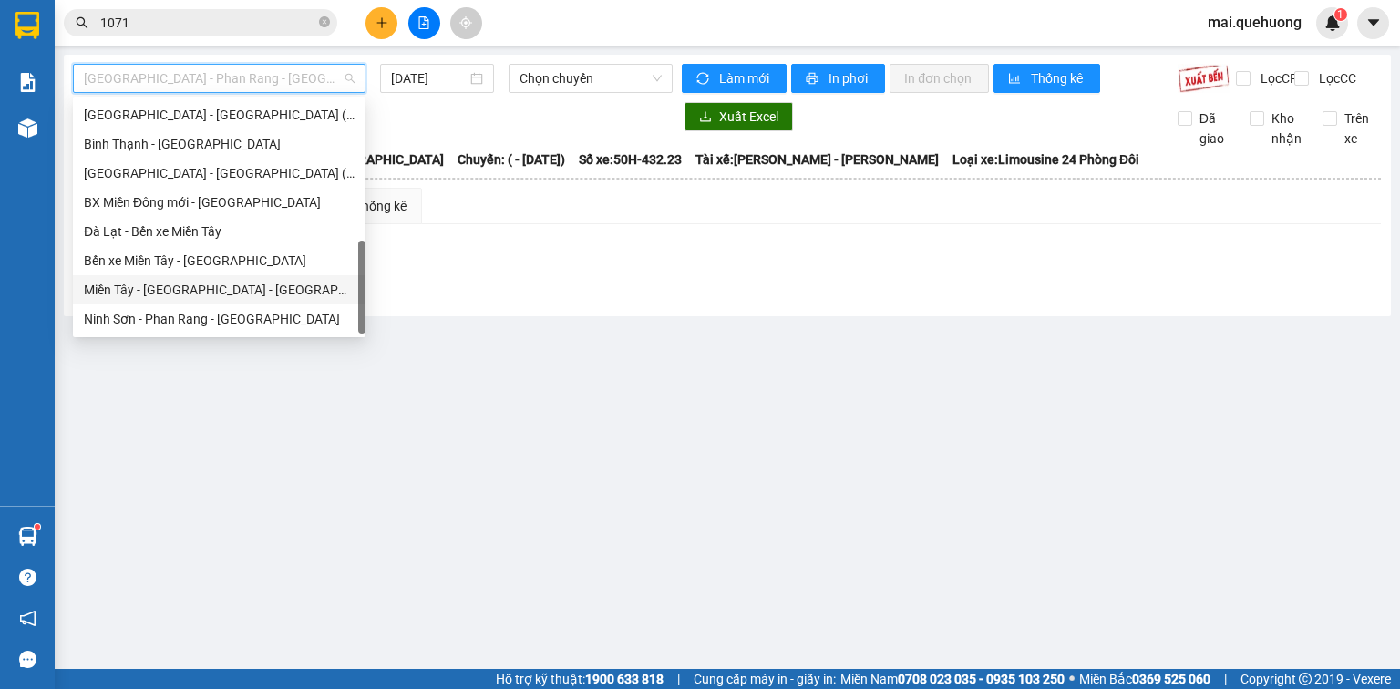
click at [255, 290] on div "Miền Tây - [GEOGRAPHIC_DATA] - [GEOGRAPHIC_DATA]" at bounding box center [219, 290] width 271 height 20
type input "[DATE]"
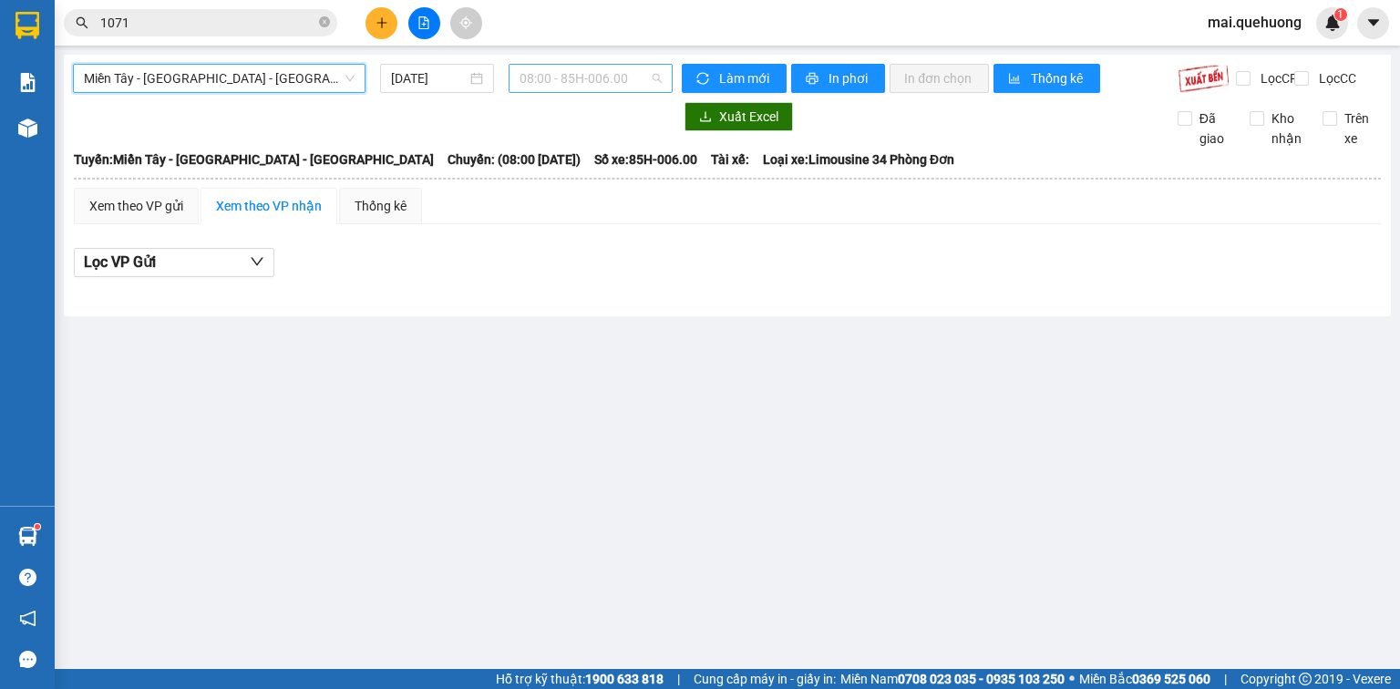
click at [558, 77] on span "08:00 - 85H-006.00" at bounding box center [591, 78] width 143 height 27
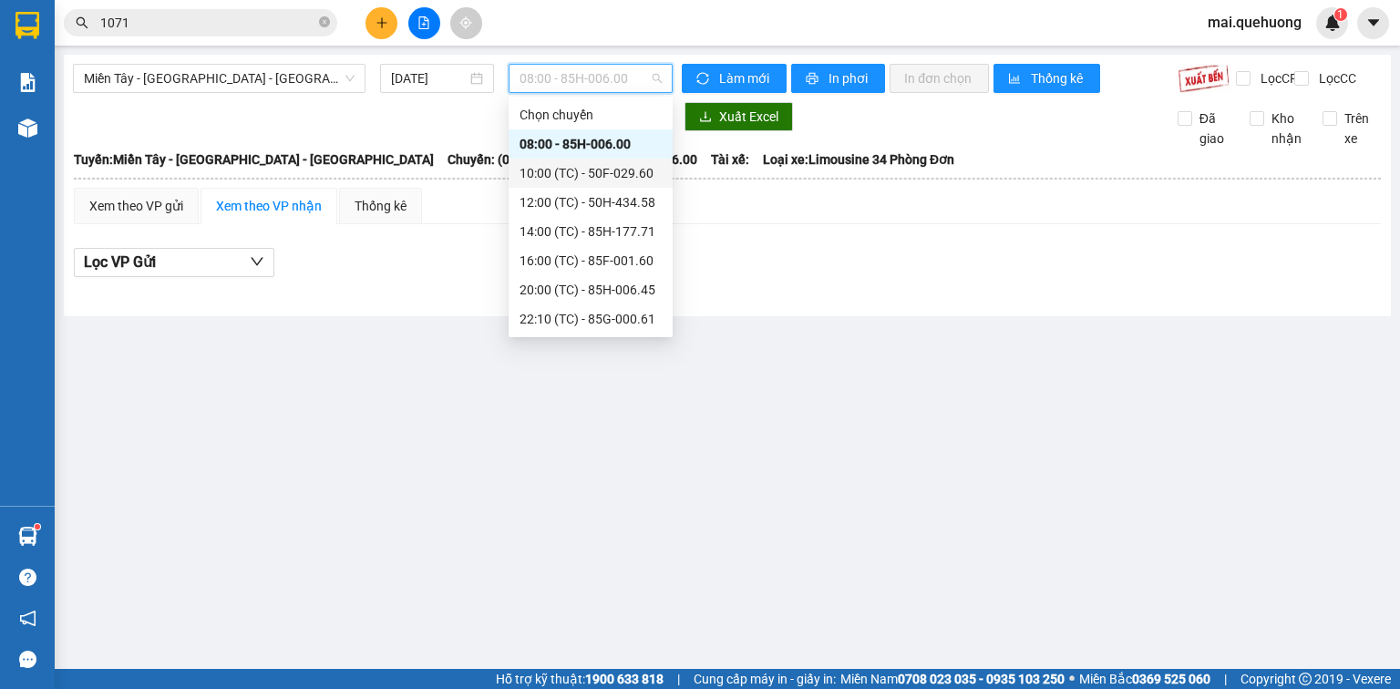
click at [577, 171] on div "10:00 (TC) - 50F-029.60" at bounding box center [591, 173] width 142 height 20
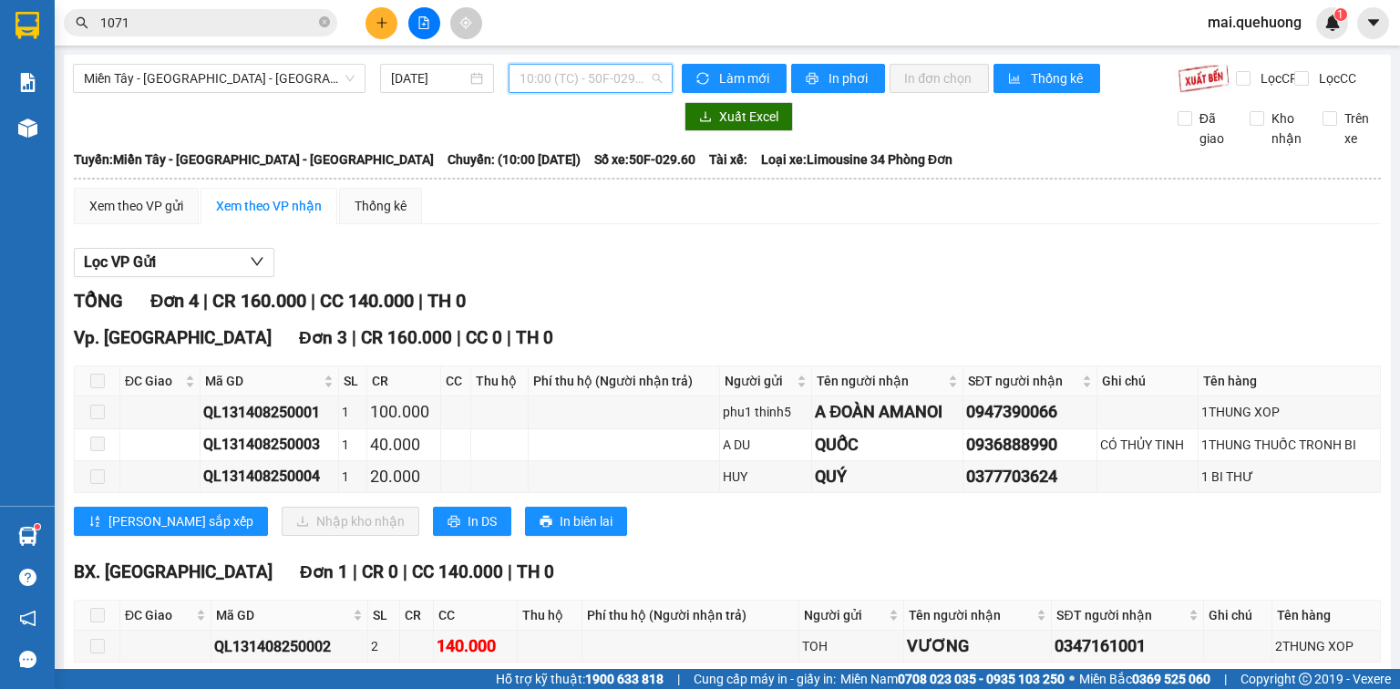
click at [571, 74] on span "10:00 (TC) - 50F-029.60" at bounding box center [591, 78] width 143 height 27
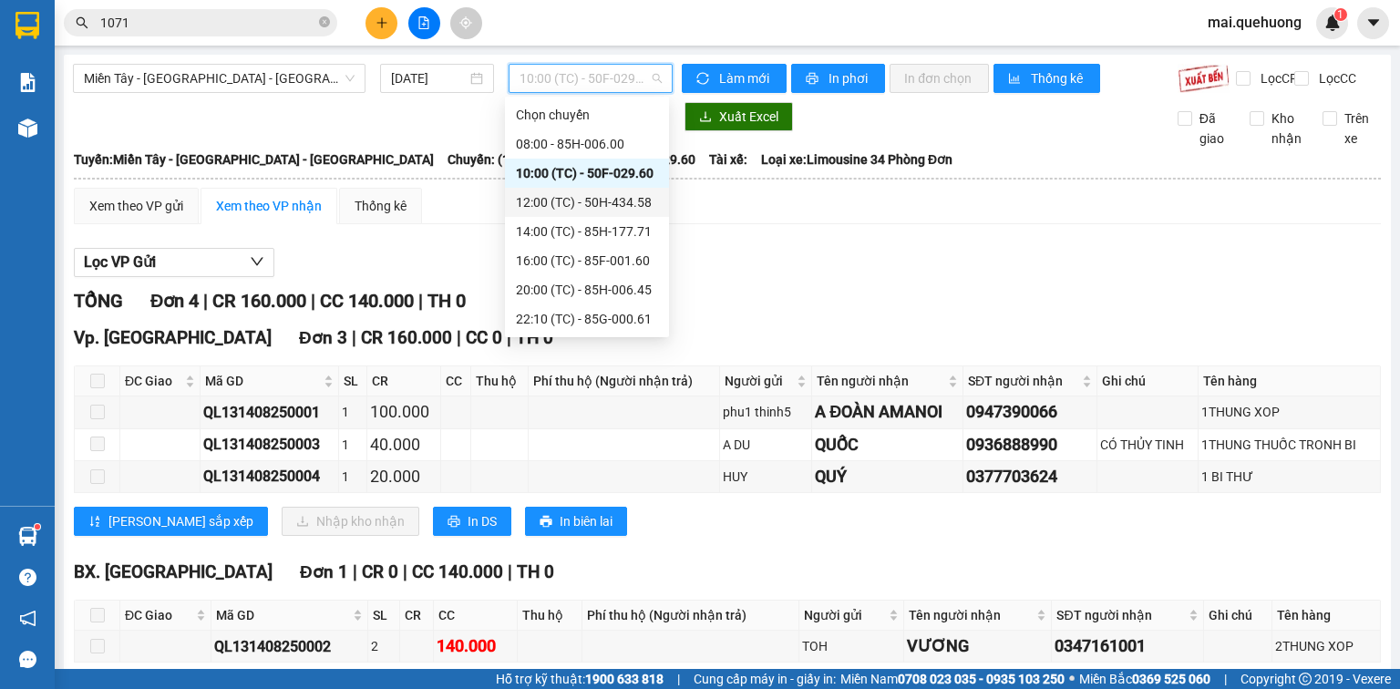
click at [548, 205] on div "12:00 (TC) - 50H-434.58" at bounding box center [587, 202] width 142 height 20
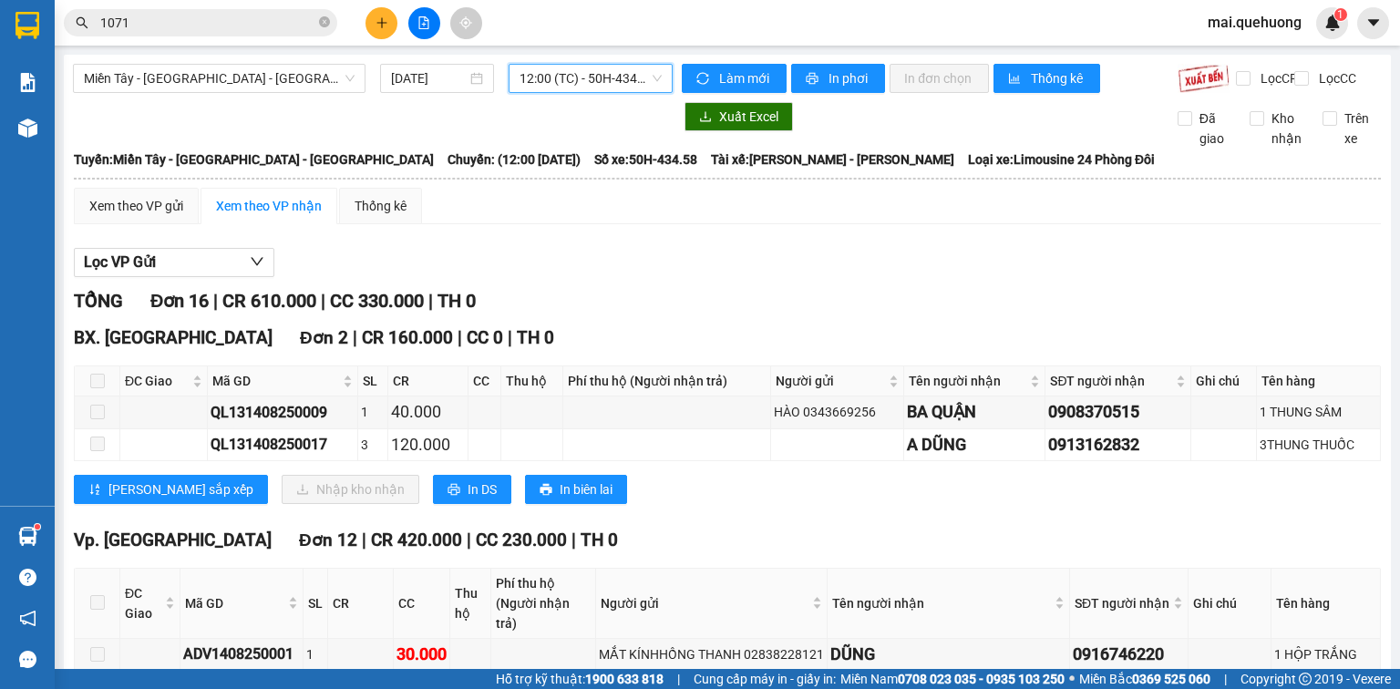
click at [556, 77] on span "12:00 (TC) - 50H-434.58" at bounding box center [591, 78] width 143 height 27
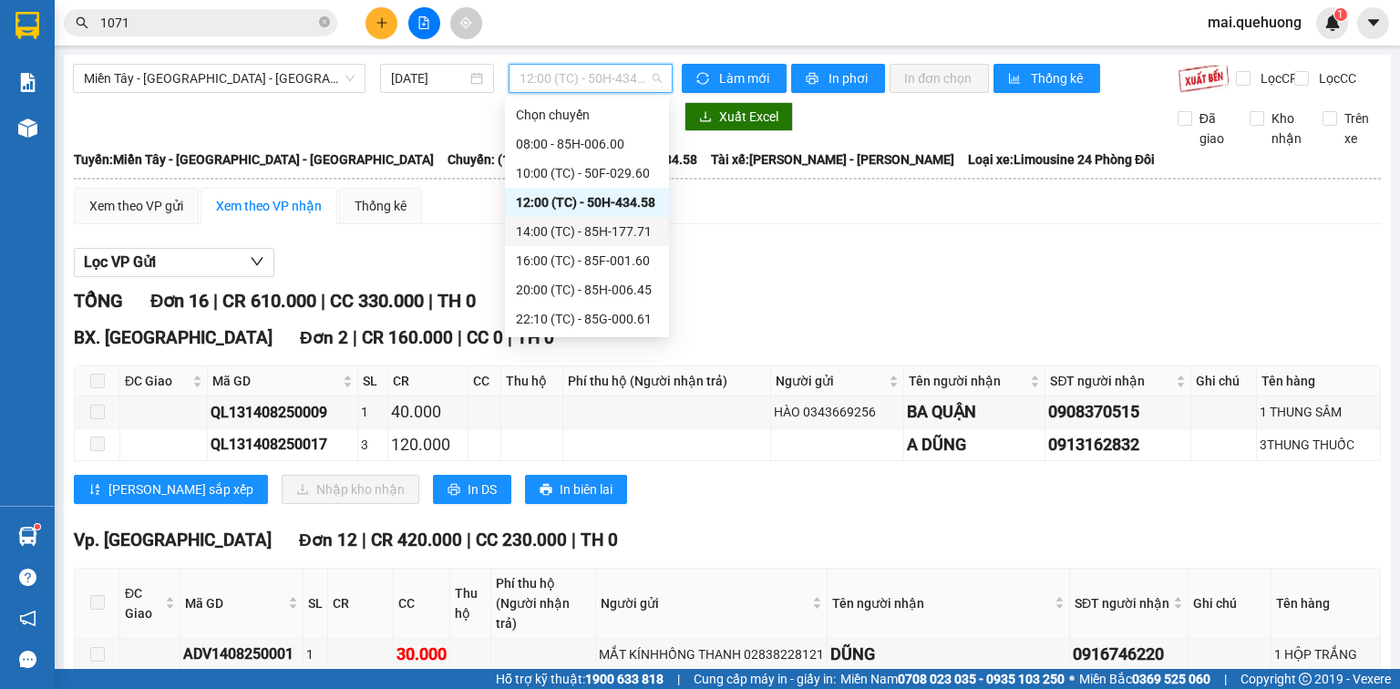
click at [551, 229] on div "14:00 (TC) - 85H-177.71" at bounding box center [587, 232] width 142 height 20
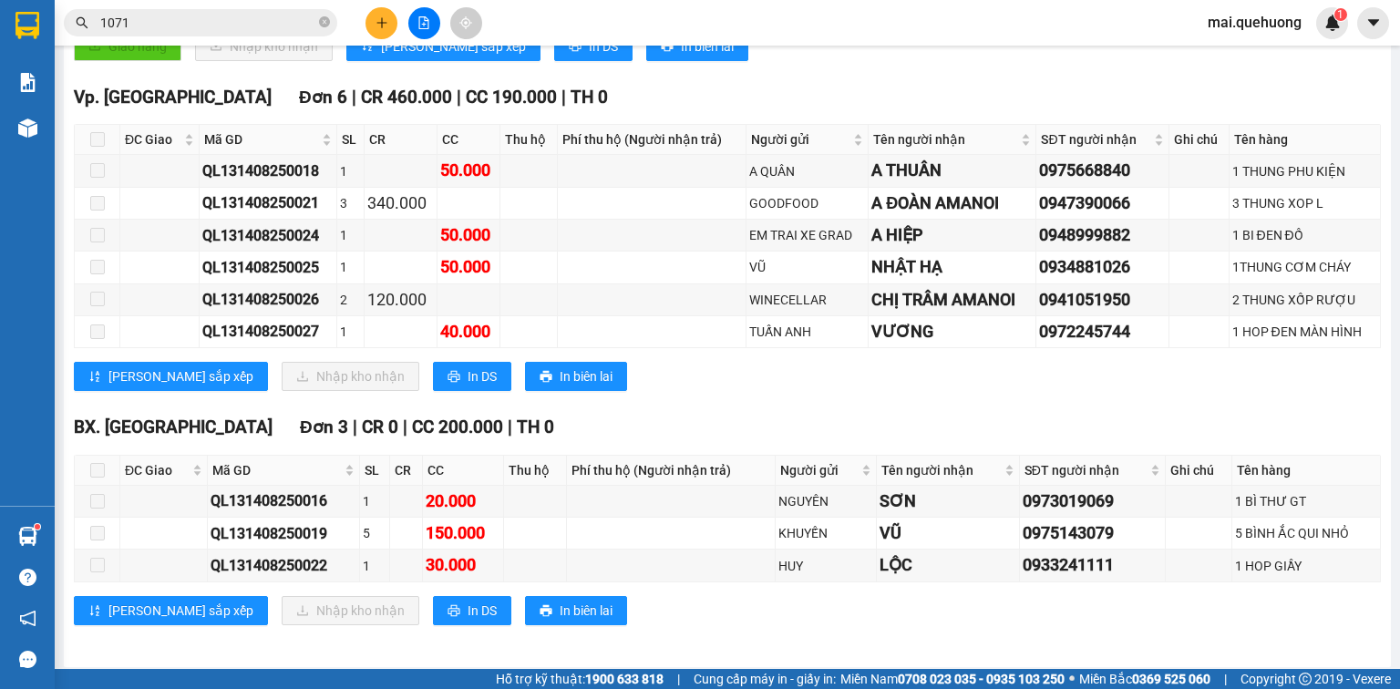
scroll to position [429, 0]
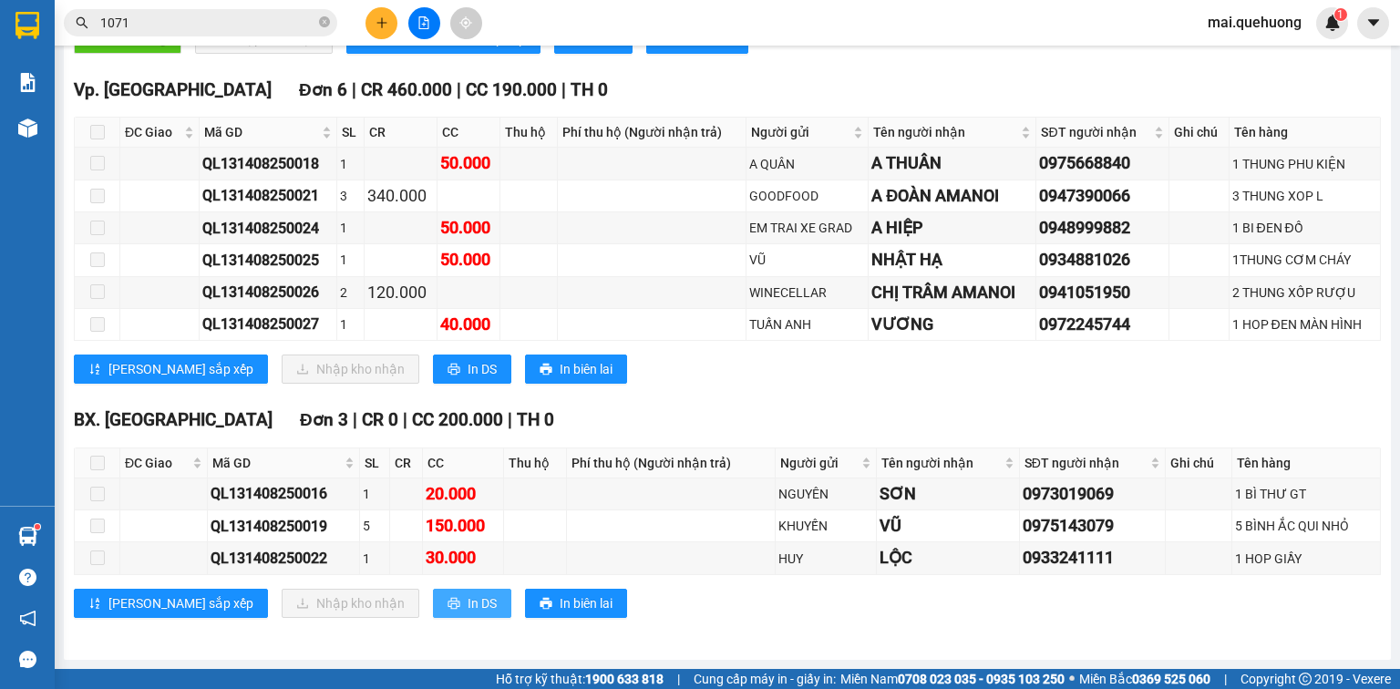
click at [433, 605] on button "In DS" at bounding box center [472, 603] width 78 height 29
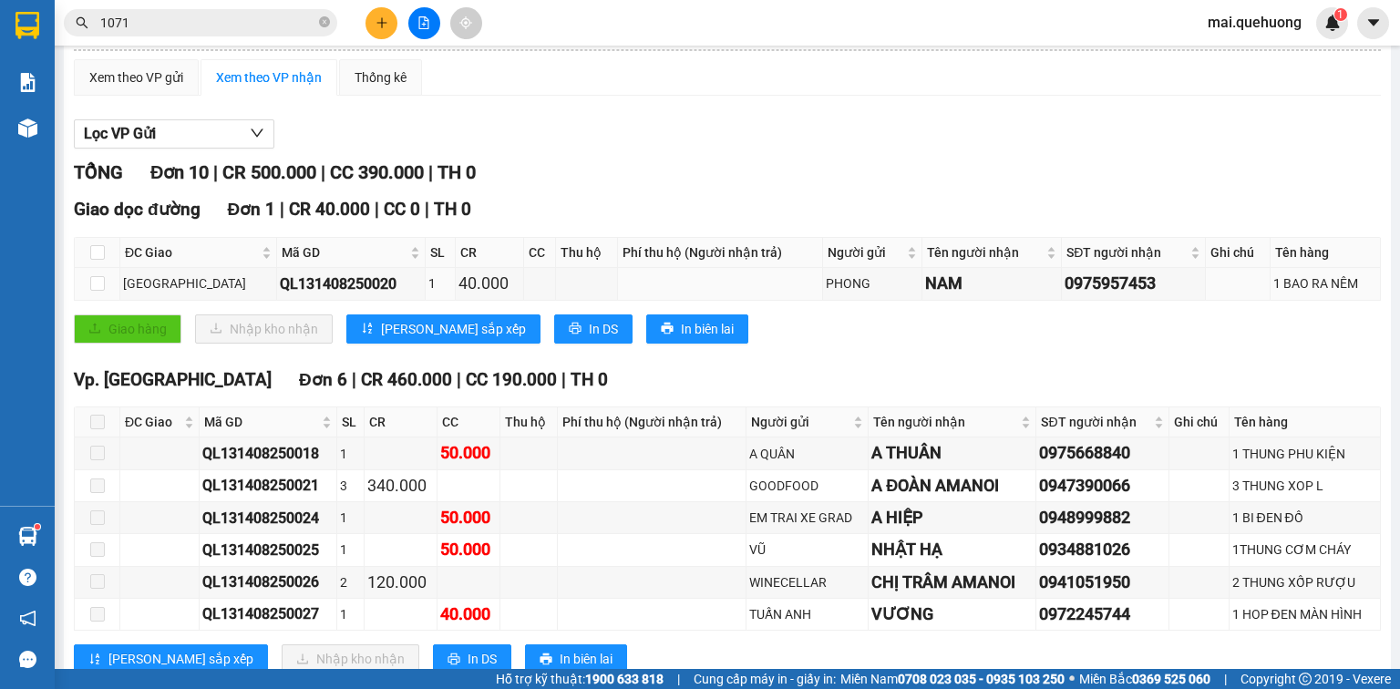
scroll to position [0, 0]
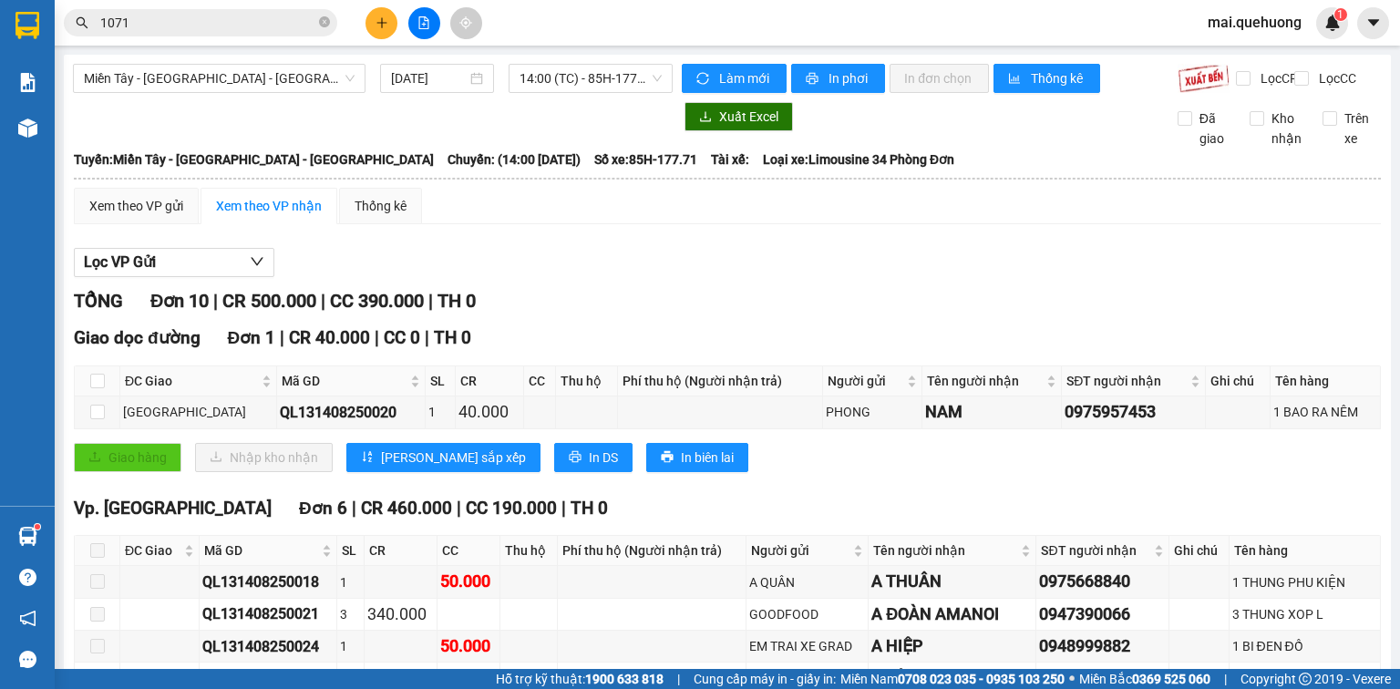
click at [766, 305] on div "TỔNG Đơn 10 | CR 500.000 | CC 390.000 | TH 0" at bounding box center [727, 301] width 1307 height 28
click at [583, 77] on span "14:00 (TC) - 85H-177.71" at bounding box center [591, 78] width 143 height 27
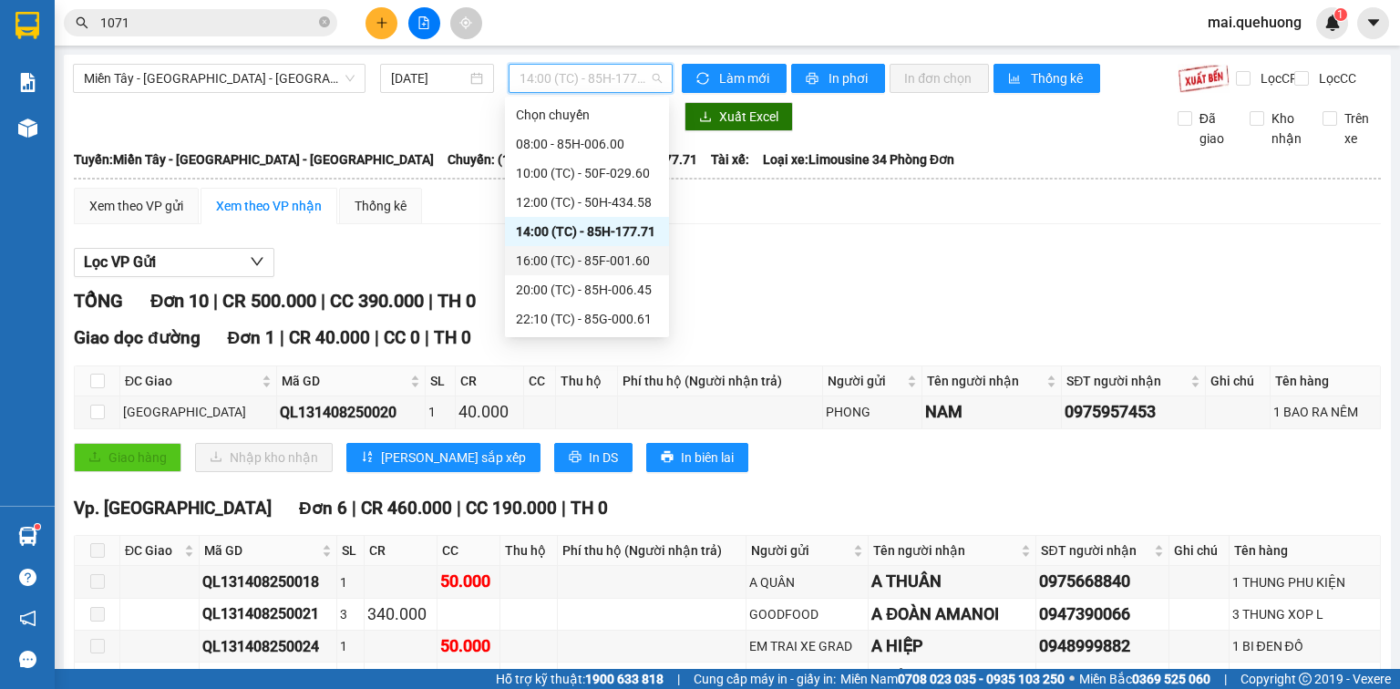
click at [585, 252] on div "16:00 (TC) - 85F-001.60" at bounding box center [587, 261] width 142 height 20
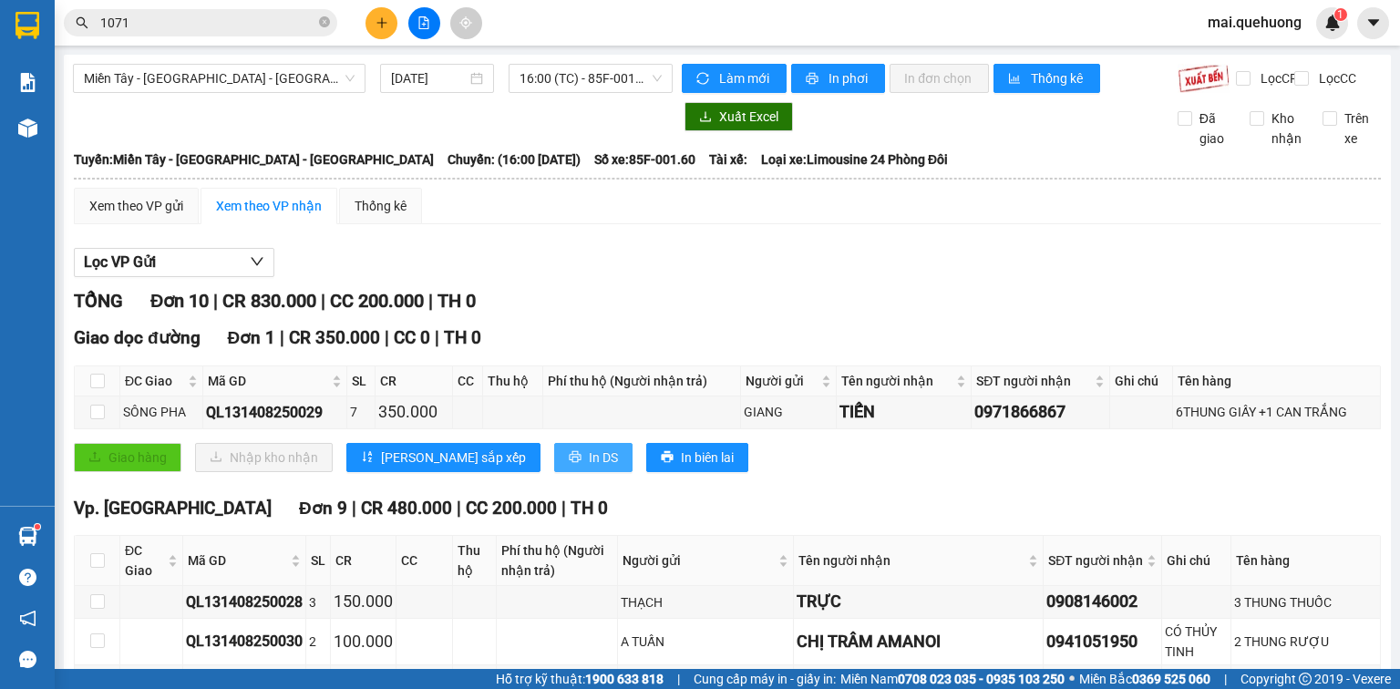
click at [589, 468] on span "In DS" at bounding box center [603, 458] width 29 height 20
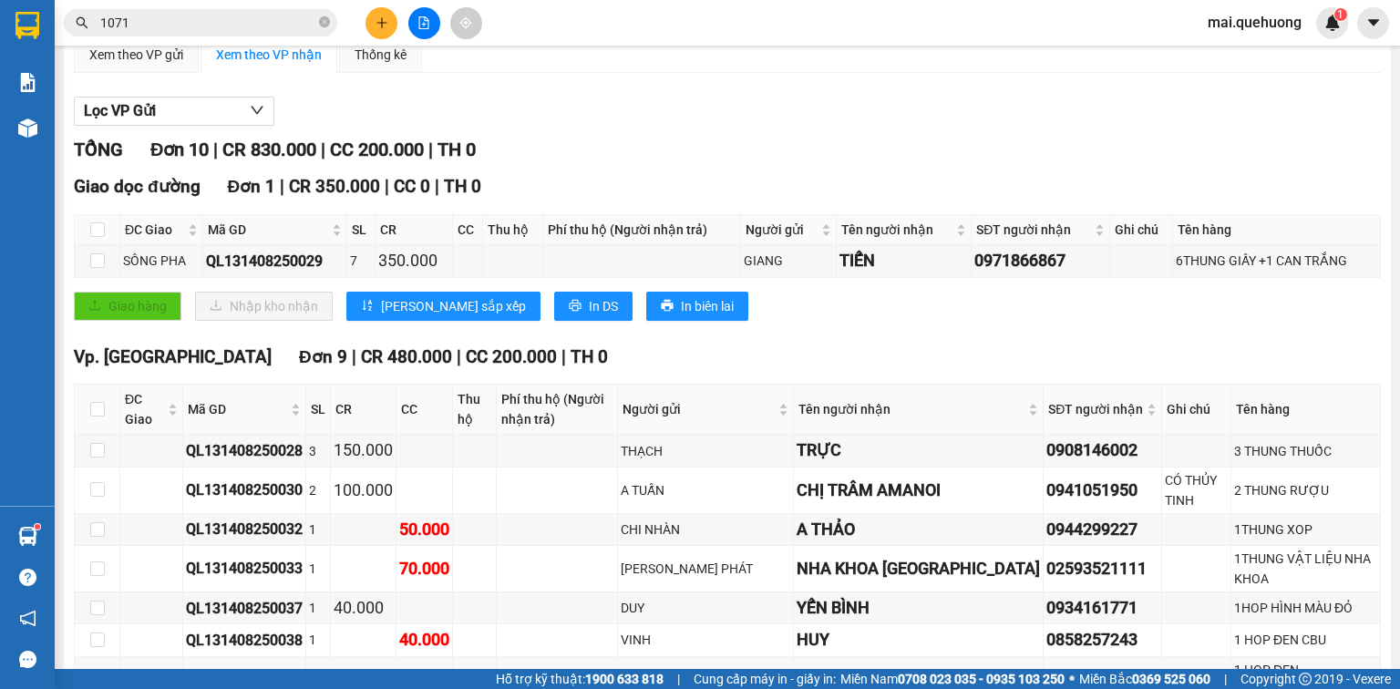
scroll to position [341, 0]
